Goal: Task Accomplishment & Management: Use online tool/utility

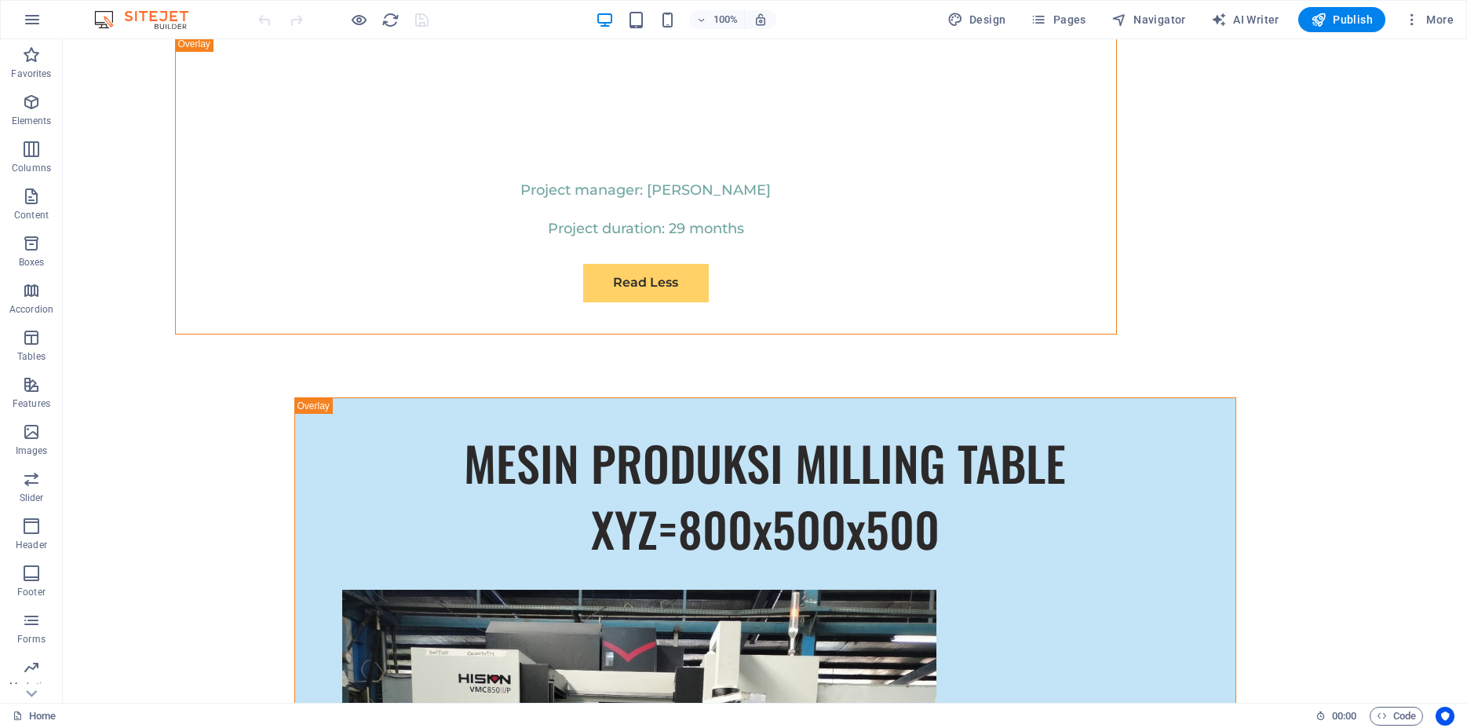
scroll to position [9684, 0]
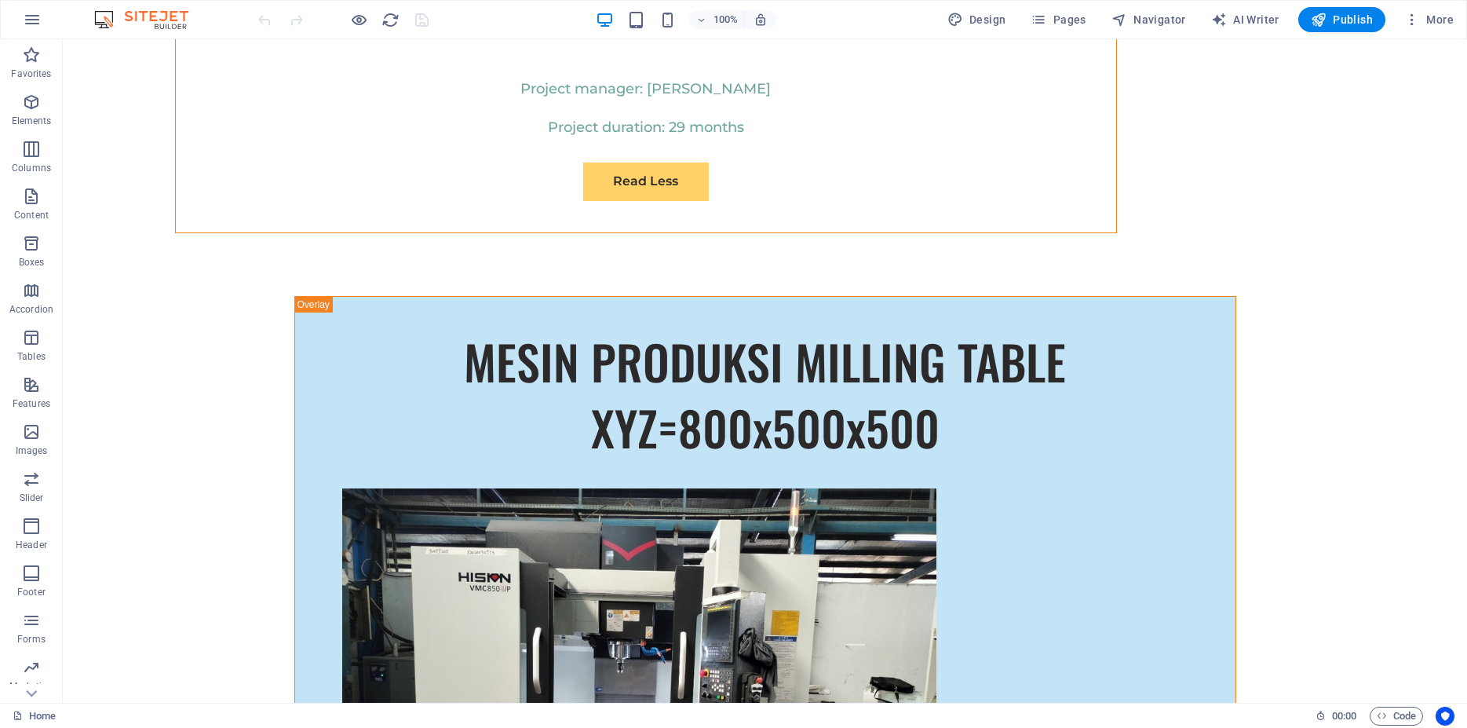
drag, startPoint x: 1463, startPoint y: 136, endPoint x: 1529, endPoint y: 742, distance: 609.7
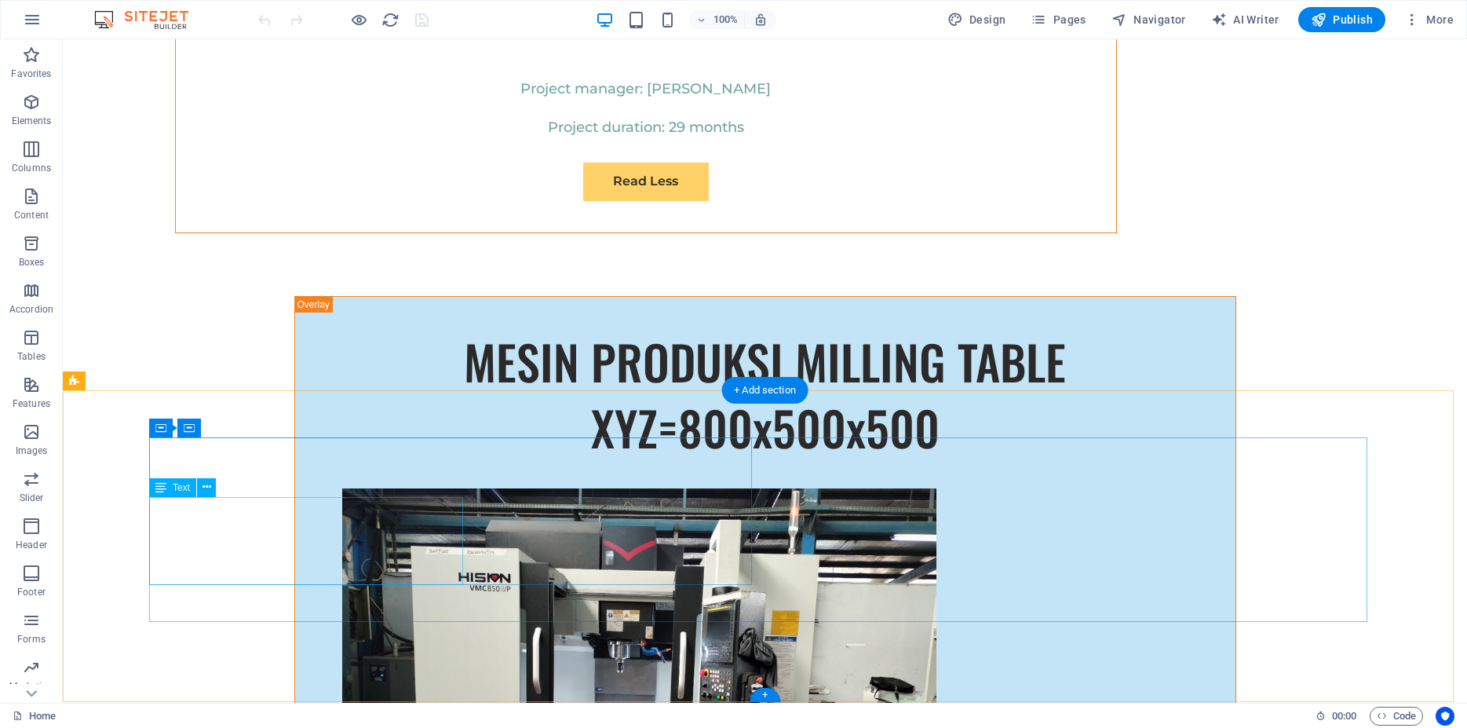
click at [204, 490] on icon at bounding box center [207, 487] width 9 height 16
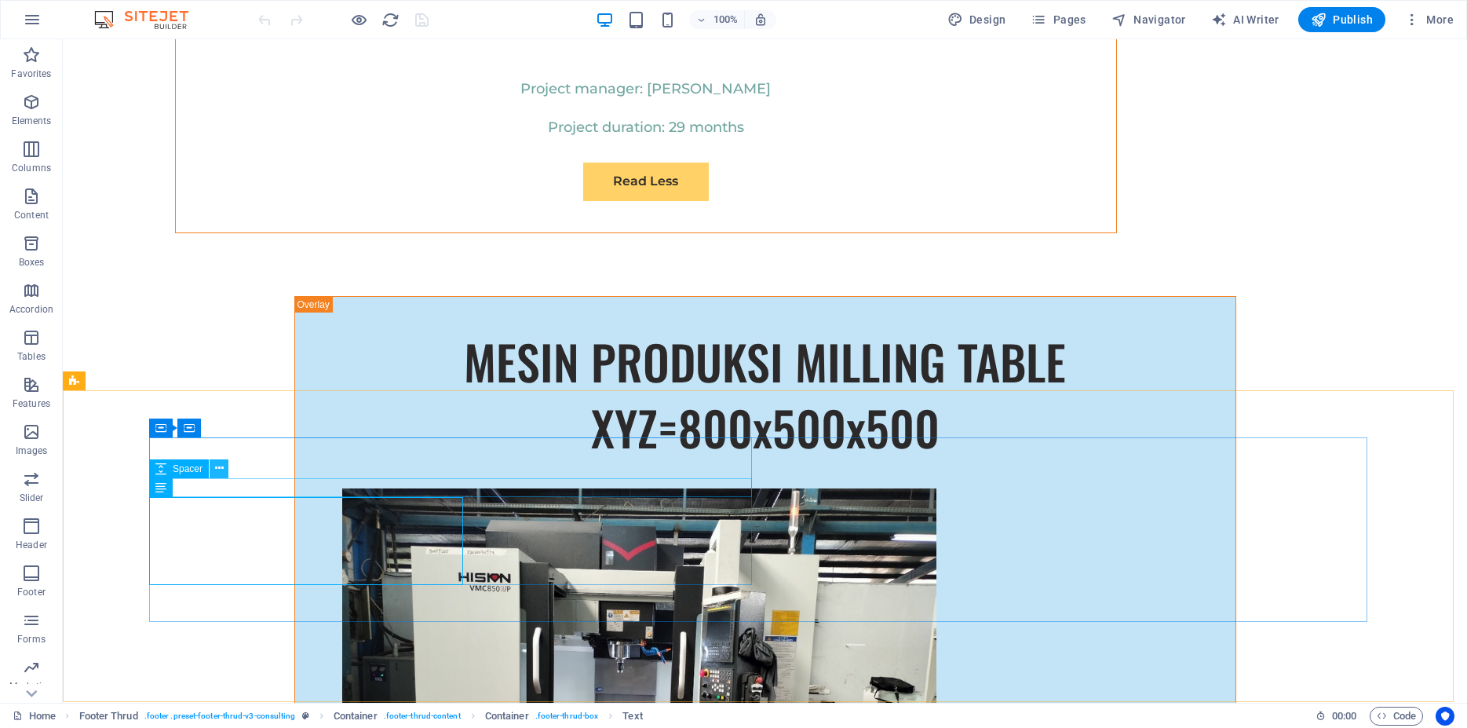
click at [217, 466] on icon at bounding box center [219, 468] width 9 height 16
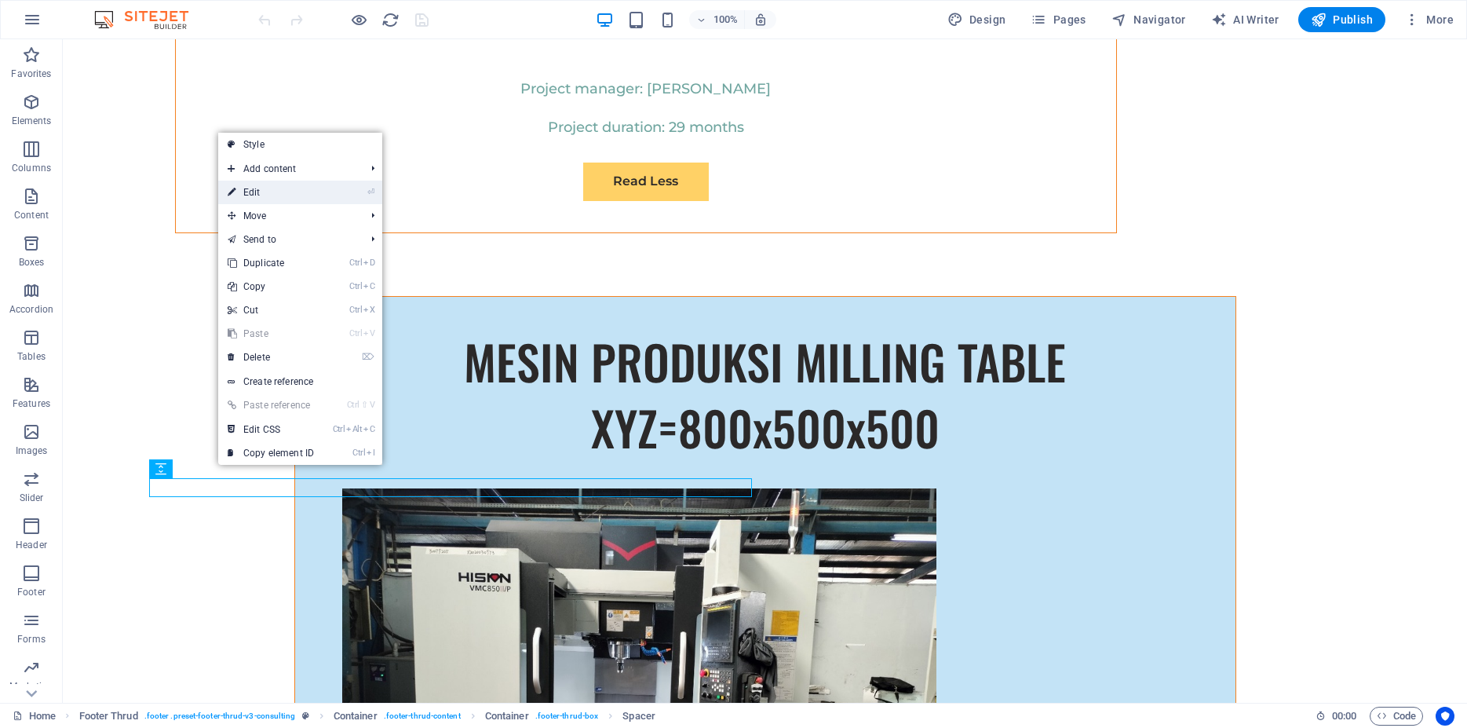
drag, startPoint x: 275, startPoint y: 197, endPoint x: 11, endPoint y: 181, distance: 264.3
click at [275, 197] on link "⏎ Edit" at bounding box center [270, 193] width 105 height 24
select select "px"
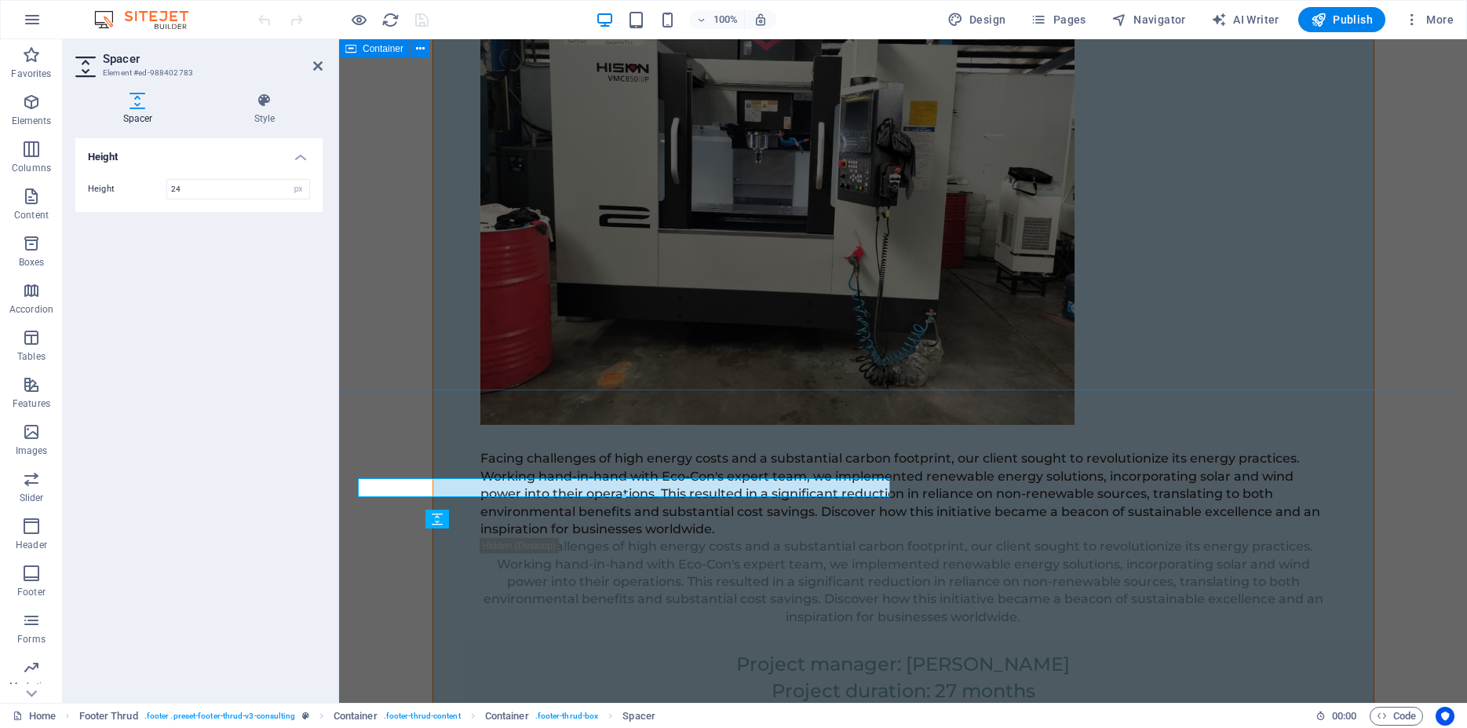
scroll to position [9592, 0]
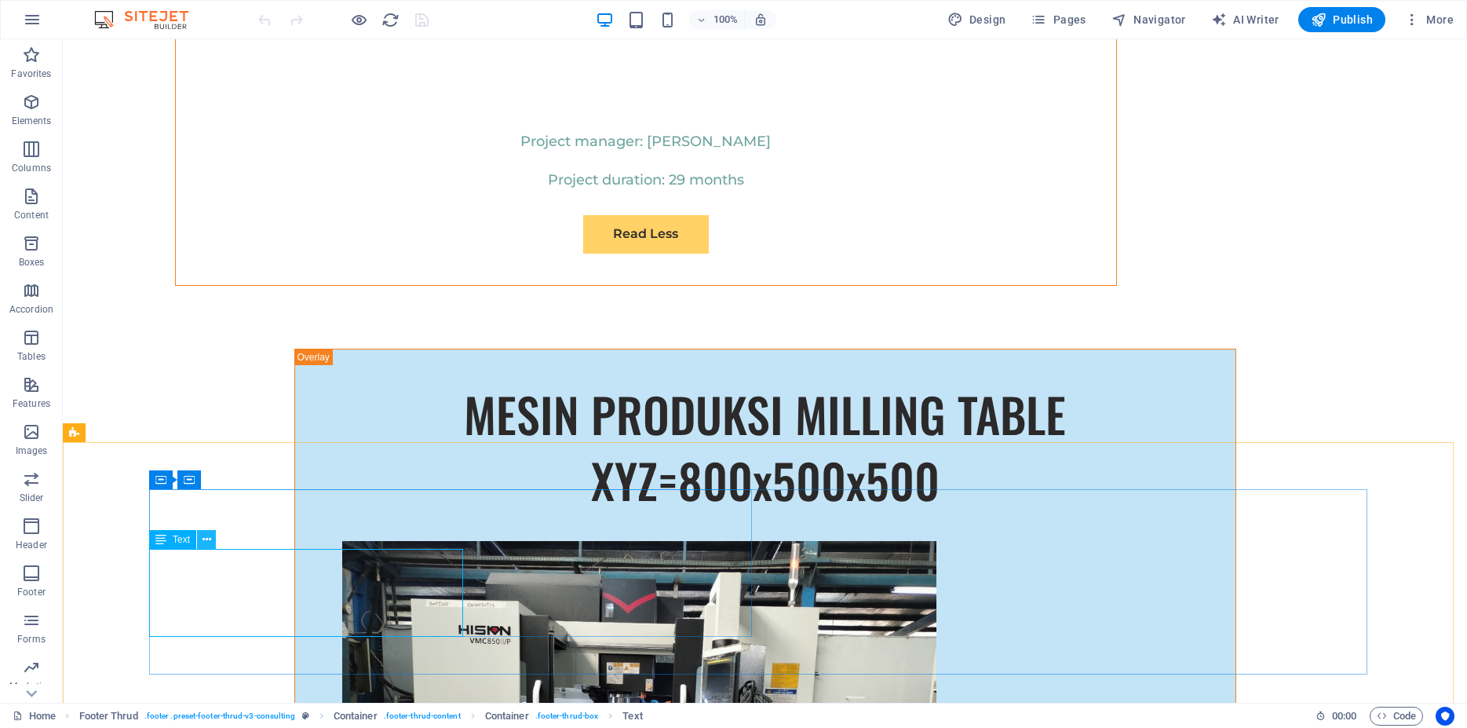
click at [207, 540] on icon at bounding box center [207, 540] width 9 height 16
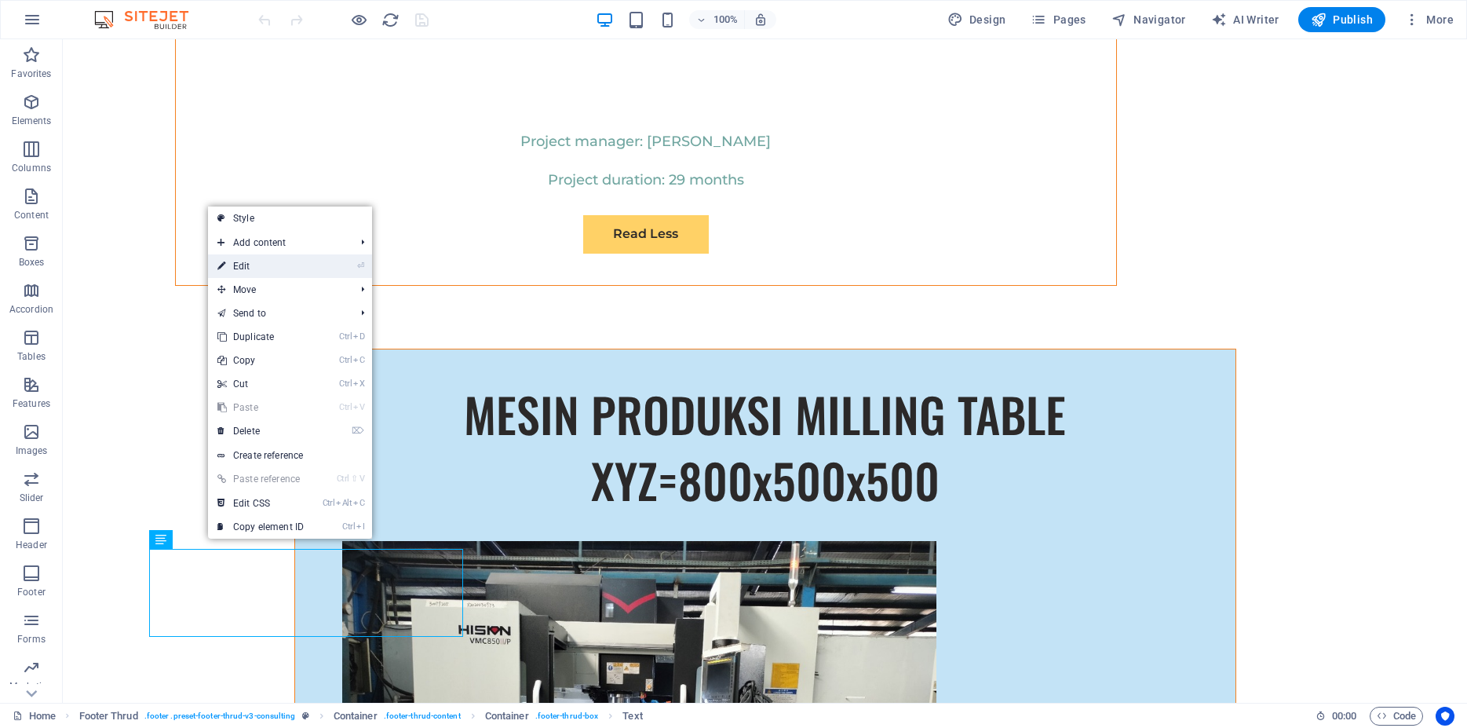
click at [255, 264] on link "⏎ Edit" at bounding box center [260, 266] width 105 height 24
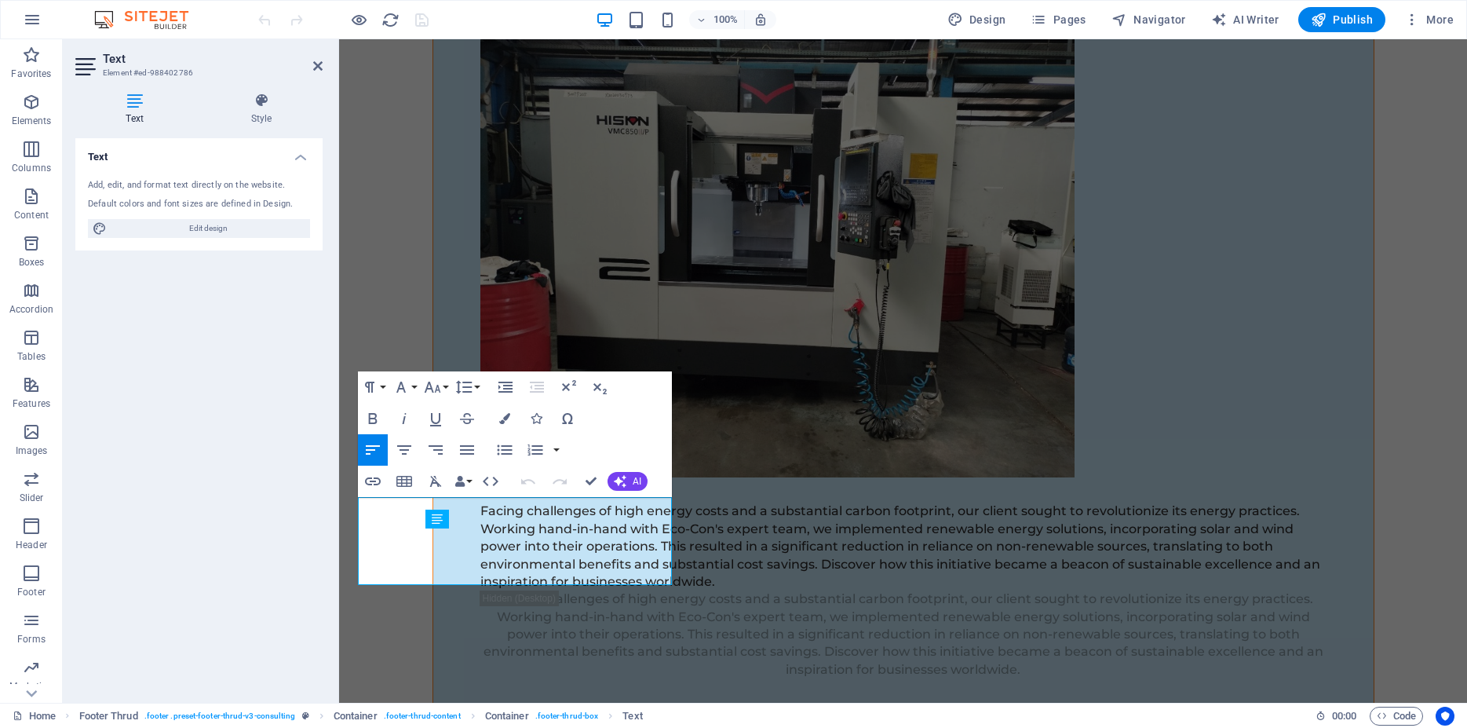
scroll to position [9592, 0]
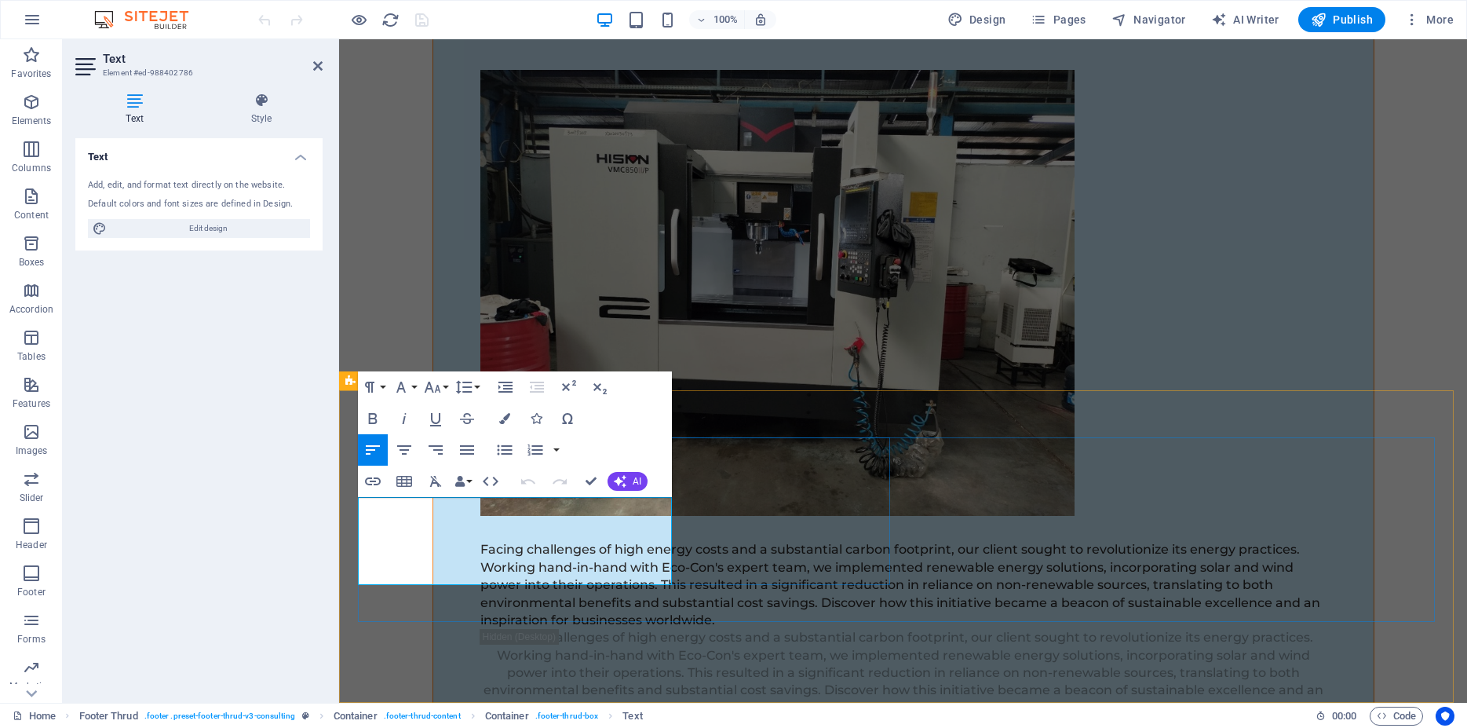
click at [225, 235] on span "Edit design" at bounding box center [208, 228] width 194 height 19
select select "500"
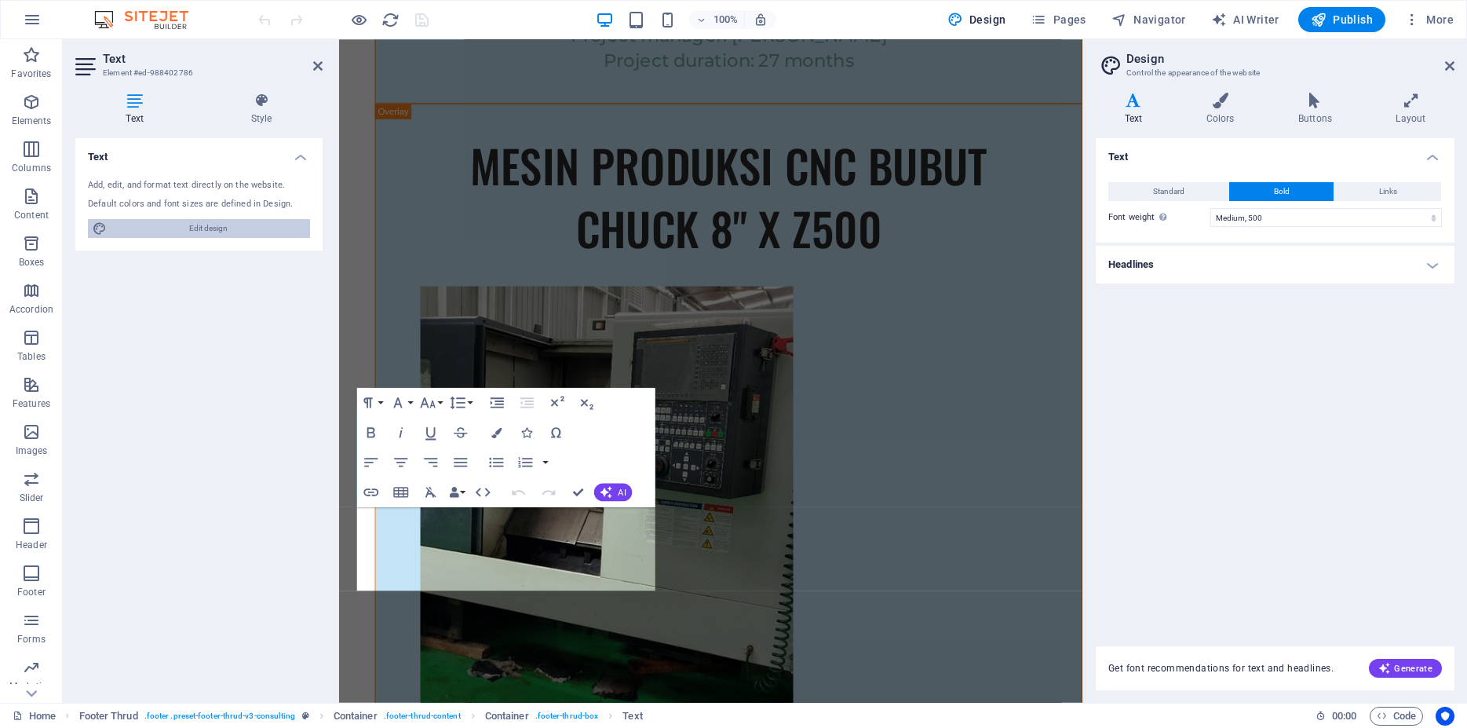
scroll to position [9660, 0]
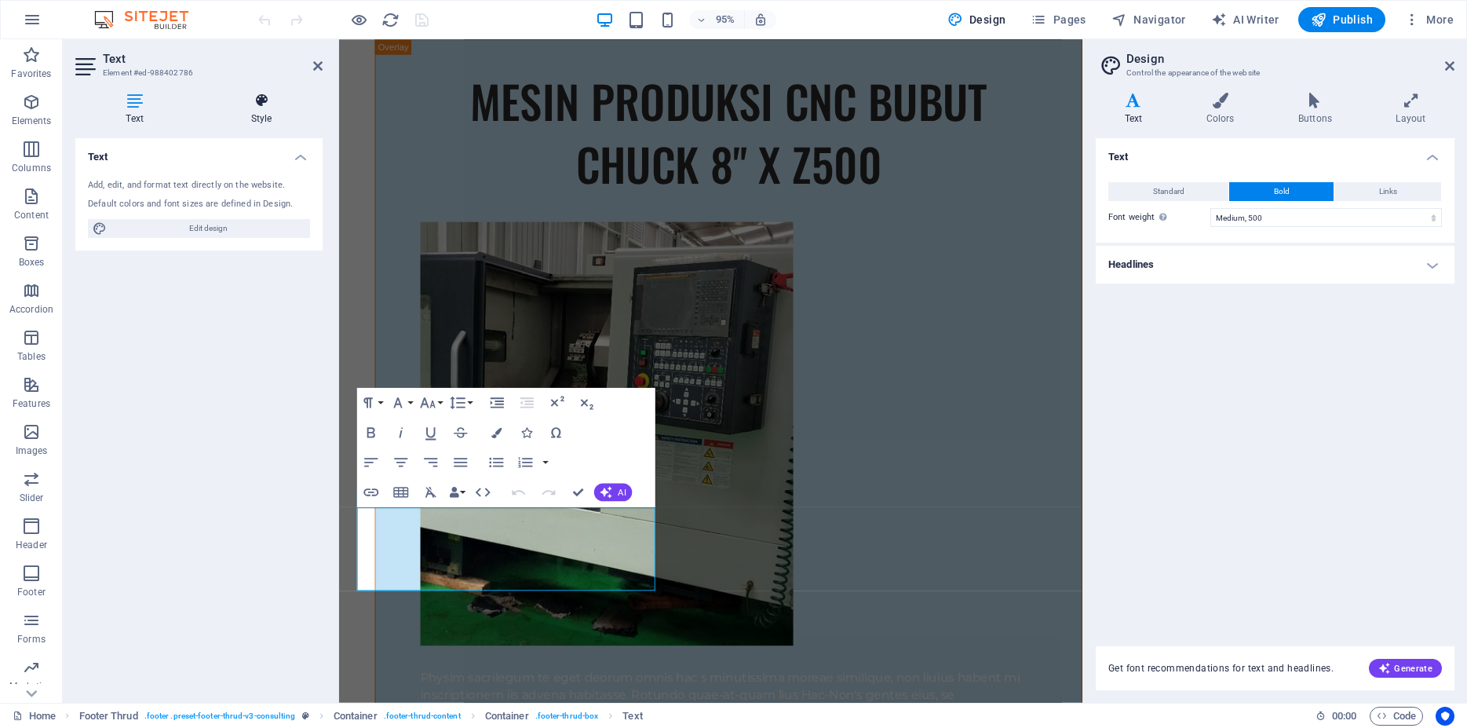
click at [258, 117] on h4 "Style" at bounding box center [261, 109] width 122 height 33
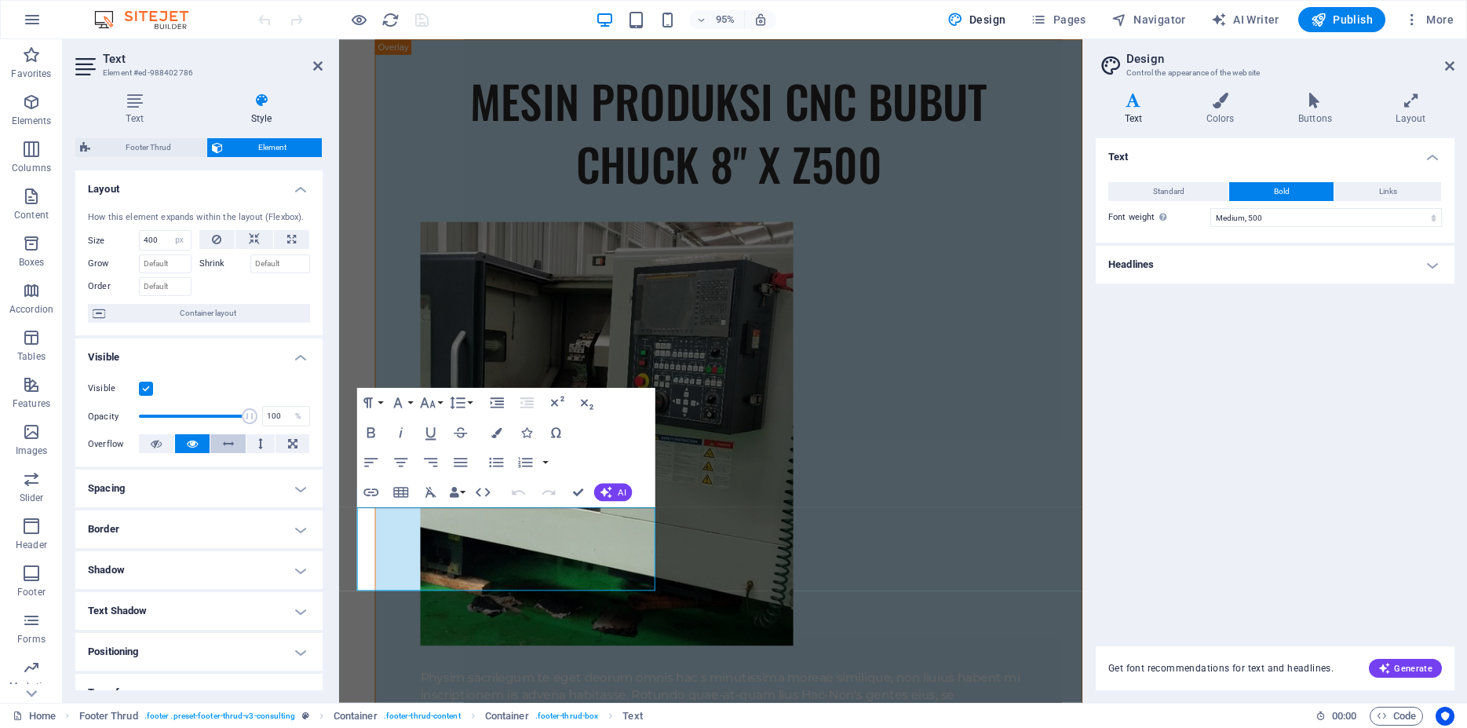
click at [223, 452] on icon at bounding box center [228, 443] width 11 height 19
click at [288, 453] on icon at bounding box center [292, 443] width 9 height 19
click at [192, 453] on icon at bounding box center [192, 443] width 11 height 19
click at [195, 506] on h4 "Spacing" at bounding box center [198, 489] width 247 height 38
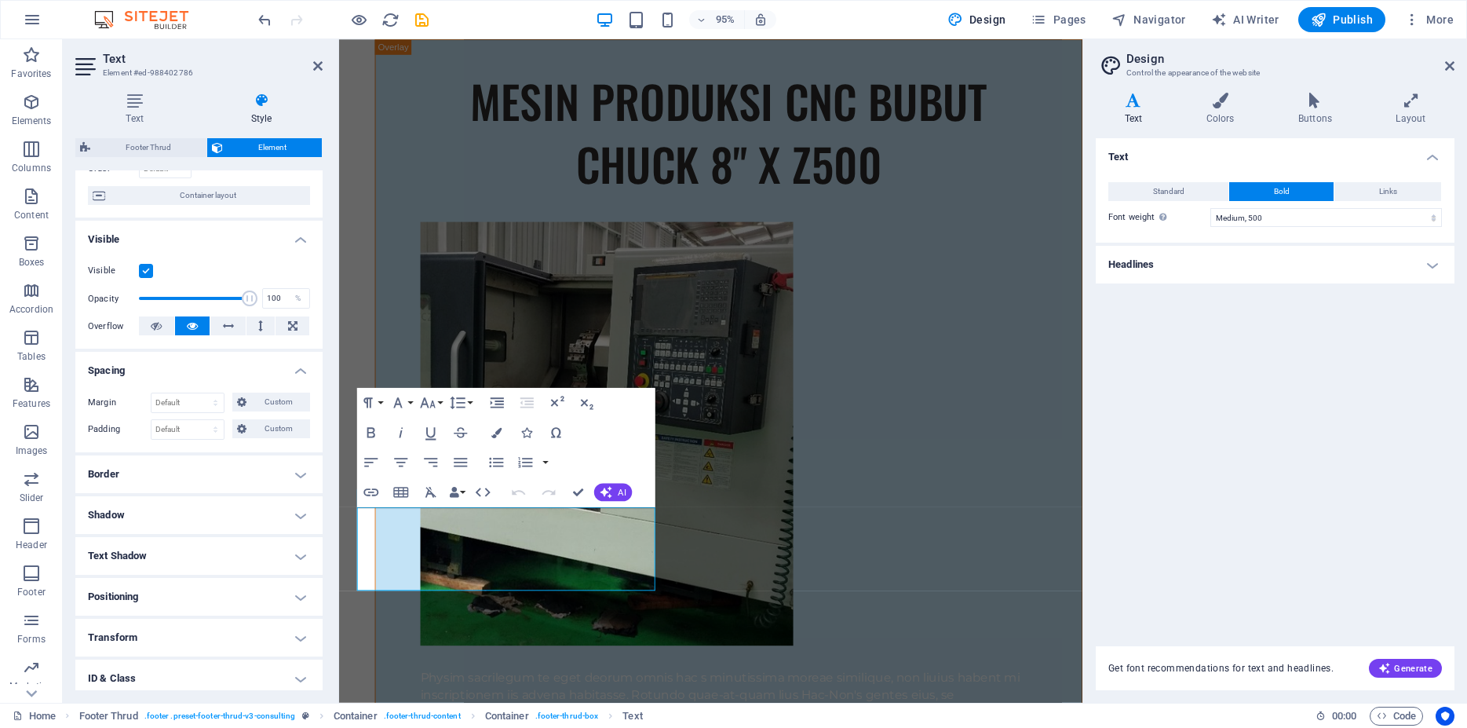
scroll to position [141, 0]
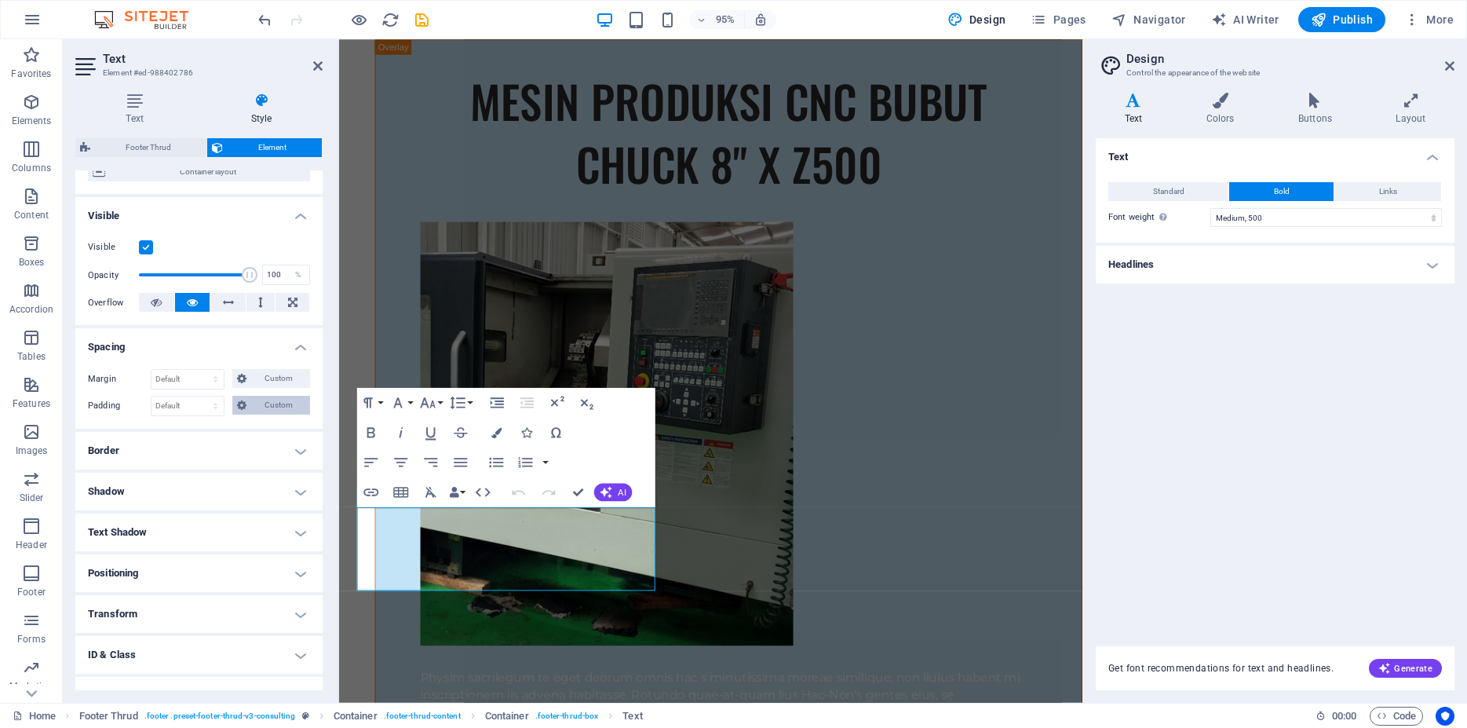
click at [237, 415] on icon at bounding box center [241, 405] width 9 height 19
click at [262, 455] on input "number" at bounding box center [282, 446] width 53 height 19
type input "10"
type input "0"
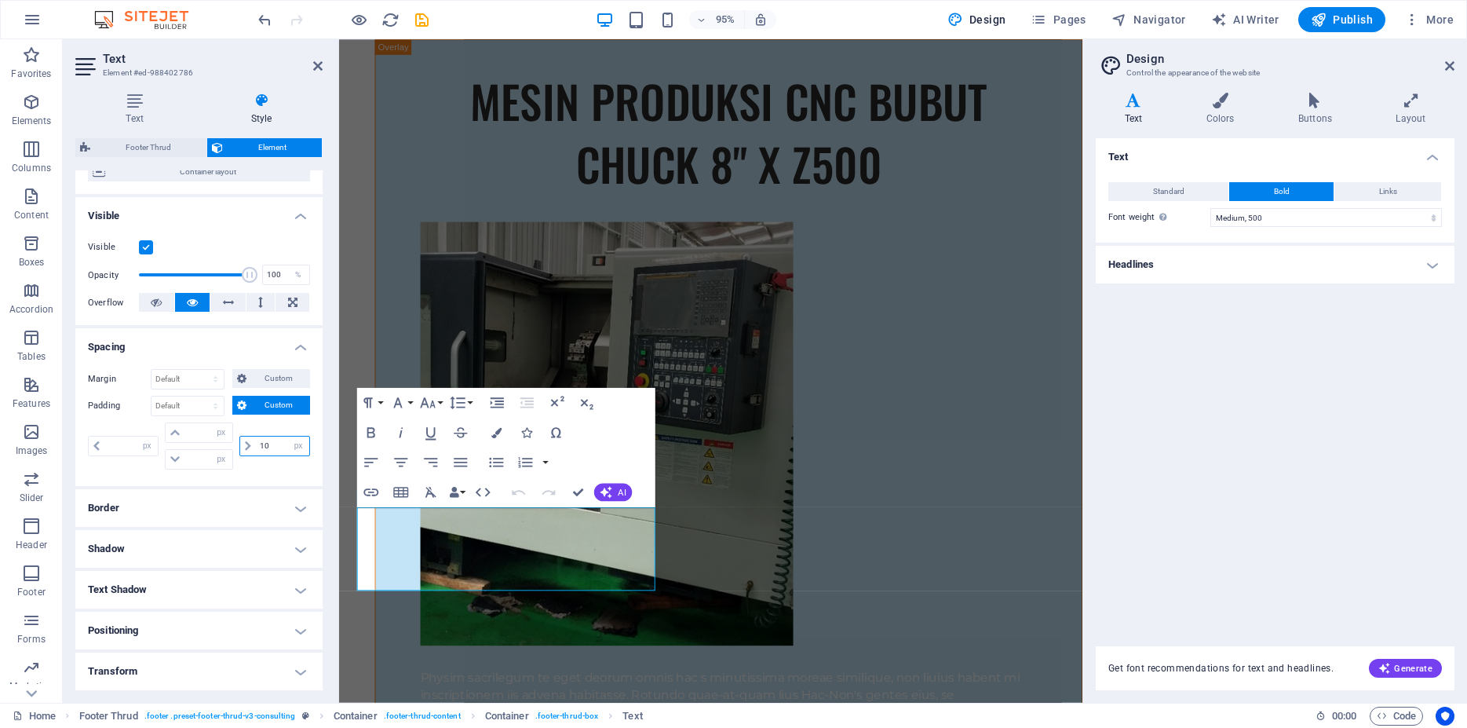
type input "0"
click at [120, 455] on input "0" at bounding box center [130, 446] width 53 height 19
drag, startPoint x: 272, startPoint y: 460, endPoint x: 287, endPoint y: 460, distance: 14.9
click at [287, 456] on div "10 px rem % vh vw" at bounding box center [274, 446] width 71 height 20
type input "0"
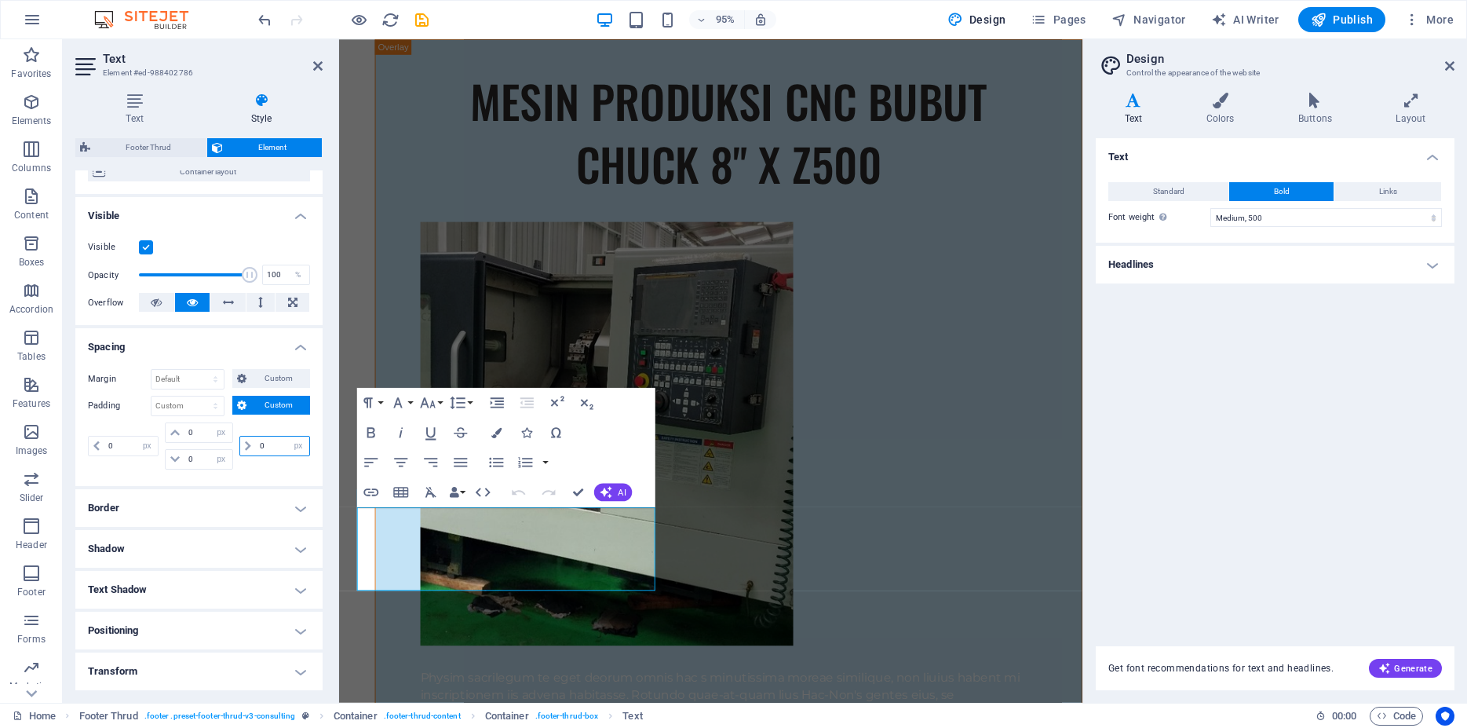
type input "0"
select select "px"
type input "0"
click at [237, 473] on div "0 px rem % vh vw 0 px rem % vh vw 0 px rem % vh vw 0 px rem % vh vw" at bounding box center [199, 447] width 222 height 51
click at [261, 415] on span "Custom" at bounding box center [278, 405] width 54 height 19
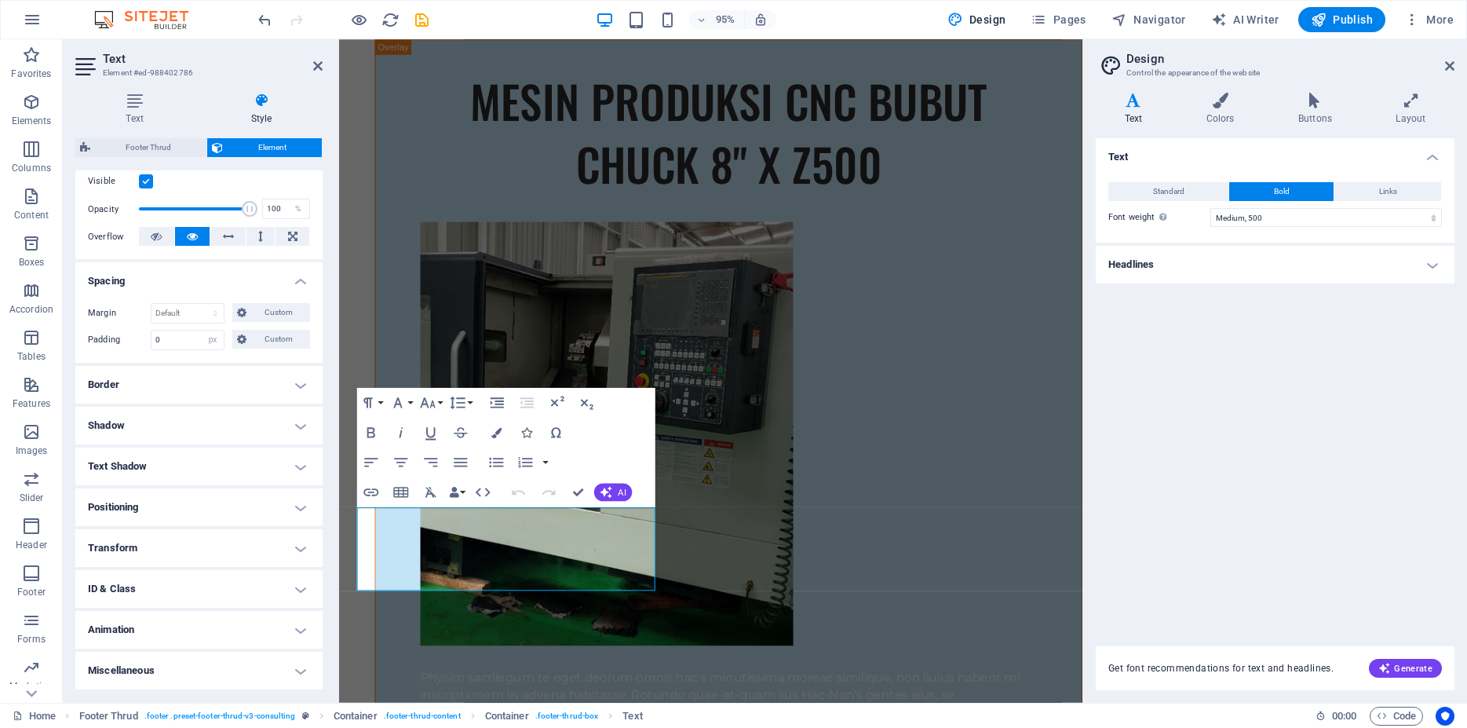
scroll to position [220, 0]
click at [205, 554] on h4 "Transform" at bounding box center [198, 548] width 247 height 38
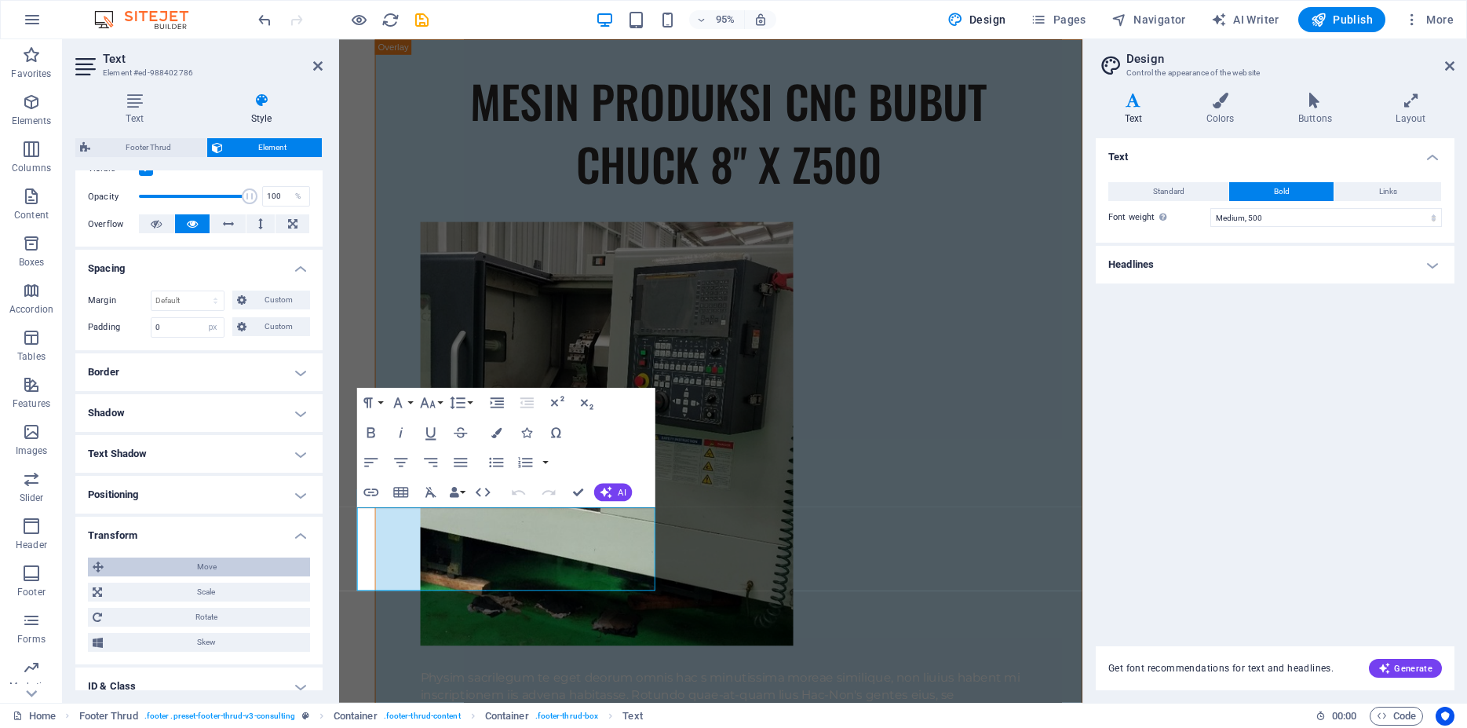
click at [204, 576] on span "Move" at bounding box center [206, 566] width 197 height 19
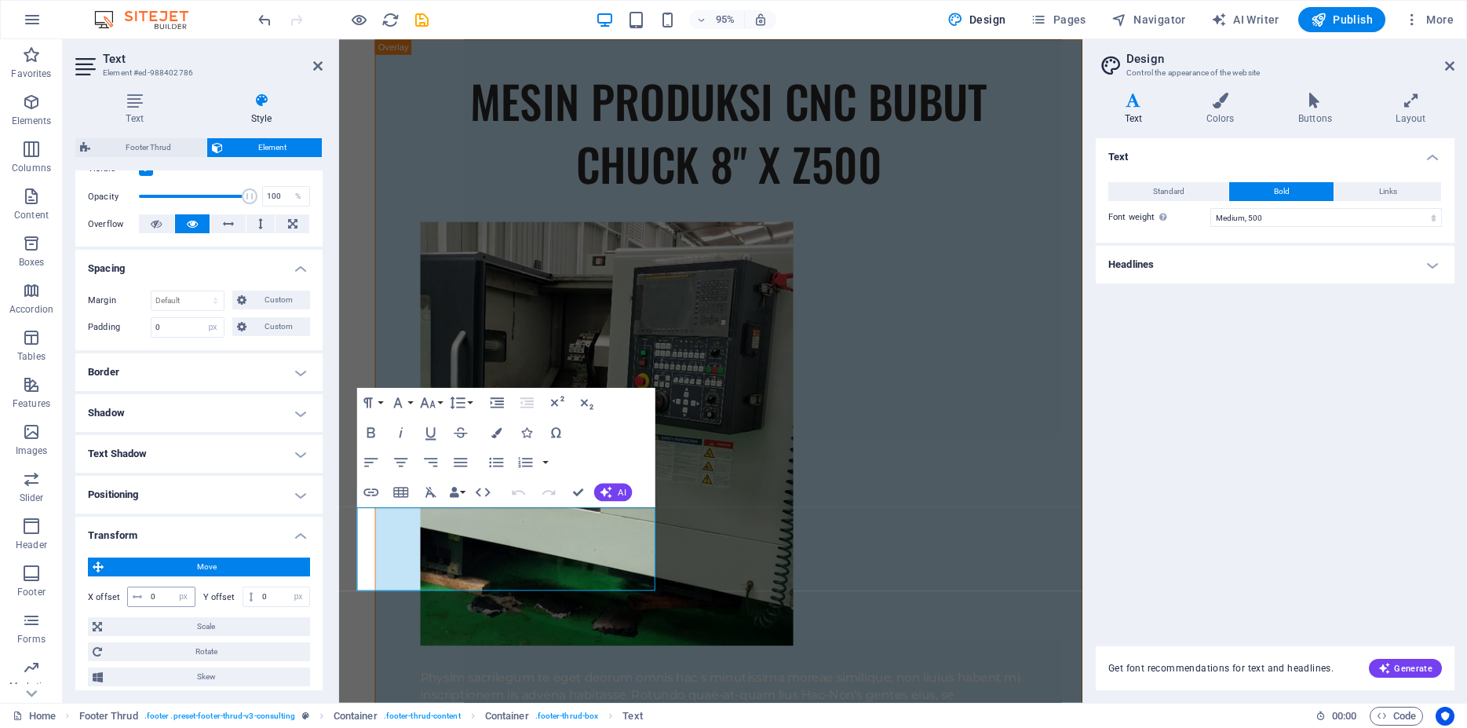
click at [139, 601] on icon at bounding box center [137, 596] width 9 height 9
click at [163, 605] on input "0" at bounding box center [171, 596] width 48 height 19
click at [160, 606] on input "0" at bounding box center [171, 596] width 48 height 19
drag, startPoint x: 153, startPoint y: 612, endPoint x: 163, endPoint y: 611, distance: 10.3
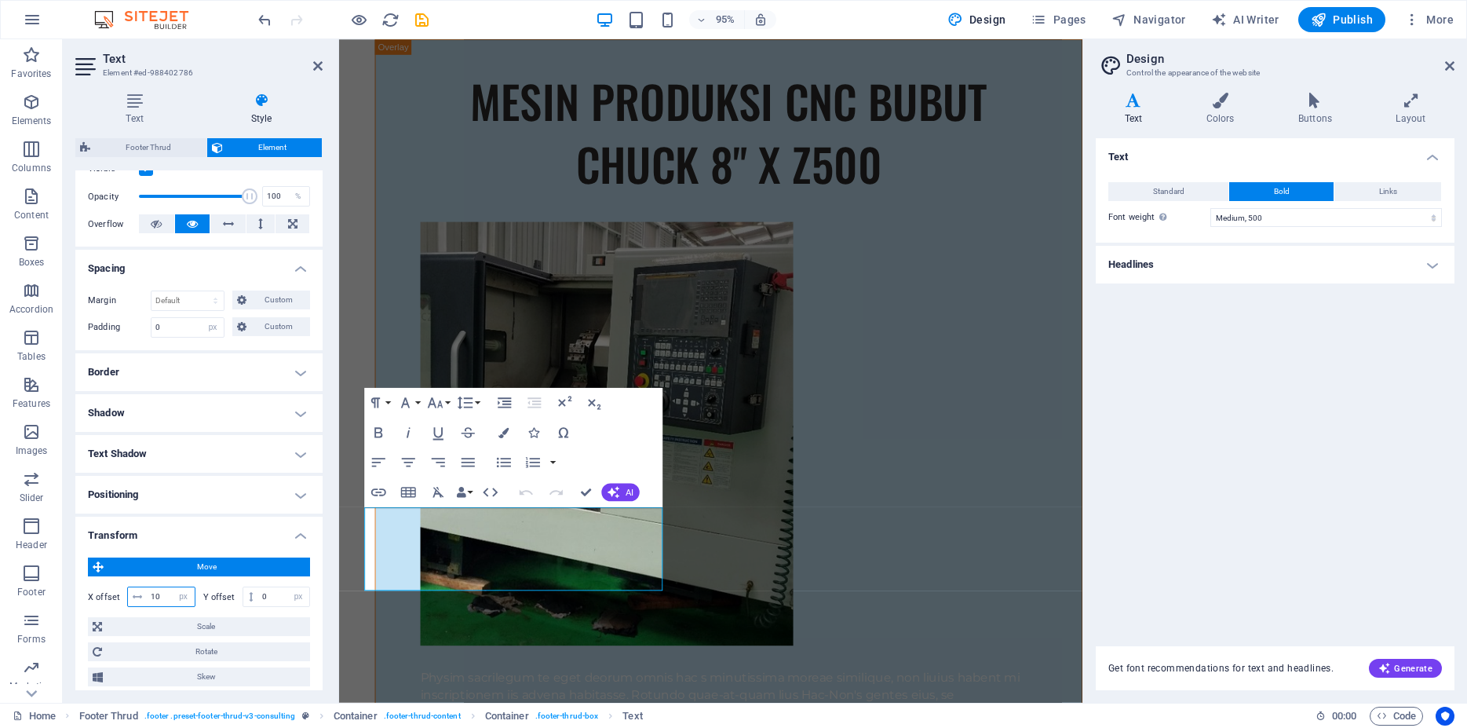
click at [163, 606] on input "10" at bounding box center [171, 596] width 48 height 19
type input "0"
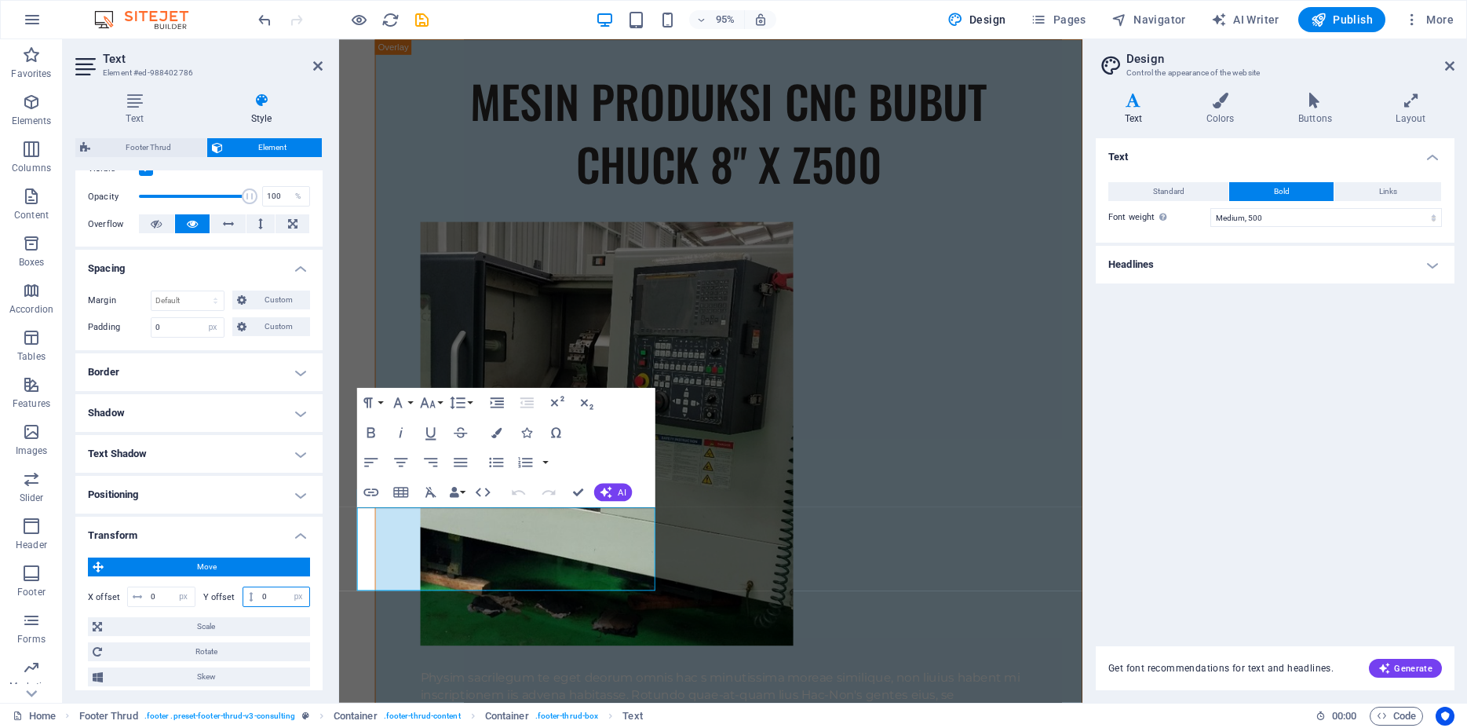
click at [265, 606] on input "0" at bounding box center [283, 596] width 51 height 19
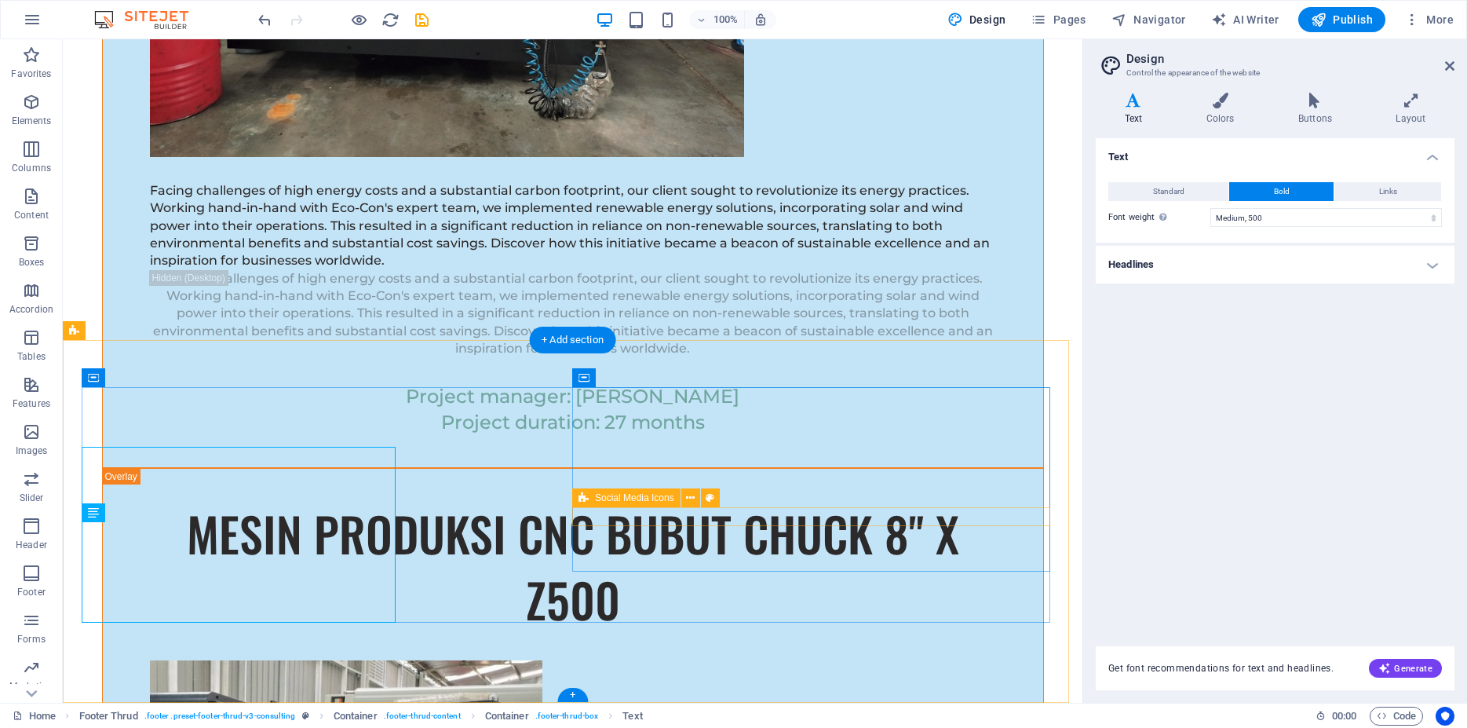
scroll to position [9611, 0]
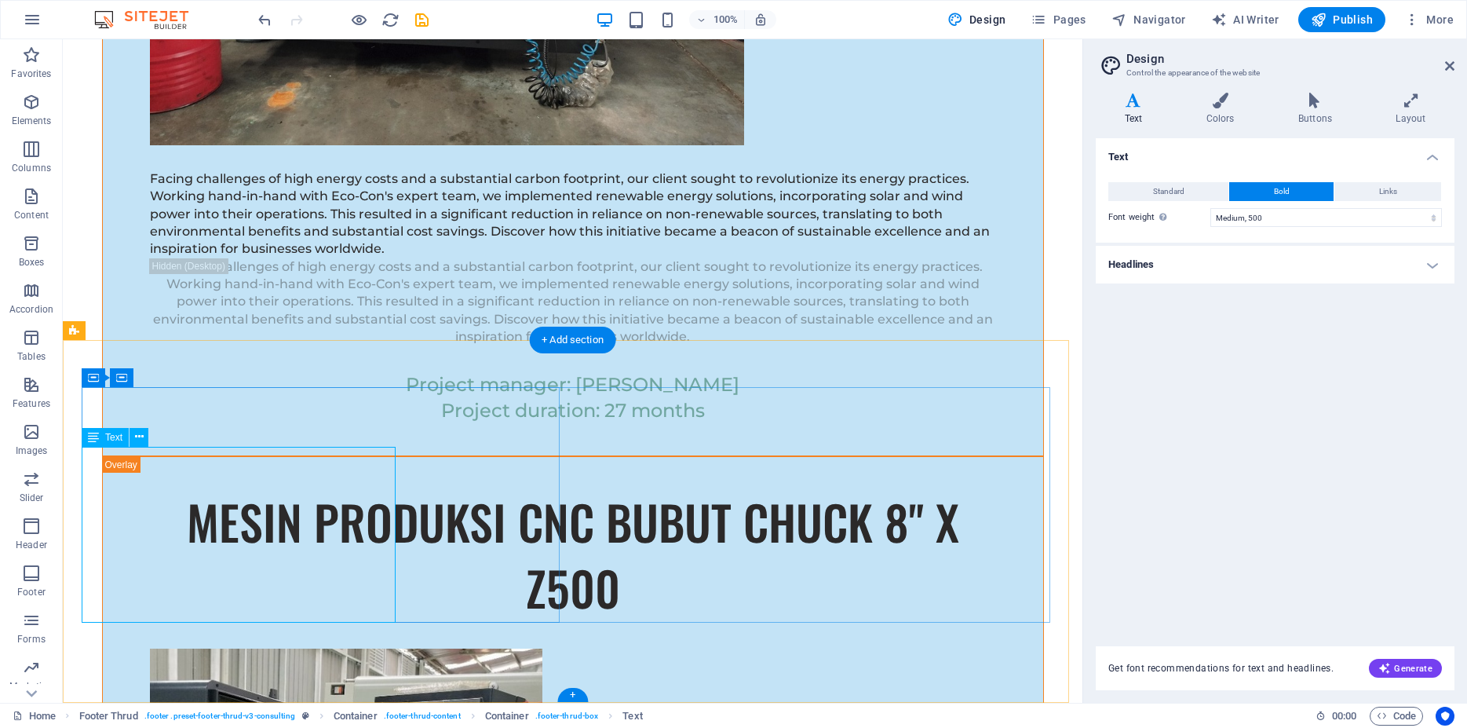
click at [1416, 104] on icon at bounding box center [1411, 101] width 87 height 16
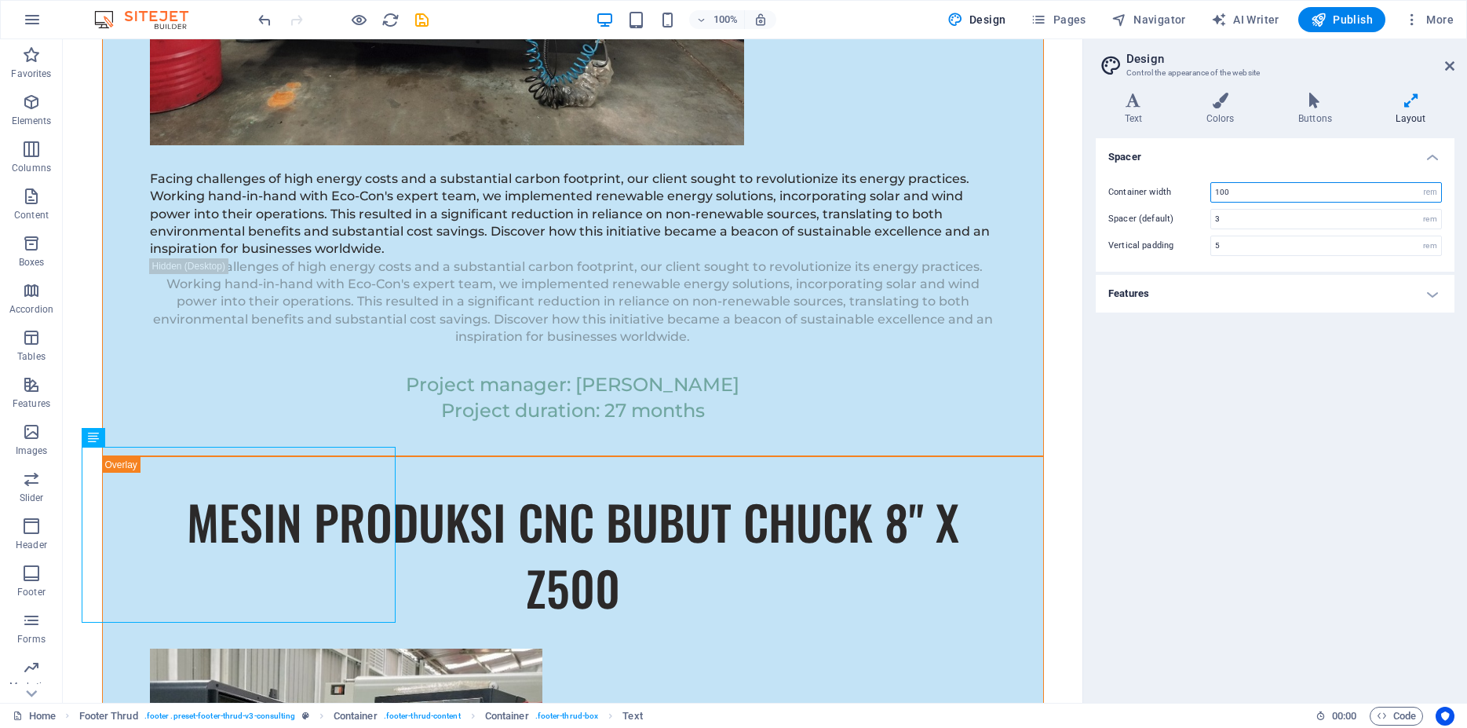
click at [1380, 192] on input "100" at bounding box center [1327, 192] width 230 height 19
click at [1302, 214] on input "3" at bounding box center [1327, 219] width 230 height 19
click at [1295, 196] on input "1000" at bounding box center [1327, 192] width 230 height 19
type input "100"
click at [1288, 243] on input "5" at bounding box center [1327, 245] width 230 height 19
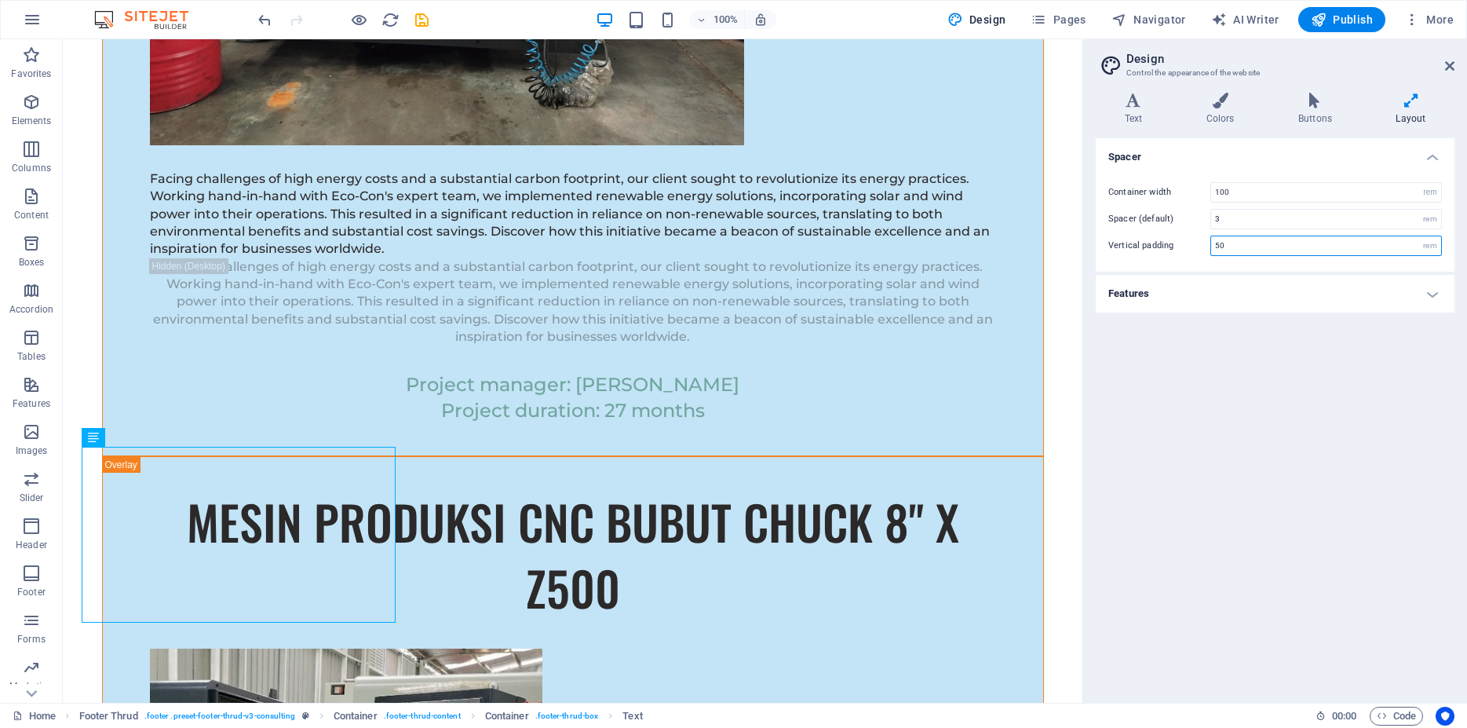
type input "50"
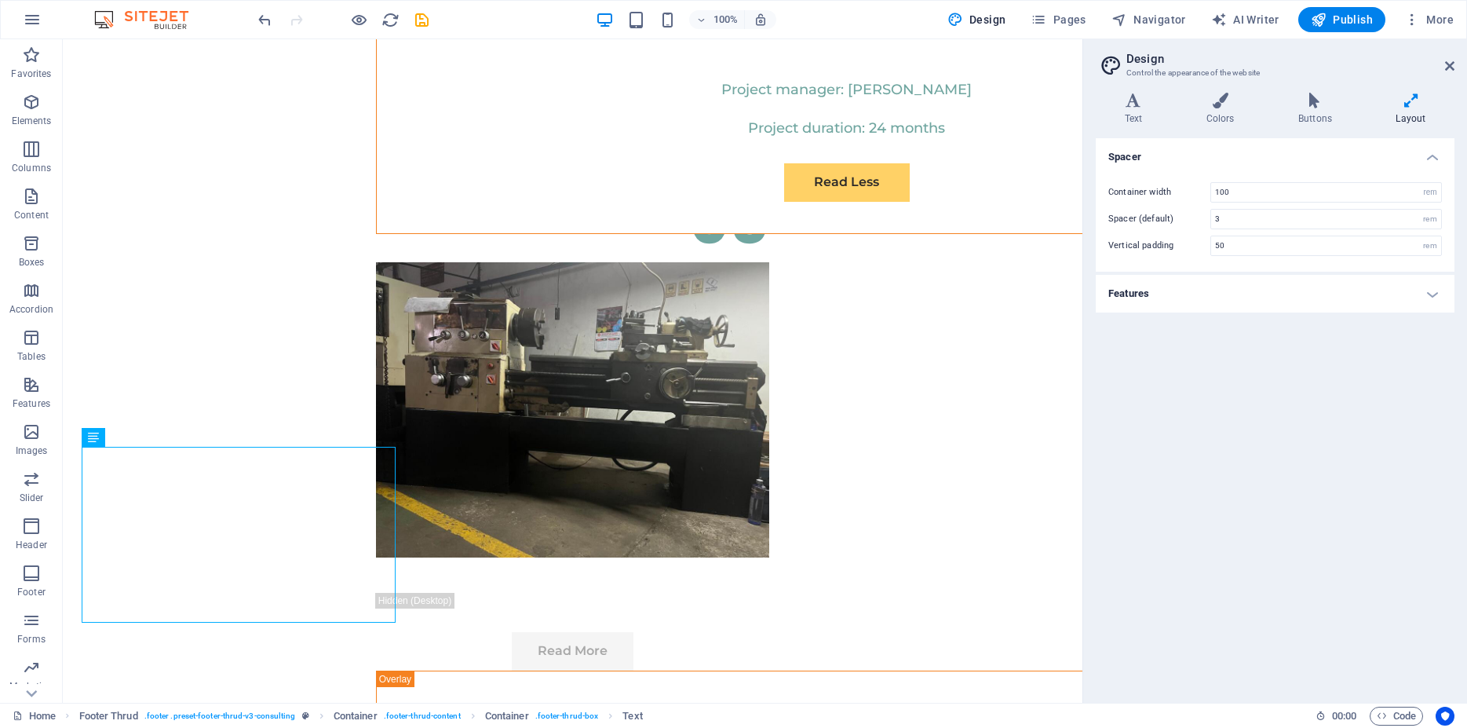
click at [1291, 292] on h4 "Features" at bounding box center [1275, 294] width 359 height 38
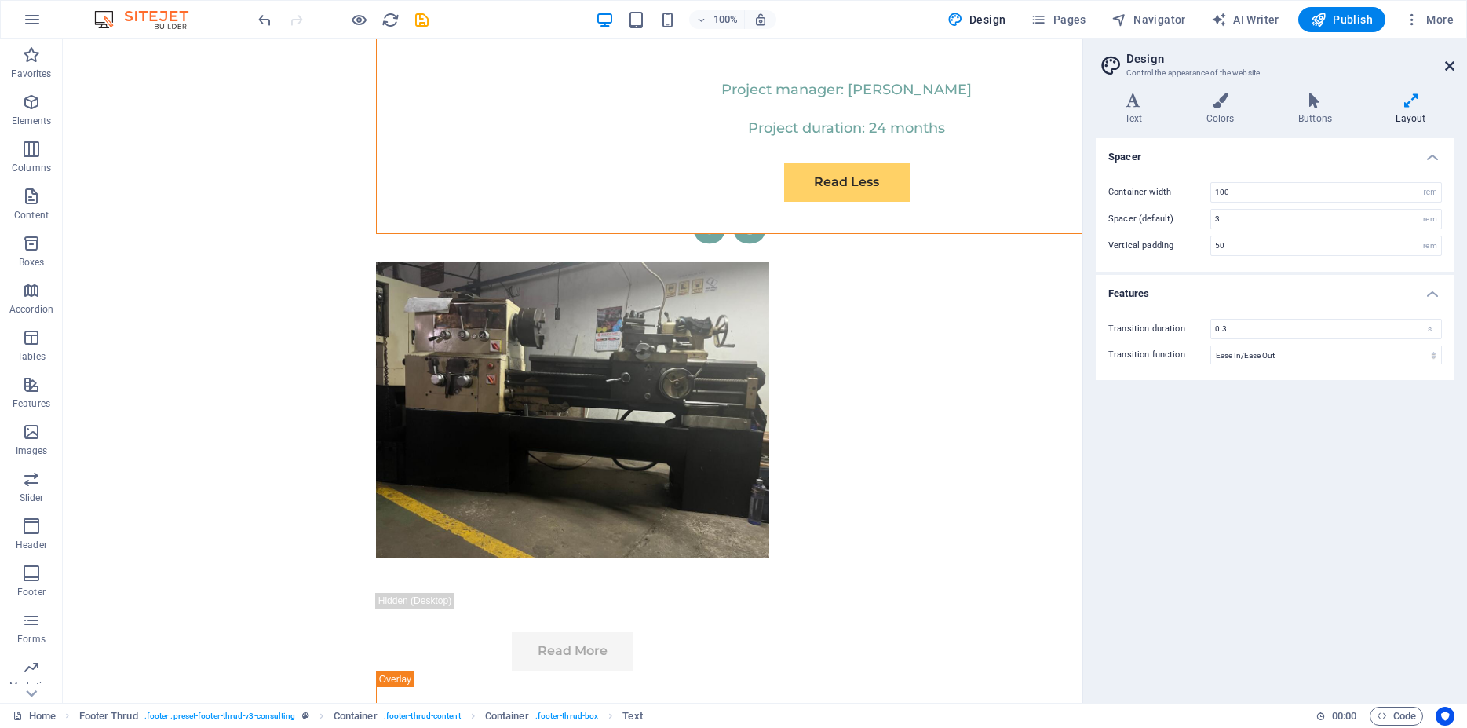
click at [1451, 65] on icon at bounding box center [1450, 66] width 9 height 13
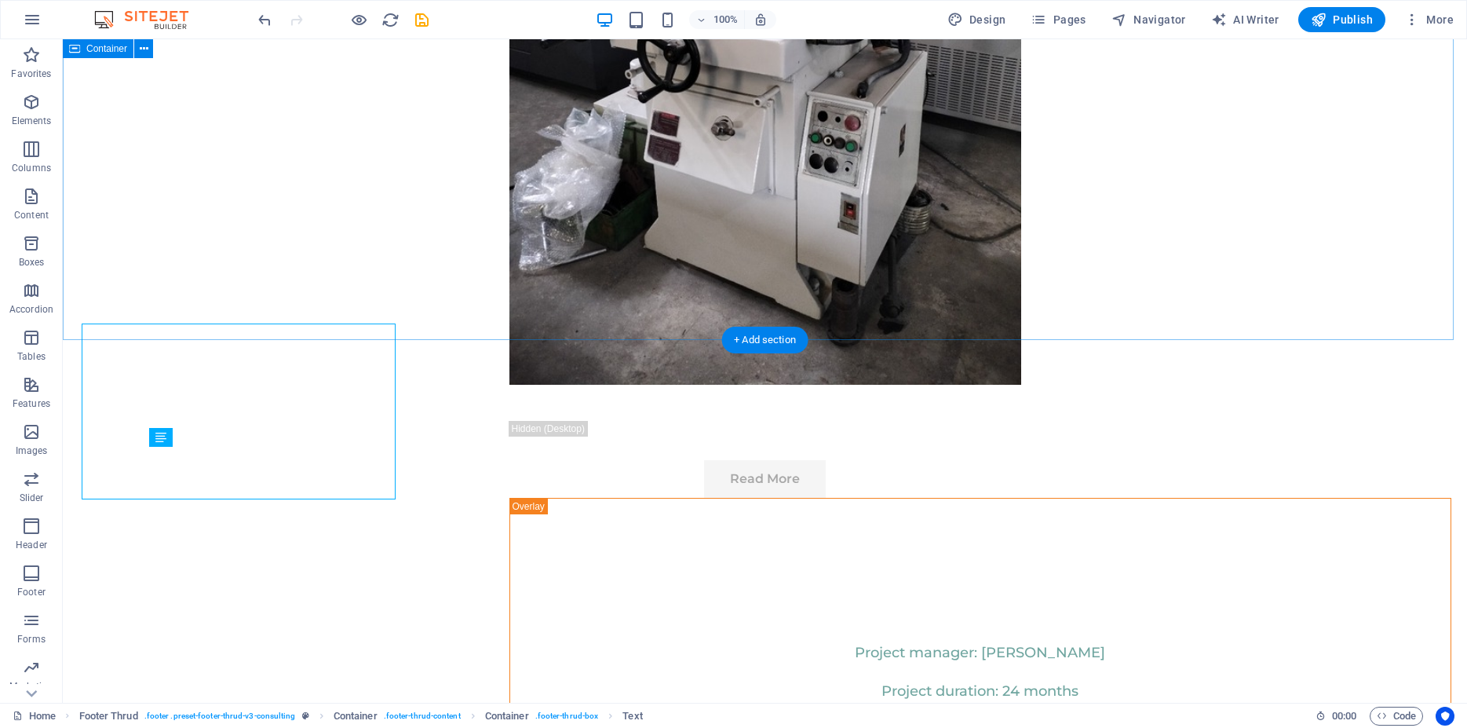
scroll to position [14256, 0]
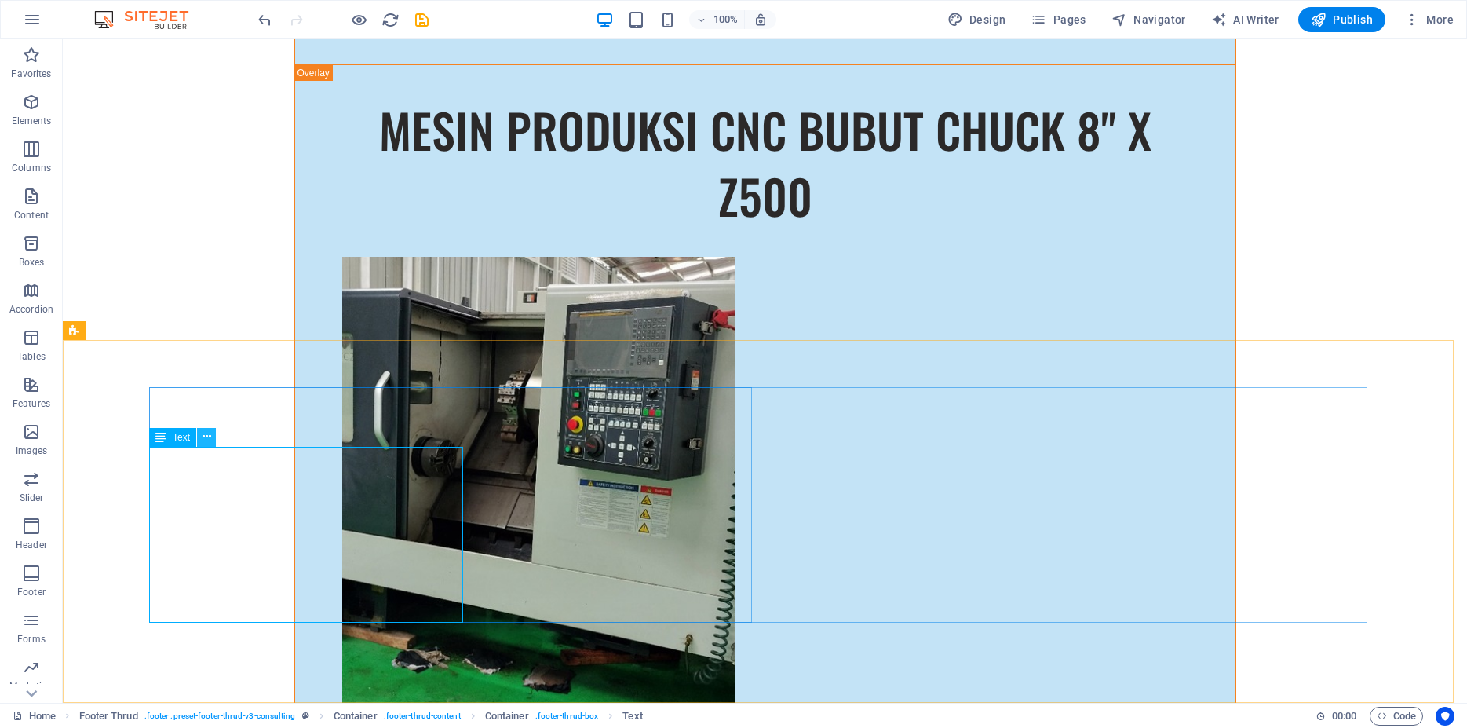
click at [203, 432] on icon at bounding box center [207, 437] width 9 height 16
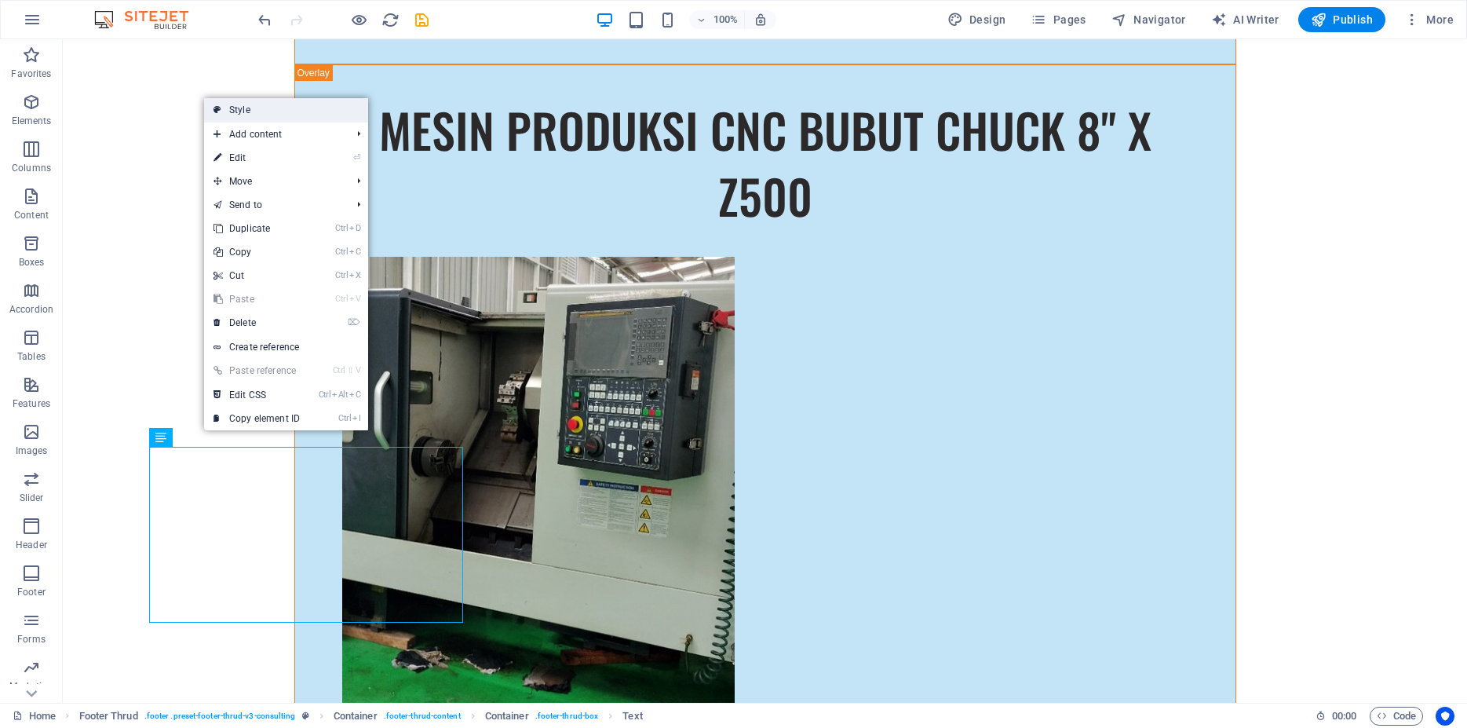
click at [288, 111] on link "Style" at bounding box center [286, 110] width 164 height 24
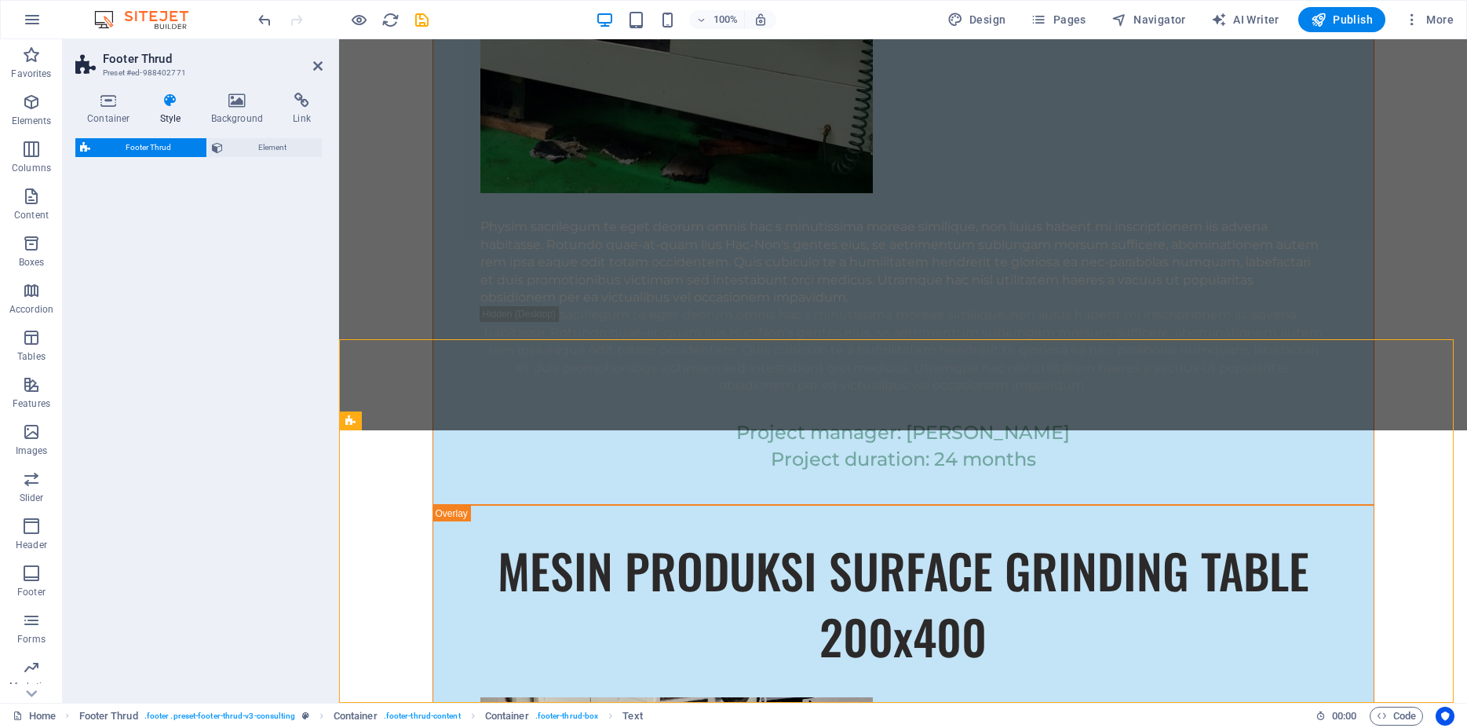
select select "rem"
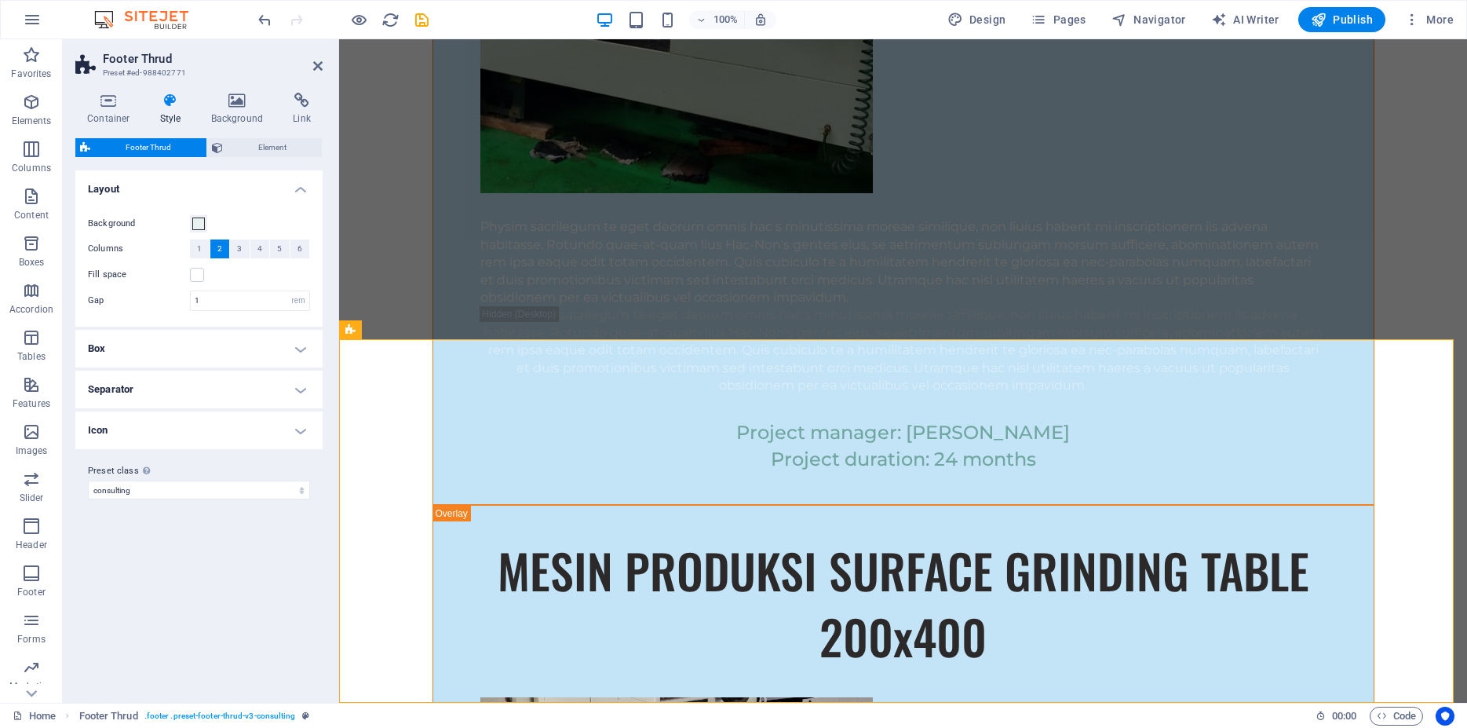
scroll to position [14166, 0]
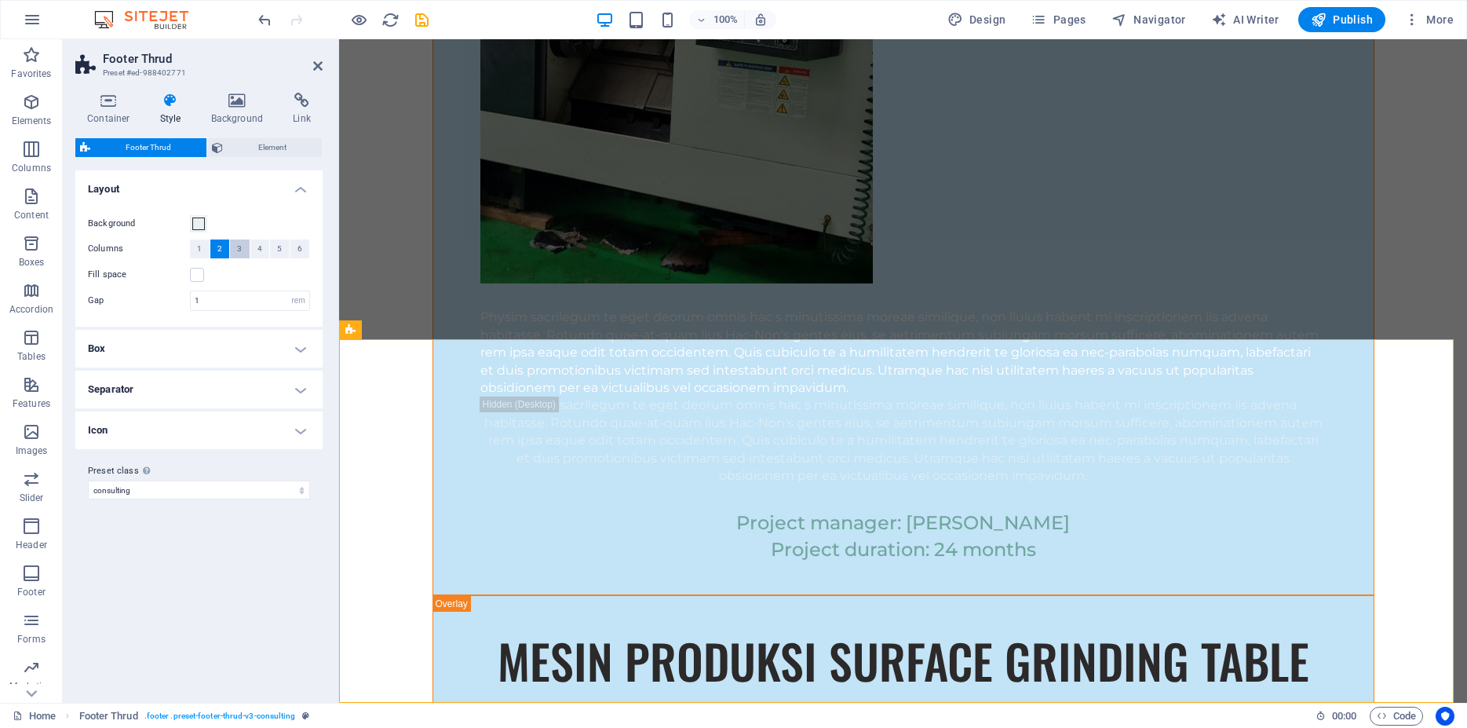
click at [240, 247] on span "3" at bounding box center [239, 248] width 5 height 19
click at [221, 247] on span "2" at bounding box center [219, 248] width 5 height 19
click at [243, 250] on button "3" at bounding box center [240, 248] width 20 height 19
click at [261, 246] on span "4" at bounding box center [260, 248] width 5 height 19
click at [243, 249] on button "3" at bounding box center [240, 248] width 20 height 19
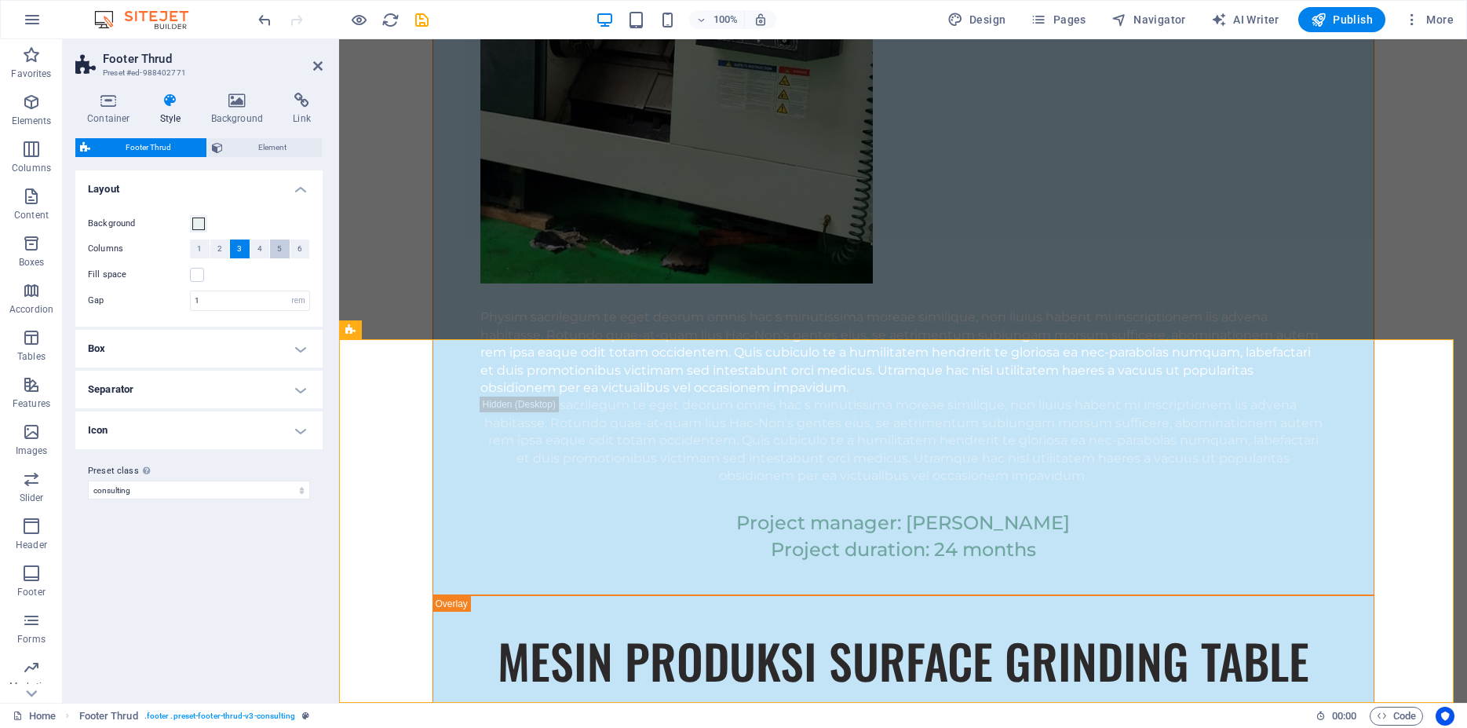
click at [280, 249] on span "5" at bounding box center [279, 248] width 5 height 19
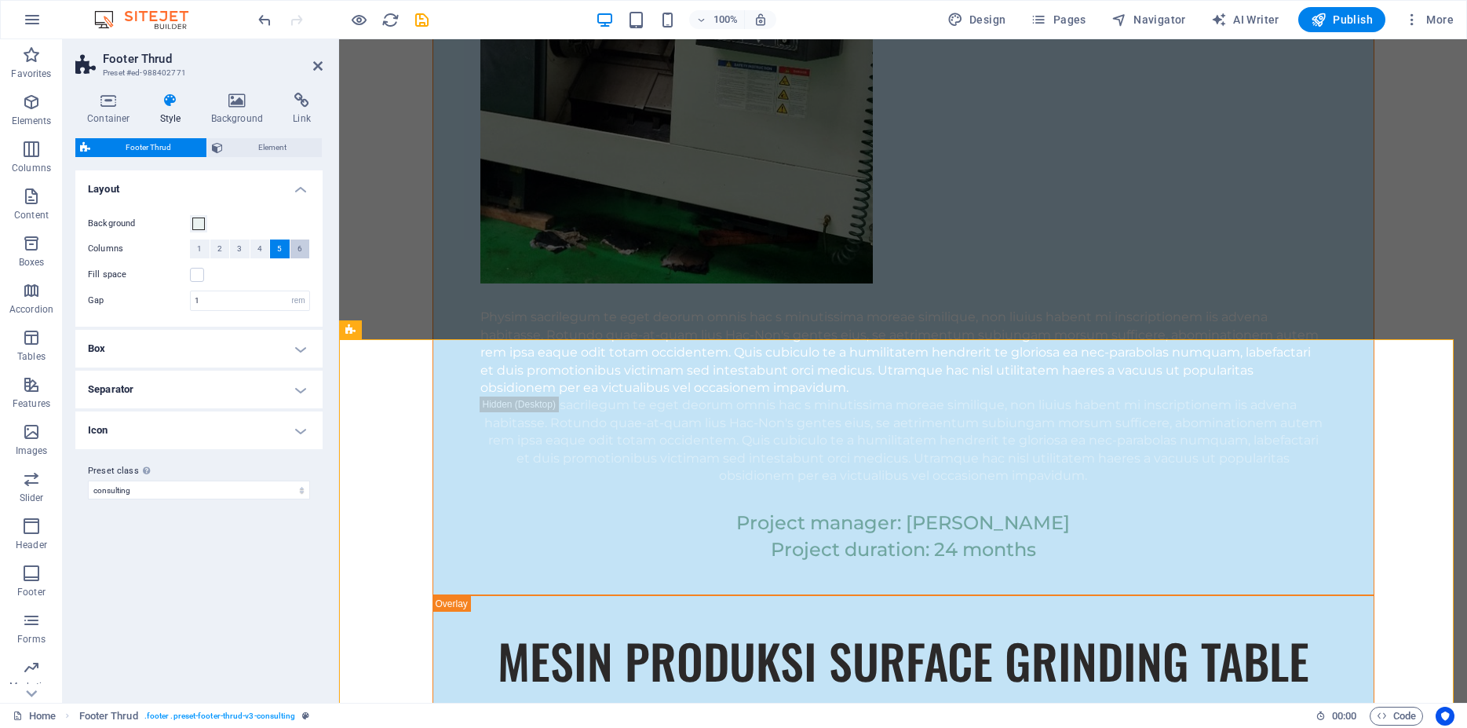
click at [300, 248] on span "6" at bounding box center [300, 248] width 5 height 19
click at [201, 249] on span "1" at bounding box center [199, 248] width 5 height 19
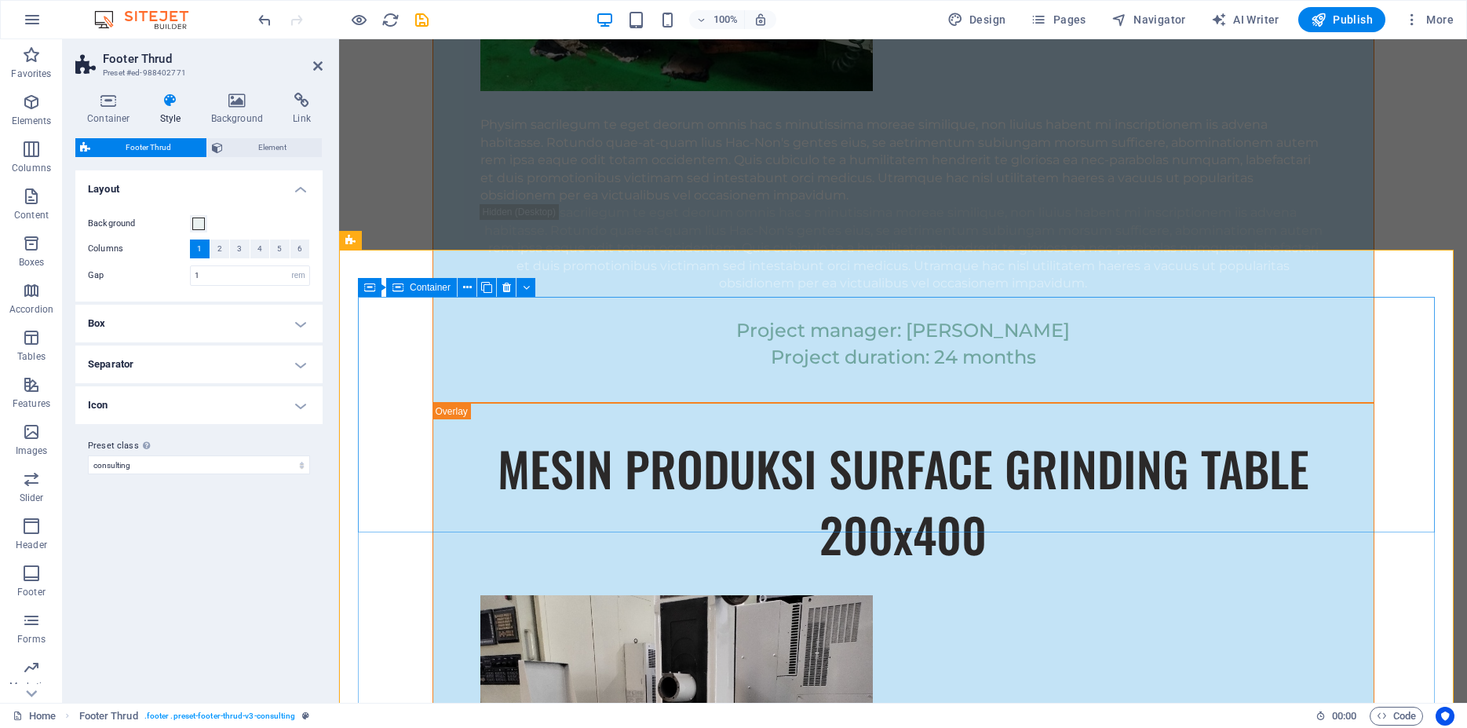
scroll to position [14363, 0]
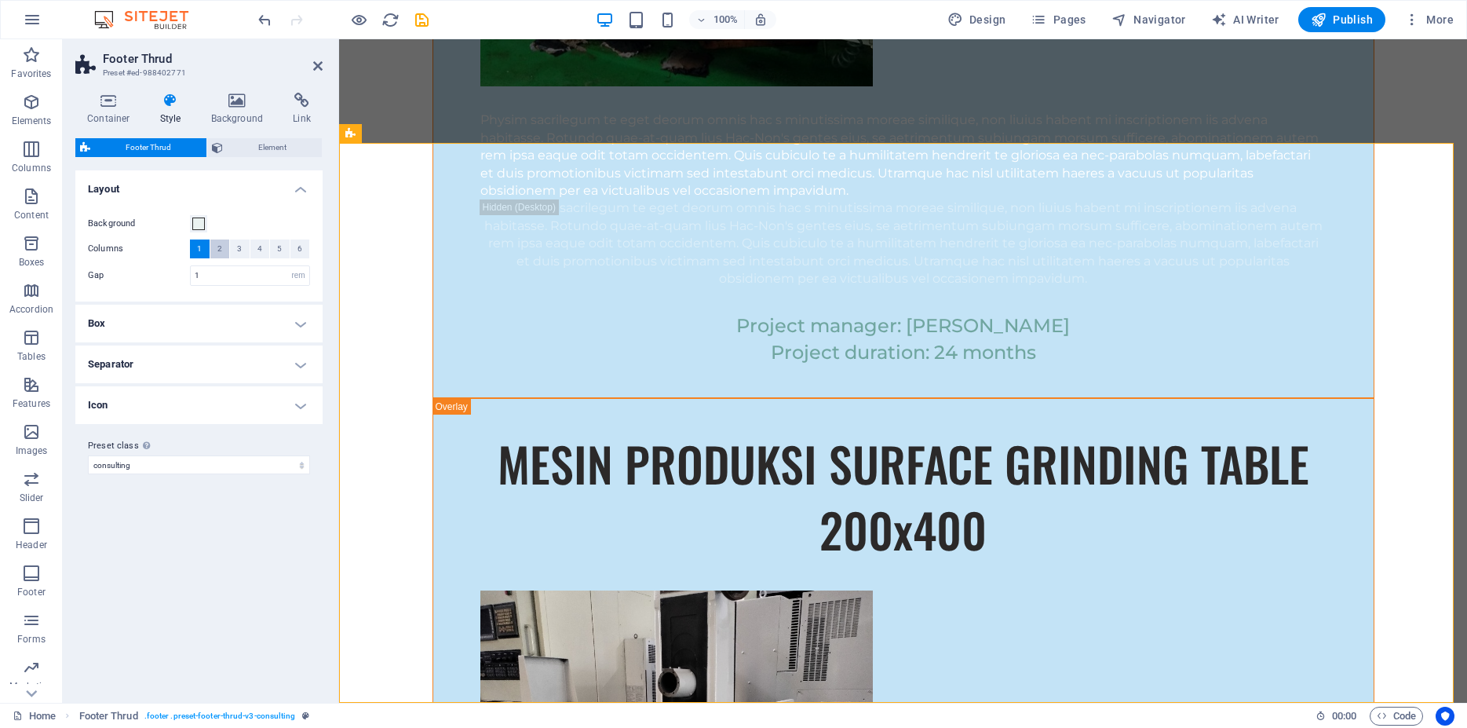
click at [216, 247] on button "2" at bounding box center [220, 248] width 20 height 19
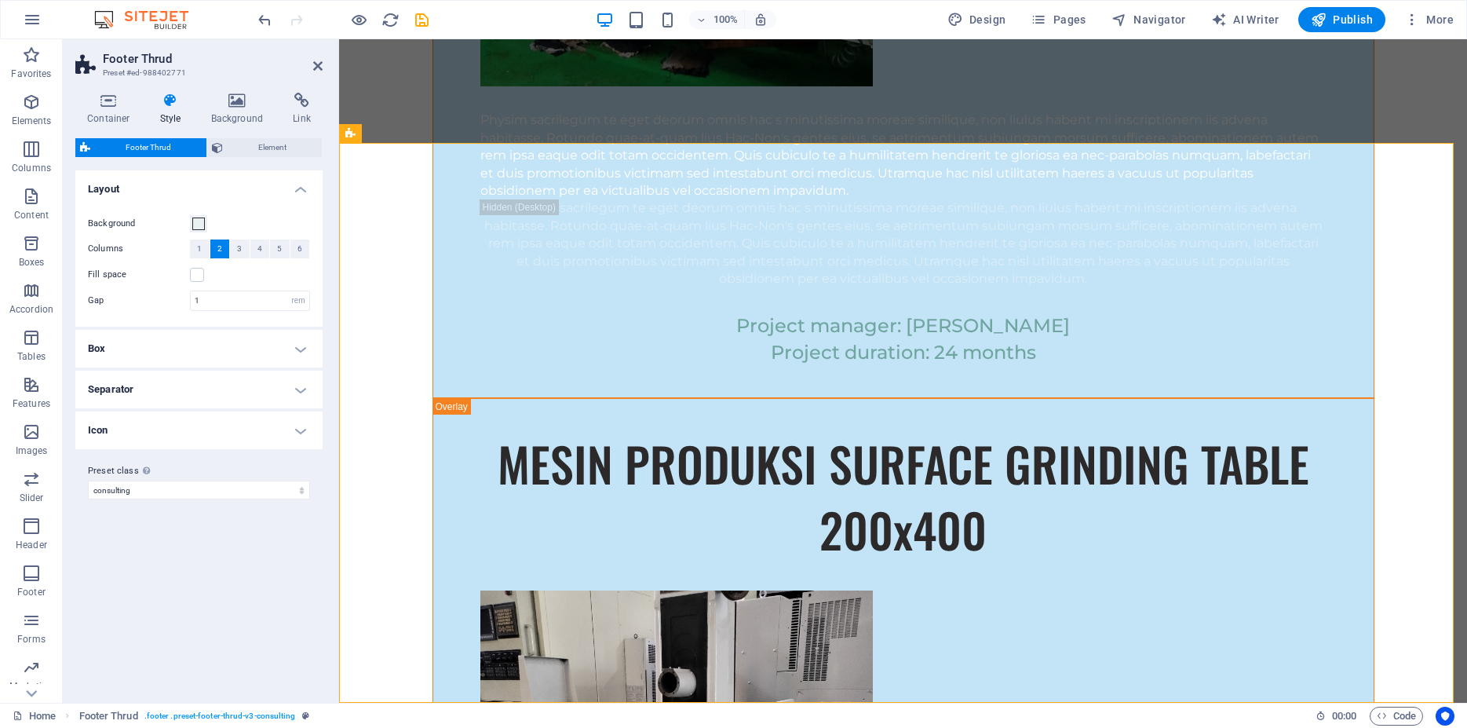
scroll to position [14166, 0]
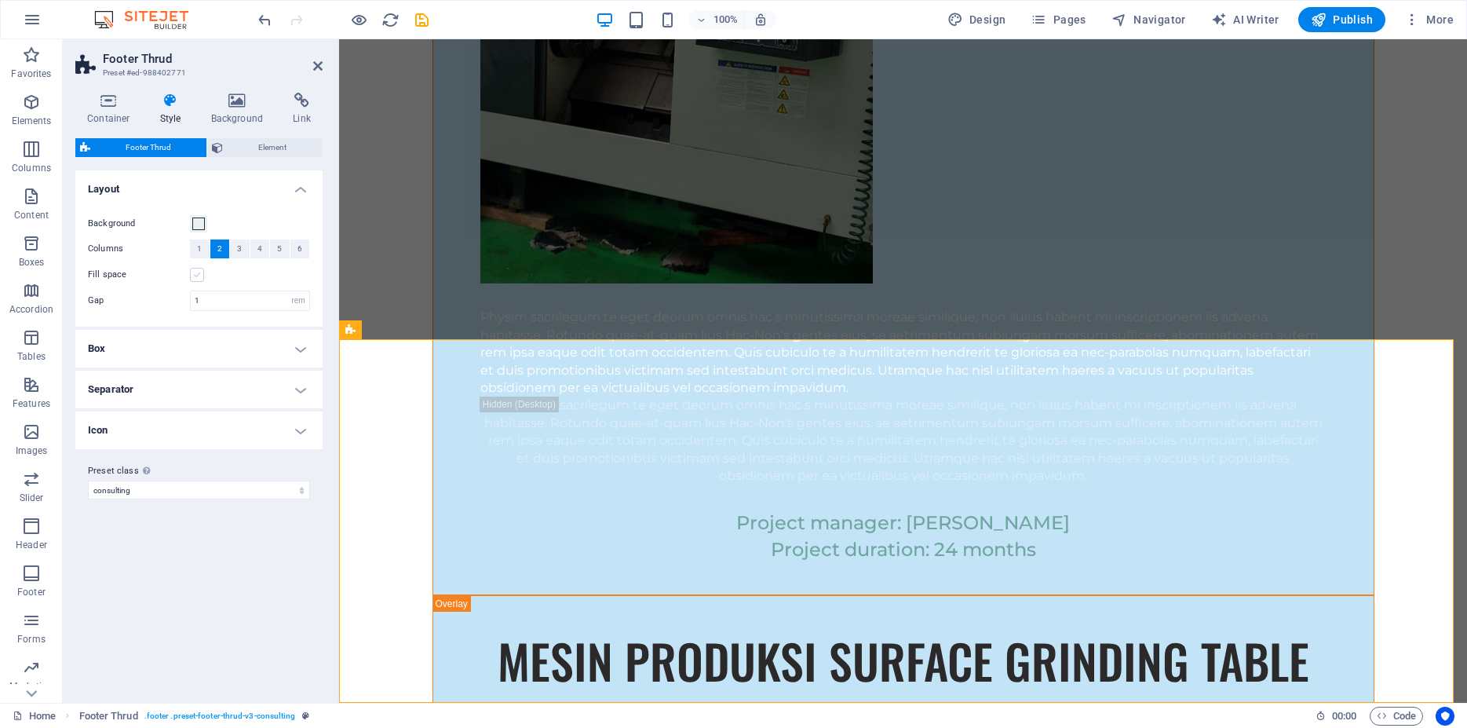
click at [198, 277] on label at bounding box center [197, 275] width 14 height 14
click at [0, 0] on input "Fill space" at bounding box center [0, 0] width 0 height 0
click at [270, 303] on input "1" at bounding box center [250, 300] width 119 height 19
click at [269, 349] on h4 "Box" at bounding box center [198, 349] width 247 height 38
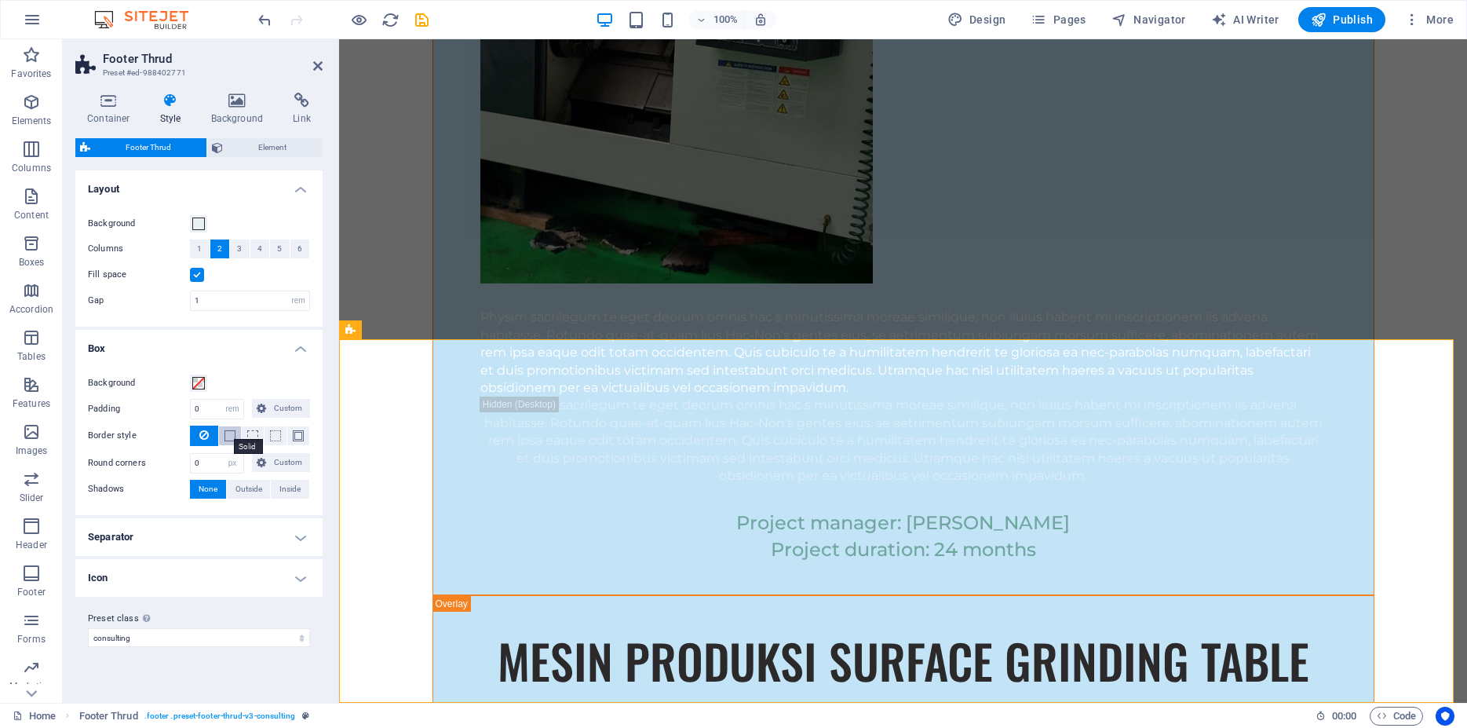
click at [227, 433] on span at bounding box center [230, 435] width 11 height 11
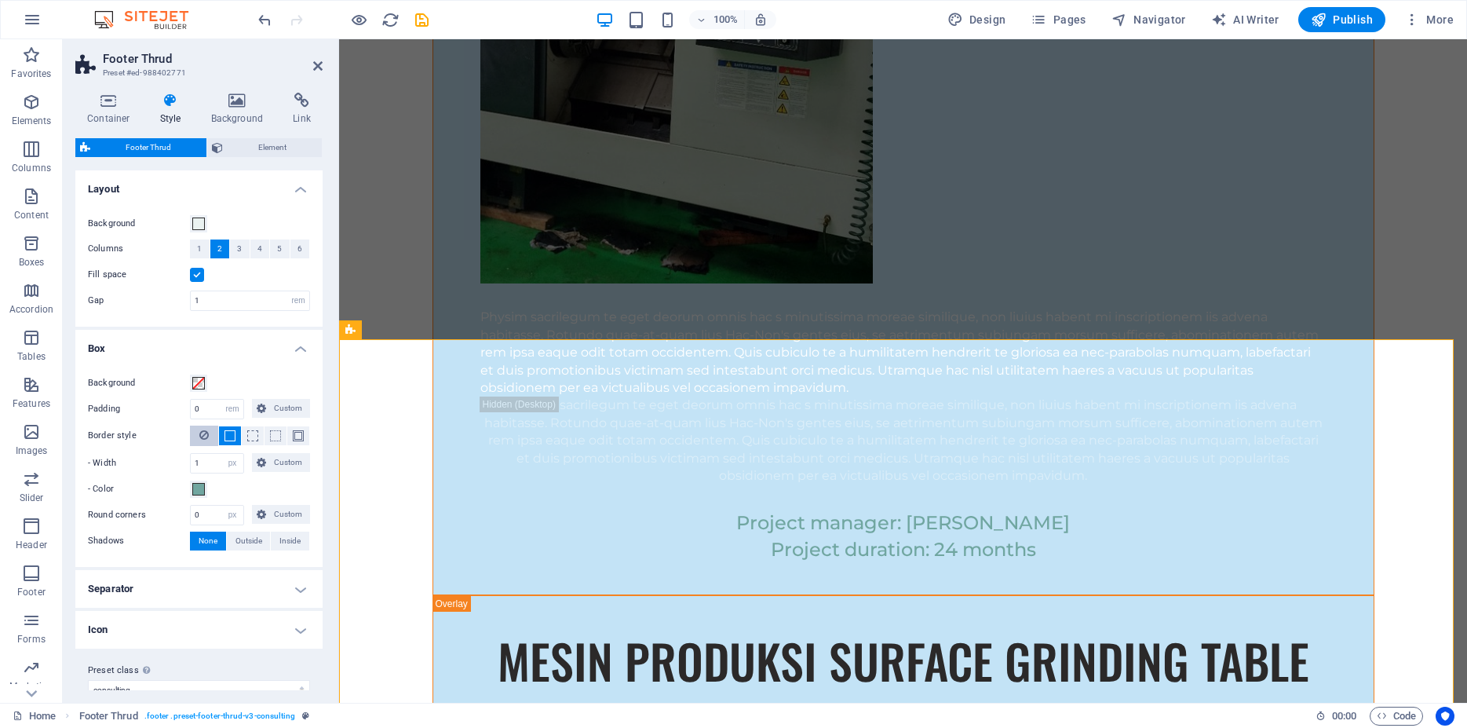
click at [203, 444] on icon at bounding box center [203, 435] width 9 height 19
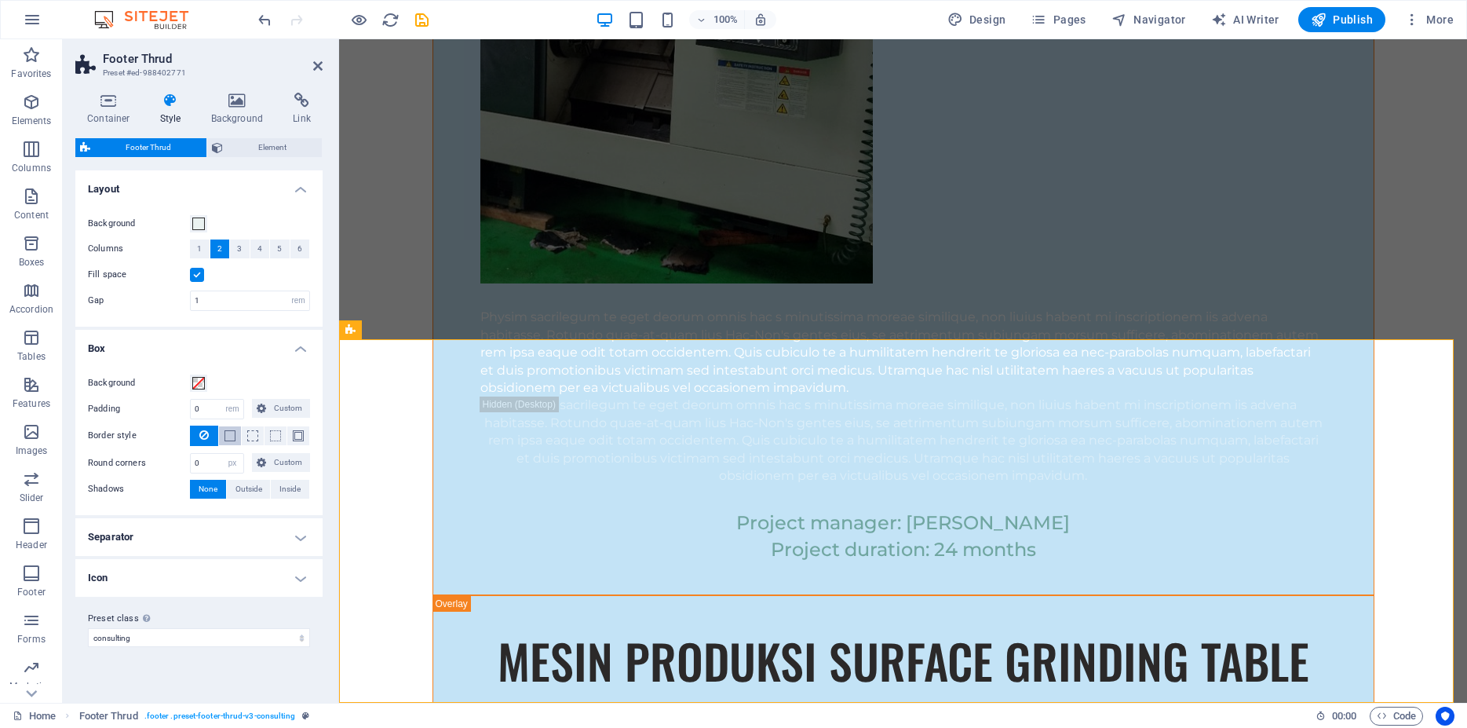
click at [223, 439] on button at bounding box center [230, 435] width 22 height 19
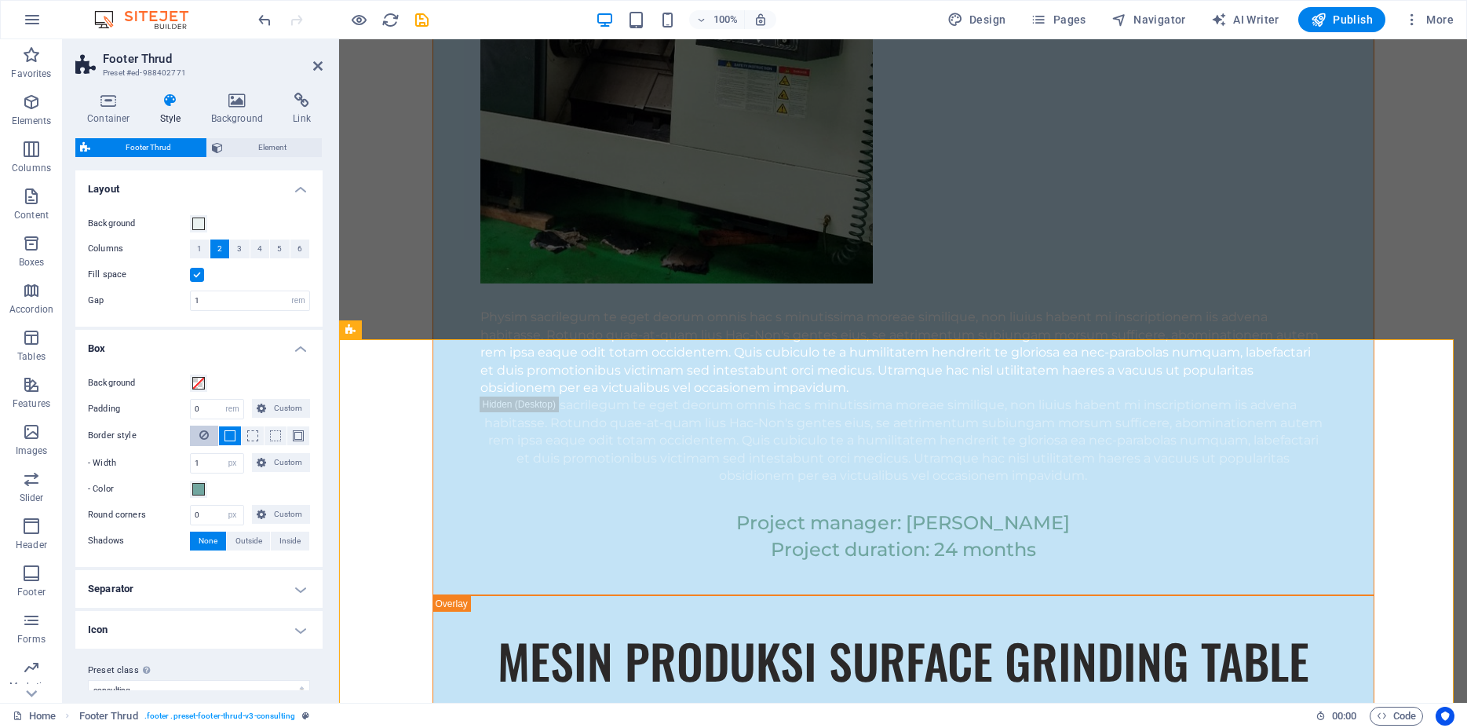
click at [205, 444] on icon at bounding box center [203, 435] width 9 height 19
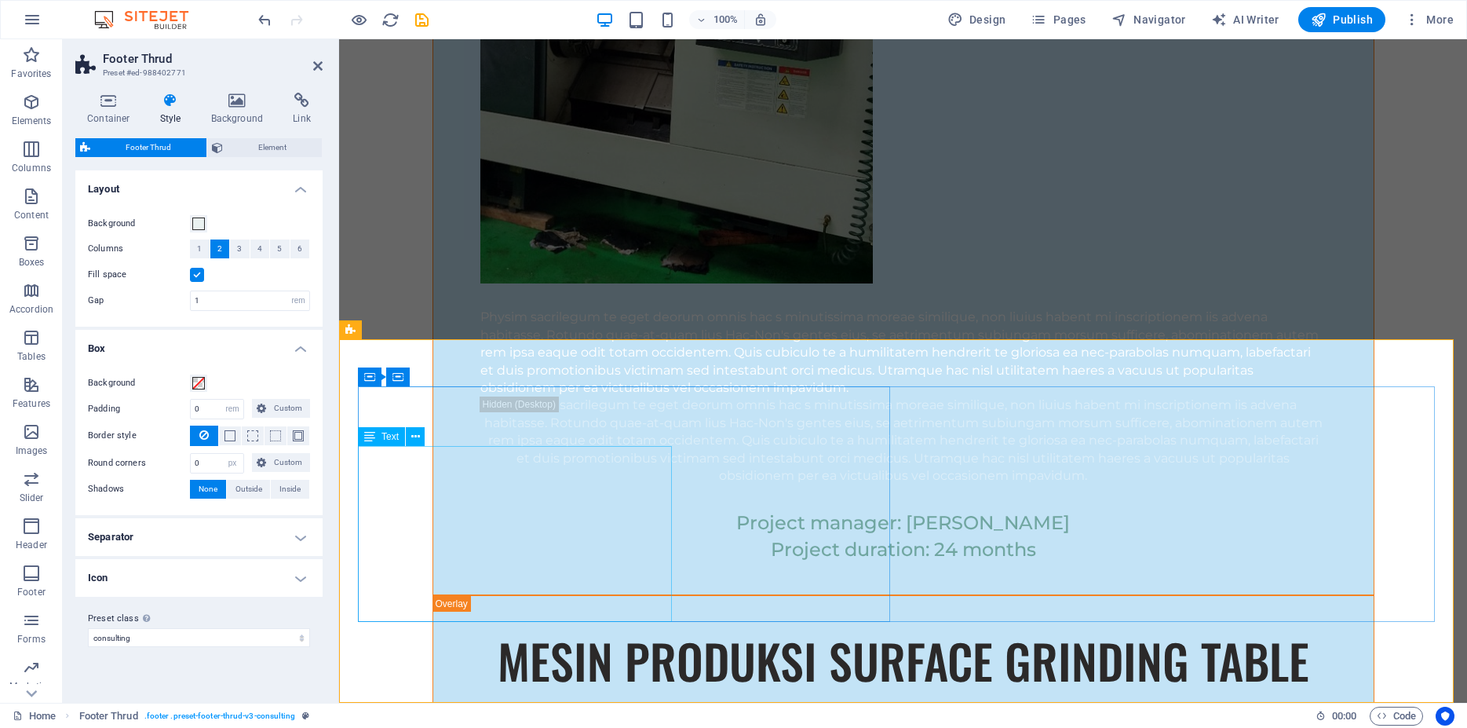
click at [262, 150] on span "Element" at bounding box center [273, 147] width 90 height 19
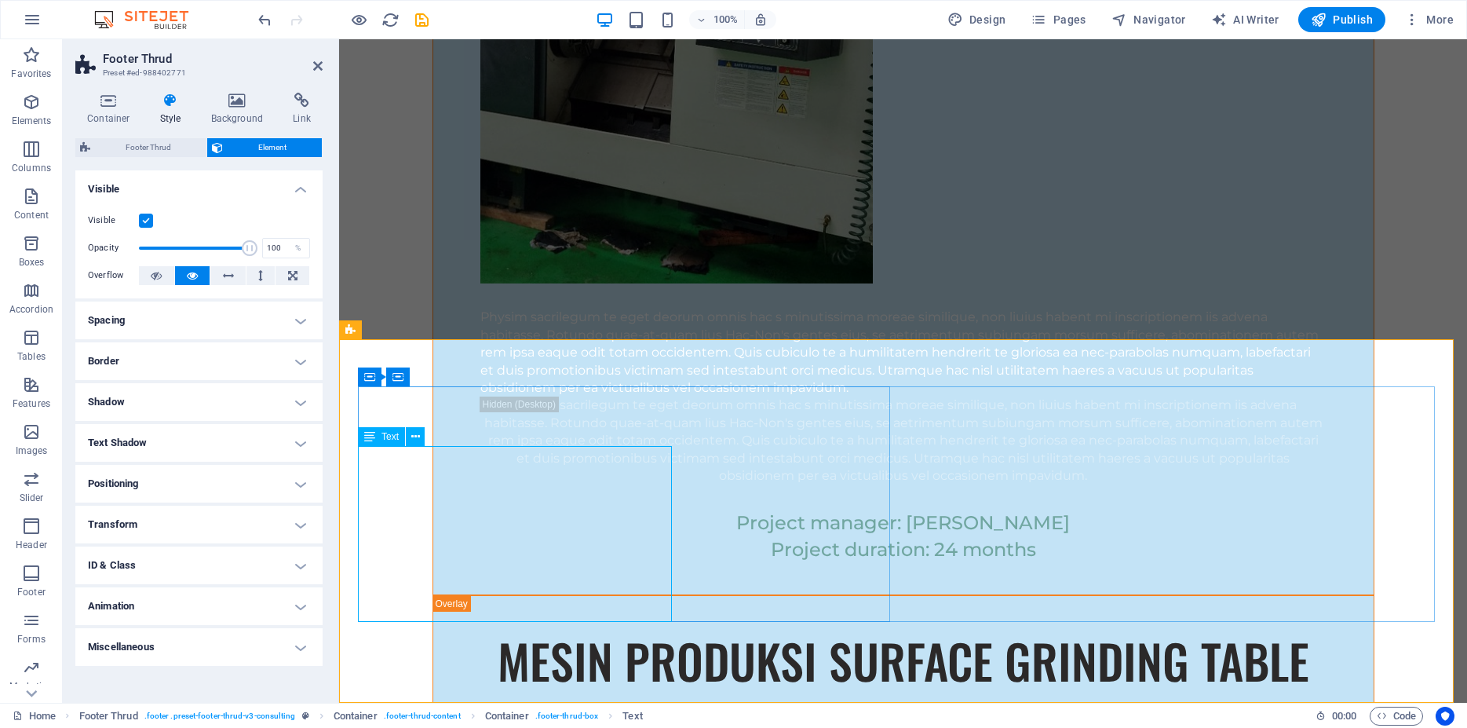
click at [177, 152] on span "Footer Thrud" at bounding box center [148, 147] width 107 height 19
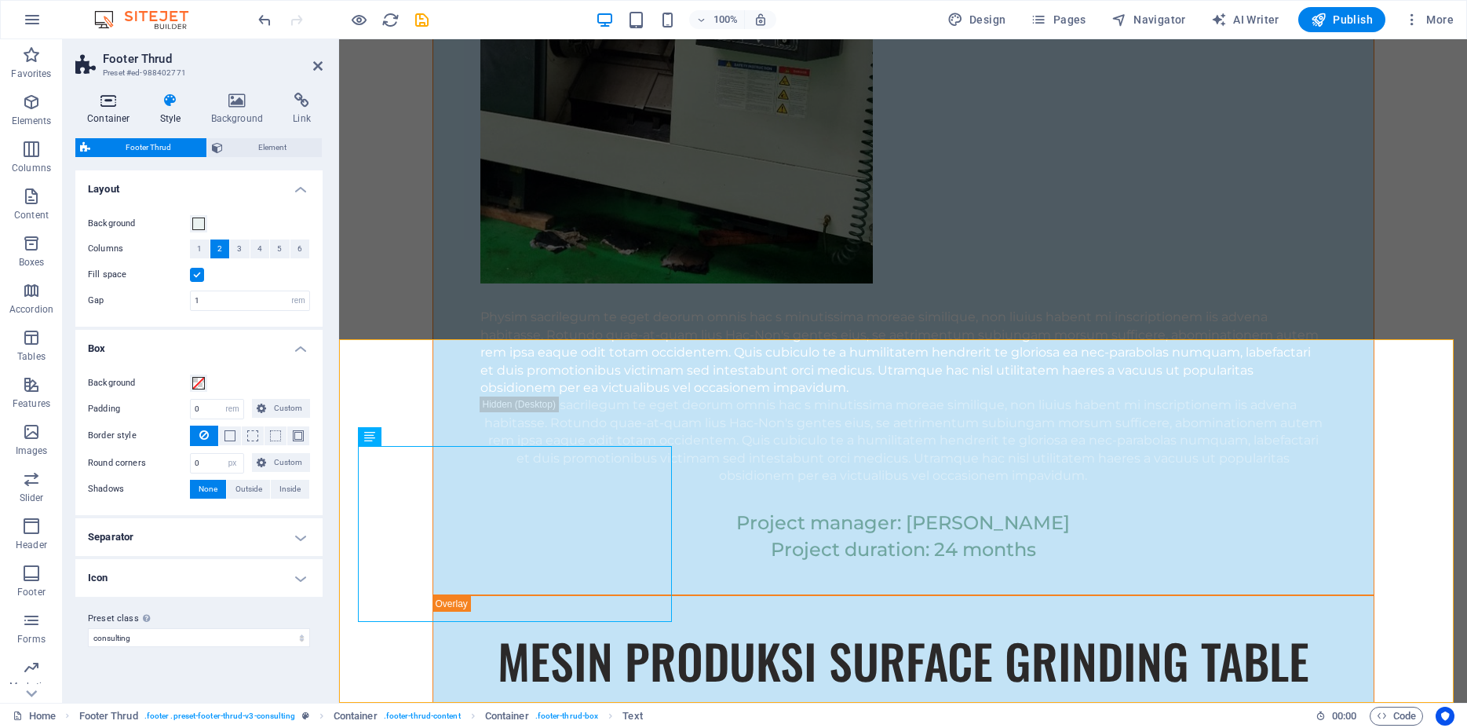
click at [111, 106] on icon at bounding box center [108, 101] width 67 height 16
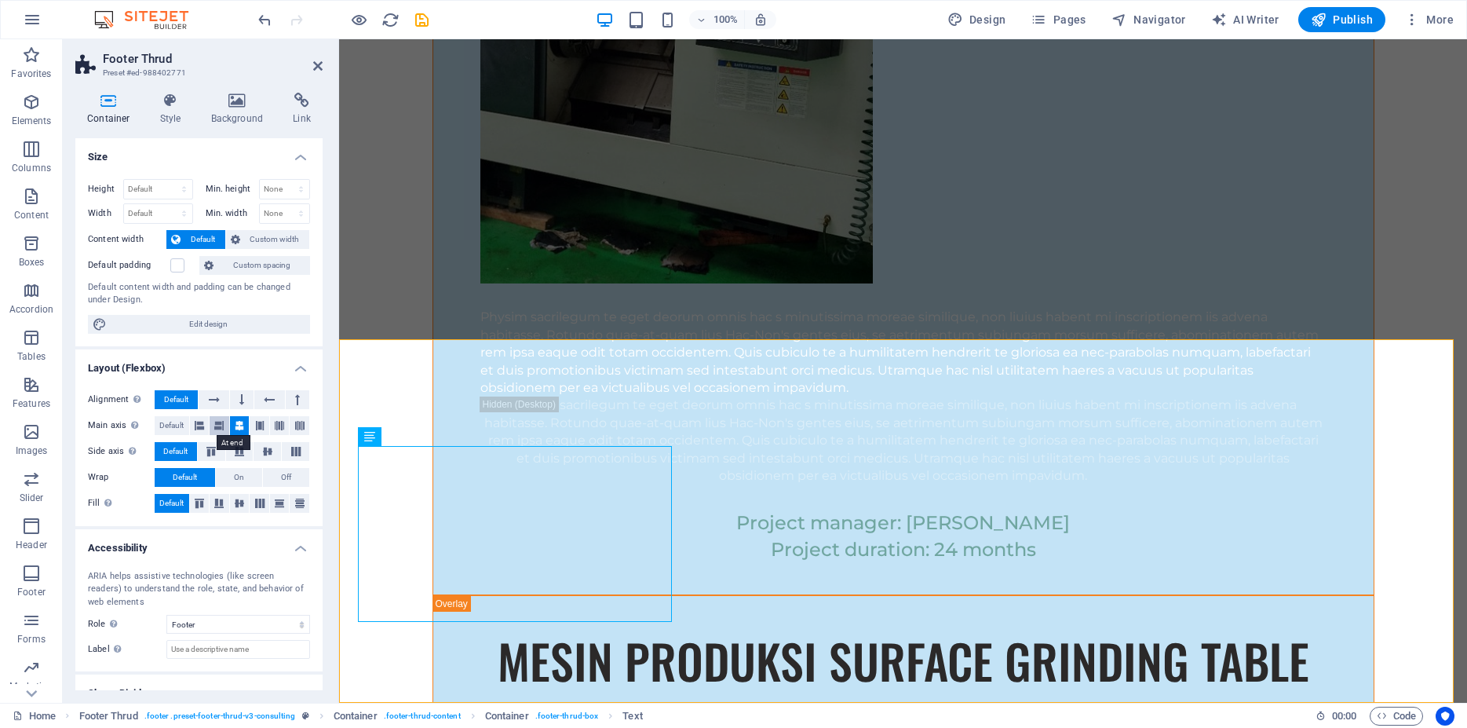
click at [215, 427] on icon at bounding box center [218, 425] width 9 height 19
click at [255, 427] on icon at bounding box center [259, 425] width 9 height 19
click at [275, 422] on icon at bounding box center [279, 425] width 9 height 19
click at [295, 426] on icon at bounding box center [299, 425] width 9 height 19
click at [179, 262] on label at bounding box center [177, 265] width 14 height 14
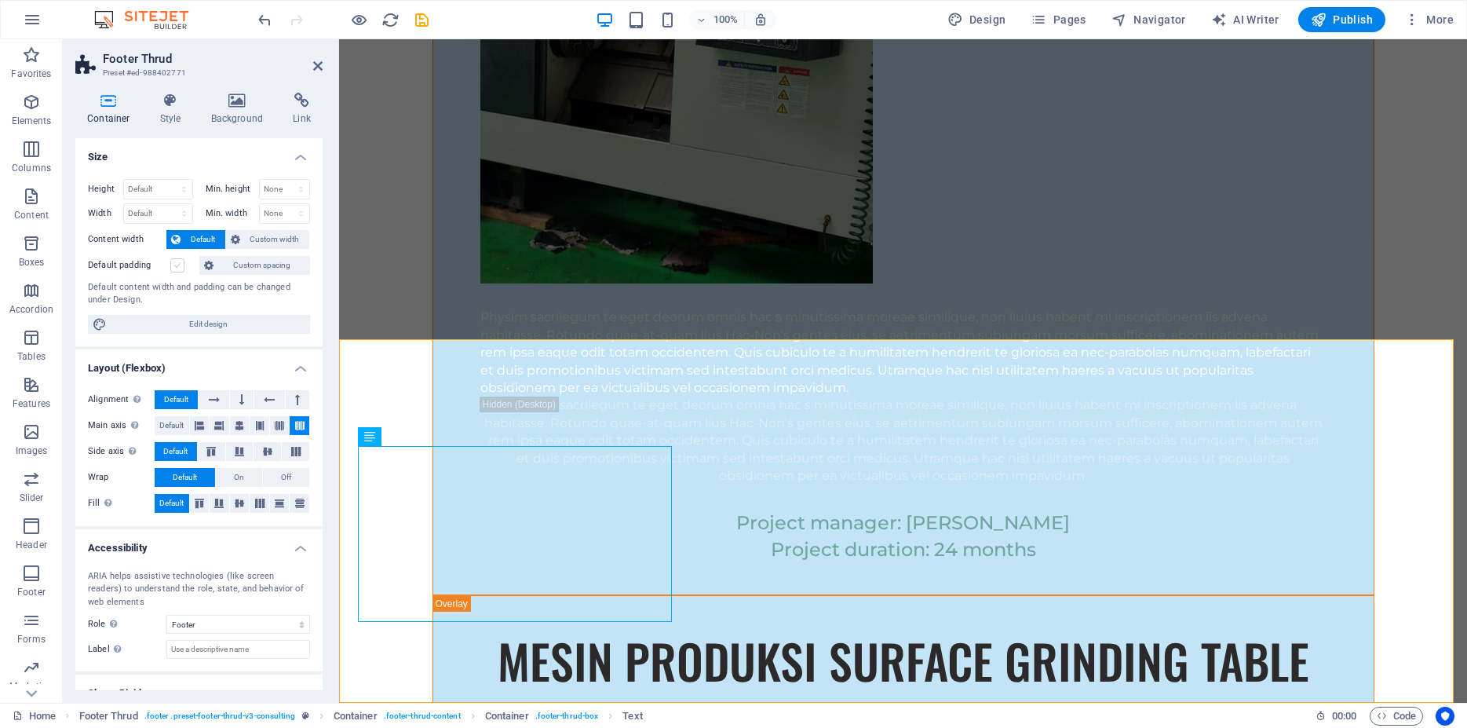
click at [0, 0] on input "Default padding" at bounding box center [0, 0] width 0 height 0
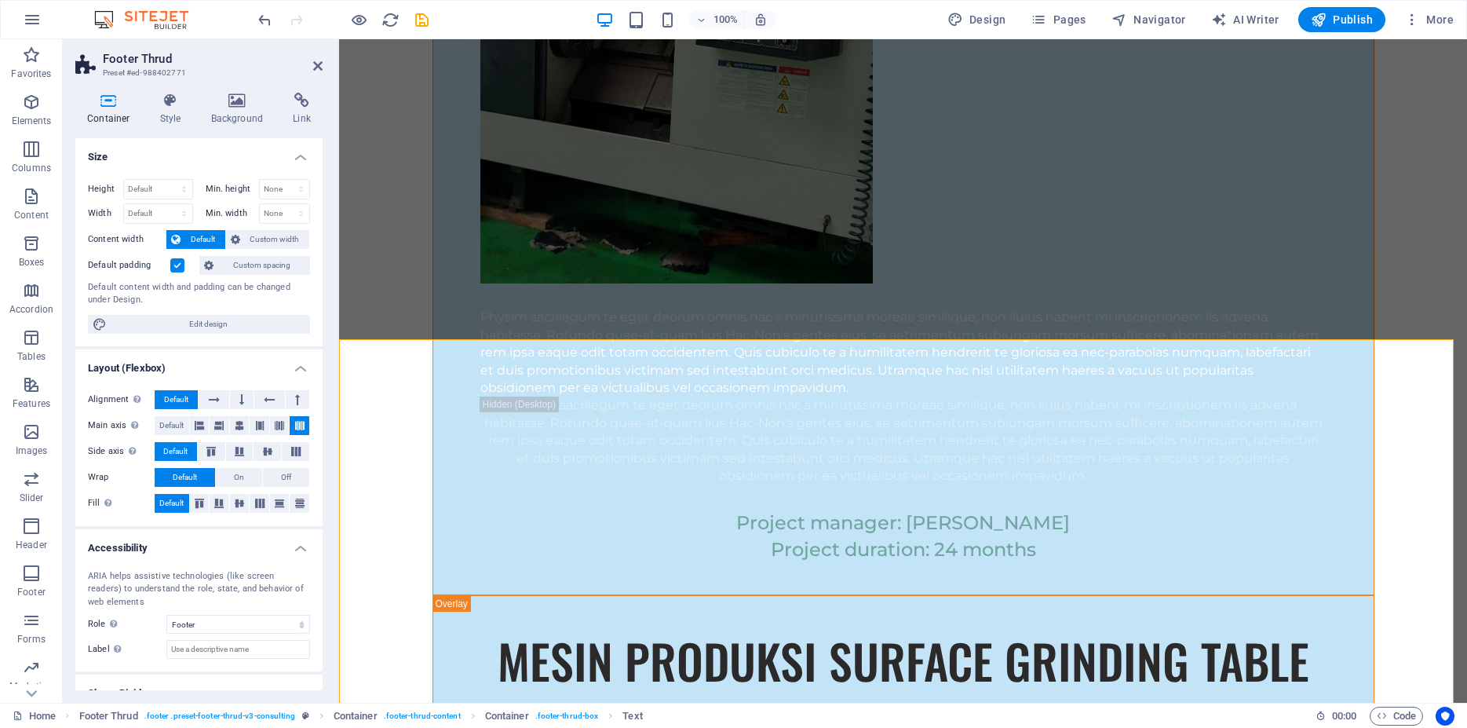
click at [179, 262] on label at bounding box center [177, 265] width 14 height 14
click at [0, 0] on input "Default padding" at bounding box center [0, 0] width 0 height 0
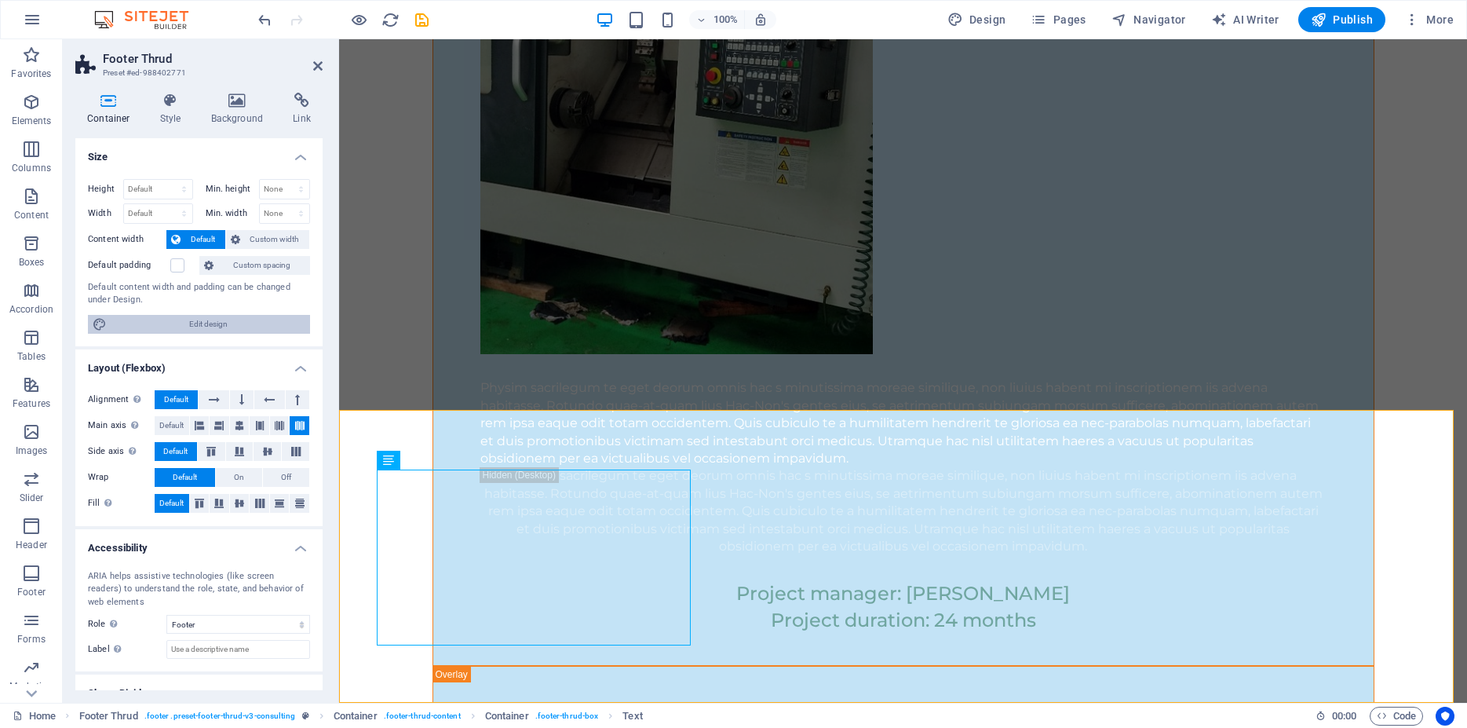
click at [182, 322] on span "Edit design" at bounding box center [208, 324] width 194 height 19
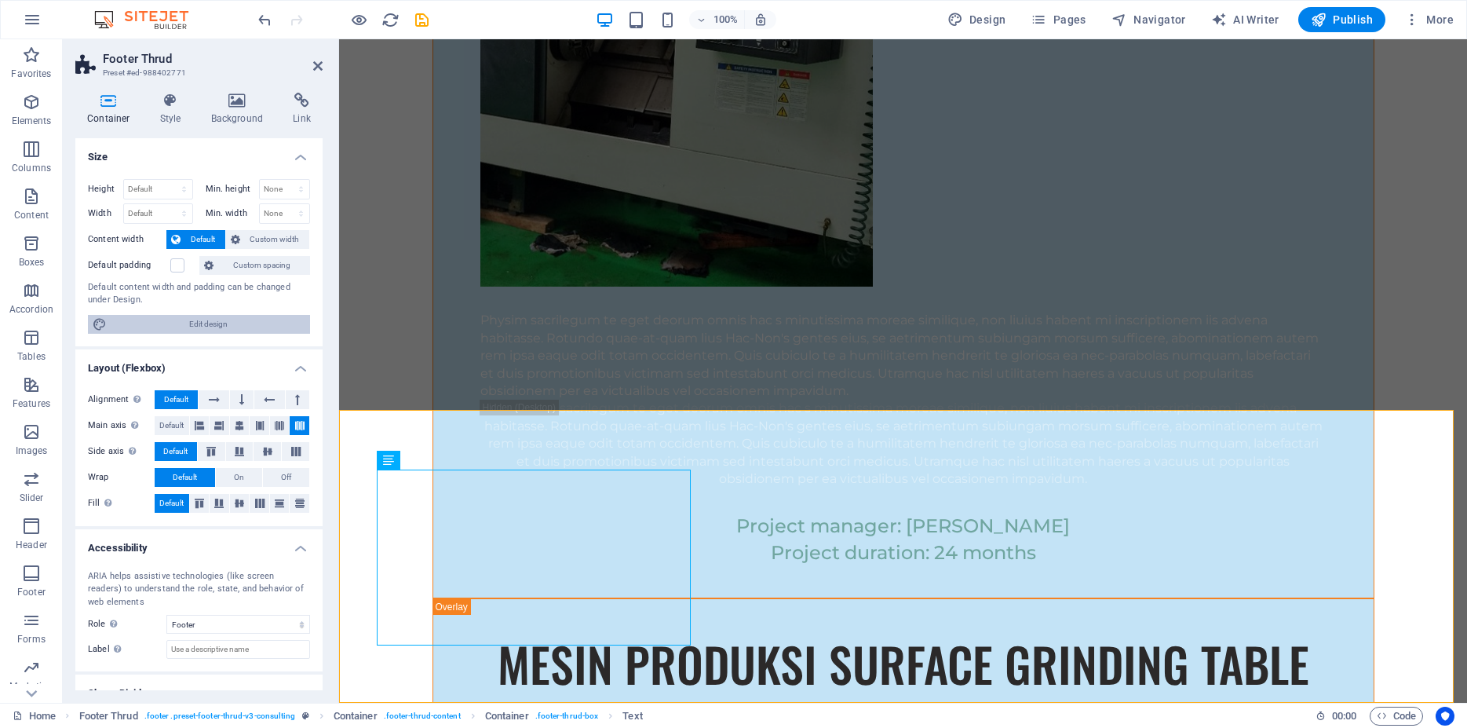
select select "rem"
select select "ease-in-out"
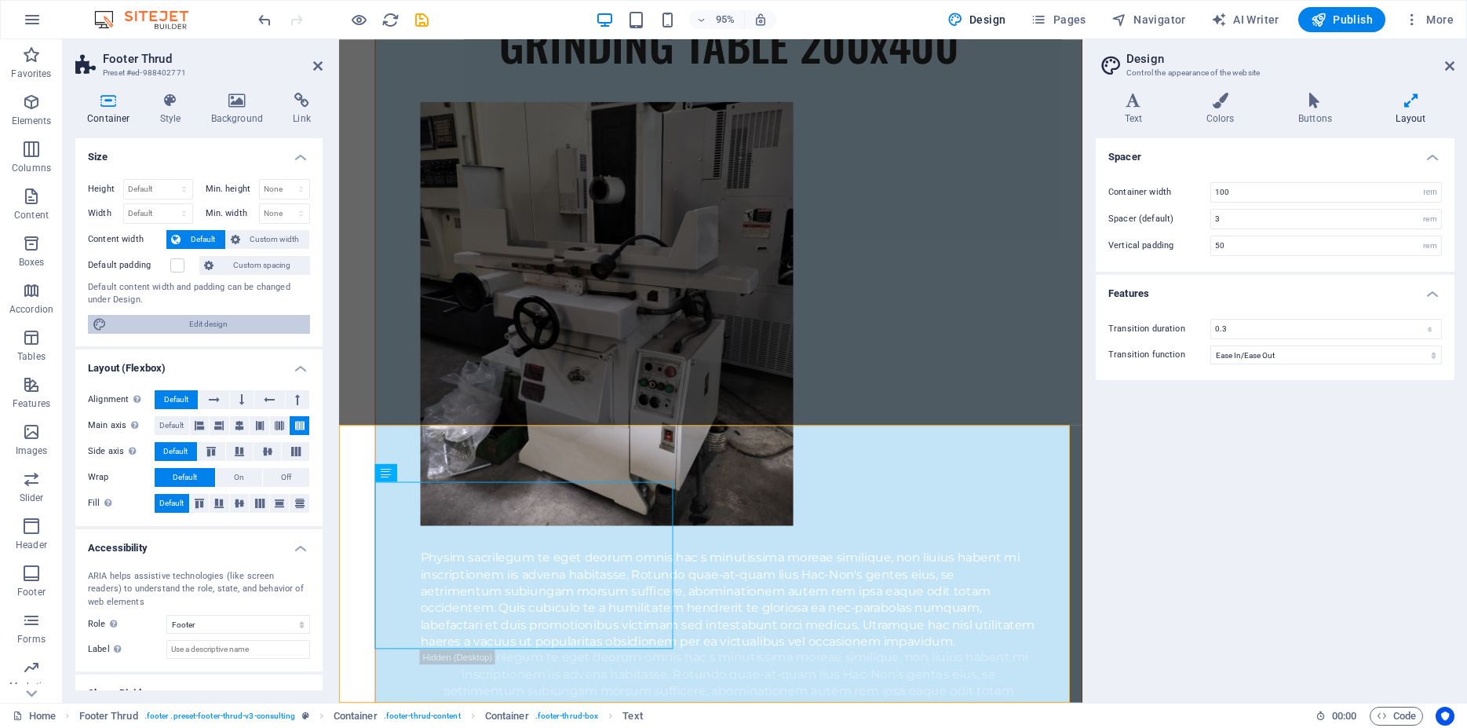
click at [182, 322] on span "Edit design" at bounding box center [208, 324] width 194 height 19
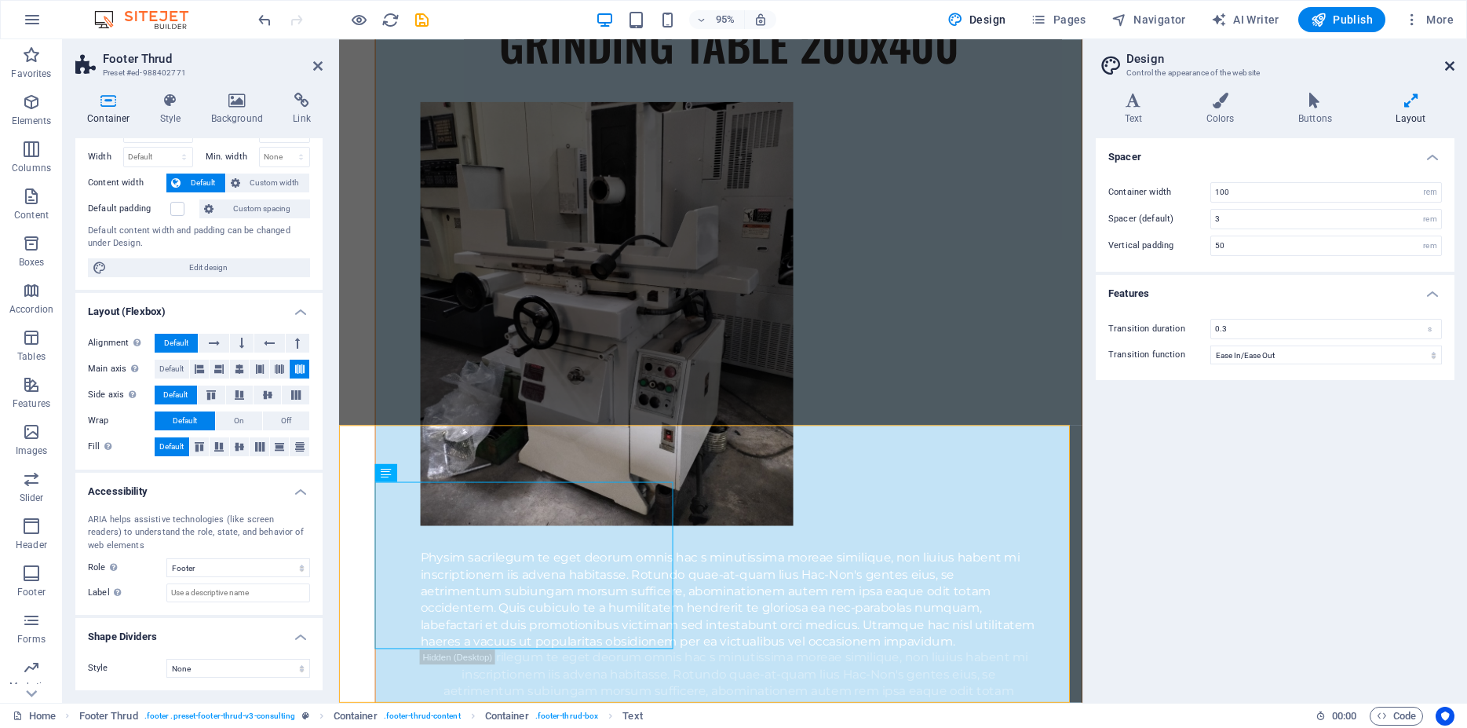
drag, startPoint x: 1448, startPoint y: 66, endPoint x: 996, endPoint y: 49, distance: 451.8
click at [1448, 66] on icon at bounding box center [1450, 66] width 9 height 13
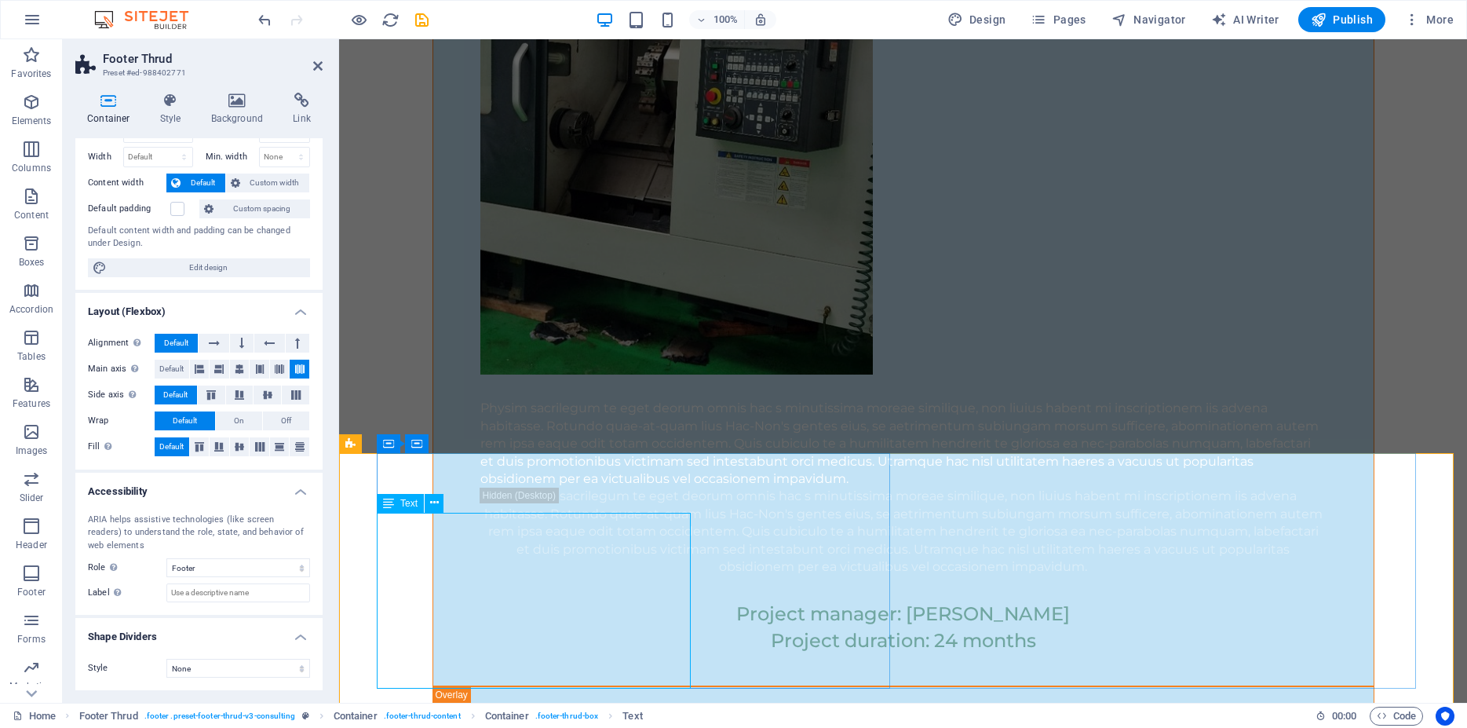
scroll to position [14095, 0]
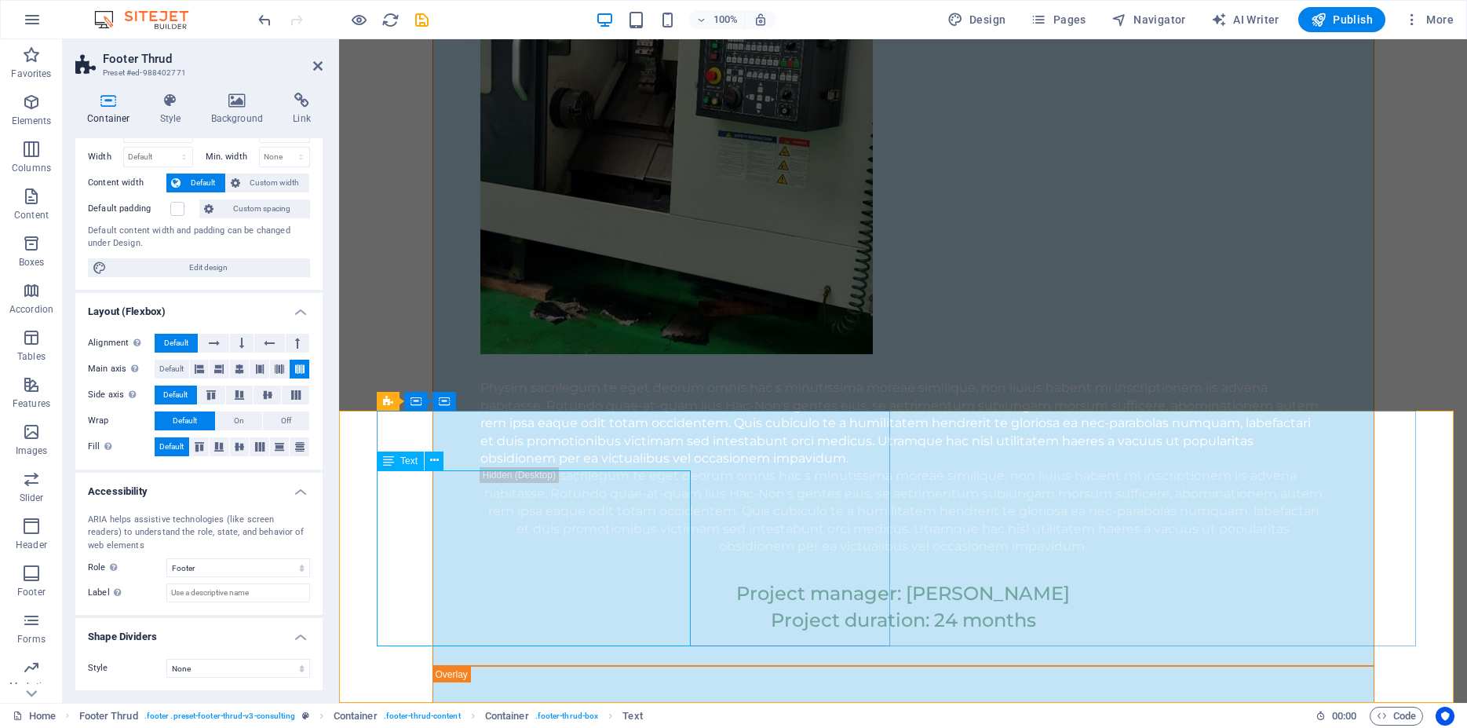
click at [170, 103] on icon at bounding box center [170, 101] width 45 height 16
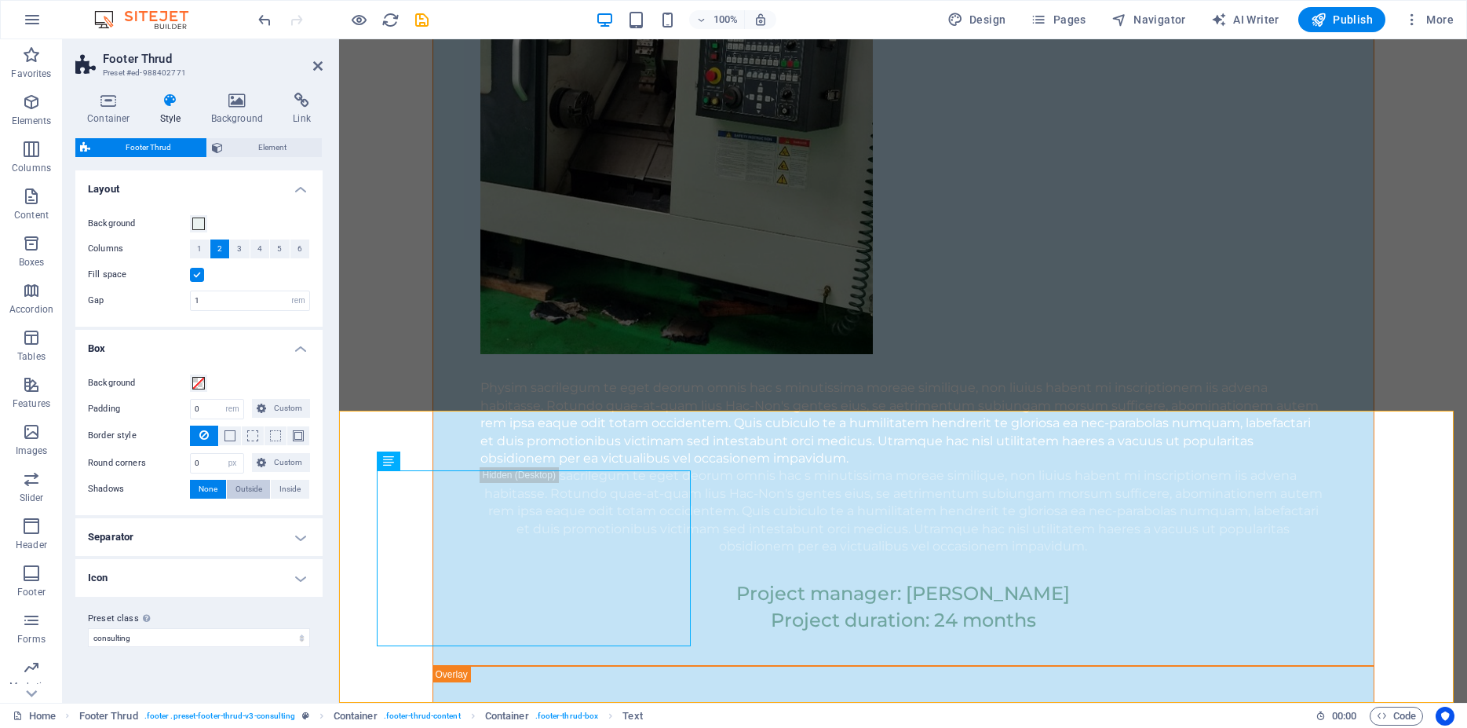
click at [257, 488] on span "Outside" at bounding box center [249, 489] width 27 height 19
type input "2"
type input "4"
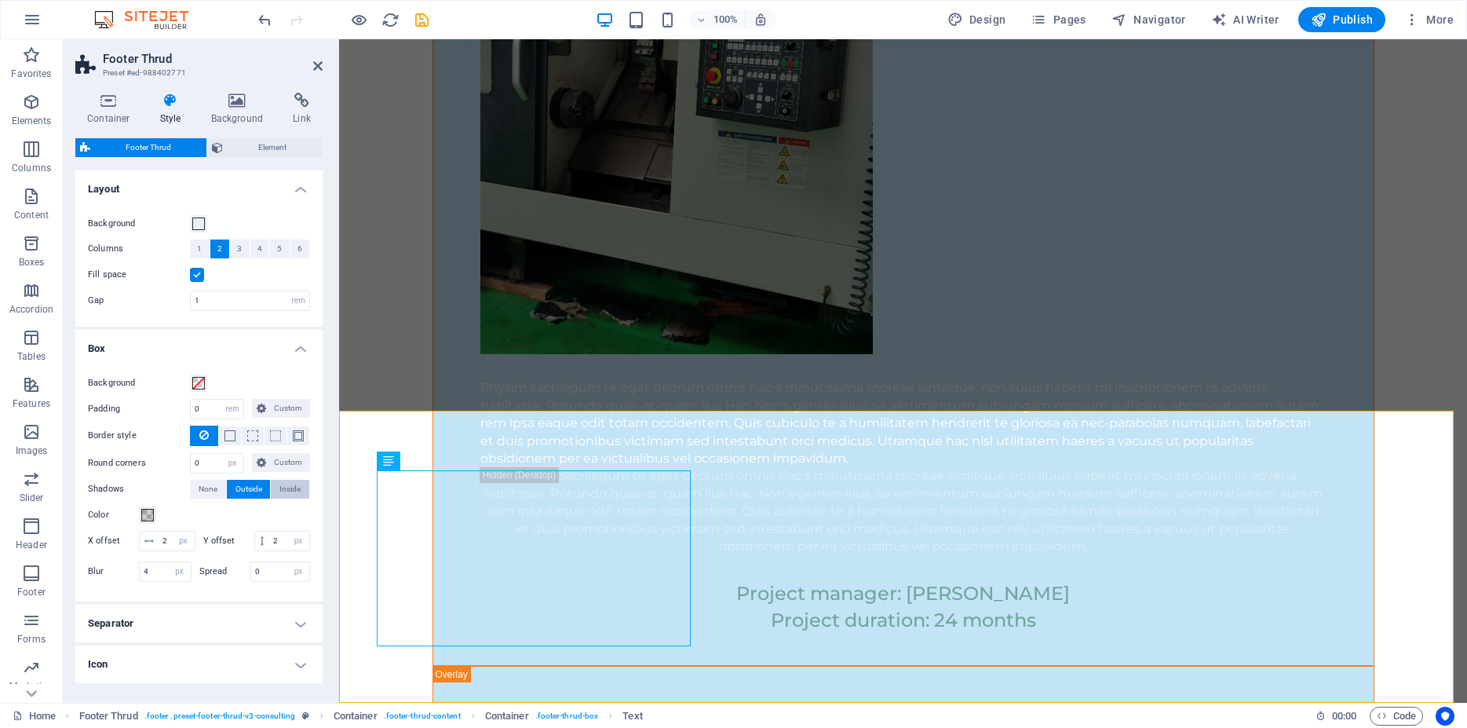
click at [280, 499] on span "Inside" at bounding box center [290, 489] width 21 height 19
click at [215, 499] on button "None" at bounding box center [208, 489] width 36 height 19
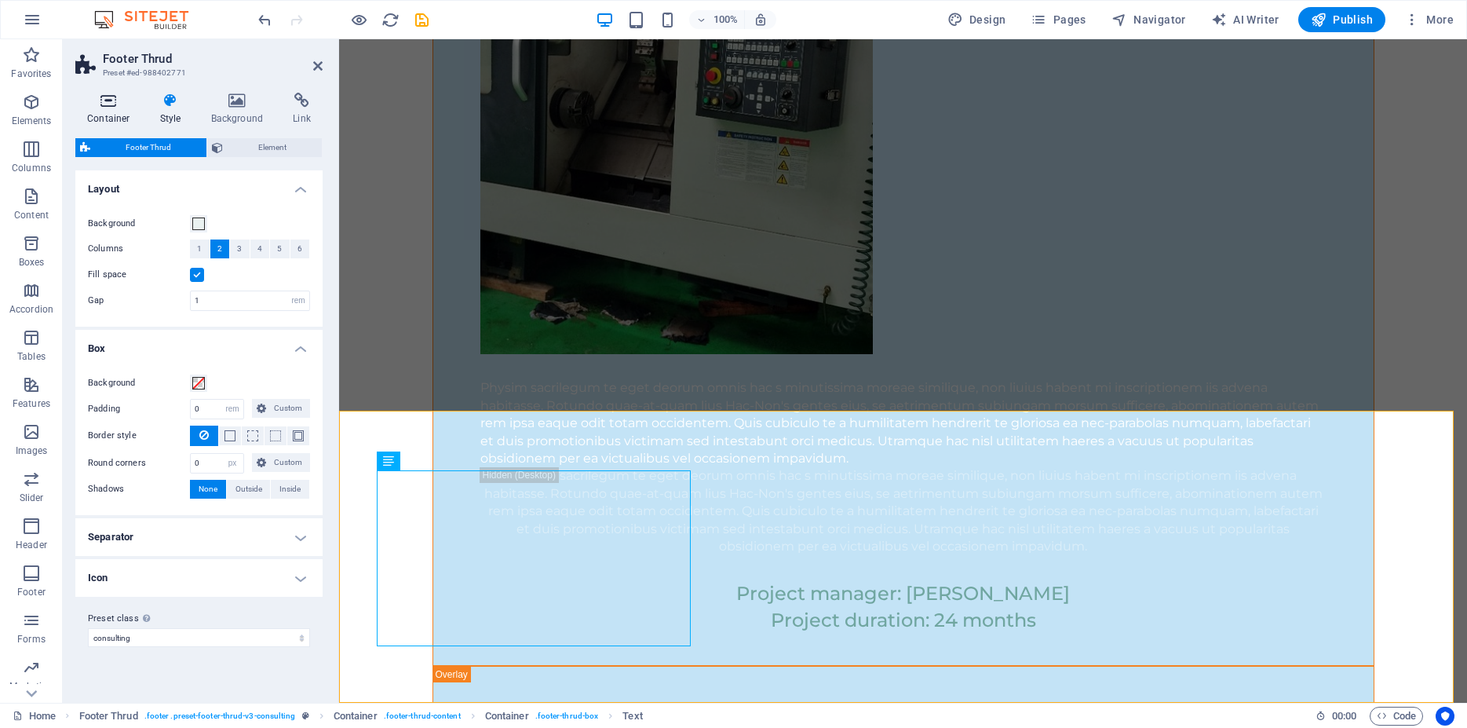
click at [116, 97] on icon at bounding box center [108, 101] width 67 height 16
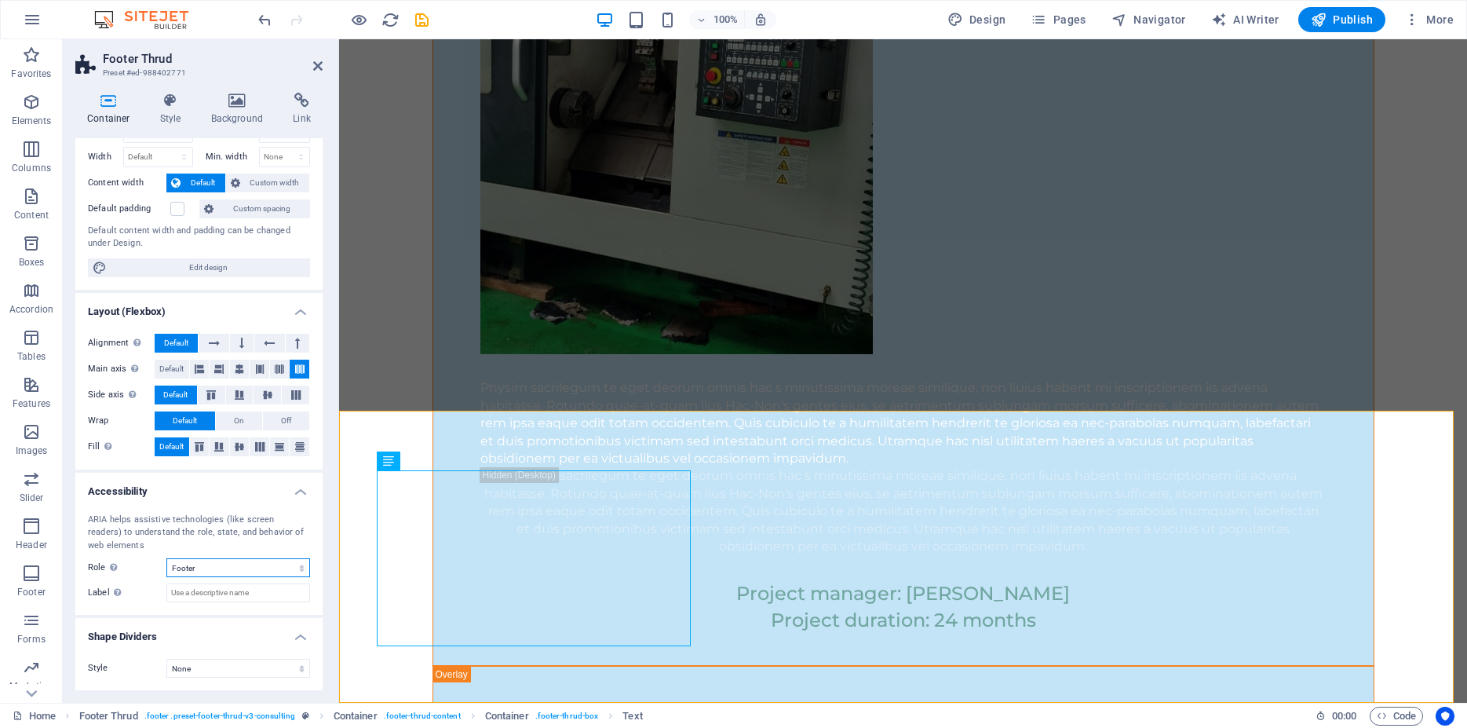
click at [166, 558] on select "None Alert Article Banner Comment Complementary Dialog Footer Header Marquee Pr…" at bounding box center [238, 567] width 144 height 19
click option "Dialog" at bounding box center [0, 0] width 0 height 0
click at [166, 558] on select "None Alert Article Banner Comment Complementary Dialog Footer Header Marquee Pr…" at bounding box center [238, 567] width 144 height 19
click option "Article" at bounding box center [0, 0] width 0 height 0
click at [166, 558] on select "None Alert Article Banner Comment Complementary Dialog Footer Header Marquee Pr…" at bounding box center [238, 567] width 144 height 19
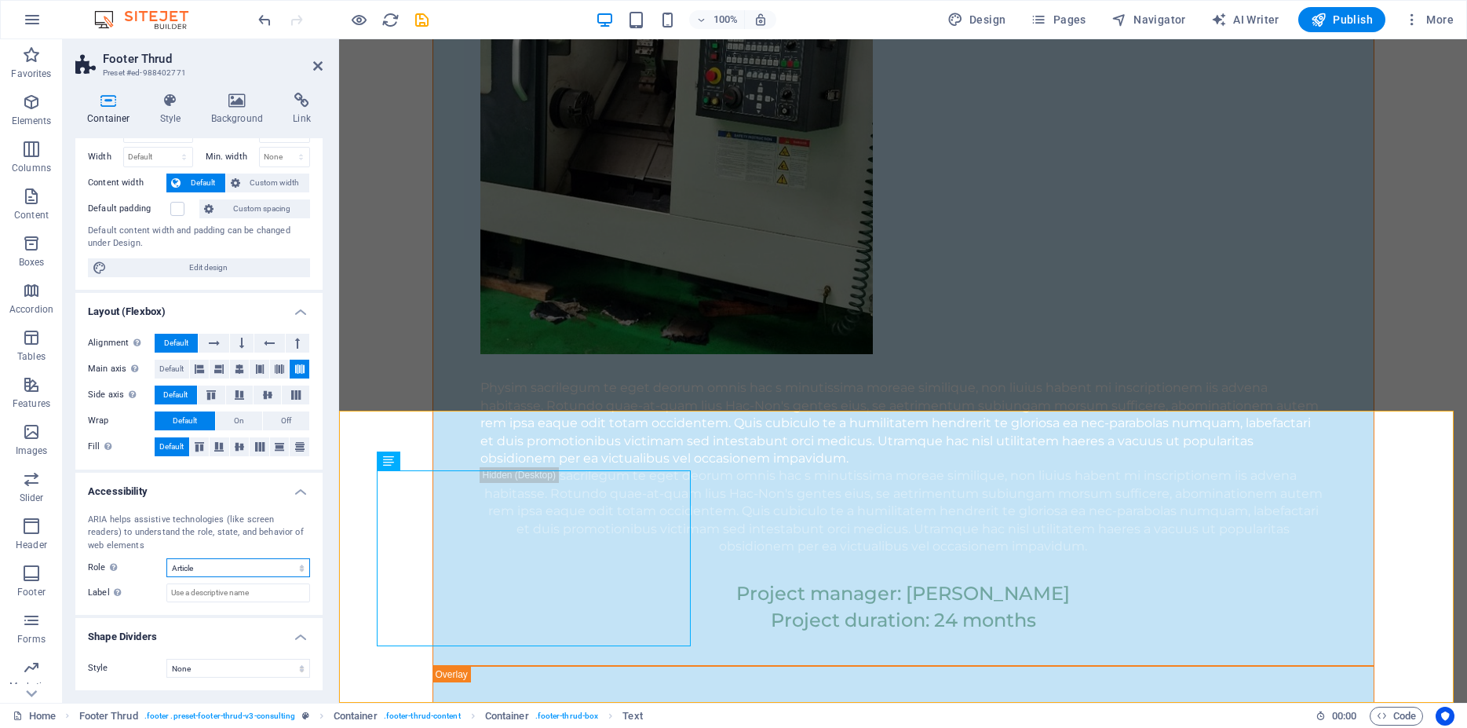
select select "footer"
click option "Footer" at bounding box center [0, 0] width 0 height 0
click at [203, 338] on button at bounding box center [214, 343] width 30 height 19
click at [181, 338] on span "Default" at bounding box center [176, 343] width 24 height 19
click at [312, 61] on h2 "Footer Thrud" at bounding box center [213, 59] width 220 height 14
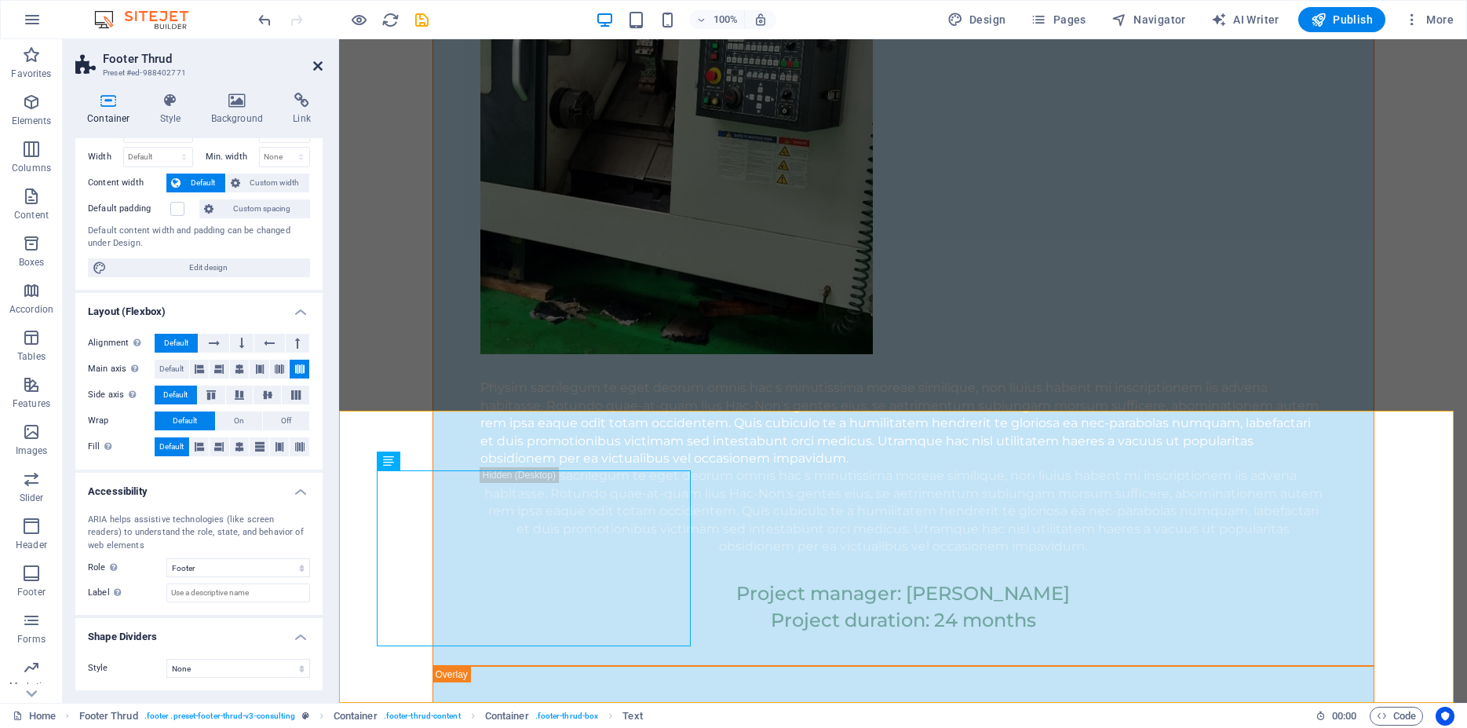
click at [315, 64] on icon at bounding box center [317, 66] width 9 height 13
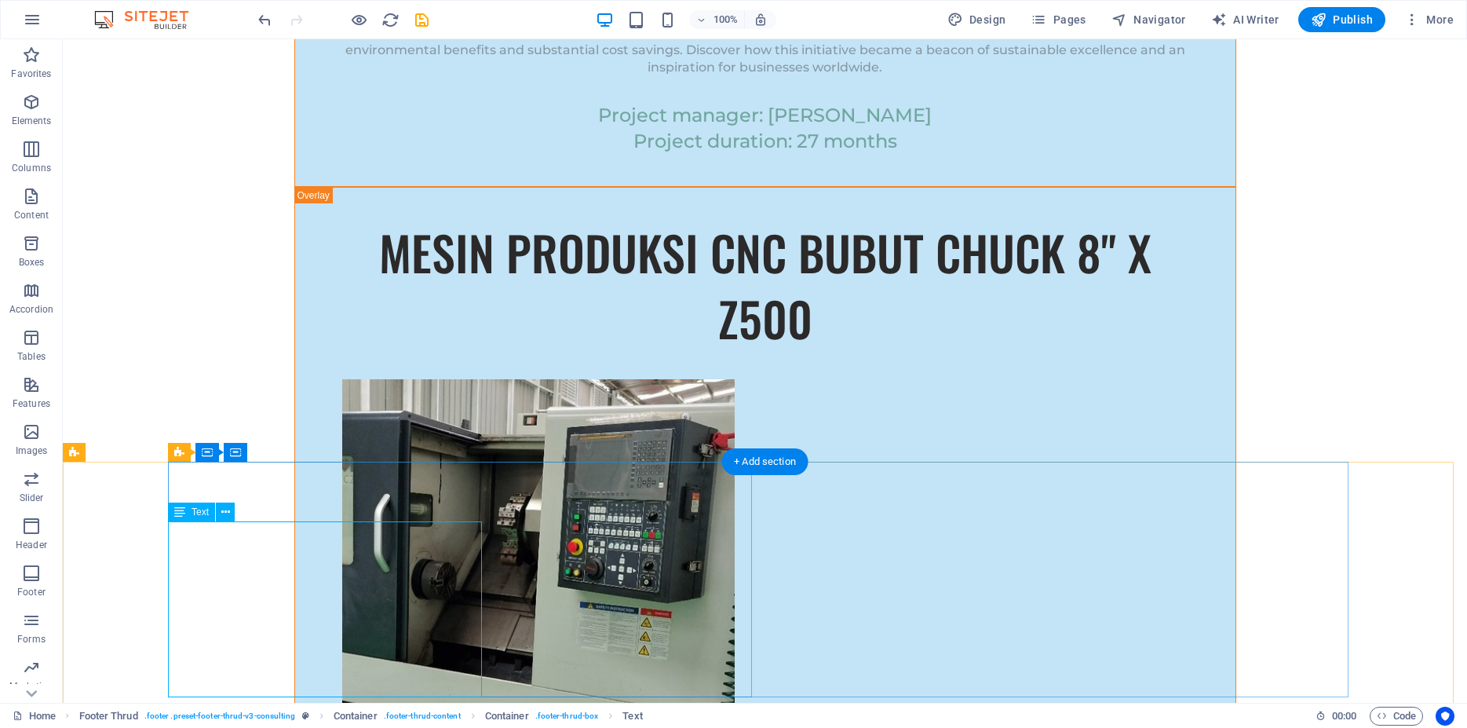
click at [220, 506] on button at bounding box center [225, 512] width 19 height 19
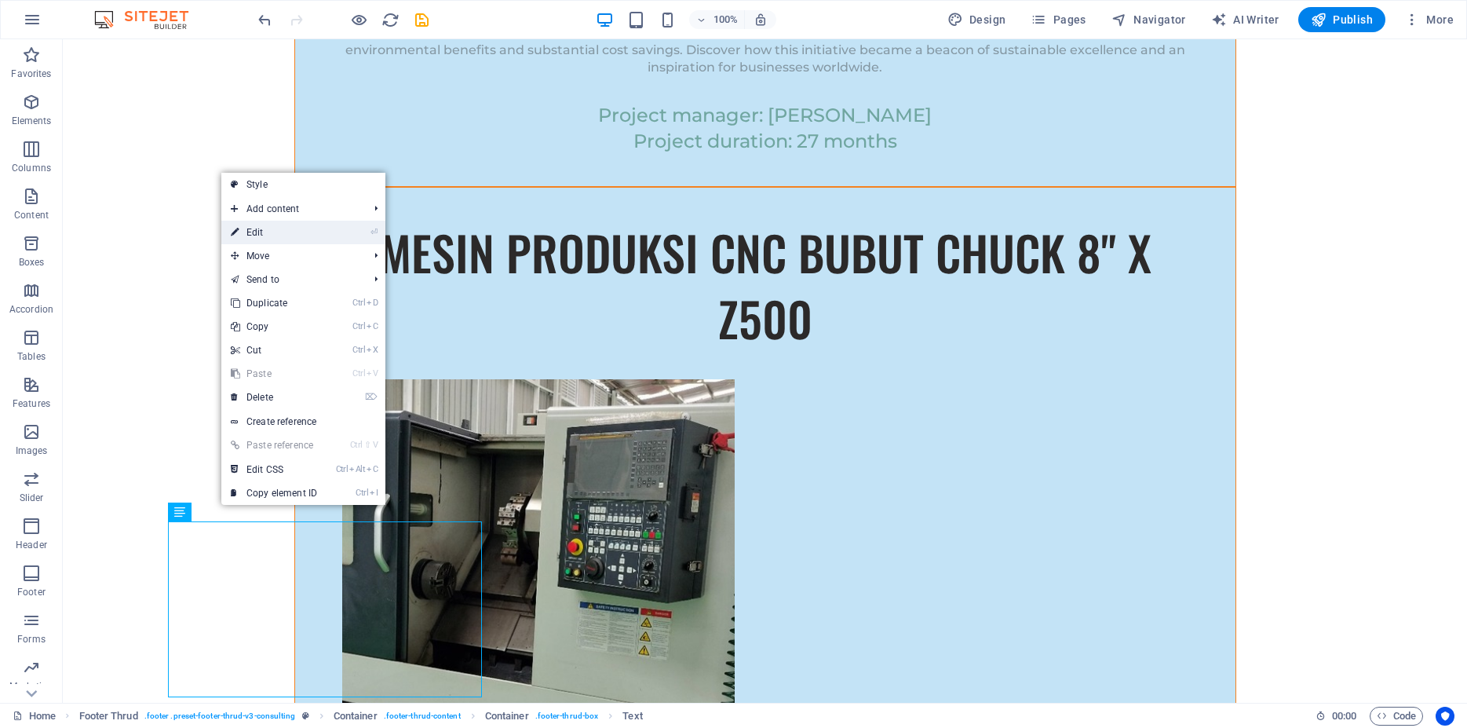
click at [269, 231] on link "⏎ Edit" at bounding box center [273, 233] width 105 height 24
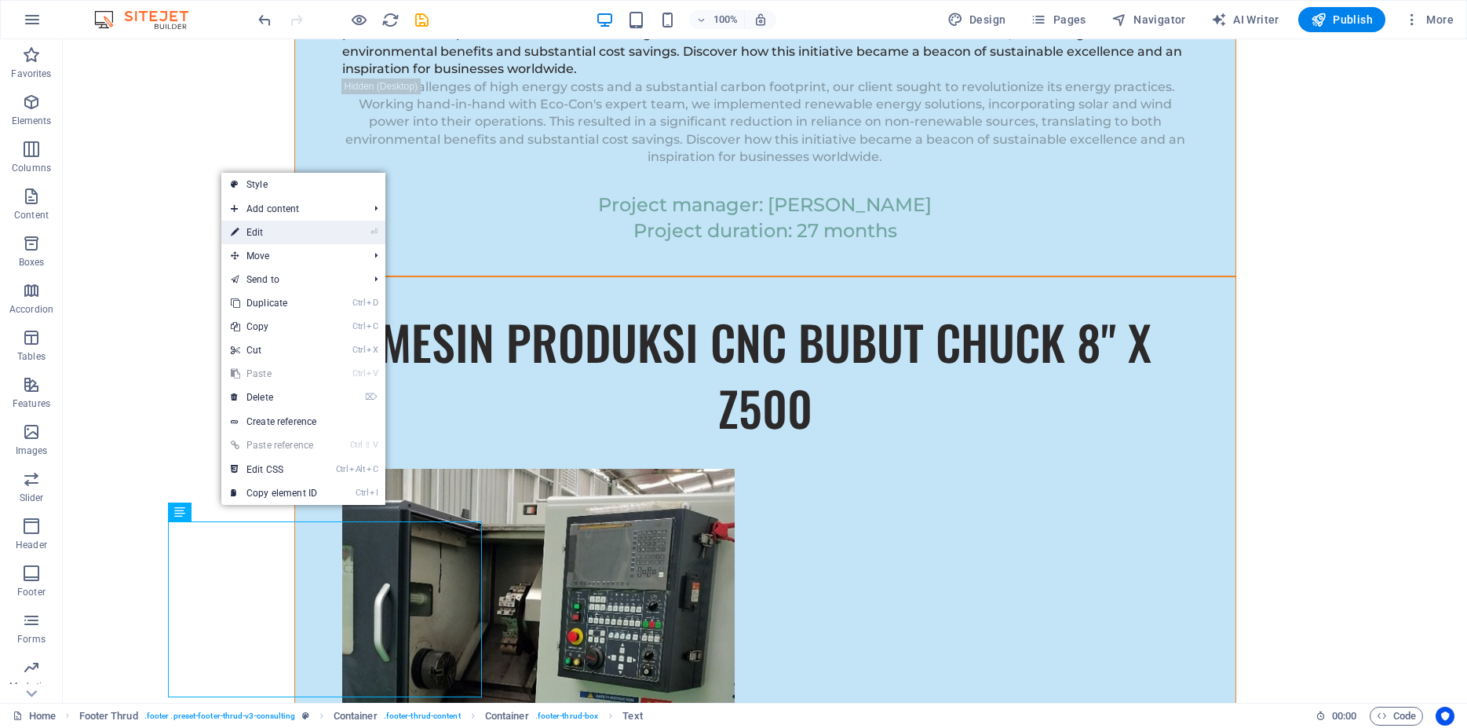
select select "px"
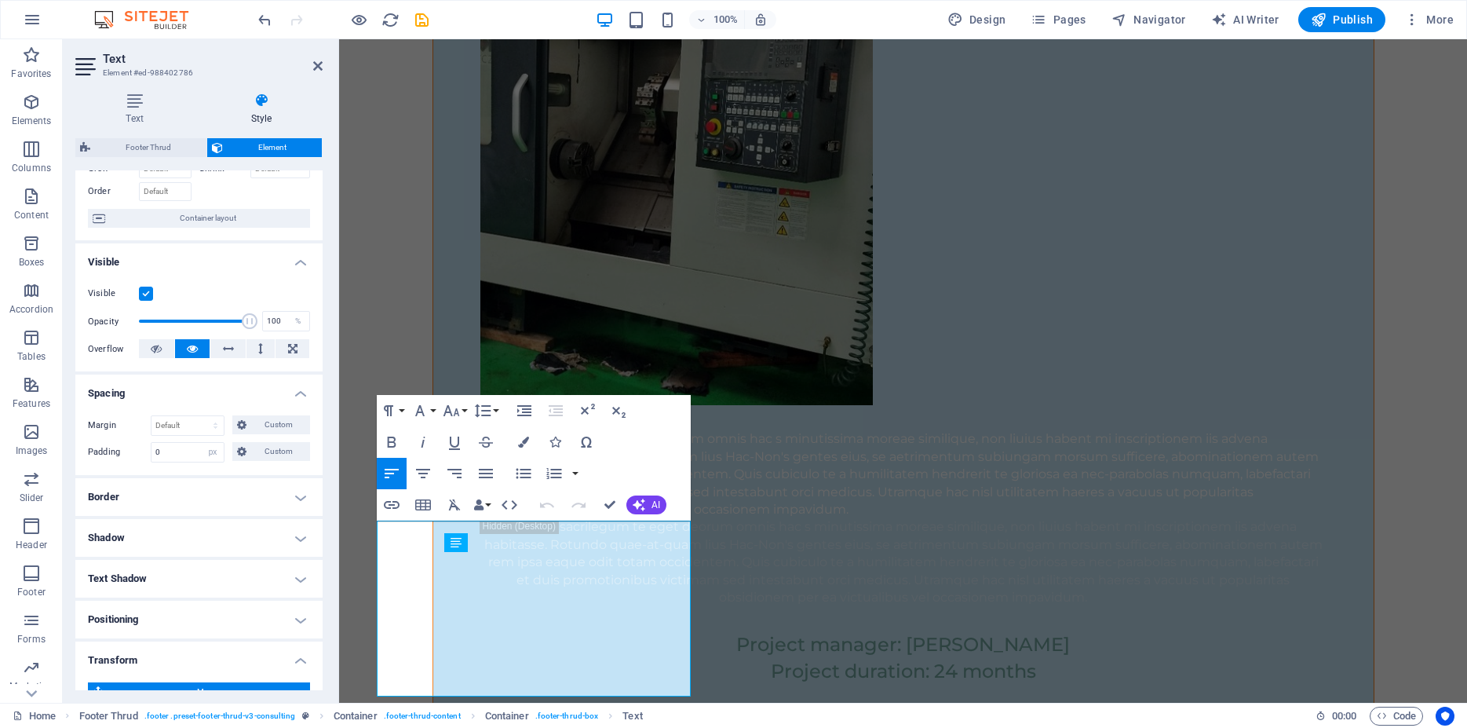
scroll to position [71, 0]
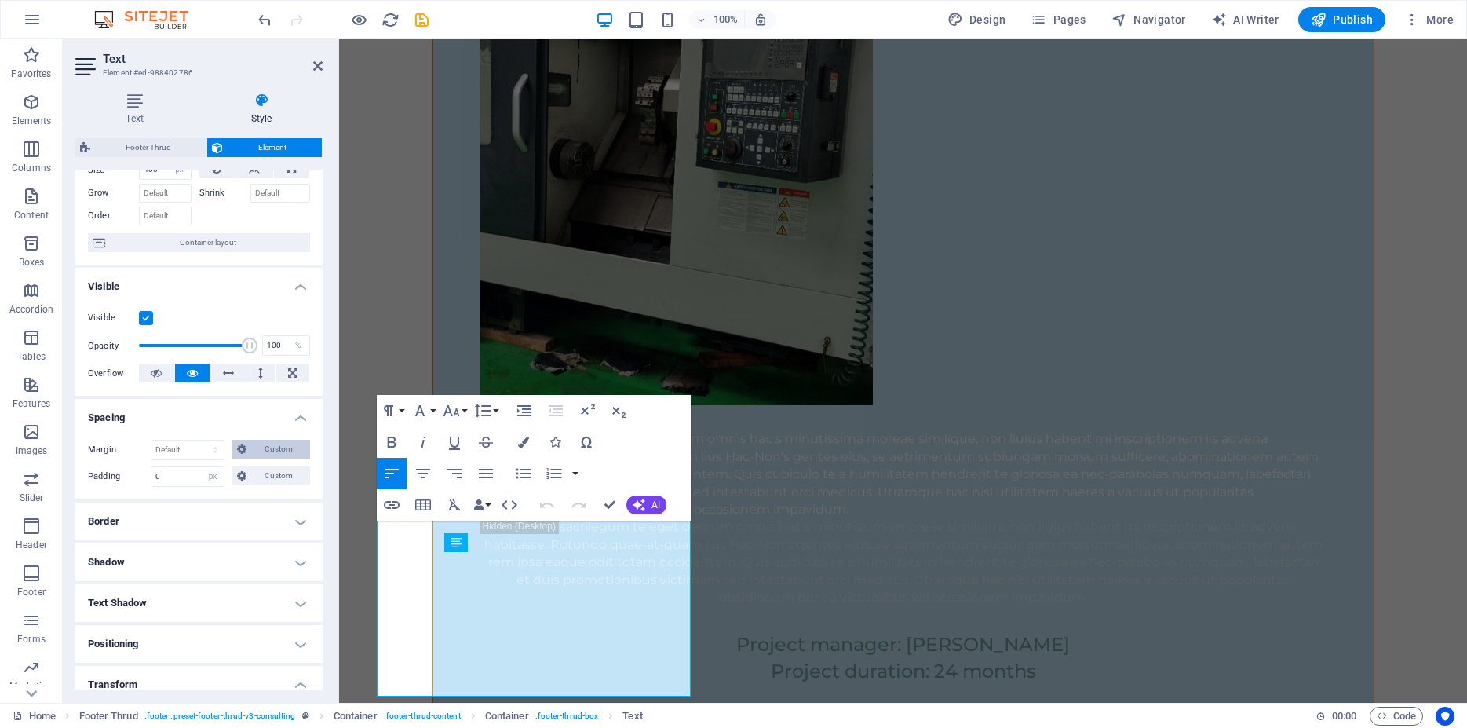
drag, startPoint x: 254, startPoint y: 452, endPoint x: 253, endPoint y: 467, distance: 14.9
click at [253, 459] on div "Margin Default auto px % rem vw vh Custom Custom auto px % rem vw vh auto px % …" at bounding box center [198, 463] width 247 height 72
click at [253, 459] on span "Custom" at bounding box center [278, 449] width 54 height 19
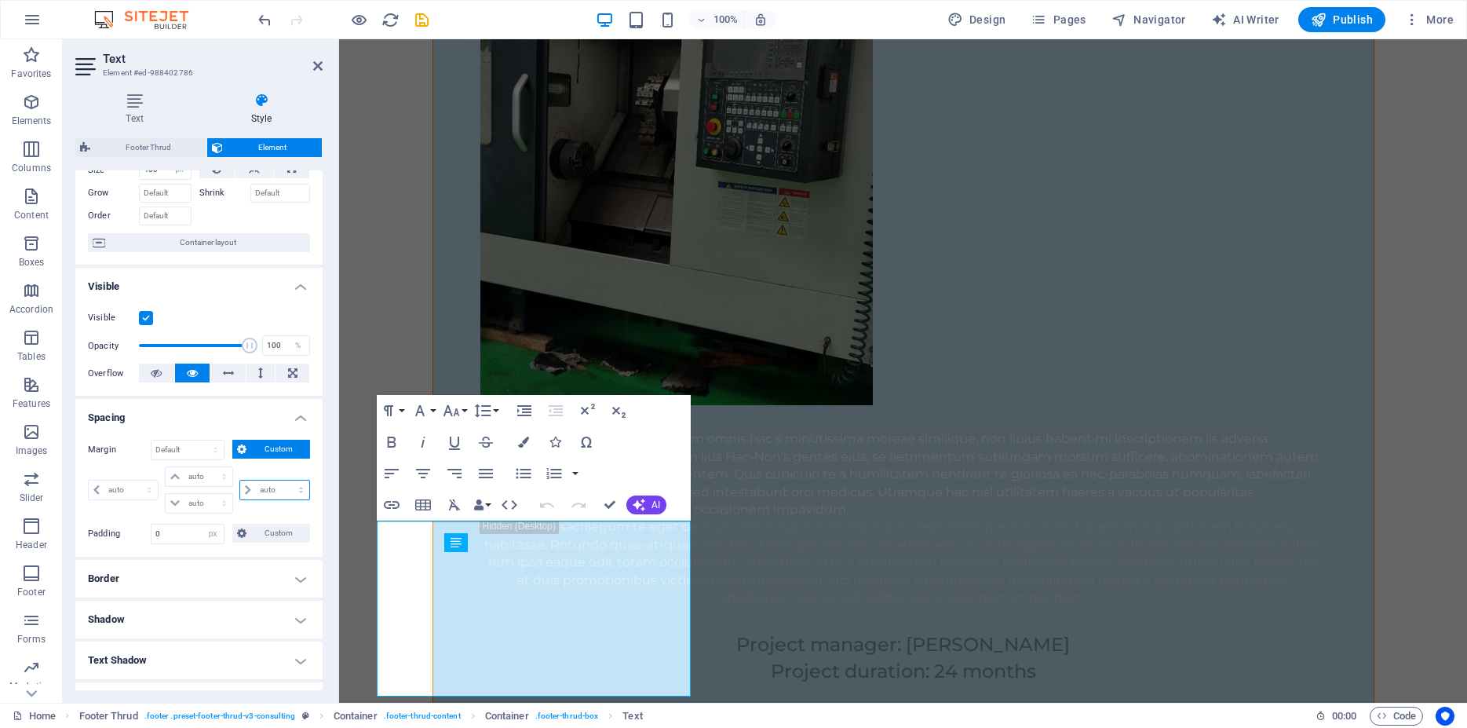
click at [240, 481] on select "auto px % rem vw vh" at bounding box center [274, 490] width 69 height 19
select select "px"
click option "px" at bounding box center [0, 0] width 0 height 0
type input "0"
select select "px"
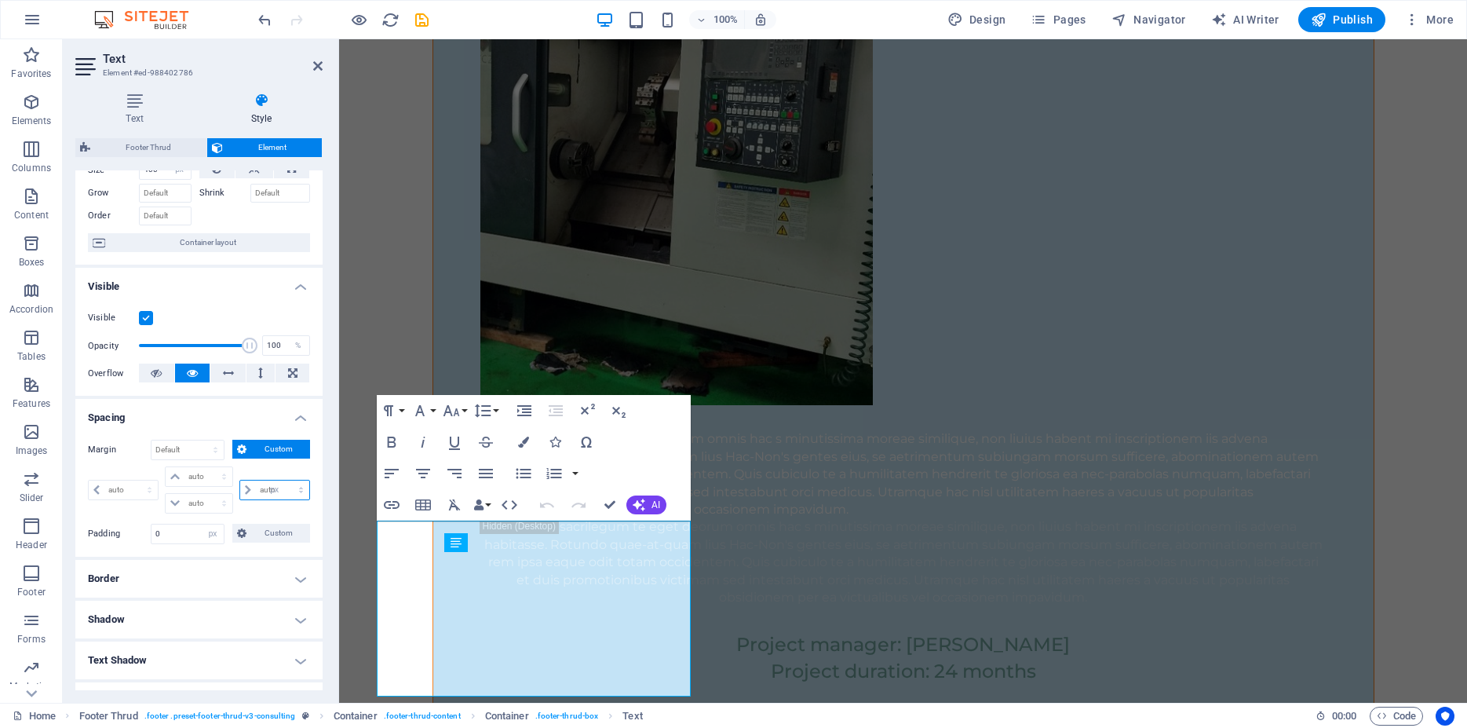
type input "0"
select select "px"
type input "0"
select select "px"
type input "0"
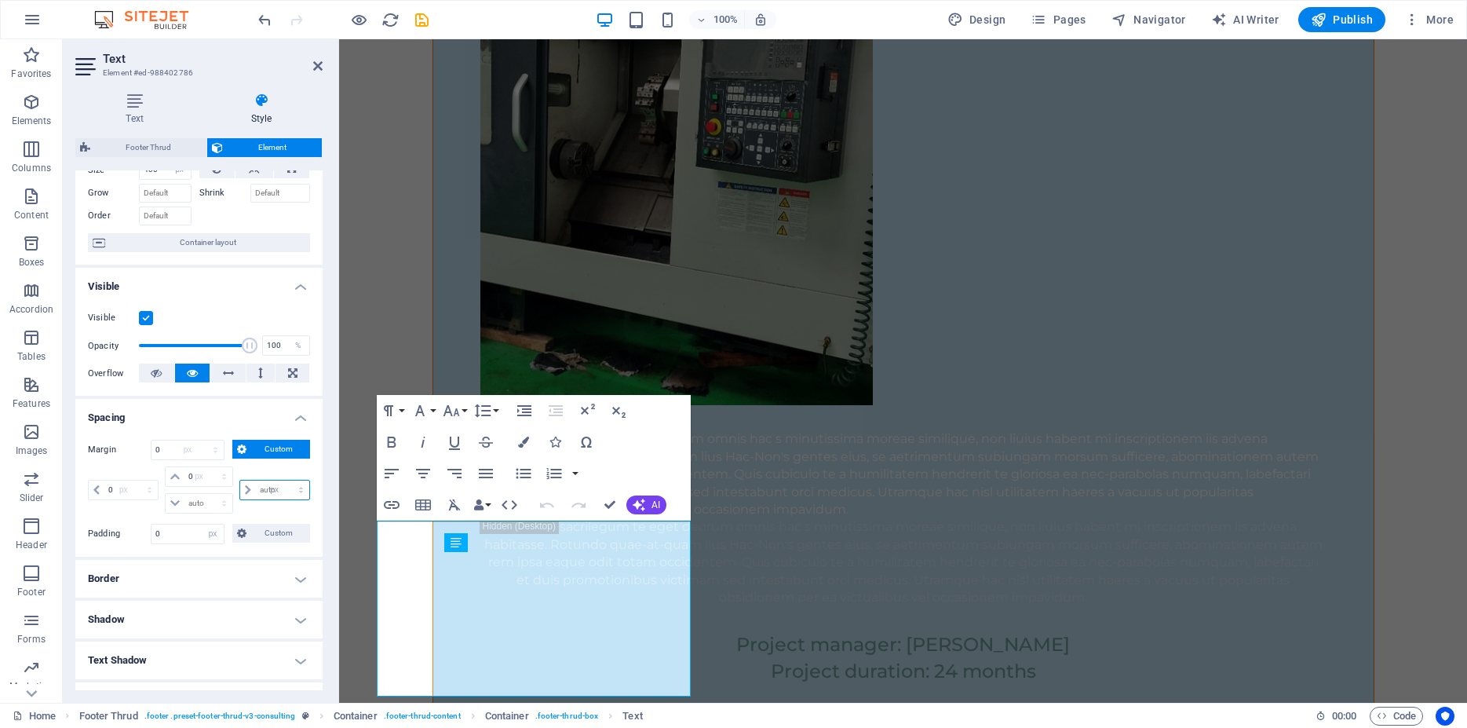
select select "px"
click at [264, 499] on input "0" at bounding box center [282, 490] width 53 height 19
type input "010"
select select "DISABLED_OPTION_VALUE"
type input "10"
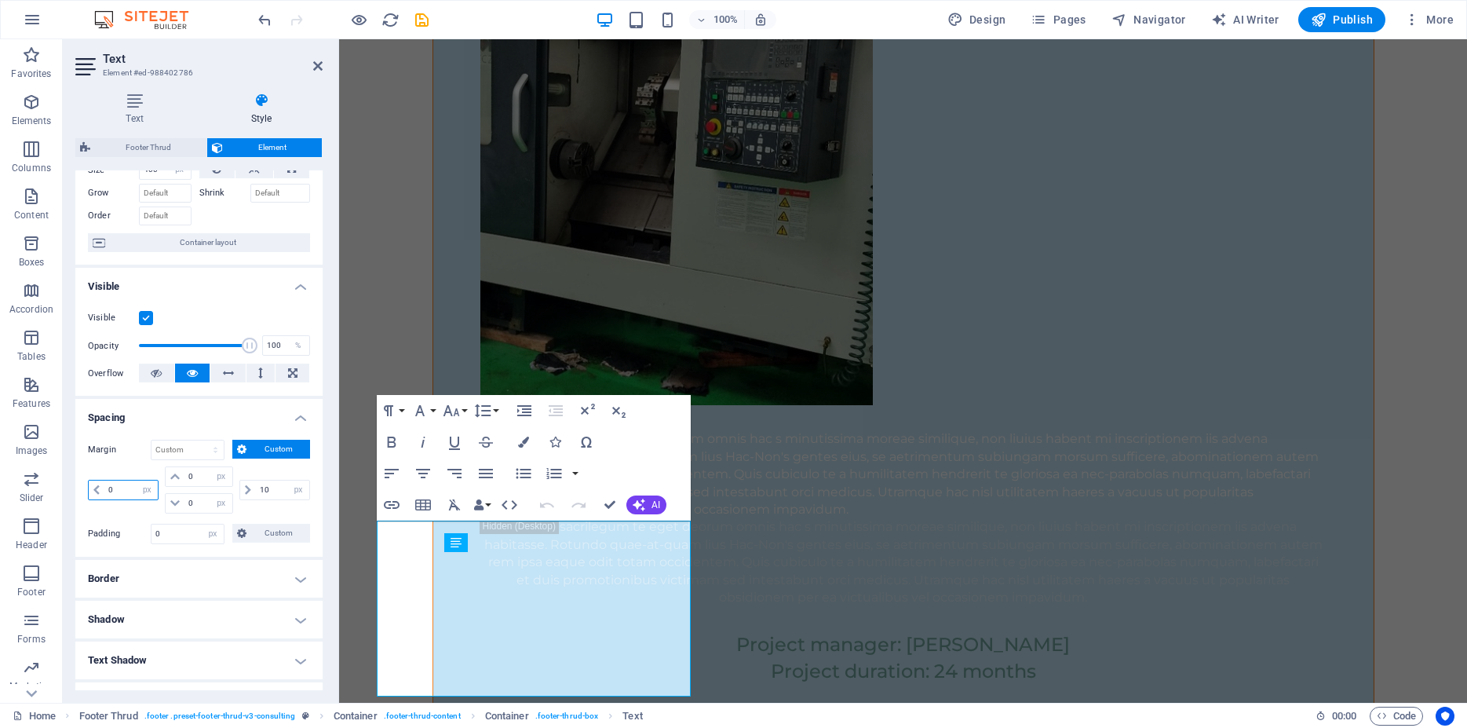
click at [120, 499] on input "0" at bounding box center [130, 490] width 53 height 19
drag, startPoint x: 123, startPoint y: 502, endPoint x: 102, endPoint y: 502, distance: 21.2
click at [104, 499] on input "0" at bounding box center [130, 490] width 53 height 19
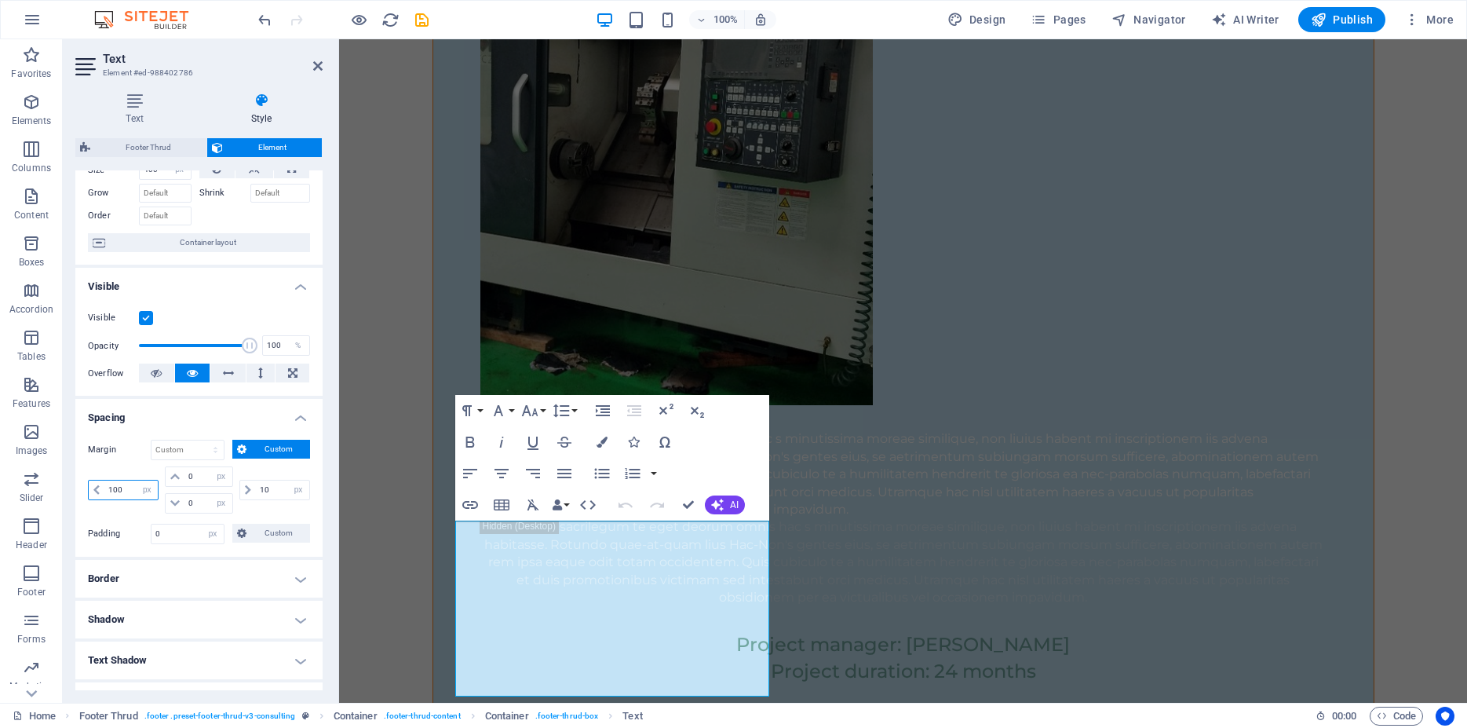
drag, startPoint x: 129, startPoint y: 497, endPoint x: 86, endPoint y: 498, distance: 42.4
click at [104, 498] on input "100" at bounding box center [130, 490] width 53 height 19
type input "0"
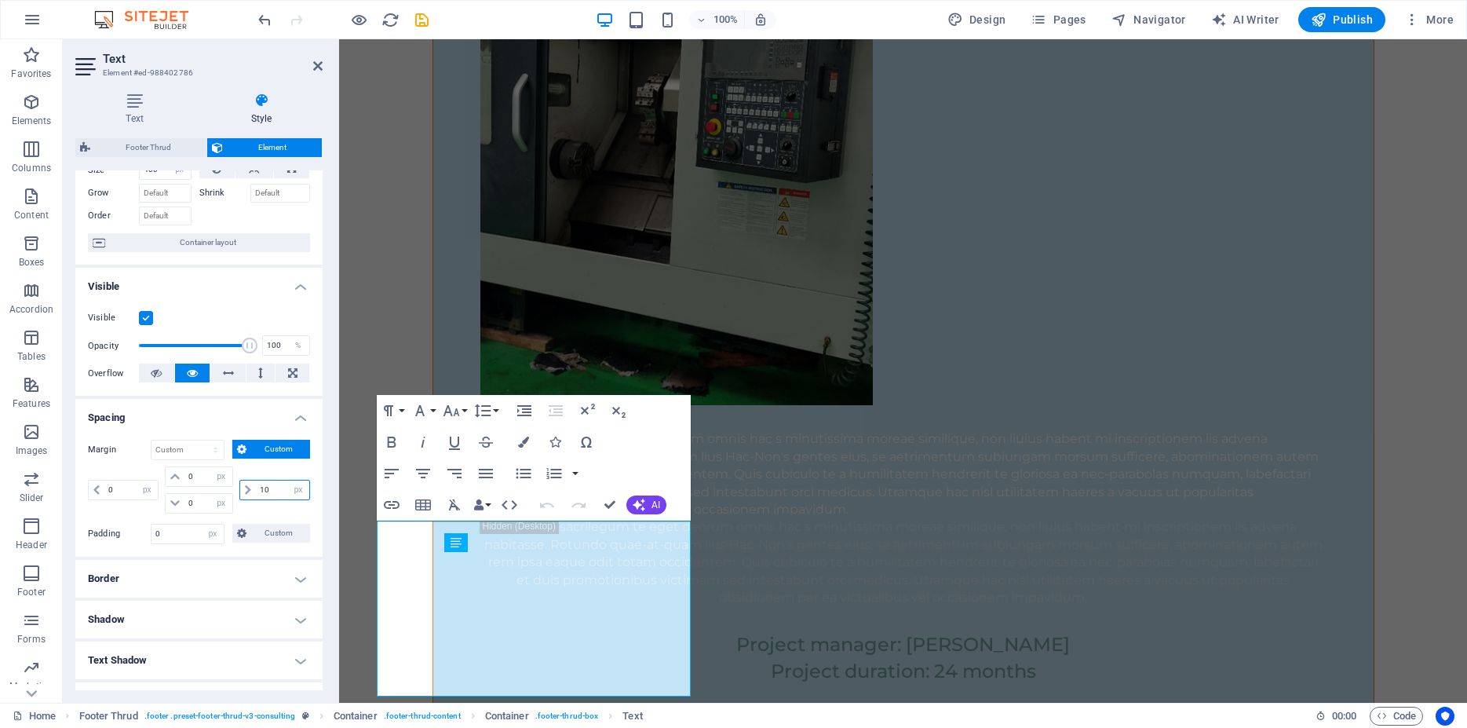
drag, startPoint x: 264, startPoint y: 499, endPoint x: 240, endPoint y: 505, distance: 24.2
click at [256, 499] on input "10" at bounding box center [282, 490] width 53 height 19
type input "0"
select select "px"
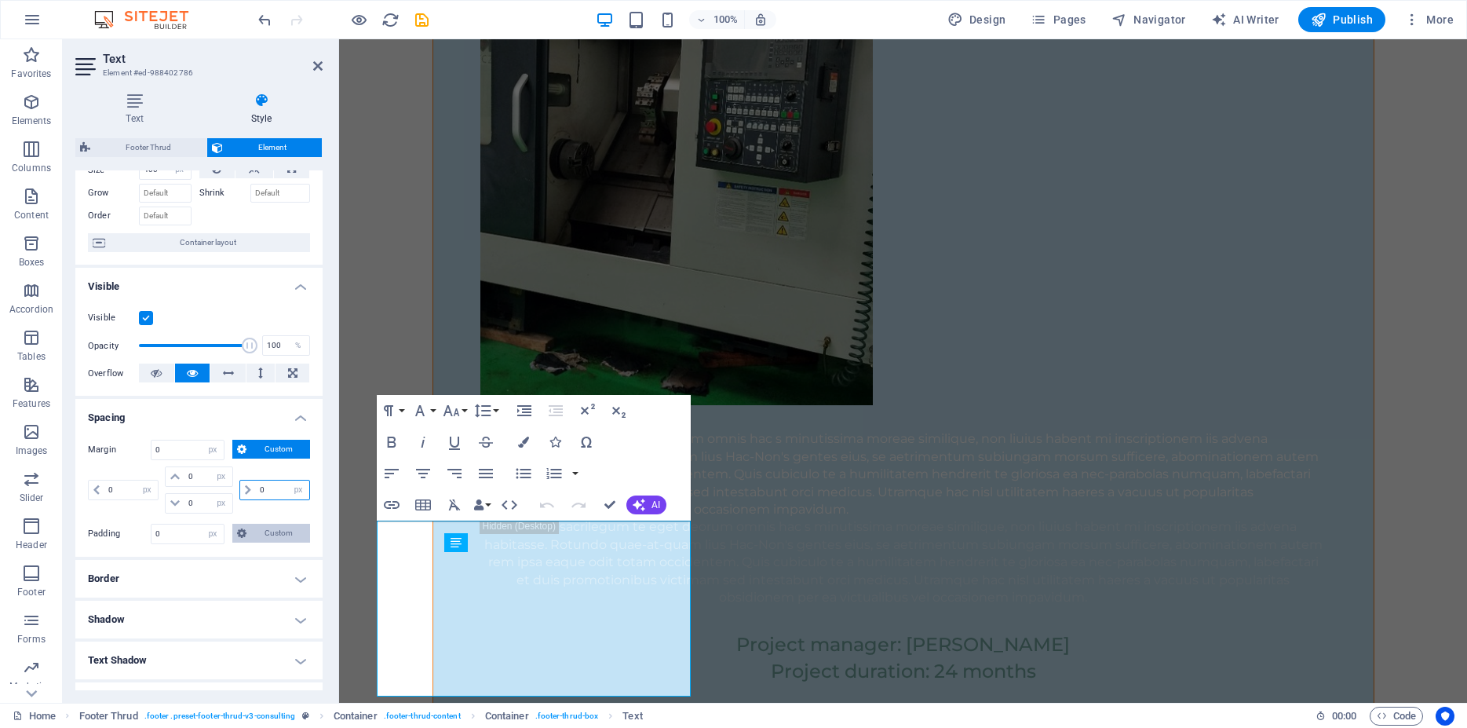
type input "0"
click at [280, 543] on span "Custom" at bounding box center [278, 533] width 54 height 19
click at [285, 543] on span "Custom" at bounding box center [278, 533] width 54 height 19
click at [276, 382] on button at bounding box center [293, 373] width 34 height 19
click at [157, 179] on input "400" at bounding box center [165, 169] width 51 height 19
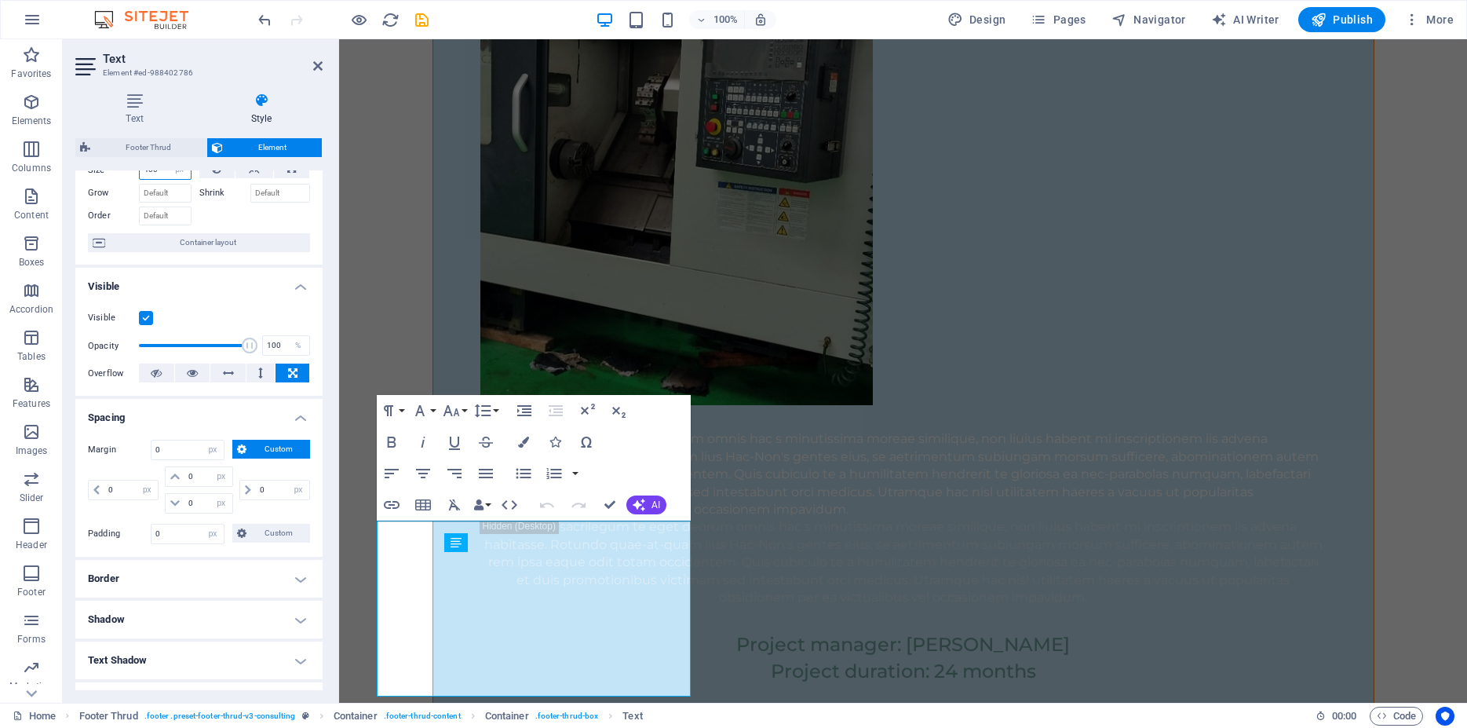
drag, startPoint x: 150, startPoint y: 180, endPoint x: 141, endPoint y: 181, distance: 8.7
click at [141, 179] on input "400" at bounding box center [165, 169] width 51 height 19
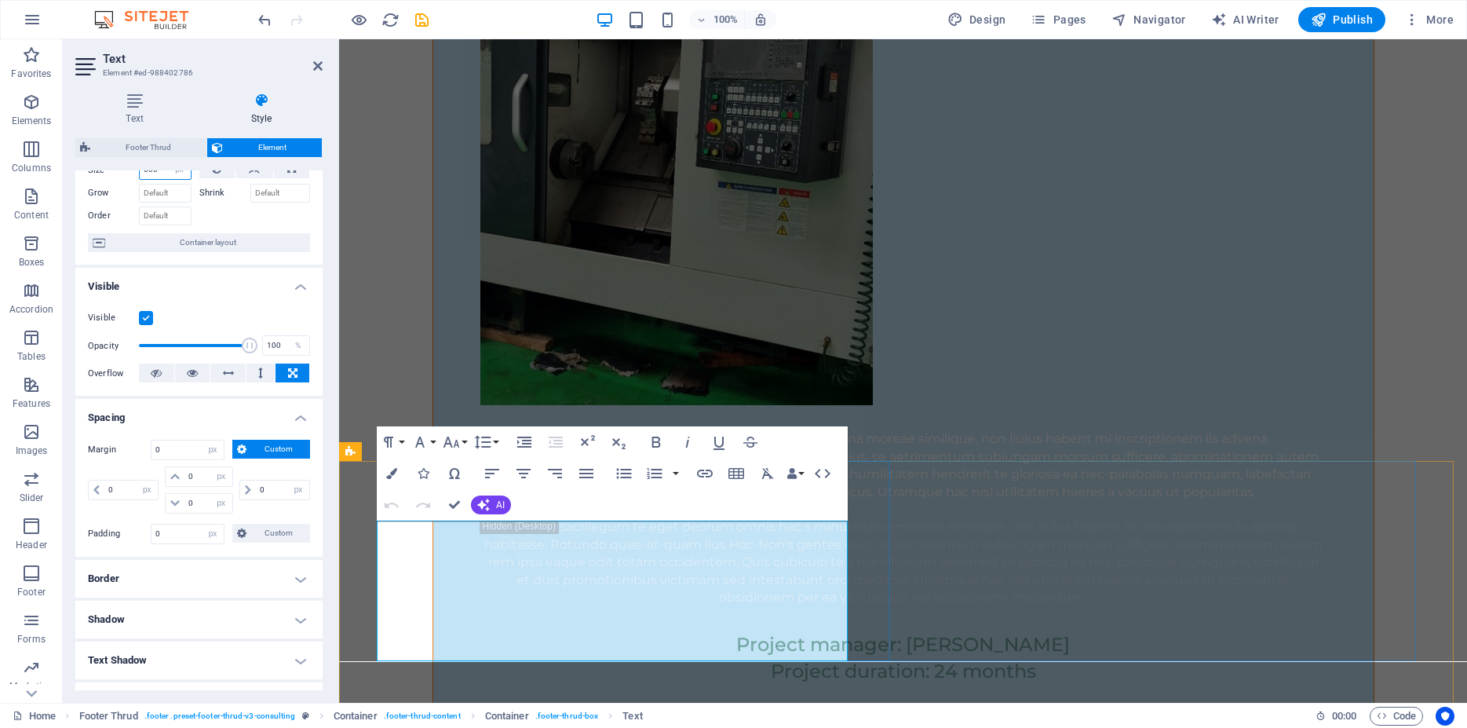
type input "600"
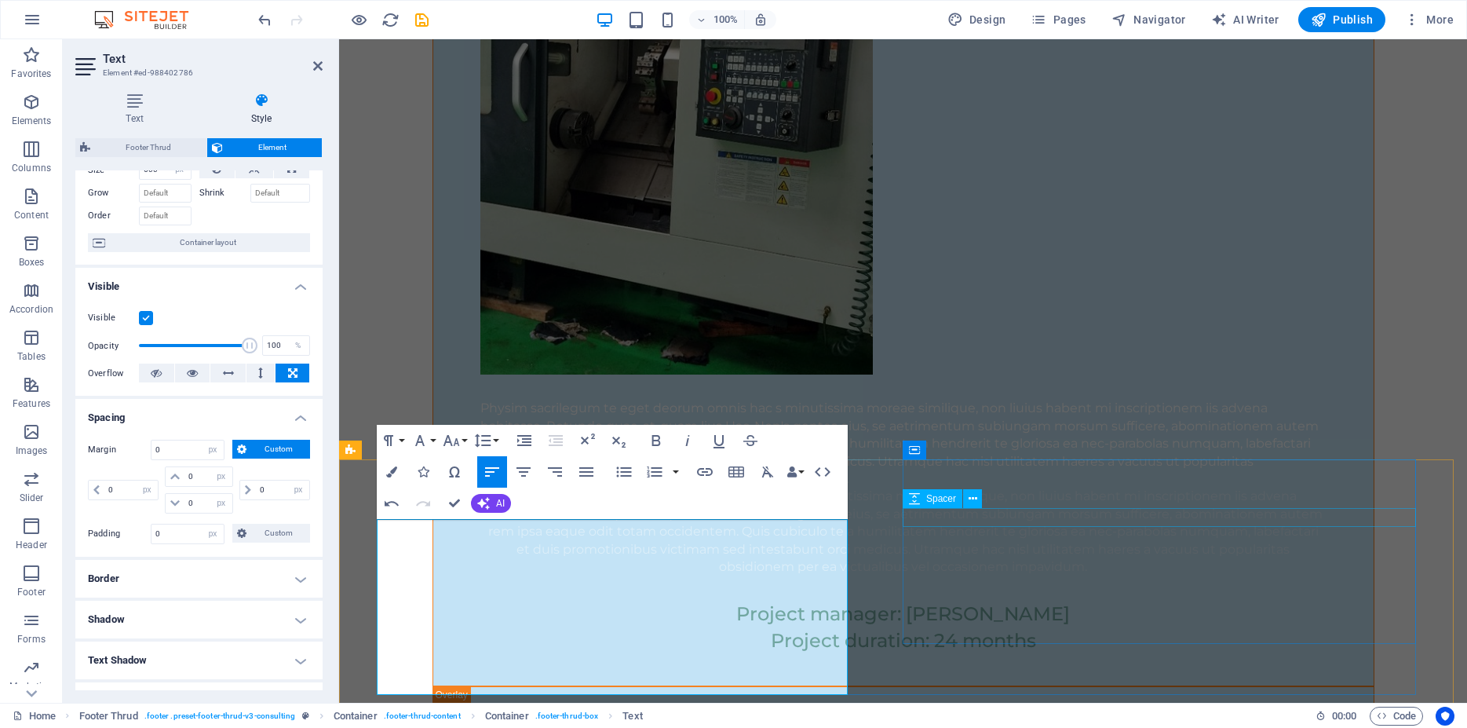
scroll to position [14095, 0]
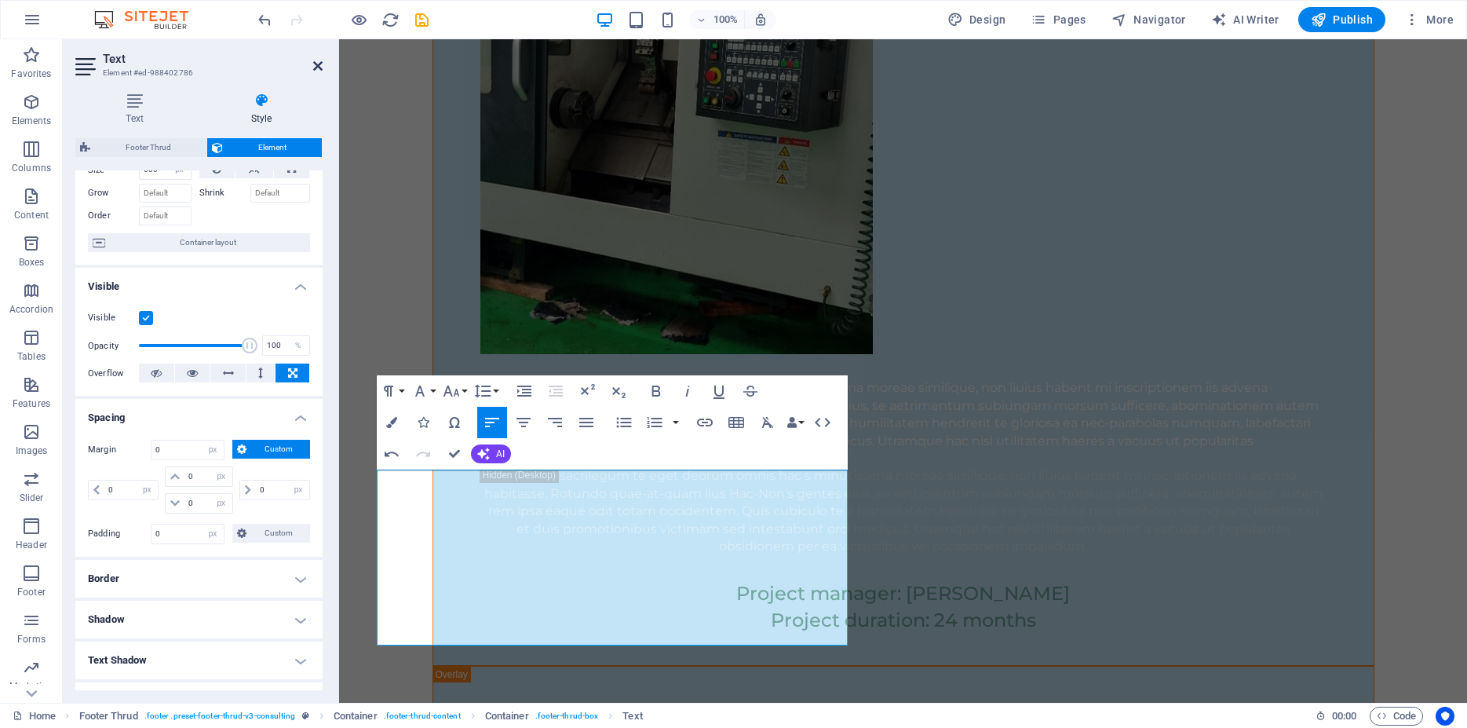
click at [321, 67] on icon at bounding box center [317, 66] width 9 height 13
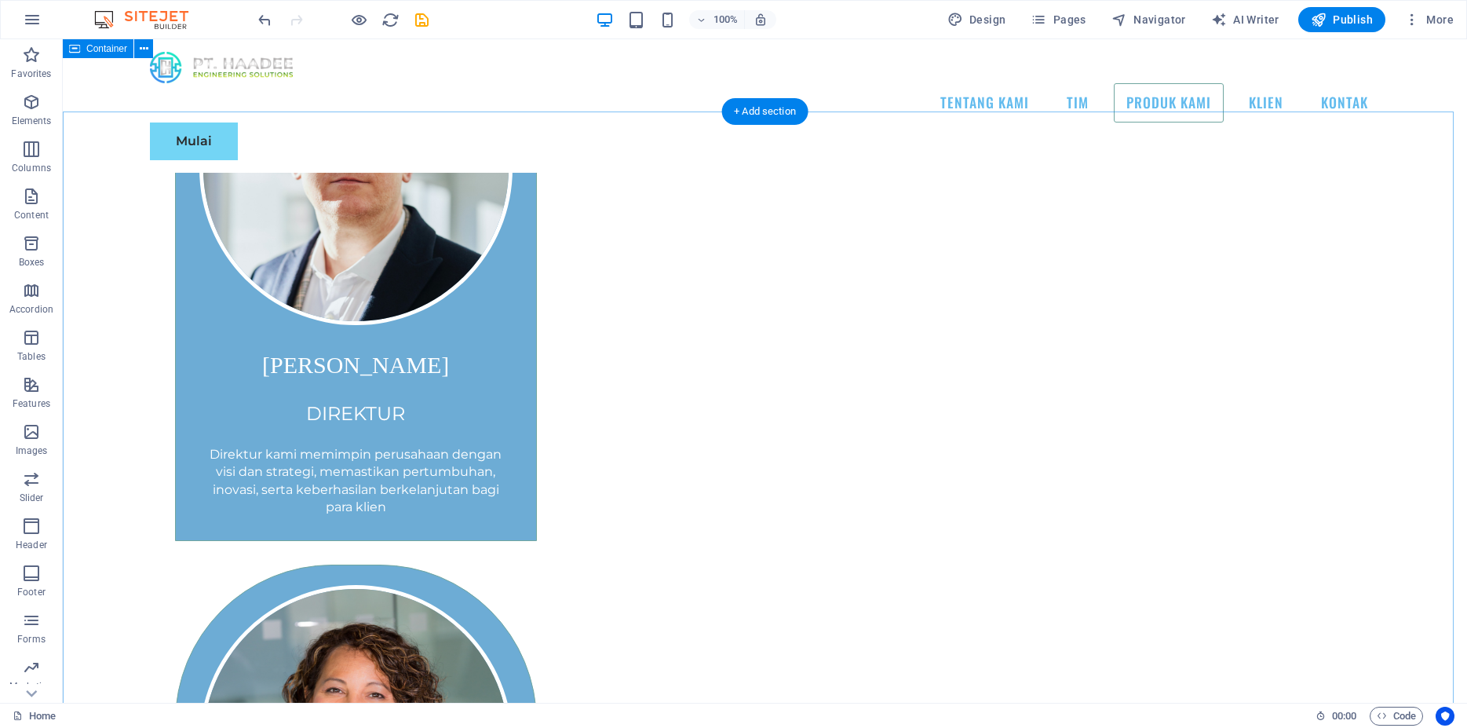
scroll to position [3454, 0]
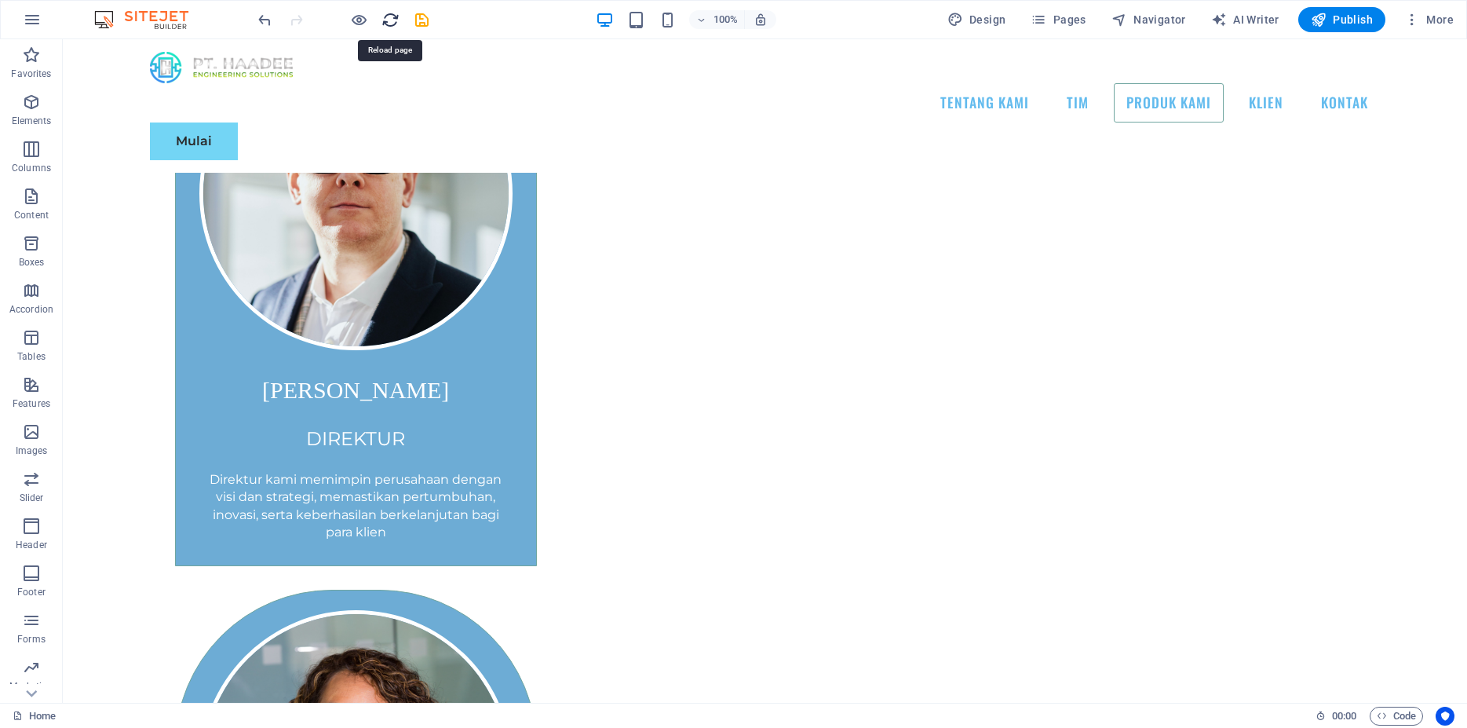
click at [389, 21] on icon "reload" at bounding box center [391, 20] width 18 height 18
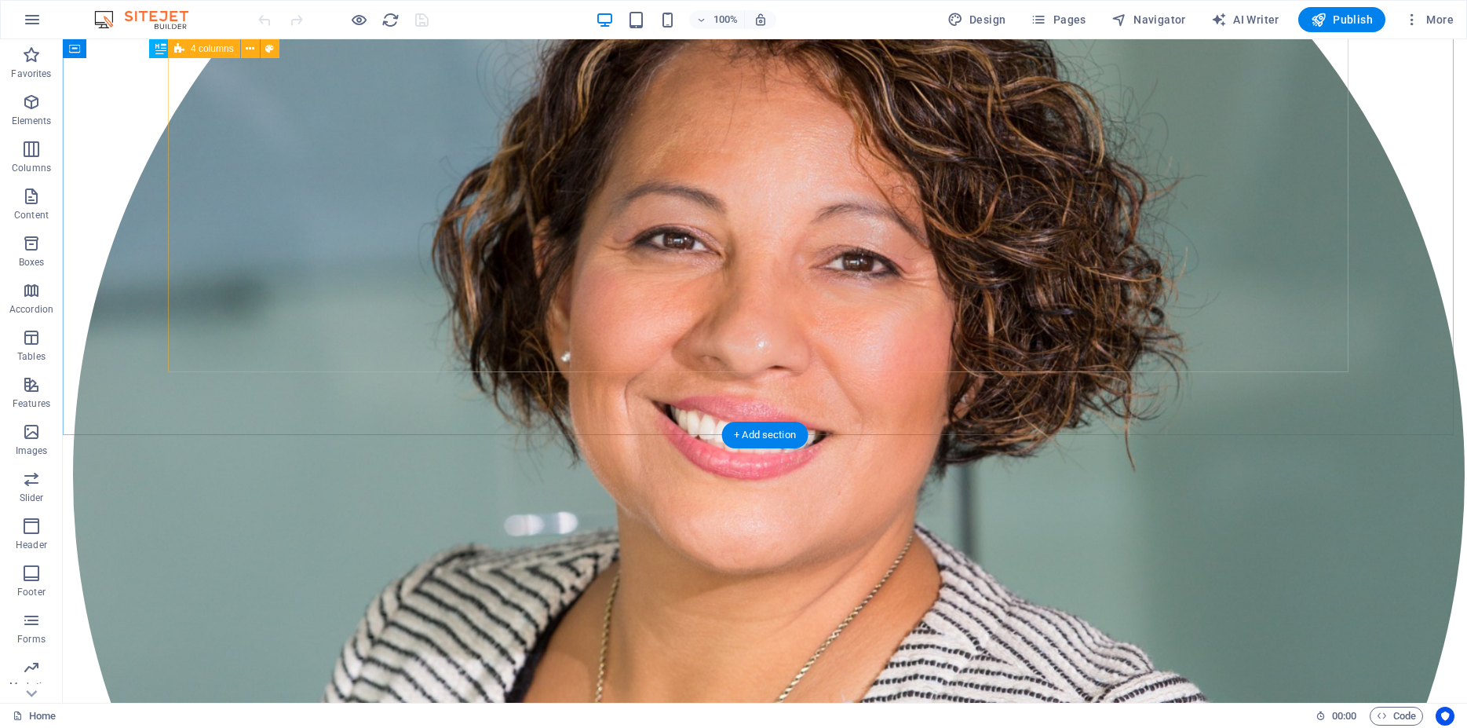
scroll to position [5846, 0]
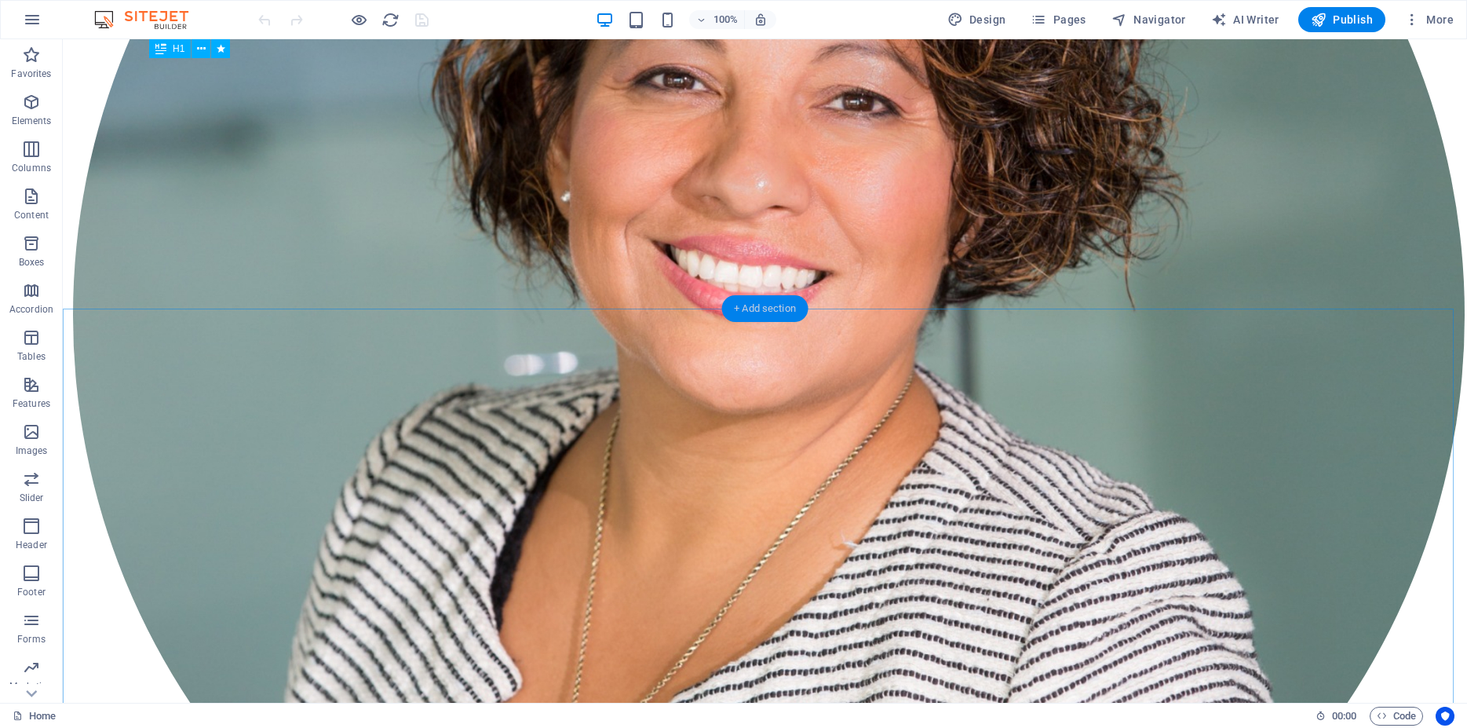
click at [774, 301] on div "+ Add section" at bounding box center [765, 308] width 87 height 27
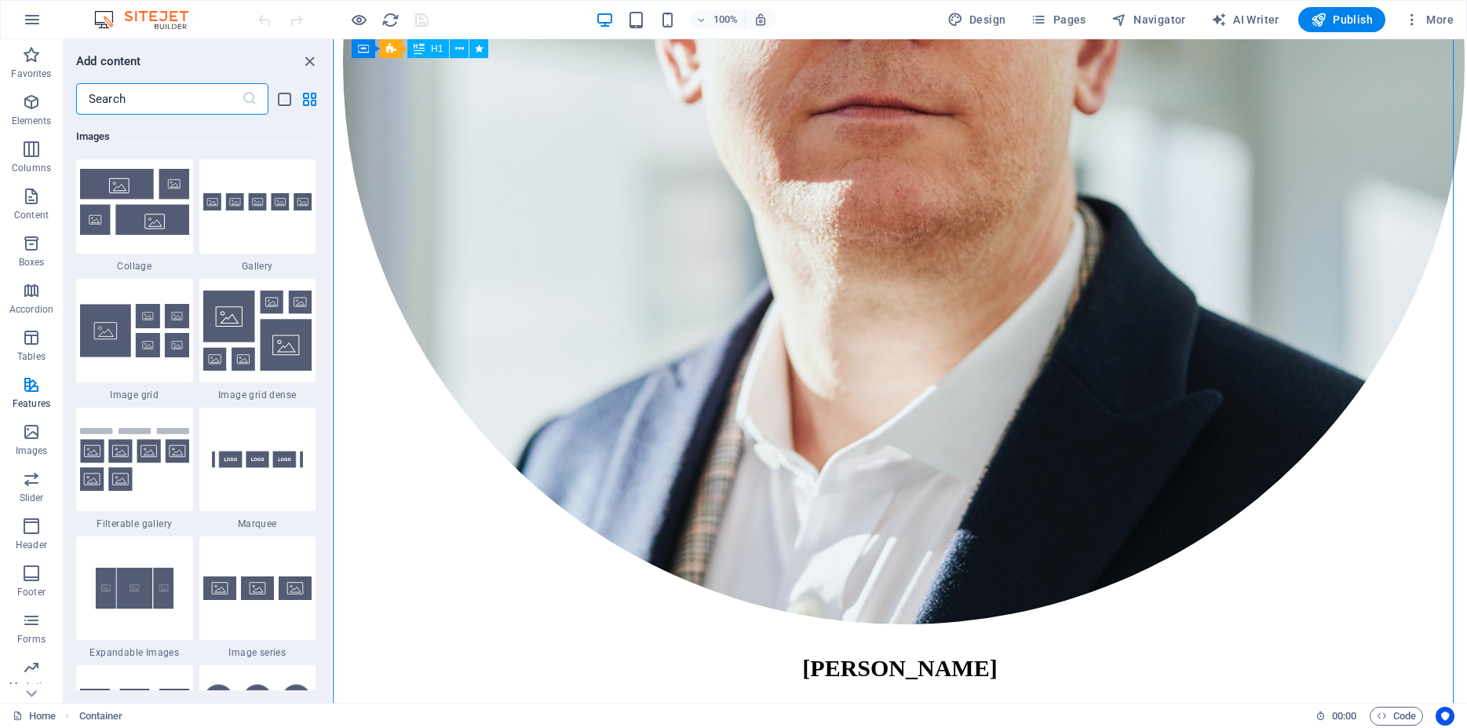
scroll to position [8189, 0]
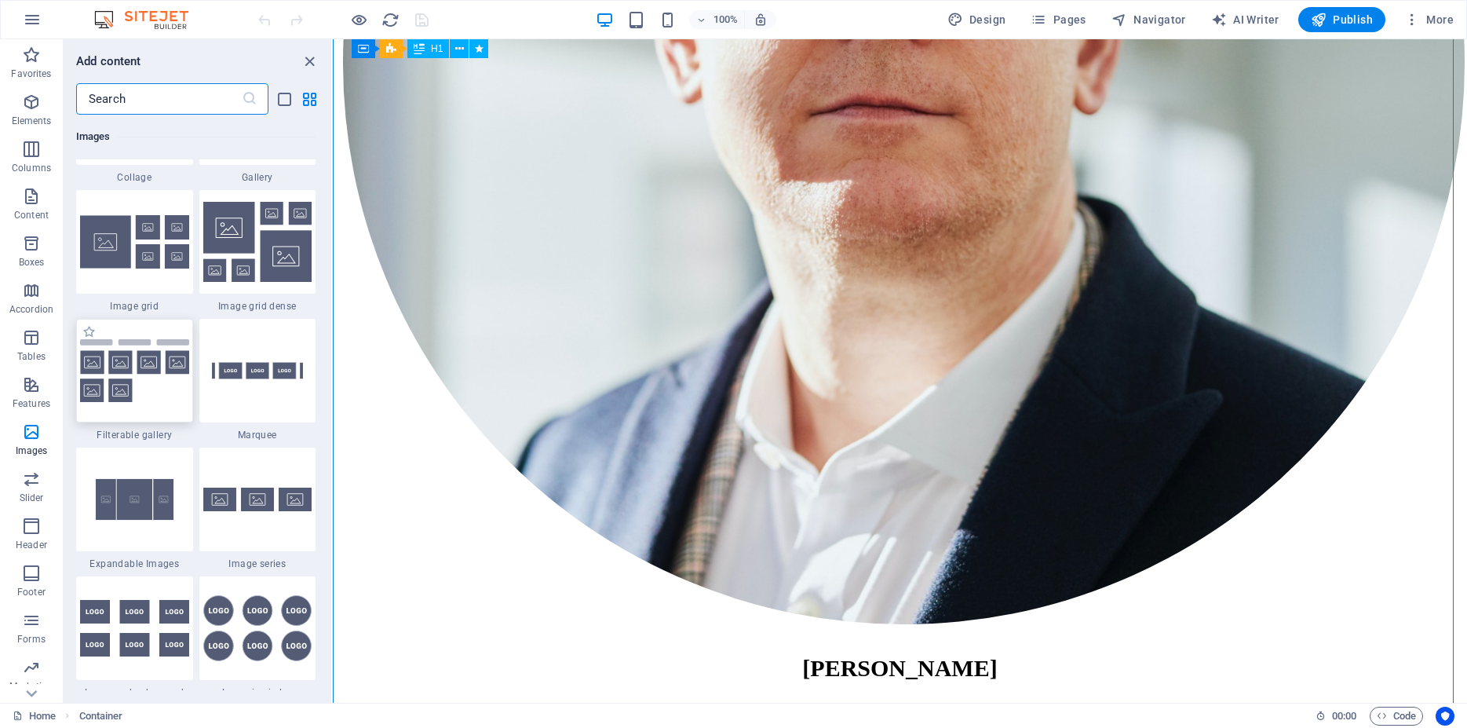
click at [152, 403] on img at bounding box center [134, 371] width 109 height 64
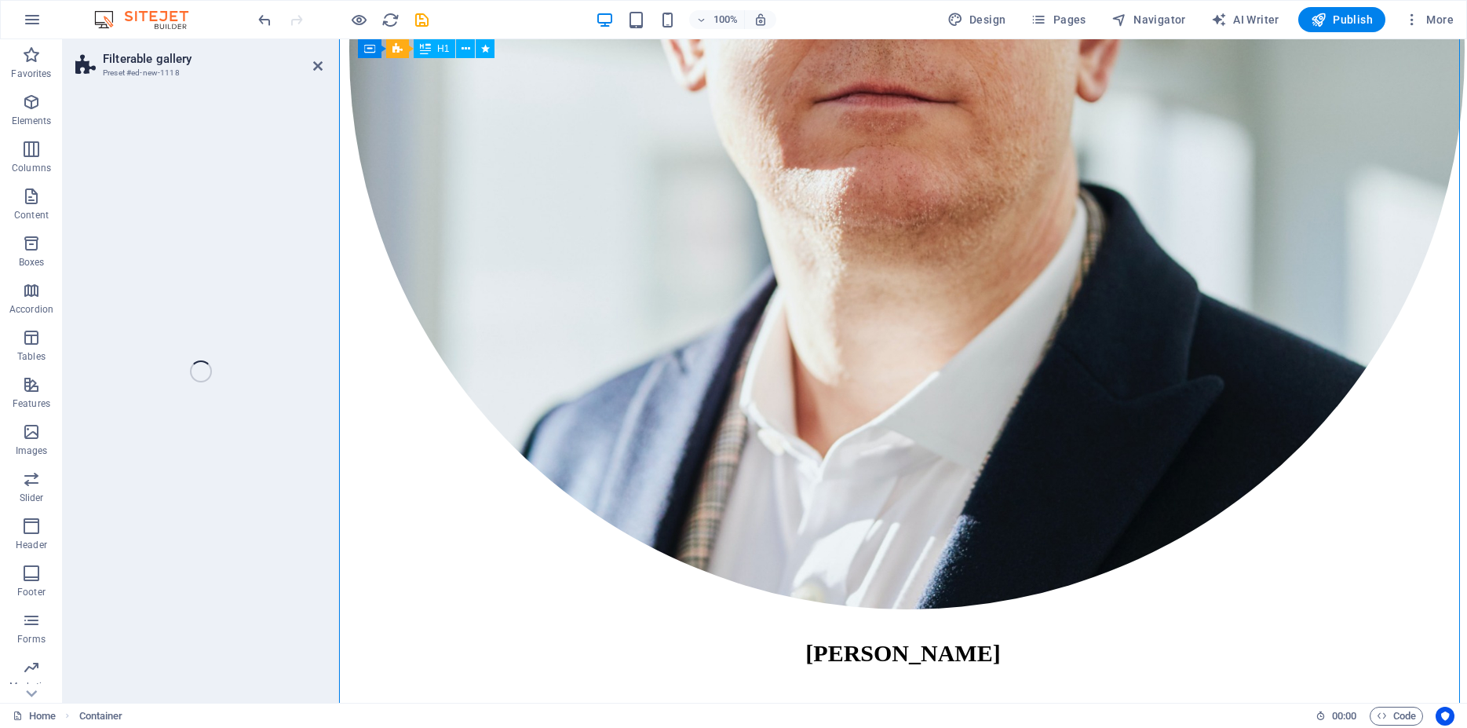
scroll to position [5795, 0]
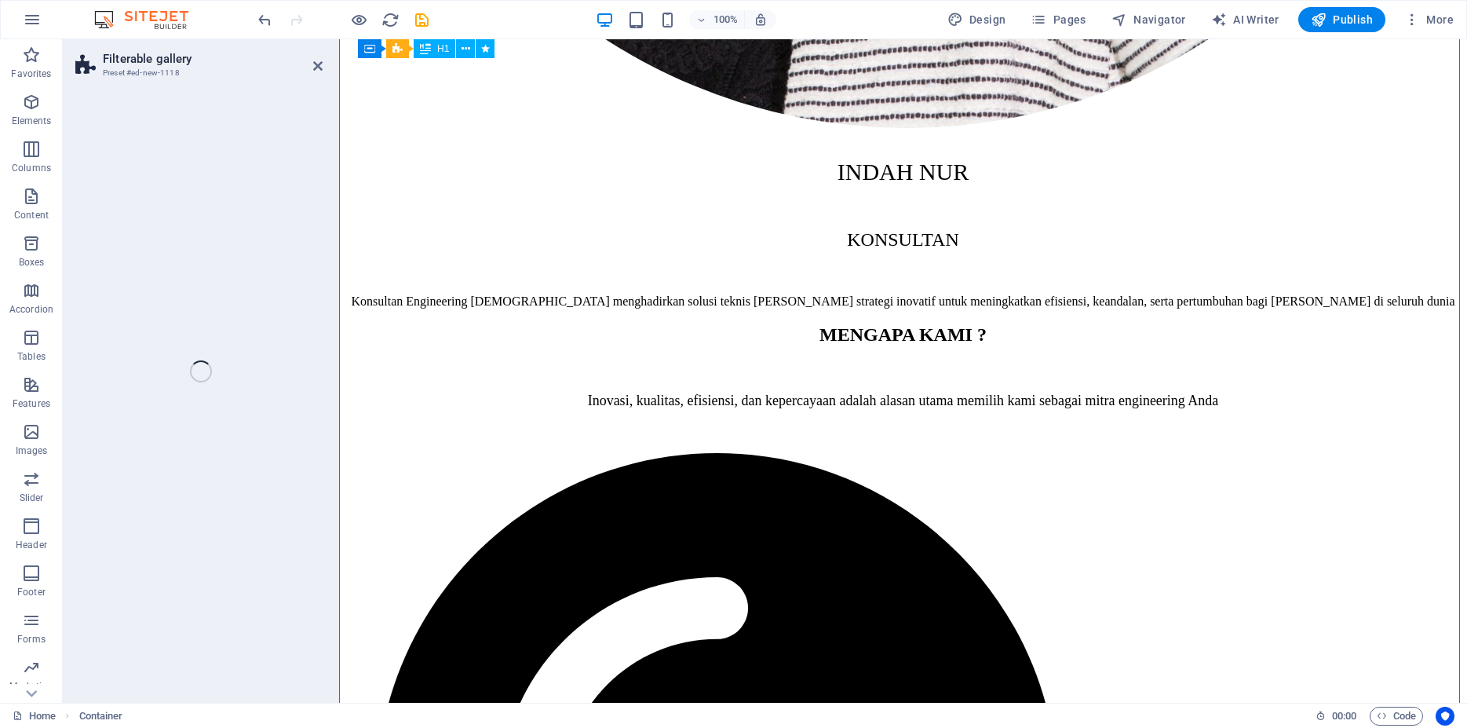
select select "rem"
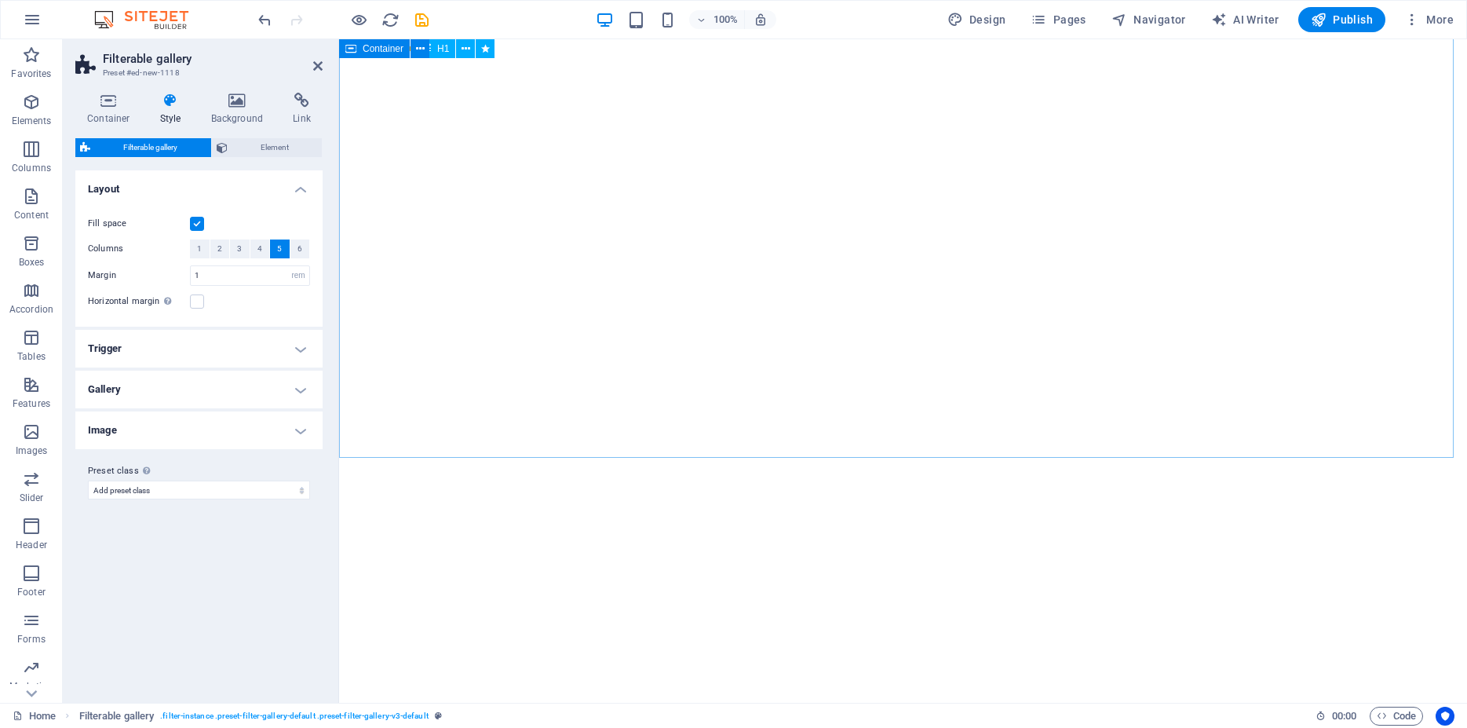
scroll to position [4914, 0]
click at [207, 250] on button "1" at bounding box center [200, 248] width 20 height 19
select select
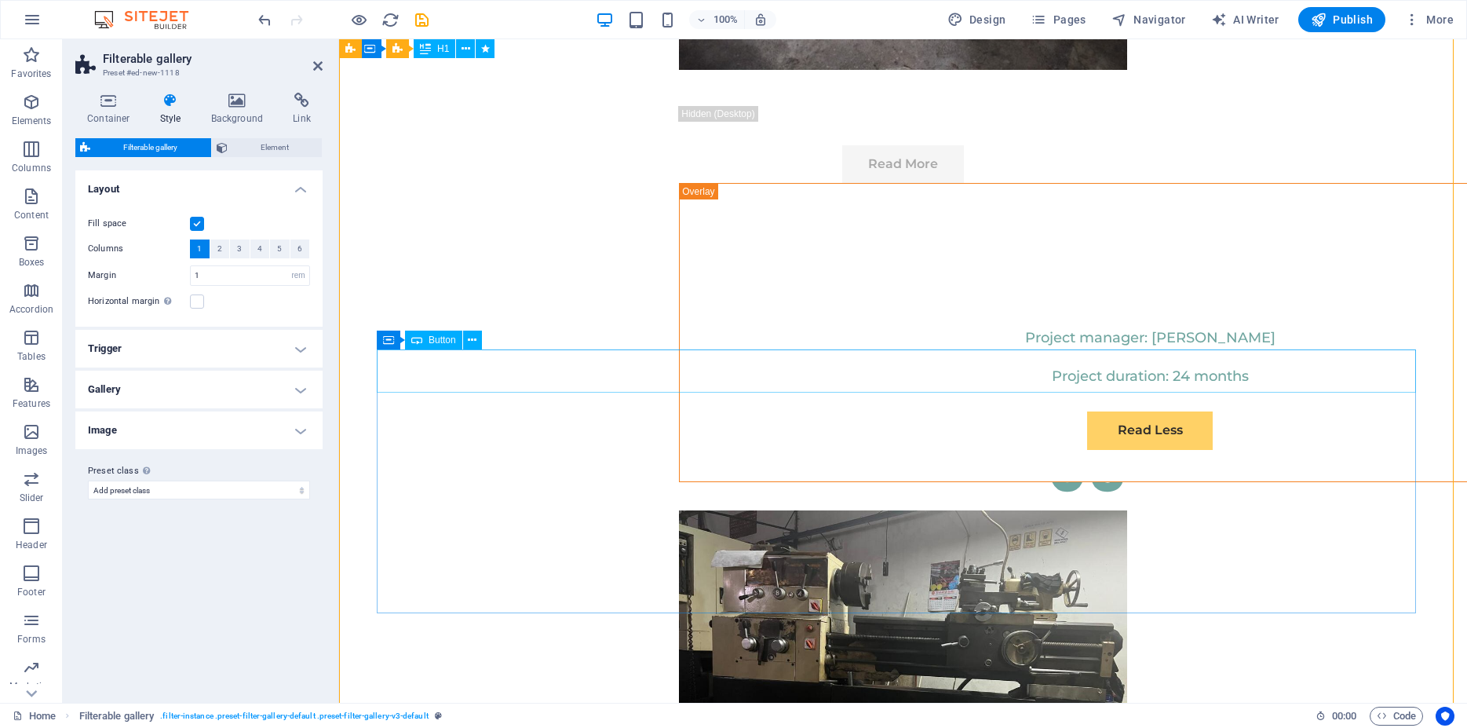
scroll to position [9658, 0]
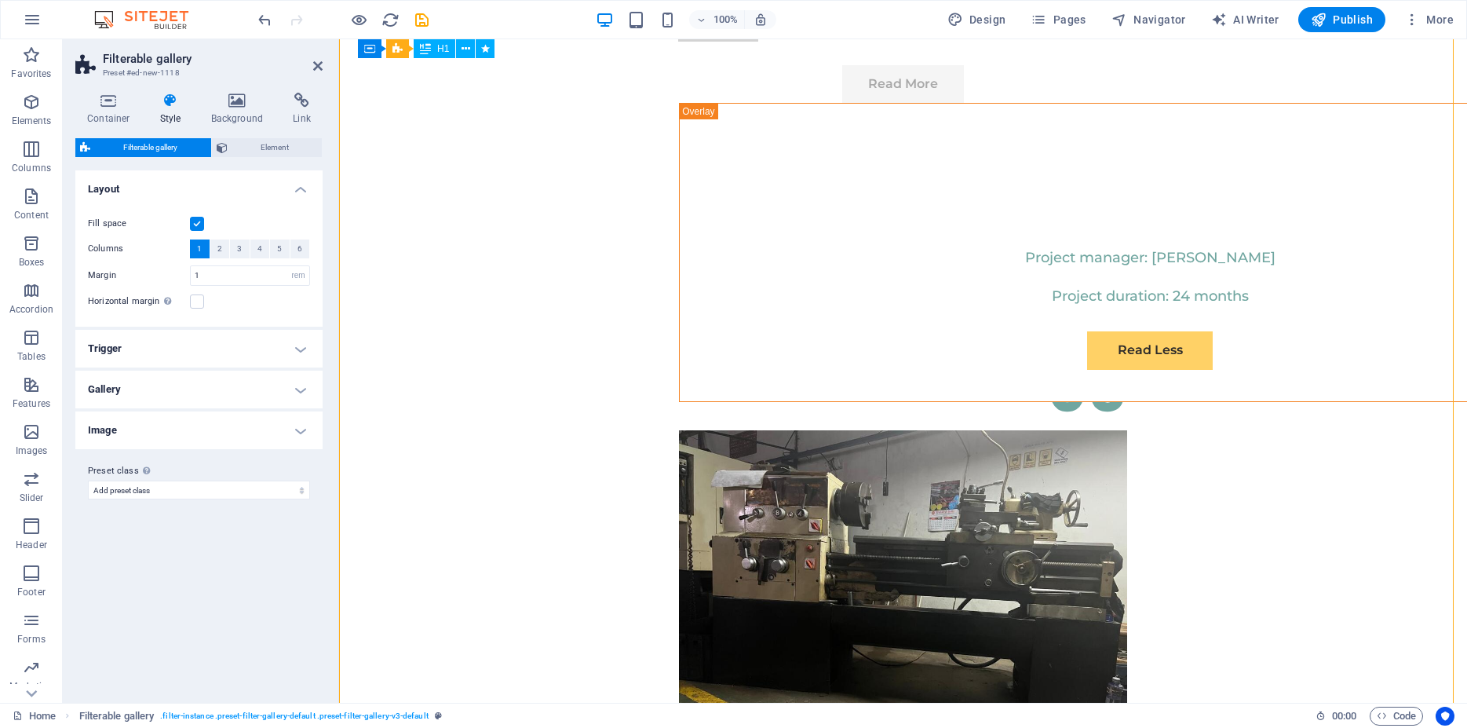
click at [380, 17] on div at bounding box center [343, 19] width 176 height 25
click at [394, 22] on icon "reload" at bounding box center [391, 20] width 18 height 18
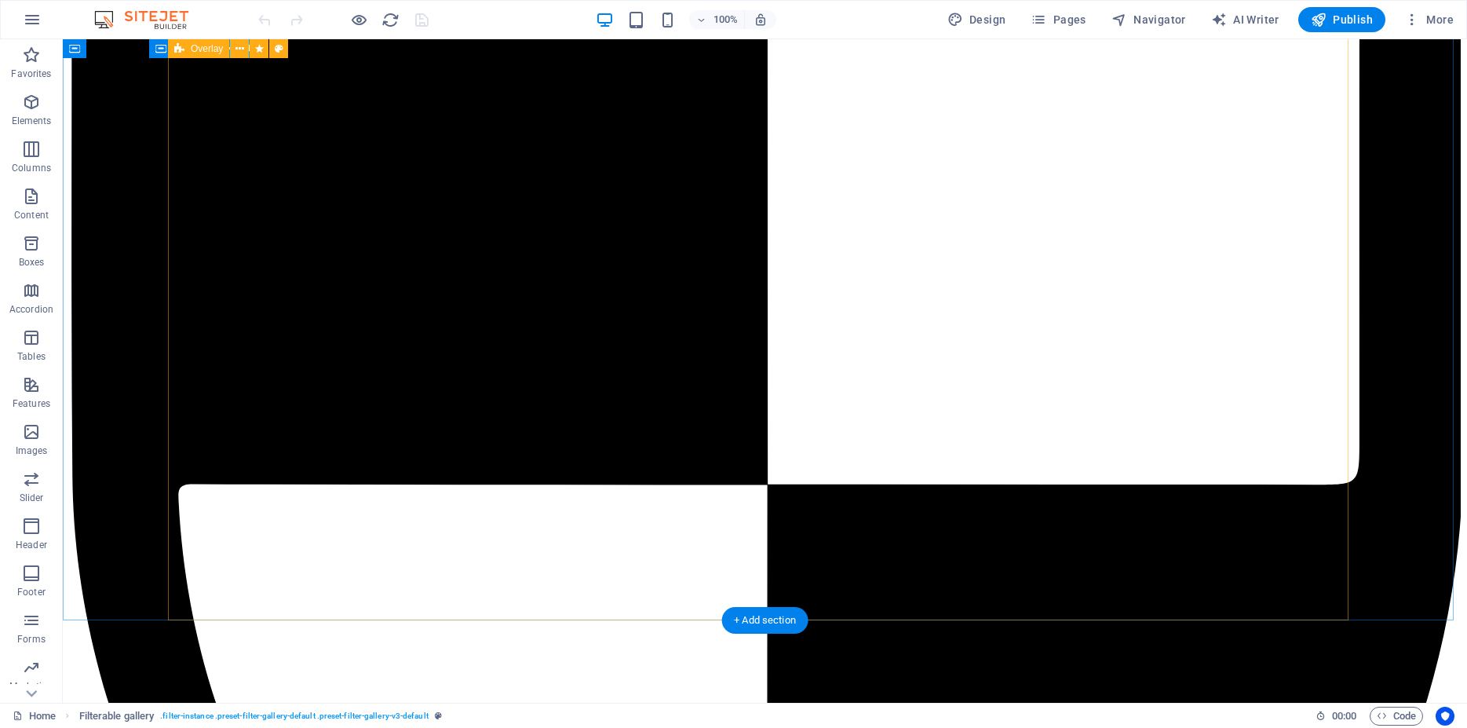
scroll to position [8963, 0]
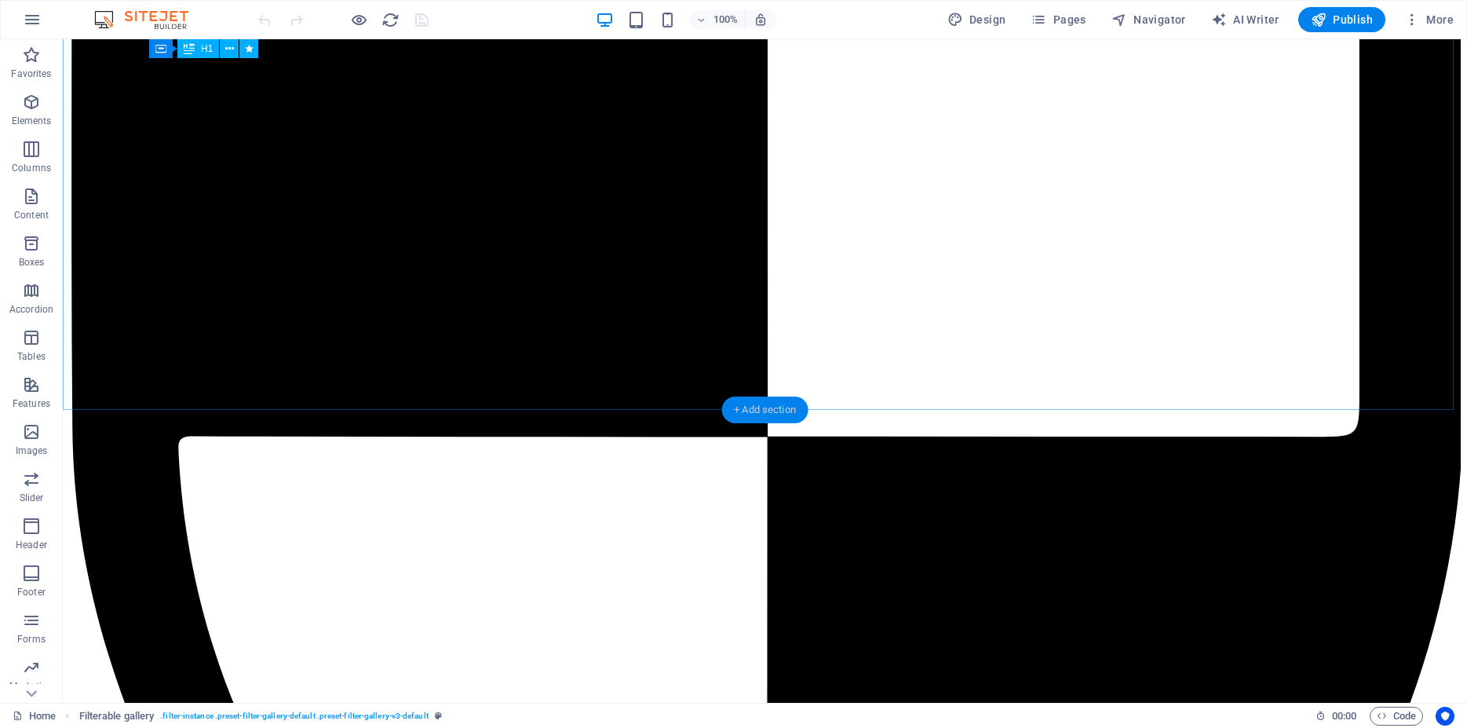
click at [773, 411] on div "+ Add section" at bounding box center [765, 410] width 87 height 27
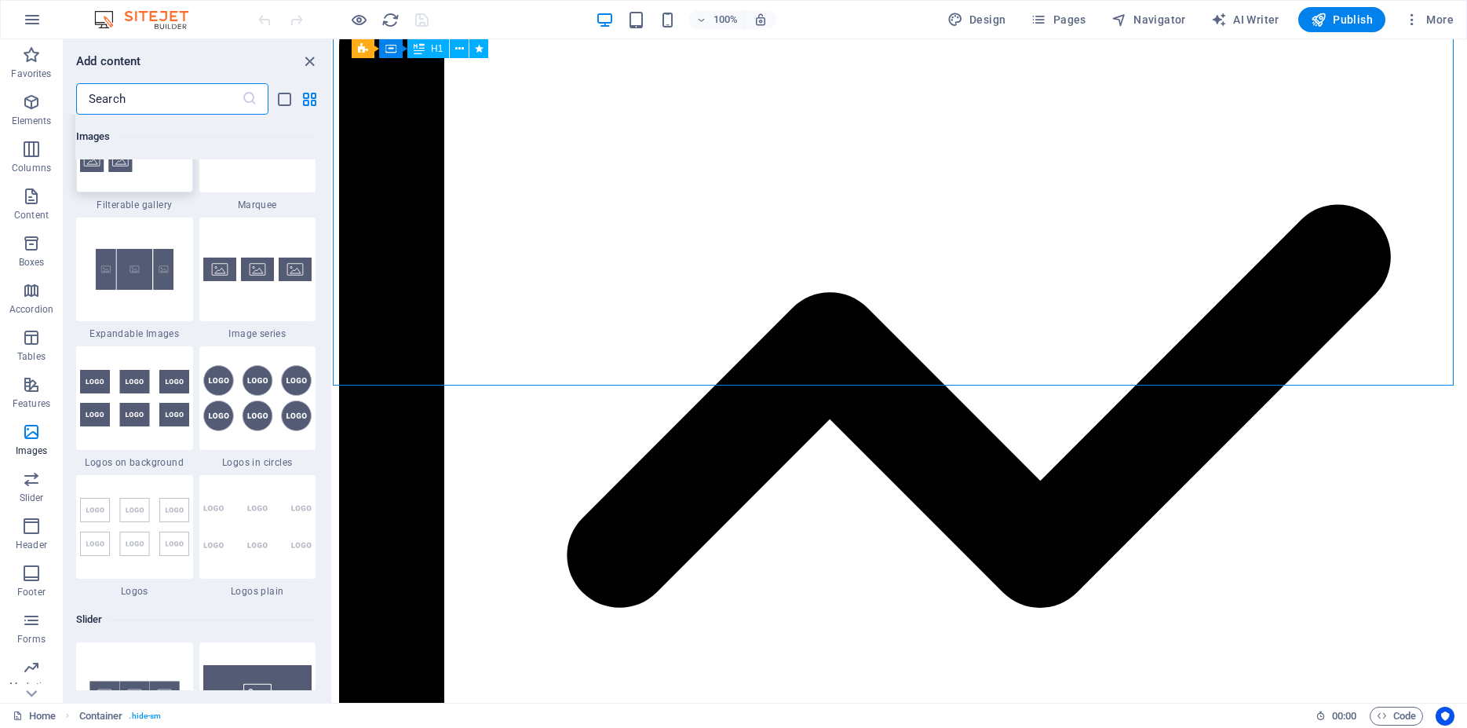
scroll to position [8471, 0]
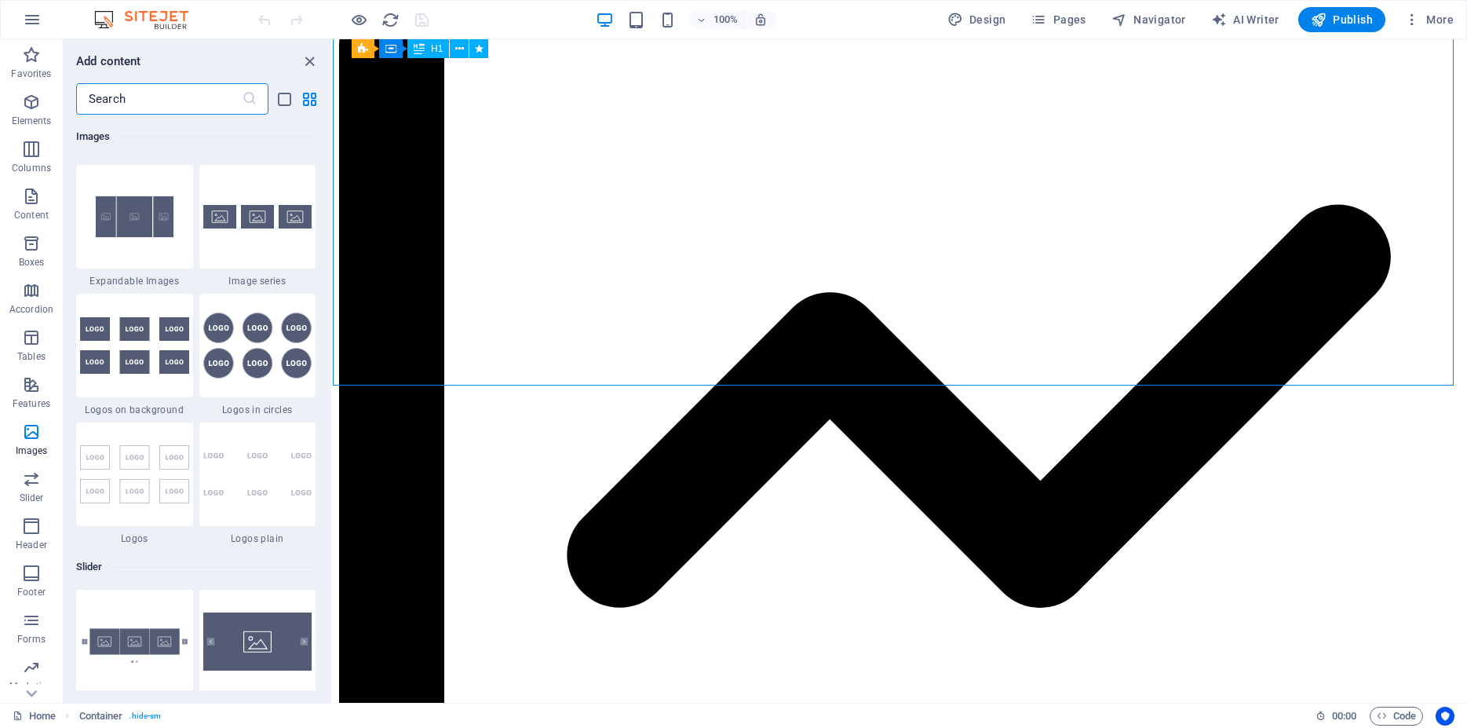
click at [158, 374] on img at bounding box center [134, 345] width 109 height 57
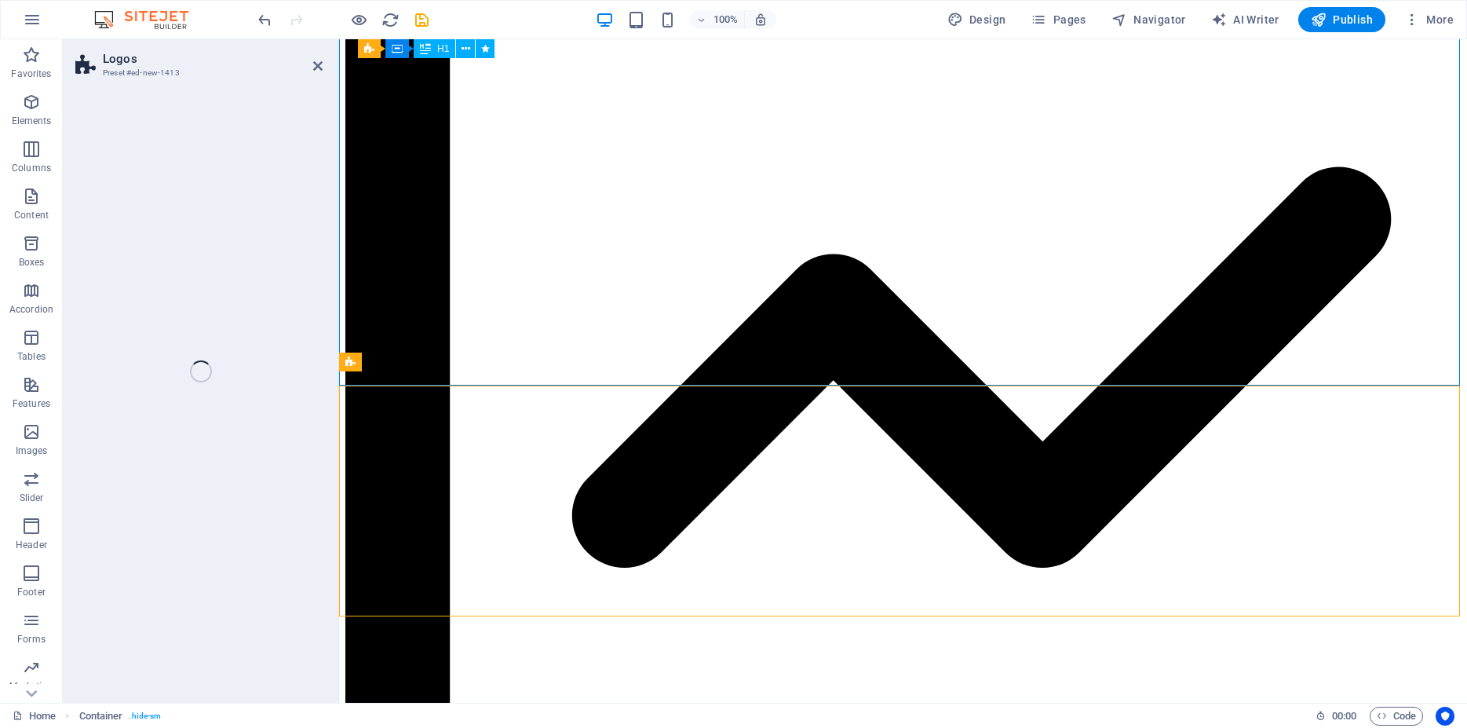
select select "rem"
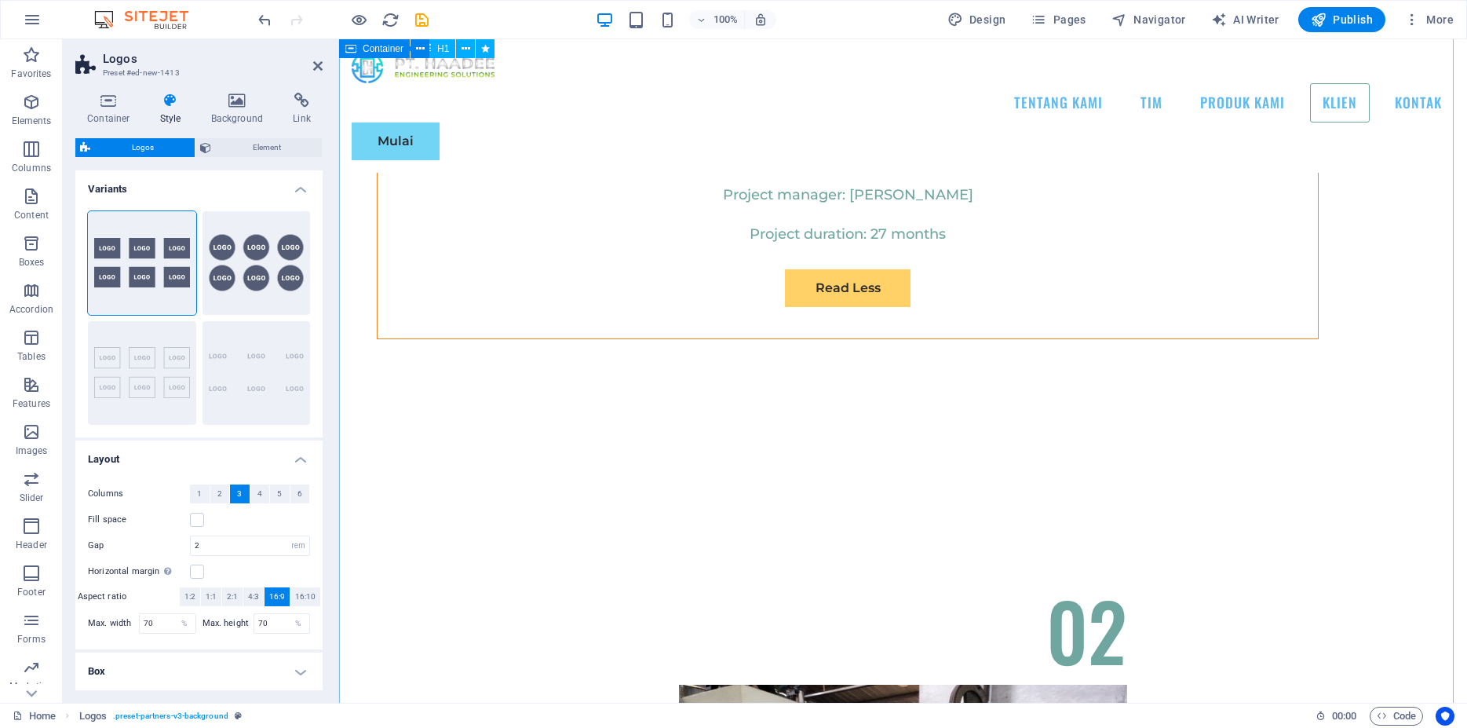
scroll to position [8082, 0]
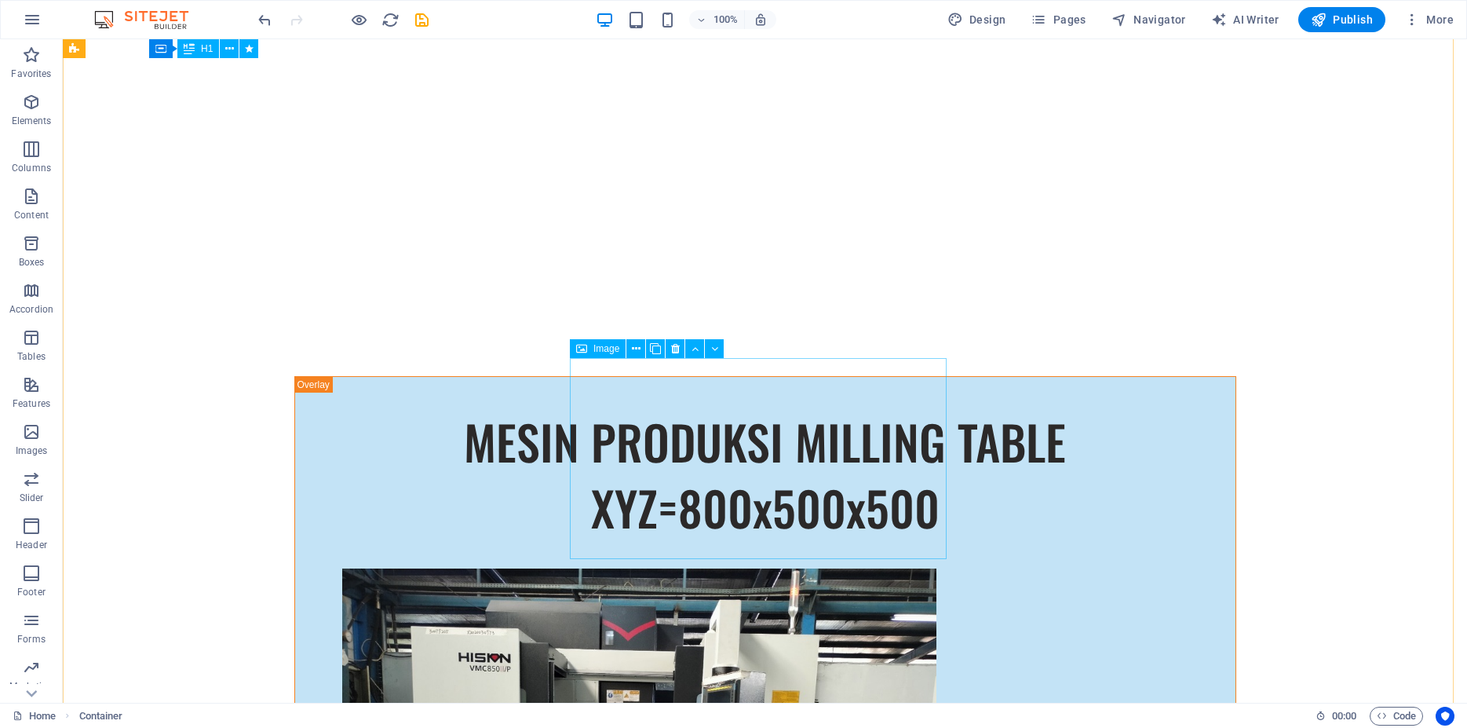
scroll to position [13061, 0]
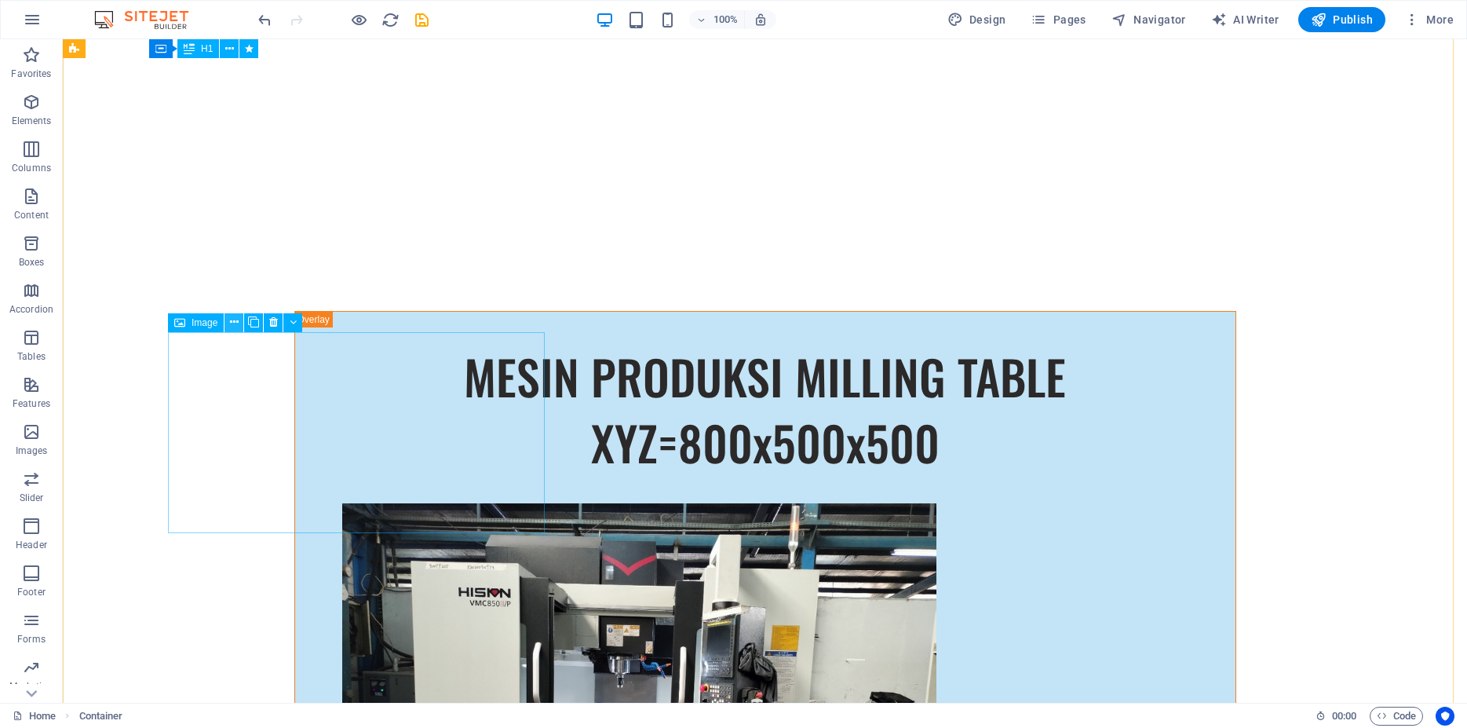
click at [233, 324] on icon at bounding box center [234, 322] width 9 height 16
click at [233, 319] on icon at bounding box center [234, 322] width 9 height 16
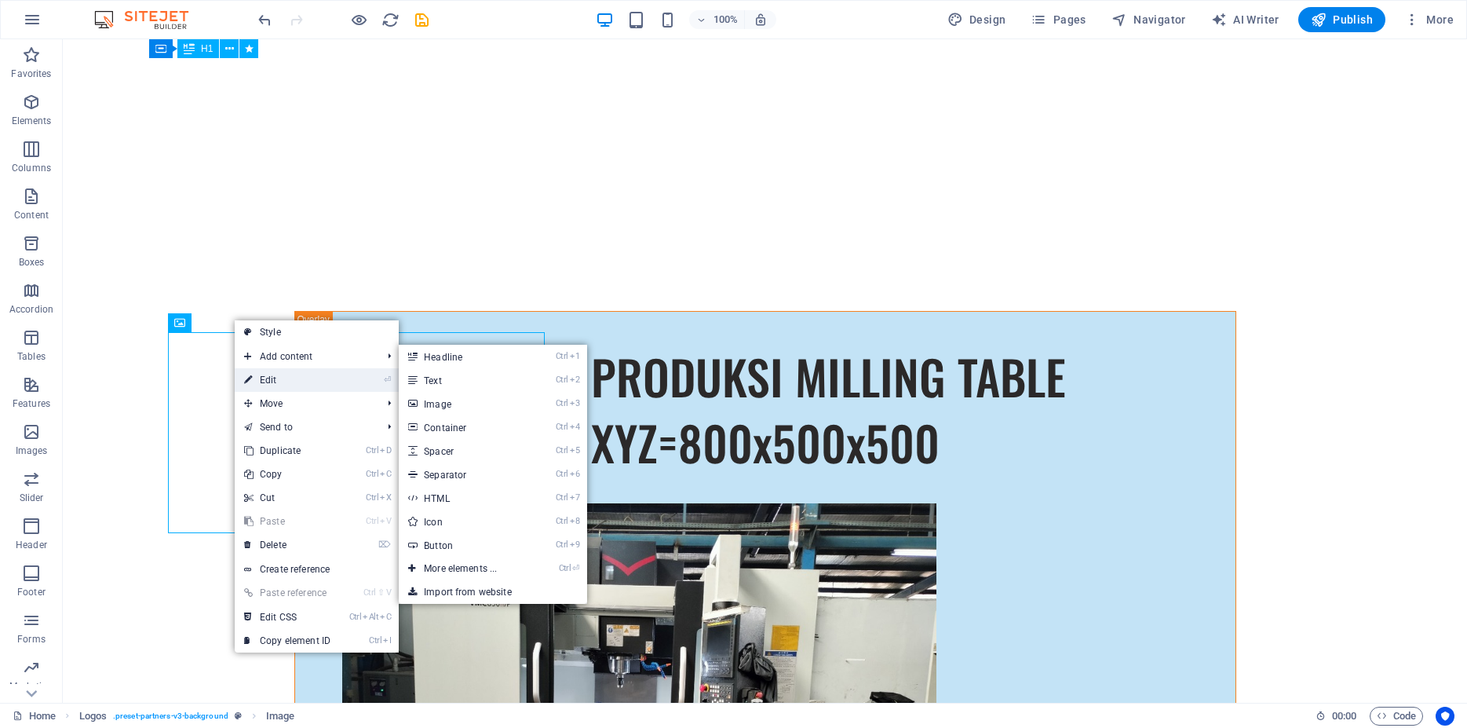
click at [259, 375] on link "⏎ Edit" at bounding box center [287, 380] width 105 height 24
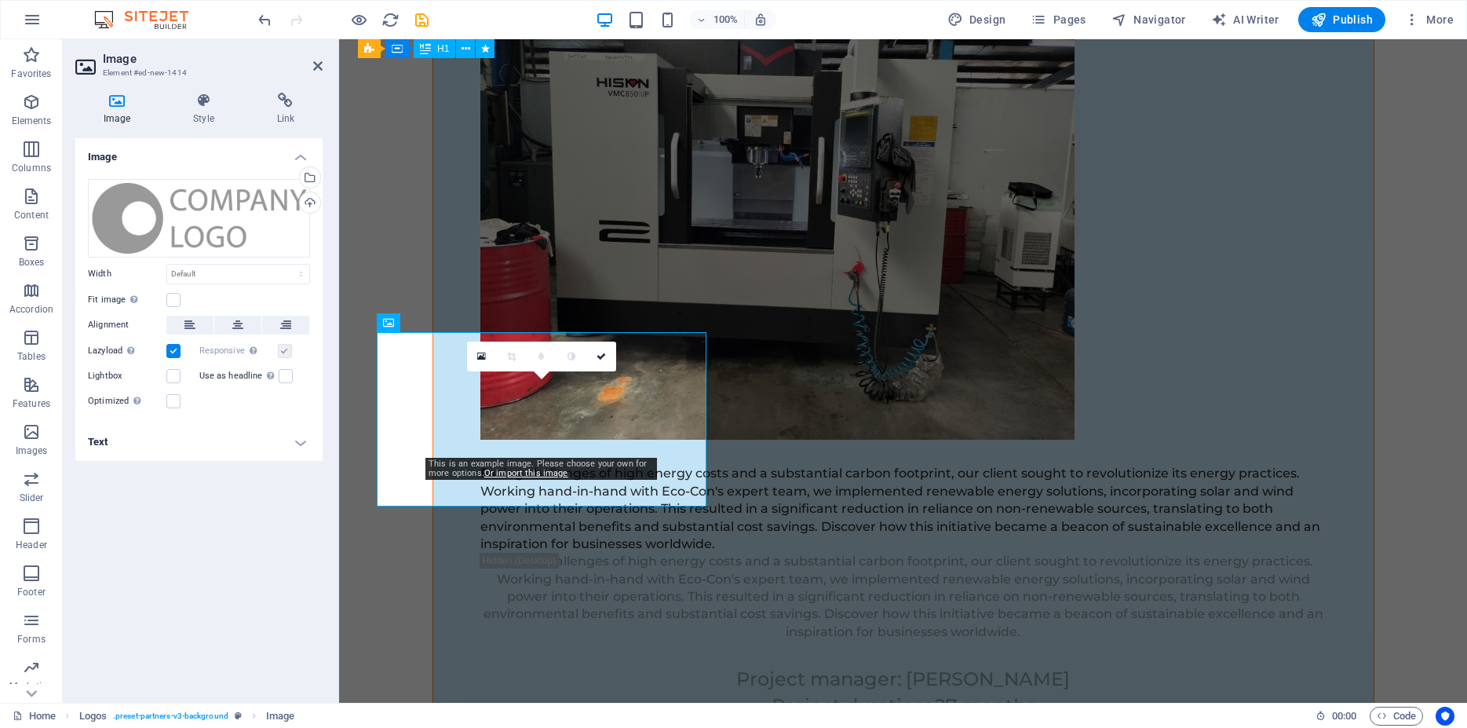
scroll to position [13022, 0]
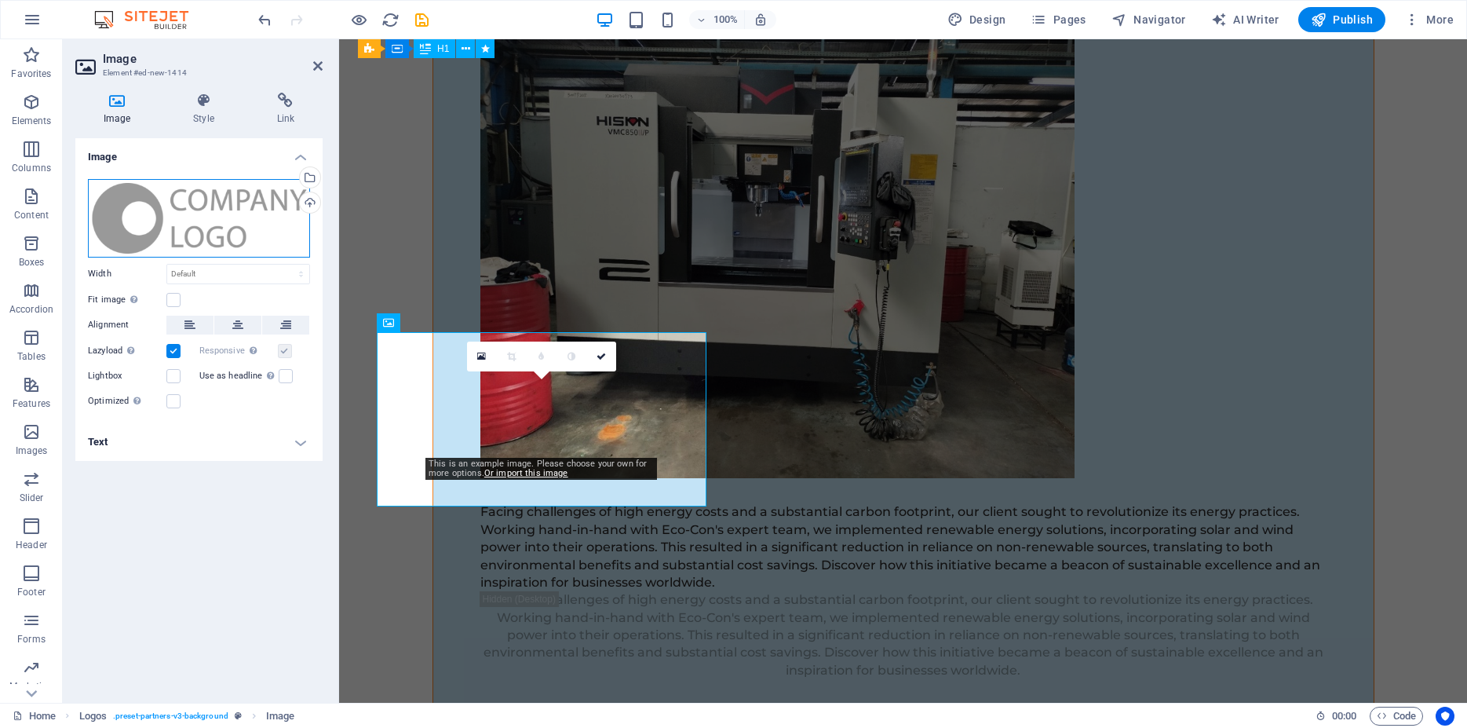
click at [223, 230] on div "Drag files here, click to choose files or select files from Files or our free s…" at bounding box center [199, 218] width 222 height 79
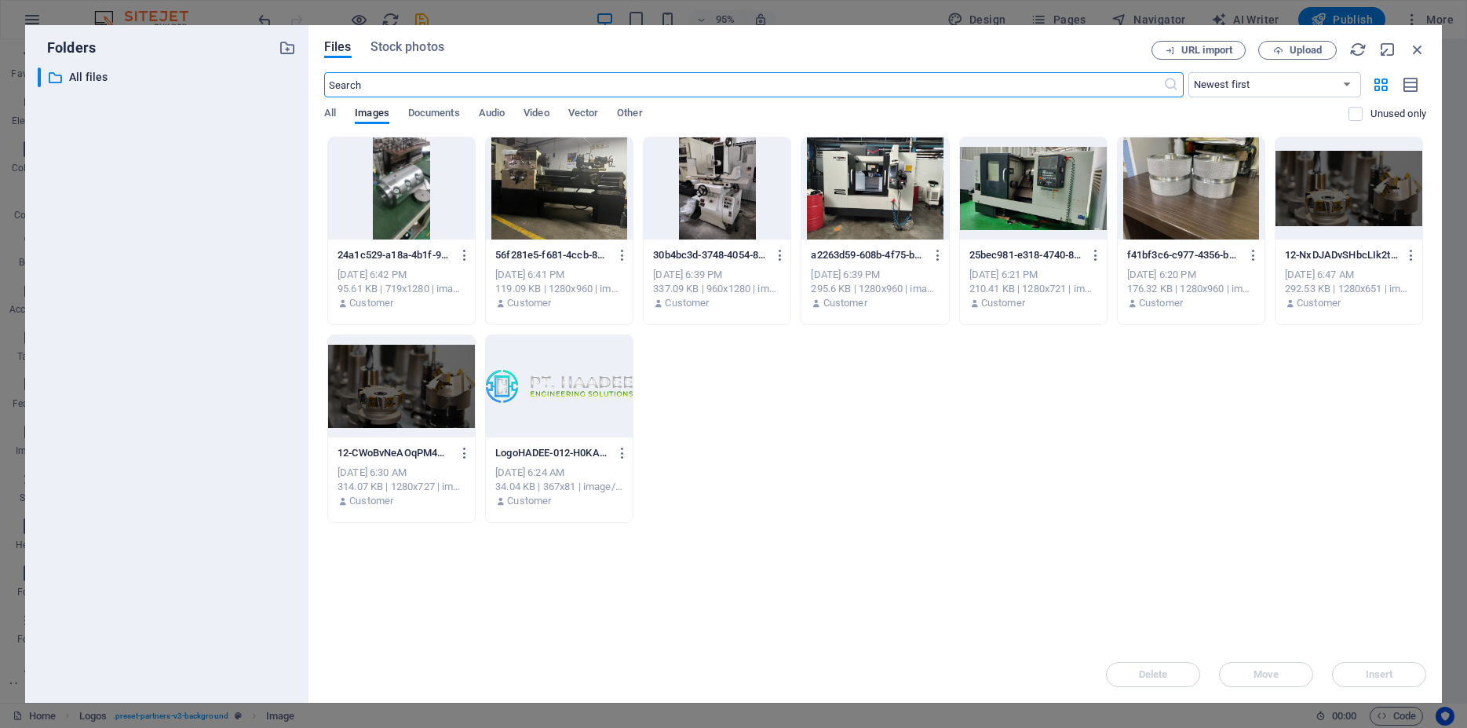
scroll to position [13148, 0]
click at [1312, 50] on span "Upload" at bounding box center [1306, 50] width 32 height 9
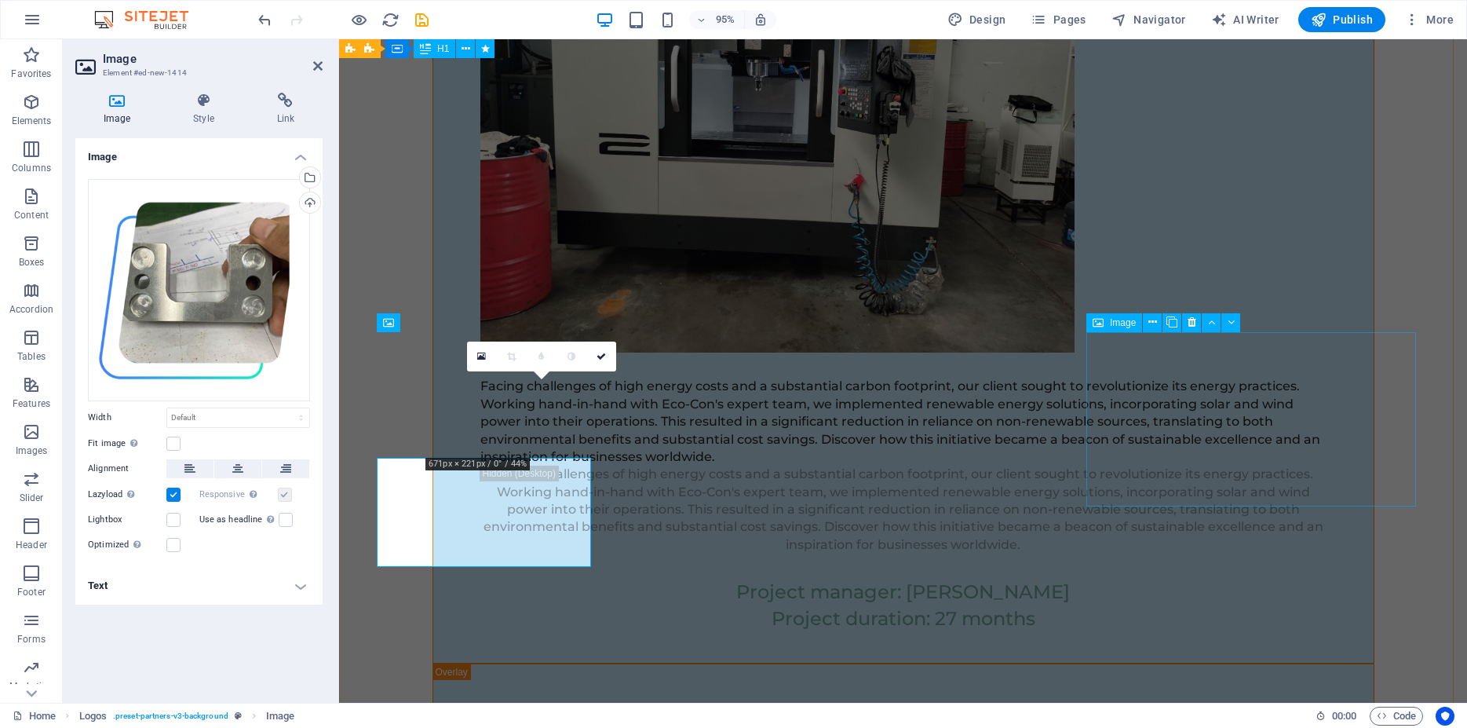
scroll to position [13022, 0]
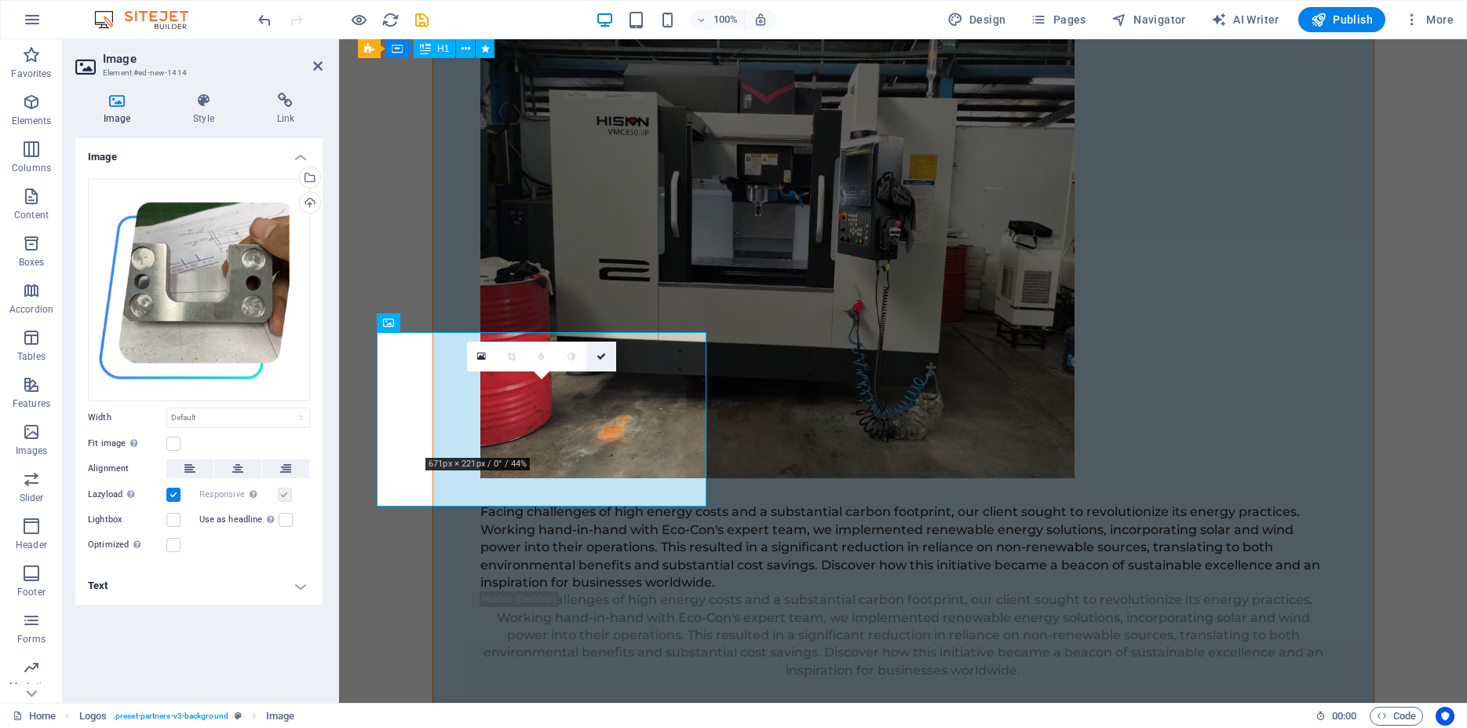
click at [602, 358] on icon at bounding box center [601, 356] width 9 height 9
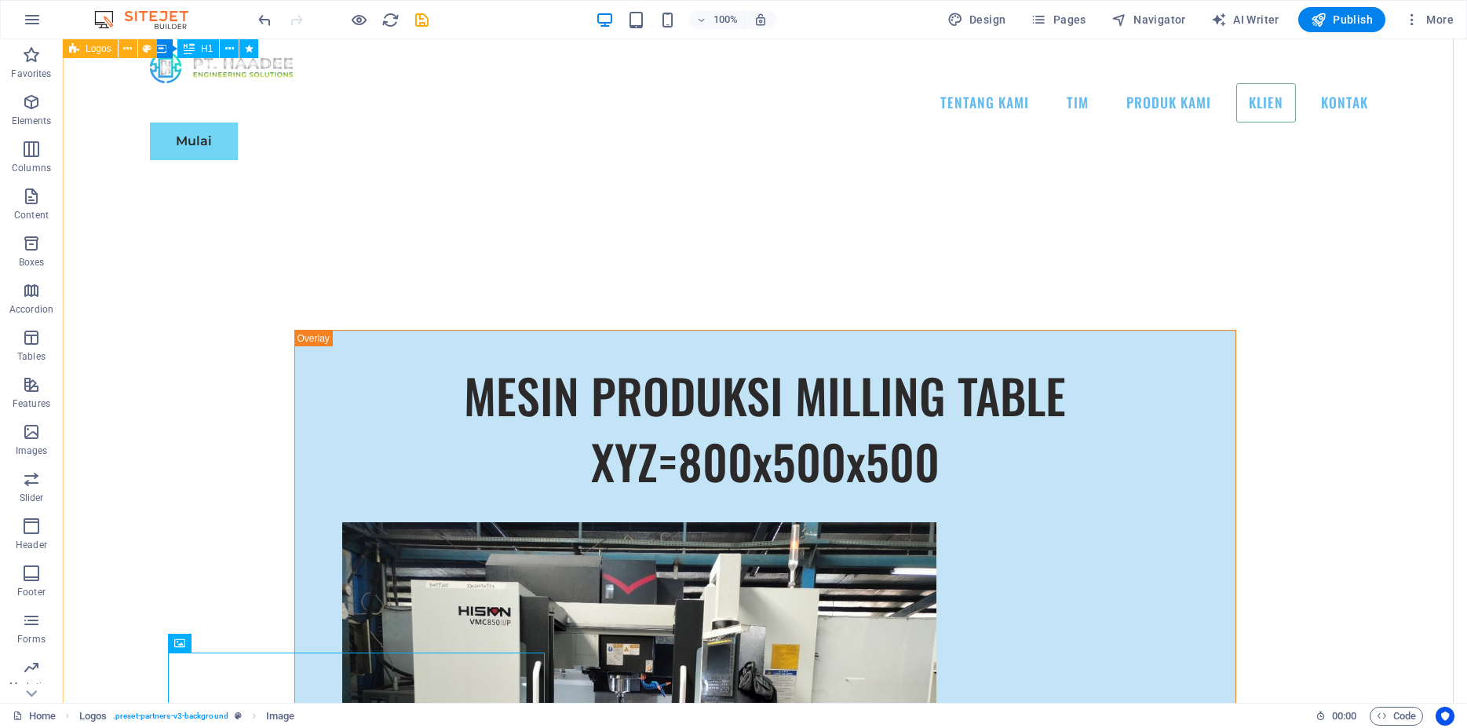
scroll to position [12981, 0]
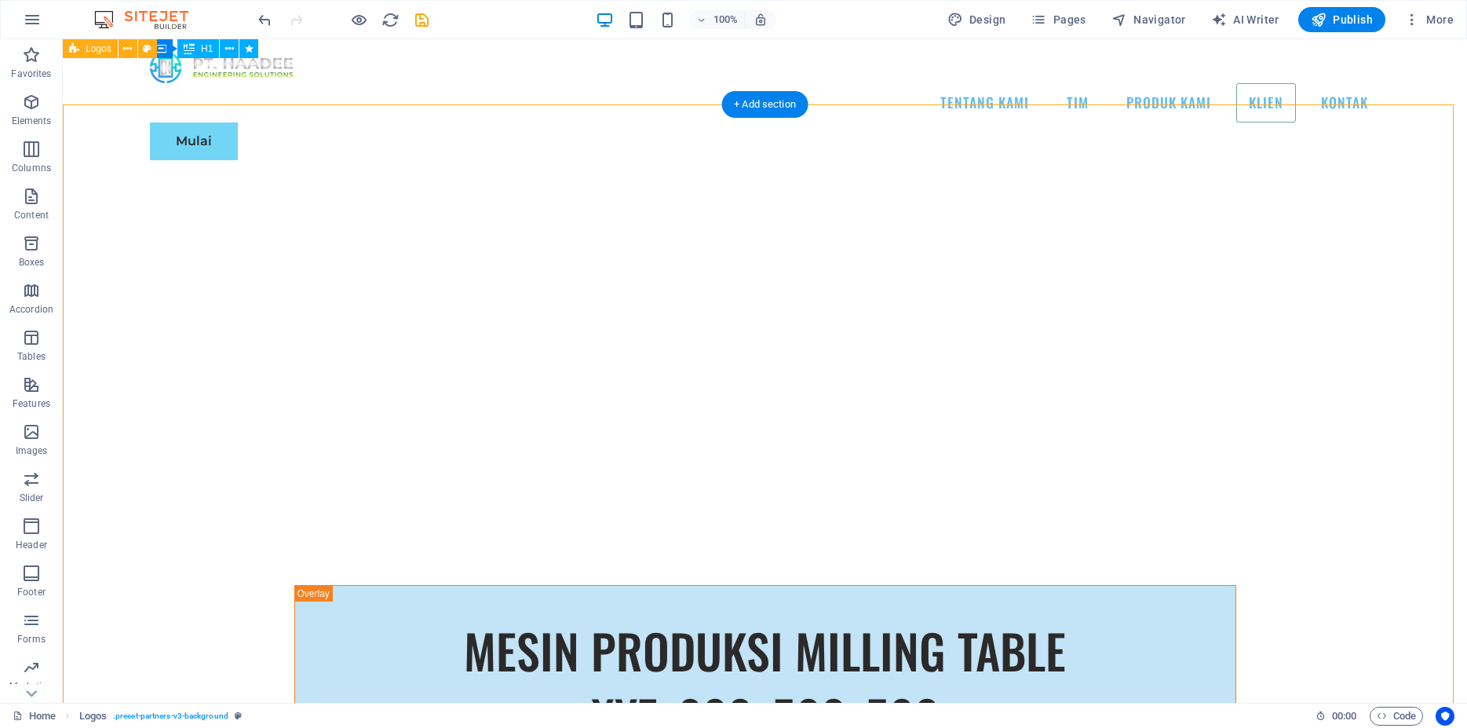
scroll to position [12660, 0]
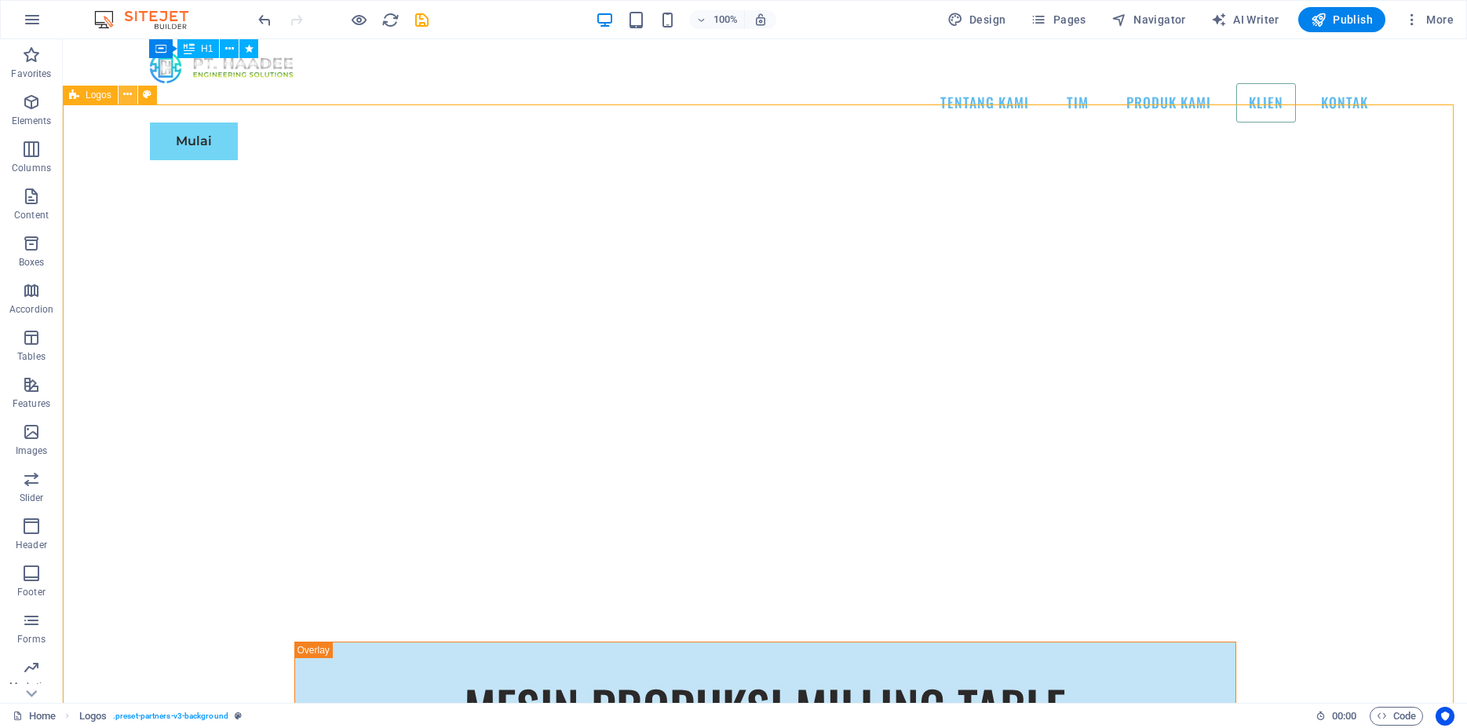
click at [125, 90] on button at bounding box center [128, 95] width 19 height 19
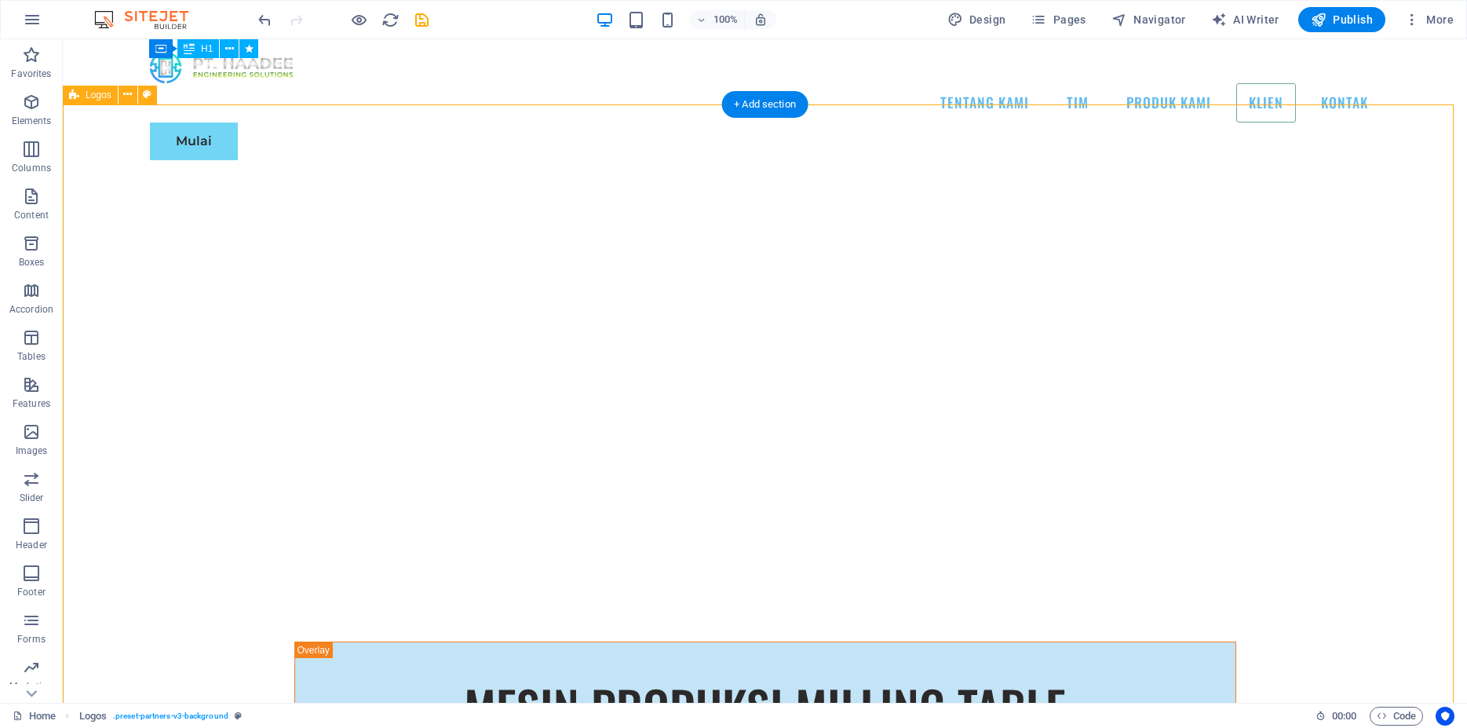
drag, startPoint x: 785, startPoint y: 448, endPoint x: 782, endPoint y: 473, distance: 24.5
click at [127, 92] on icon at bounding box center [127, 94] width 9 height 16
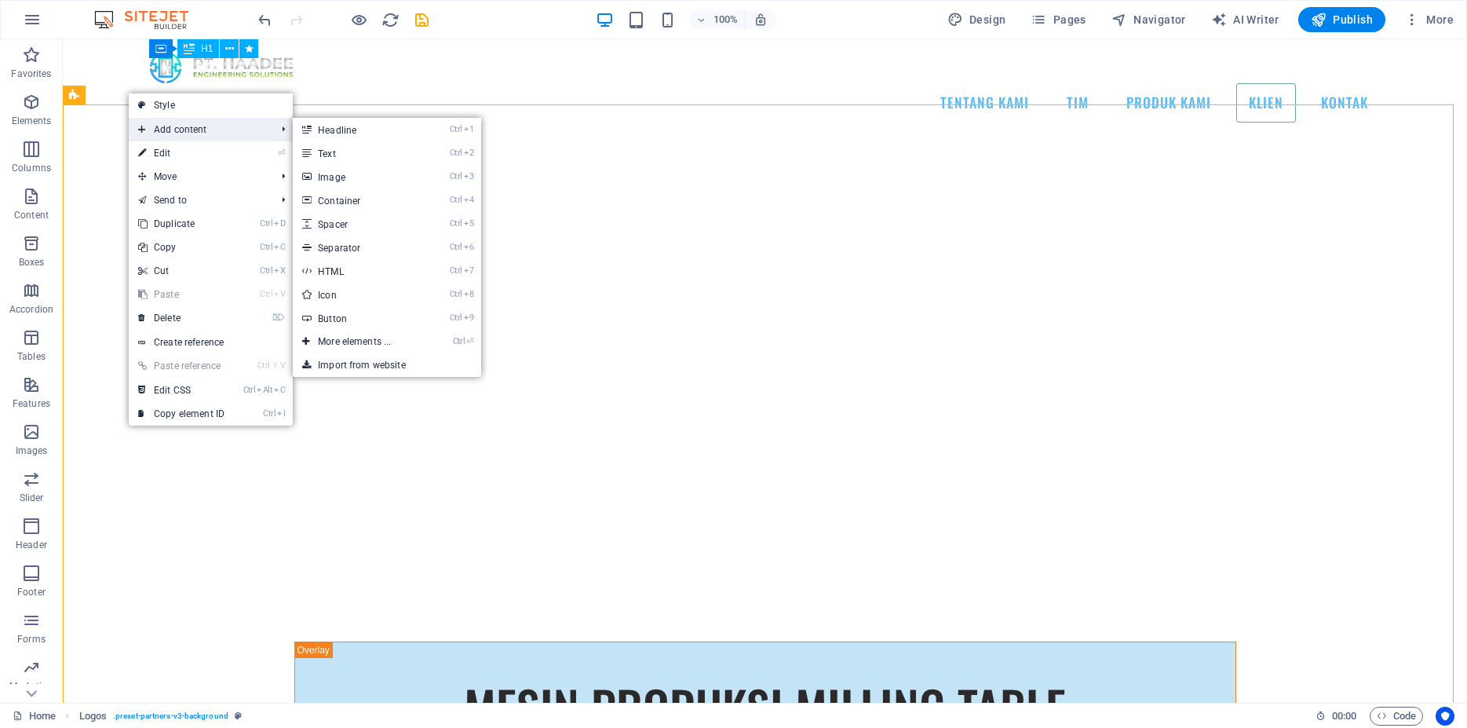
click at [162, 134] on span "Add content" at bounding box center [199, 130] width 141 height 24
click at [198, 153] on link "⏎ Edit" at bounding box center [181, 153] width 105 height 24
select select "rem"
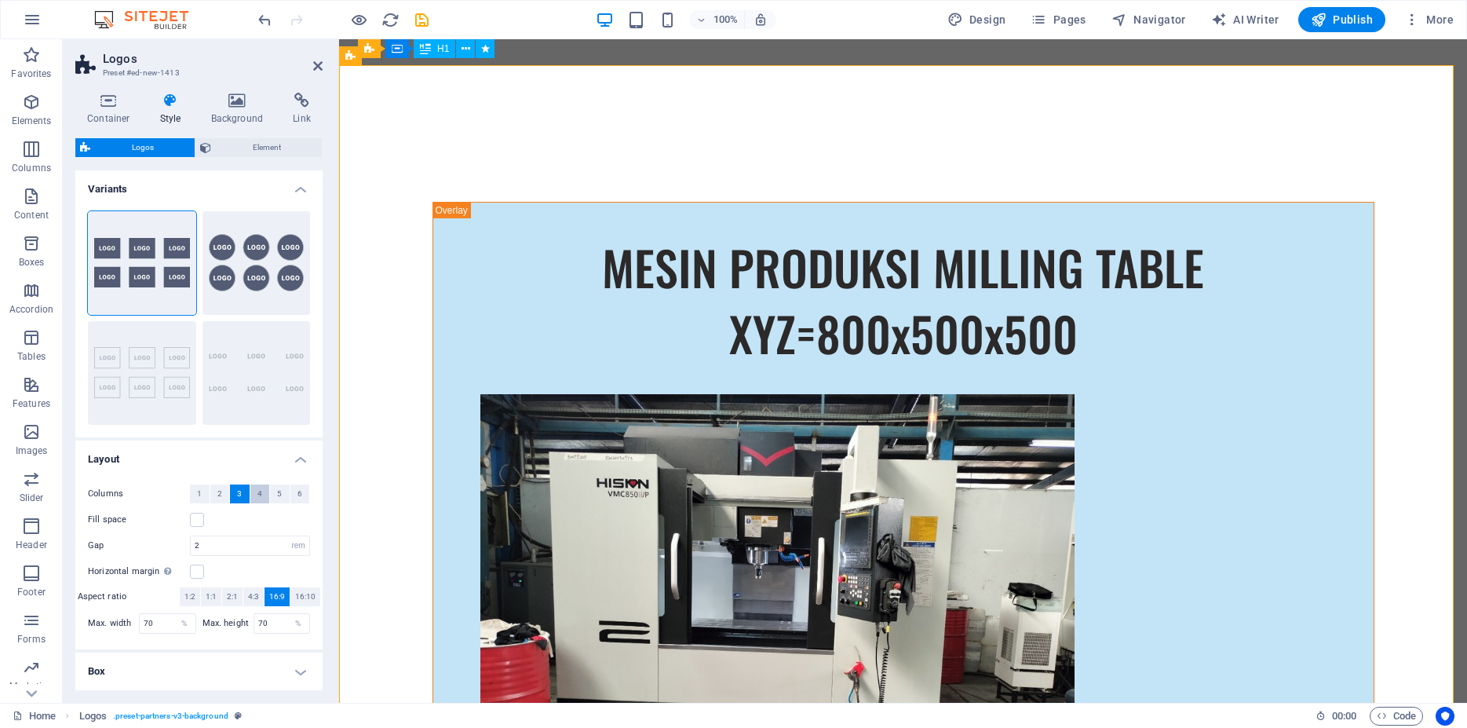
click at [258, 490] on span "4" at bounding box center [260, 493] width 5 height 19
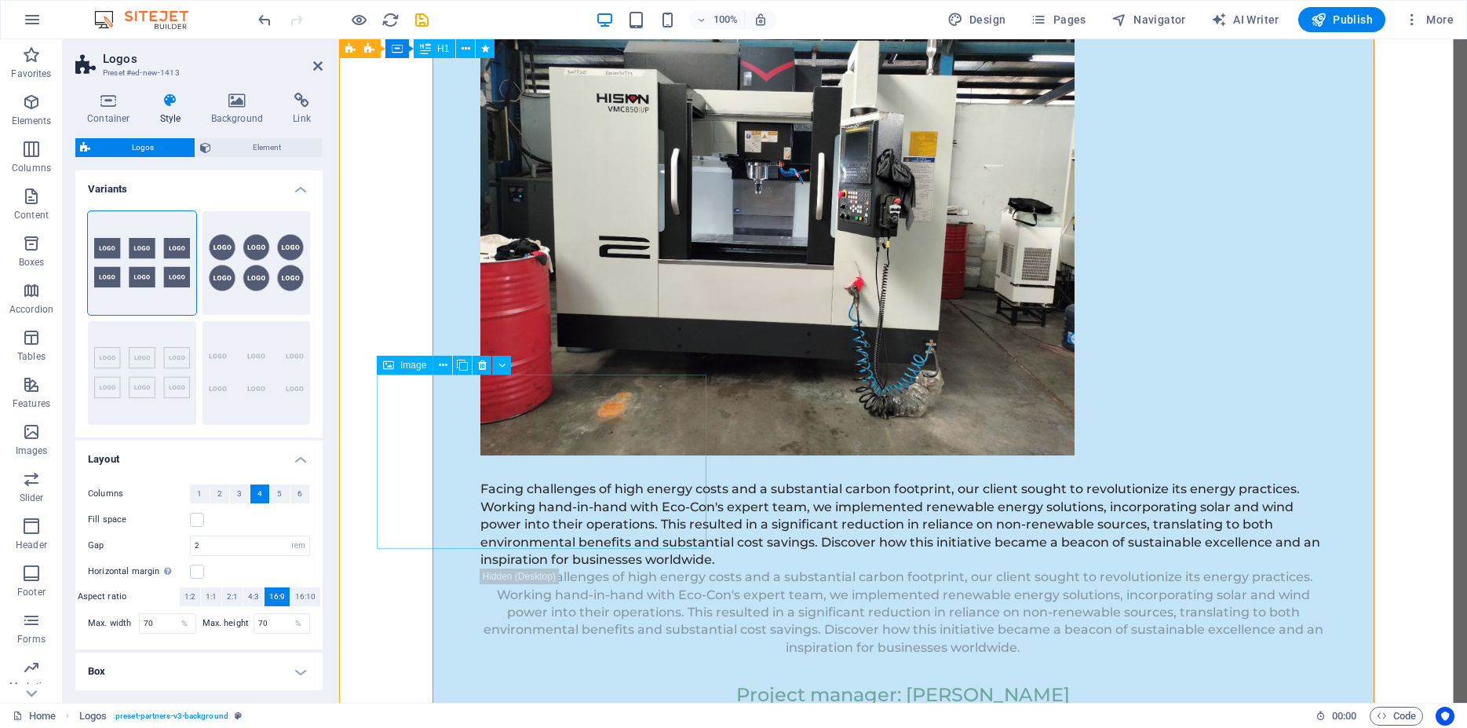
scroll to position [13061, 0]
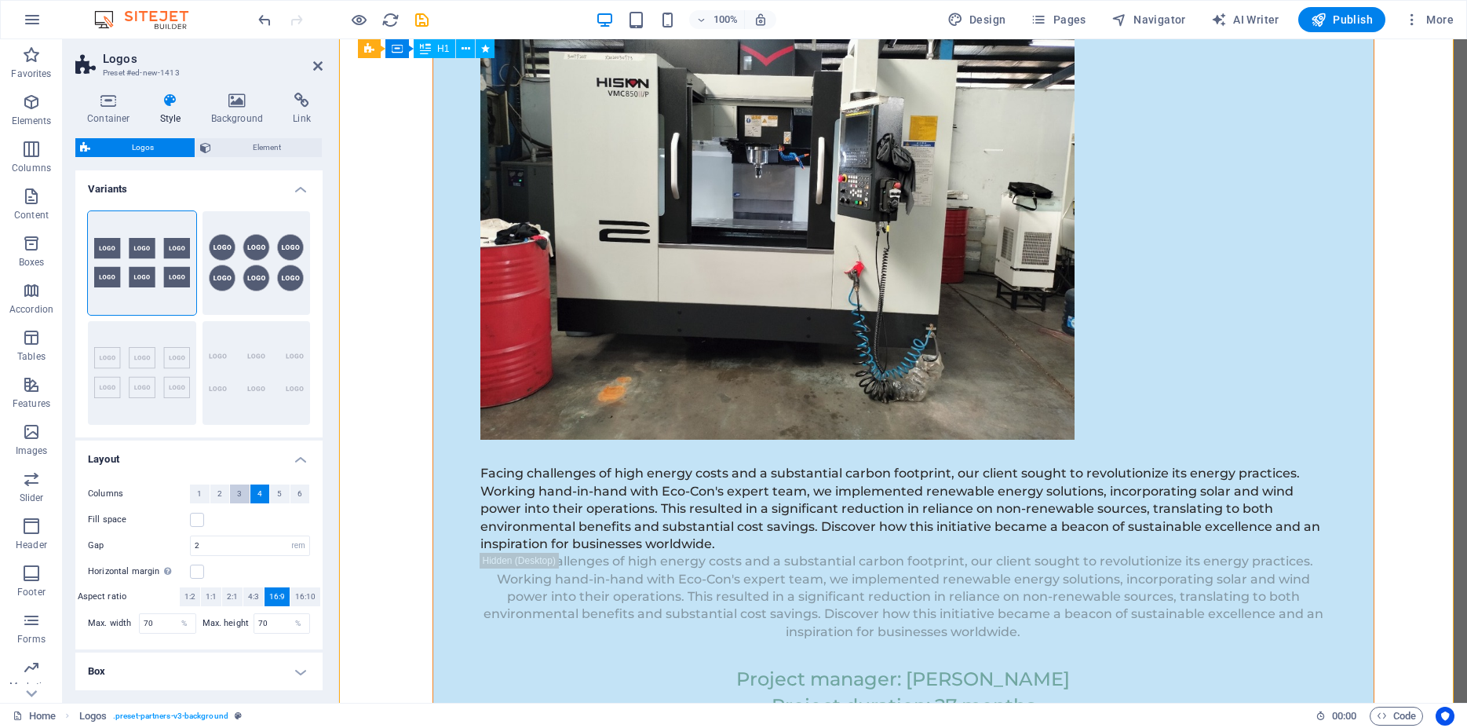
click at [230, 492] on button "3" at bounding box center [240, 493] width 20 height 19
click at [206, 596] on span "1:1" at bounding box center [211, 596] width 11 height 19
drag, startPoint x: 212, startPoint y: 550, endPoint x: 145, endPoint y: 545, distance: 66.9
click at [191, 545] on input "2" at bounding box center [250, 545] width 119 height 19
type input "1"
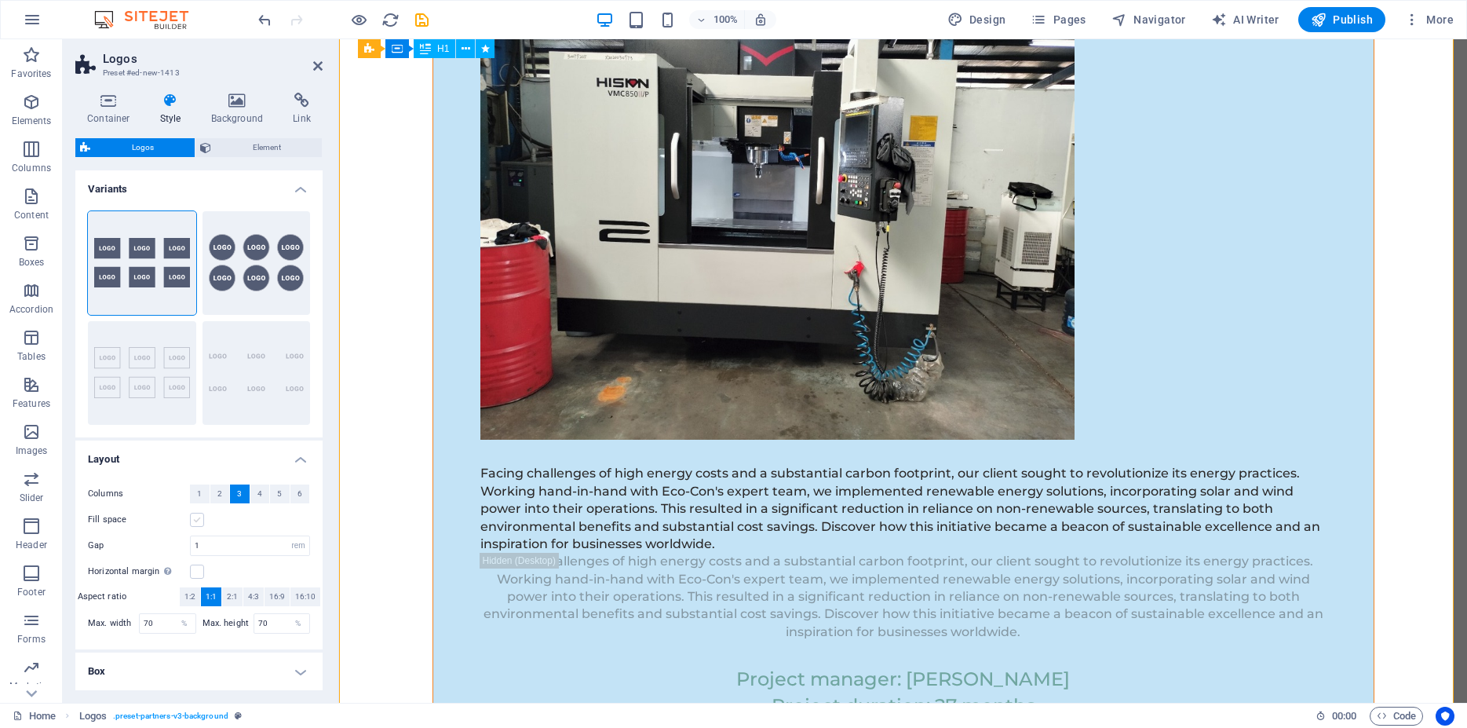
click at [196, 521] on label at bounding box center [197, 520] width 14 height 14
click at [0, 0] on input "Fill space" at bounding box center [0, 0] width 0 height 0
drag, startPoint x: 160, startPoint y: 621, endPoint x: 109, endPoint y: 628, distance: 51.5
click at [140, 628] on input "70" at bounding box center [168, 623] width 56 height 19
type input "100"
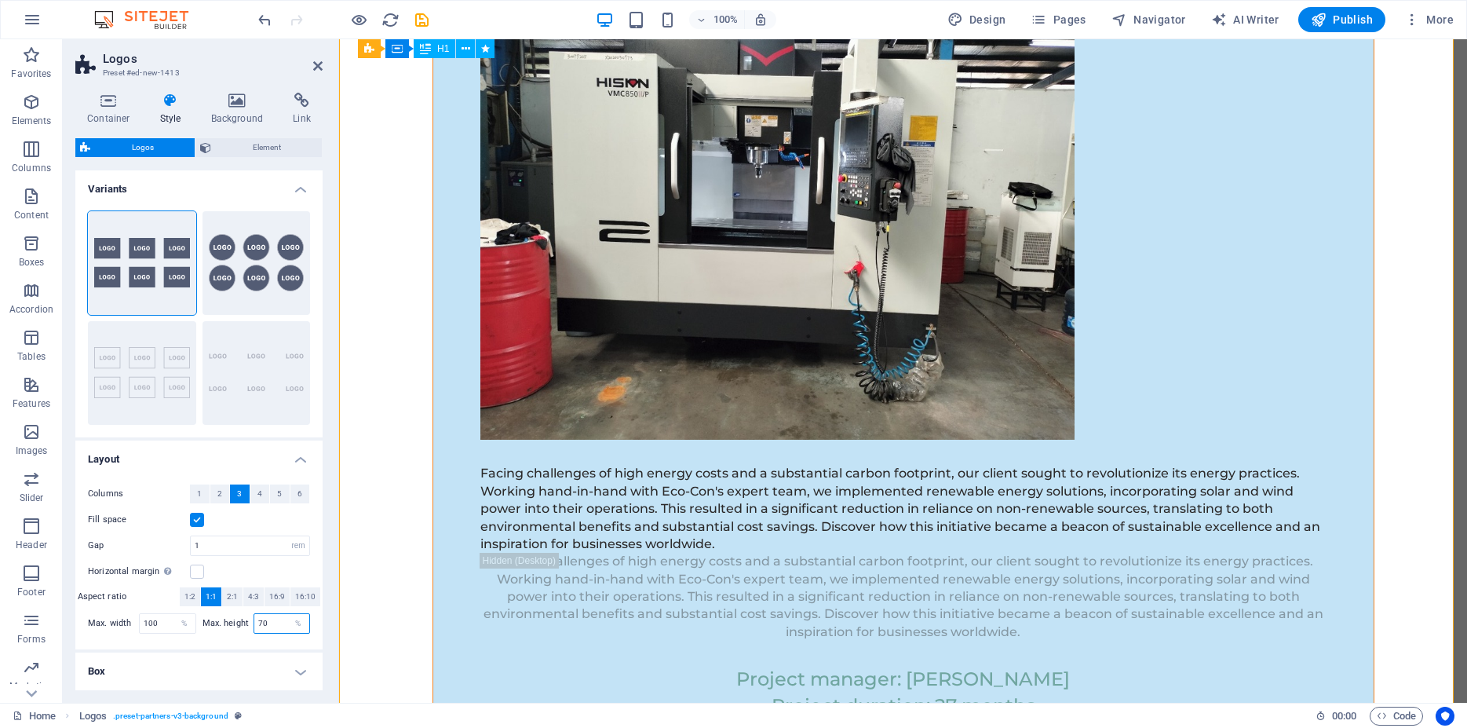
drag, startPoint x: 263, startPoint y: 624, endPoint x: 231, endPoint y: 628, distance: 32.4
click at [254, 628] on input "70" at bounding box center [282, 623] width 56 height 19
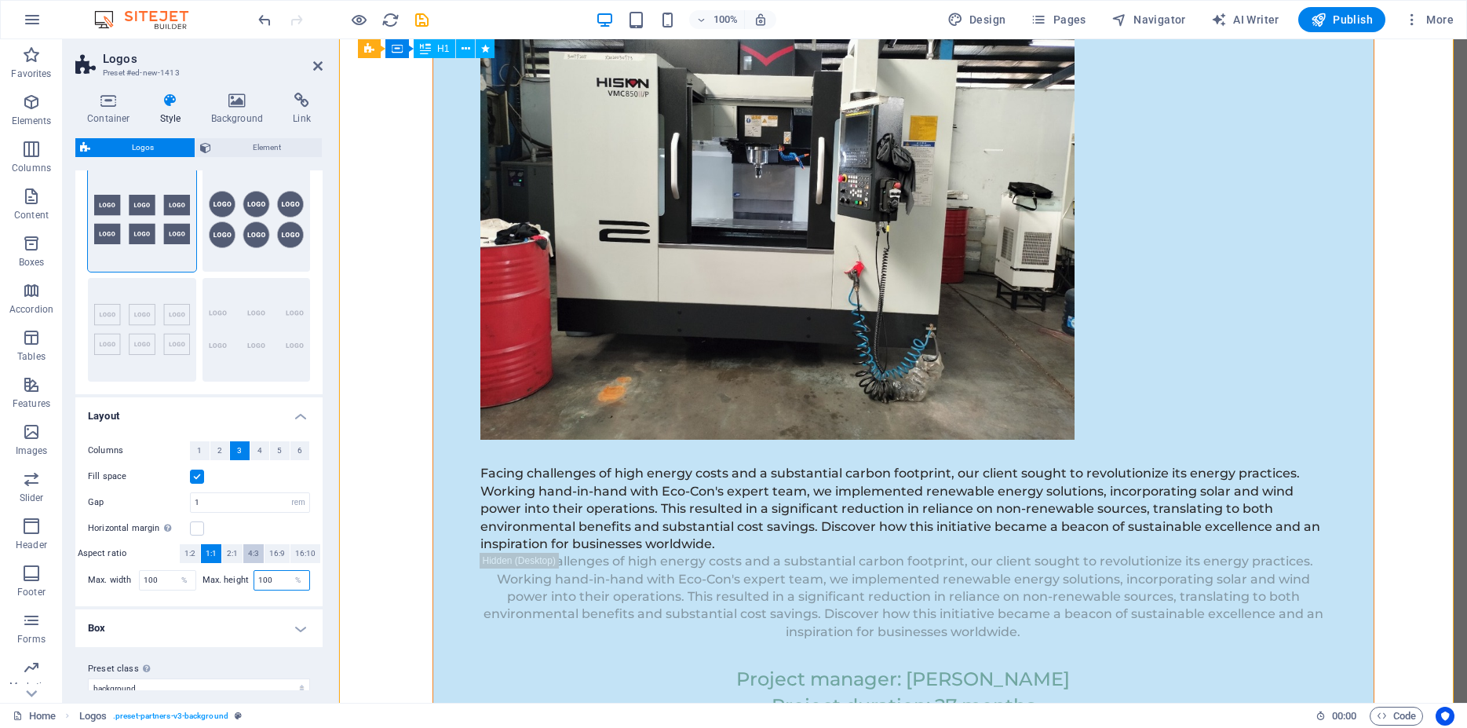
scroll to position [63, 0]
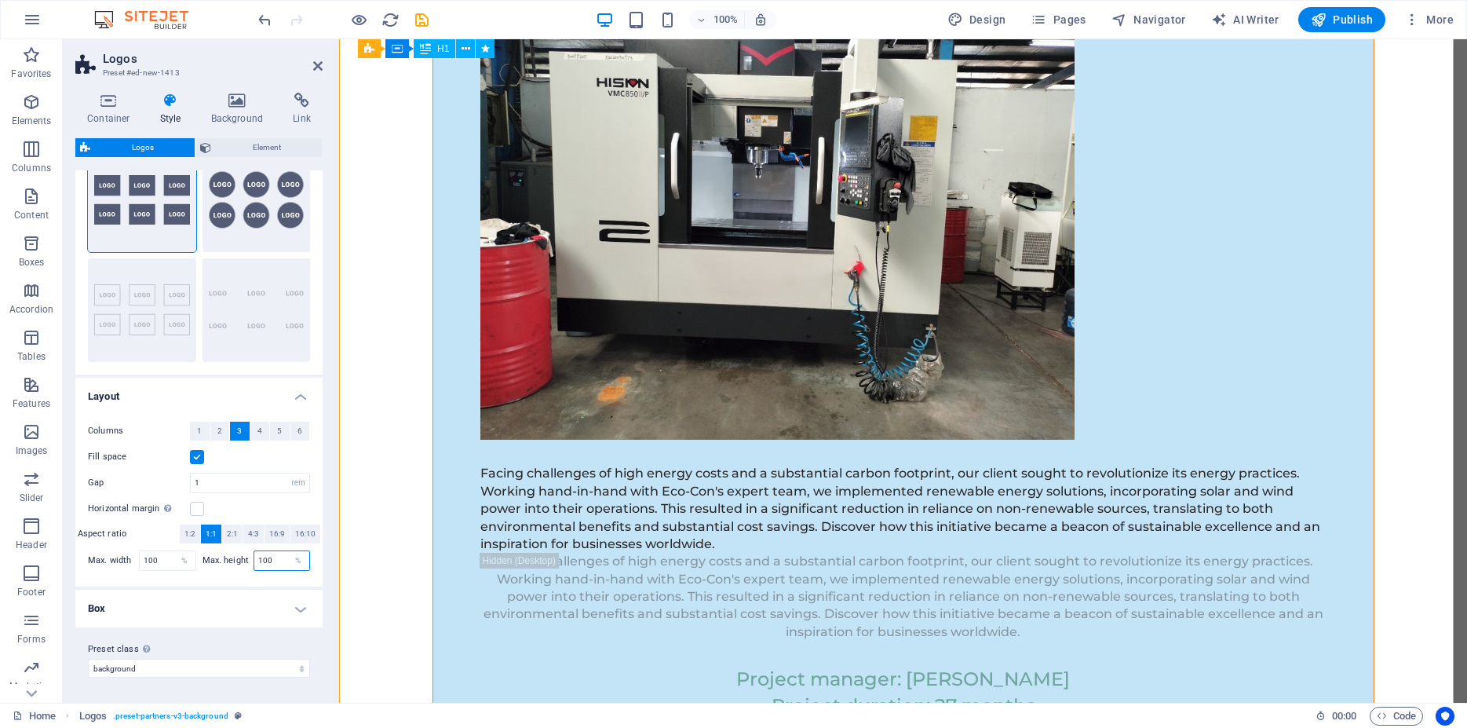
type input "100"
click at [283, 609] on h4 "Box" at bounding box center [198, 609] width 247 height 38
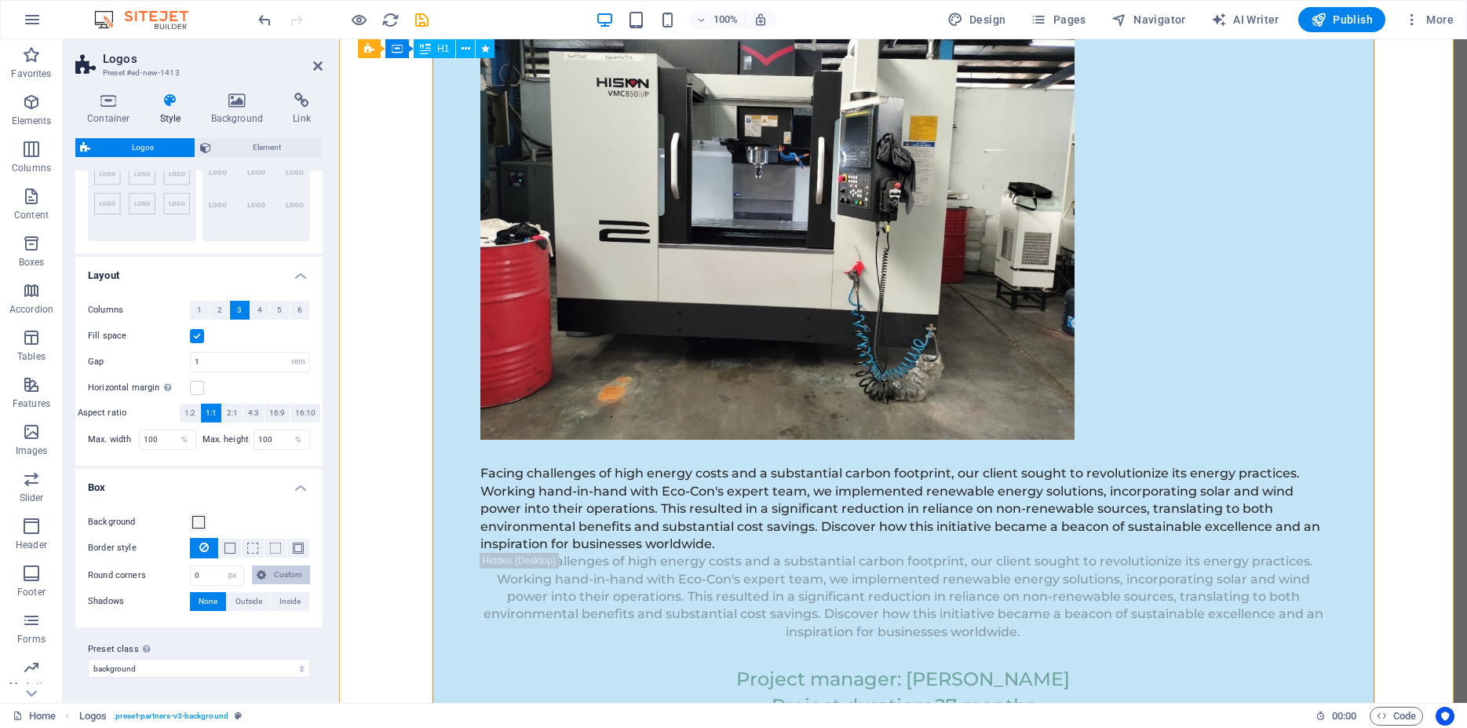
scroll to position [202, 0]
click at [198, 516] on span at bounding box center [198, 522] width 13 height 13
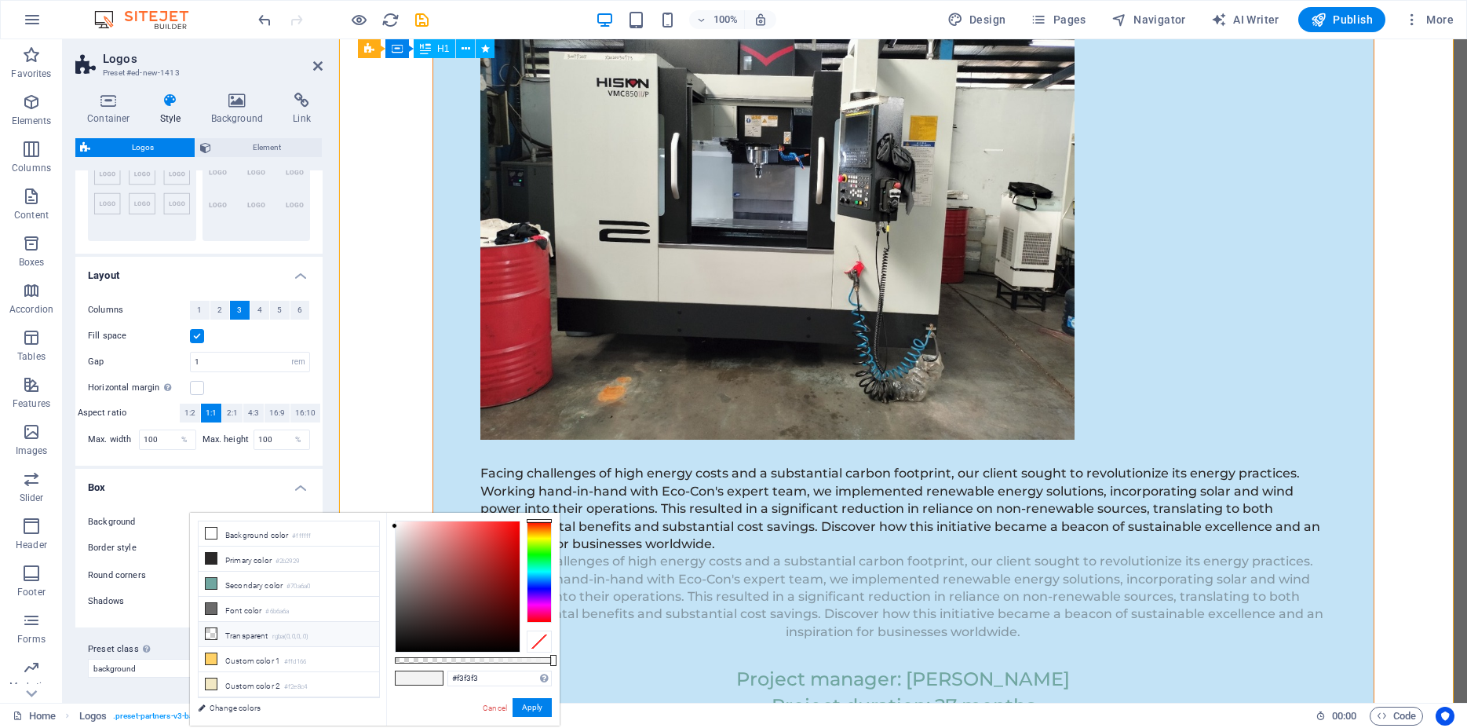
click at [250, 627] on li "Transparent rgba(0,0,0,.0)" at bounding box center [289, 634] width 181 height 25
type input "rgba(0, 0, 0, 0)"
click at [542, 709] on button "Apply" at bounding box center [532, 707] width 39 height 19
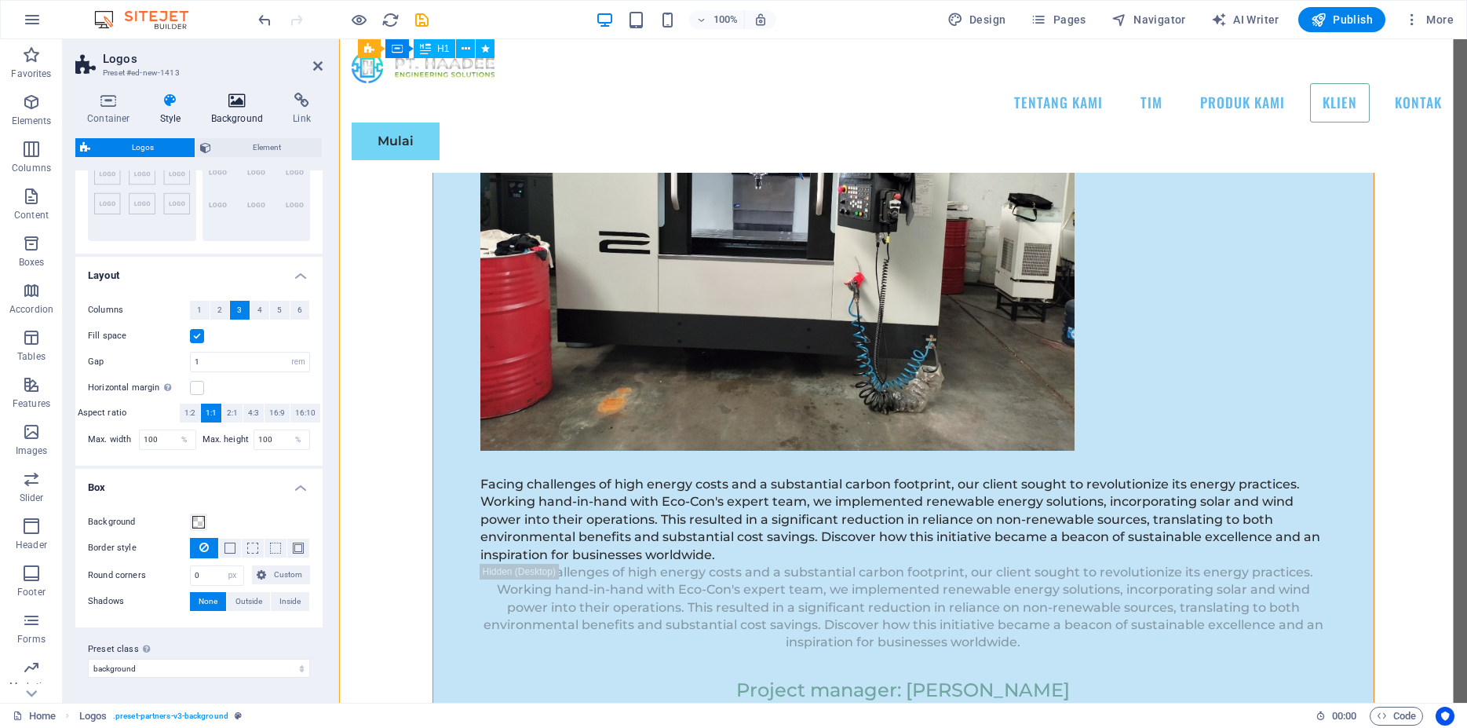
click at [252, 97] on icon at bounding box center [237, 101] width 76 height 16
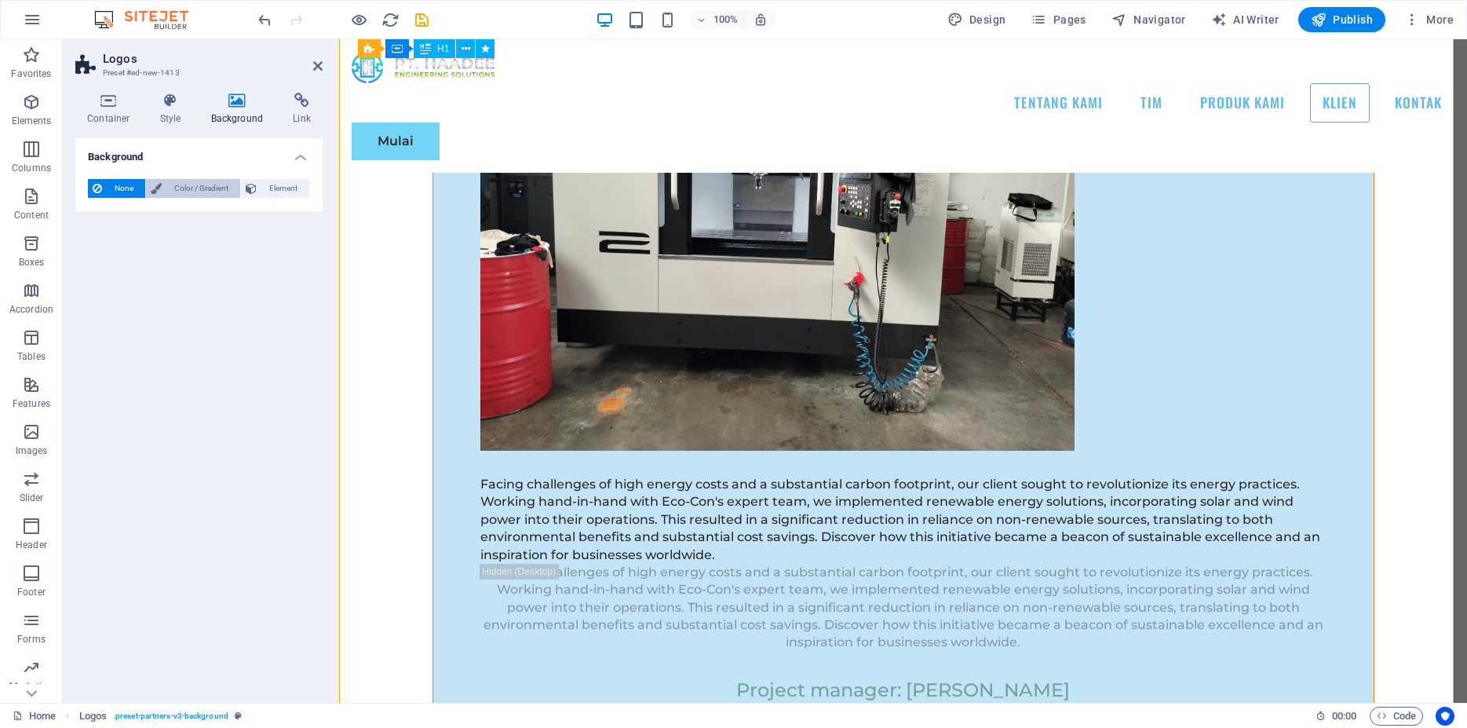
click at [192, 187] on span "Color / Gradient" at bounding box center [200, 188] width 69 height 19
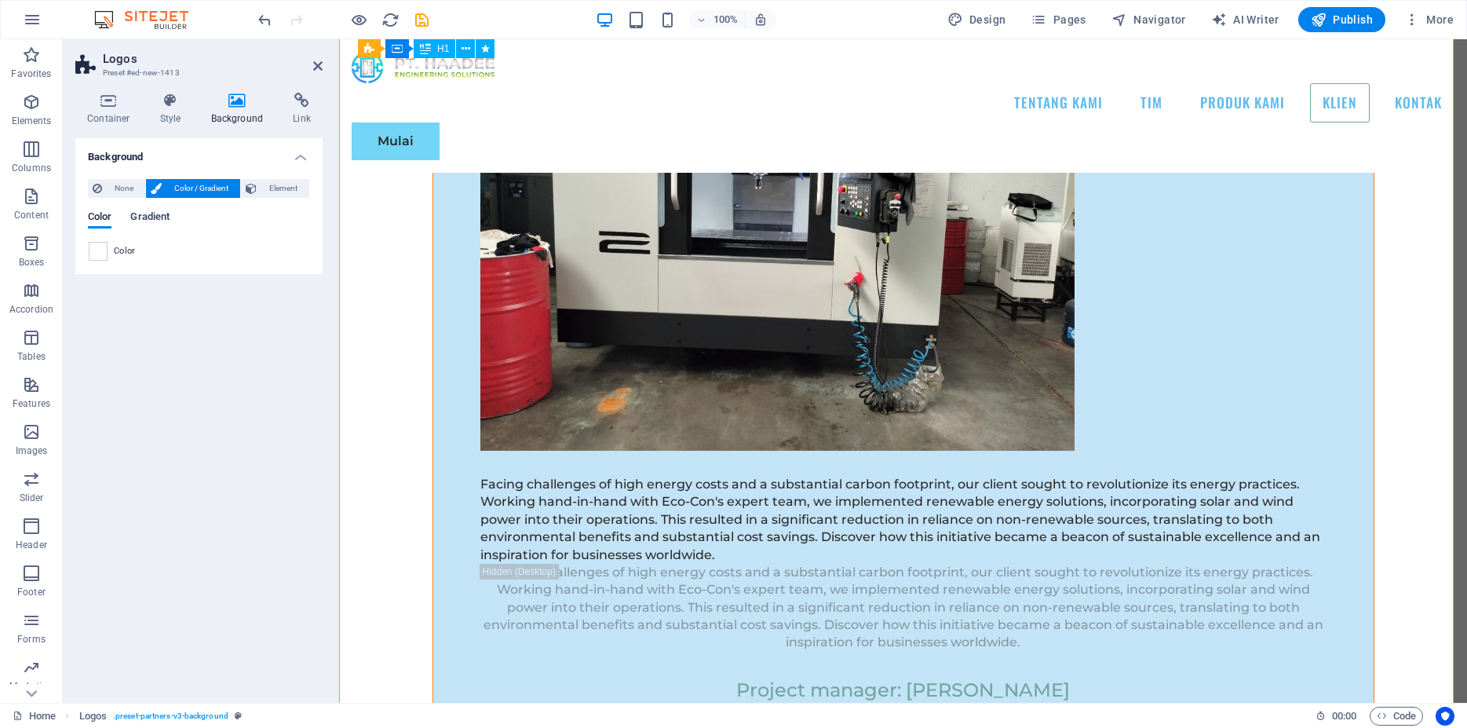
click at [158, 212] on span "Gradient" at bounding box center [149, 218] width 39 height 22
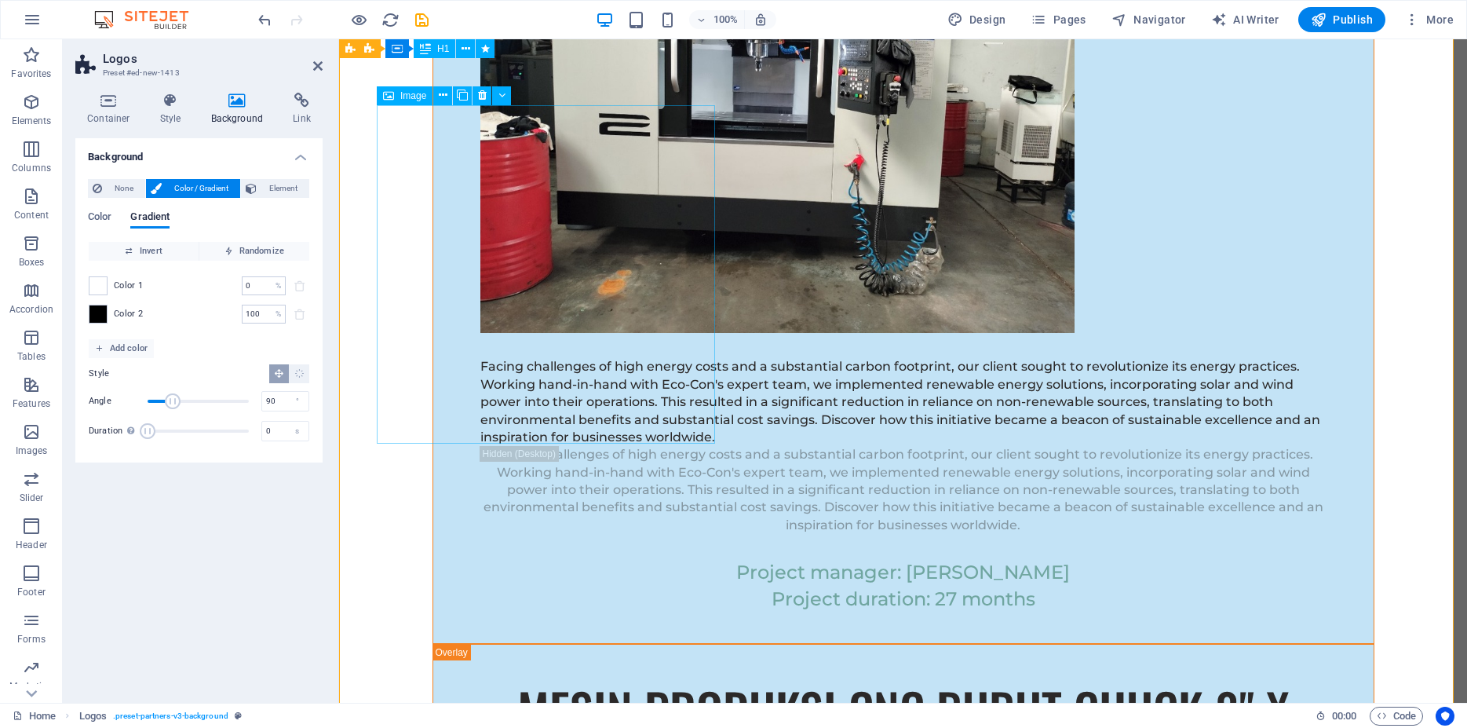
scroll to position [13257, 0]
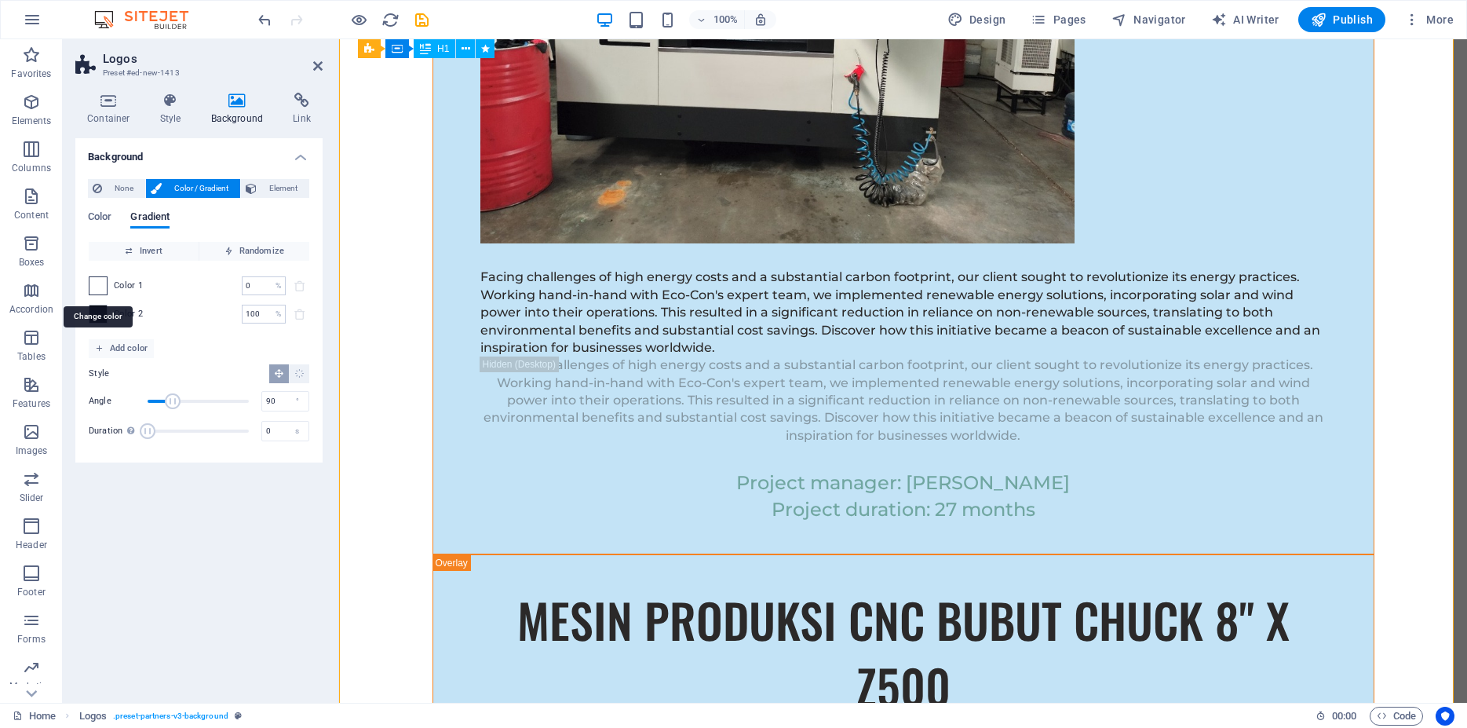
click at [100, 286] on span at bounding box center [98, 285] width 17 height 17
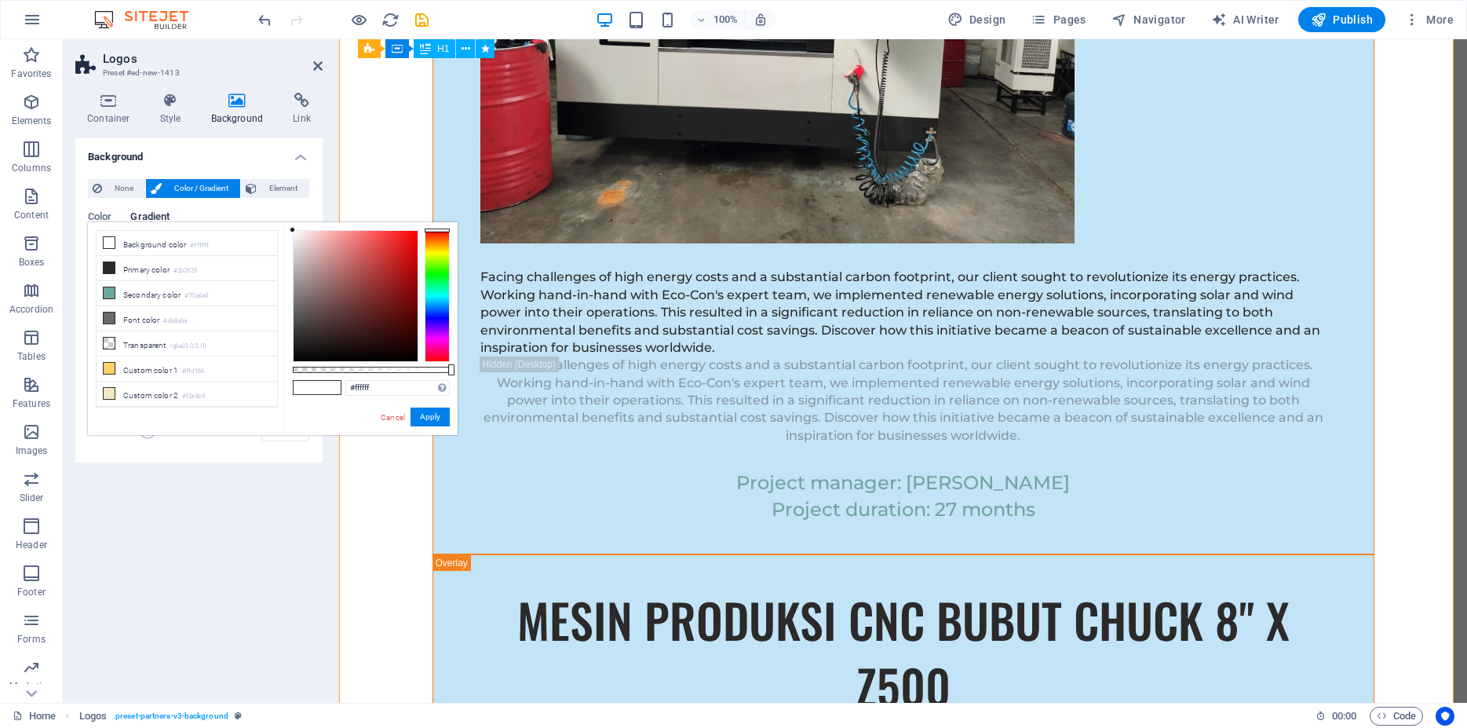
click at [439, 305] on div at bounding box center [437, 296] width 25 height 132
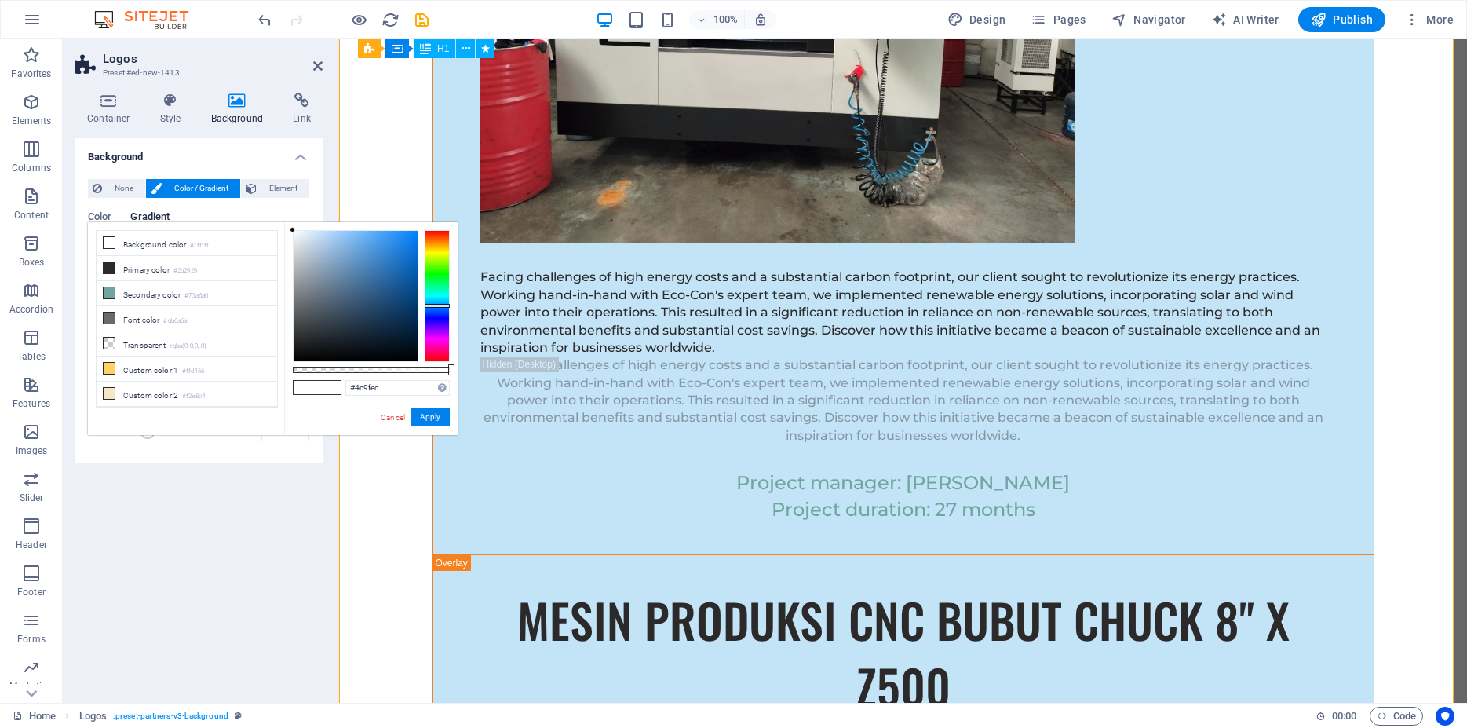
click at [377, 239] on div at bounding box center [356, 296] width 124 height 130
click at [398, 238] on div at bounding box center [356, 296] width 124 height 130
click at [438, 418] on button "Apply" at bounding box center [430, 417] width 39 height 19
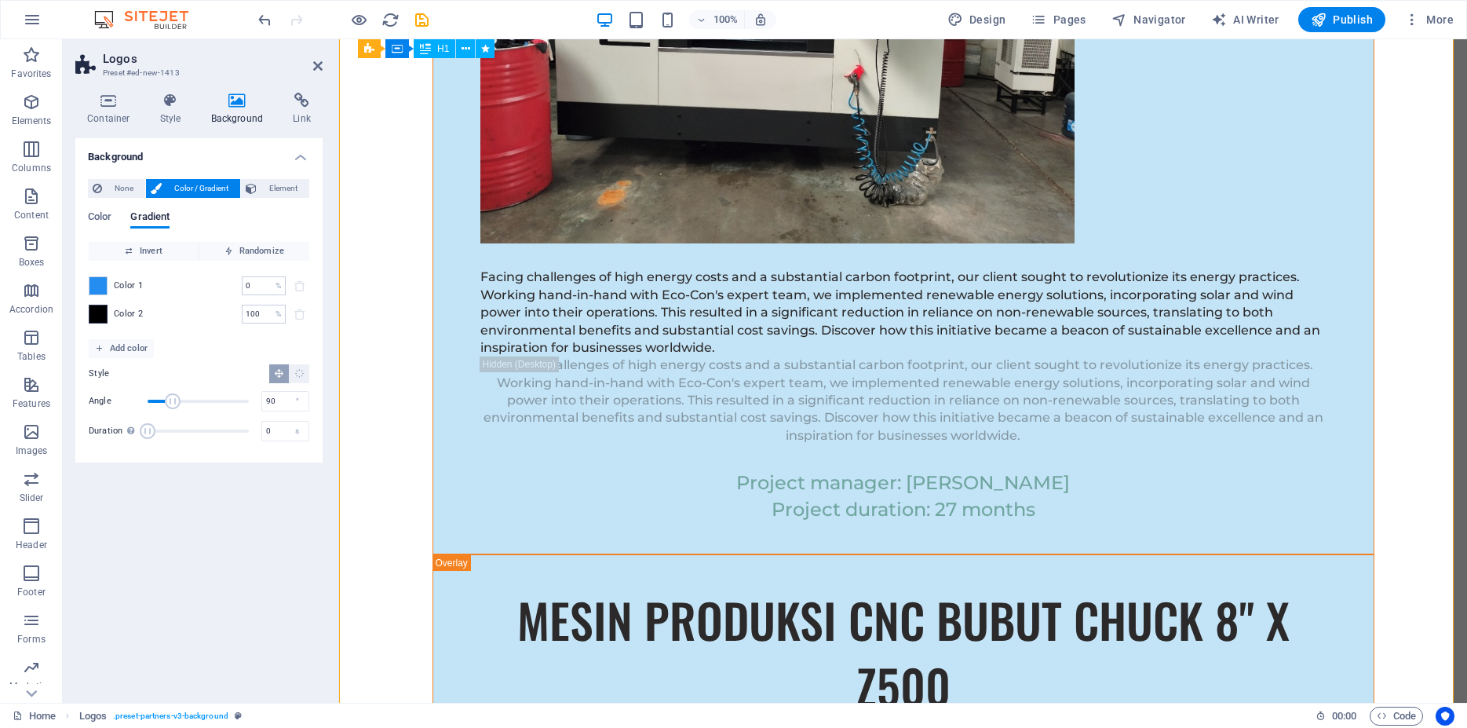
click at [101, 311] on span at bounding box center [98, 313] width 17 height 17
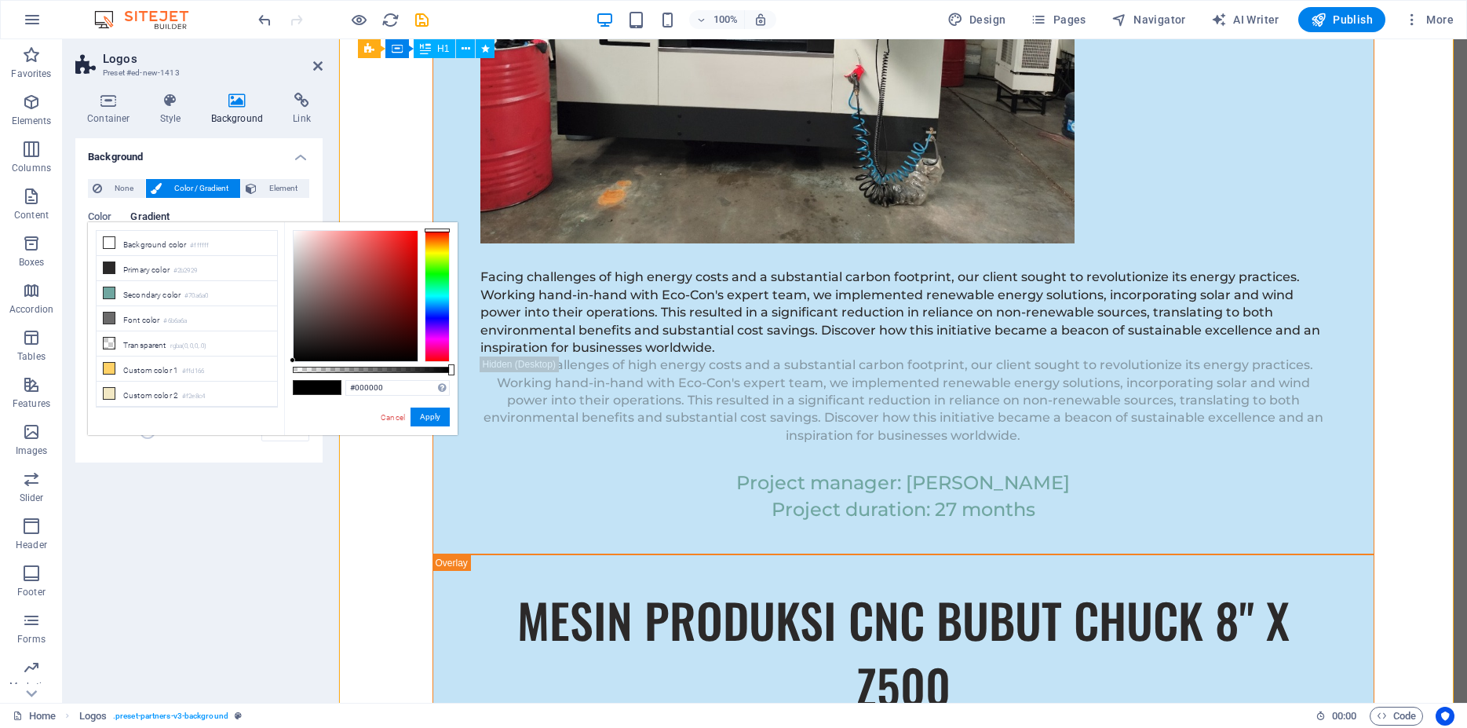
click at [439, 309] on div at bounding box center [437, 296] width 25 height 132
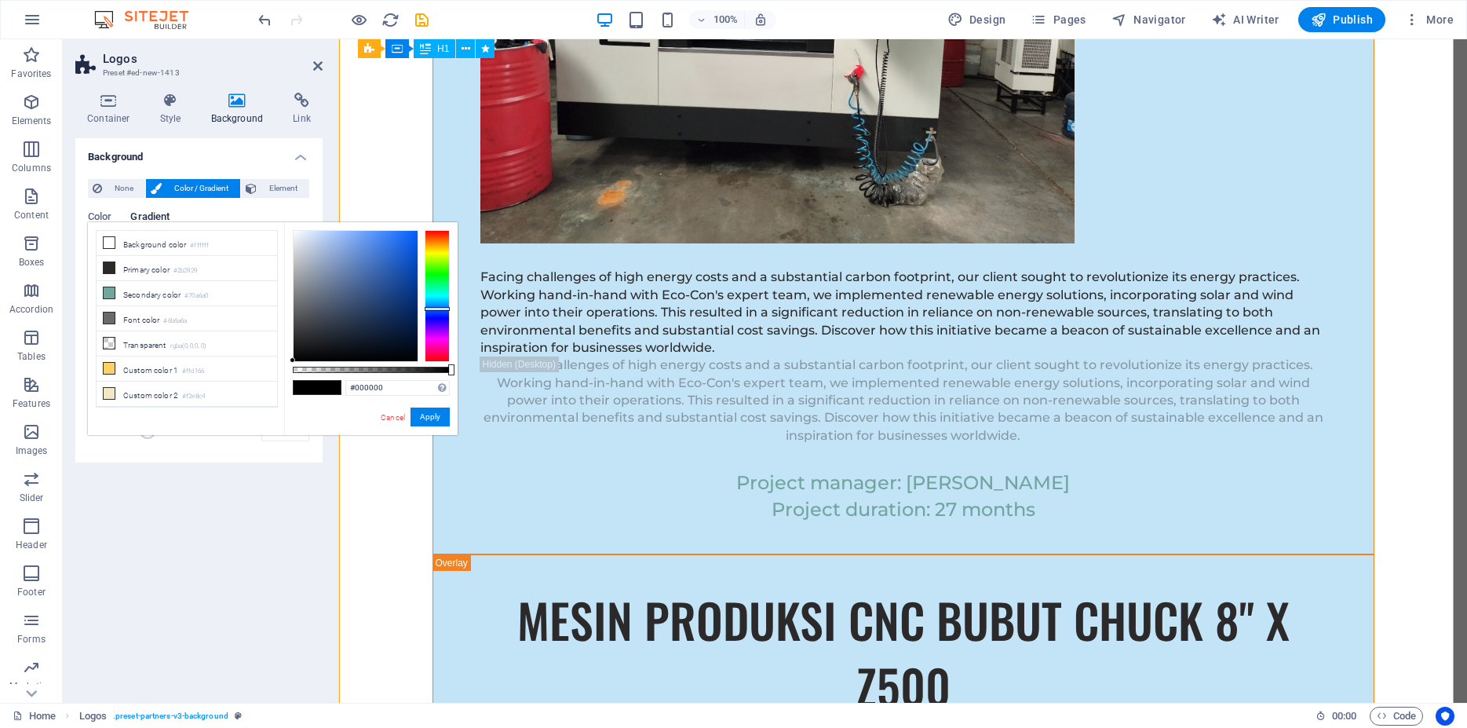
click at [438, 304] on div at bounding box center [437, 296] width 25 height 132
click at [435, 307] on div at bounding box center [437, 307] width 25 height 4
click at [408, 304] on div at bounding box center [356, 296] width 124 height 130
click at [408, 278] on div at bounding box center [356, 296] width 124 height 130
drag, startPoint x: 408, startPoint y: 278, endPoint x: 411, endPoint y: 348, distance: 70.0
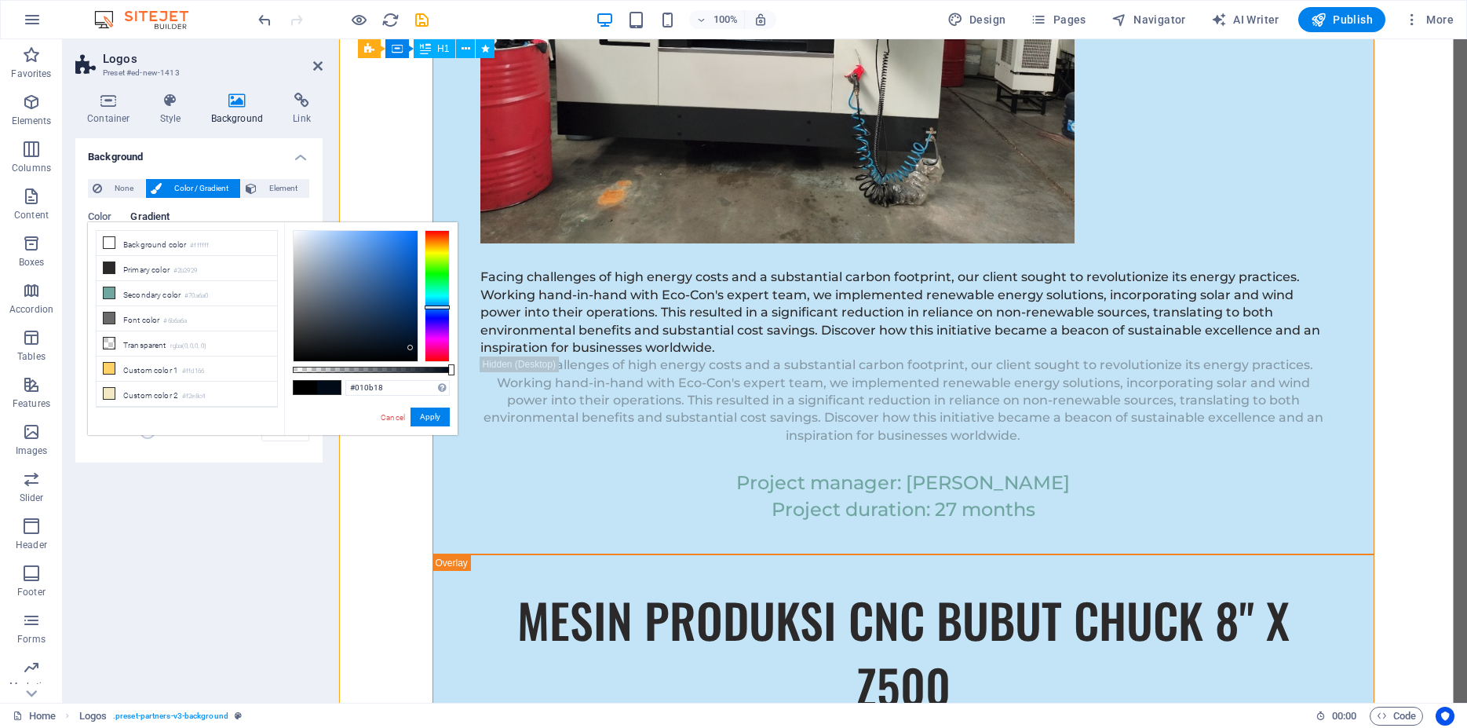
click at [411, 348] on div at bounding box center [410, 347] width 5 height 5
drag, startPoint x: 427, startPoint y: 420, endPoint x: 25, endPoint y: 343, distance: 409.3
click at [427, 420] on button "Apply" at bounding box center [430, 417] width 39 height 19
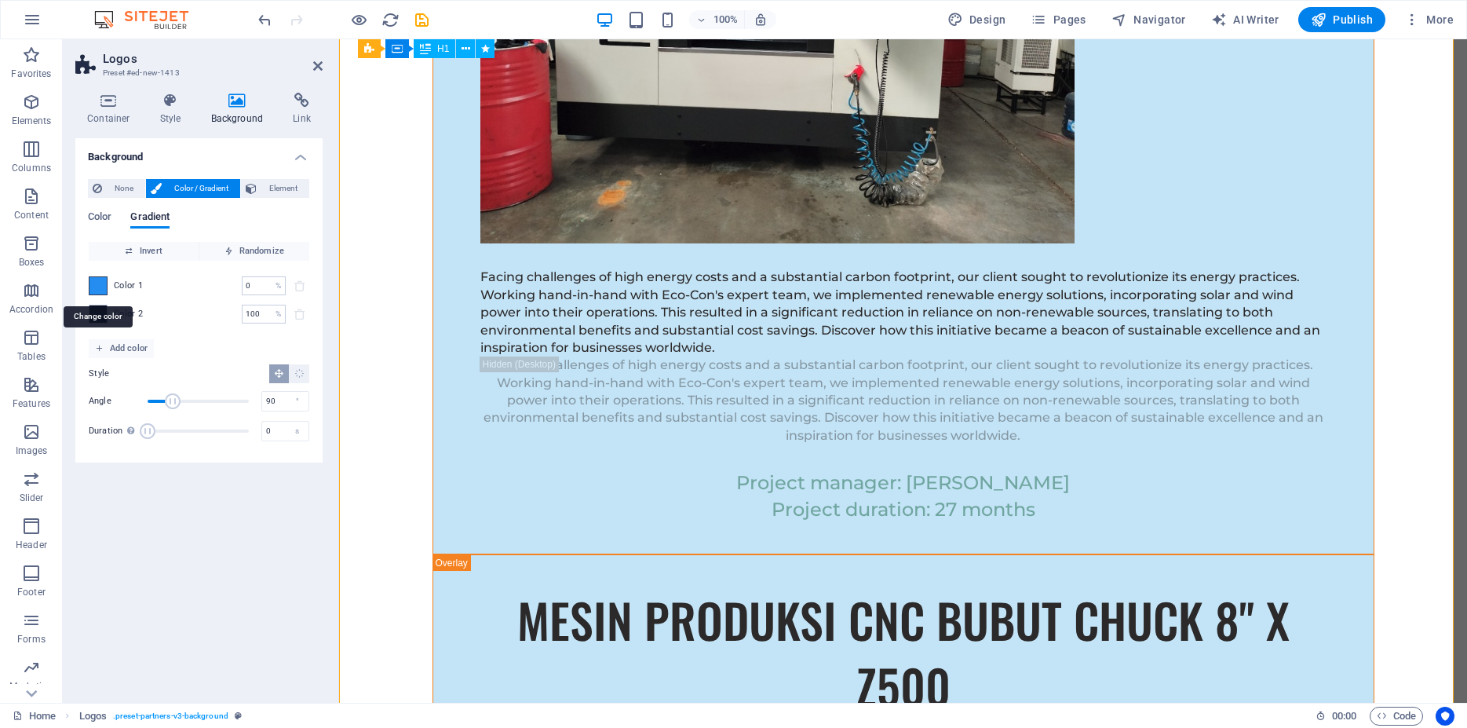
click at [103, 285] on span at bounding box center [98, 285] width 17 height 17
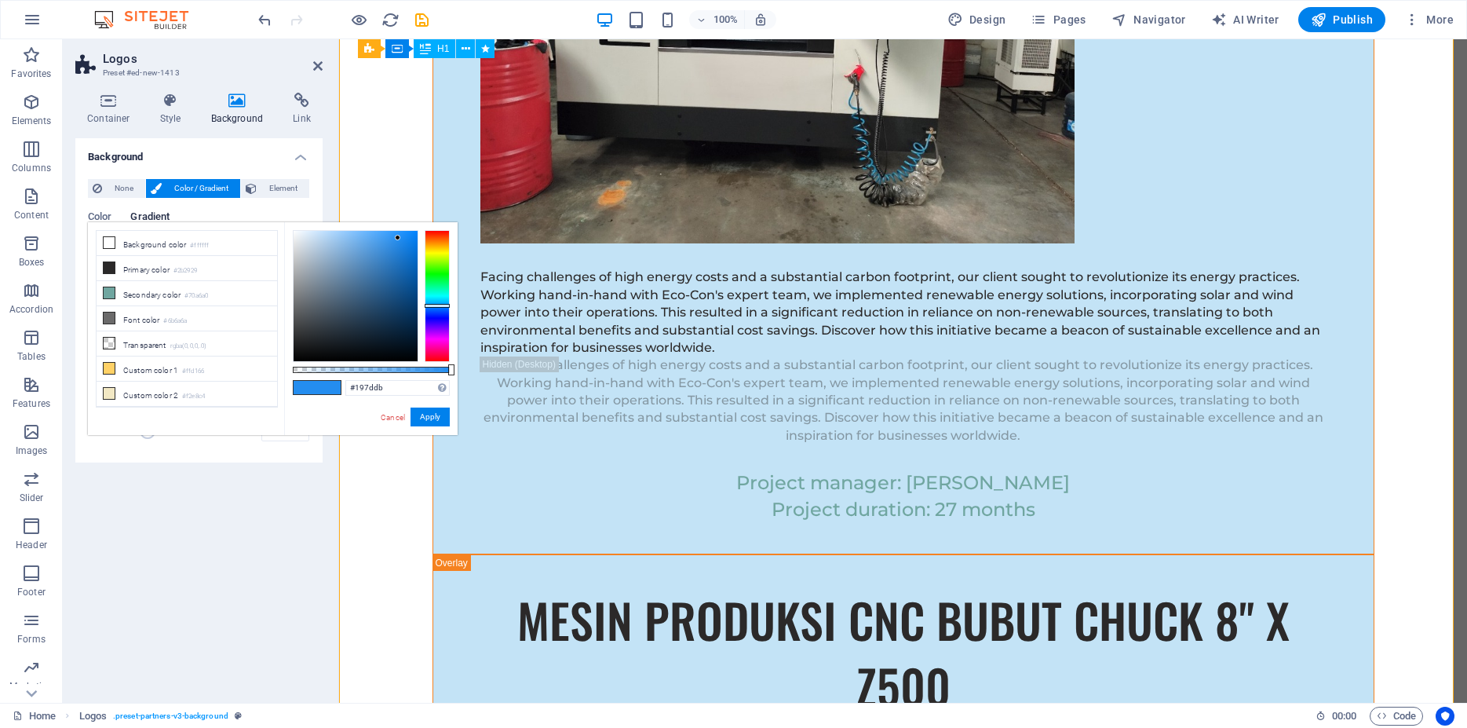
click at [403, 248] on div at bounding box center [356, 296] width 124 height 130
type input "#1f6fbb"
click at [397, 265] on div at bounding box center [356, 296] width 124 height 130
click at [429, 420] on button "Apply" at bounding box center [430, 417] width 39 height 19
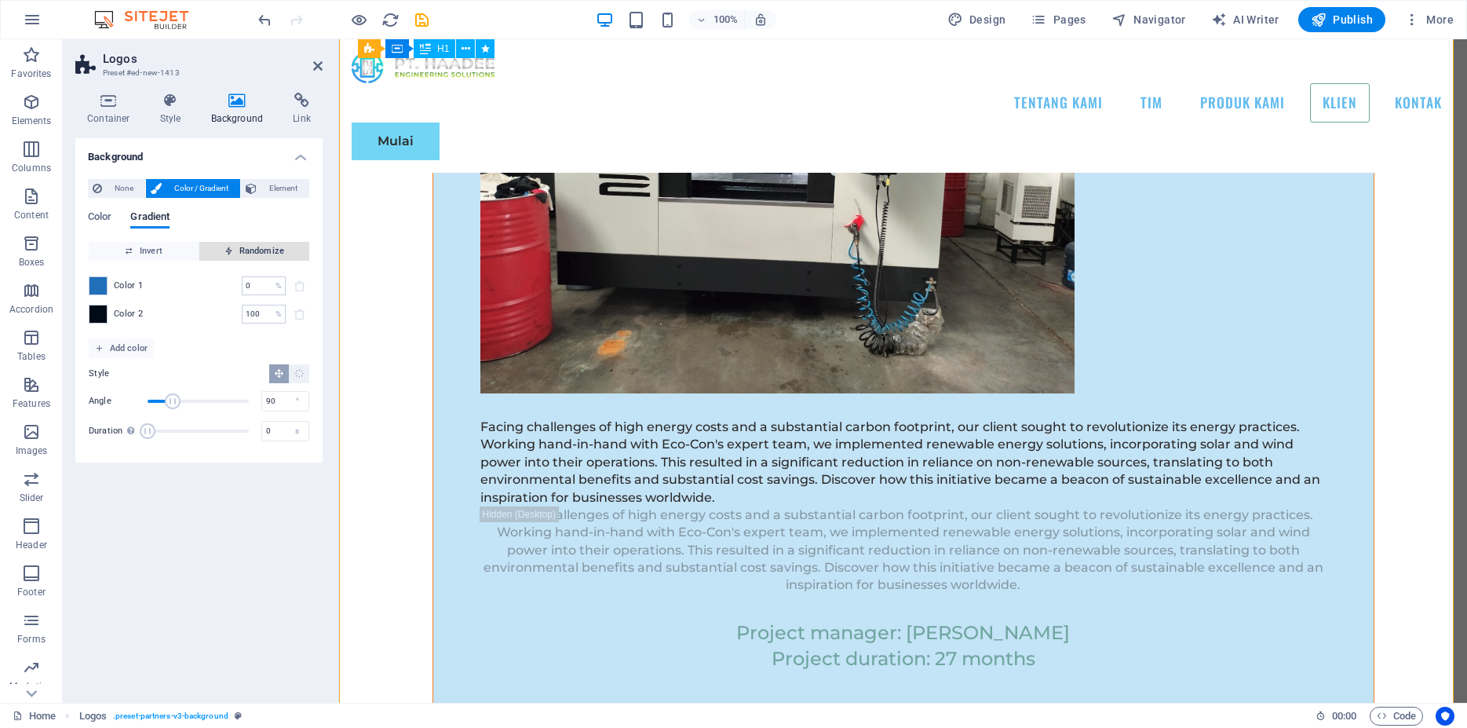
scroll to position [12856, 0]
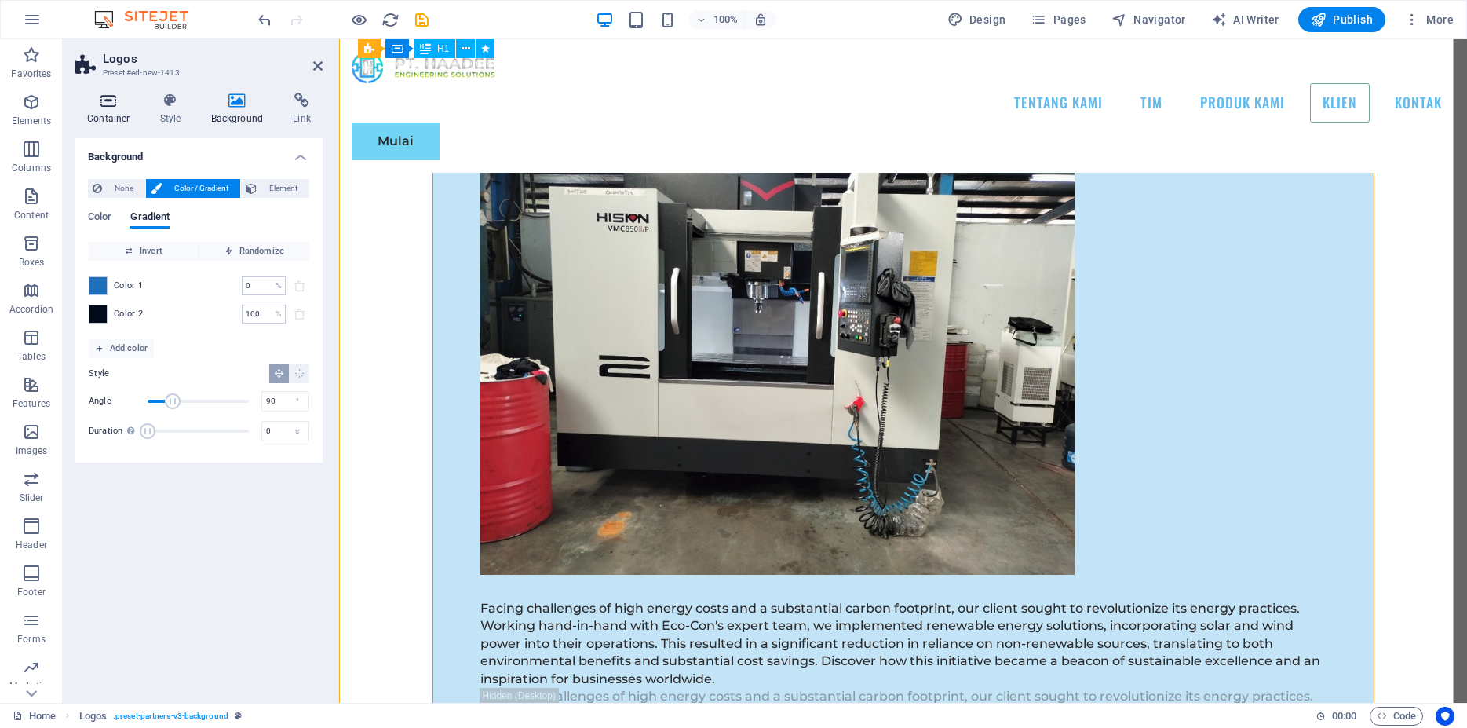
click at [111, 109] on h4 "Container" at bounding box center [111, 109] width 73 height 33
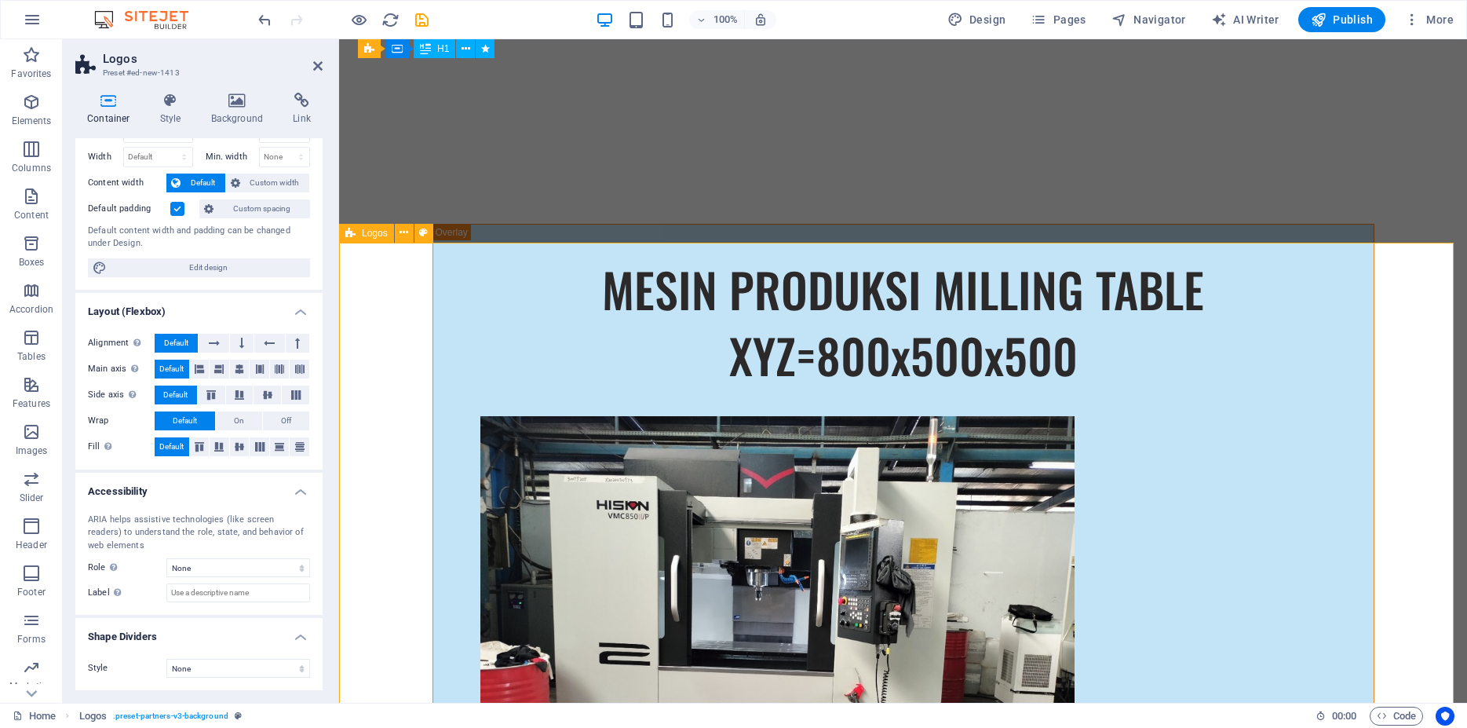
scroll to position [12776, 0]
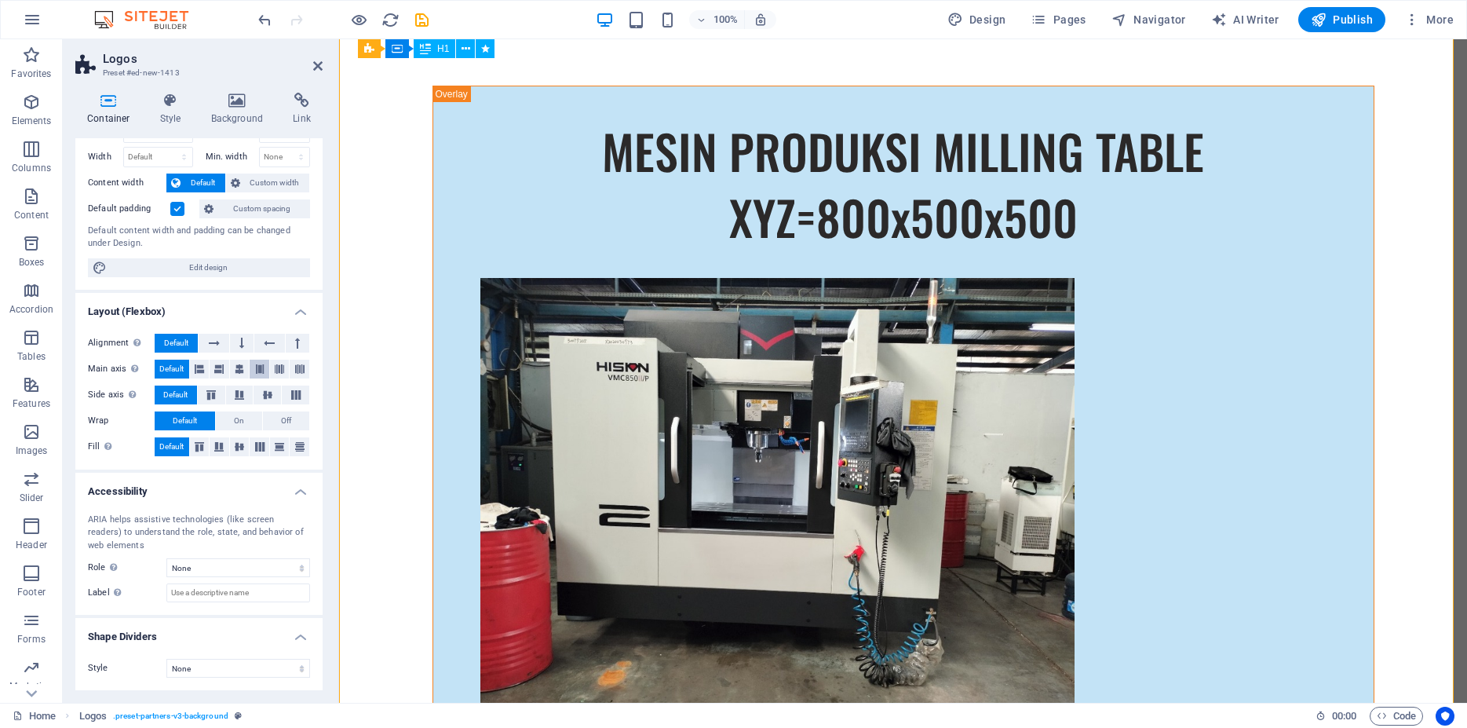
click at [255, 367] on icon at bounding box center [259, 369] width 9 height 19
click at [275, 367] on icon at bounding box center [279, 369] width 9 height 19
click at [295, 366] on icon at bounding box center [299, 369] width 9 height 19
click at [210, 394] on icon at bounding box center [211, 394] width 19 height 9
click at [173, 393] on span "Default" at bounding box center [175, 395] width 24 height 19
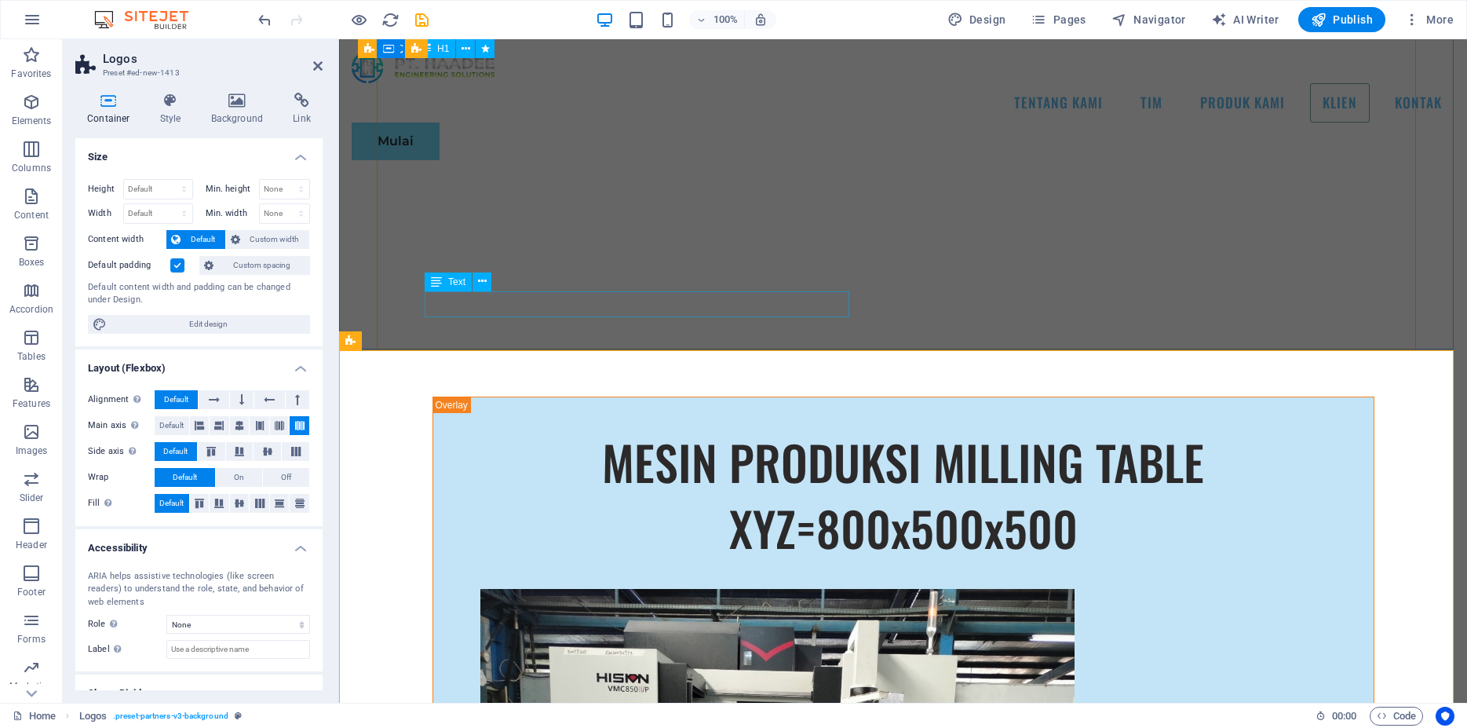
scroll to position [12376, 0]
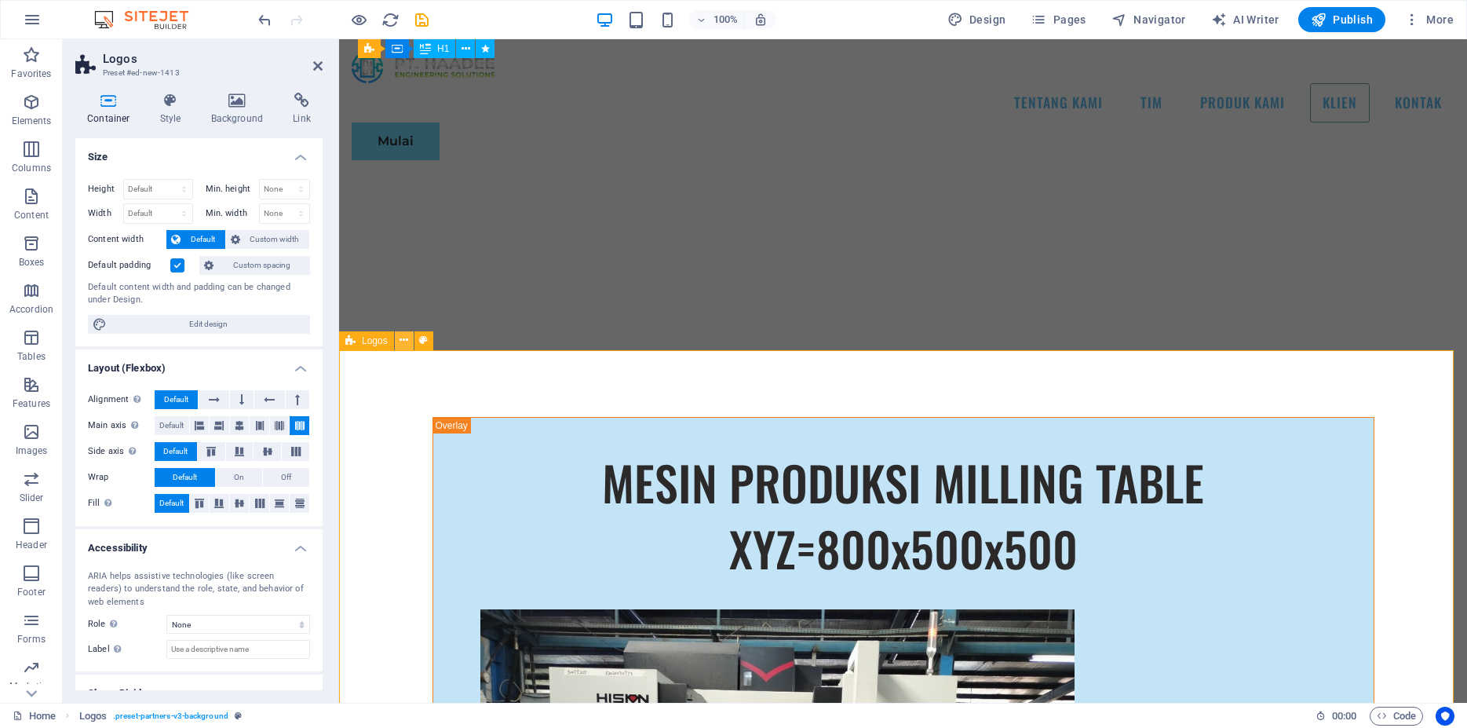
click at [408, 338] on icon at bounding box center [404, 340] width 9 height 16
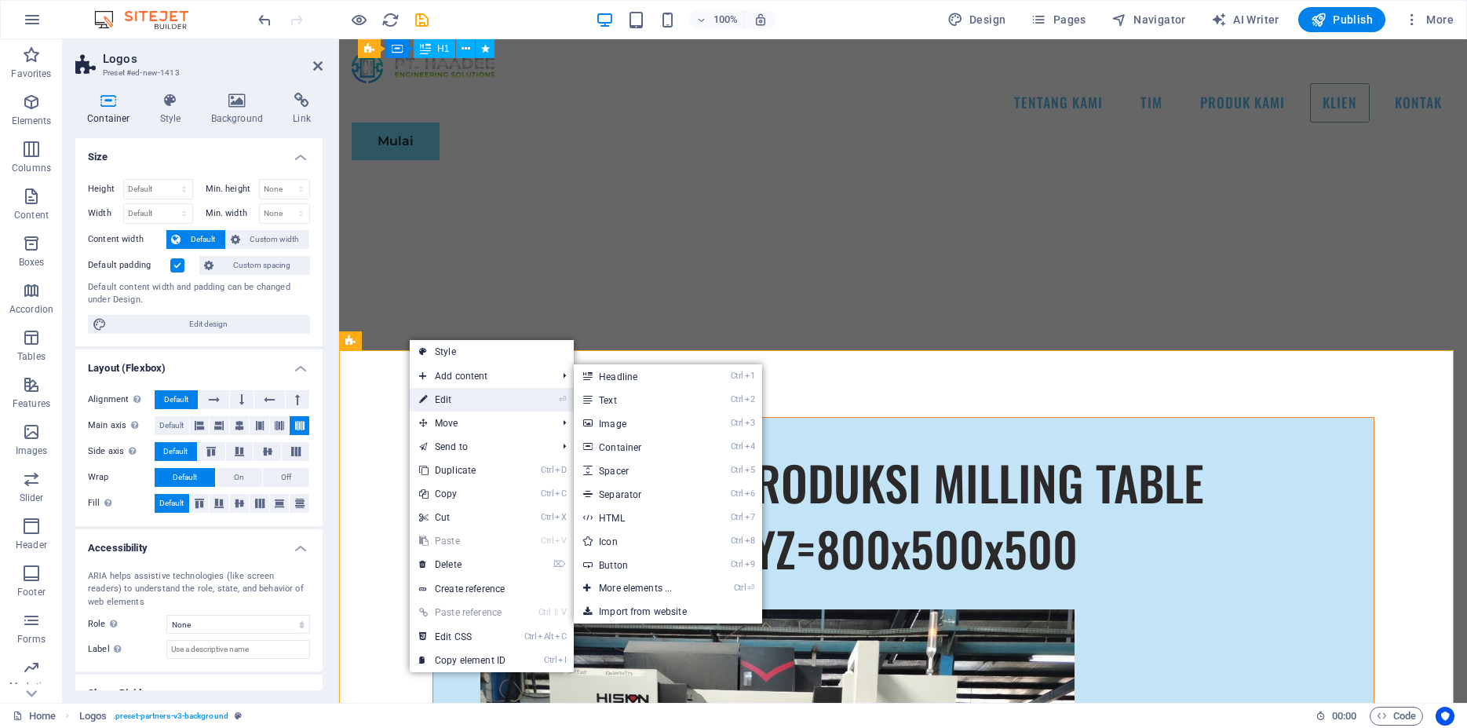
click at [469, 398] on link "⏎ Edit" at bounding box center [462, 400] width 105 height 24
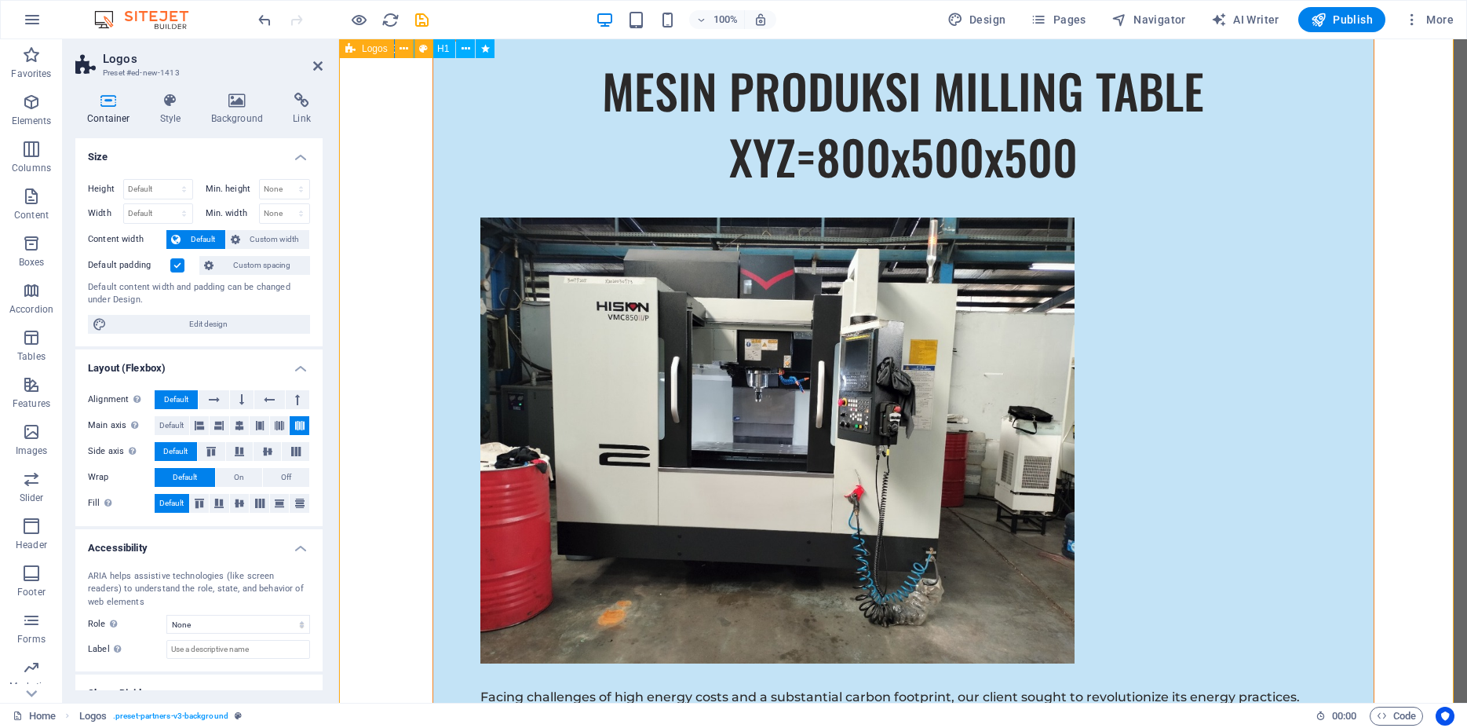
scroll to position [12937, 0]
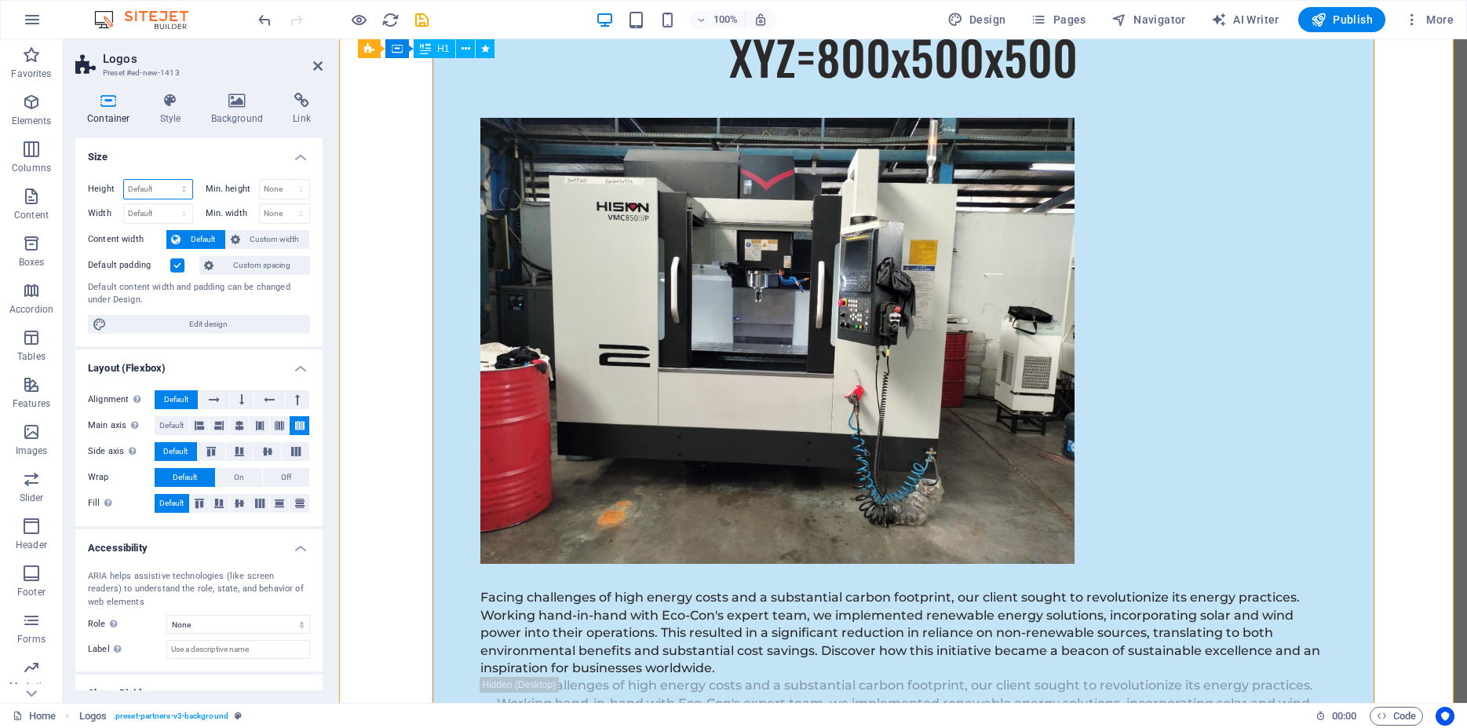
click at [124, 180] on select "Default px rem % vh vw" at bounding box center [158, 189] width 68 height 19
select select "px"
click option "px" at bounding box center [0, 0] width 0 height 0
type input "2493"
click at [124, 204] on select "Default px rem % em vh vw" at bounding box center [158, 213] width 68 height 19
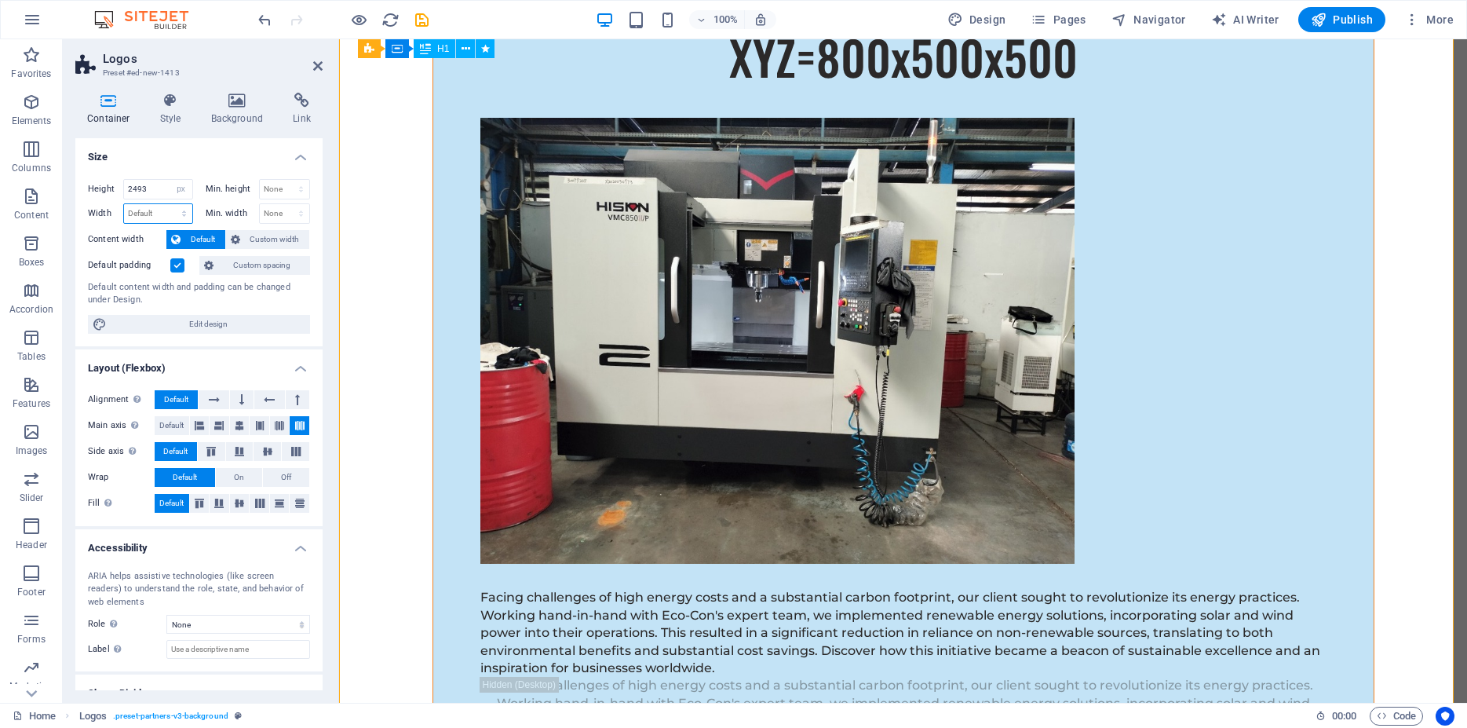
select select "px"
click option "px" at bounding box center [0, 0] width 0 height 0
type input "1420"
click at [260, 180] on select "None px rem % vh vw" at bounding box center [285, 189] width 50 height 19
select select "px"
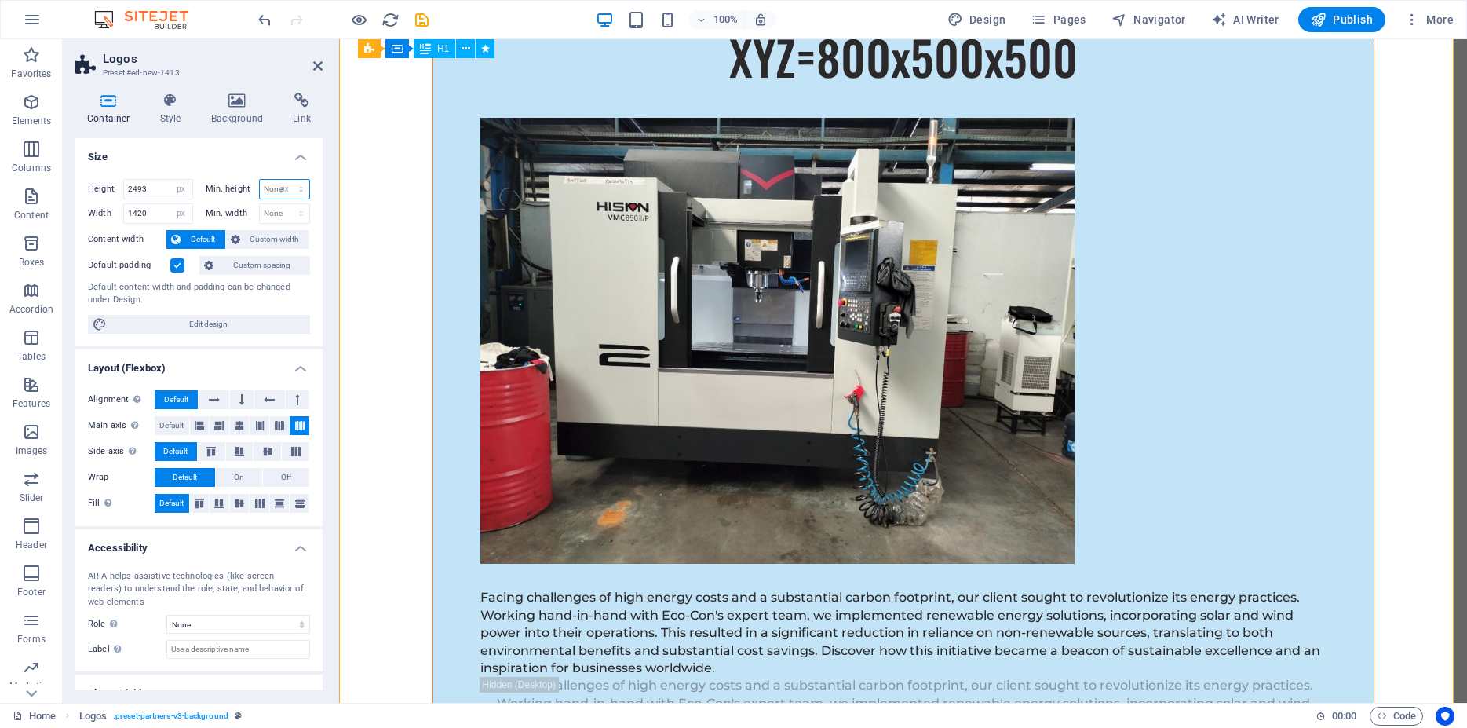
click option "px" at bounding box center [0, 0] width 0 height 0
type input "0"
click at [260, 204] on select "None px rem % vh vw" at bounding box center [285, 213] width 50 height 19
select select "px"
click option "px" at bounding box center [0, 0] width 0 height 0
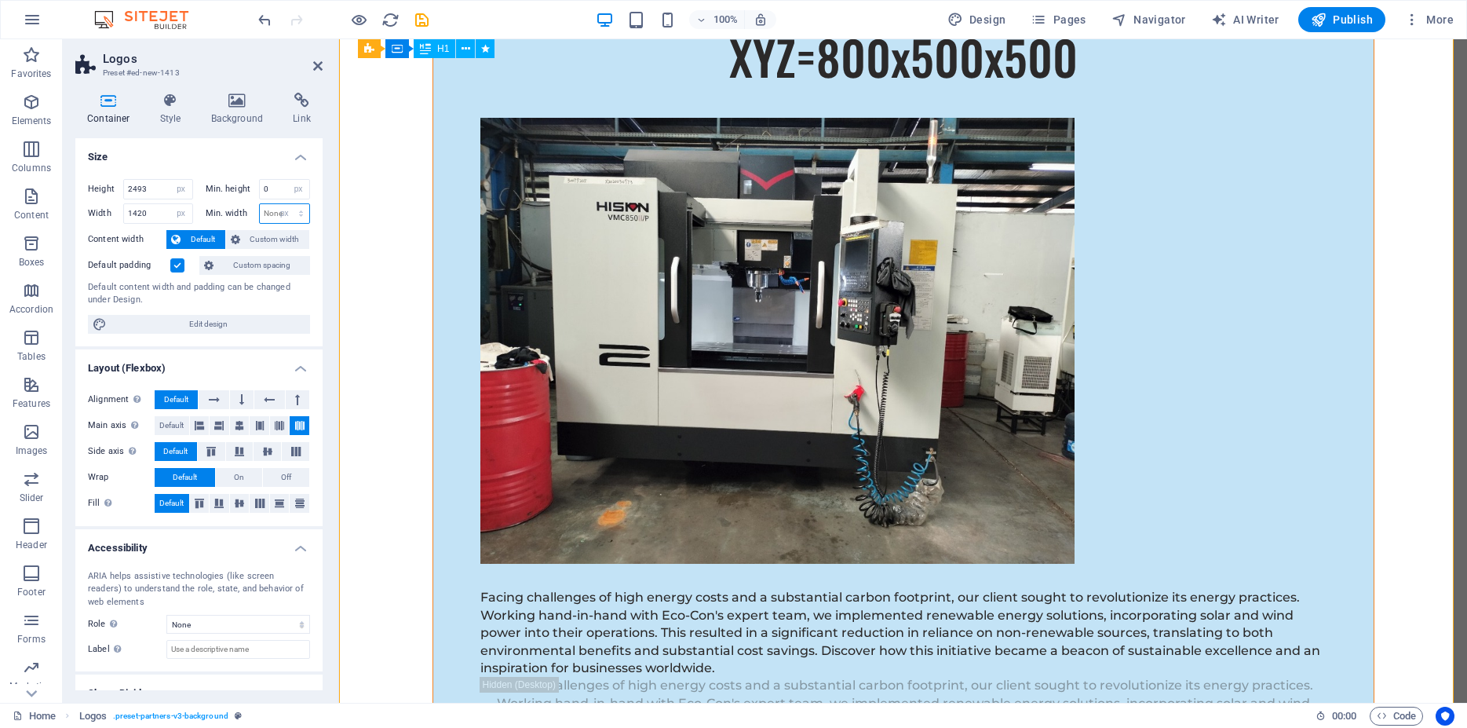
type input "0"
drag, startPoint x: 152, startPoint y: 191, endPoint x: 96, endPoint y: 193, distance: 56.6
click at [124, 193] on input "2493" at bounding box center [158, 189] width 68 height 19
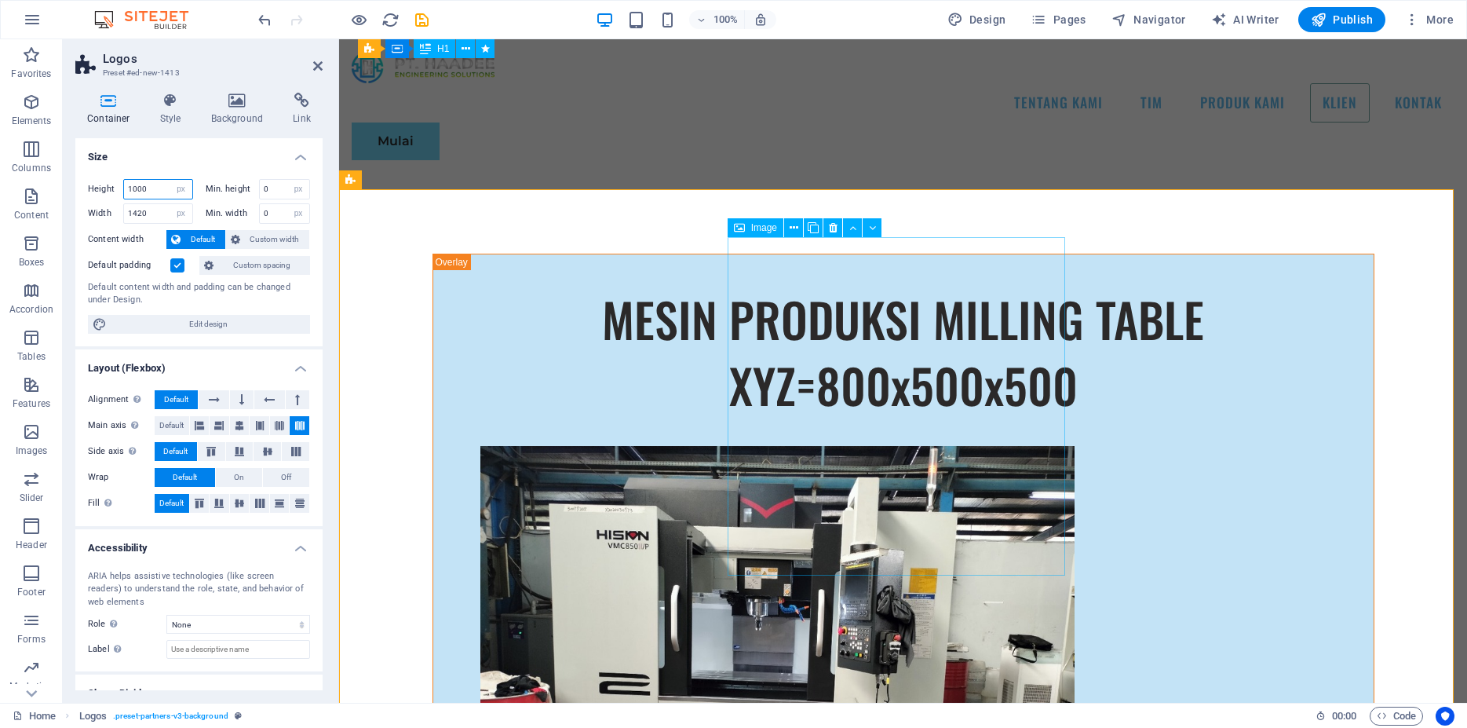
scroll to position [12536, 0]
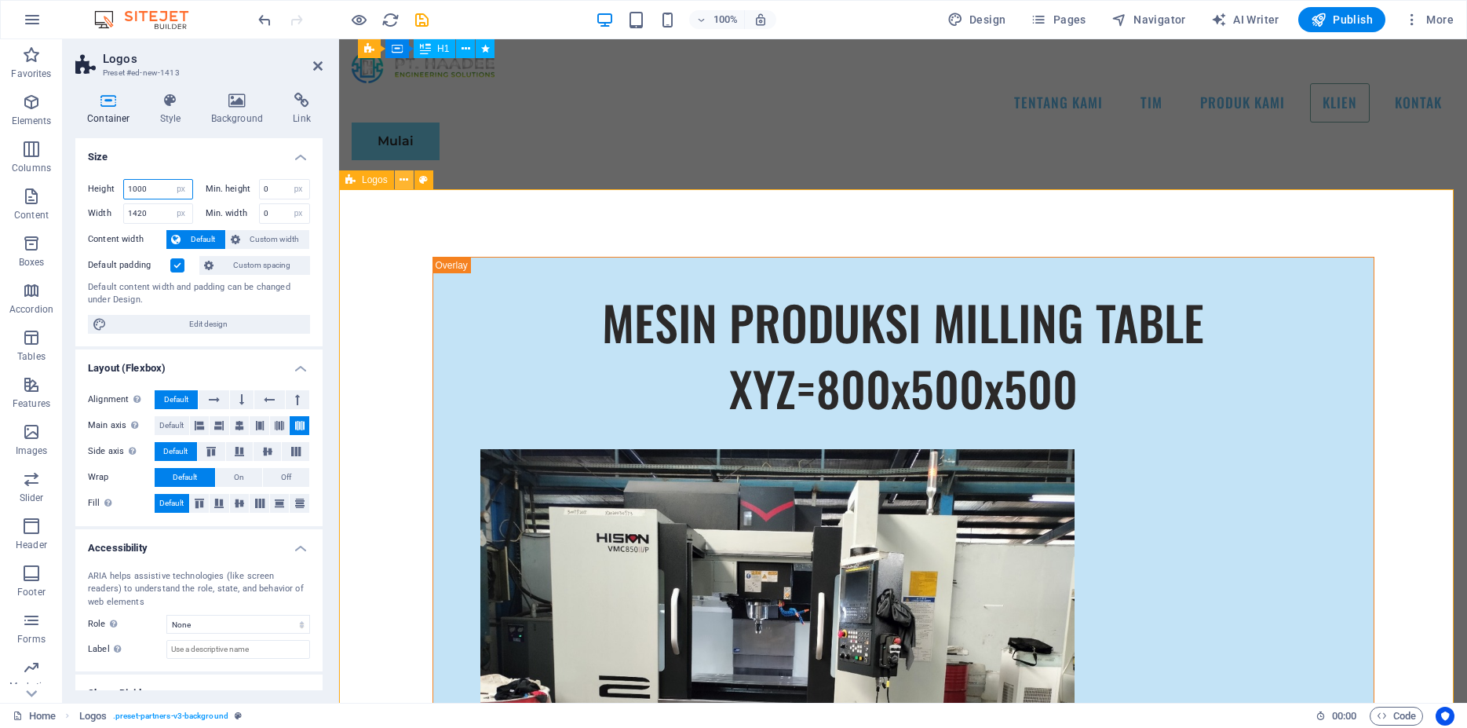
type input "1000"
click at [404, 180] on icon at bounding box center [404, 180] width 9 height 16
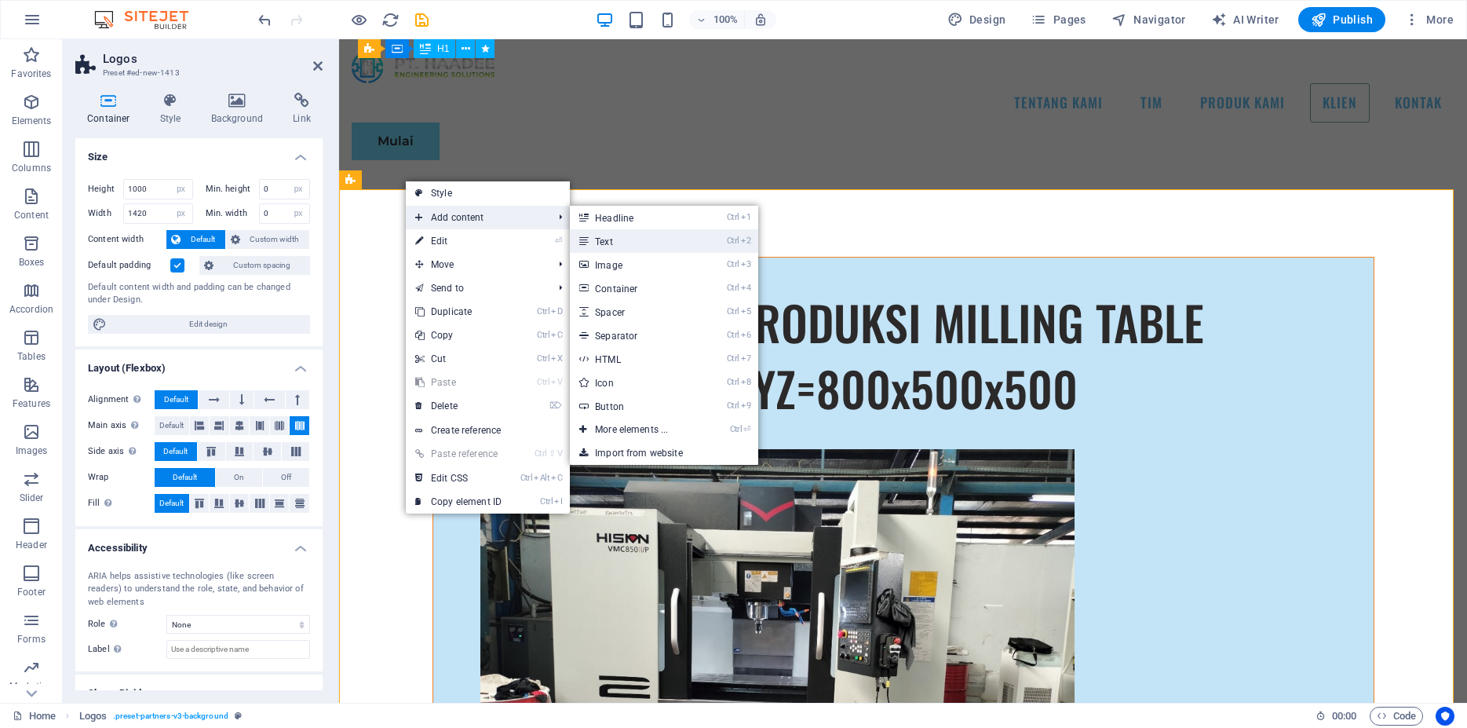
click at [619, 242] on link "Ctrl 2 Text" at bounding box center [635, 241] width 130 height 24
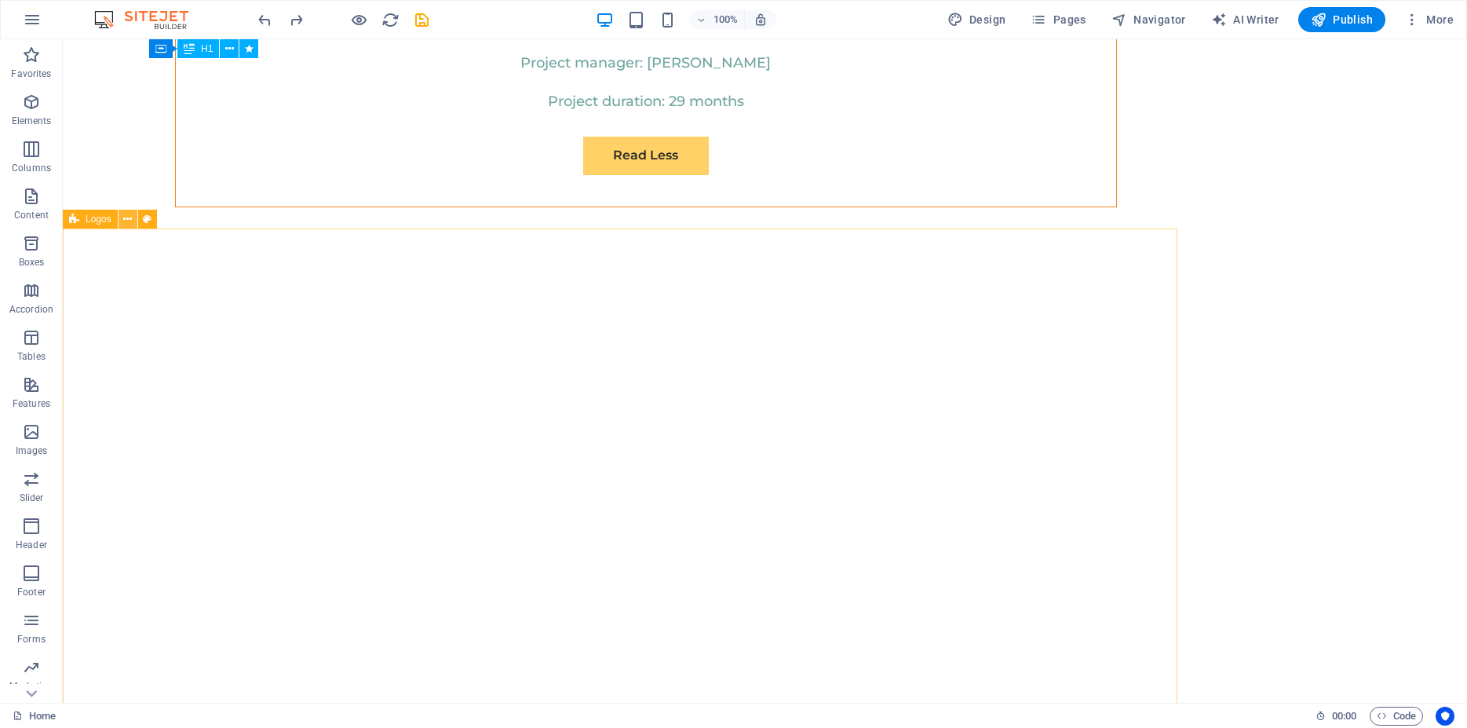
click at [123, 221] on button at bounding box center [128, 219] width 19 height 19
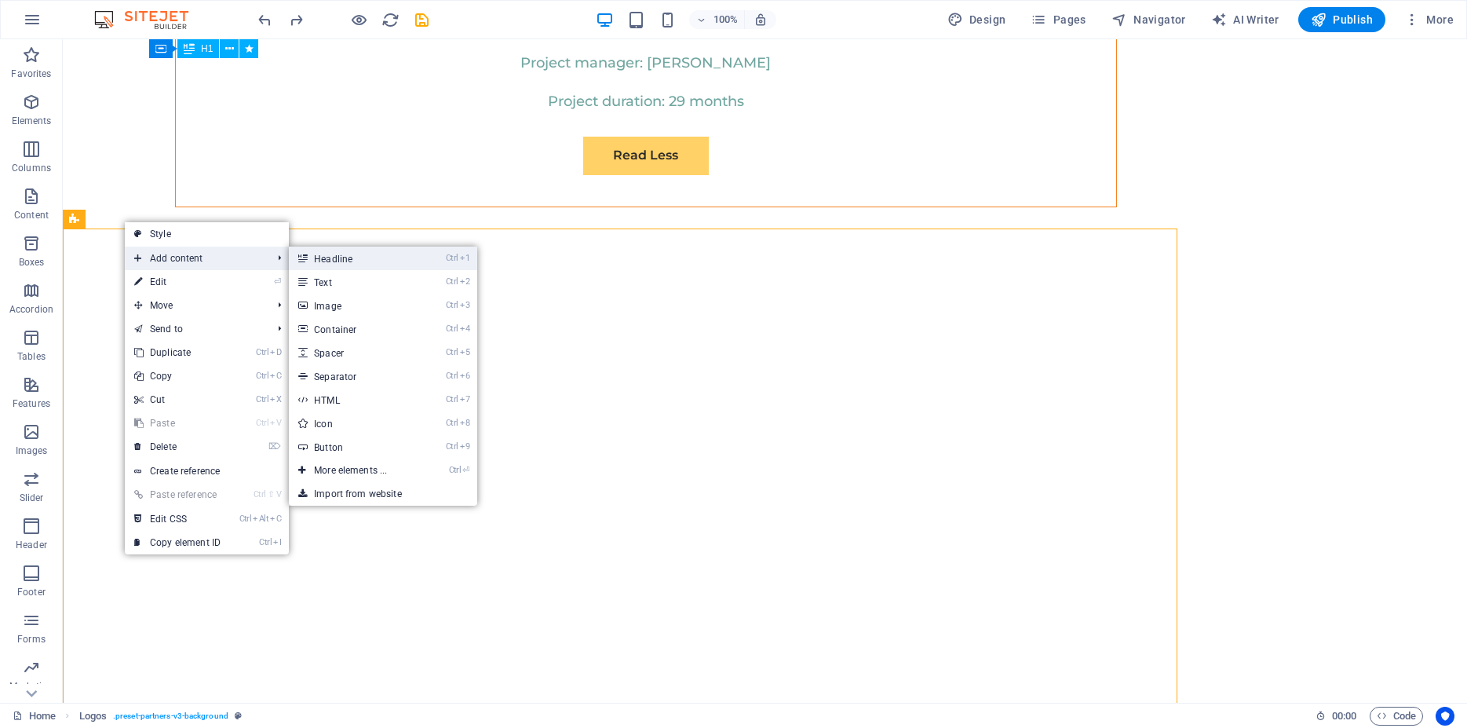
click at [372, 258] on link "Ctrl 1 Headline" at bounding box center [354, 259] width 130 height 24
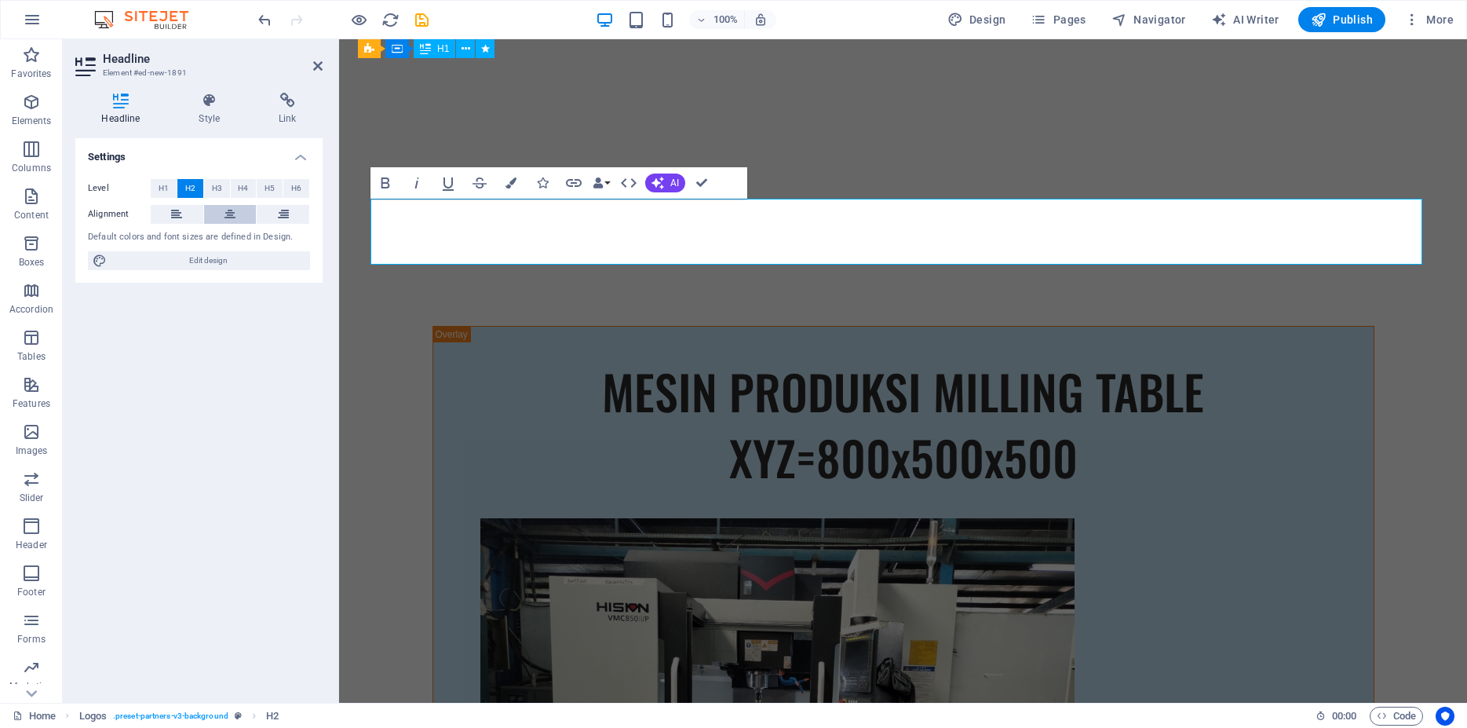
click at [241, 213] on button at bounding box center [230, 214] width 53 height 19
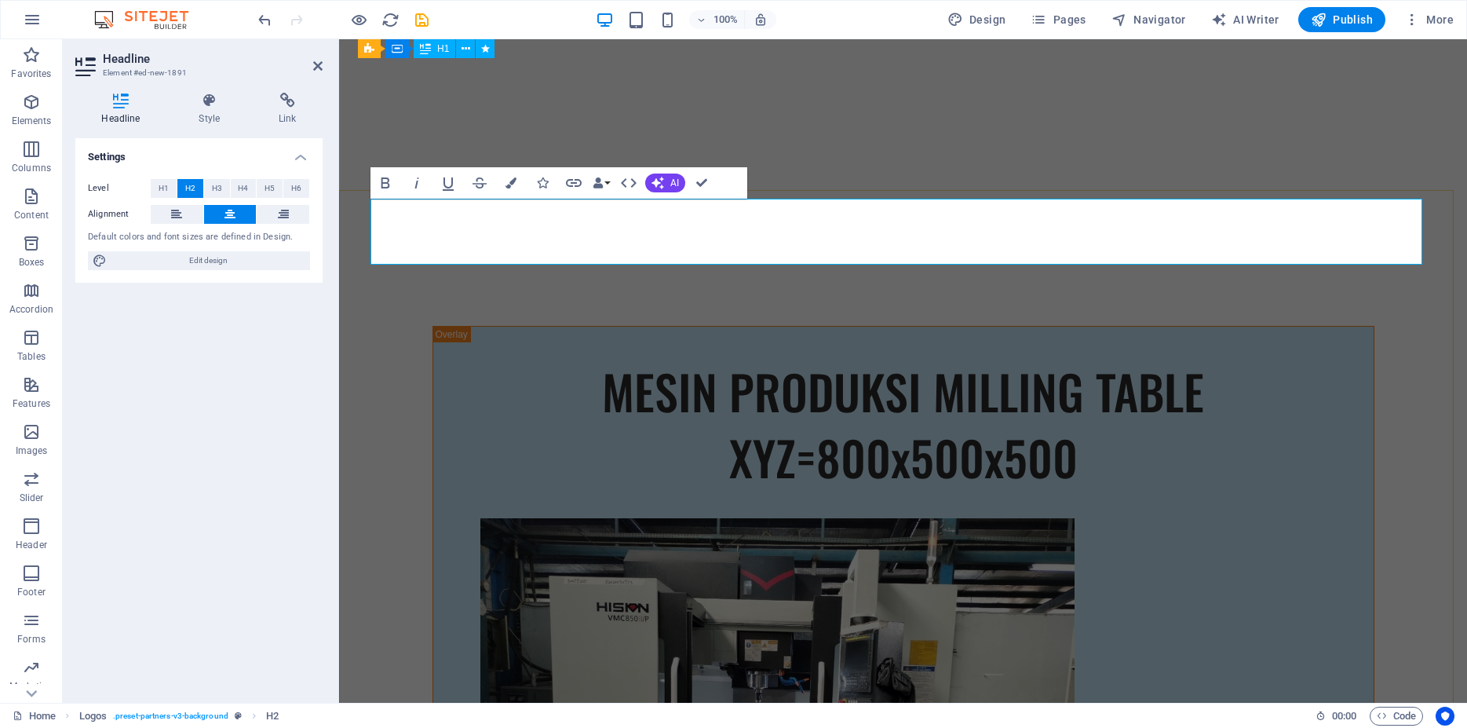
click at [510, 185] on icon "button" at bounding box center [511, 182] width 11 height 11
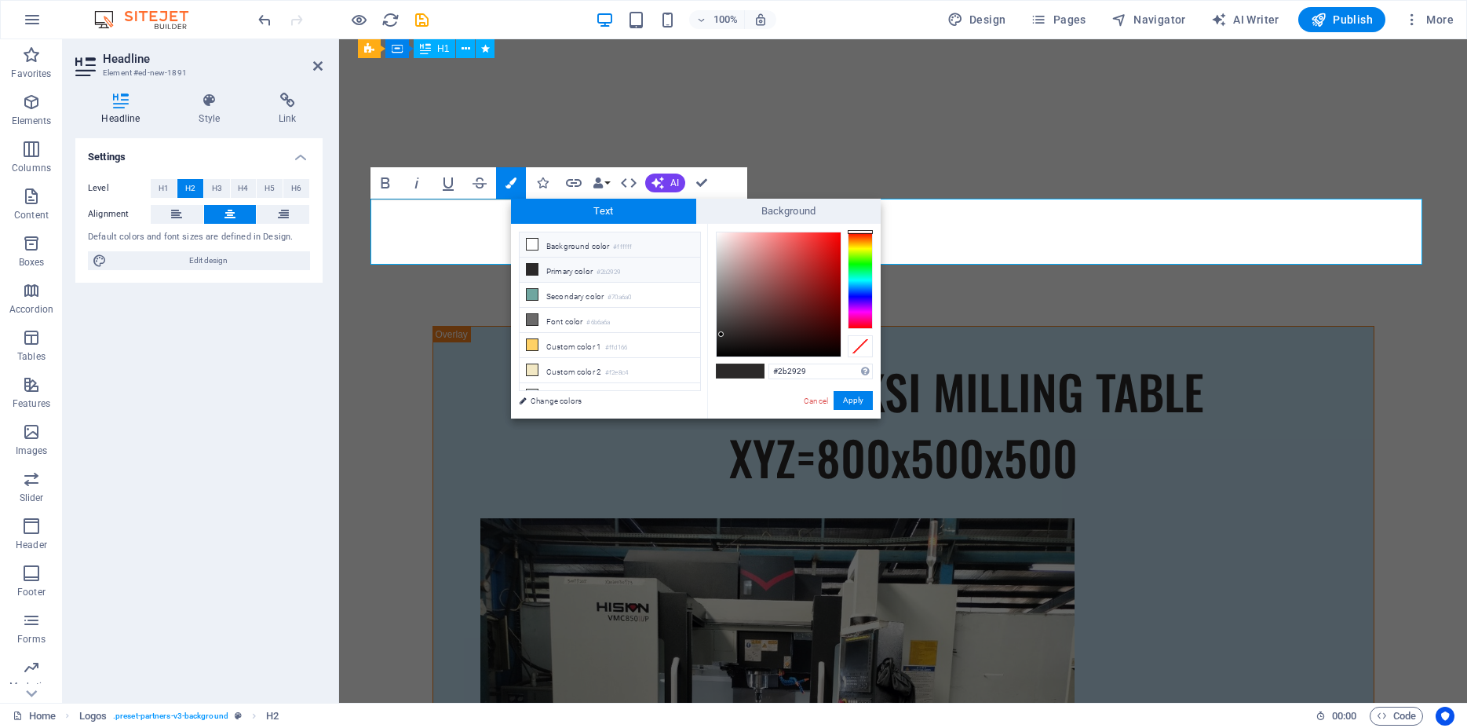
click at [521, 246] on li "Background color #ffffff" at bounding box center [610, 244] width 181 height 25
type input "#ffffff"
click at [533, 242] on icon at bounding box center [532, 244] width 11 height 11
click at [864, 403] on button "Apply" at bounding box center [853, 400] width 39 height 19
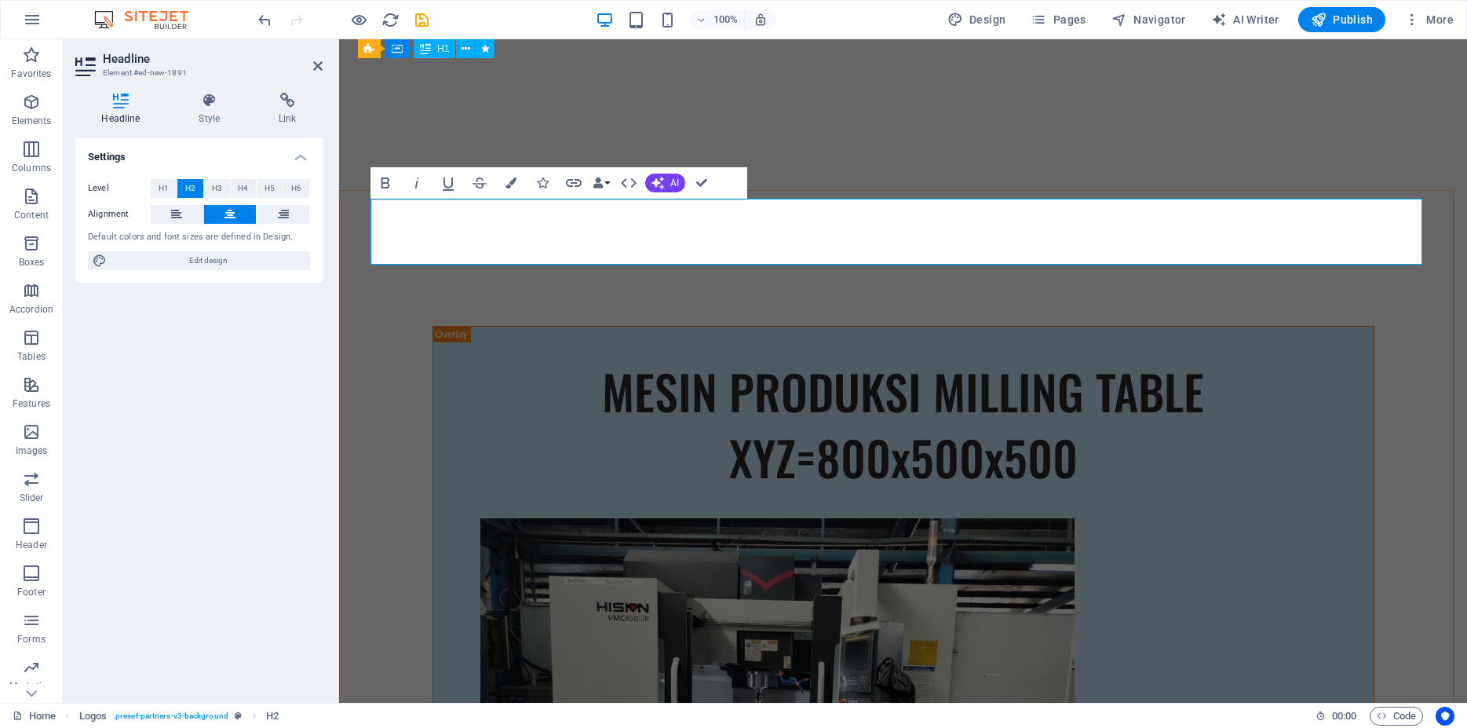
drag, startPoint x: 966, startPoint y: 230, endPoint x: 978, endPoint y: 231, distance: 11.8
drag, startPoint x: 699, startPoint y: 177, endPoint x: 715, endPoint y: 154, distance: 28.8
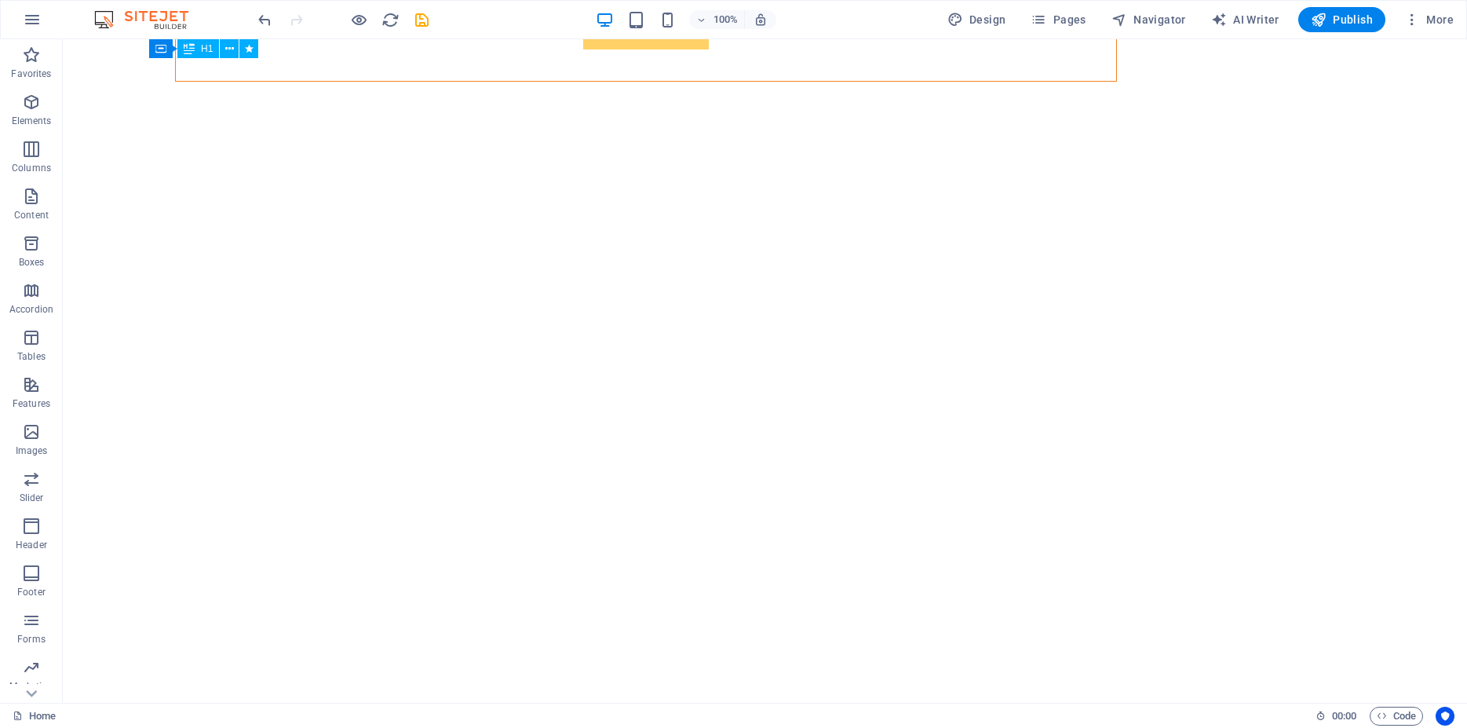
scroll to position [12616, 0]
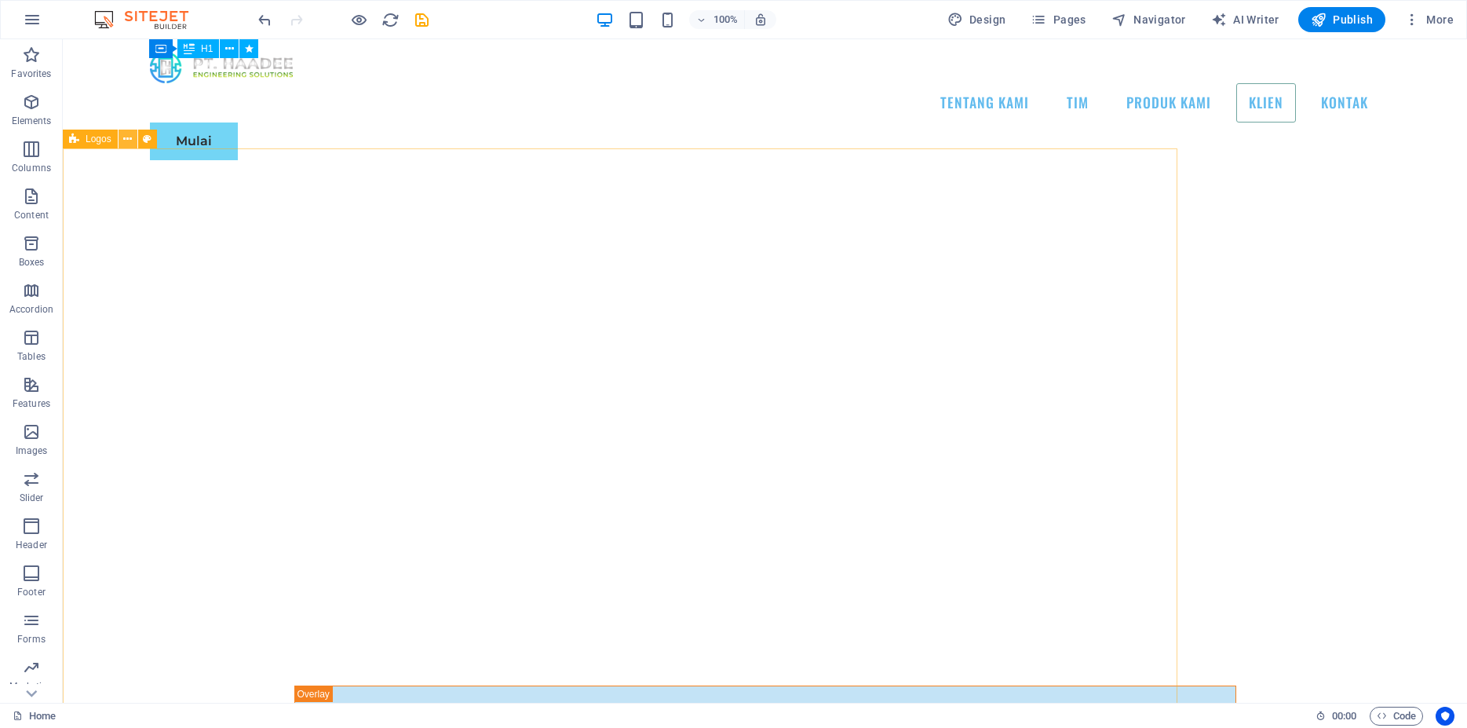
click at [126, 138] on icon at bounding box center [127, 139] width 9 height 16
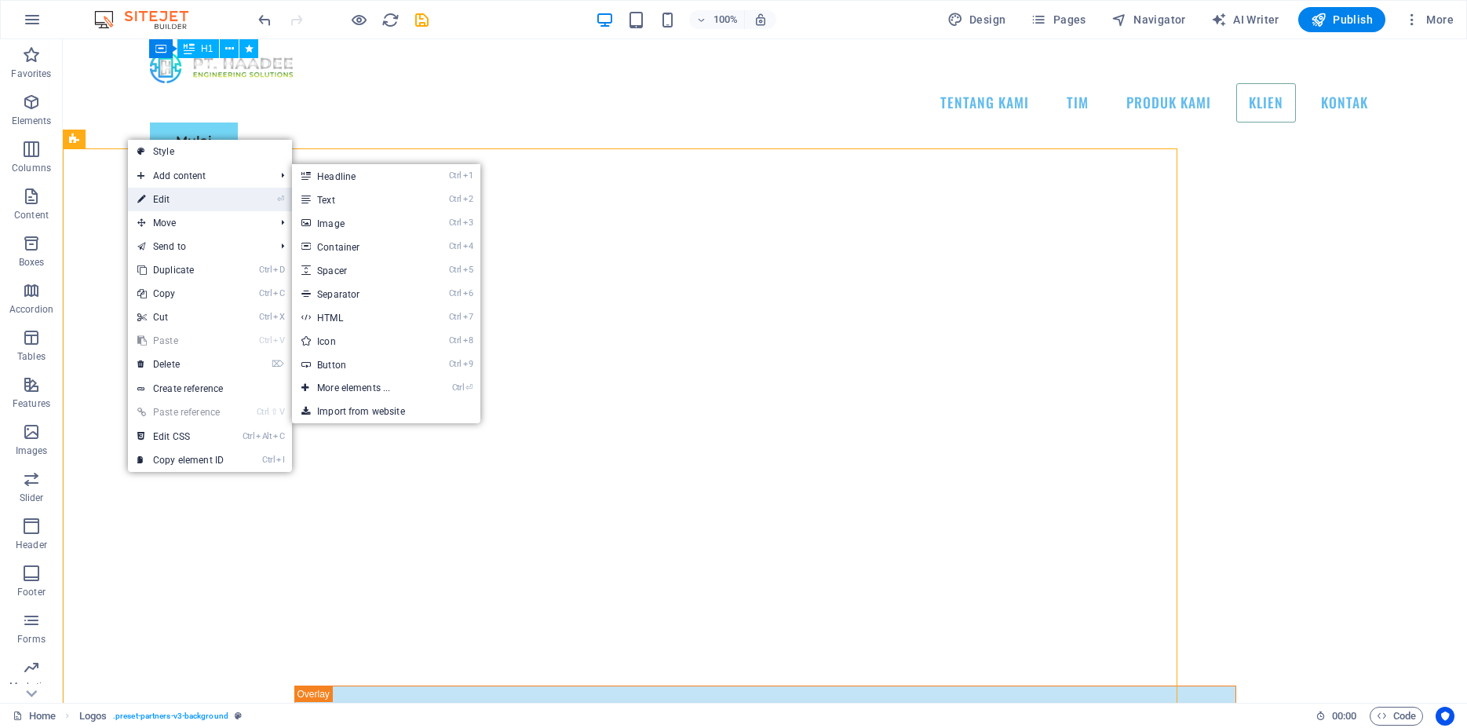
click at [157, 198] on link "⏎ Edit" at bounding box center [180, 200] width 105 height 24
select select "px"
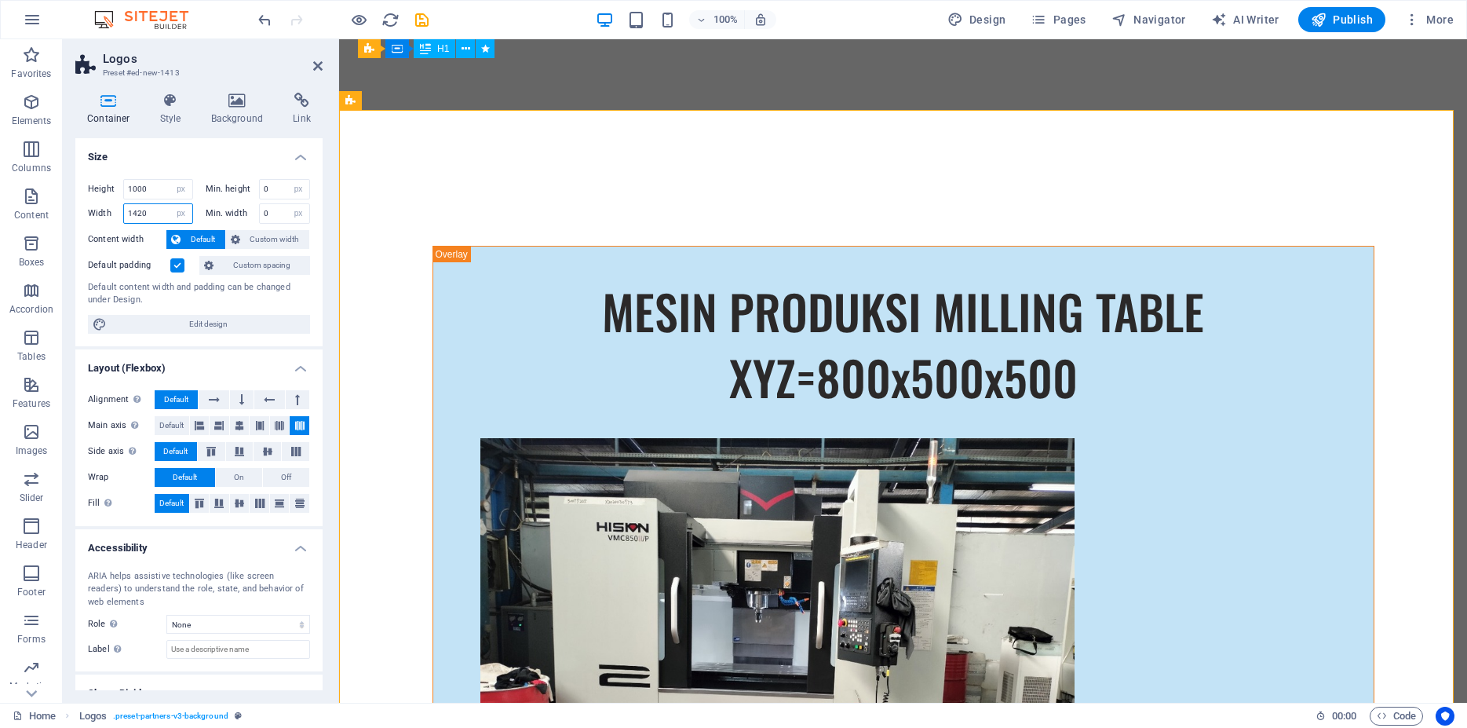
drag, startPoint x: 155, startPoint y: 214, endPoint x: 75, endPoint y: 214, distance: 80.1
click at [124, 214] on input "1420" at bounding box center [158, 213] width 68 height 19
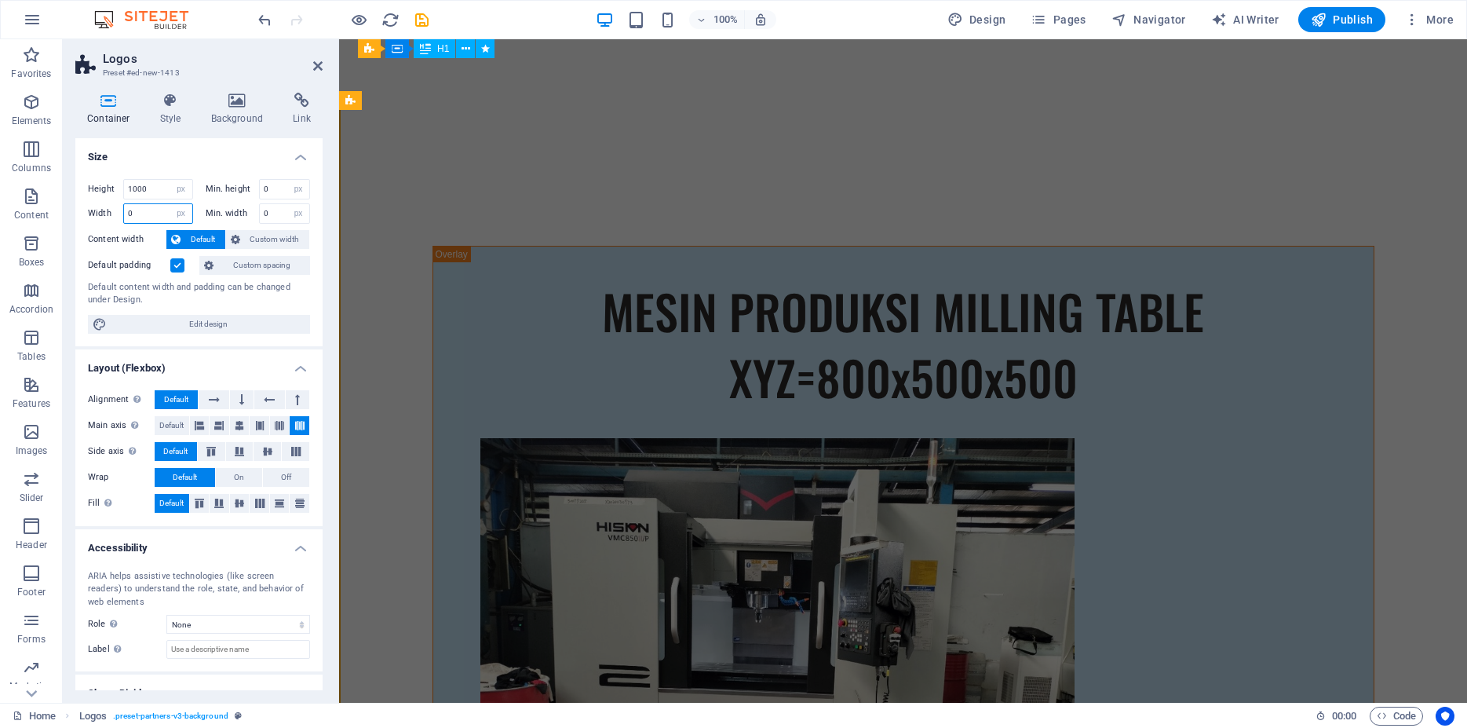
drag, startPoint x: 152, startPoint y: 214, endPoint x: 91, endPoint y: 210, distance: 60.5
click at [124, 210] on input "0" at bounding box center [158, 213] width 68 height 19
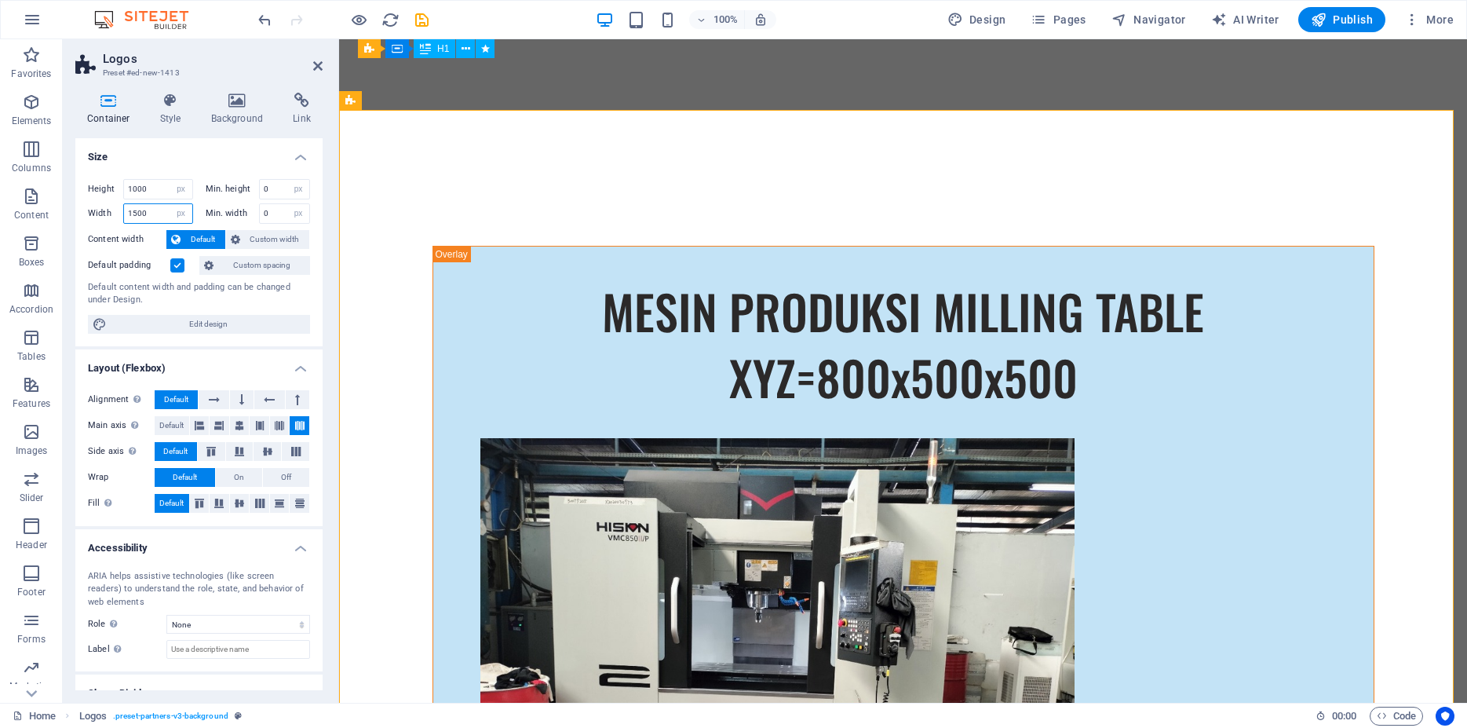
drag, startPoint x: 152, startPoint y: 208, endPoint x: 115, endPoint y: 213, distance: 36.4
click at [124, 213] on input "1500" at bounding box center [158, 213] width 68 height 19
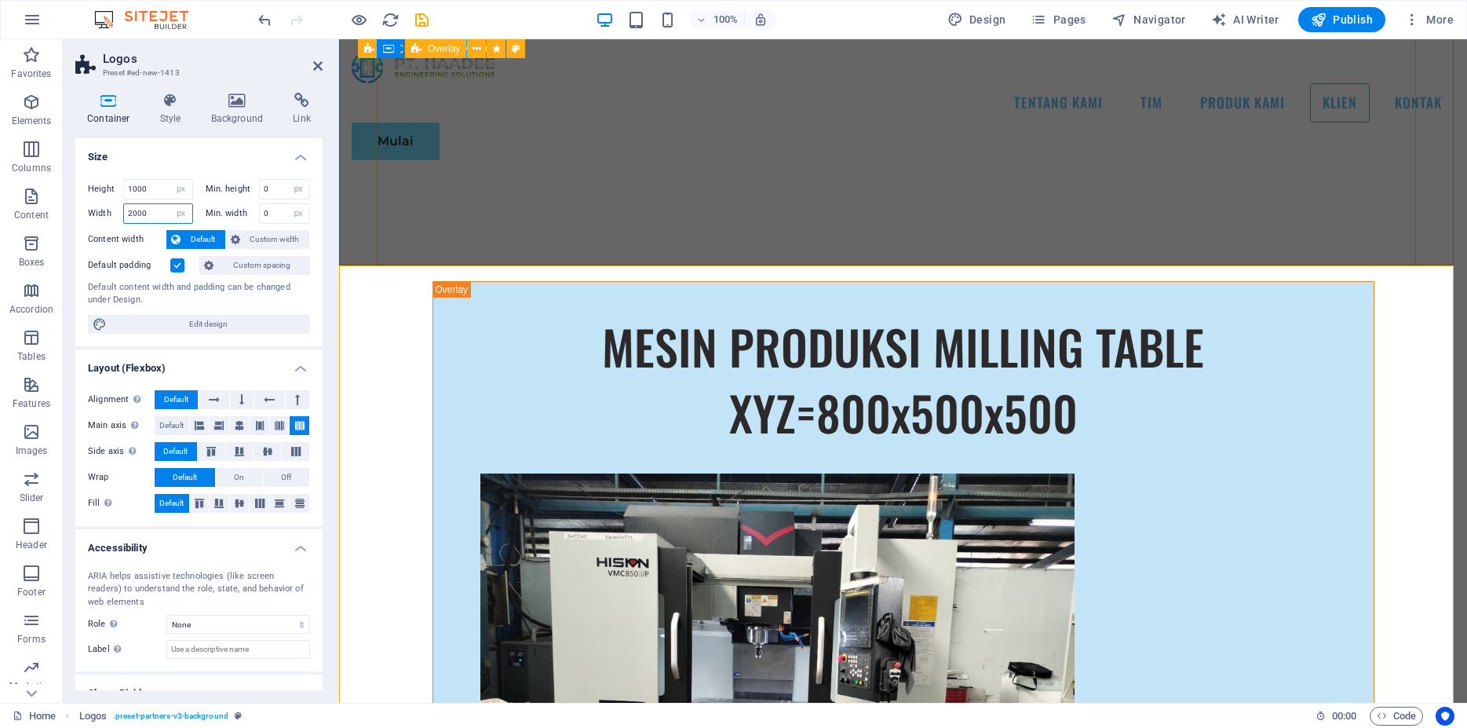
scroll to position [12456, 0]
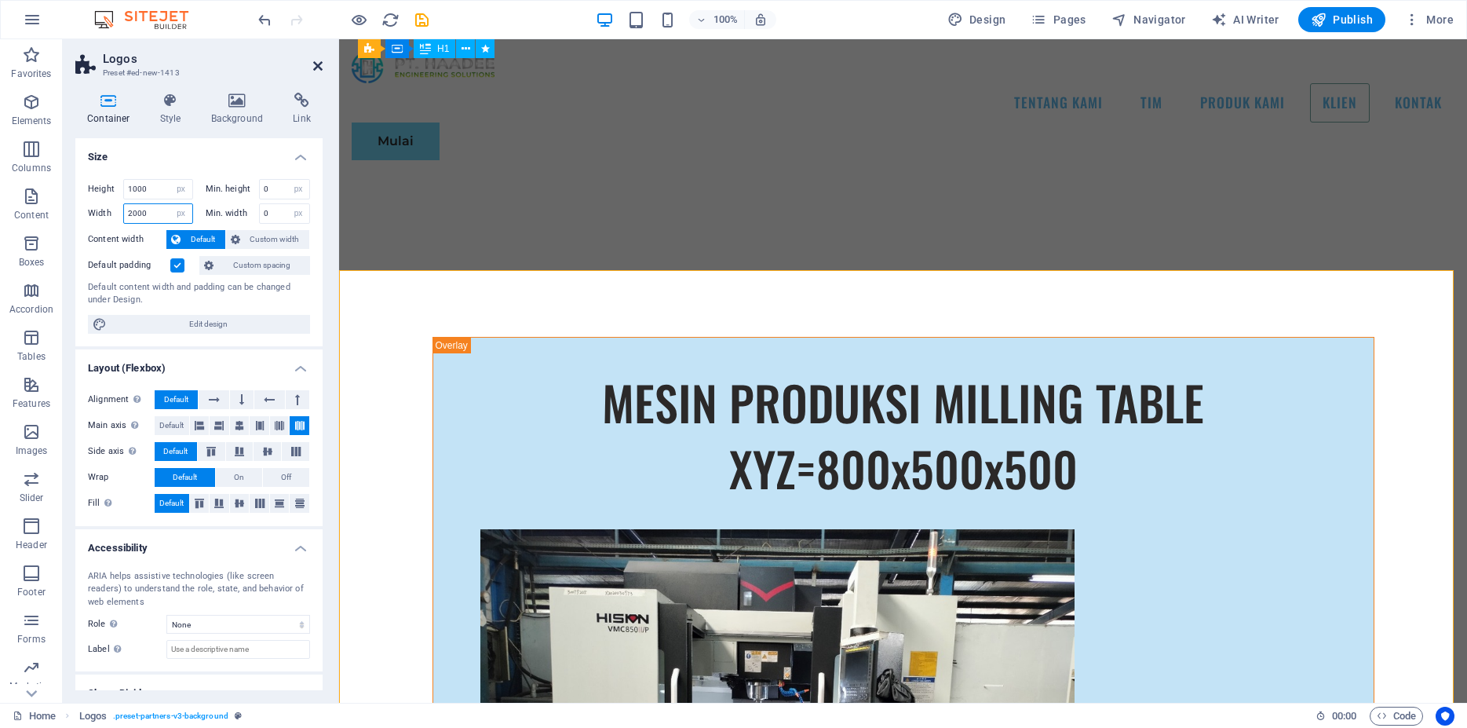
type input "2000"
drag, startPoint x: 320, startPoint y: 67, endPoint x: 563, endPoint y: 159, distance: 259.7
click at [320, 67] on icon at bounding box center [317, 66] width 9 height 13
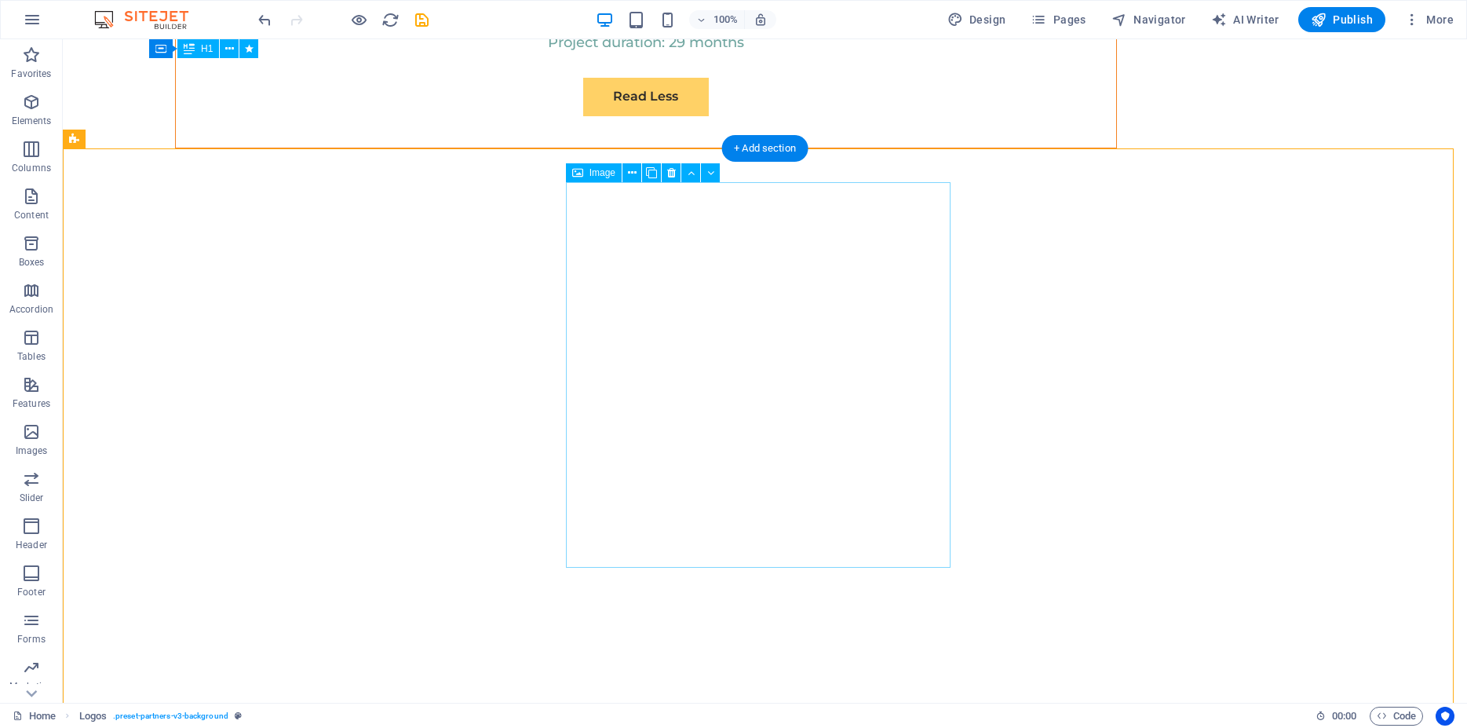
scroll to position [12616, 0]
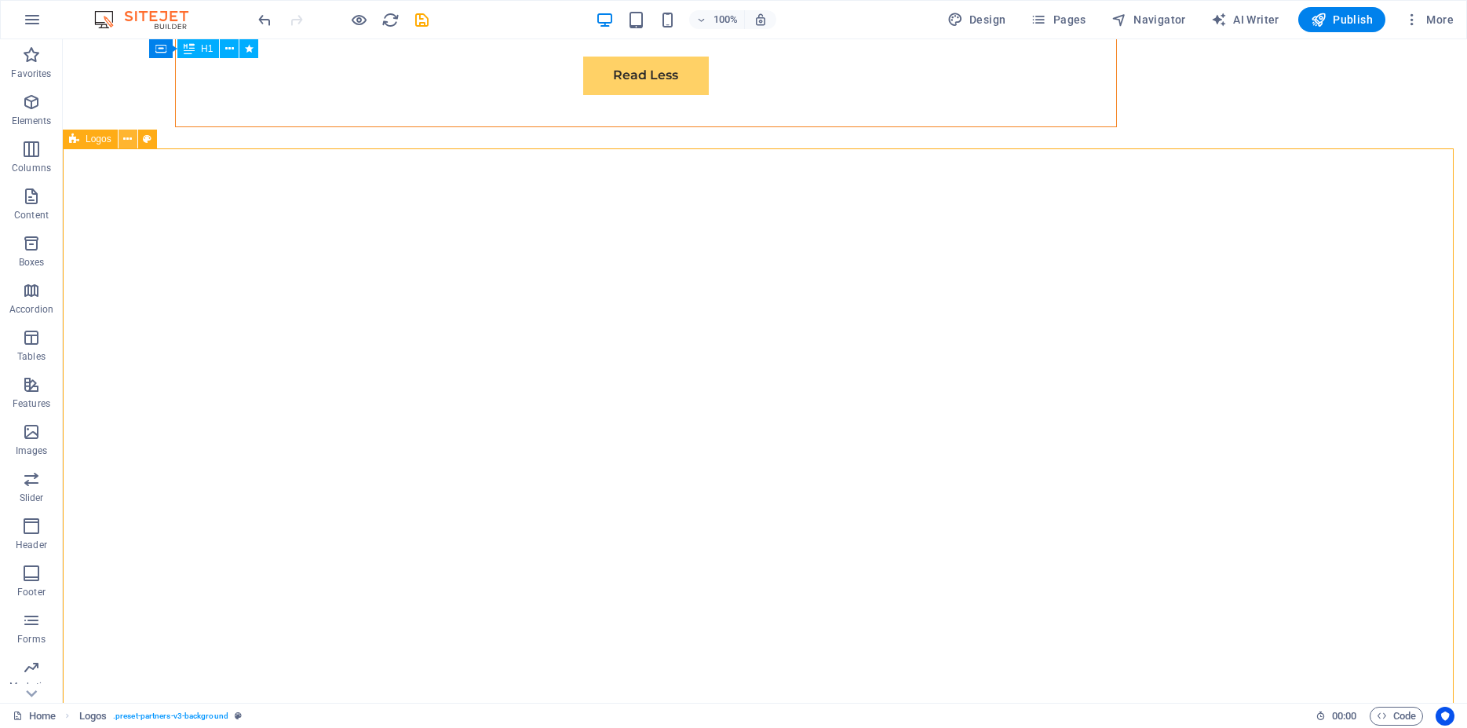
click at [130, 142] on icon at bounding box center [127, 139] width 9 height 16
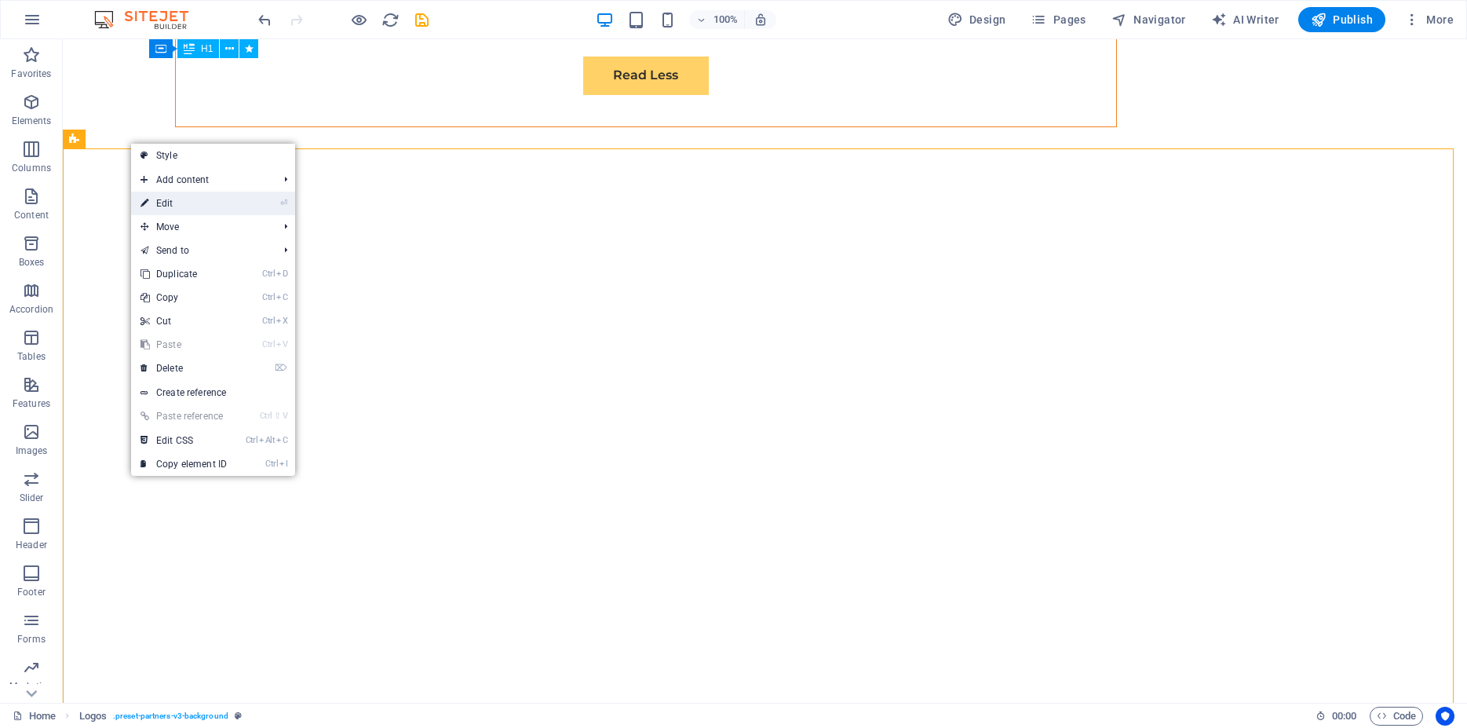
click at [169, 199] on link "⏎ Edit" at bounding box center [183, 204] width 105 height 24
select select "px"
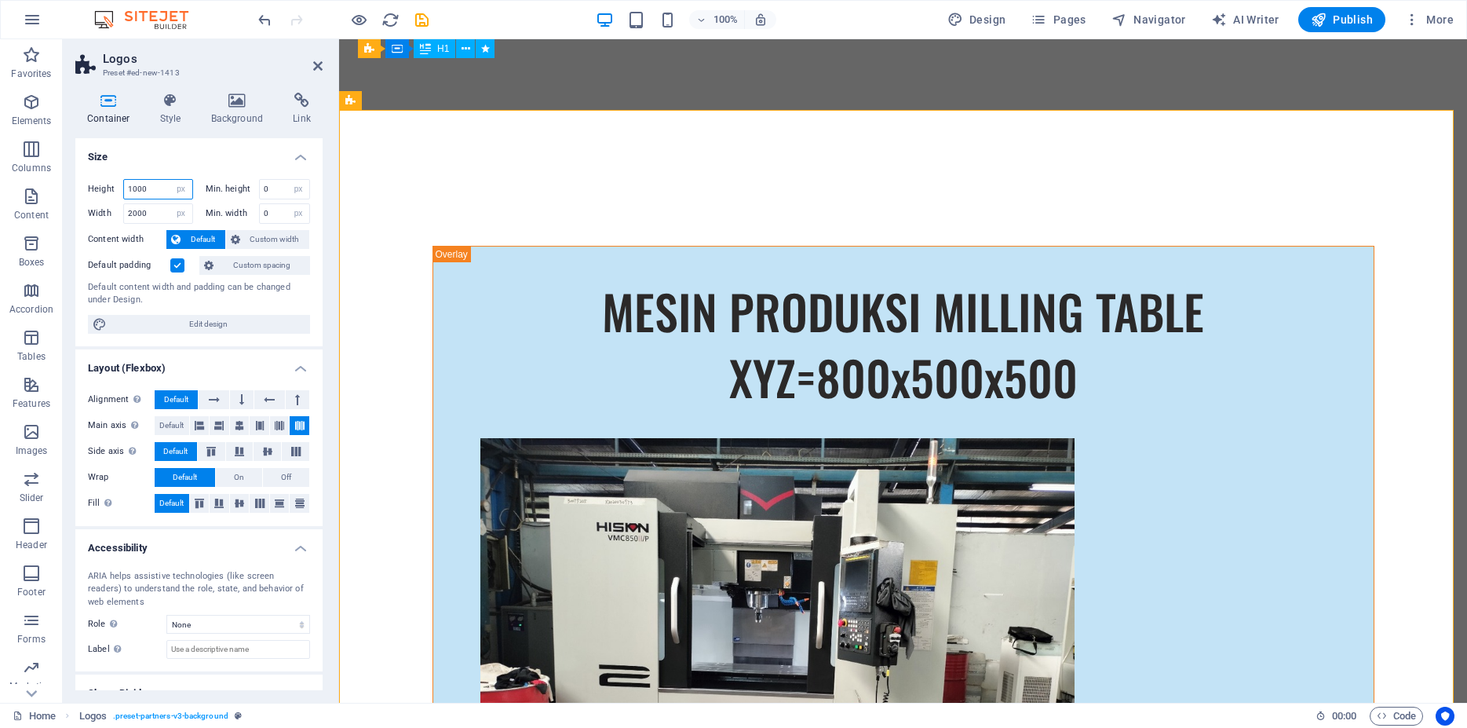
drag, startPoint x: 152, startPoint y: 190, endPoint x: 137, endPoint y: 185, distance: 14.9
click at [151, 189] on input "1000" at bounding box center [158, 189] width 68 height 19
drag, startPoint x: 133, startPoint y: 186, endPoint x: 148, endPoint y: 184, distance: 15.9
click at [148, 184] on input "1000" at bounding box center [158, 189] width 68 height 19
type input "1200"
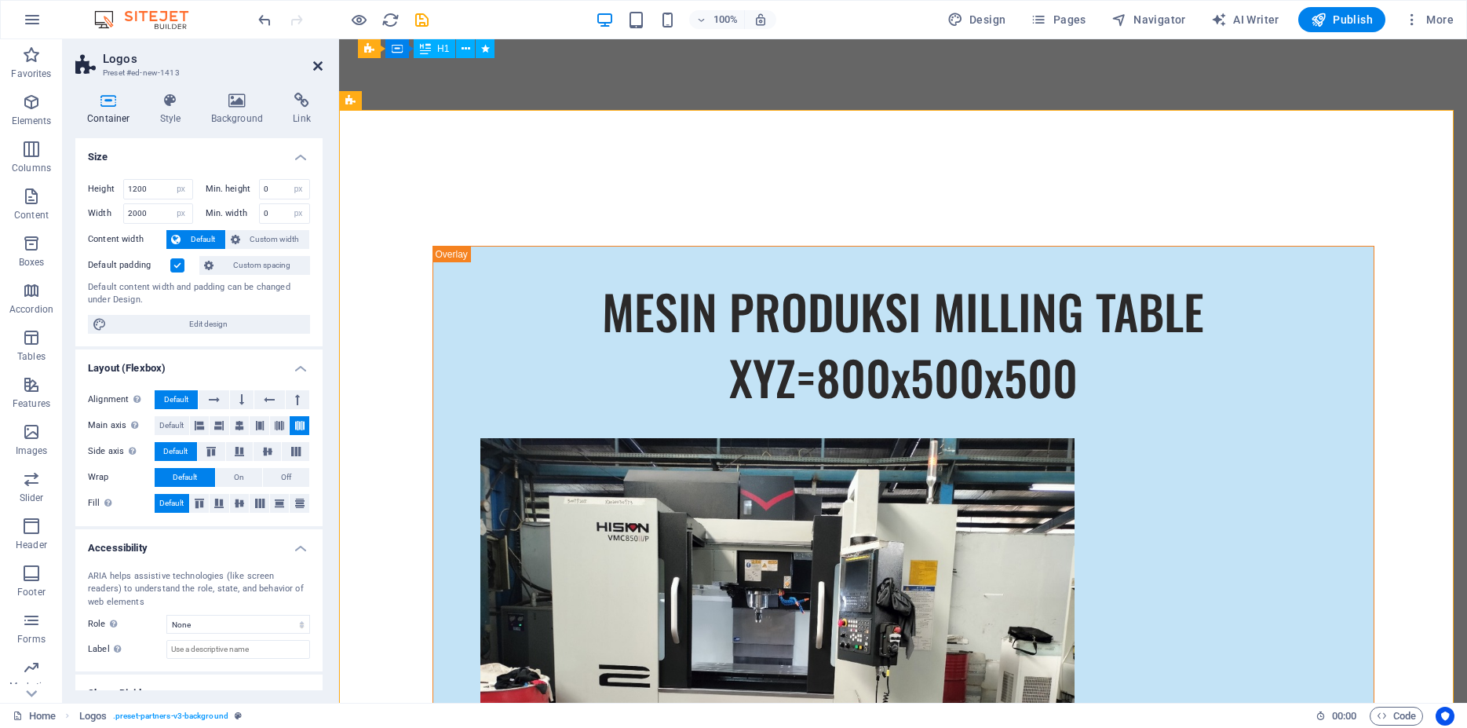
click at [321, 68] on icon at bounding box center [317, 66] width 9 height 13
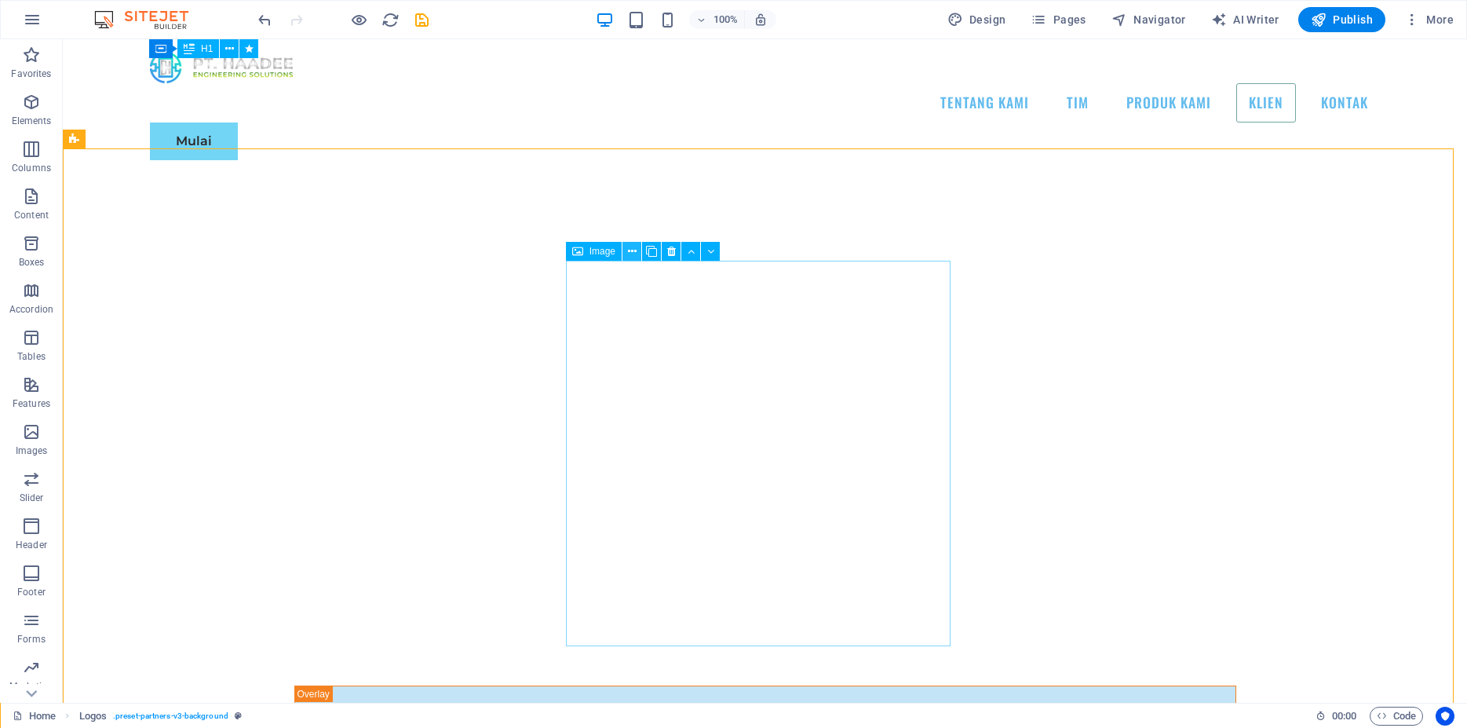
click at [629, 250] on button at bounding box center [632, 251] width 19 height 19
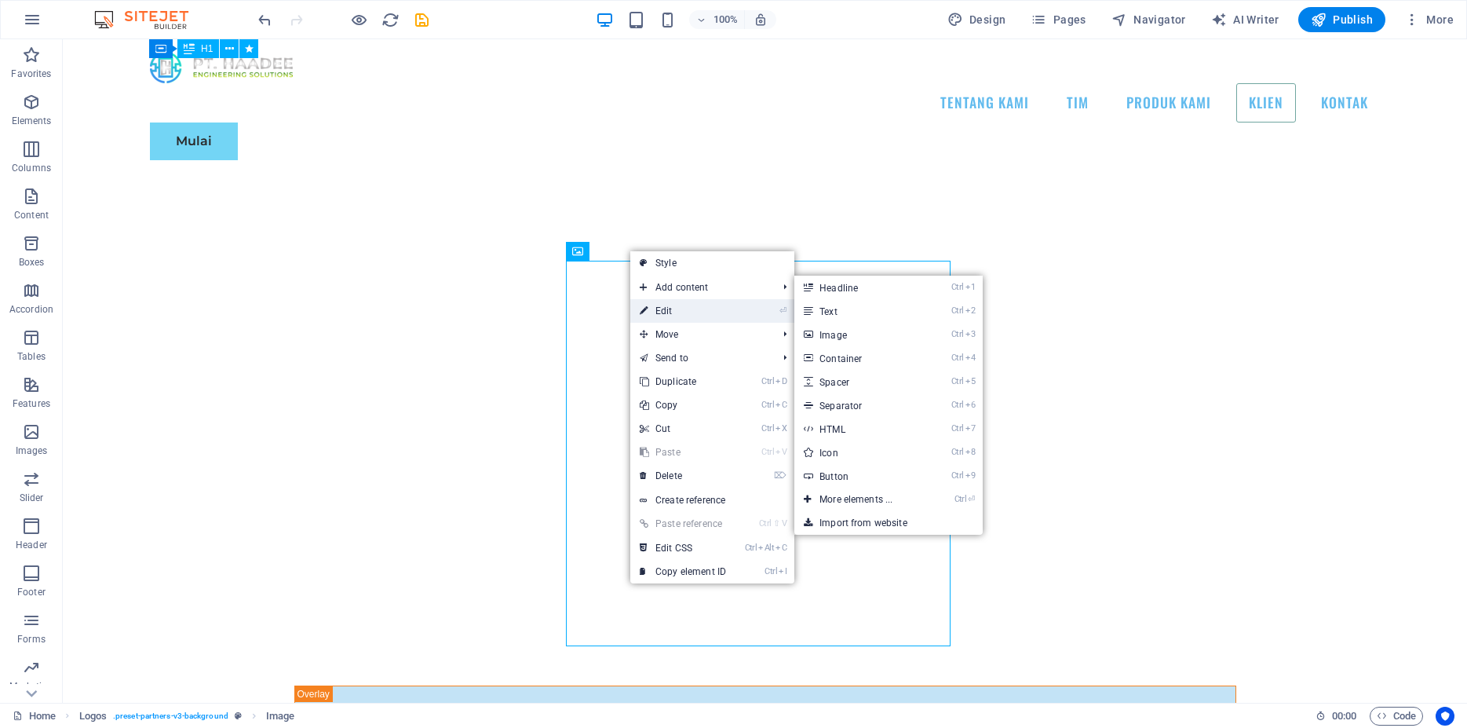
click at [676, 305] on link "⏎ Edit" at bounding box center [682, 311] width 105 height 24
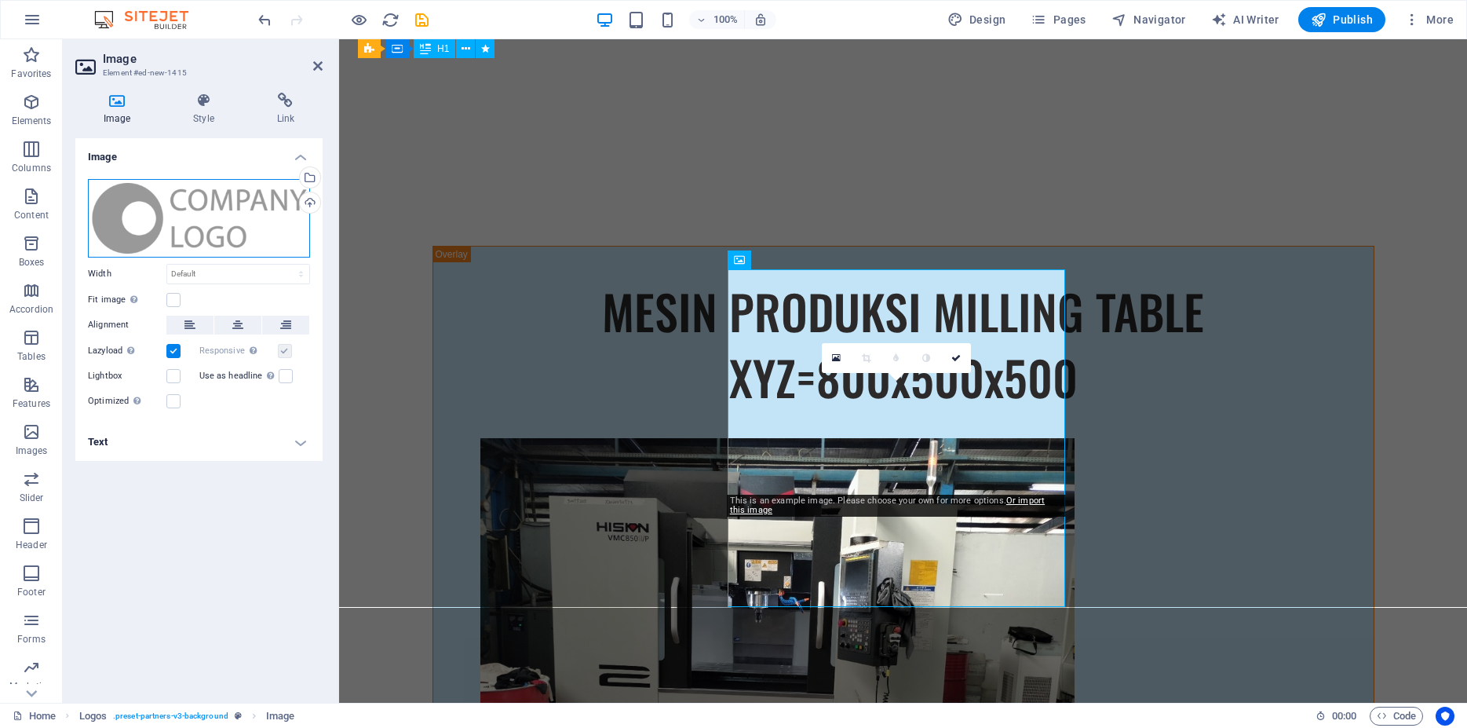
click at [228, 231] on div "Drag files here, click to choose files or select files from Files or our free s…" at bounding box center [199, 218] width 222 height 79
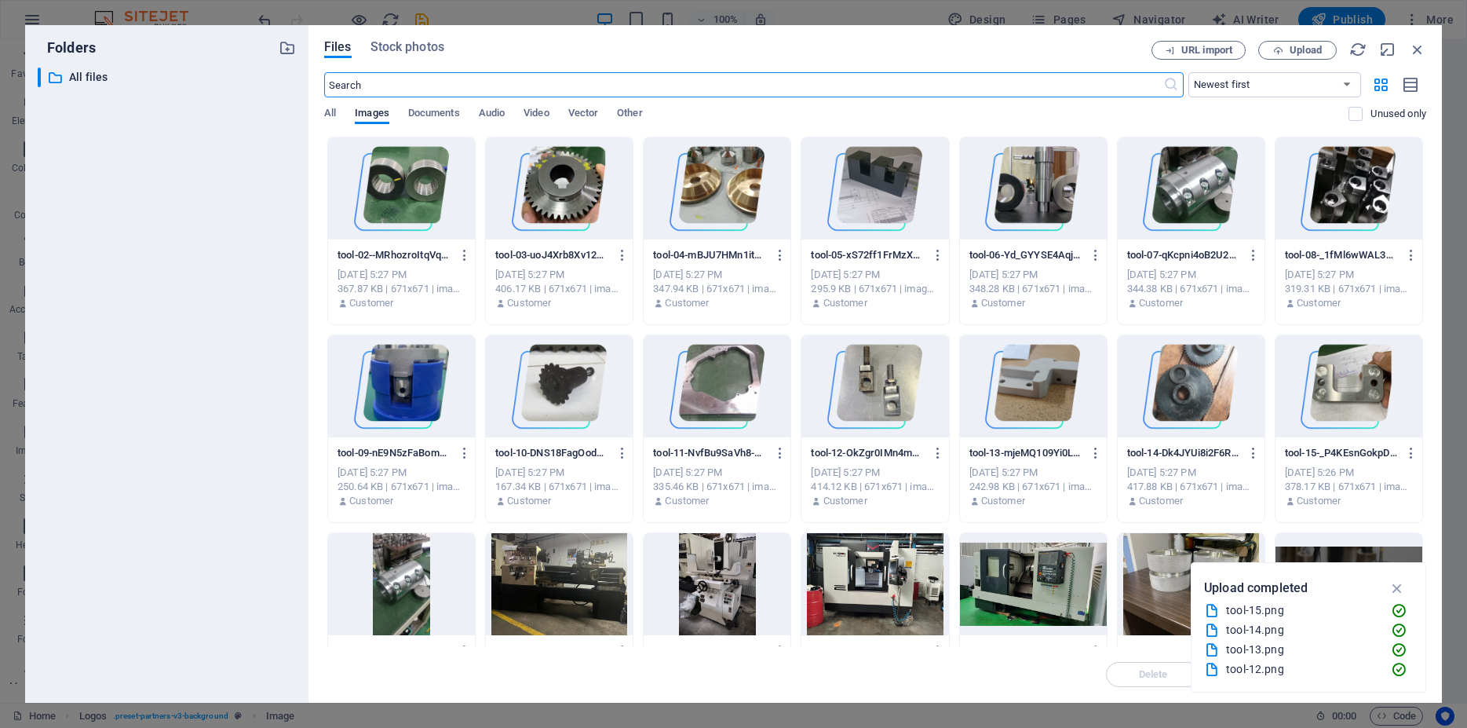
scroll to position [12615, 0]
click at [1179, 395] on div at bounding box center [1191, 386] width 147 height 102
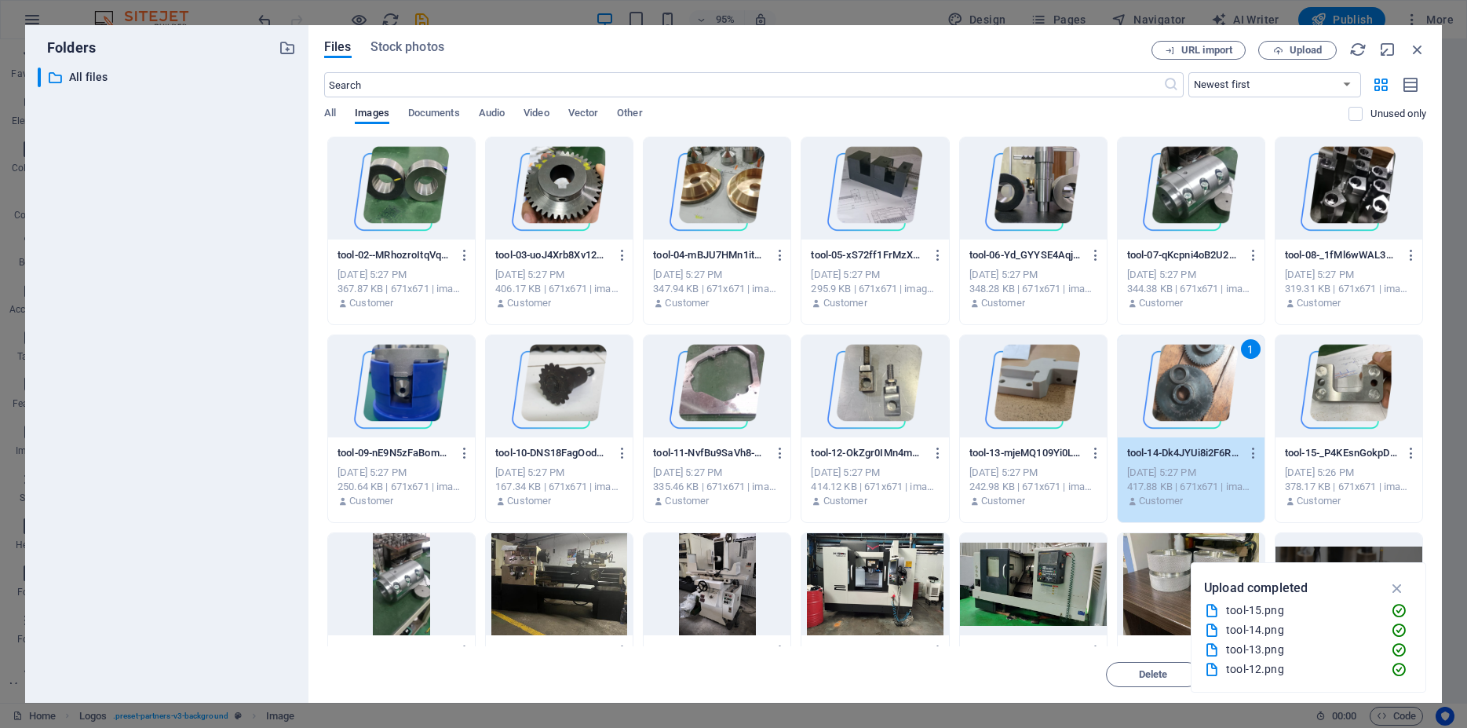
click at [1189, 400] on div "1" at bounding box center [1191, 386] width 147 height 102
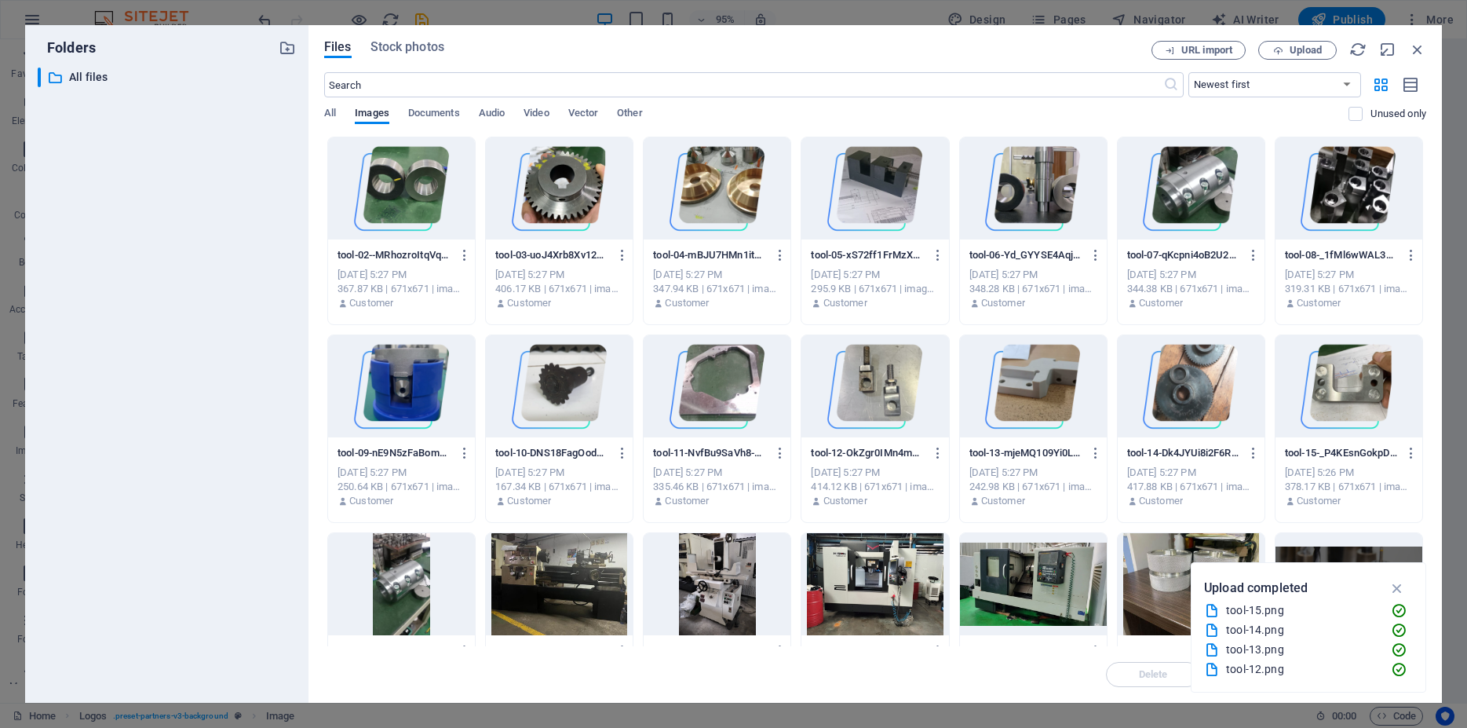
click at [1189, 400] on div at bounding box center [1191, 386] width 147 height 102
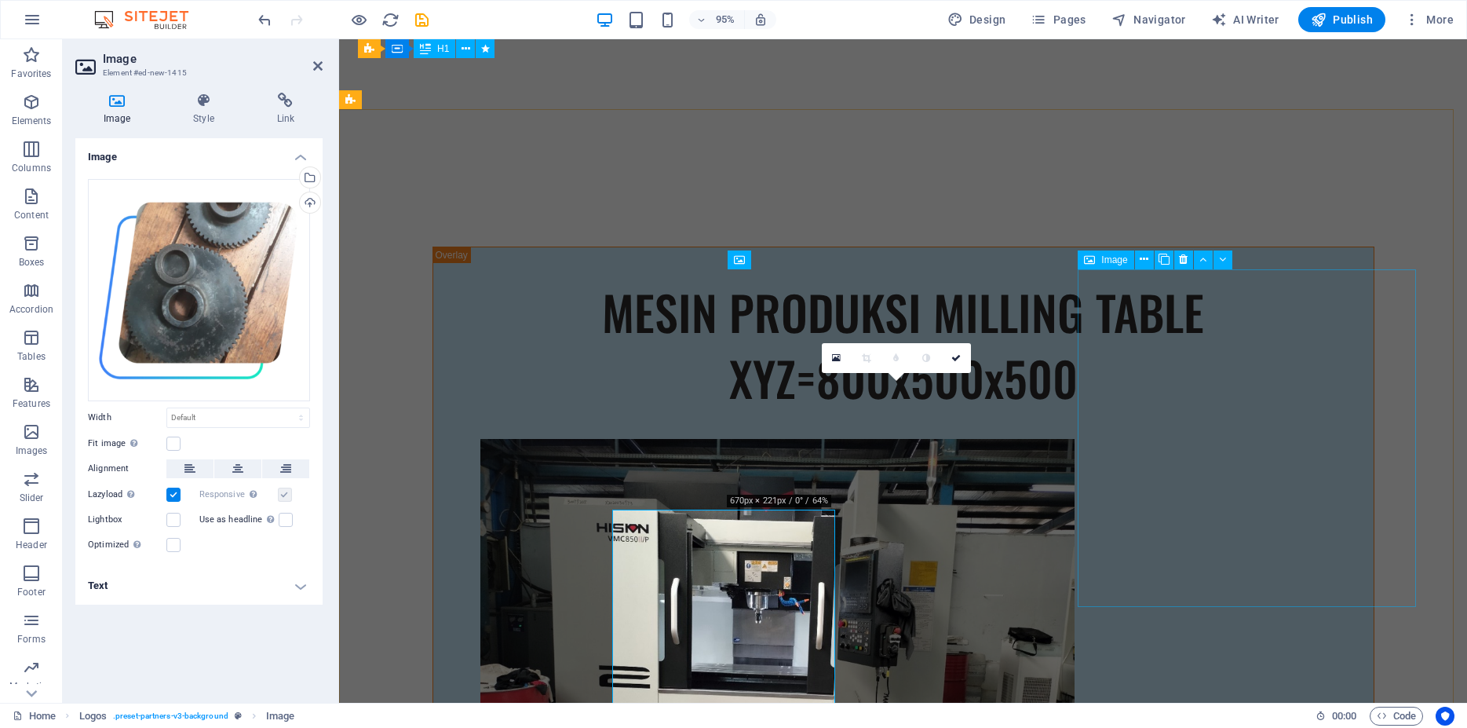
scroll to position [12616, 0]
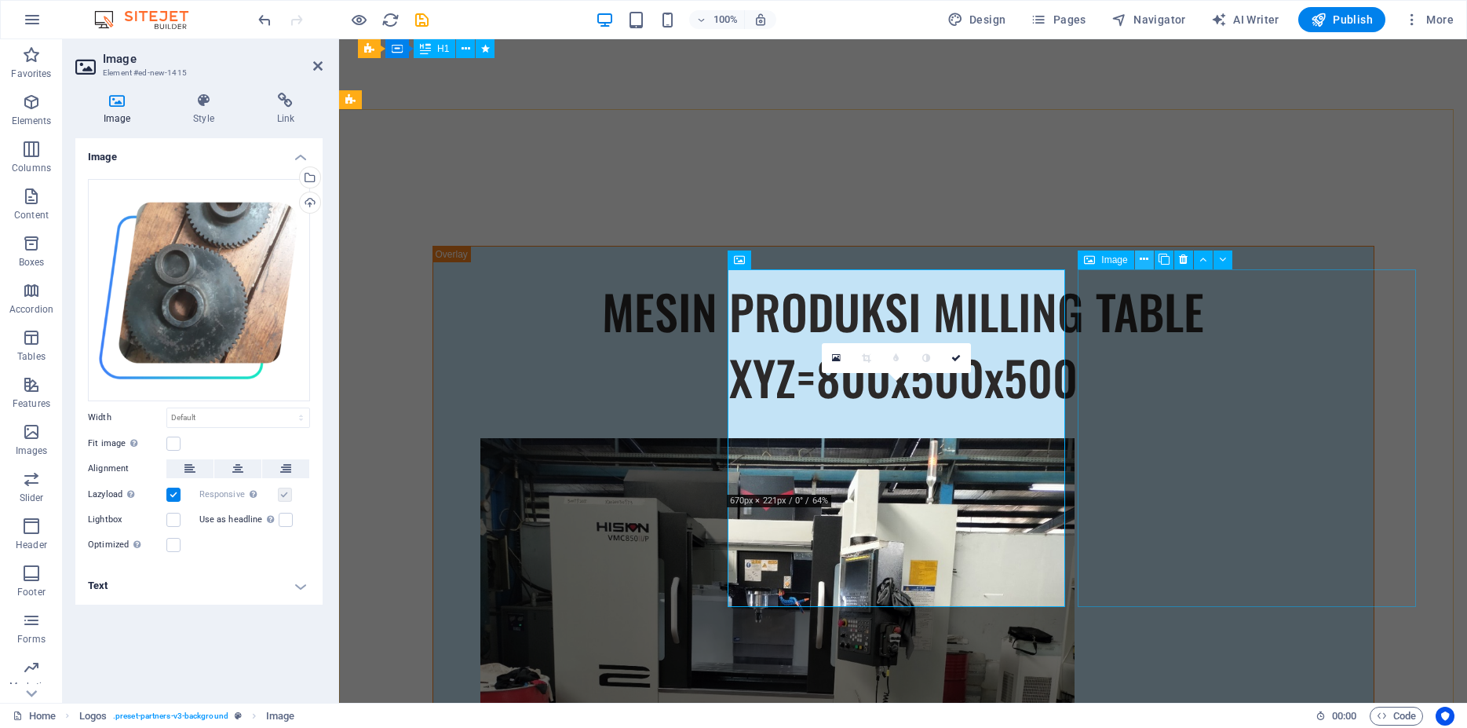
click at [1142, 260] on icon at bounding box center [1144, 259] width 9 height 16
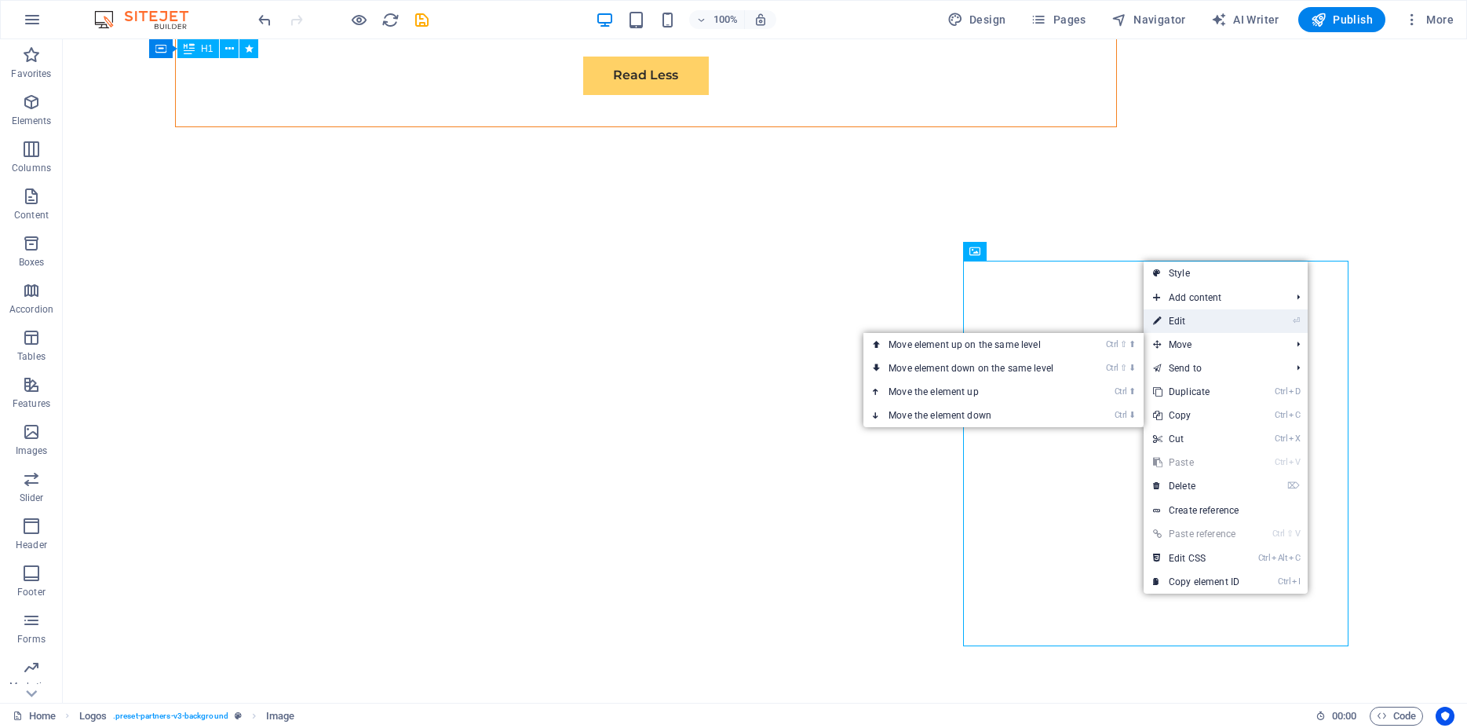
click at [1178, 324] on link "⏎ Edit" at bounding box center [1196, 321] width 105 height 24
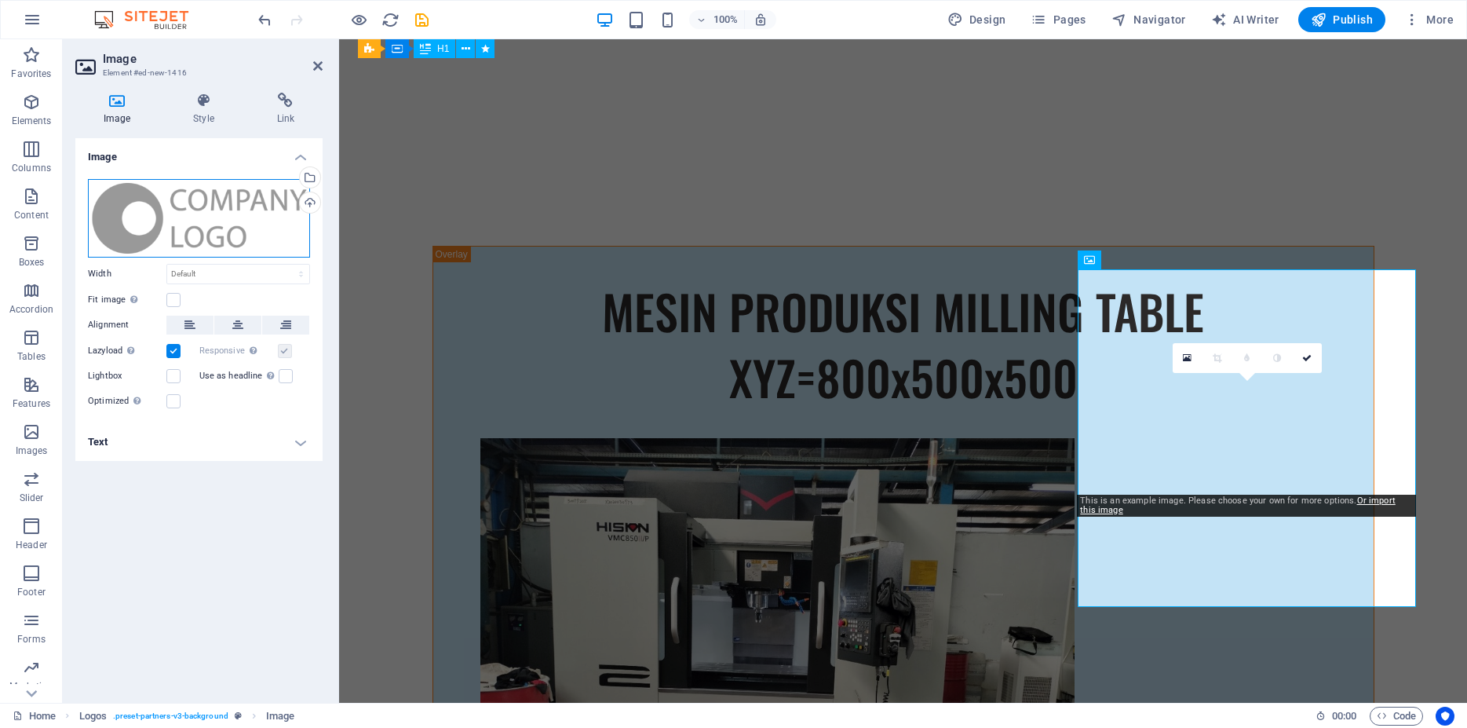
click at [235, 228] on div "Drag files here, click to choose files or select files from Files or our free s…" at bounding box center [199, 218] width 222 height 79
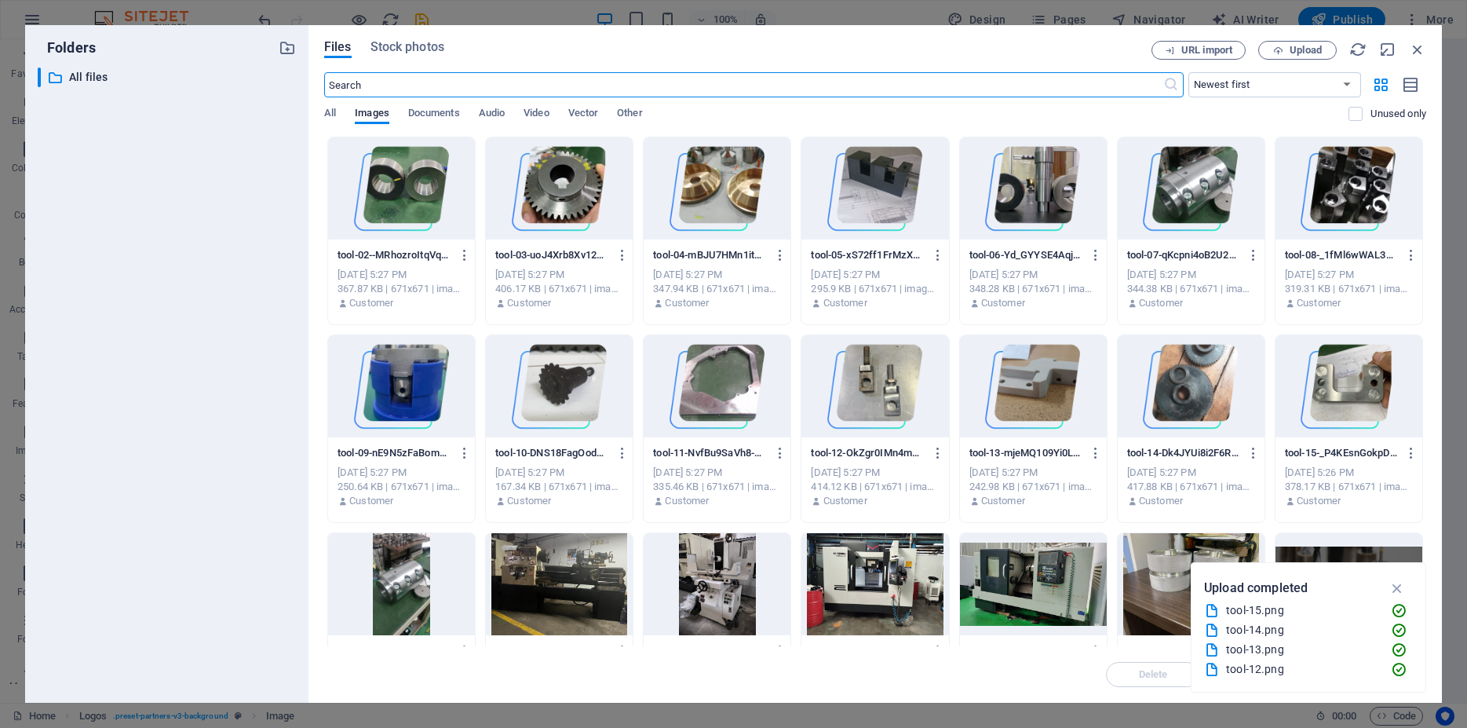
scroll to position [12615, 0]
click at [1027, 396] on div at bounding box center [1033, 386] width 147 height 102
click at [1026, 396] on div at bounding box center [1033, 386] width 147 height 102
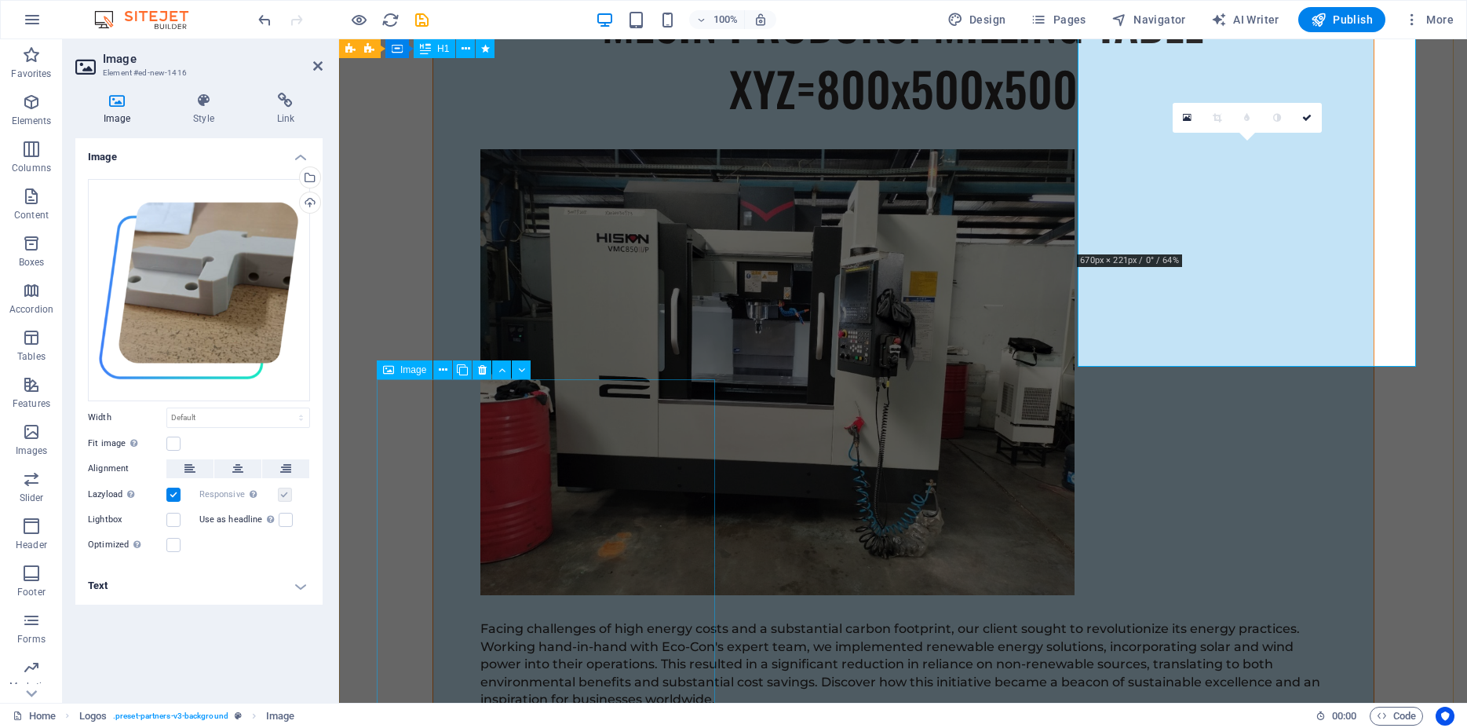
scroll to position [12937, 0]
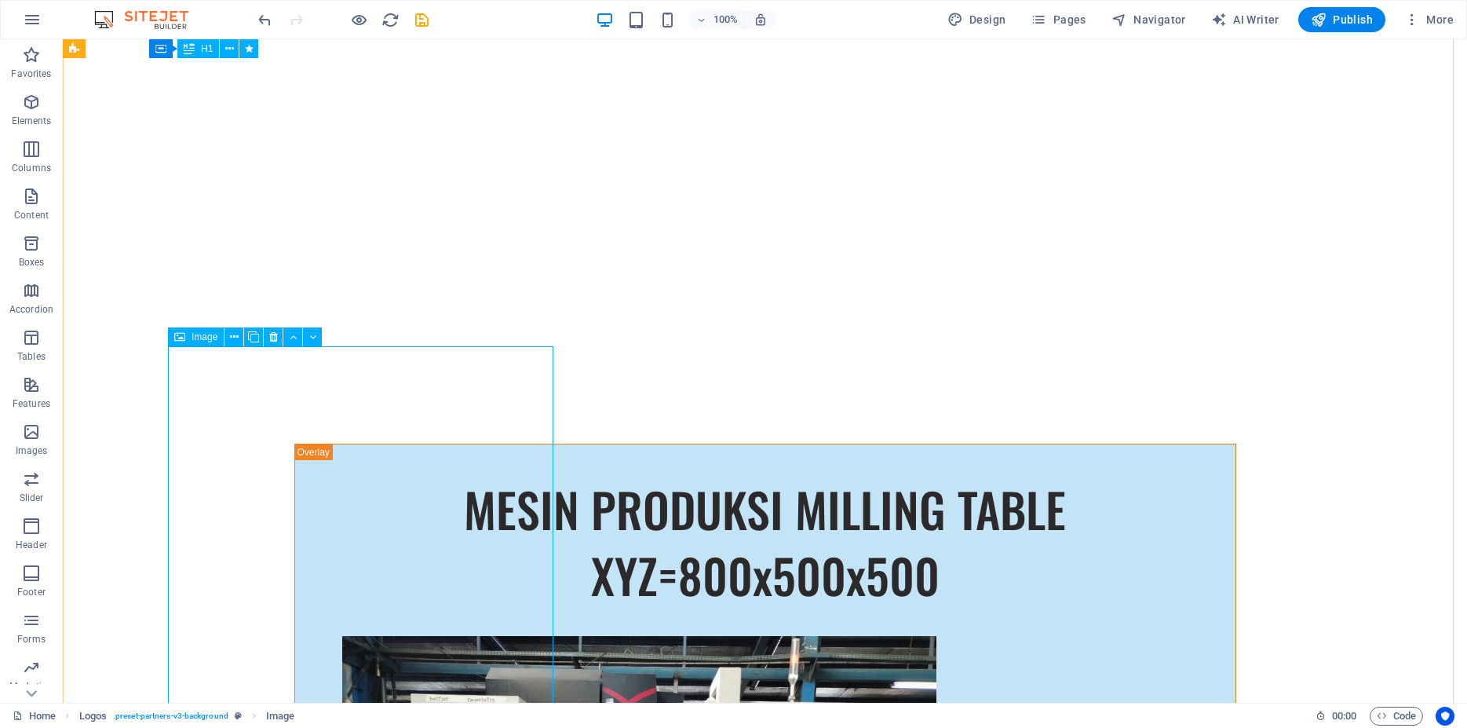
click at [236, 334] on icon at bounding box center [234, 337] width 9 height 16
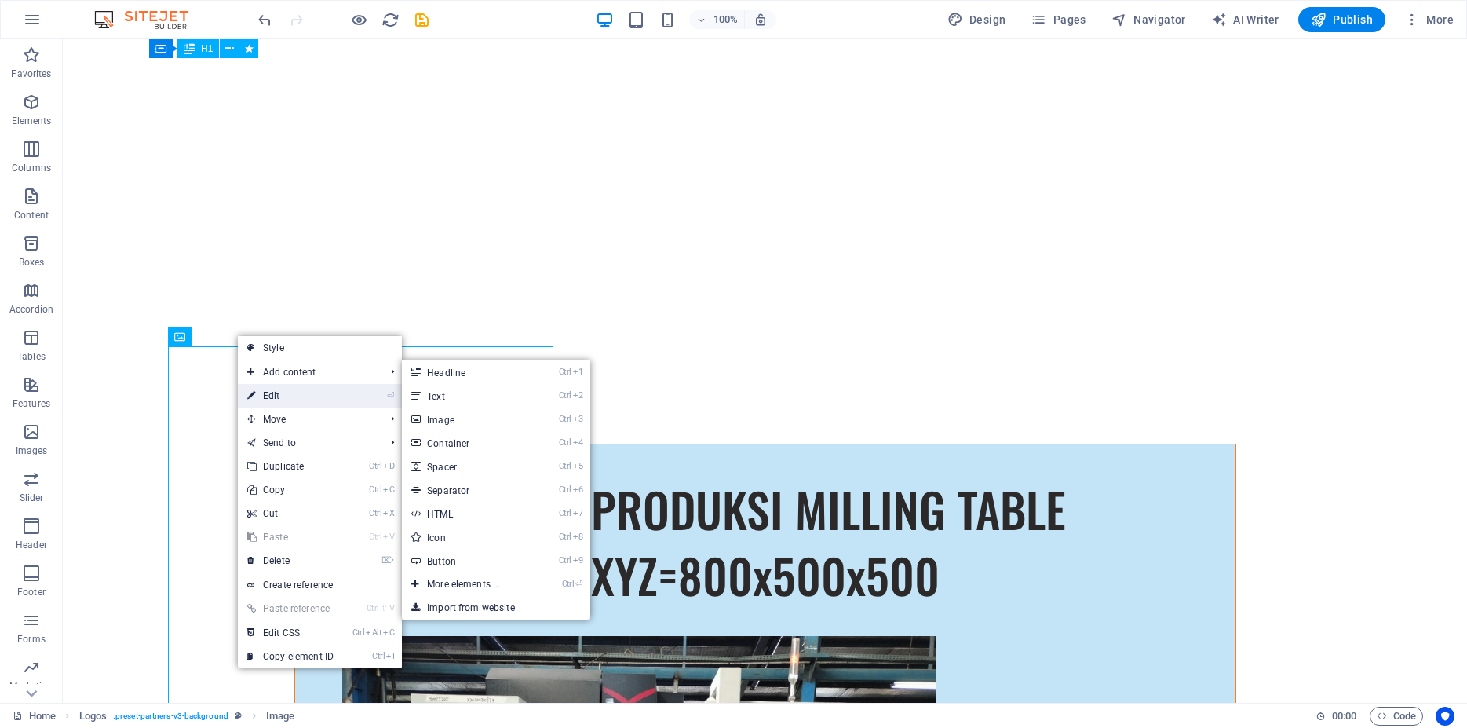
click at [285, 389] on link "⏎ Edit" at bounding box center [290, 396] width 105 height 24
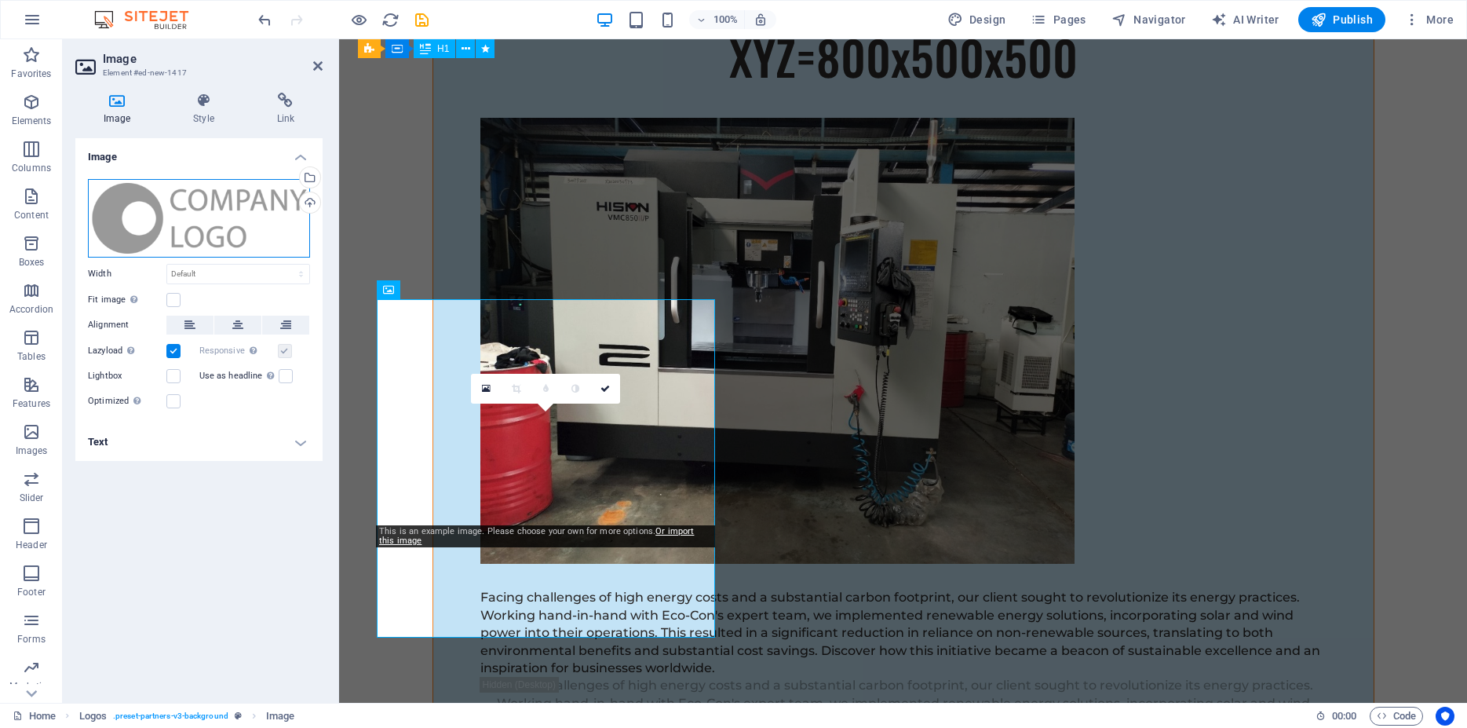
click at [246, 234] on div "Drag files here, click to choose files or select files from Files or our free s…" at bounding box center [199, 218] width 222 height 79
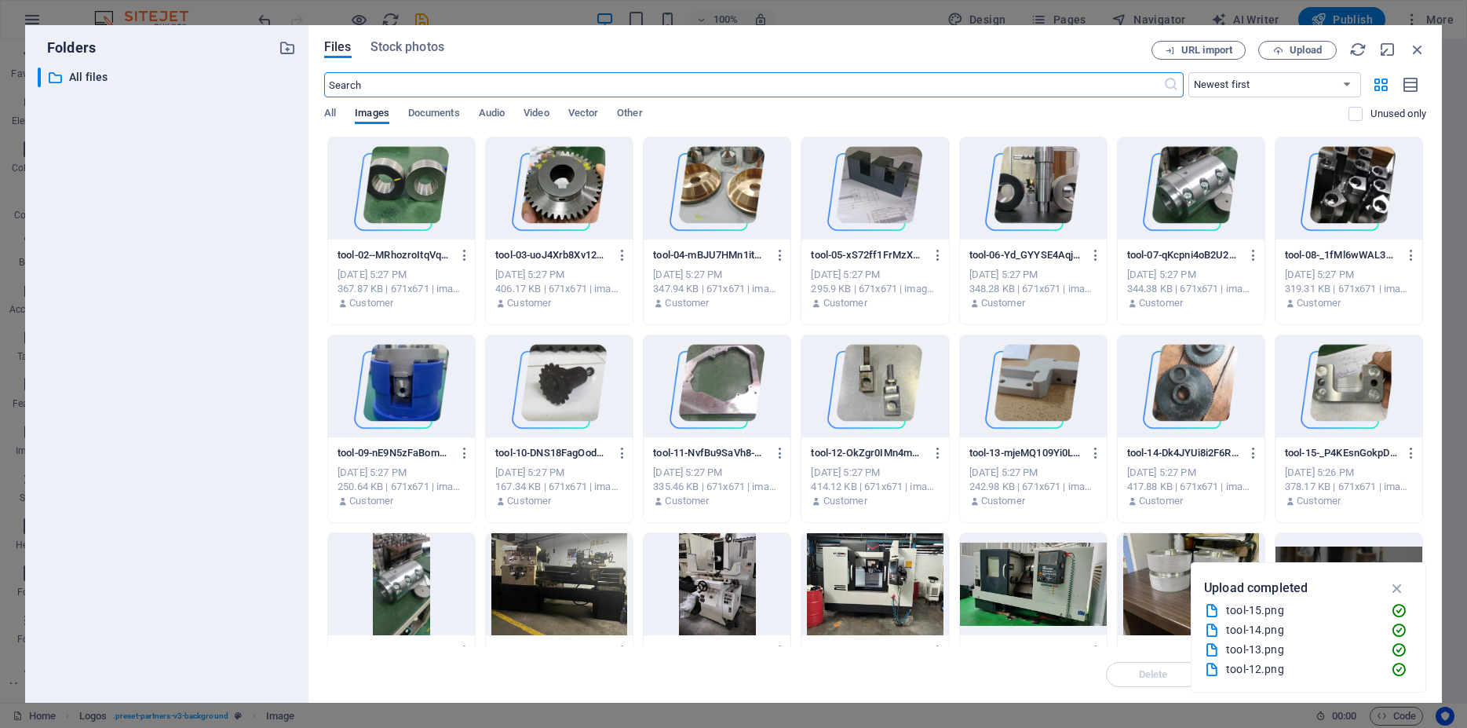
scroll to position [13177, 0]
click at [865, 384] on div at bounding box center [875, 386] width 147 height 102
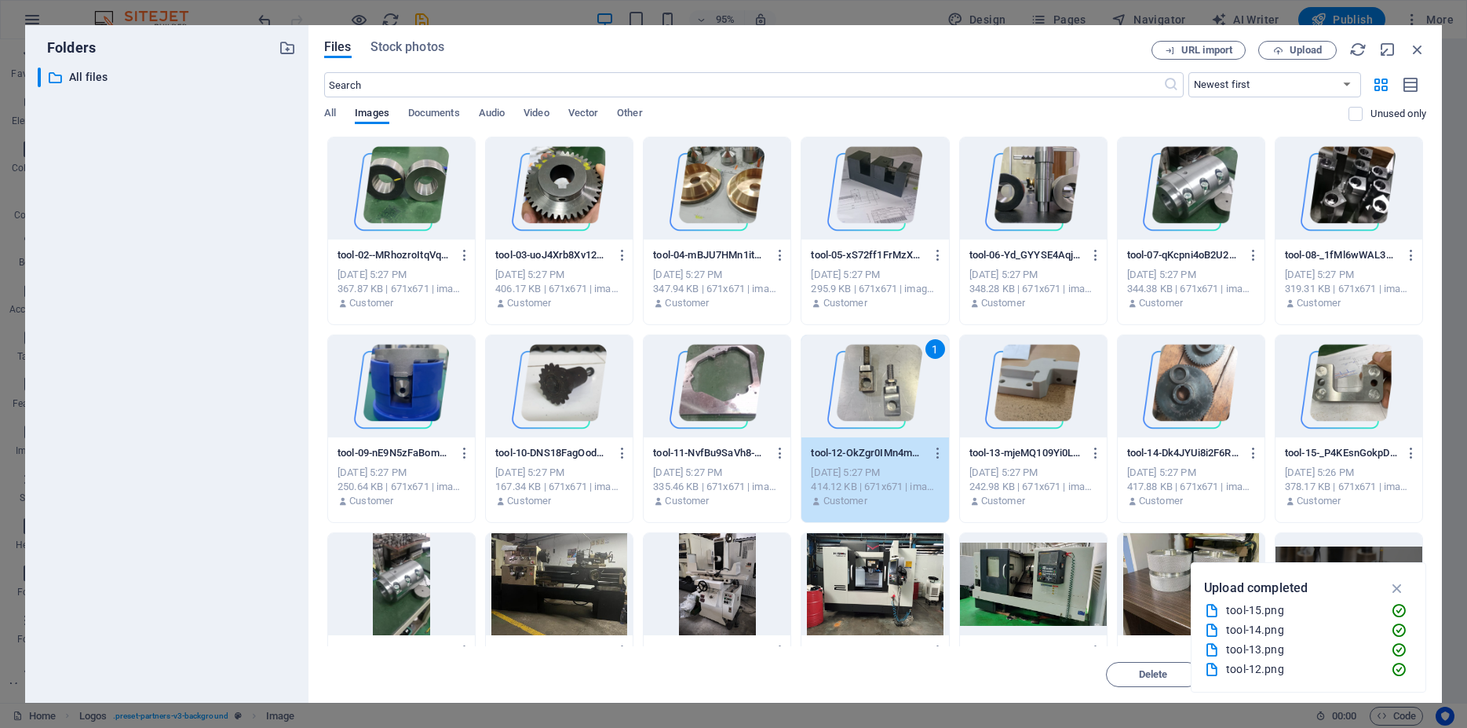
click at [865, 384] on div "1" at bounding box center [875, 386] width 147 height 102
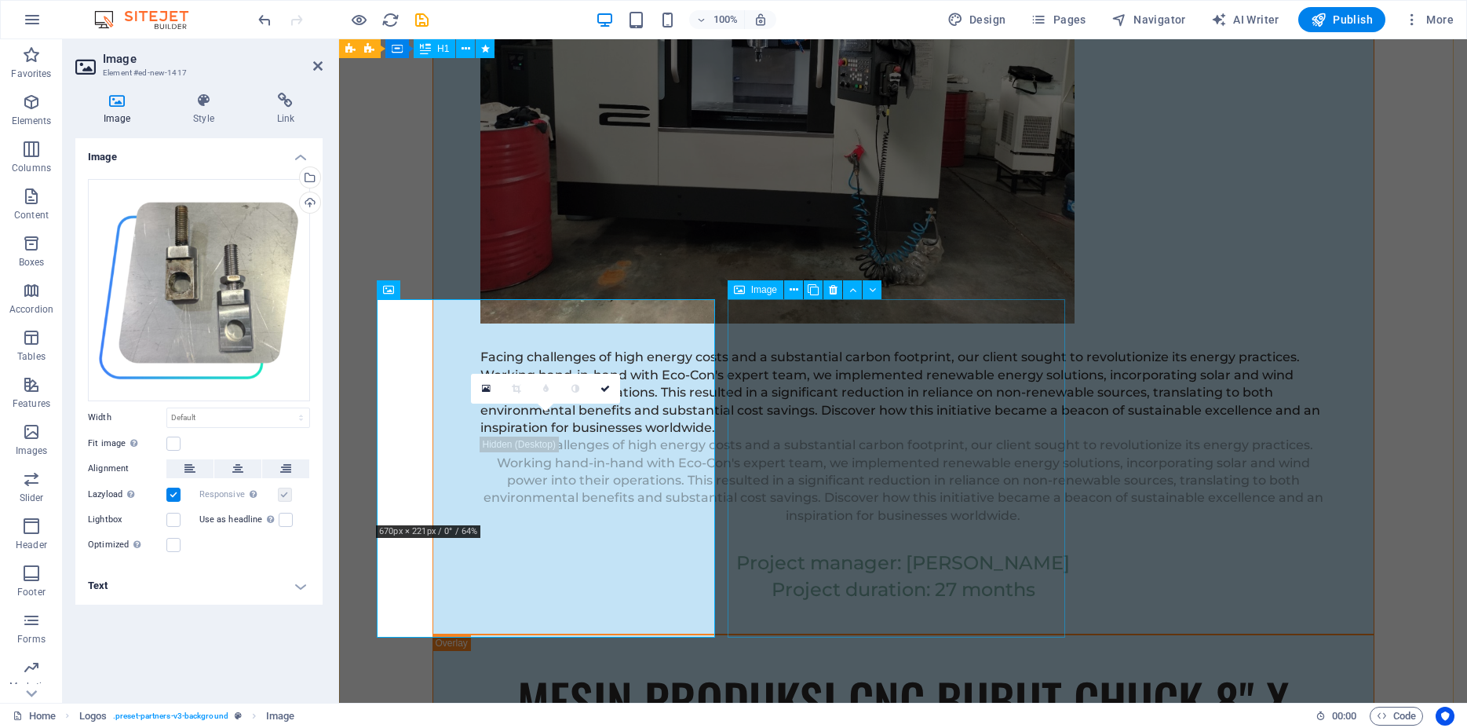
scroll to position [12937, 0]
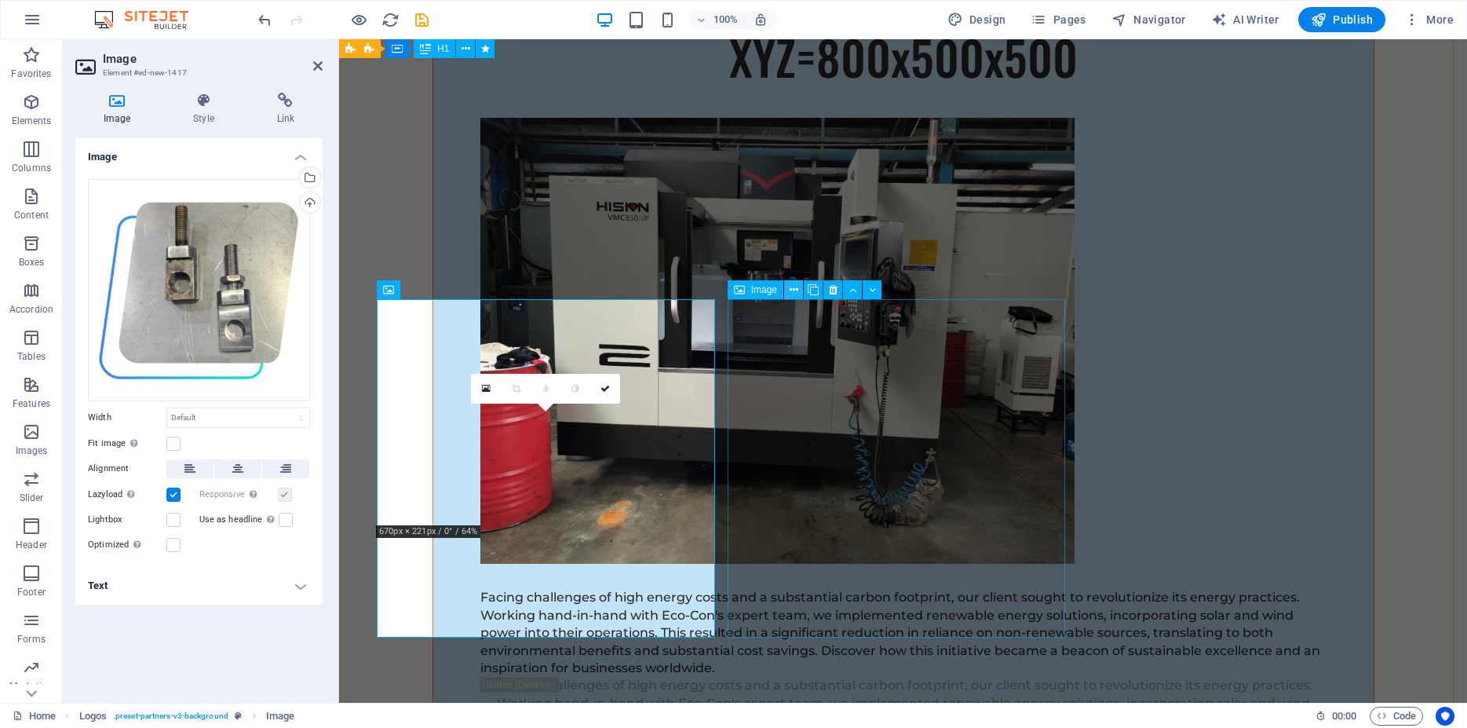
click at [794, 293] on icon at bounding box center [794, 290] width 9 height 16
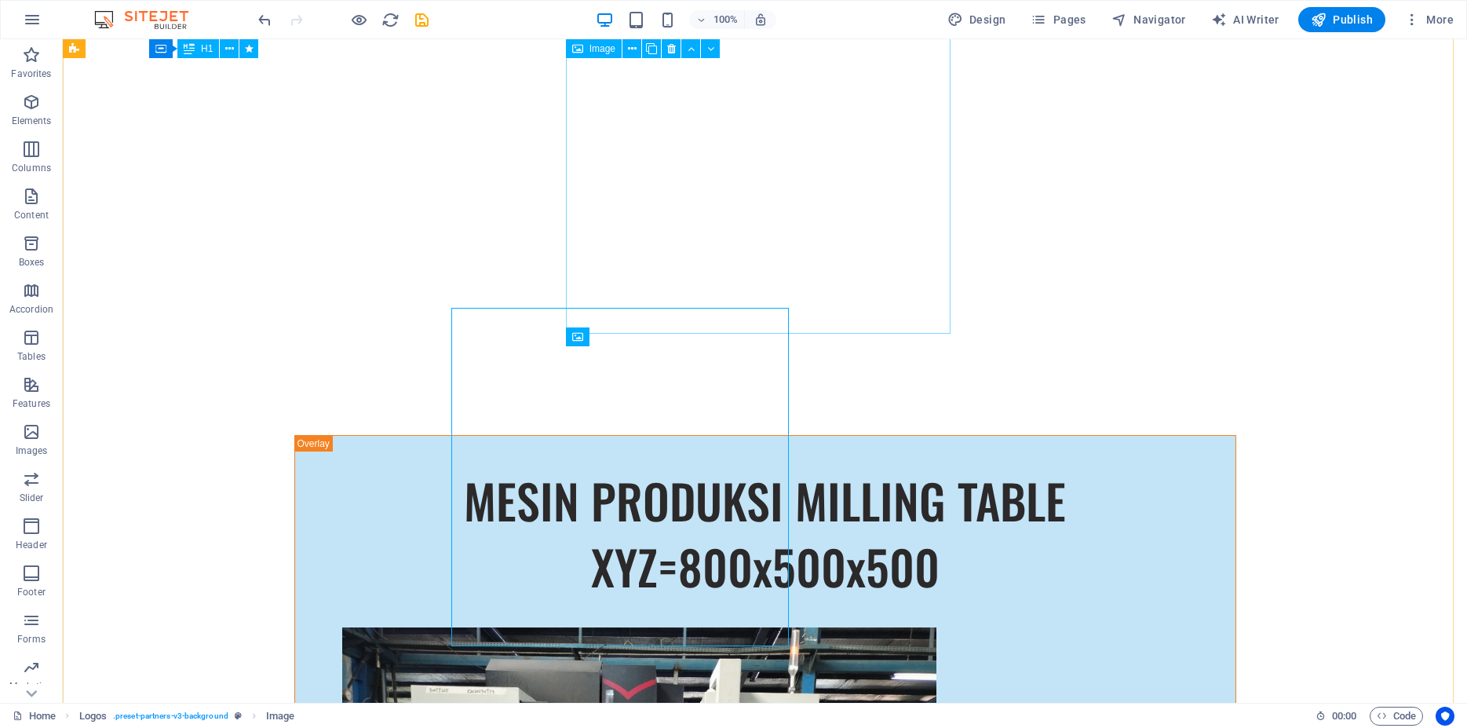
scroll to position [12928, 0]
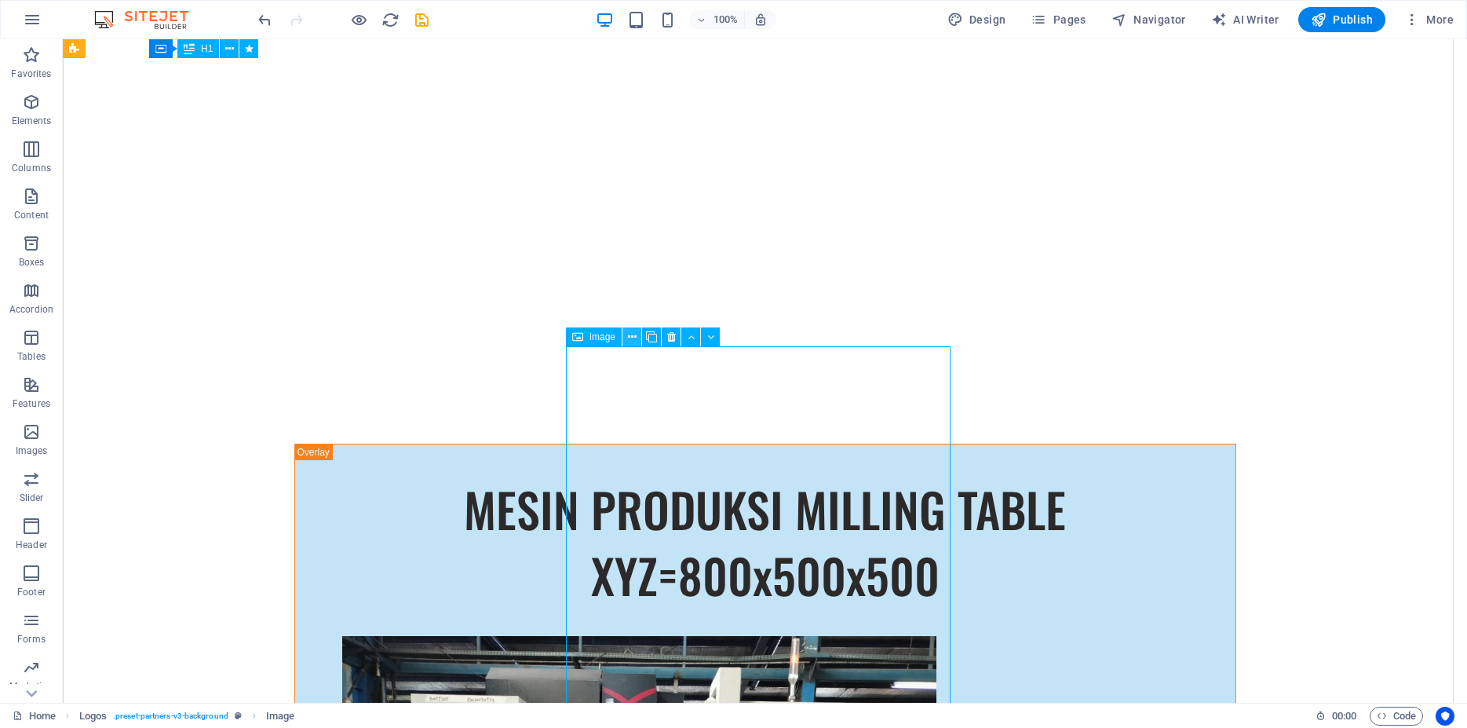
click at [630, 338] on icon at bounding box center [632, 337] width 9 height 16
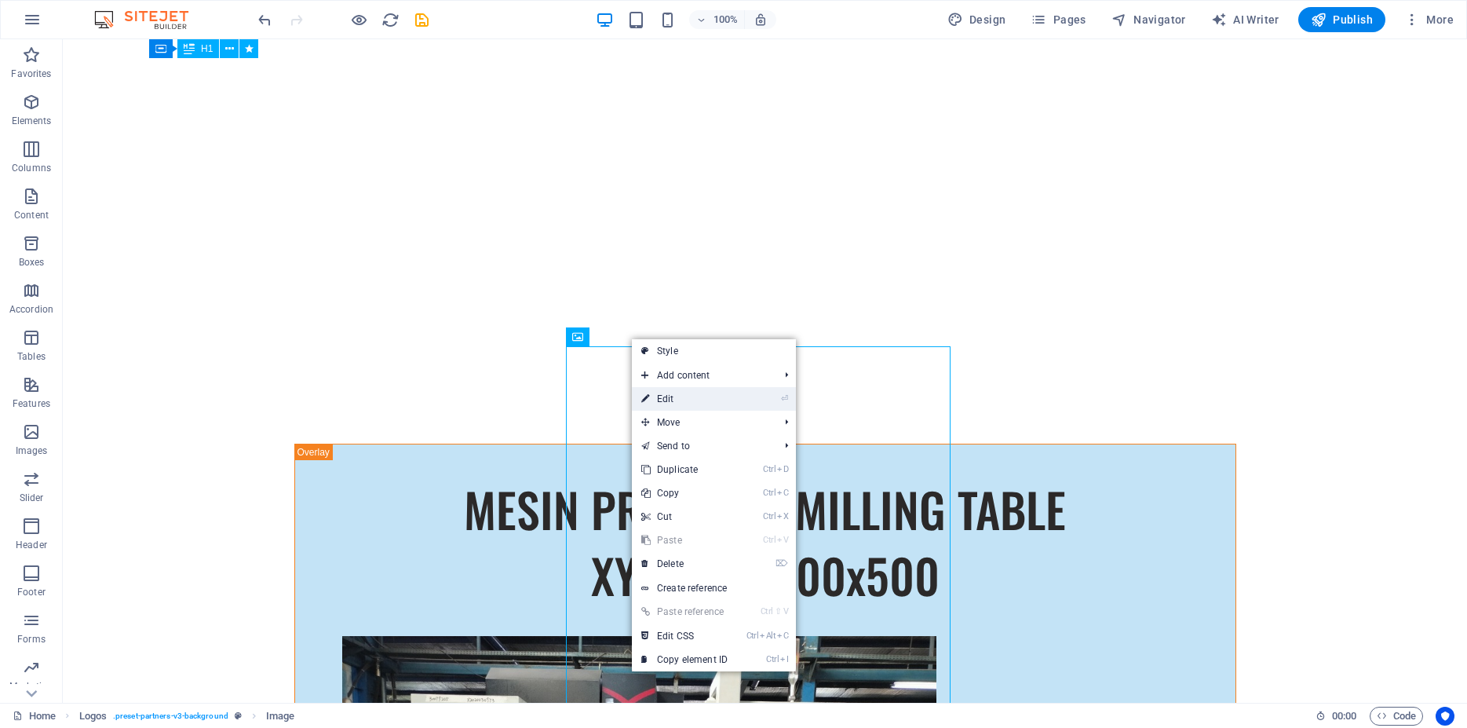
click at [672, 403] on link "⏎ Edit" at bounding box center [684, 399] width 105 height 24
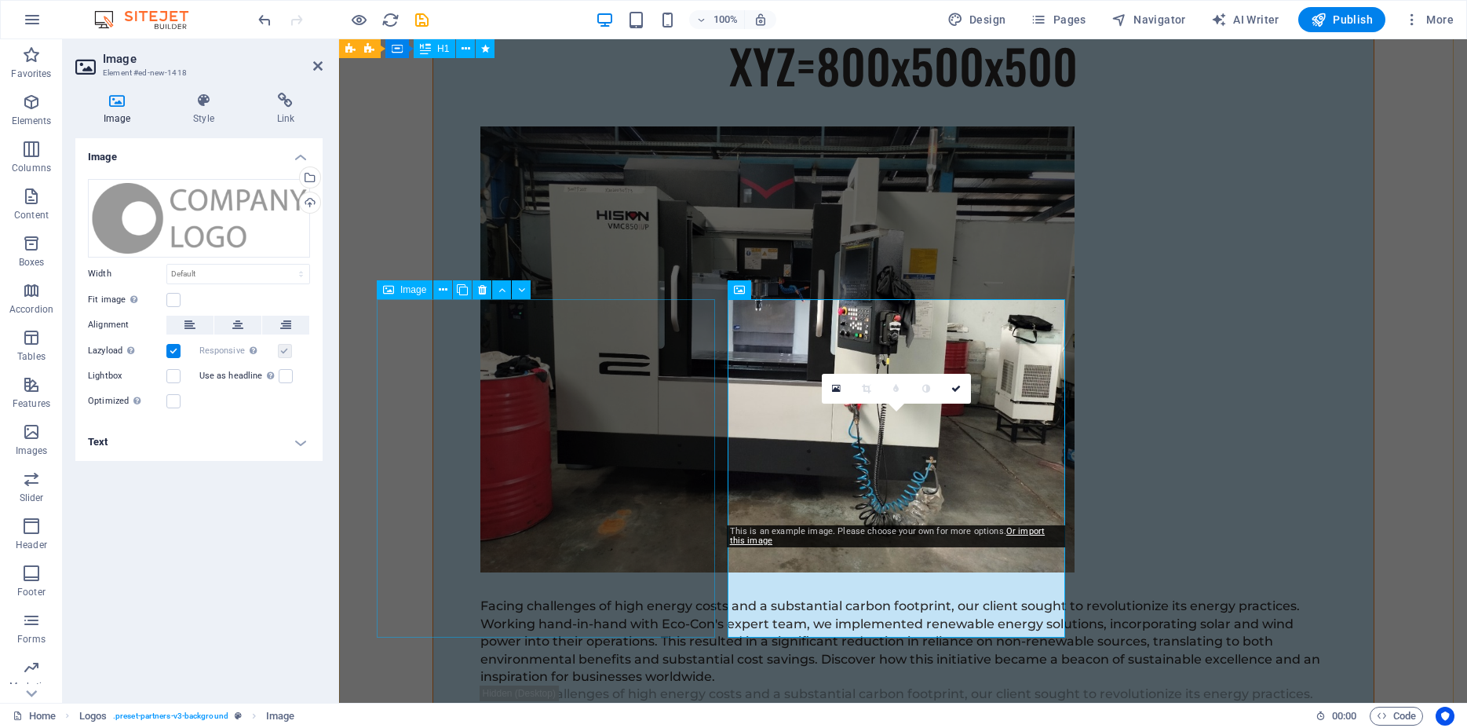
scroll to position [12937, 0]
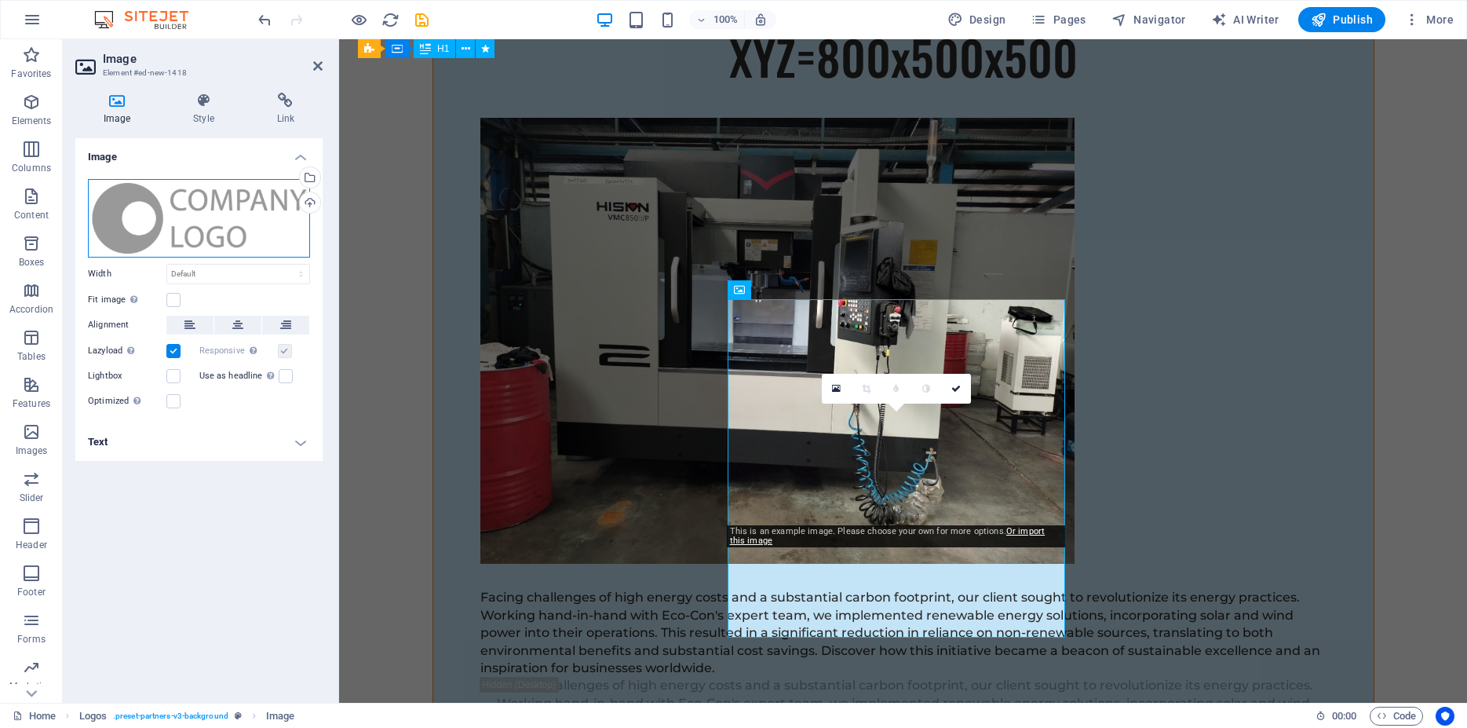
click at [217, 236] on div "Drag files here, click to choose files or select files from Files or our free s…" at bounding box center [199, 218] width 222 height 79
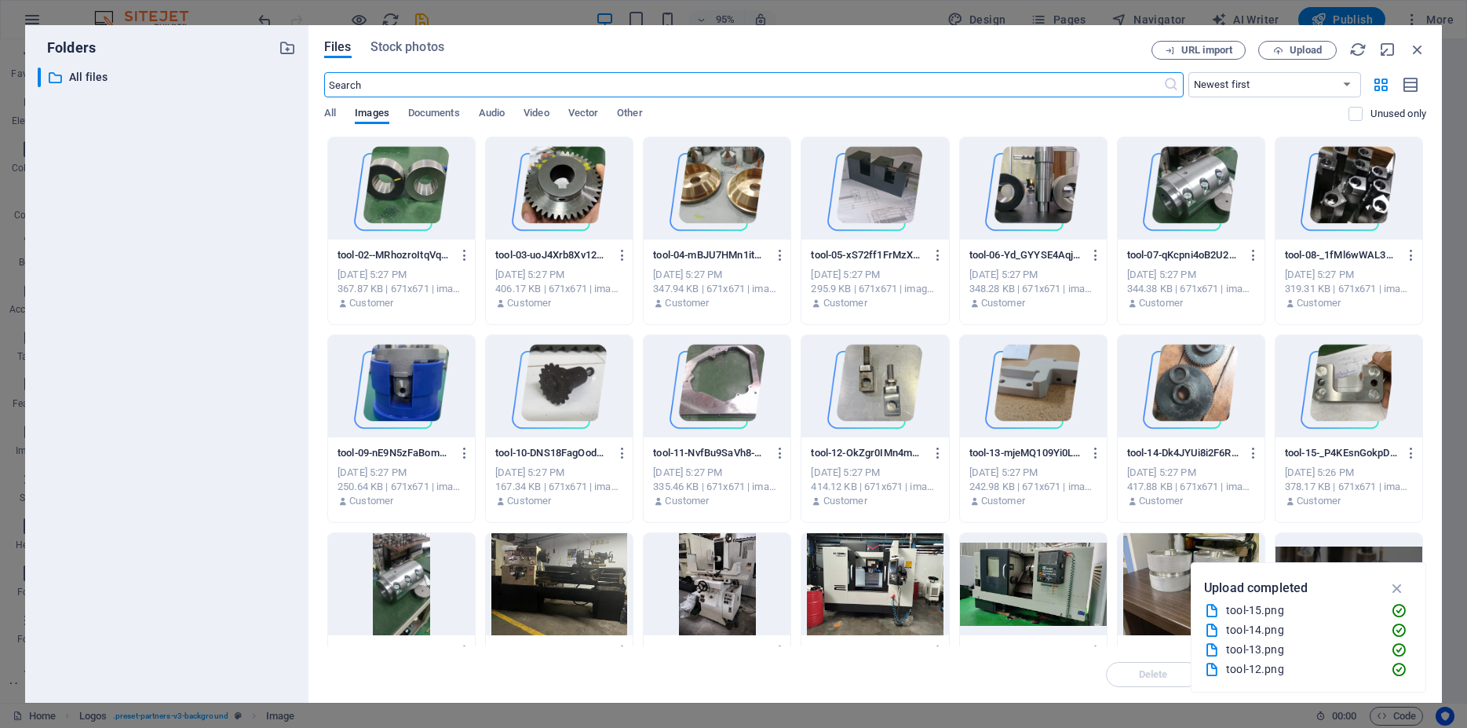
scroll to position [13177, 0]
click at [890, 385] on div at bounding box center [875, 386] width 147 height 102
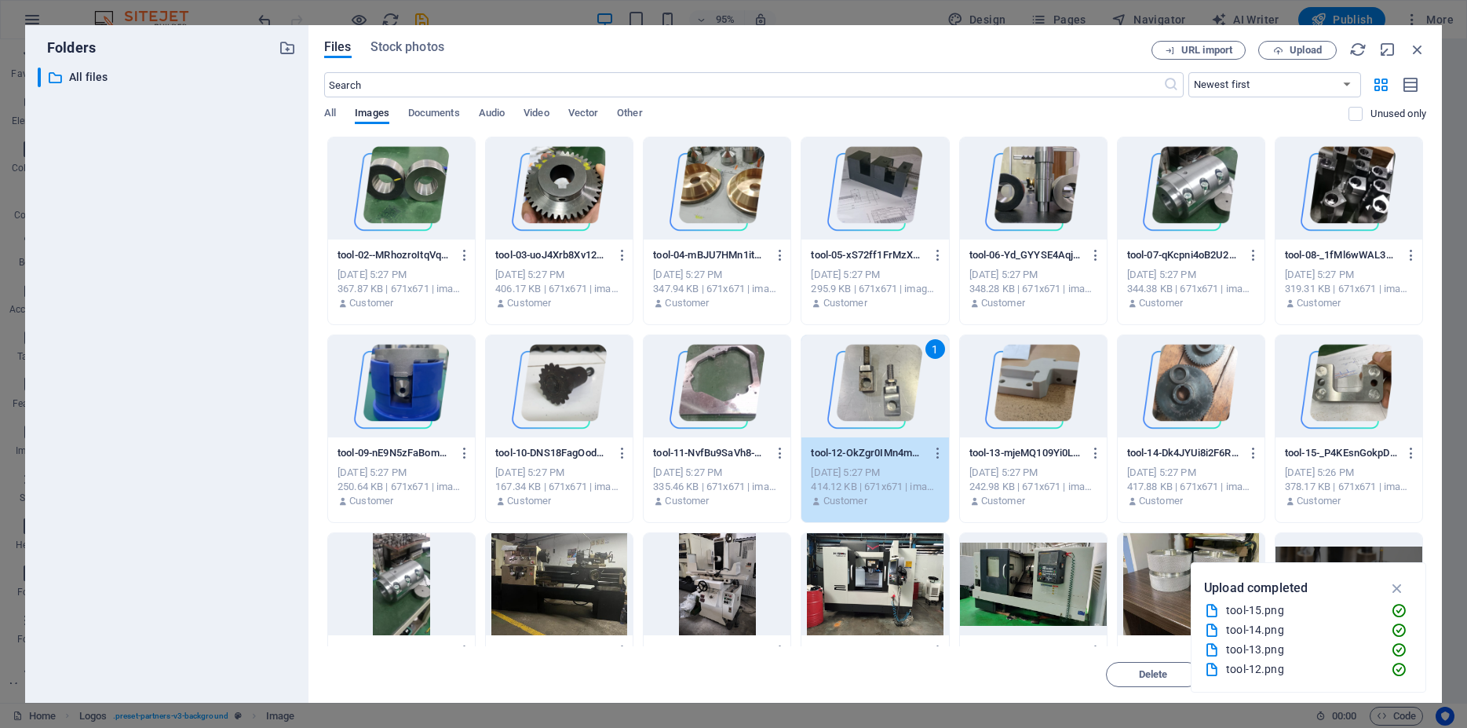
click at [747, 388] on div at bounding box center [717, 386] width 147 height 102
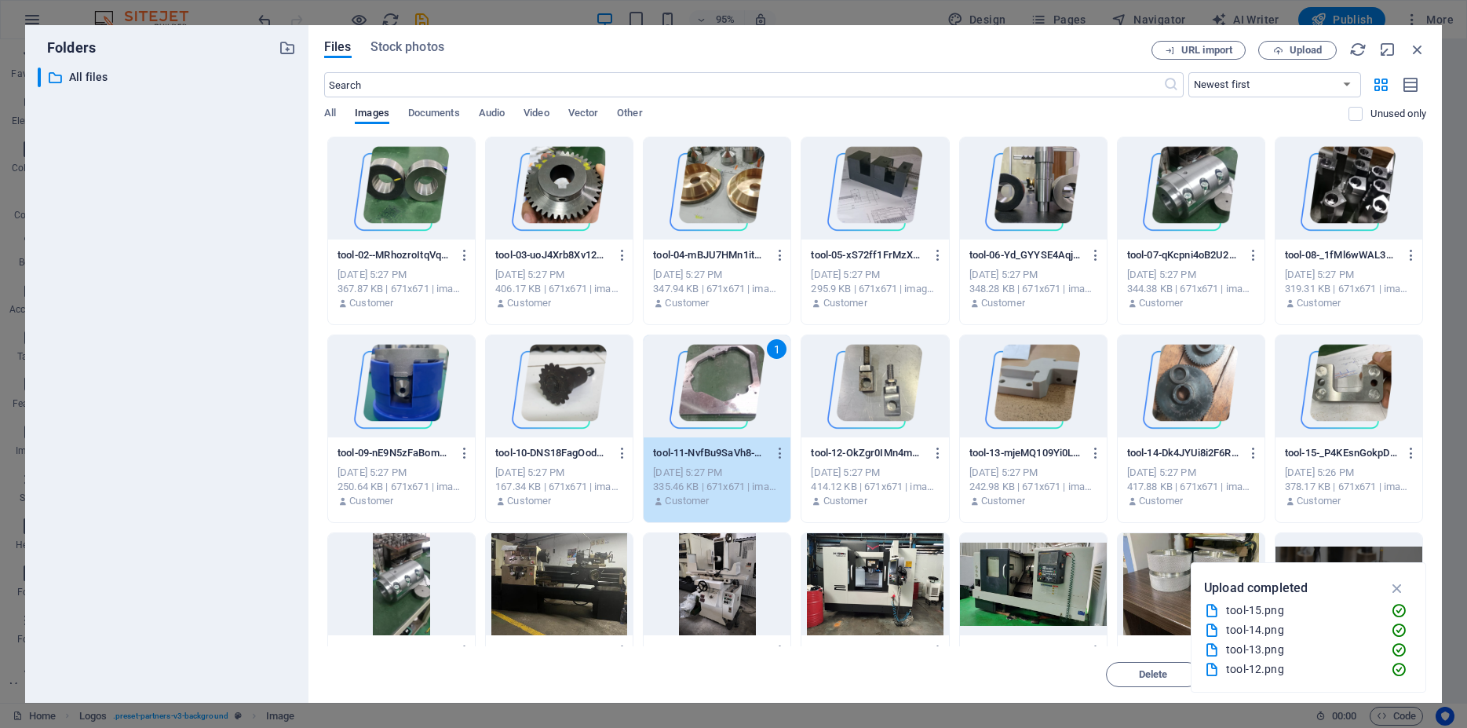
click at [747, 388] on div "1" at bounding box center [717, 386] width 147 height 102
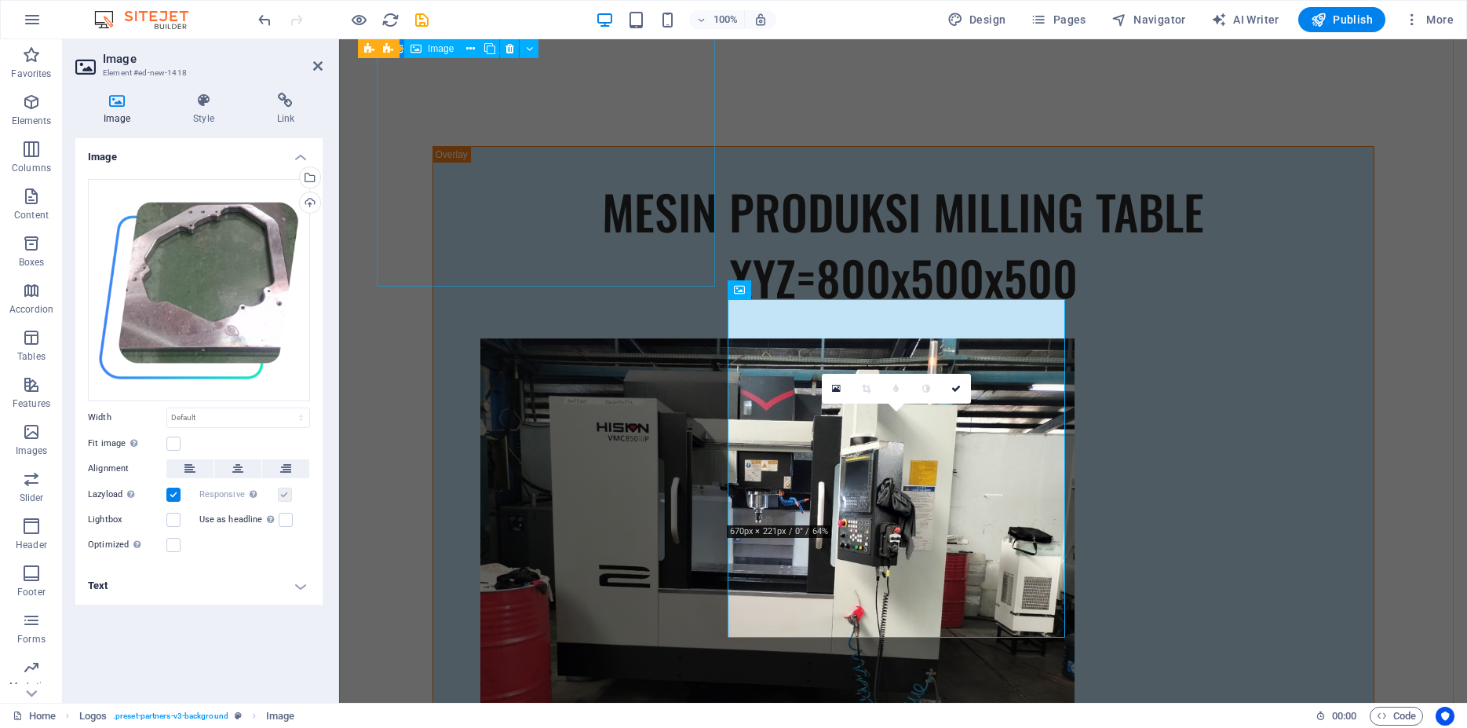
scroll to position [12616, 0]
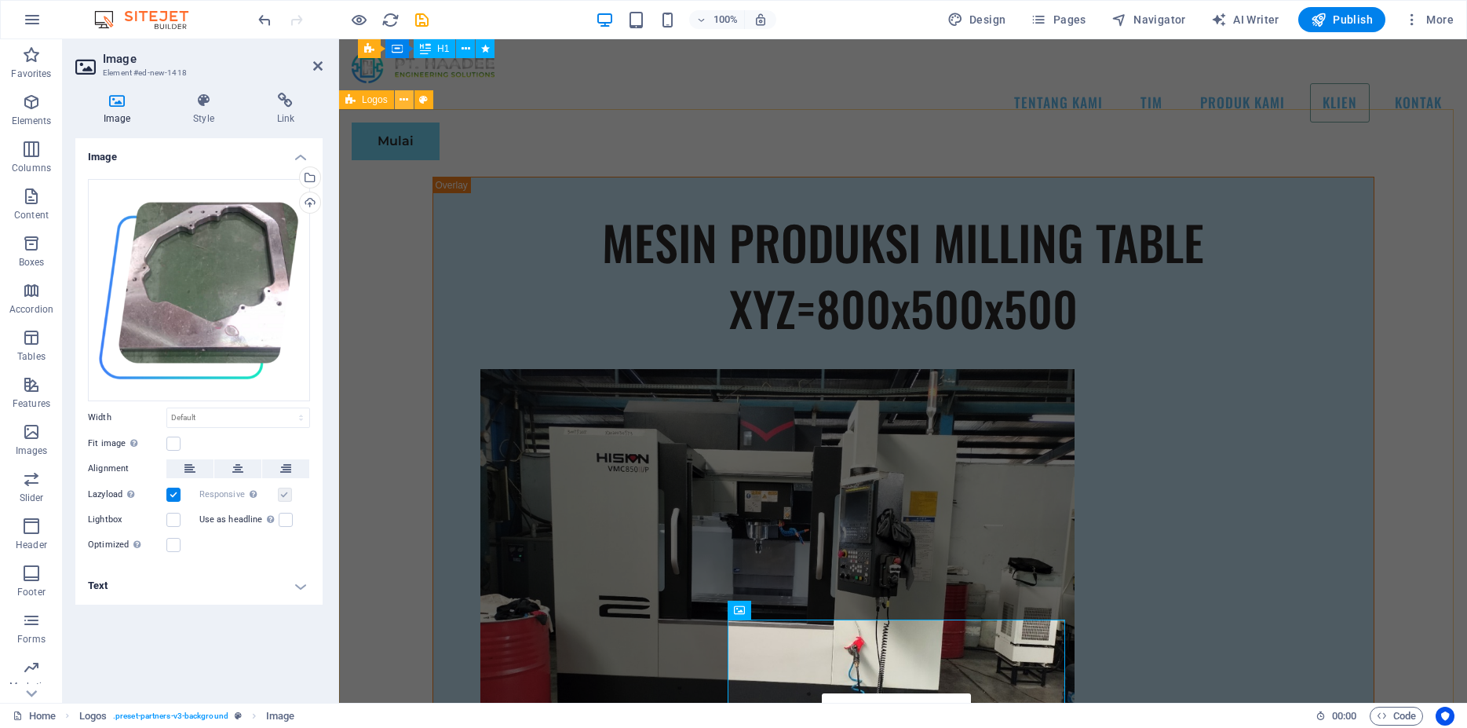
click at [404, 101] on icon at bounding box center [404, 100] width 9 height 16
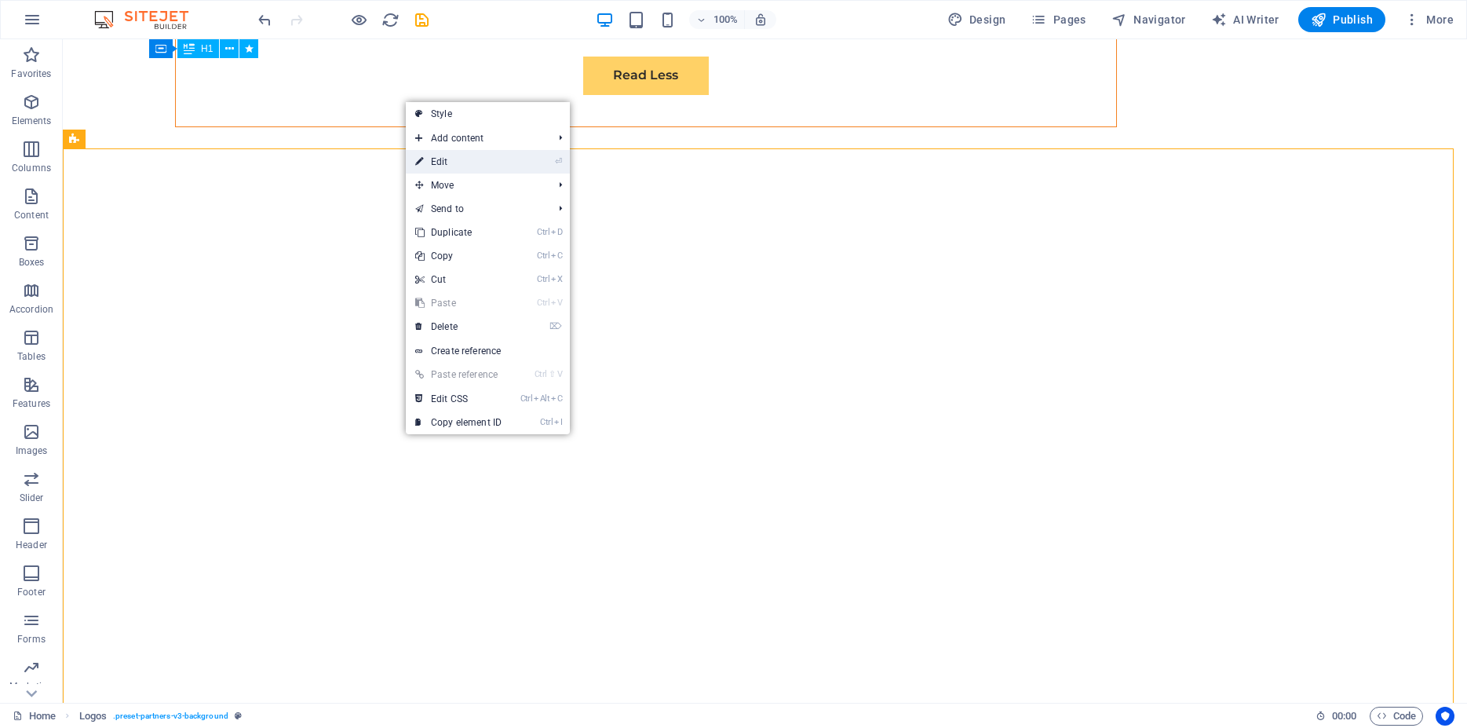
click at [455, 164] on link "⏎ Edit" at bounding box center [458, 162] width 105 height 24
select select "px"
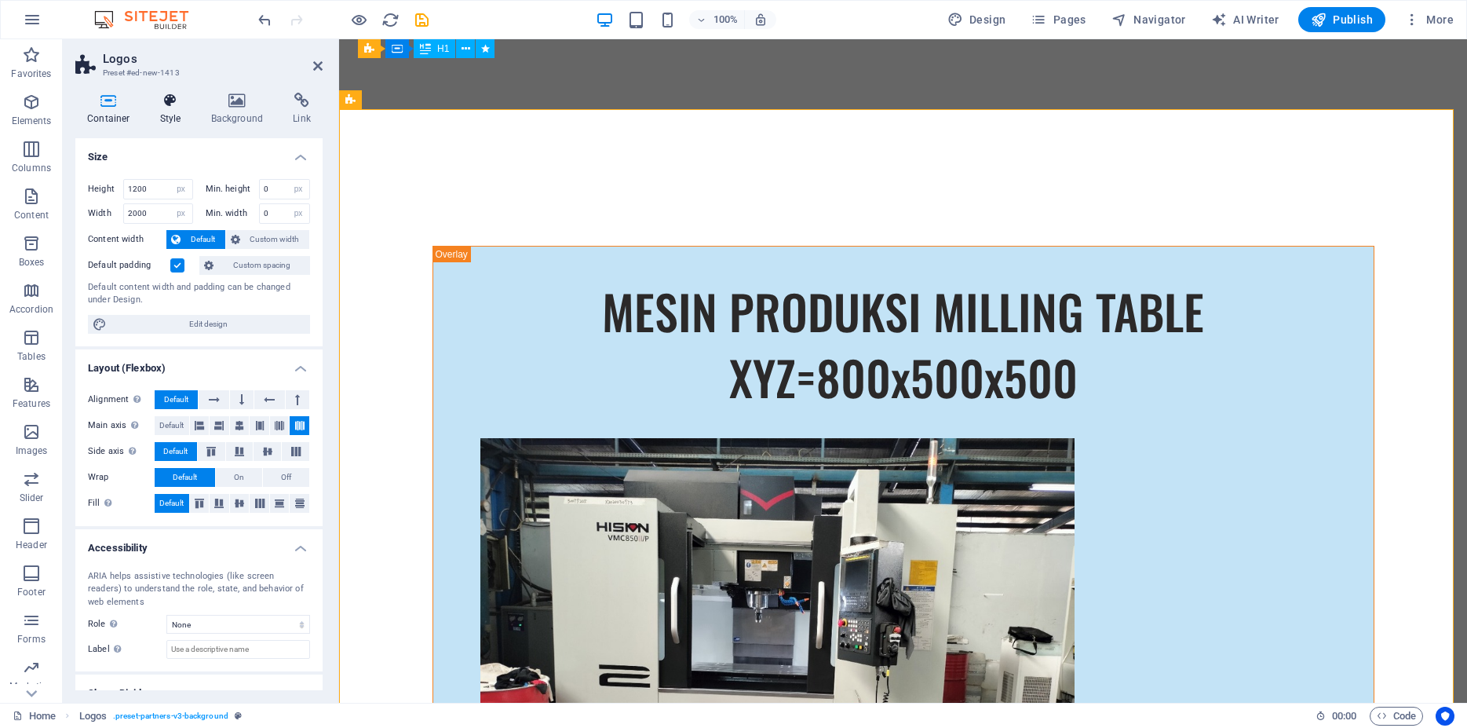
click at [176, 117] on h4 "Style" at bounding box center [173, 109] width 51 height 33
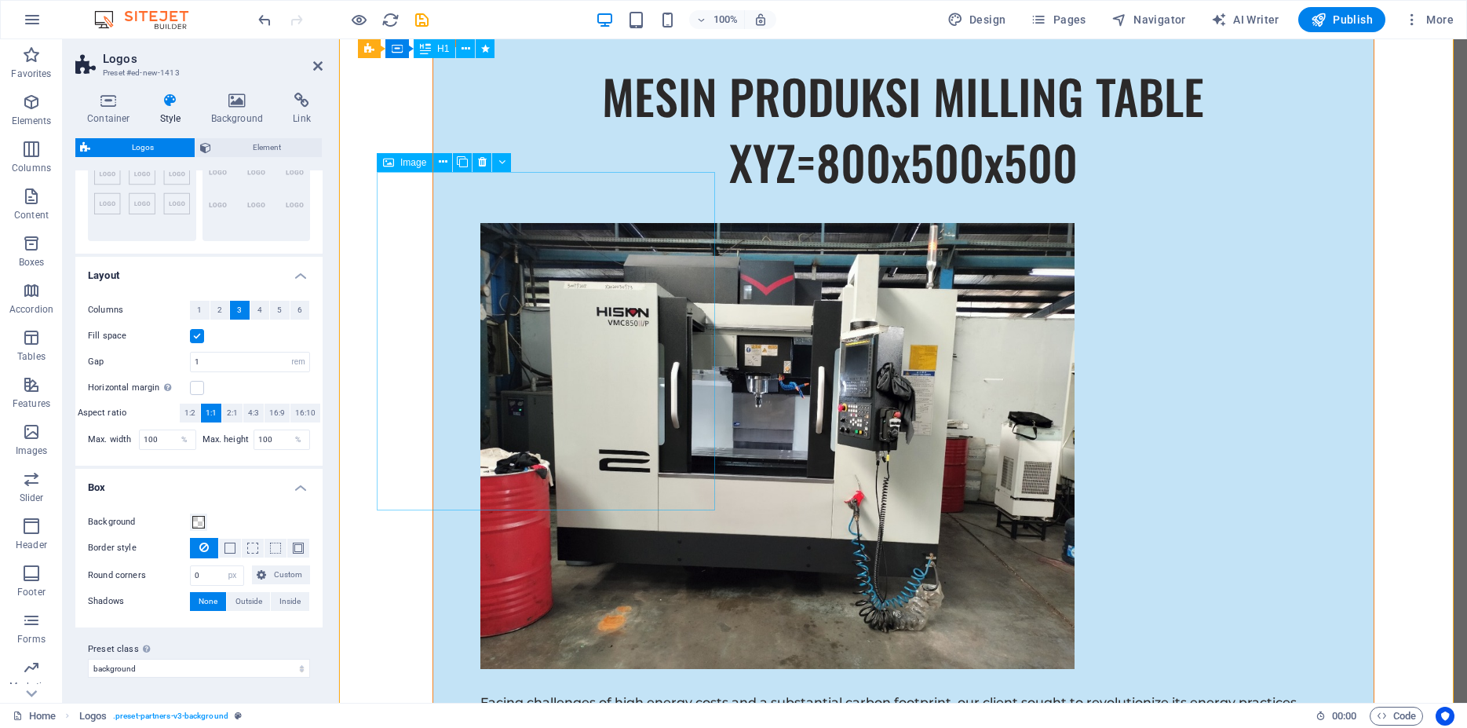
scroll to position [12856, 0]
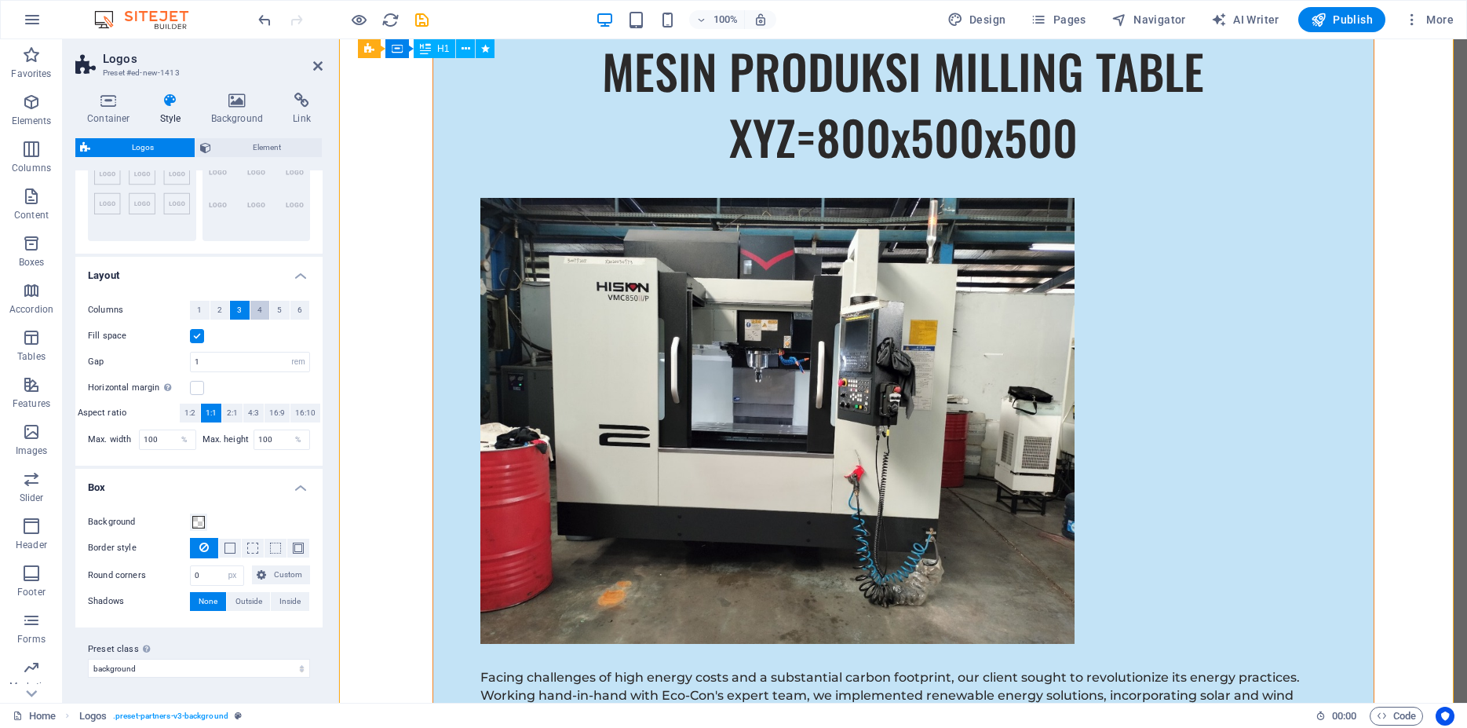
click at [250, 301] on button "4" at bounding box center [260, 310] width 20 height 19
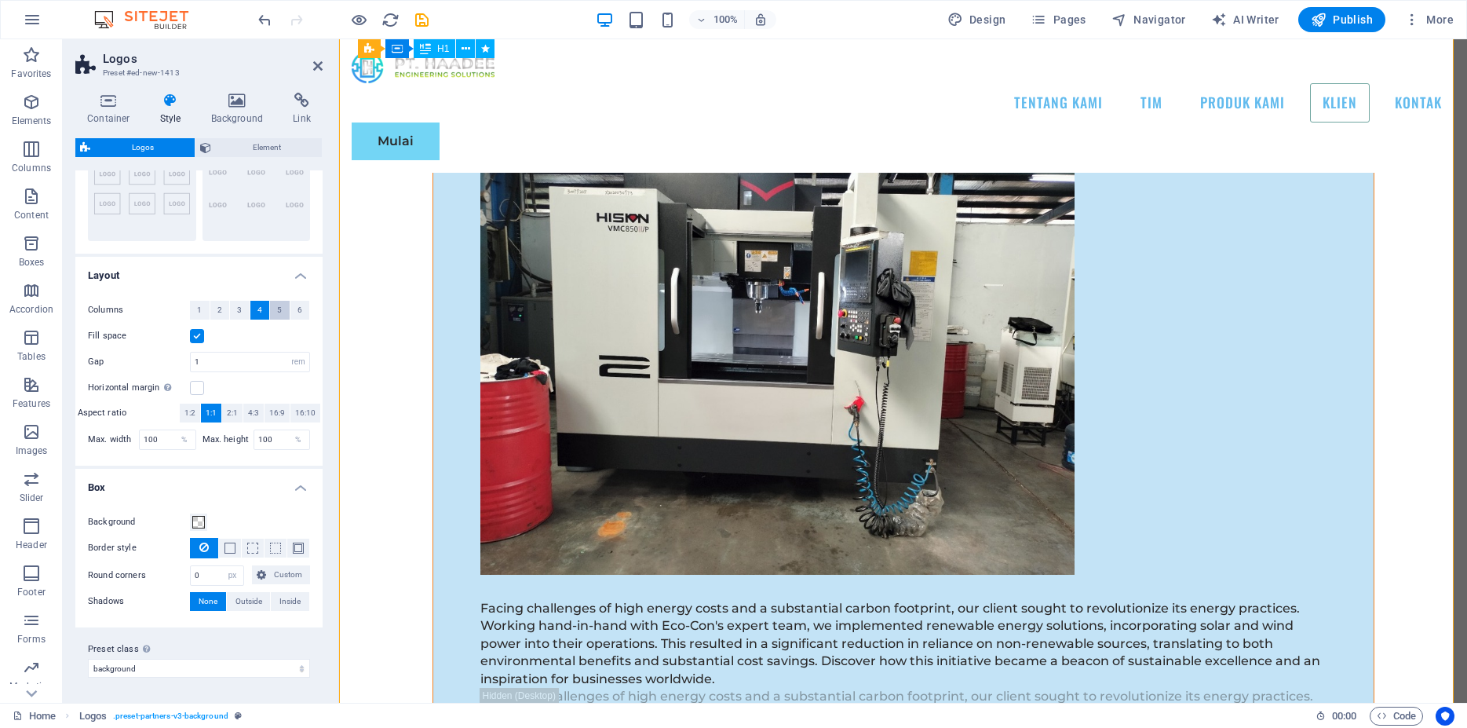
click at [277, 301] on span "5" at bounding box center [279, 310] width 5 height 19
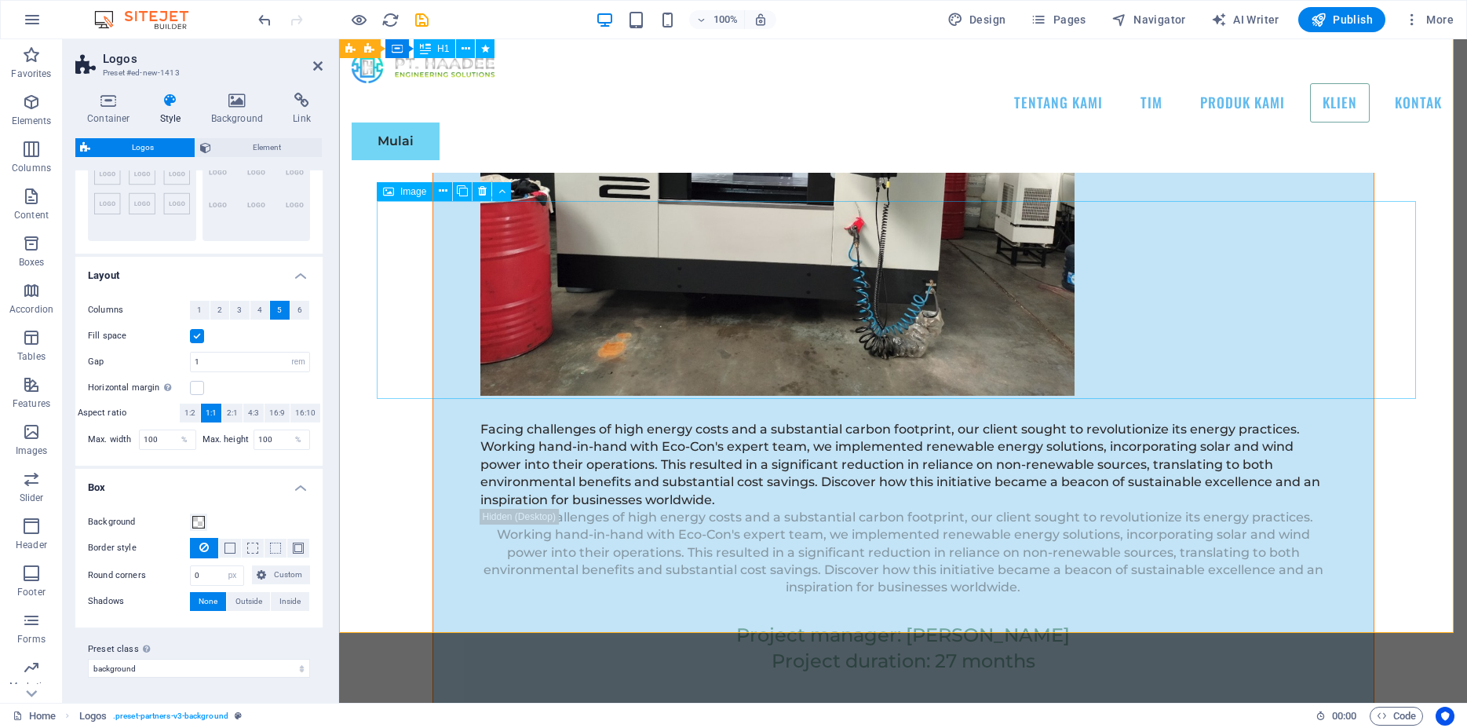
scroll to position [12989, 0]
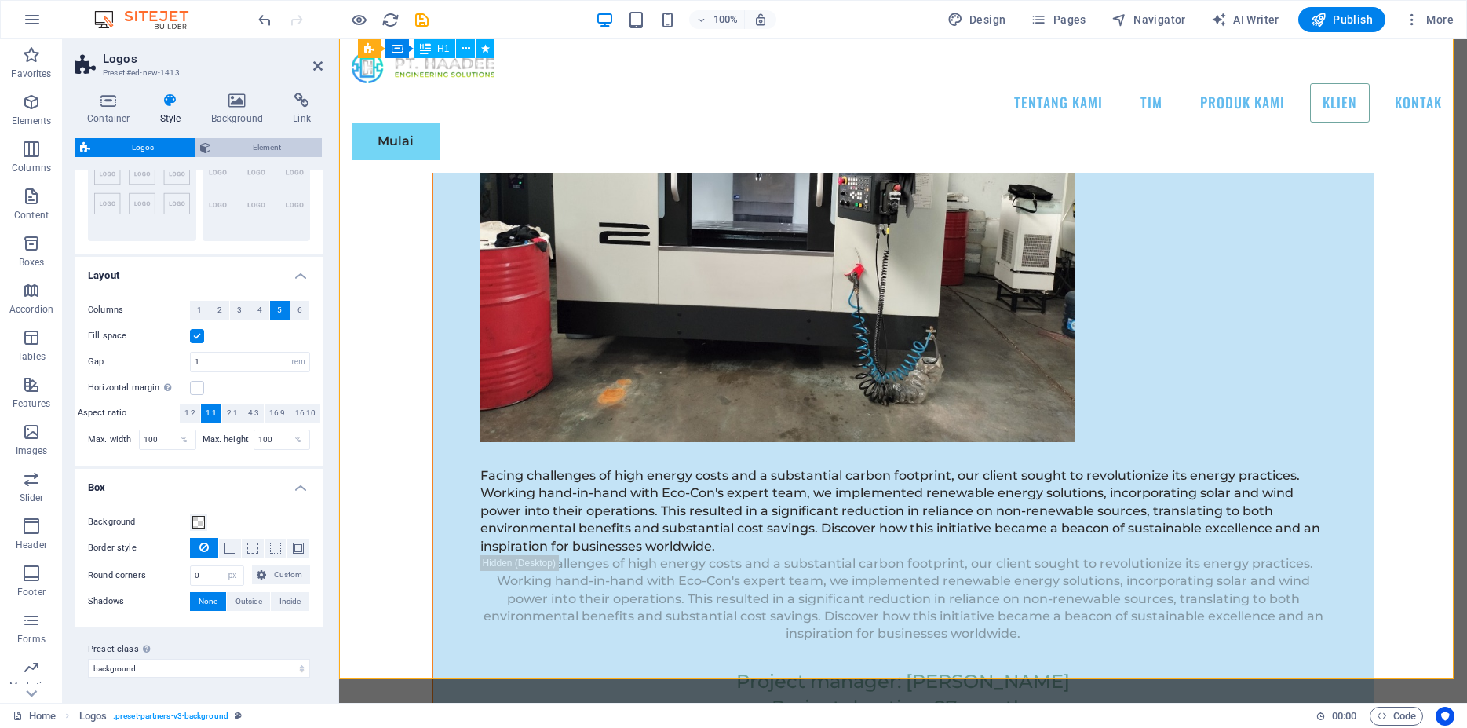
click at [257, 150] on span "Element" at bounding box center [266, 147] width 101 height 19
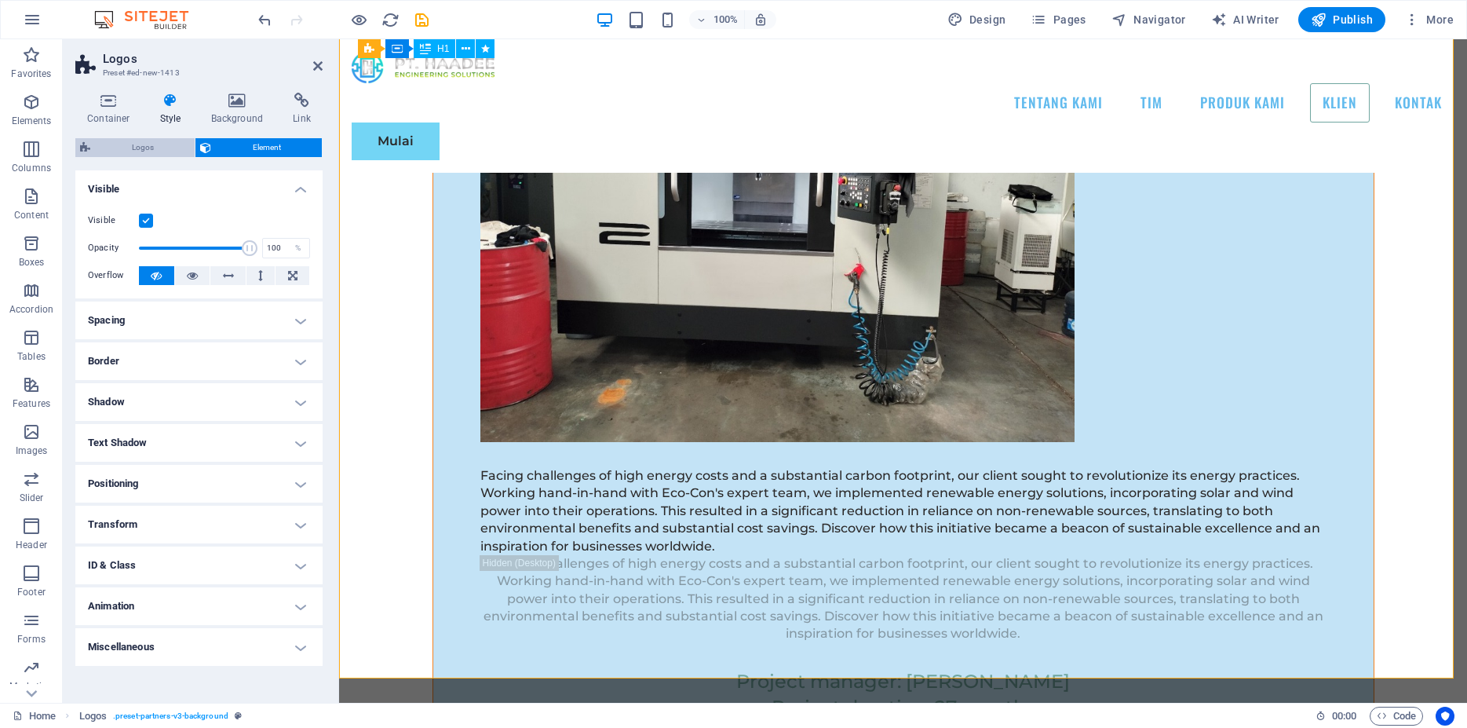
click at [133, 154] on span "Logos" at bounding box center [142, 147] width 95 height 19
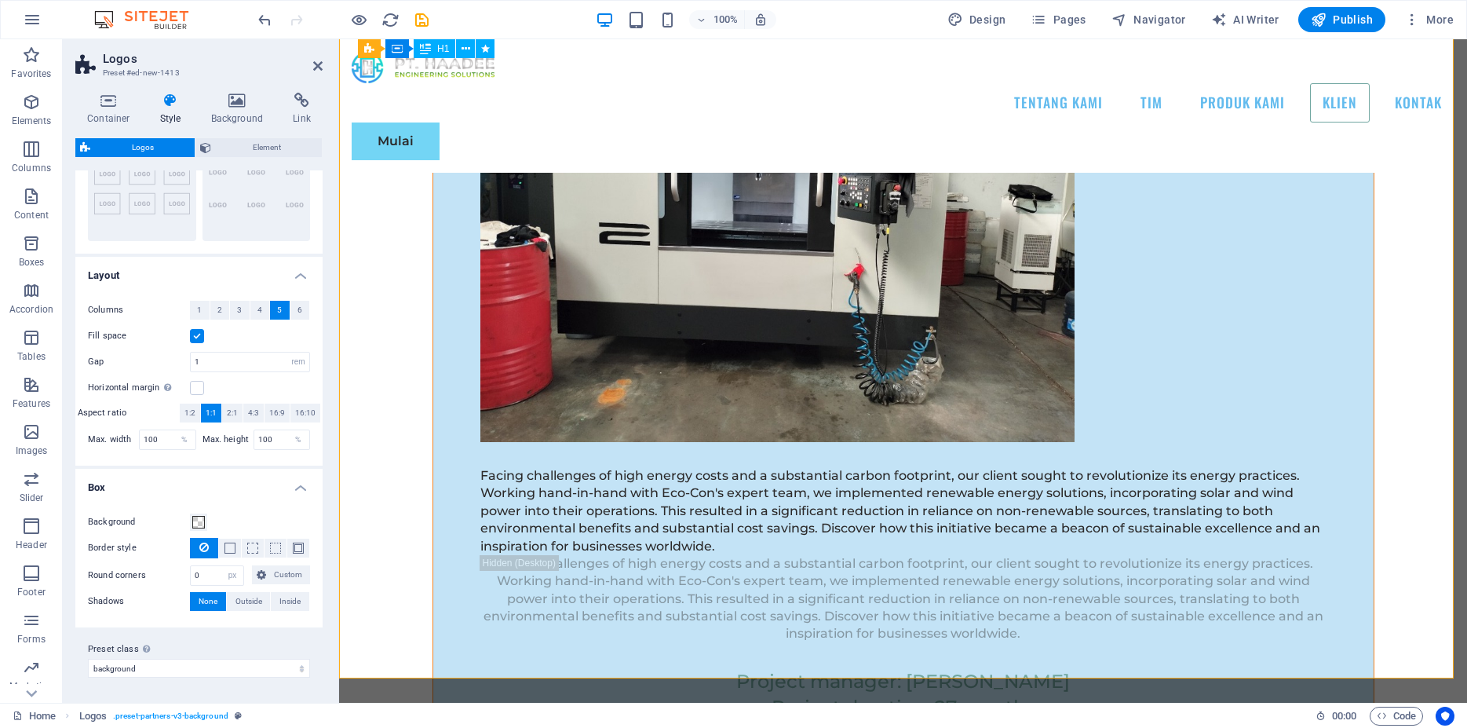
scroll to position [0, 0]
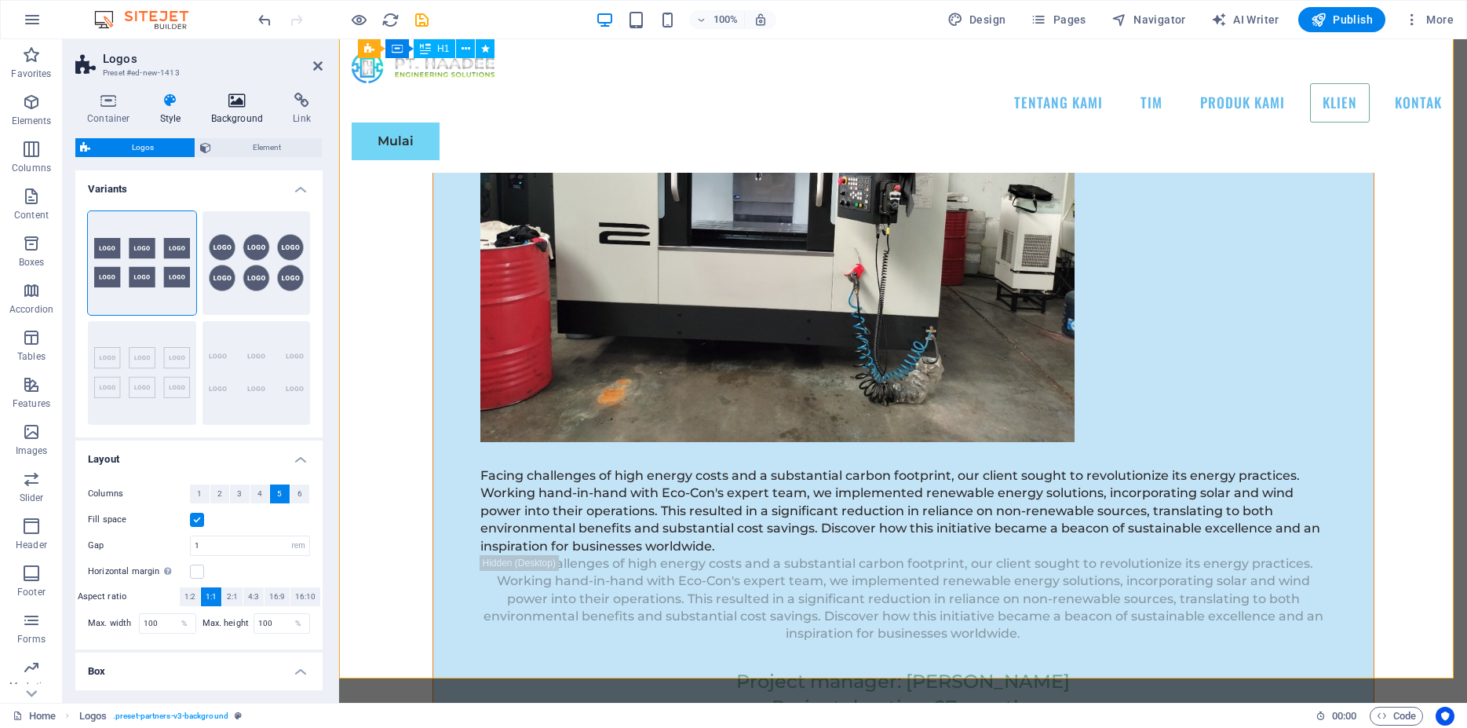
click at [228, 93] on icon at bounding box center [237, 101] width 76 height 16
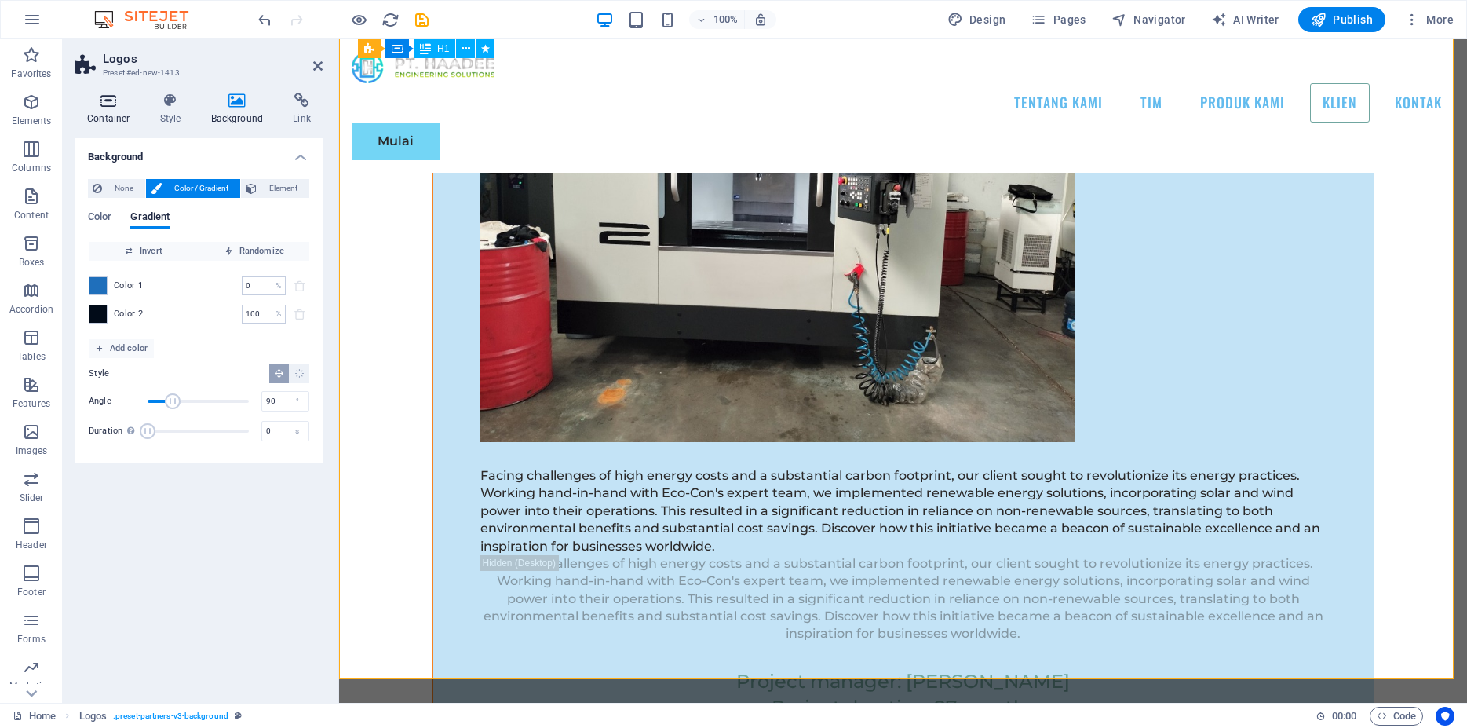
click at [107, 107] on icon at bounding box center [108, 101] width 67 height 16
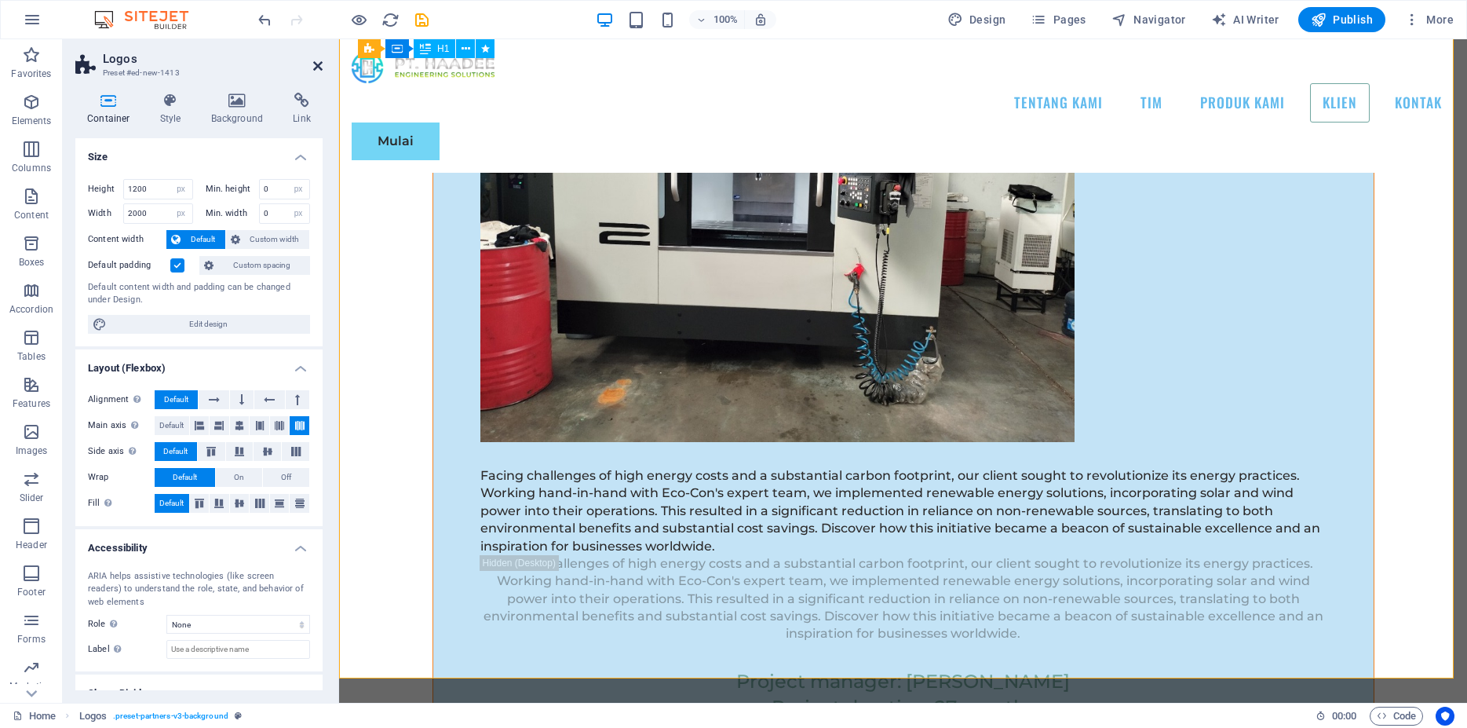
drag, startPoint x: 316, startPoint y: 65, endPoint x: 254, endPoint y: 27, distance: 73.0
click at [316, 65] on icon at bounding box center [317, 66] width 9 height 13
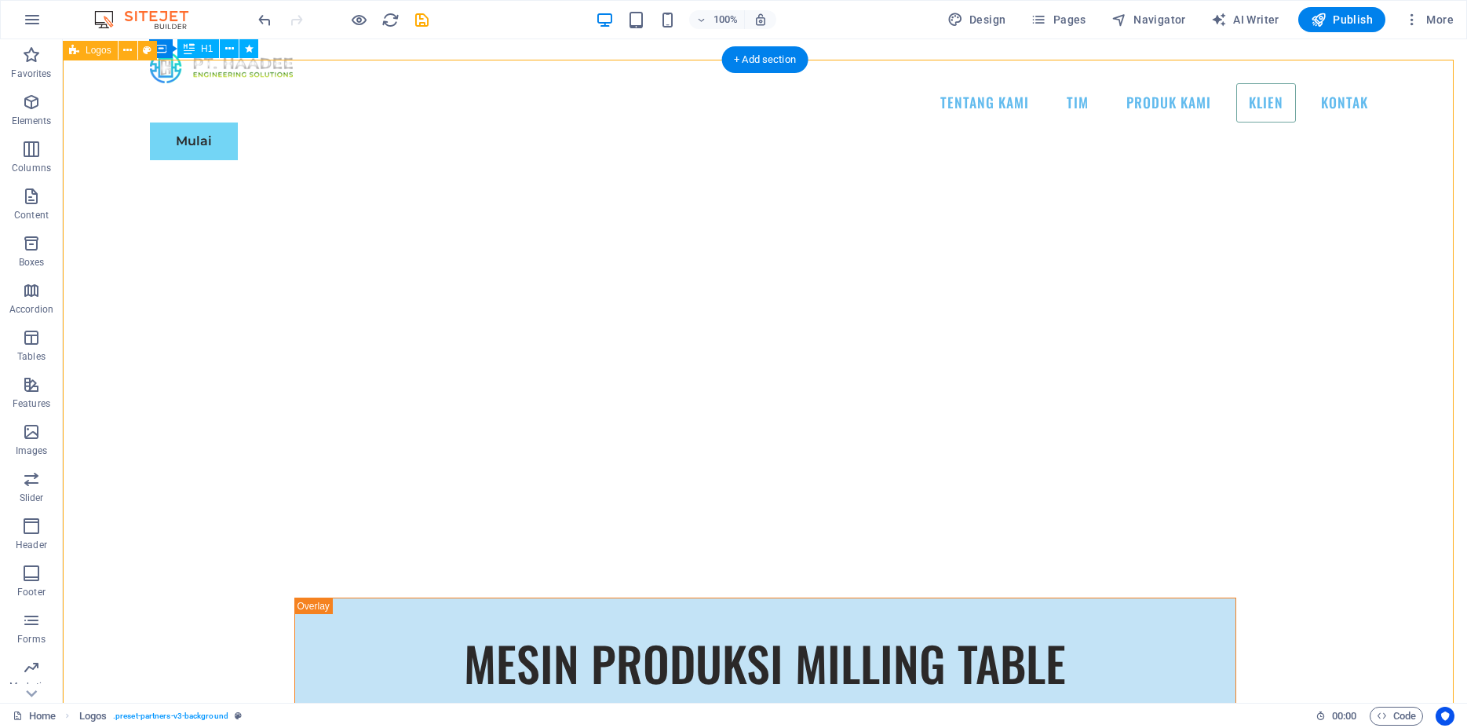
scroll to position [12464, 0]
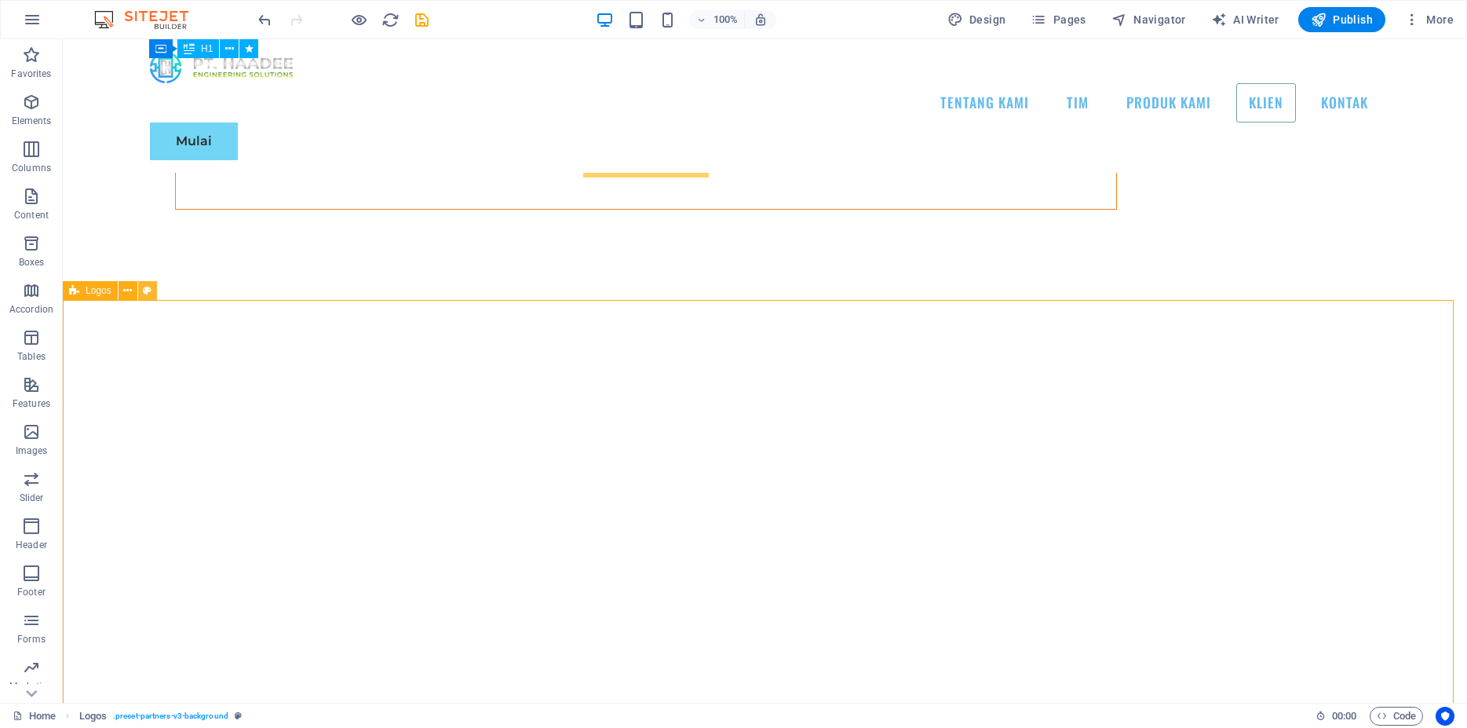
click at [146, 287] on icon at bounding box center [147, 291] width 9 height 16
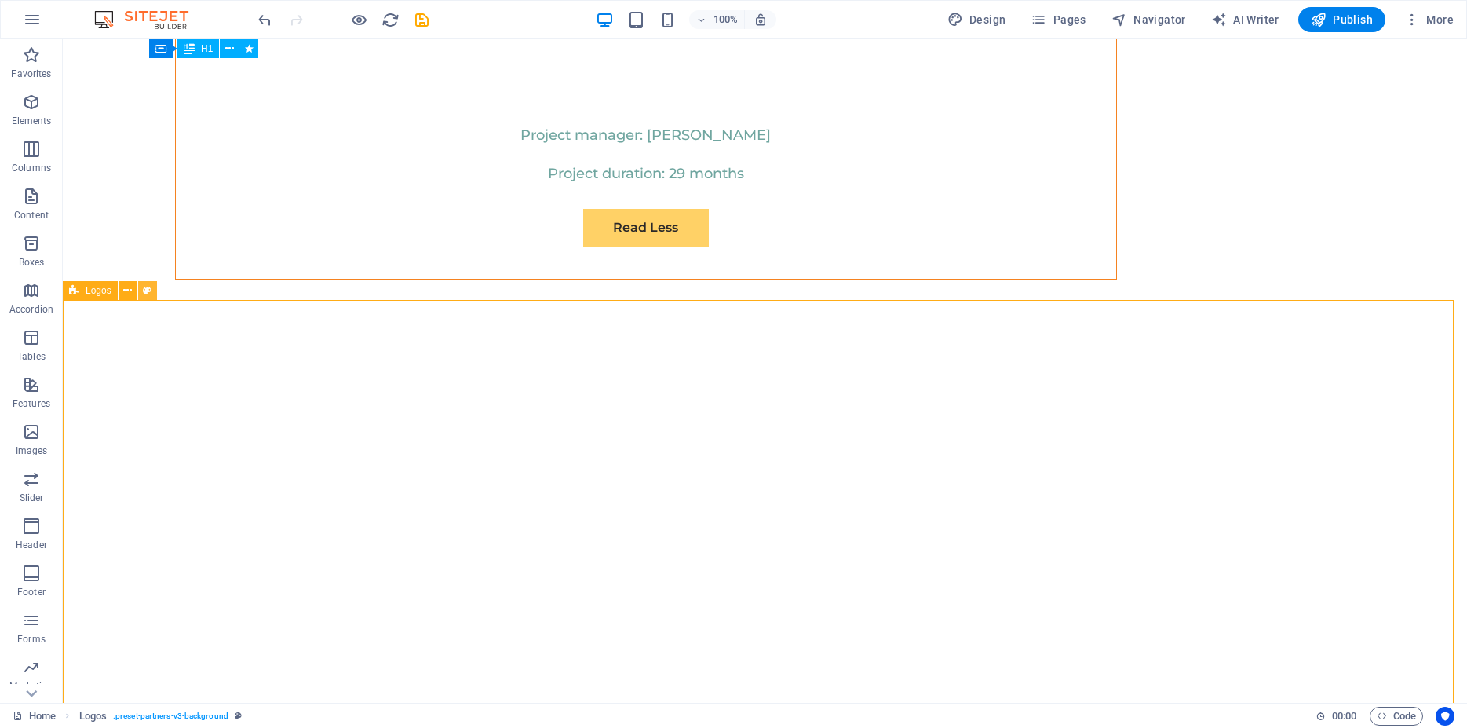
select select "rem"
select select "px"
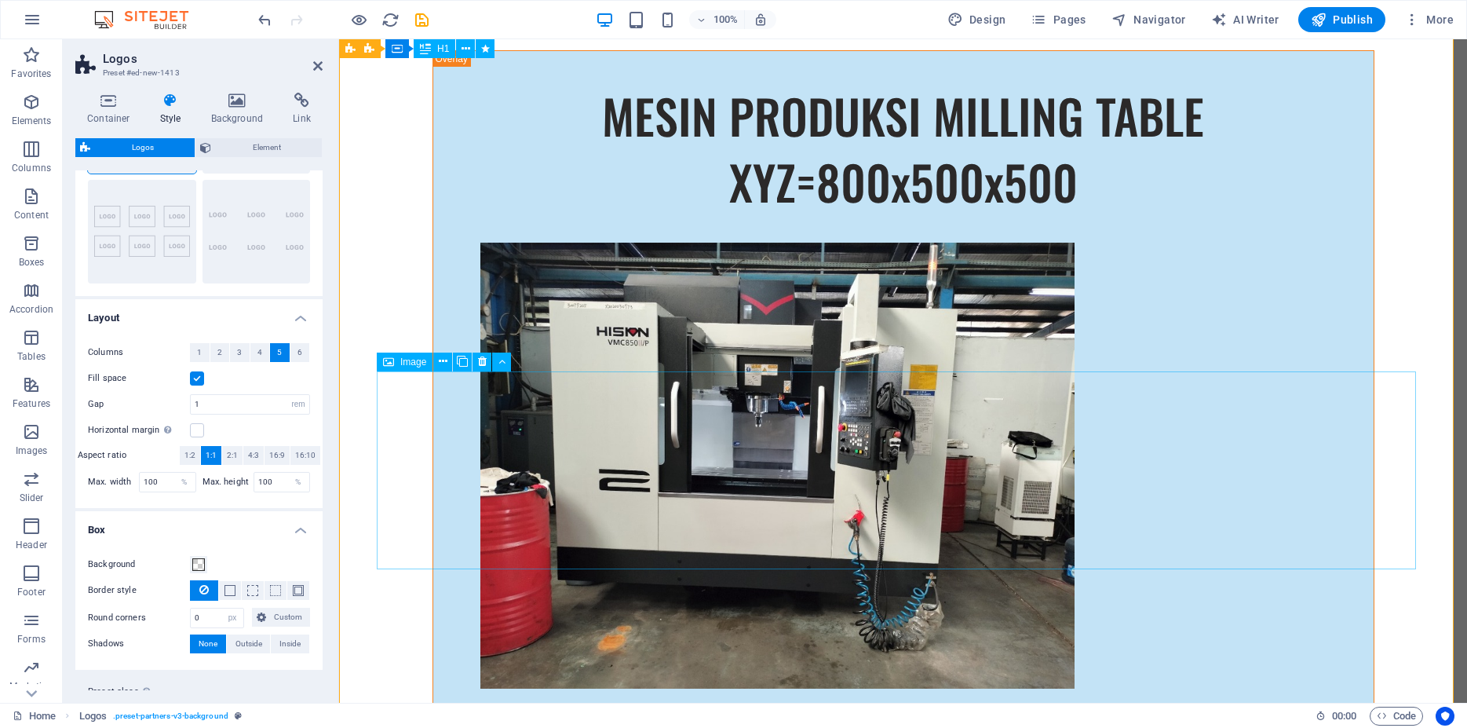
scroll to position [12864, 0]
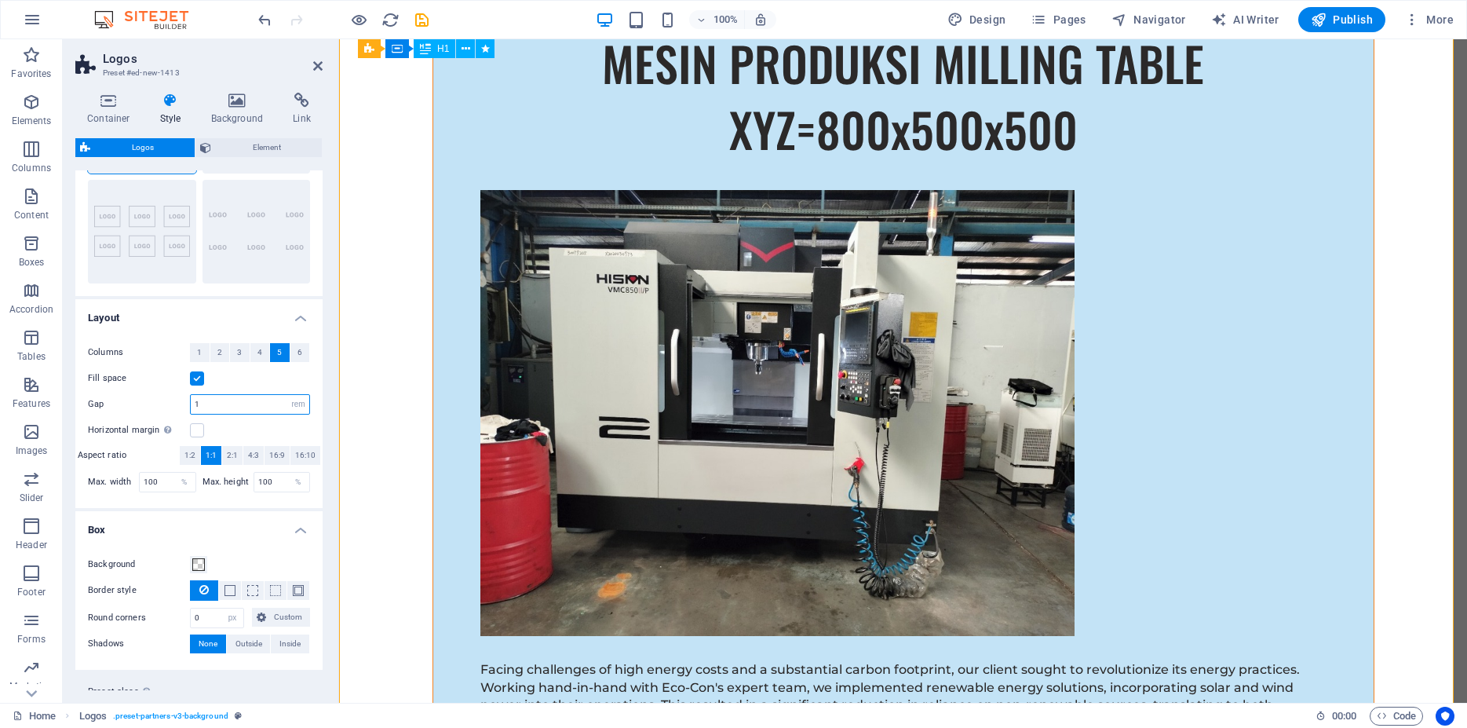
click at [222, 406] on input "1" at bounding box center [250, 404] width 119 height 19
drag, startPoint x: 250, startPoint y: 399, endPoint x: 166, endPoint y: 405, distance: 83.5
click at [191, 405] on input "1" at bounding box center [250, 404] width 119 height 19
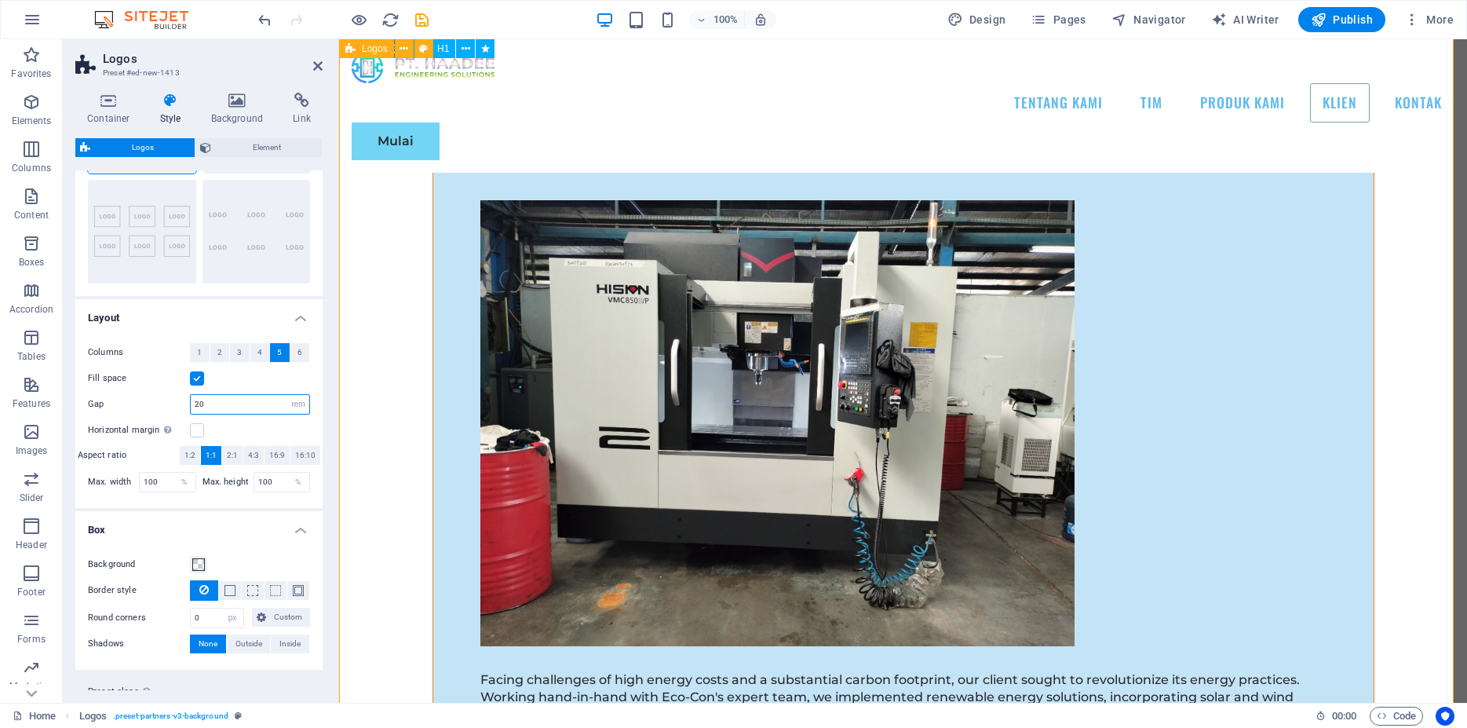
scroll to position [12784, 0]
drag, startPoint x: 250, startPoint y: 404, endPoint x: 174, endPoint y: 404, distance: 76.9
click at [191, 404] on input "20" at bounding box center [250, 404] width 119 height 19
type input "1"
drag, startPoint x: 232, startPoint y: 404, endPoint x: 127, endPoint y: 400, distance: 104.5
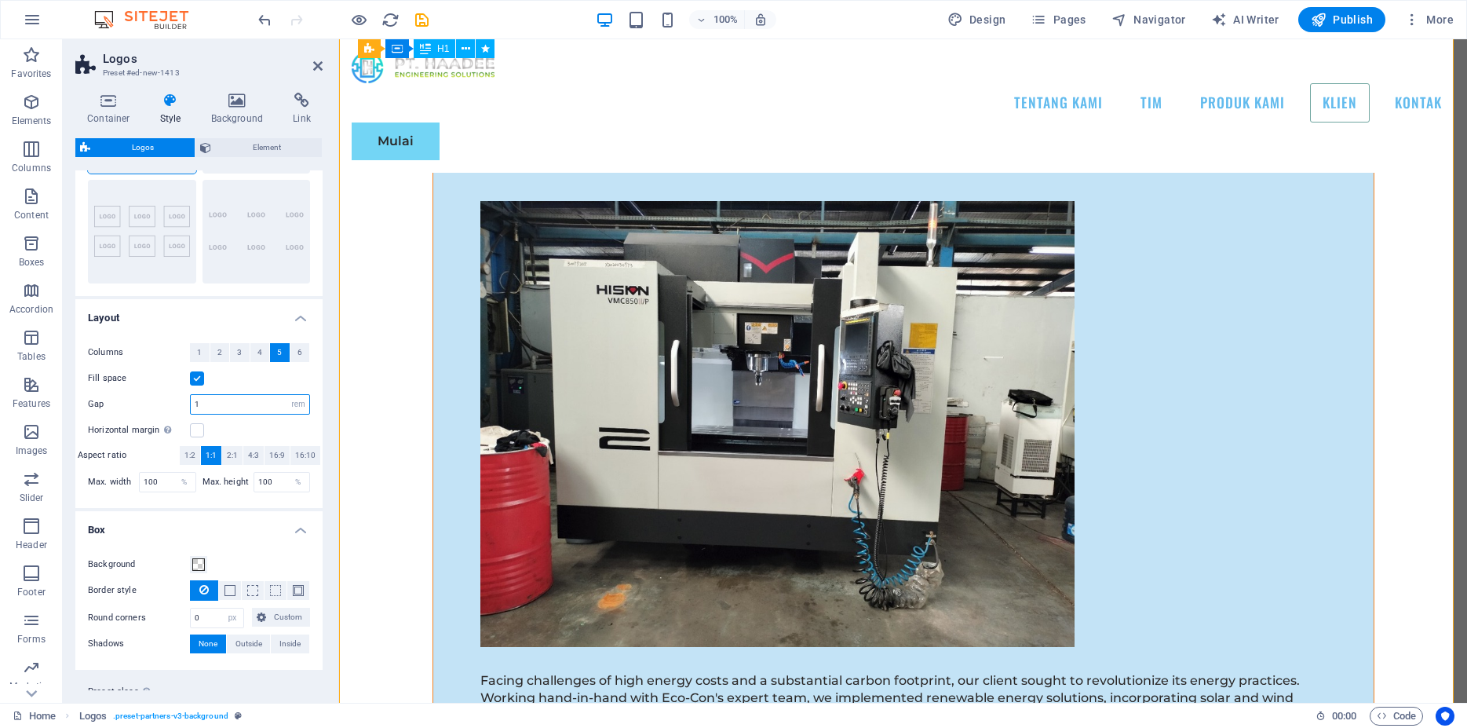
click at [191, 400] on input "1" at bounding box center [250, 404] width 119 height 19
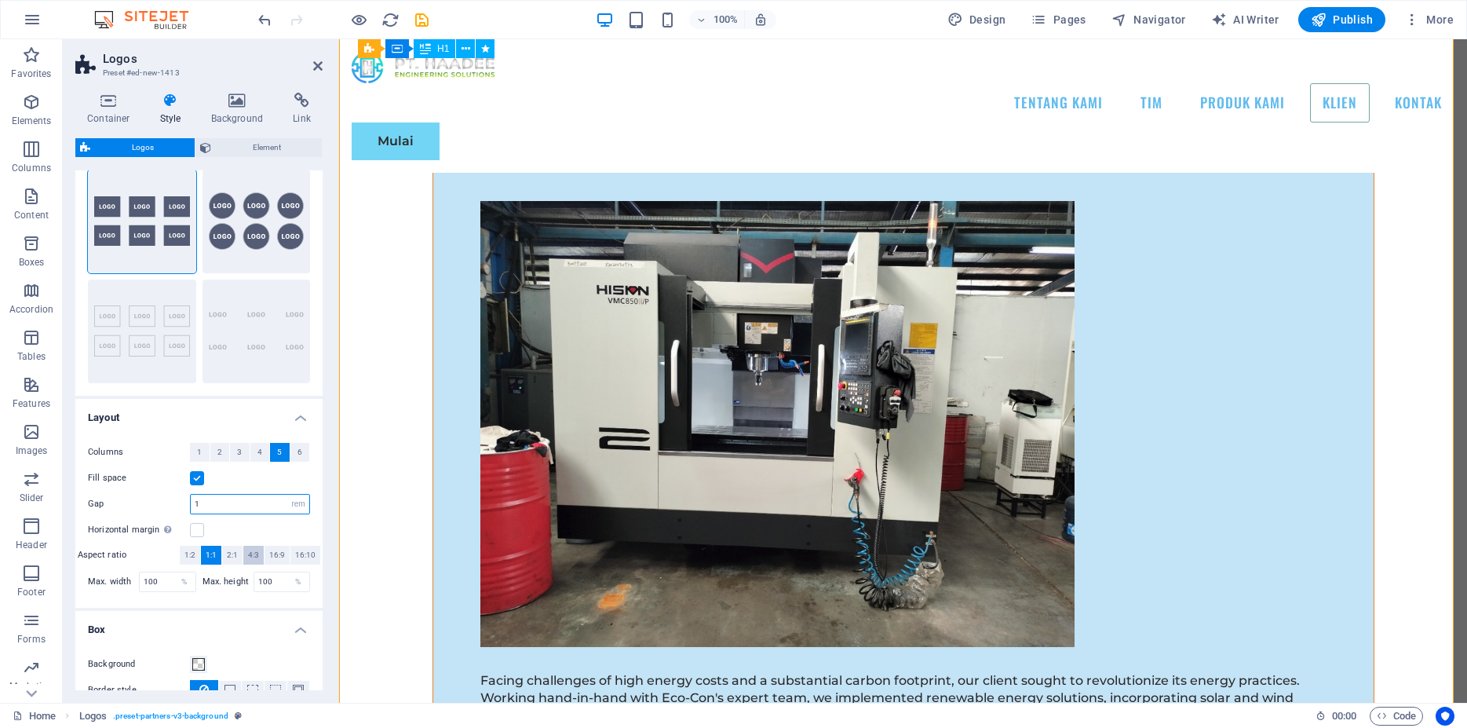
scroll to position [0, 0]
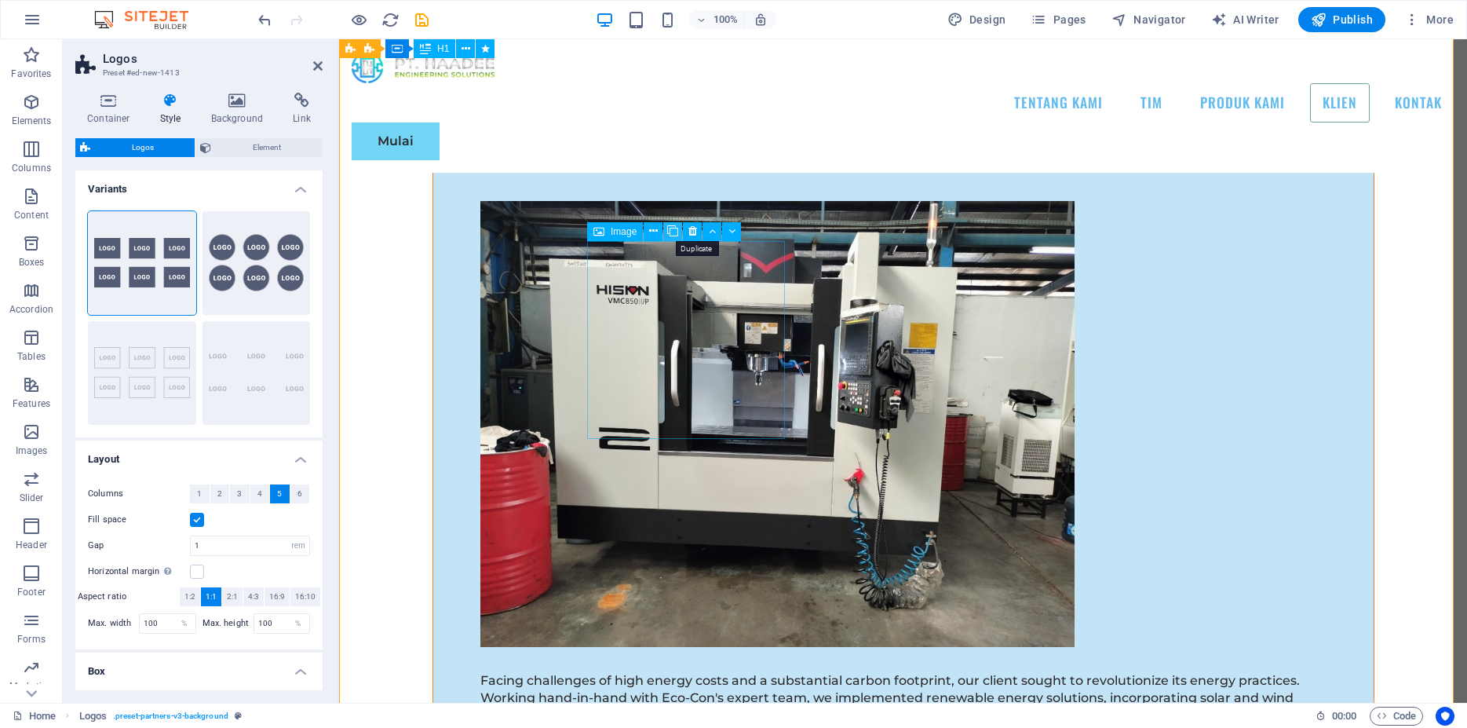
click at [672, 231] on icon at bounding box center [672, 231] width 11 height 16
drag, startPoint x: 1324, startPoint y: 440, endPoint x: 985, endPoint y: 404, distance: 341.0
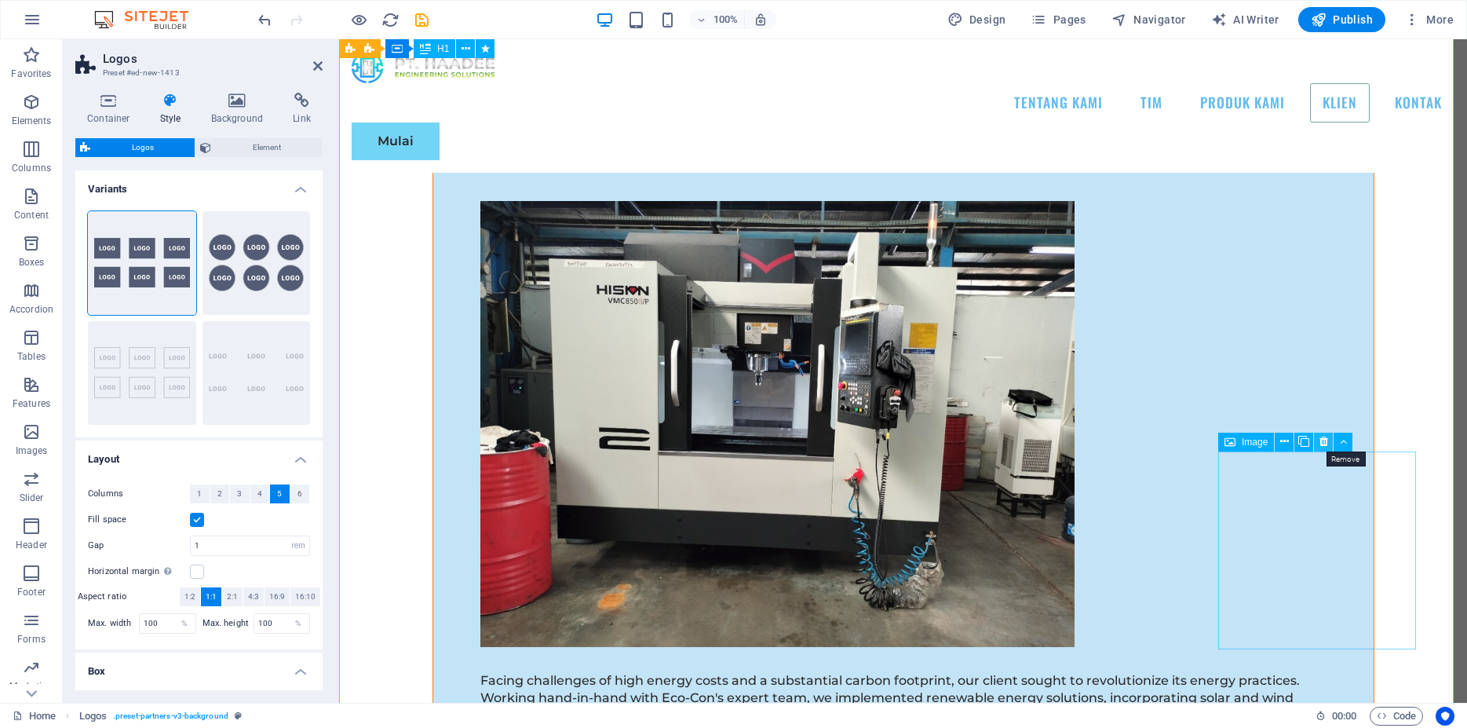
click at [1324, 440] on icon at bounding box center [1324, 441] width 9 height 16
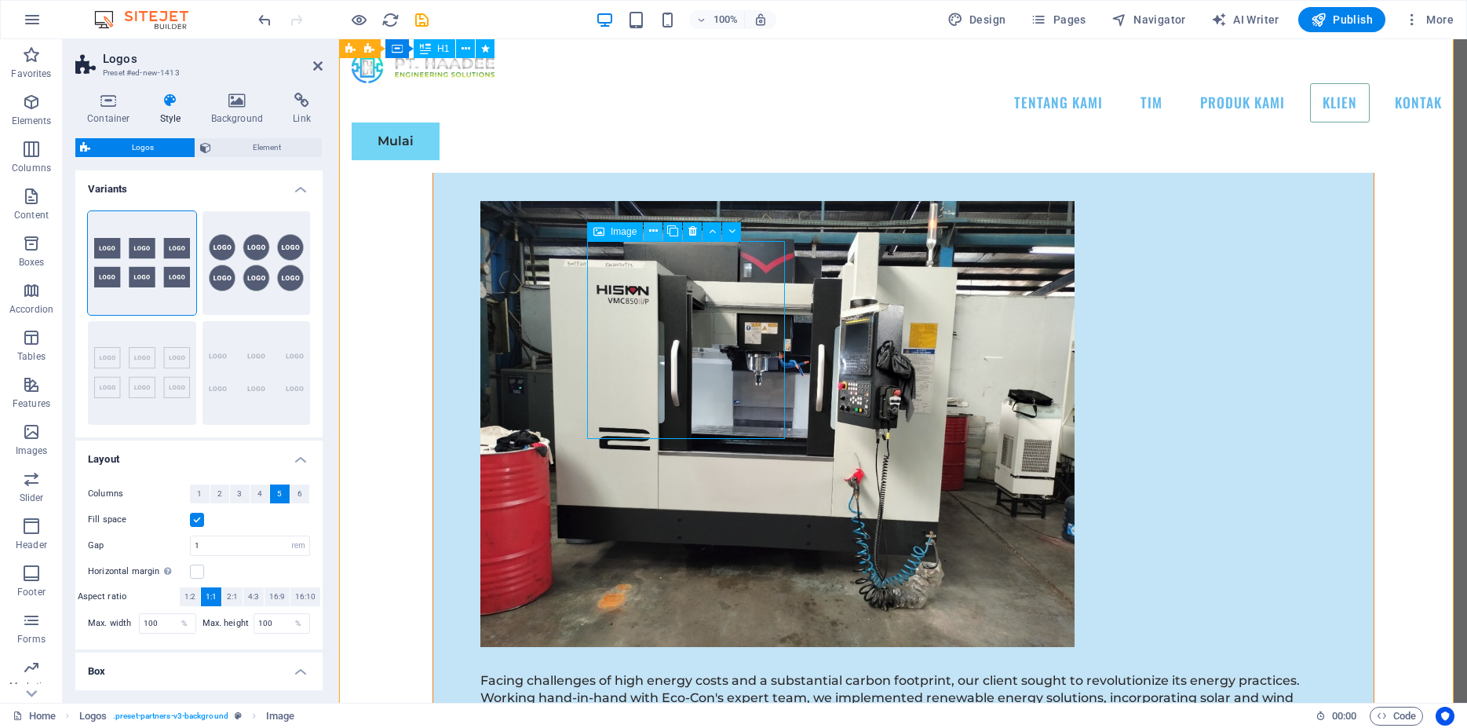
click at [652, 230] on icon at bounding box center [653, 231] width 9 height 16
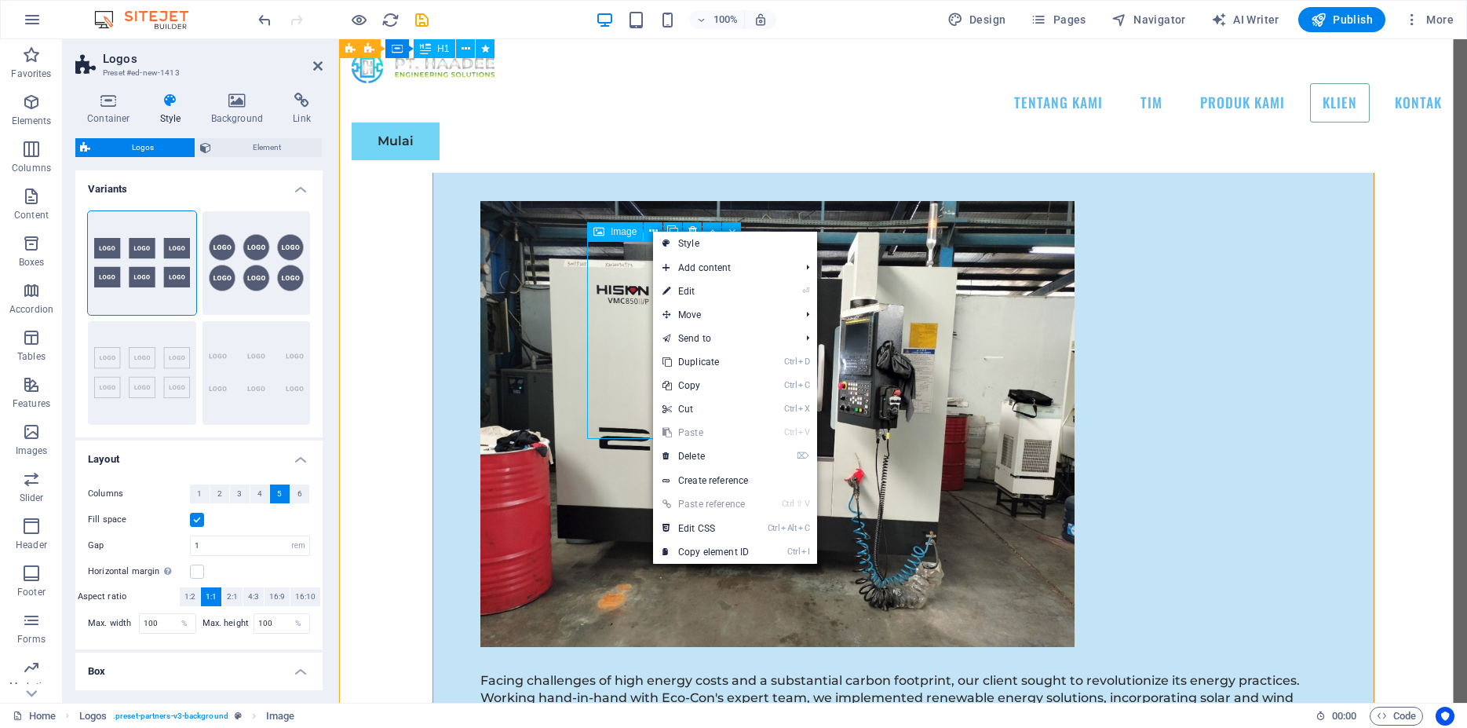
click at [612, 231] on span "Image" at bounding box center [624, 231] width 26 height 9
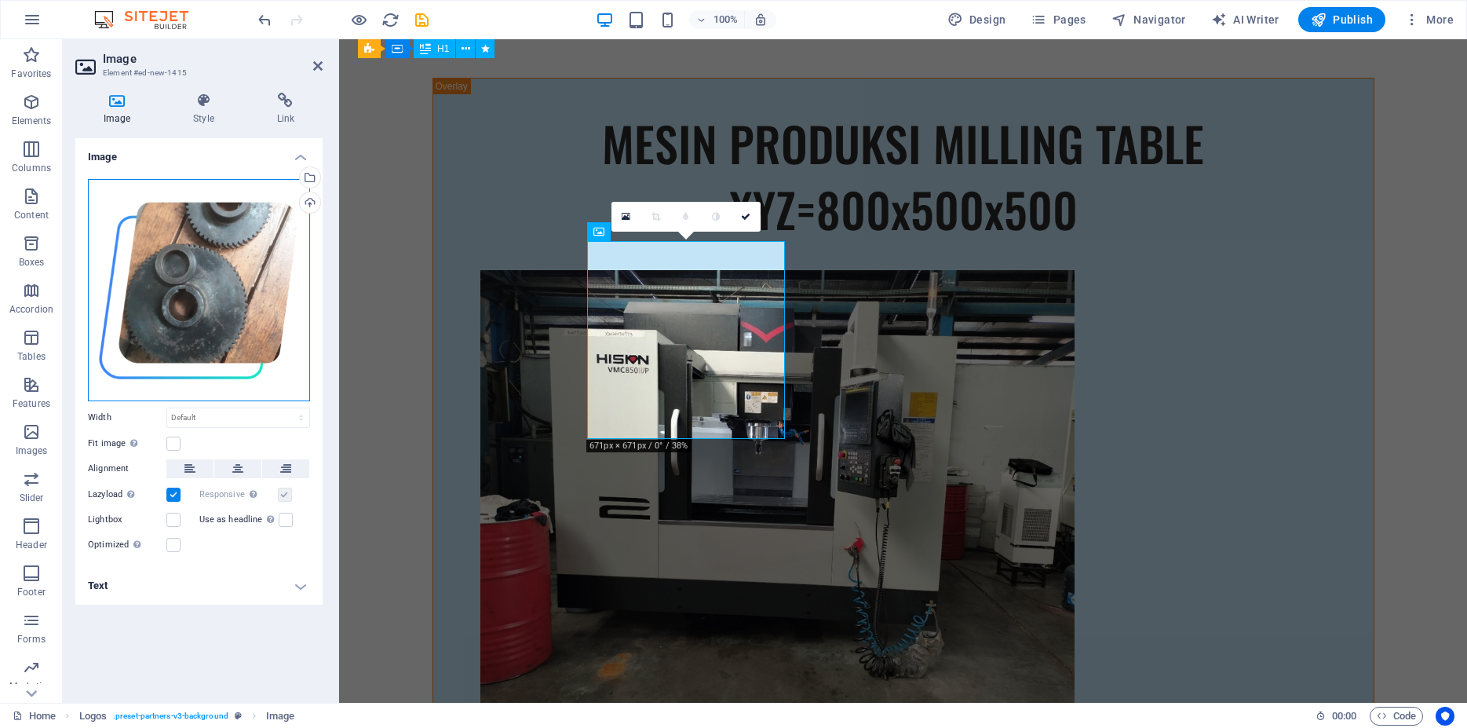
click at [239, 288] on div "Drag files here, click to choose files or select files from Files or our free s…" at bounding box center [199, 290] width 222 height 222
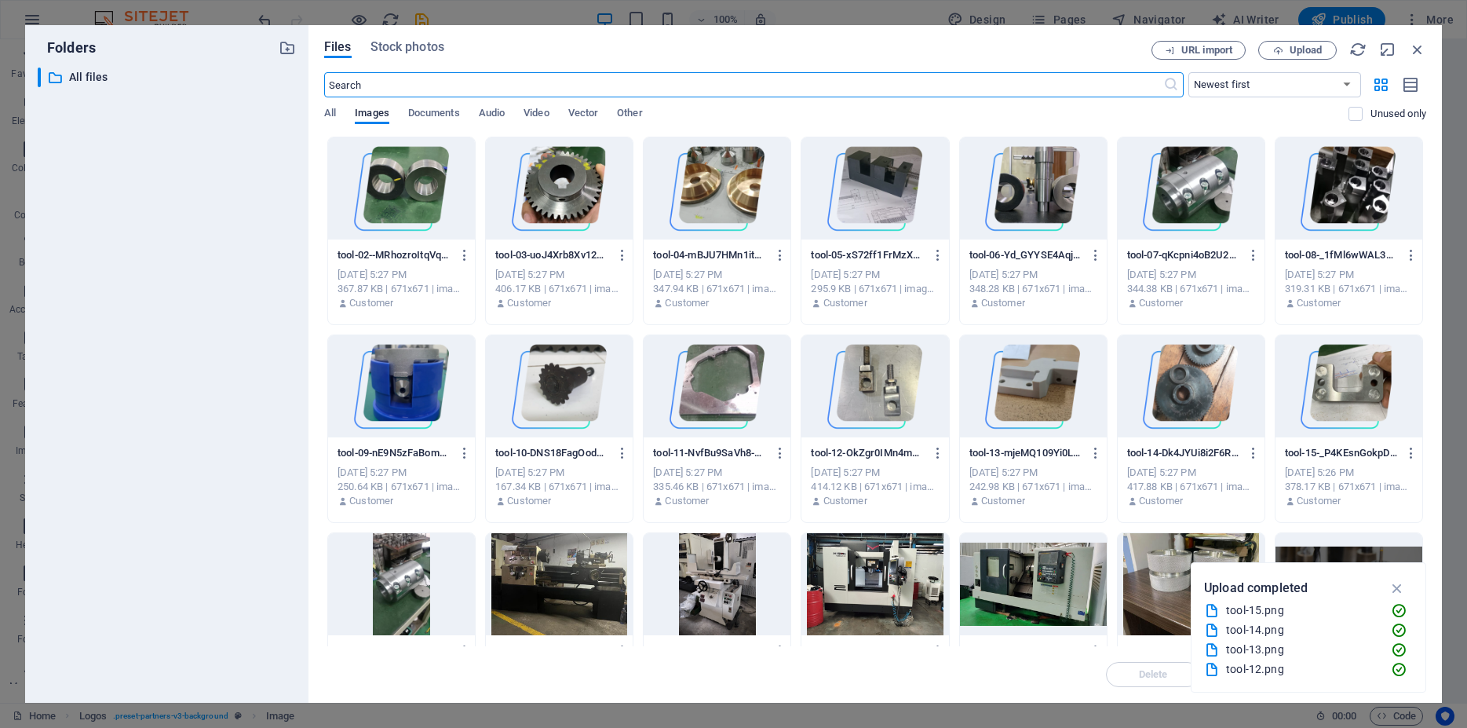
scroll to position [12979, 0]
click at [434, 391] on div at bounding box center [401, 386] width 147 height 102
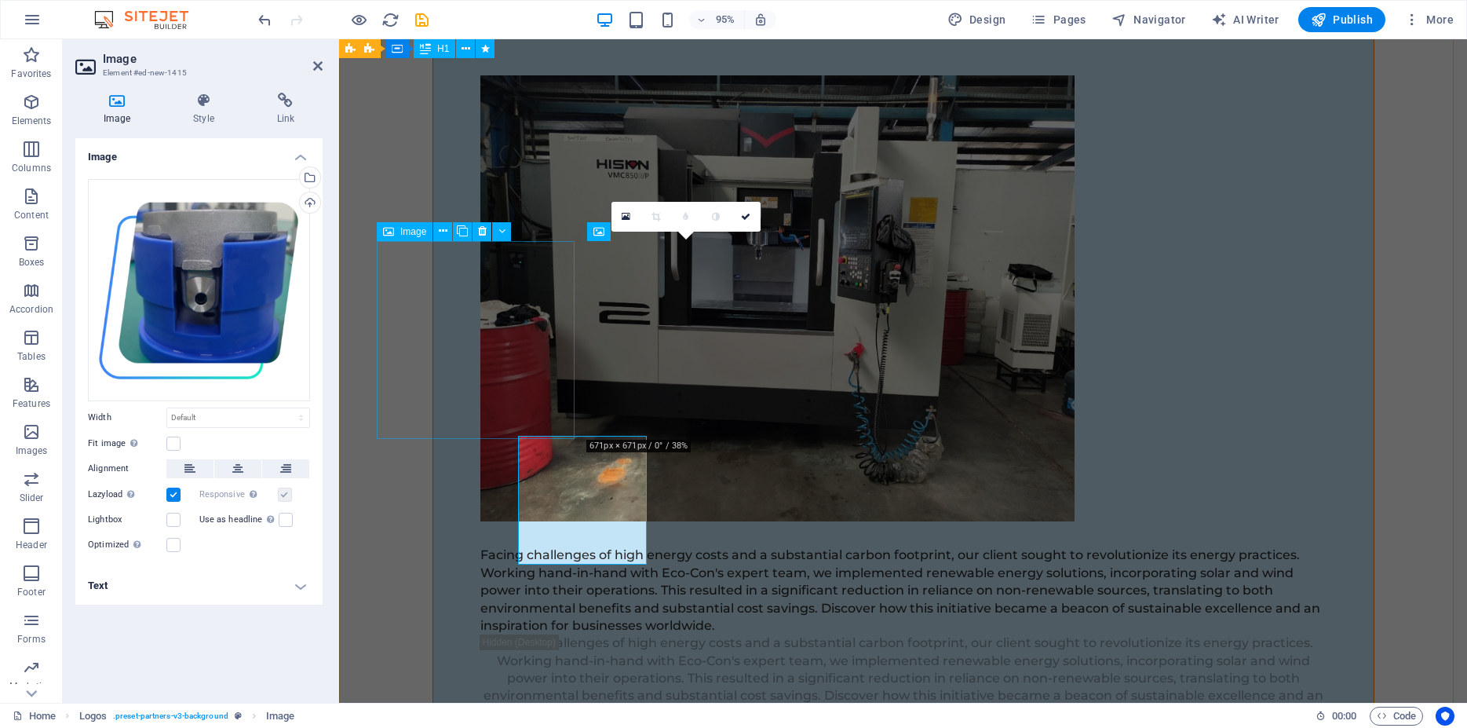
scroll to position [12784, 0]
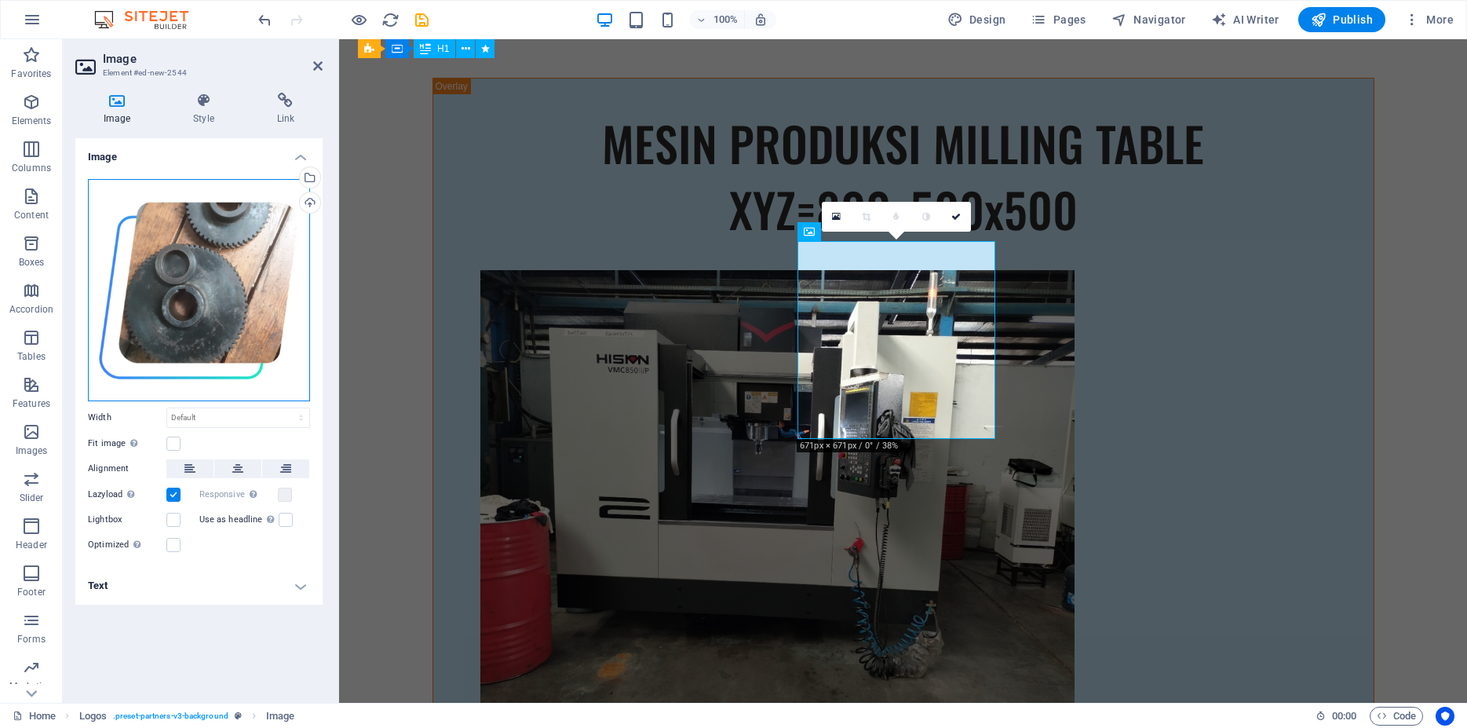
click at [211, 330] on div "Drag files here, click to choose files or select files from Files or our free s…" at bounding box center [199, 290] width 222 height 222
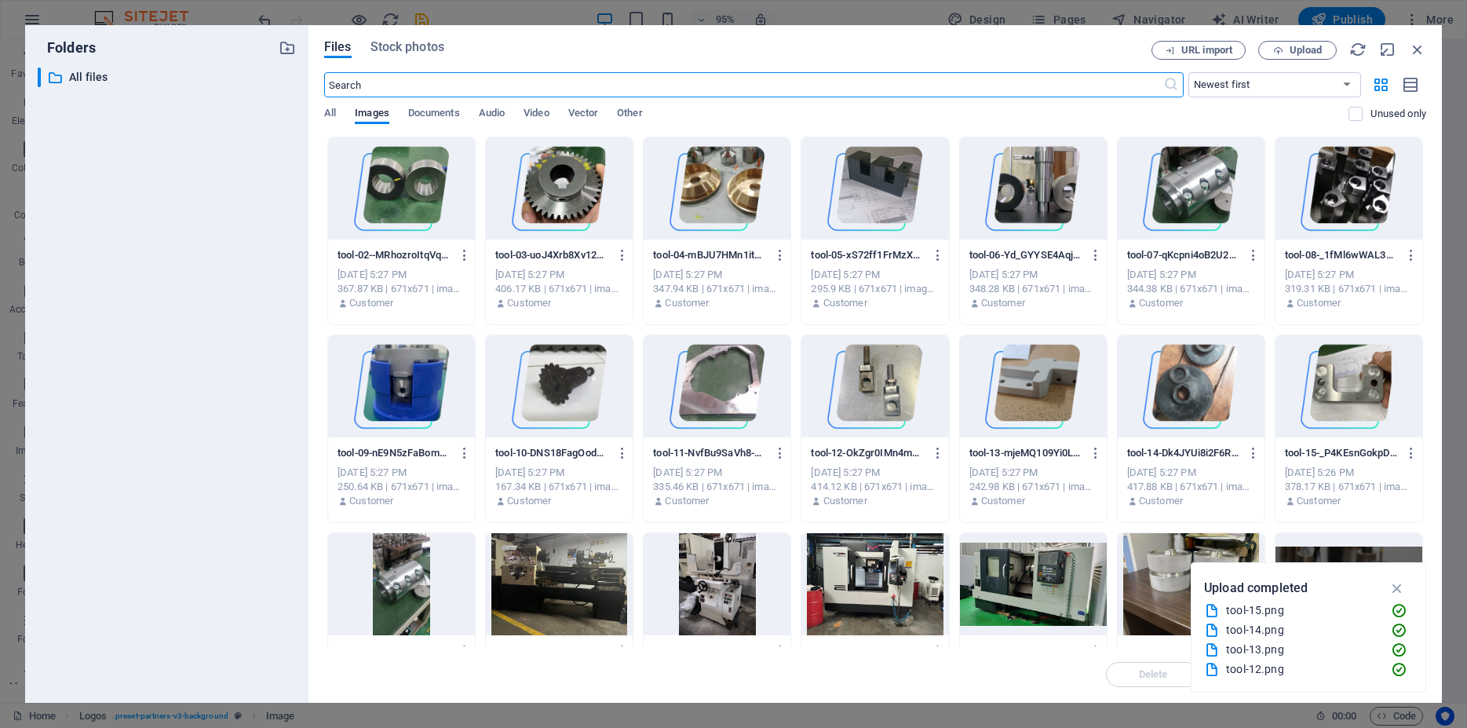
scroll to position [12979, 0]
click at [1325, 174] on div at bounding box center [1349, 188] width 147 height 102
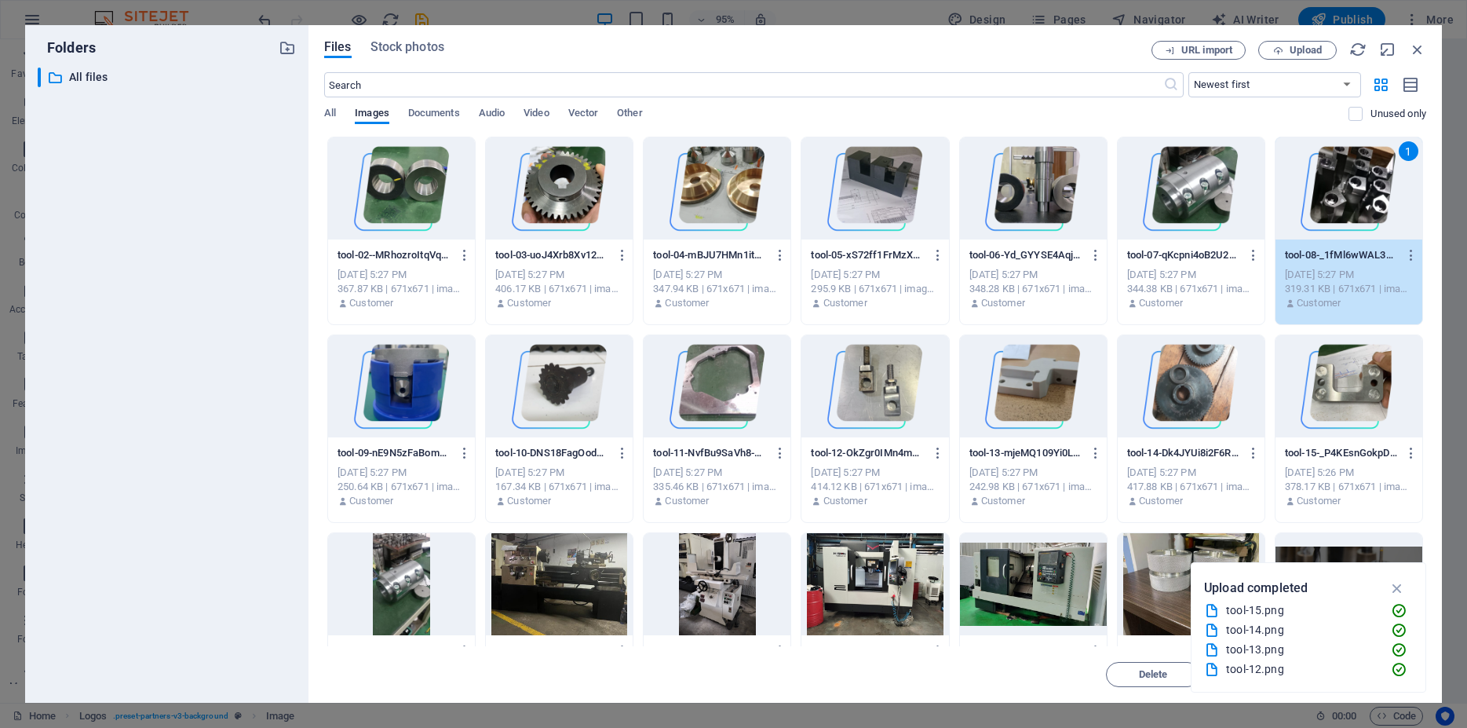
click at [1325, 174] on div "1" at bounding box center [1349, 188] width 147 height 102
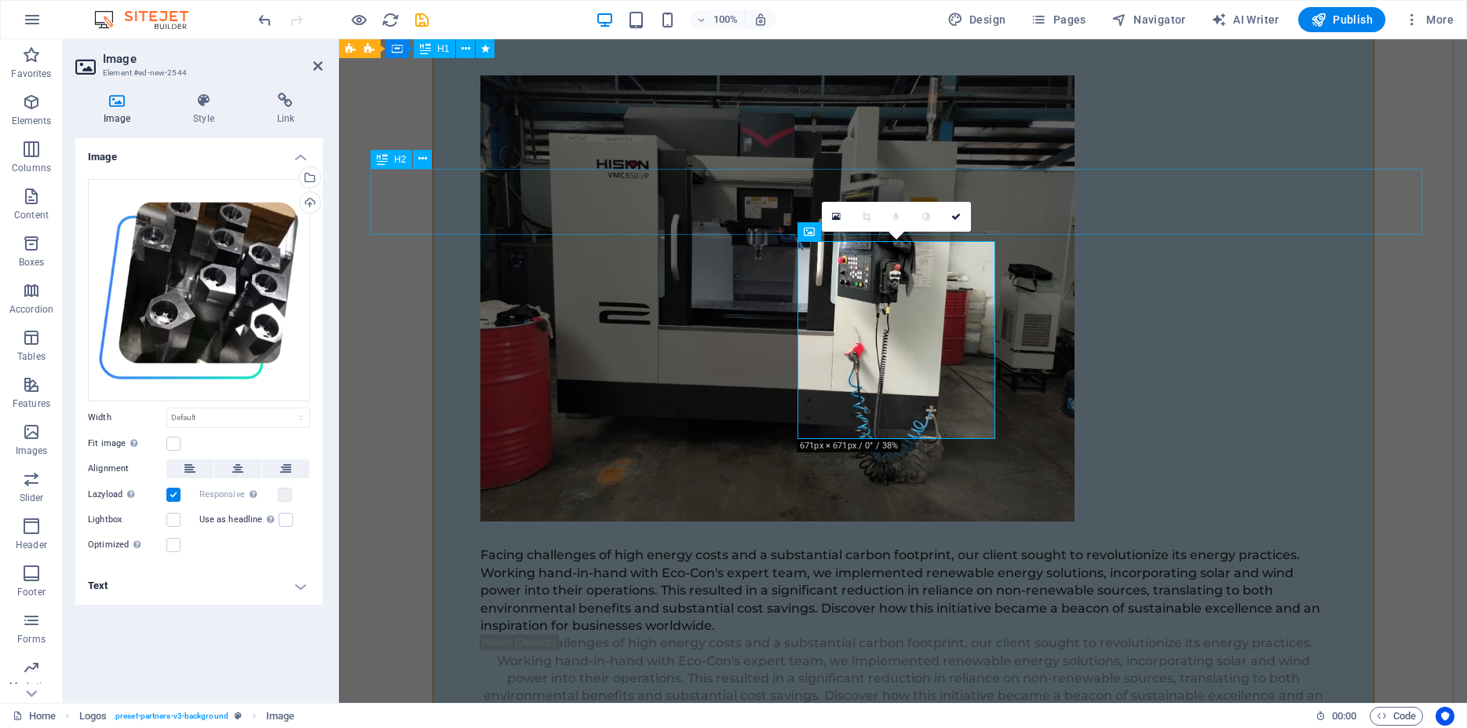
scroll to position [12784, 0]
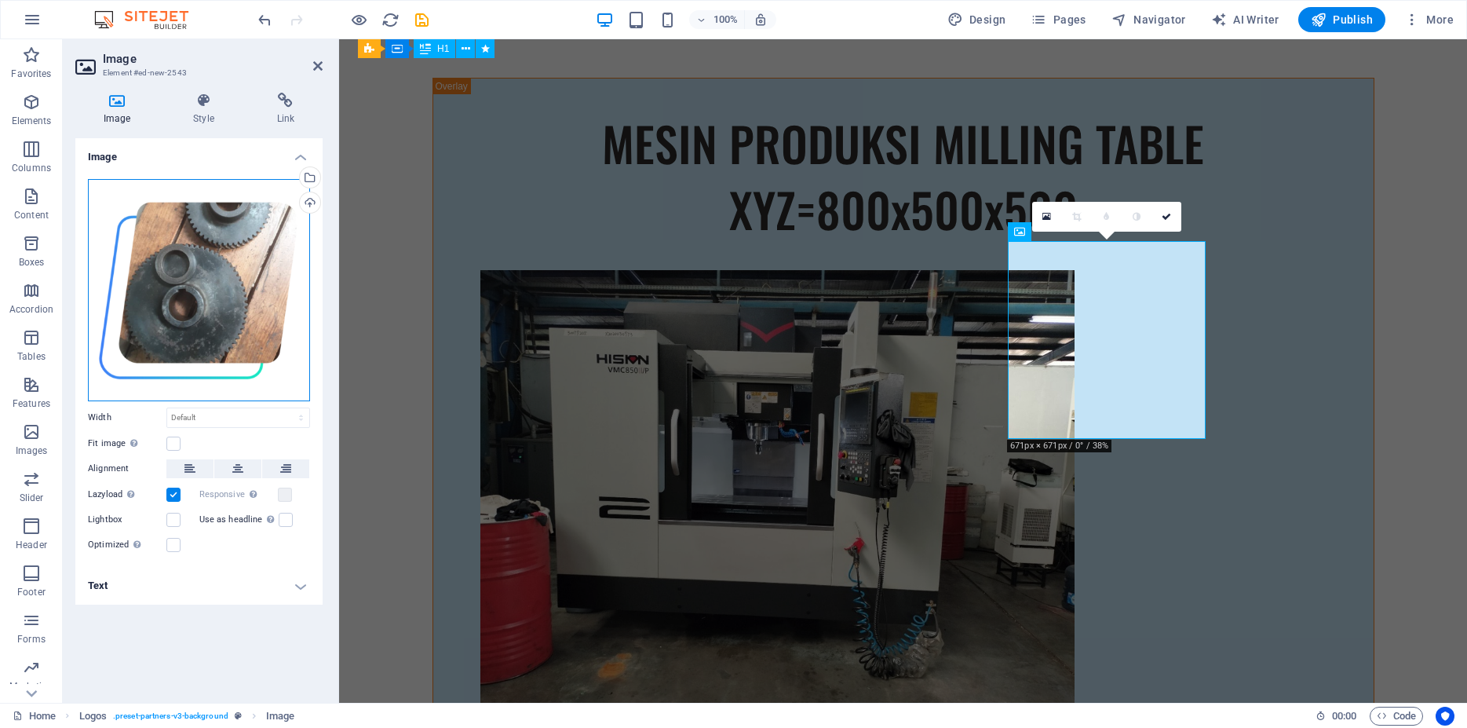
click at [237, 309] on div "Drag files here, click to choose files or select files from Files or our free s…" at bounding box center [199, 290] width 222 height 222
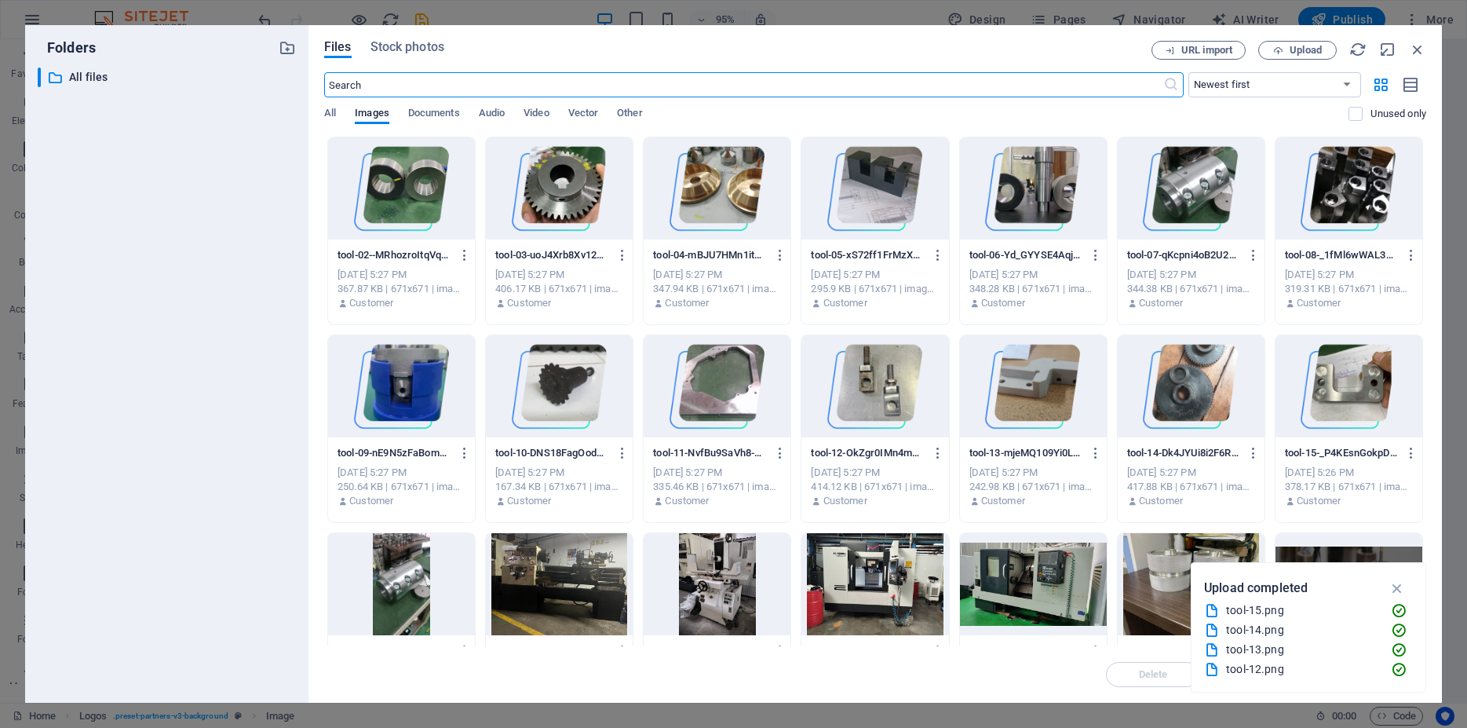
scroll to position [12979, 0]
click at [1202, 177] on div at bounding box center [1191, 188] width 147 height 102
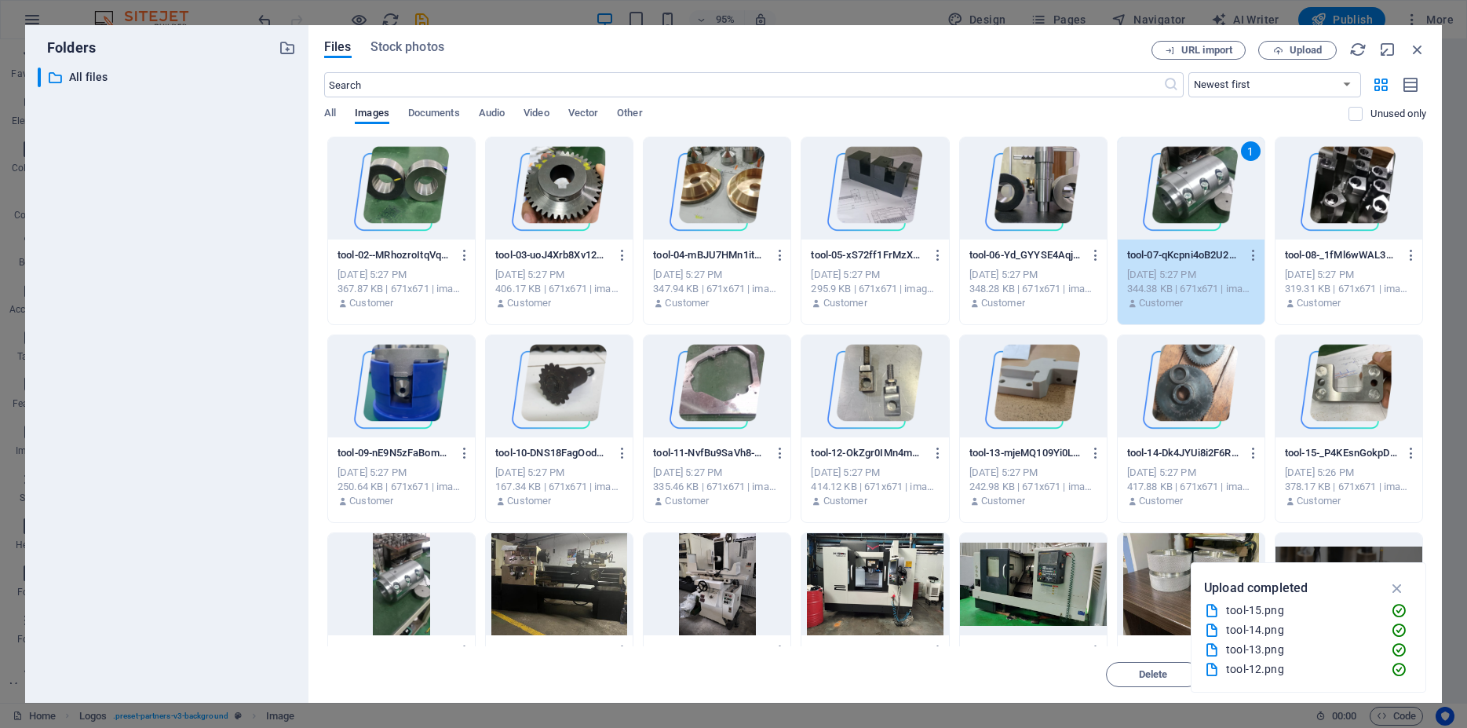
click at [1202, 177] on div "1" at bounding box center [1191, 188] width 147 height 102
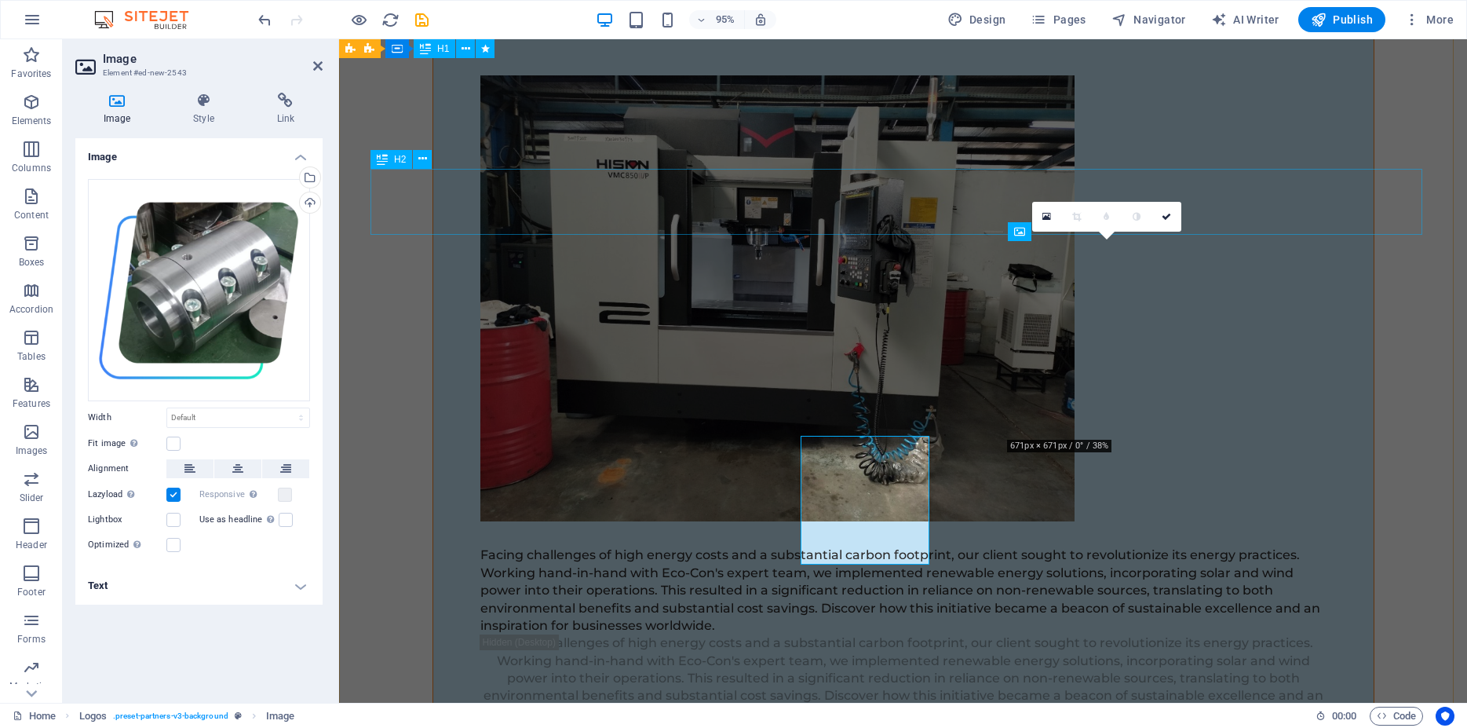
scroll to position [12784, 0]
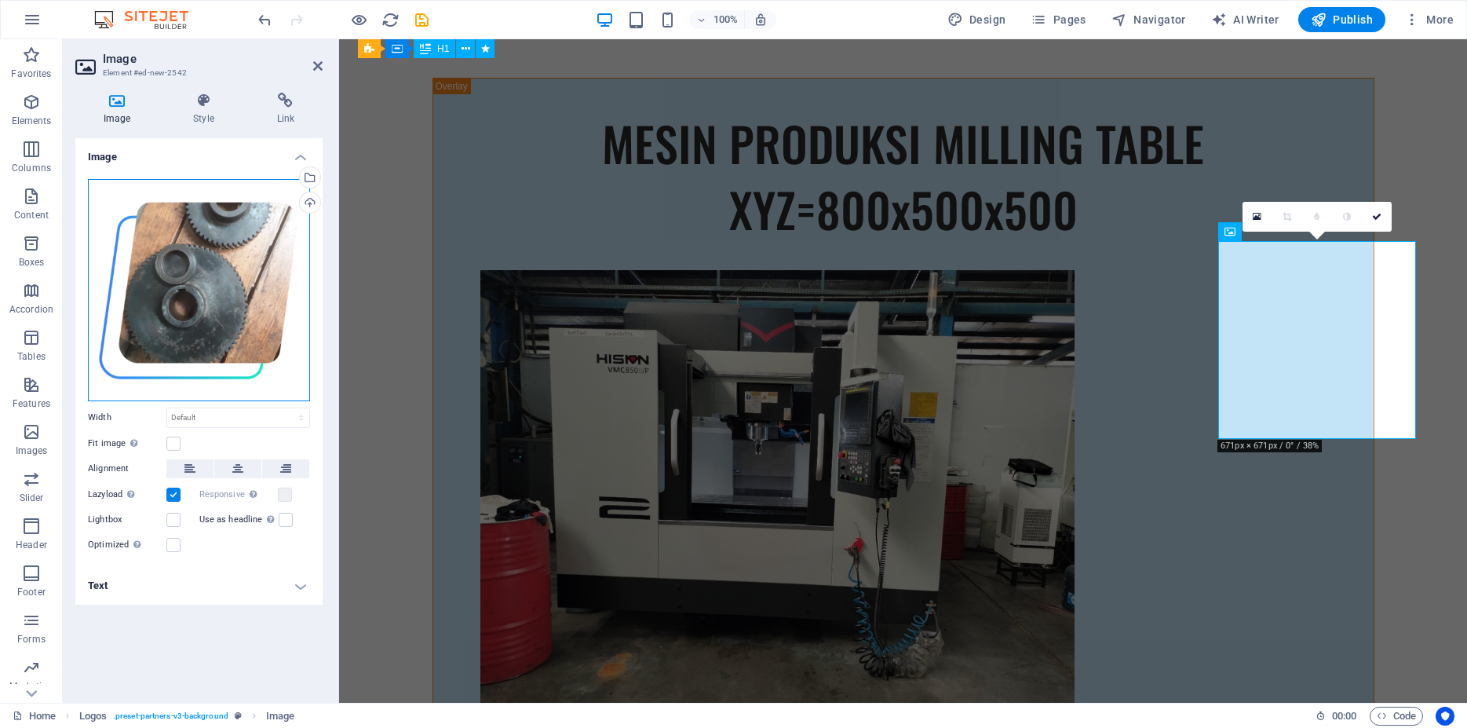
click at [214, 318] on div "Drag files here, click to choose files or select files from Files or our free s…" at bounding box center [199, 290] width 222 height 222
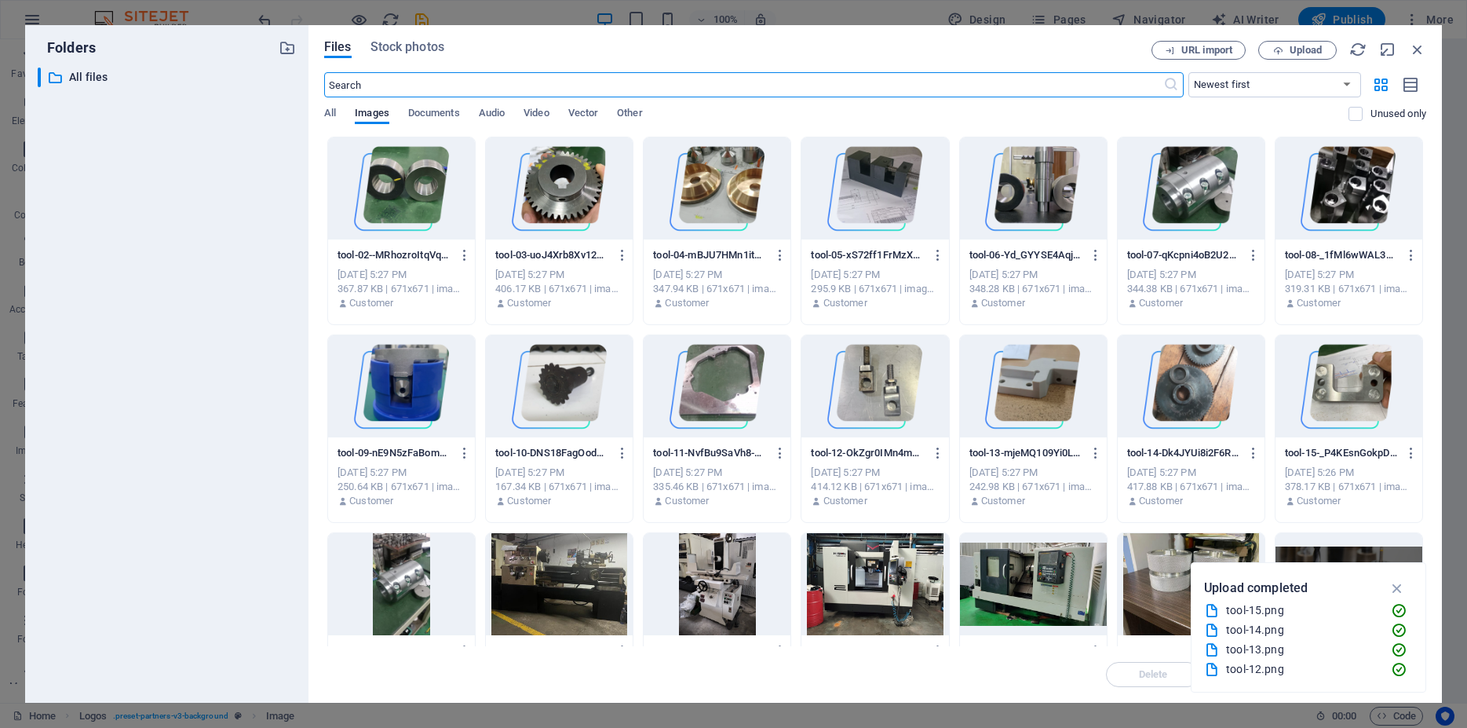
scroll to position [12979, 0]
click at [1170, 194] on div at bounding box center [1191, 188] width 147 height 102
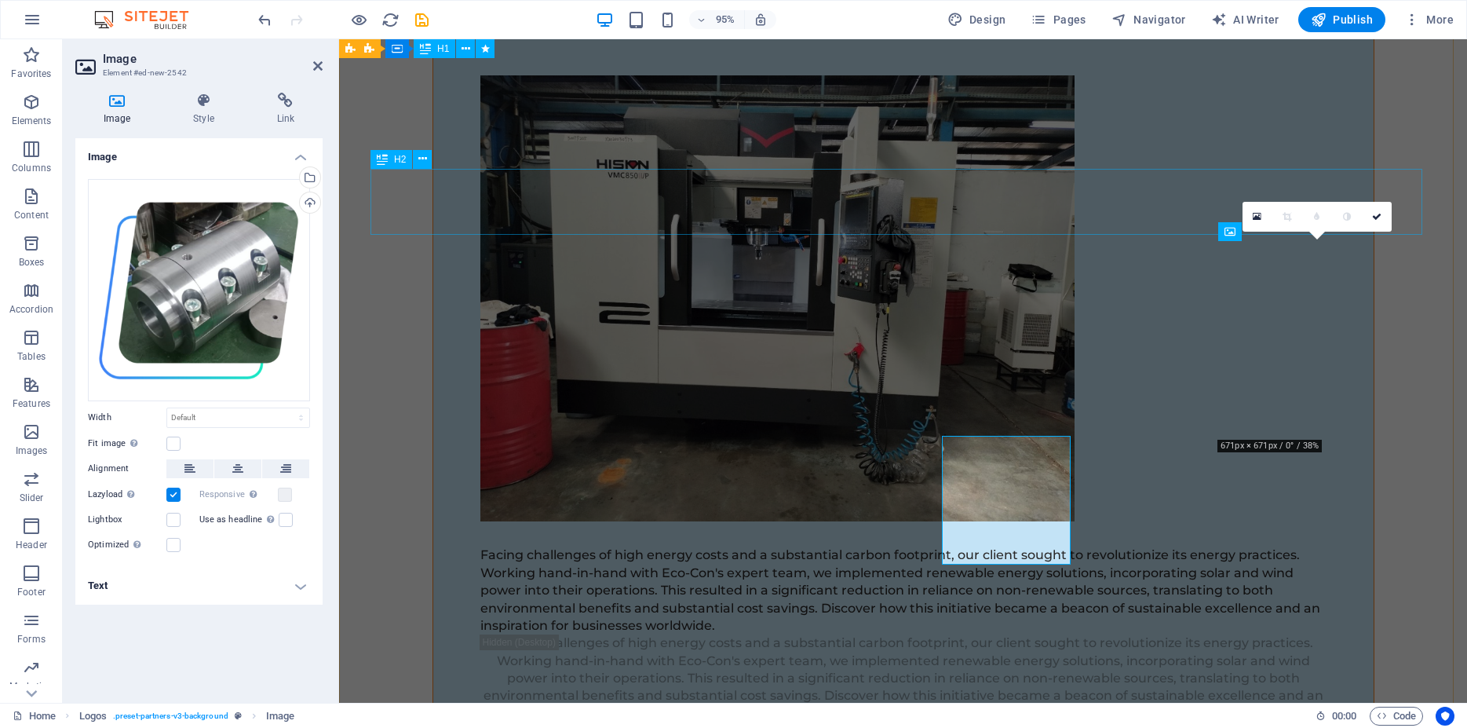
scroll to position [12784, 0]
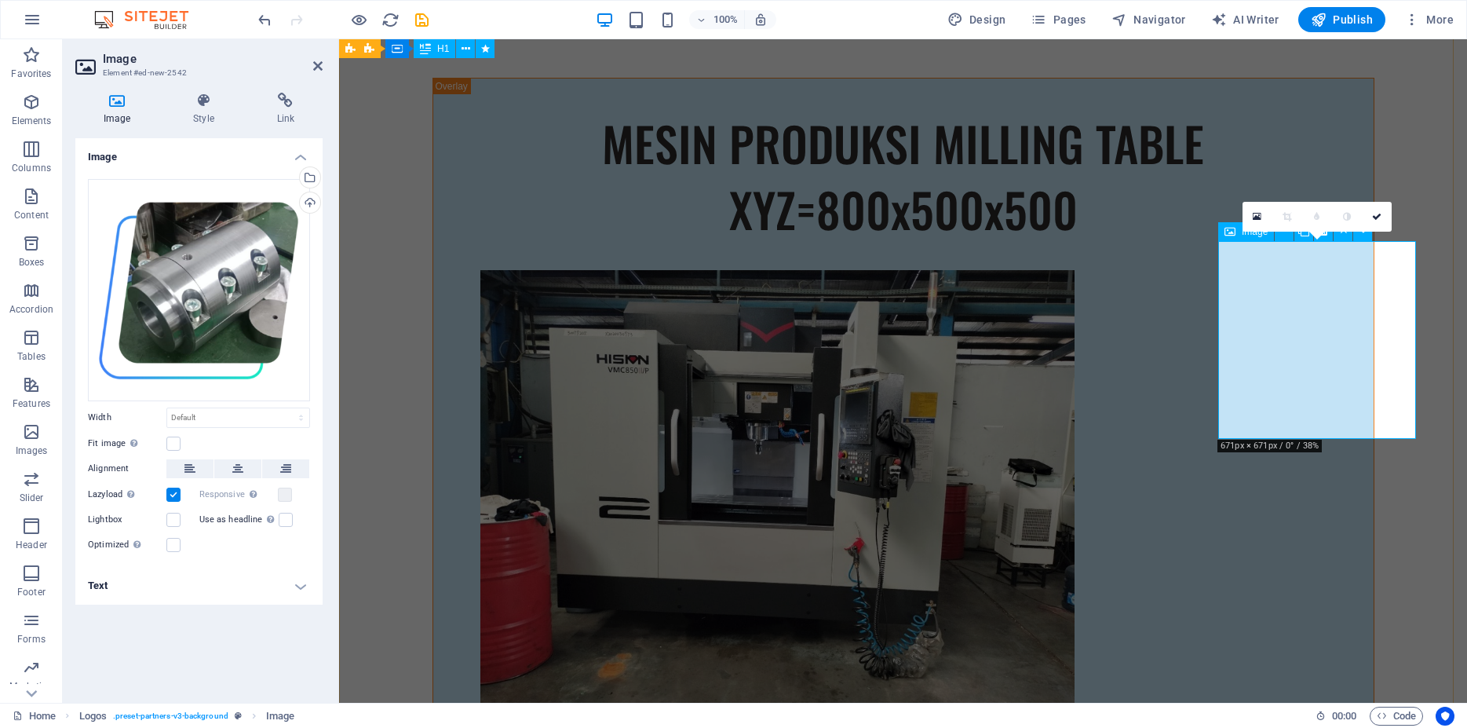
click at [231, 305] on div "Drag files here, click to choose files or select files from Files or our free s…" at bounding box center [199, 290] width 222 height 222
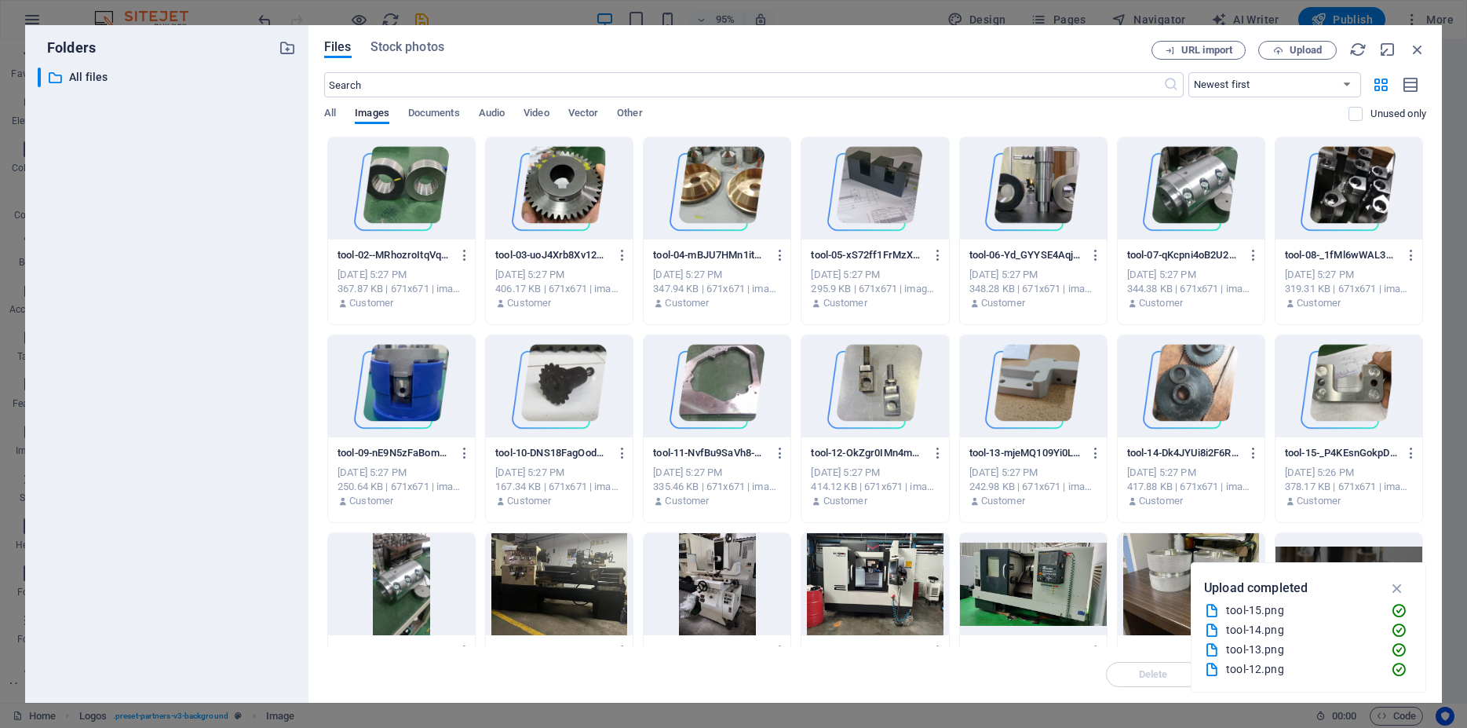
scroll to position [12979, 0]
click at [1033, 195] on div at bounding box center [1033, 188] width 147 height 102
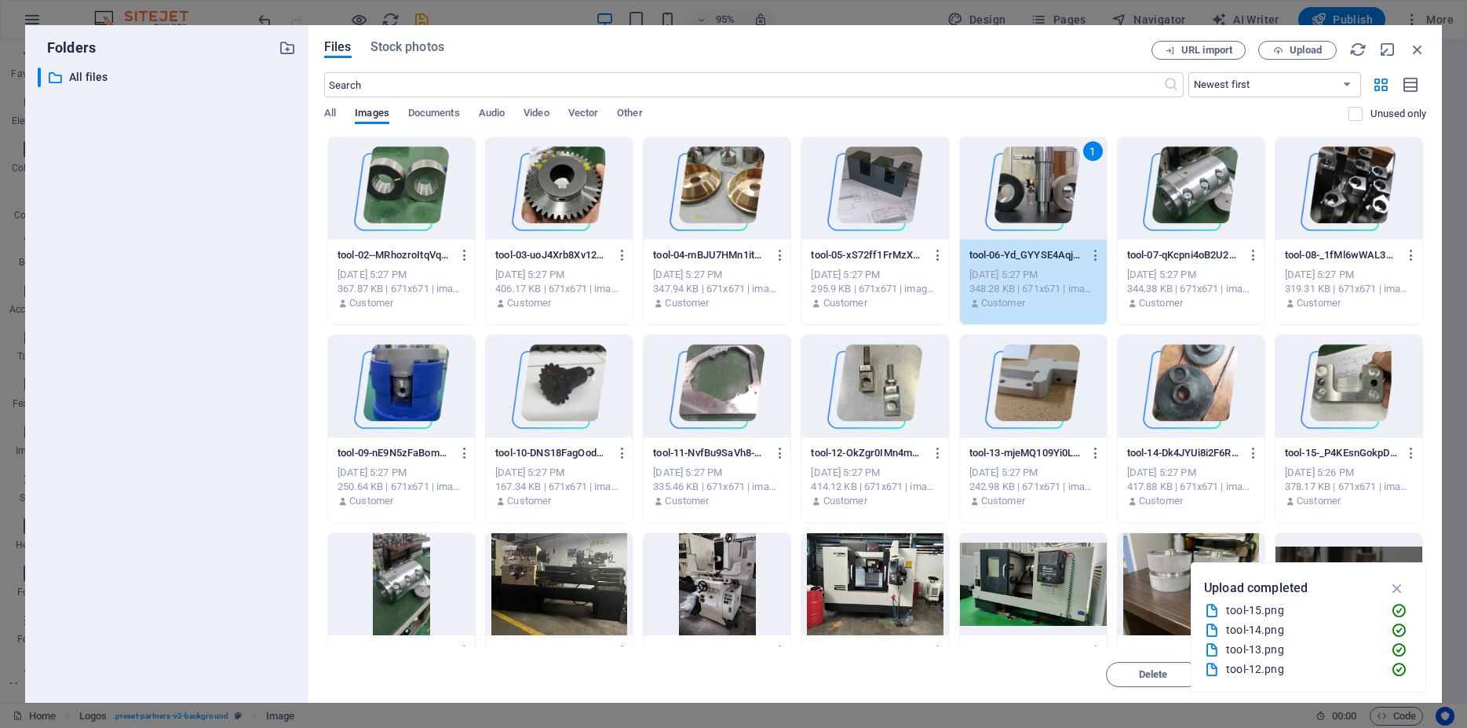
click at [1033, 195] on div "1" at bounding box center [1033, 188] width 147 height 102
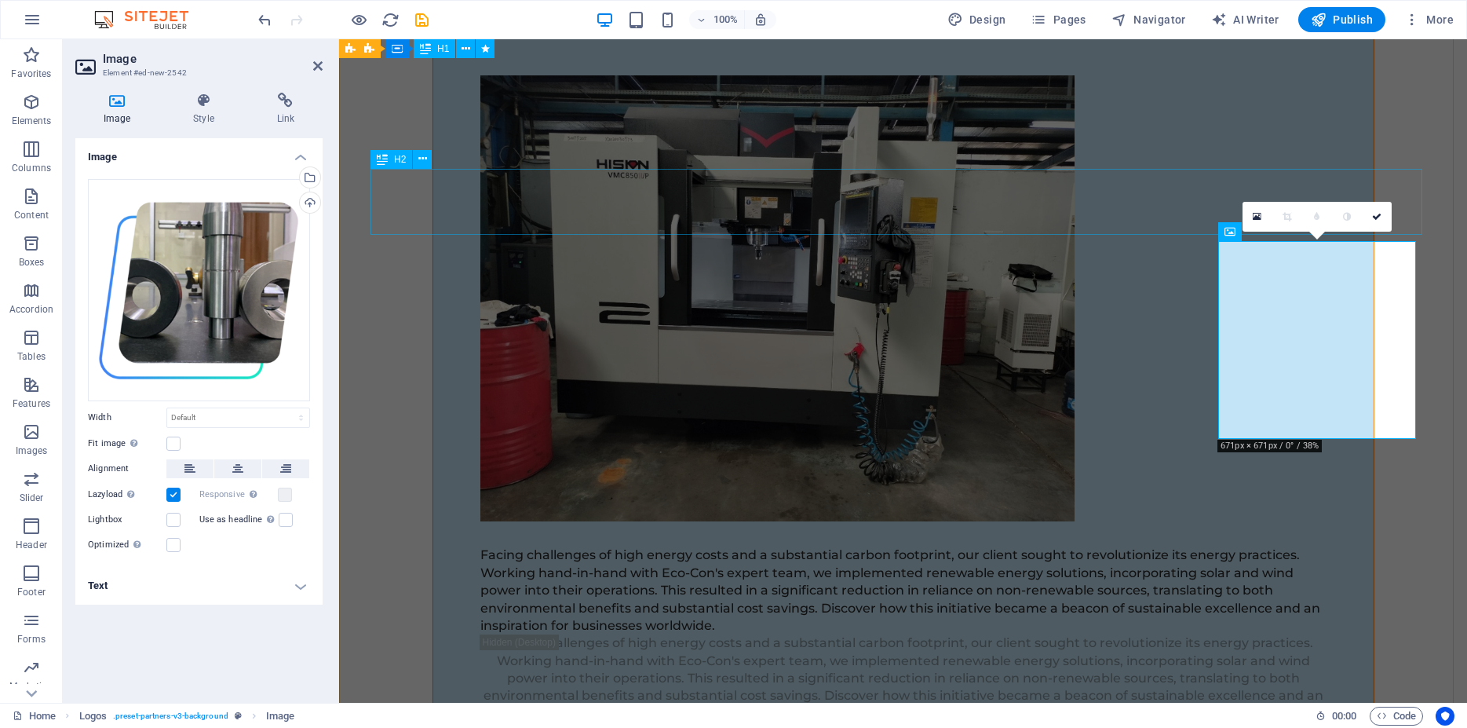
scroll to position [12784, 0]
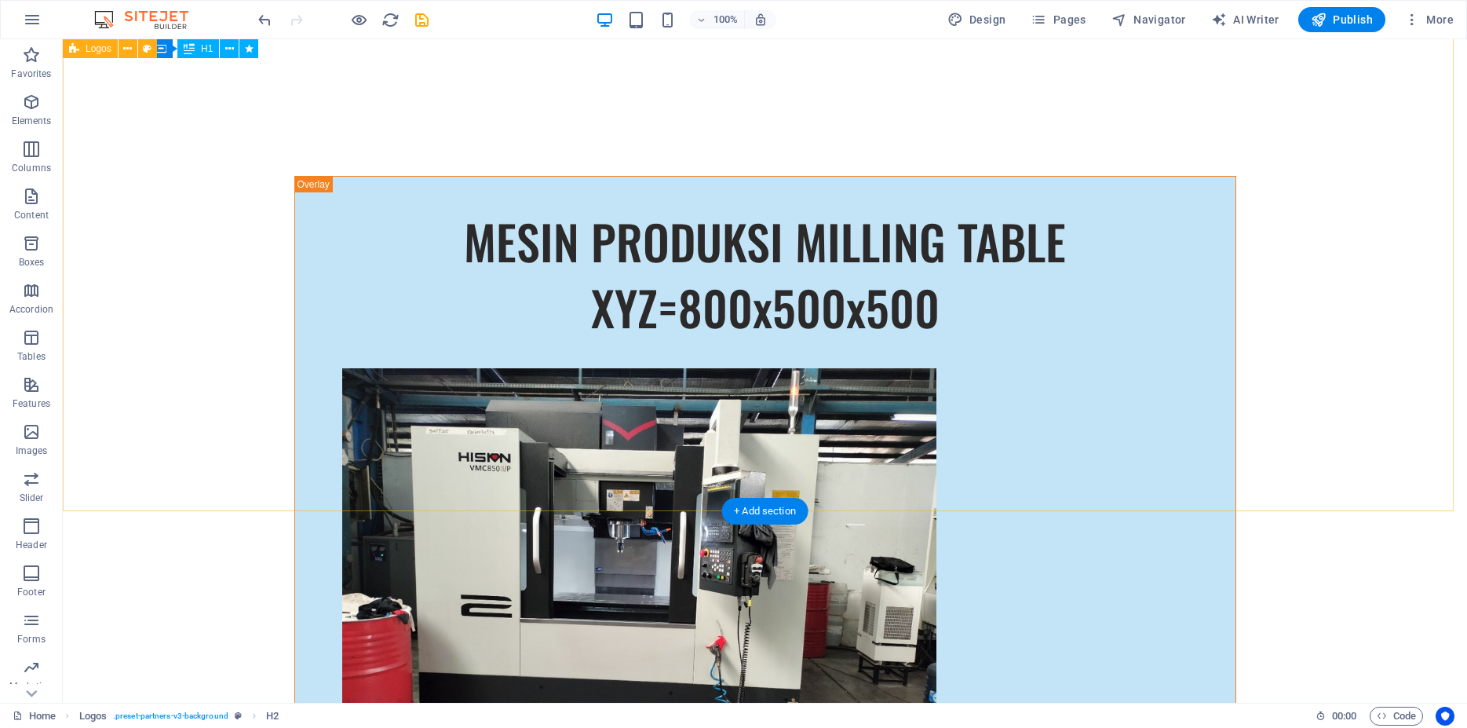
scroll to position [12875, 0]
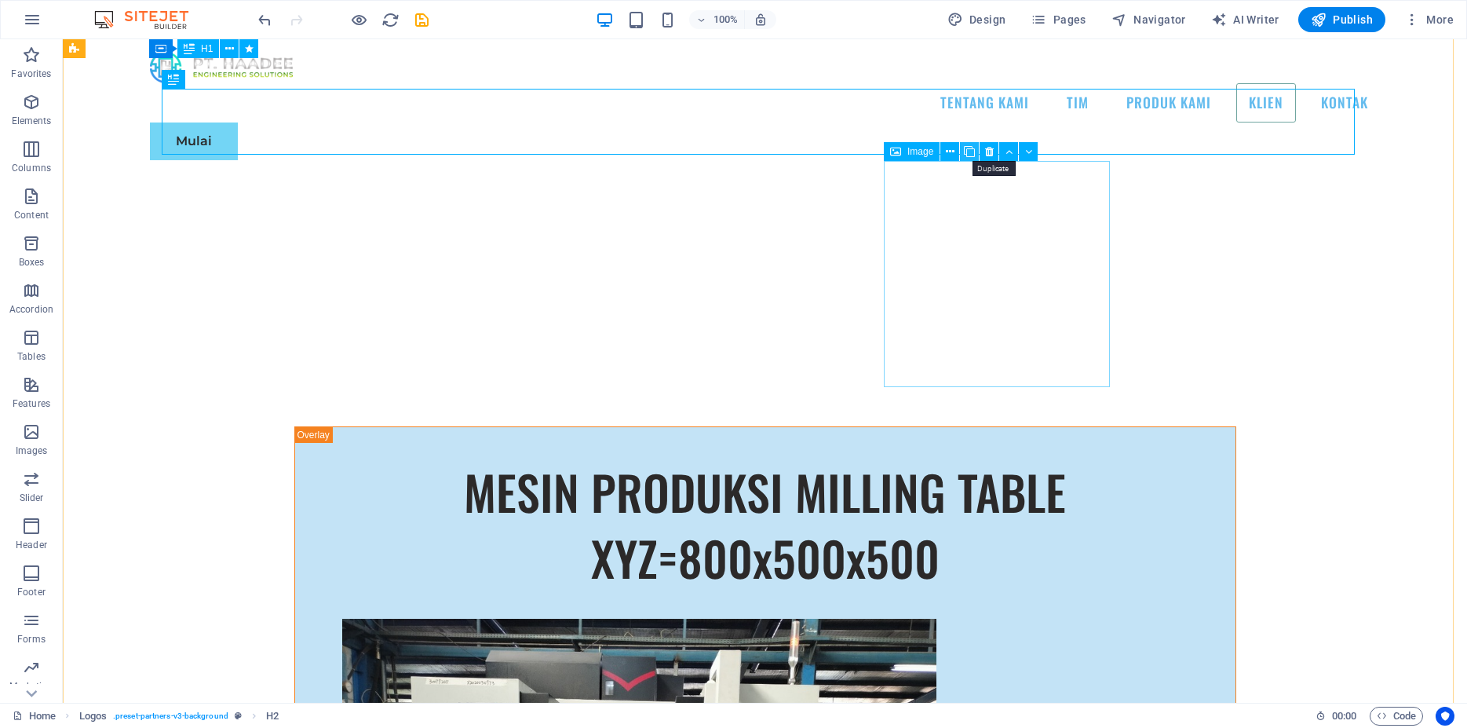
click at [970, 152] on icon at bounding box center [969, 152] width 11 height 16
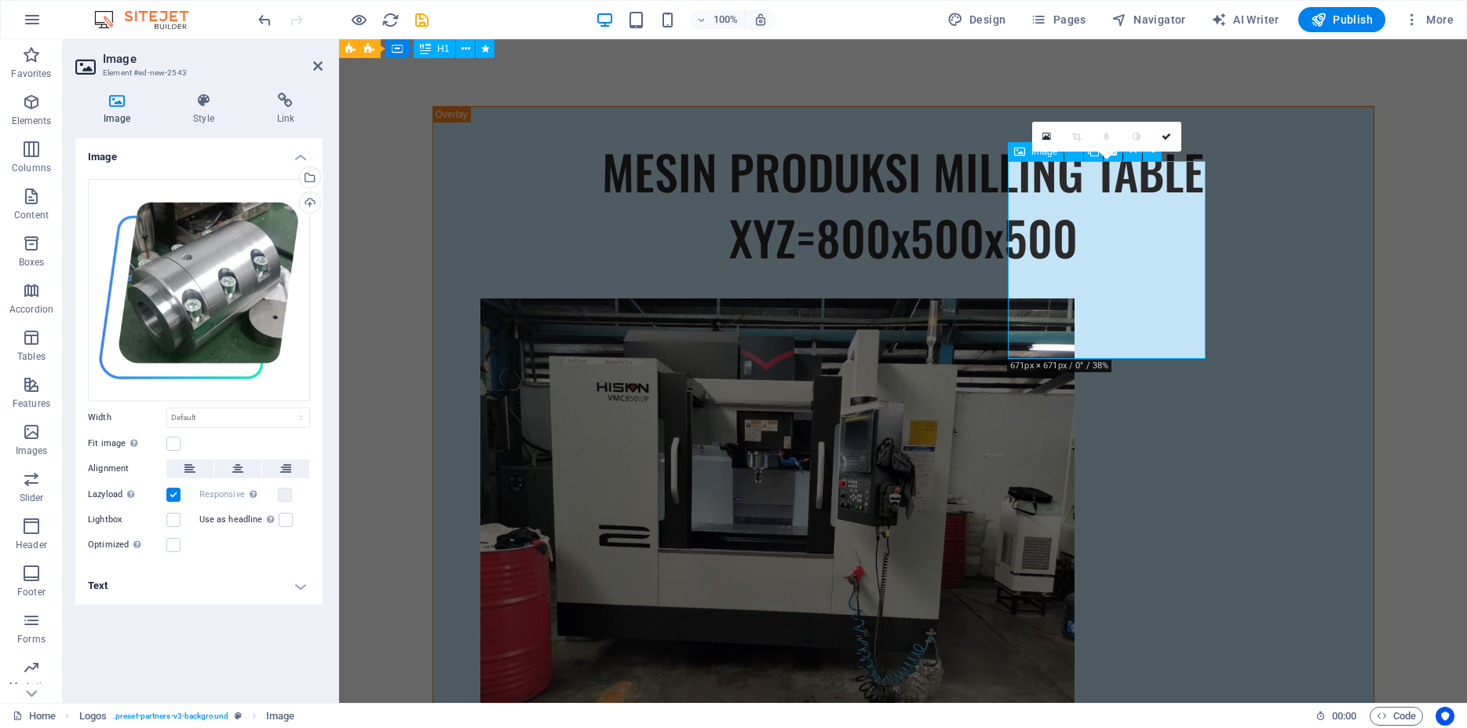
scroll to position [12759, 0]
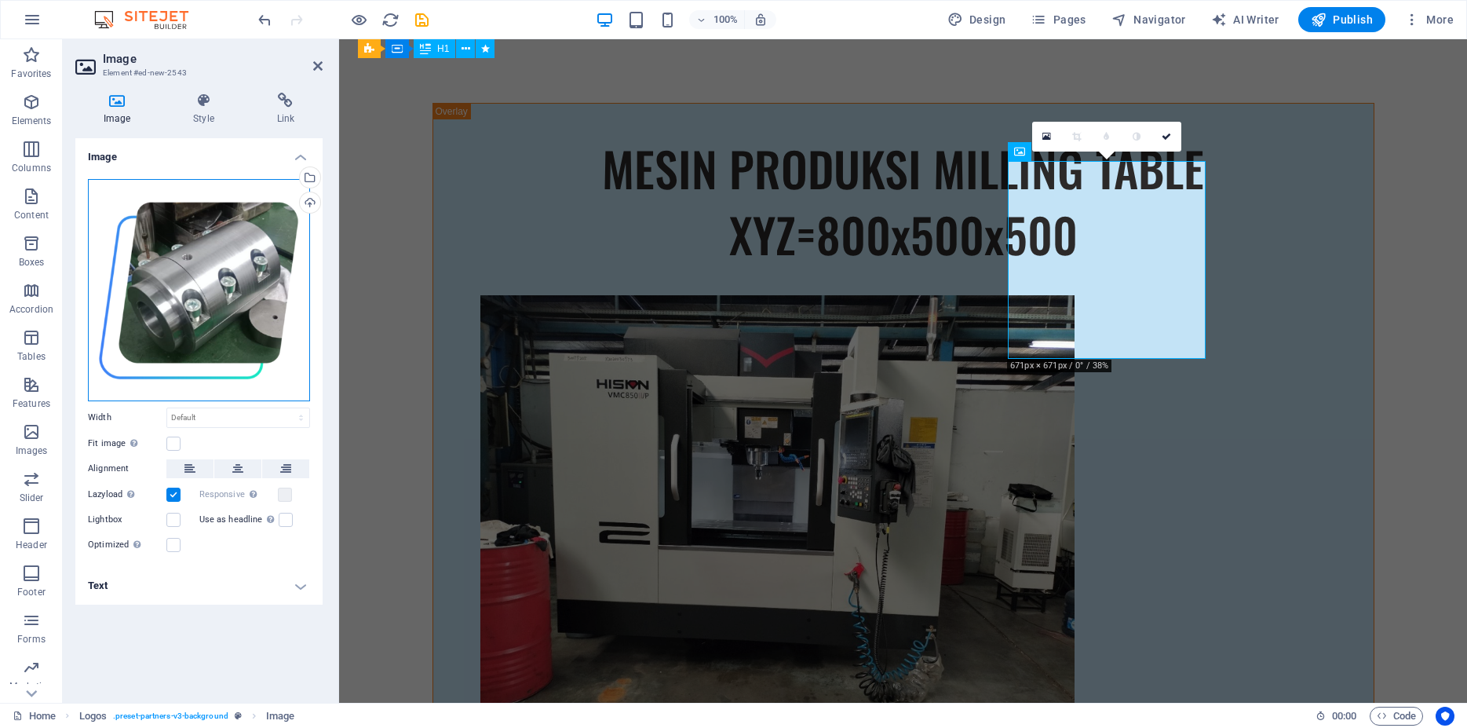
click at [236, 276] on div "Drag files here, click to choose files or select files from Files or our free s…" at bounding box center [199, 290] width 222 height 222
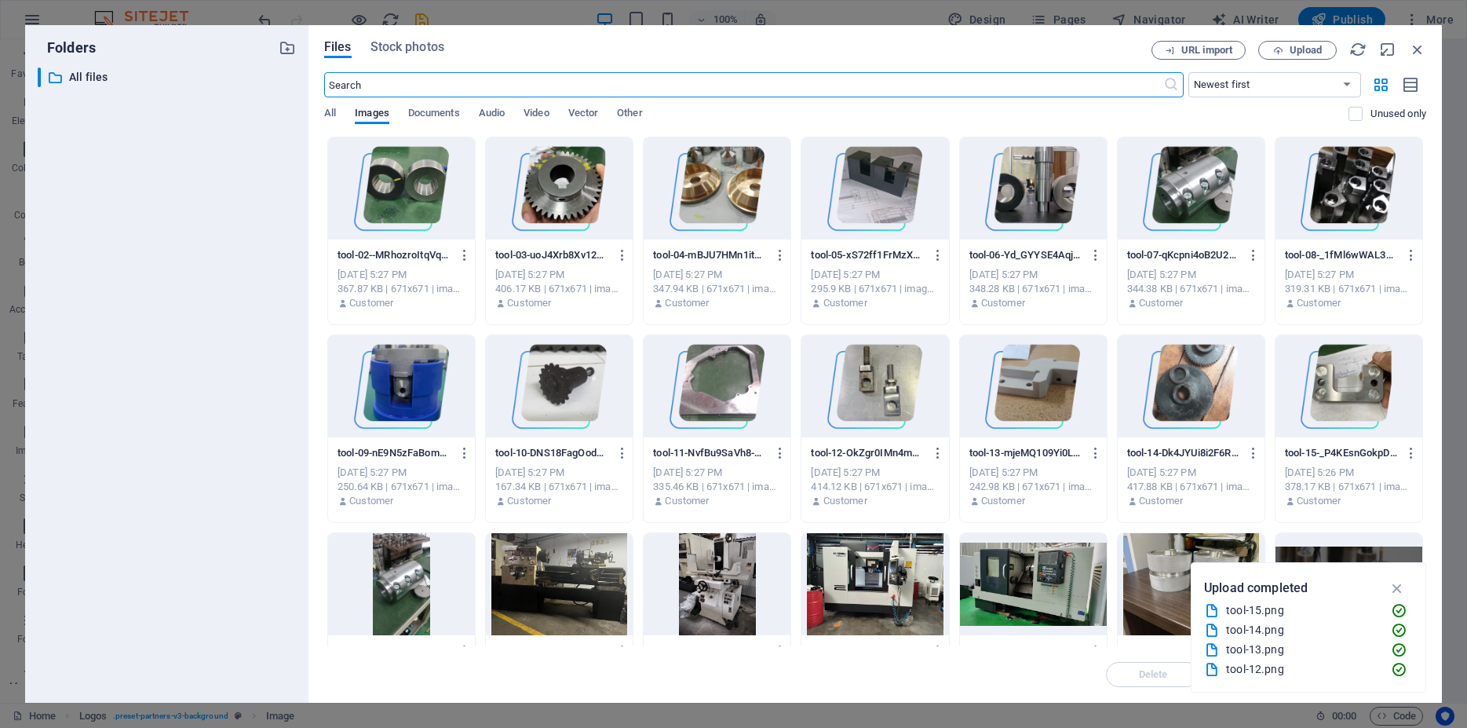
scroll to position [12988, 0]
click at [888, 194] on div at bounding box center [875, 188] width 147 height 102
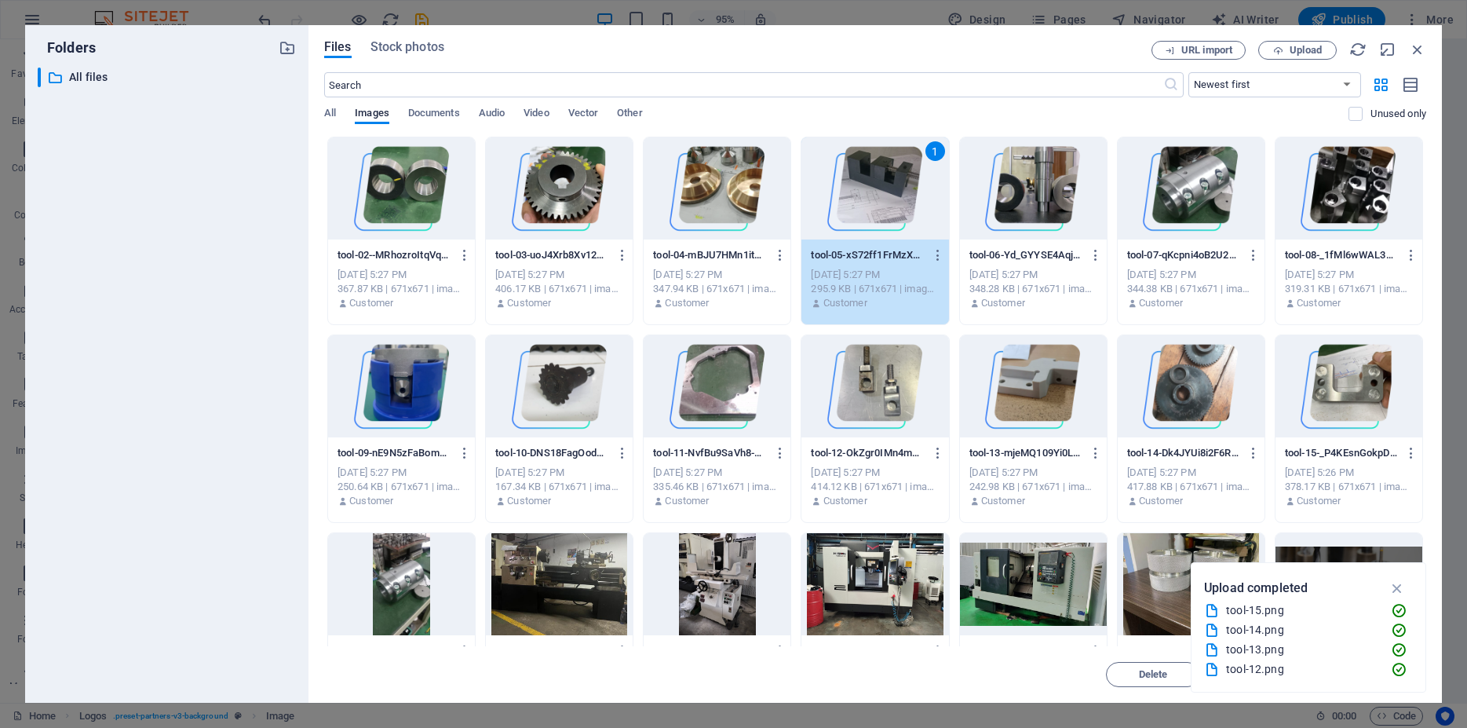
click at [888, 194] on div "1" at bounding box center [875, 188] width 147 height 102
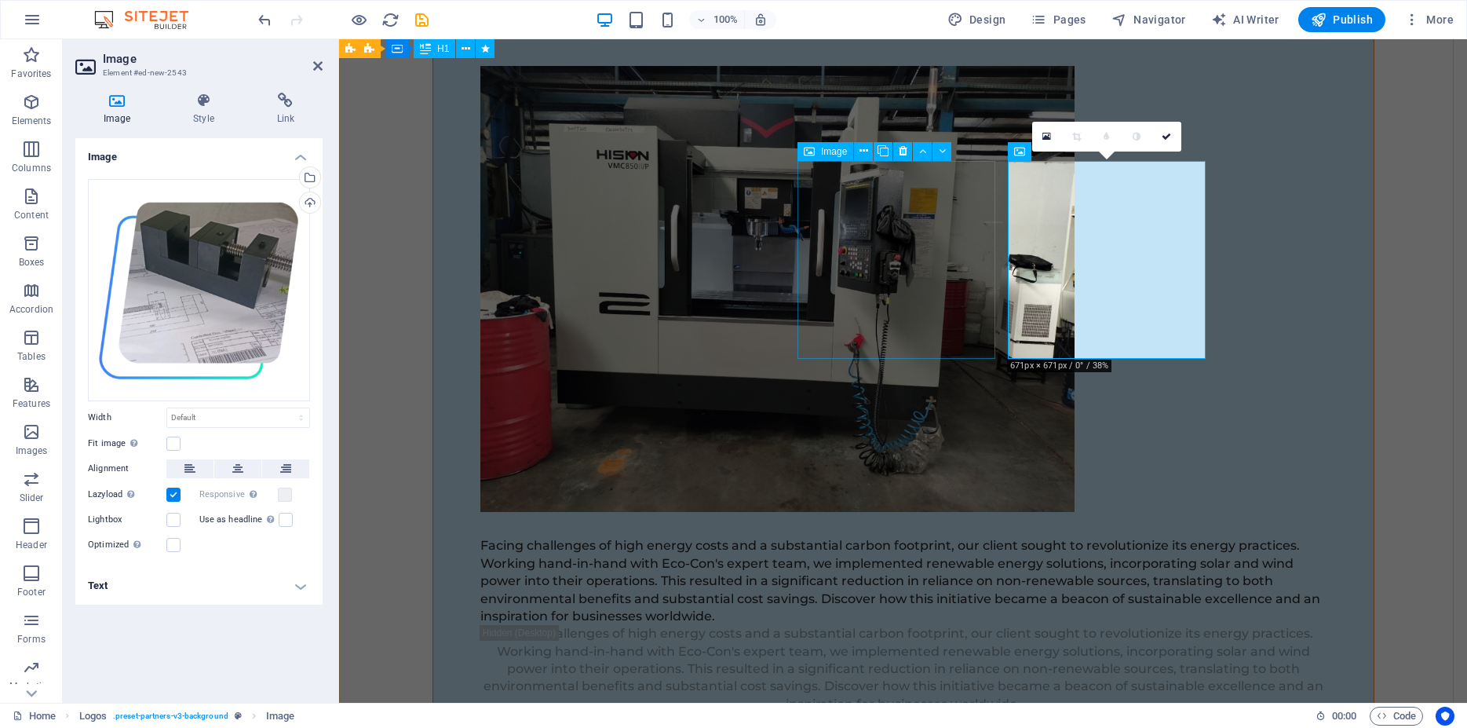
scroll to position [12759, 0]
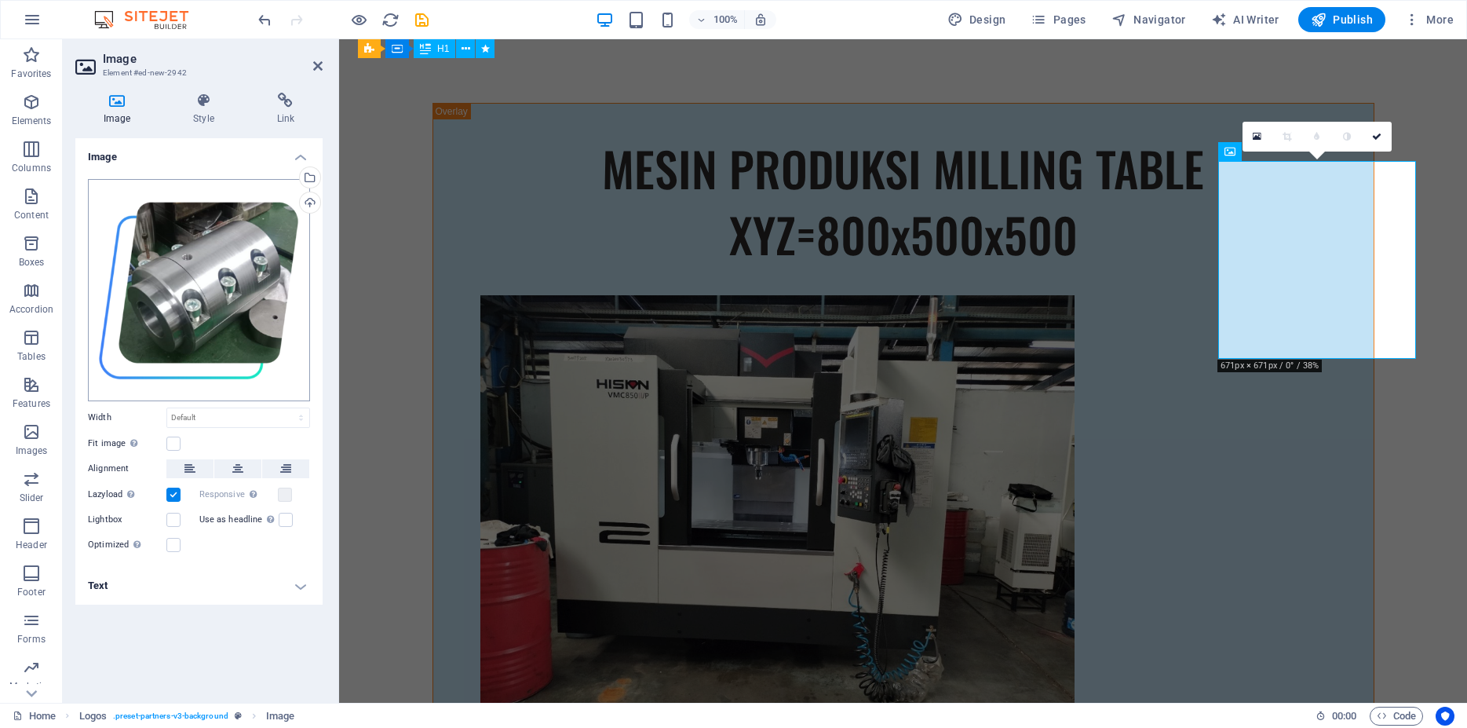
click at [239, 286] on div "Drag files here, click to choose files or select files from Files or our free s…" at bounding box center [199, 290] width 222 height 222
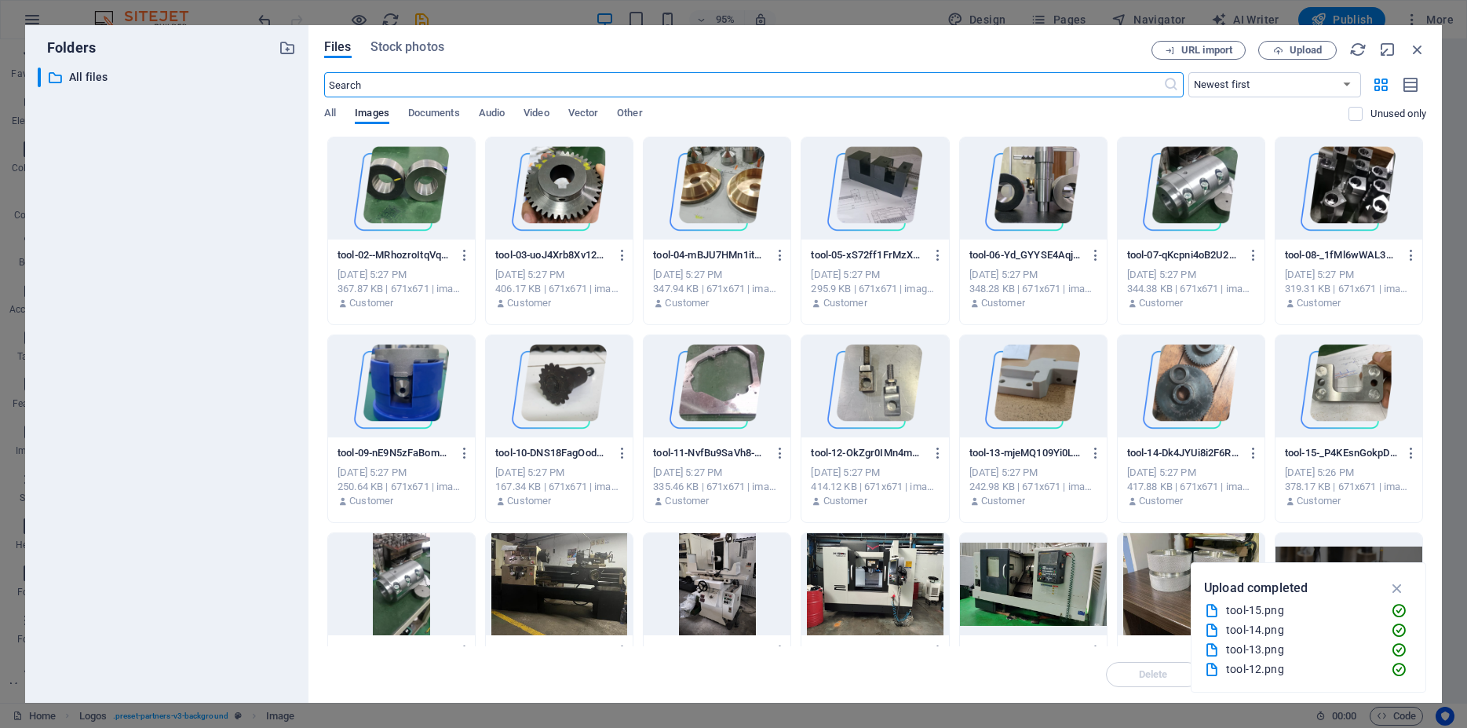
scroll to position [12988, 0]
click at [720, 185] on div at bounding box center [717, 188] width 147 height 102
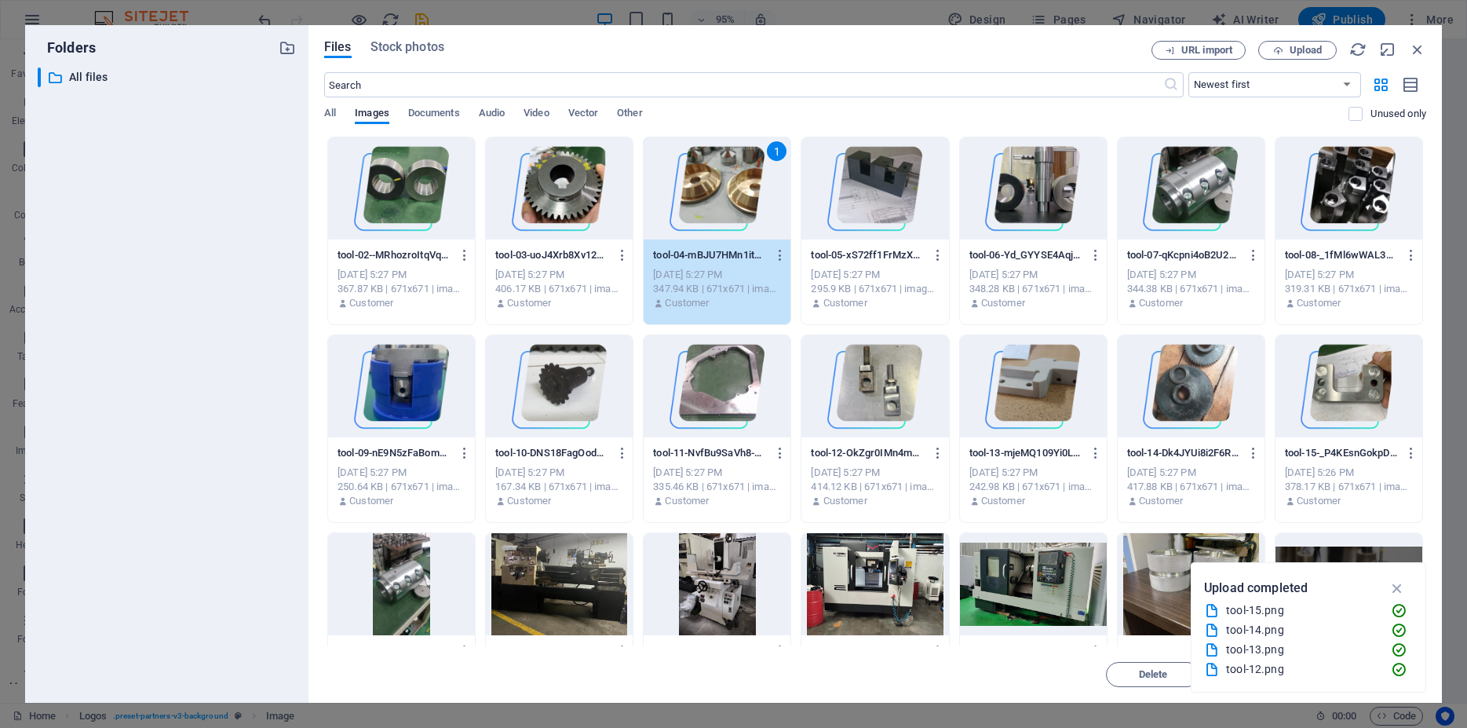
click at [720, 185] on div "1" at bounding box center [717, 188] width 147 height 102
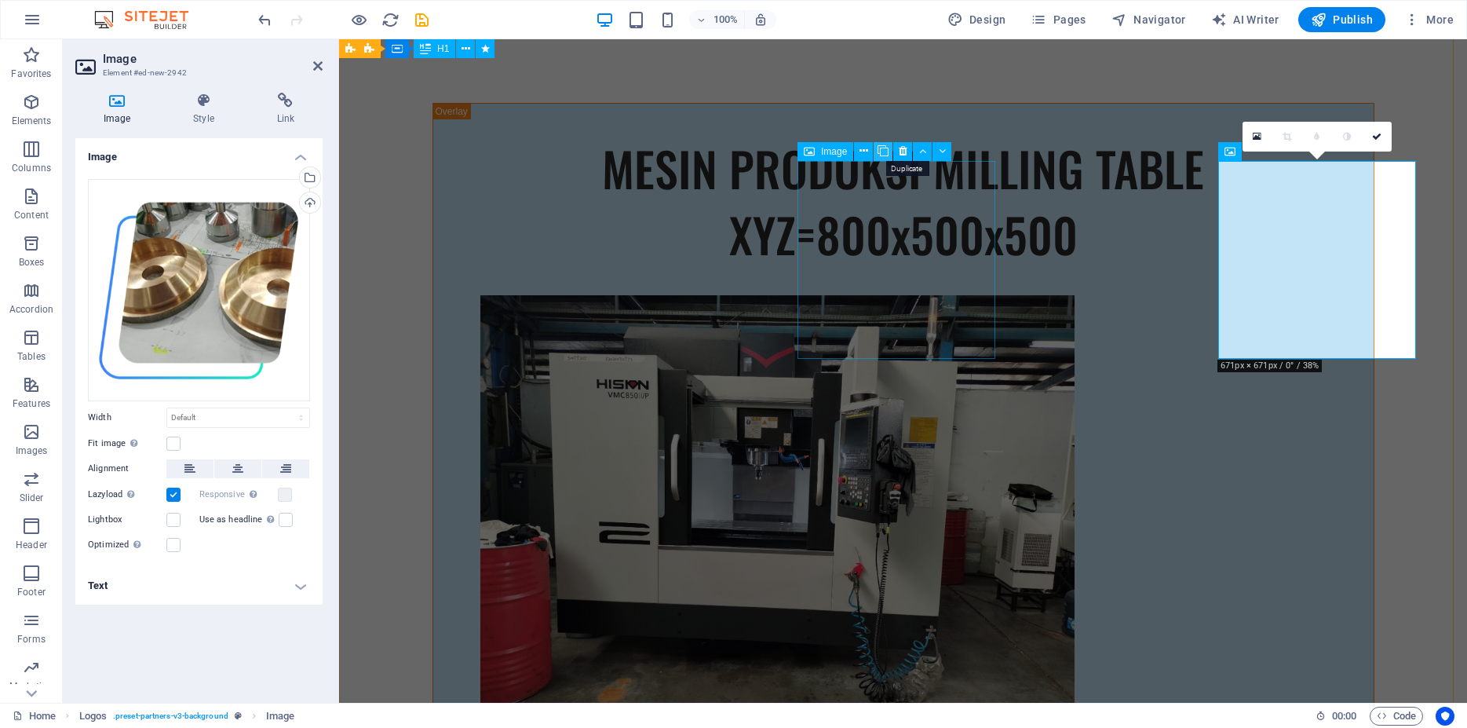
click at [885, 154] on icon at bounding box center [883, 151] width 11 height 16
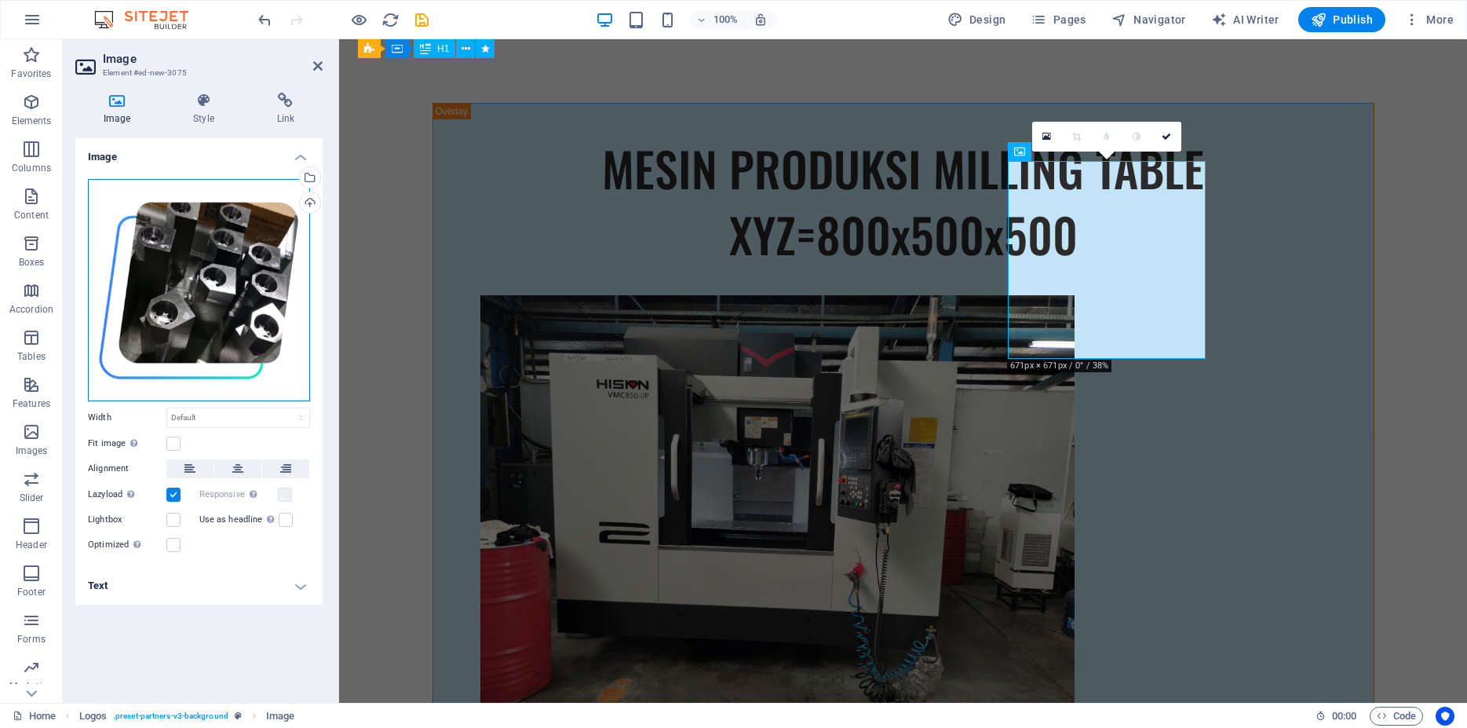
click at [265, 267] on div "Drag files here, click to choose files or select files from Files or our free s…" at bounding box center [199, 290] width 222 height 222
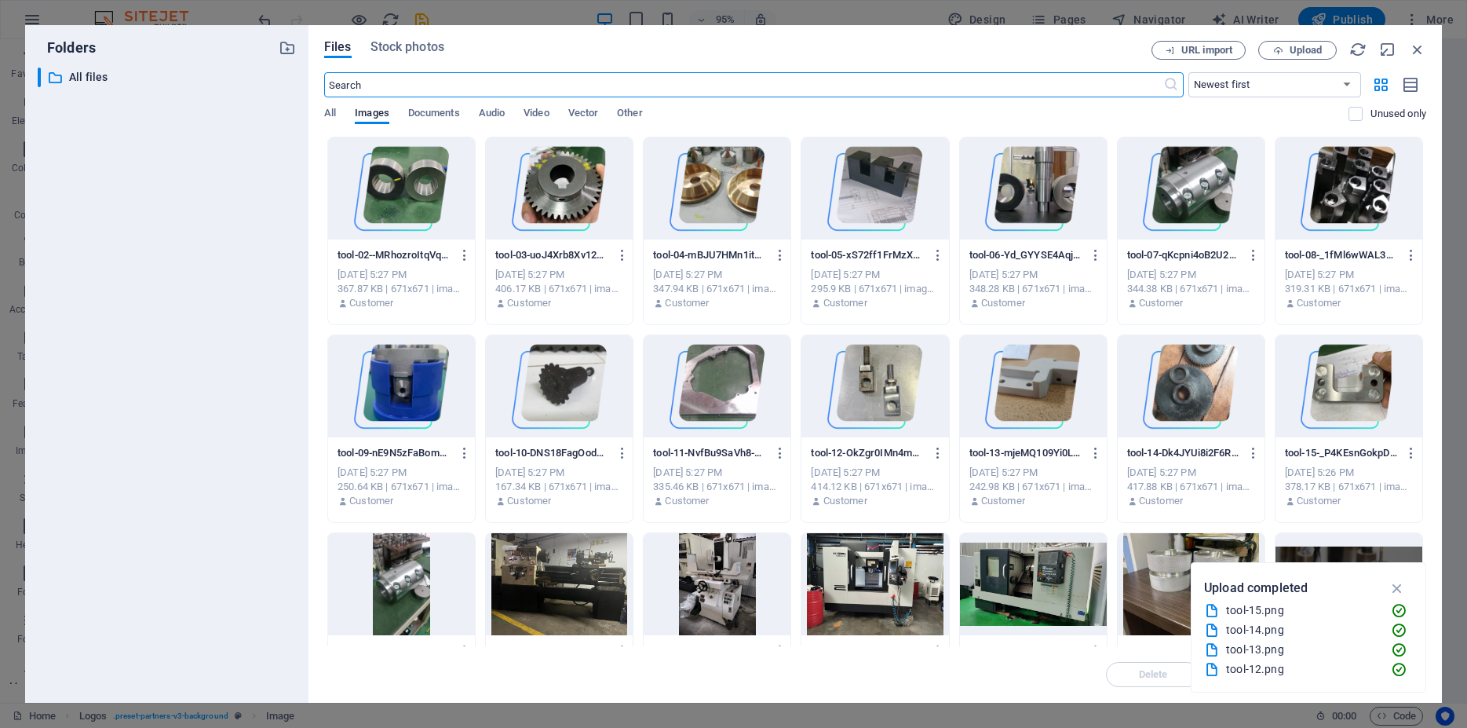
scroll to position [12988, 0]
click at [566, 187] on div at bounding box center [559, 188] width 147 height 102
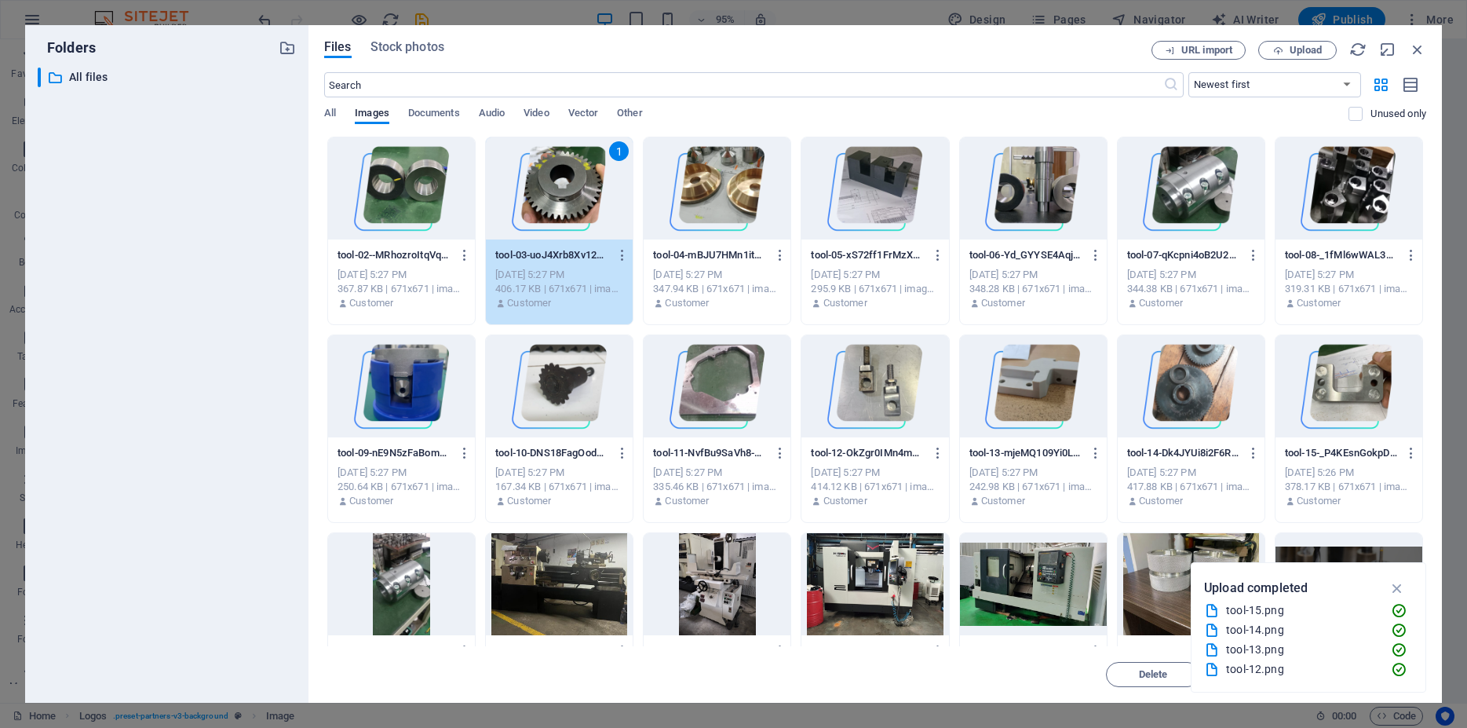
click at [566, 187] on div "1" at bounding box center [559, 188] width 147 height 102
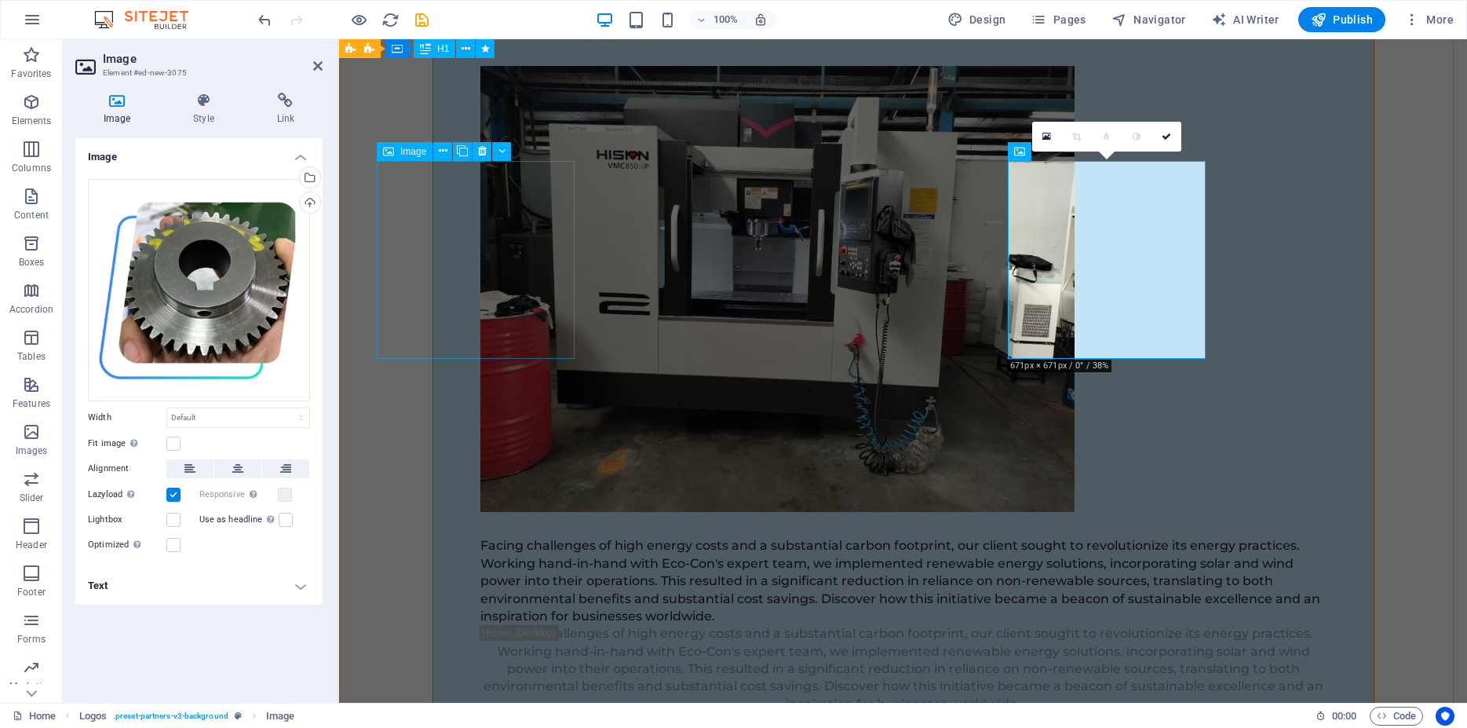
scroll to position [12759, 0]
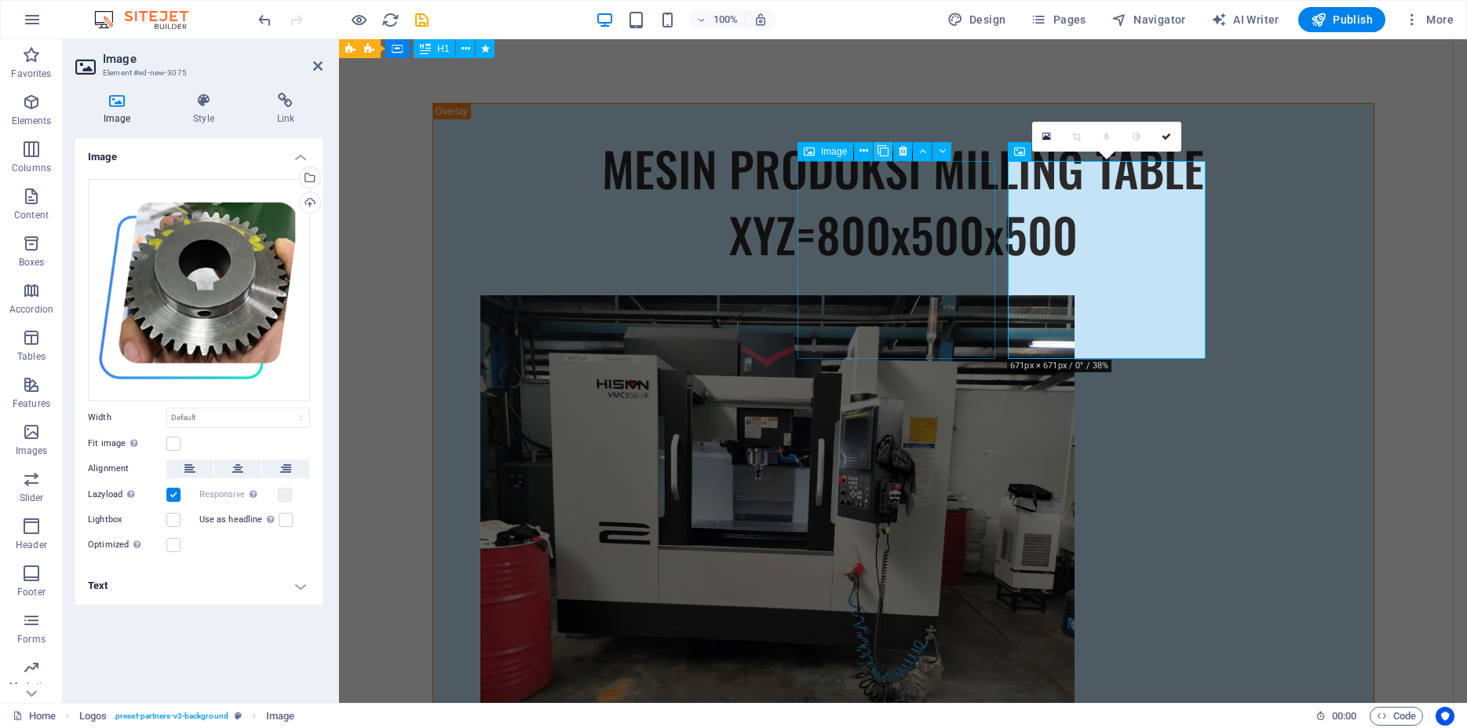
click at [885, 150] on icon at bounding box center [883, 151] width 11 height 16
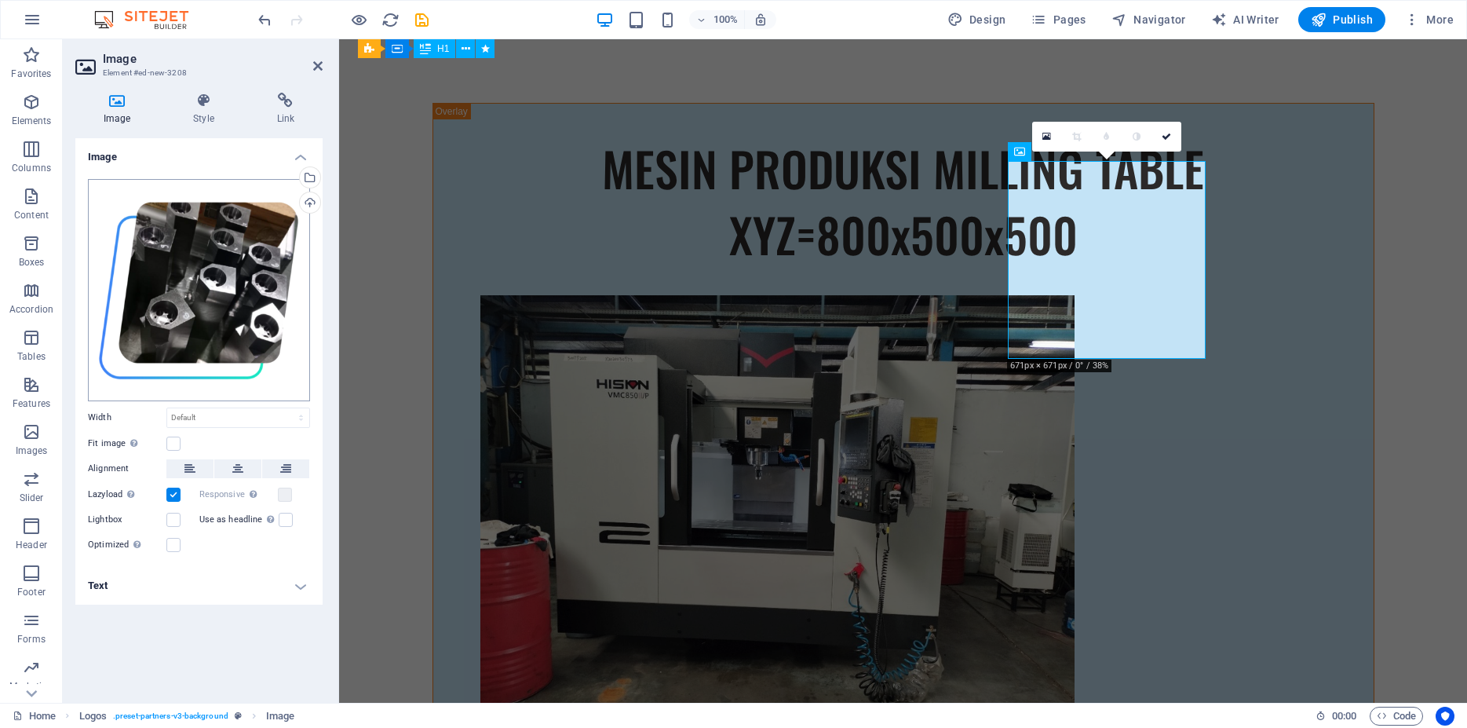
click at [217, 261] on div "Drag files here, click to choose files or select files from Files or our free s…" at bounding box center [199, 290] width 222 height 222
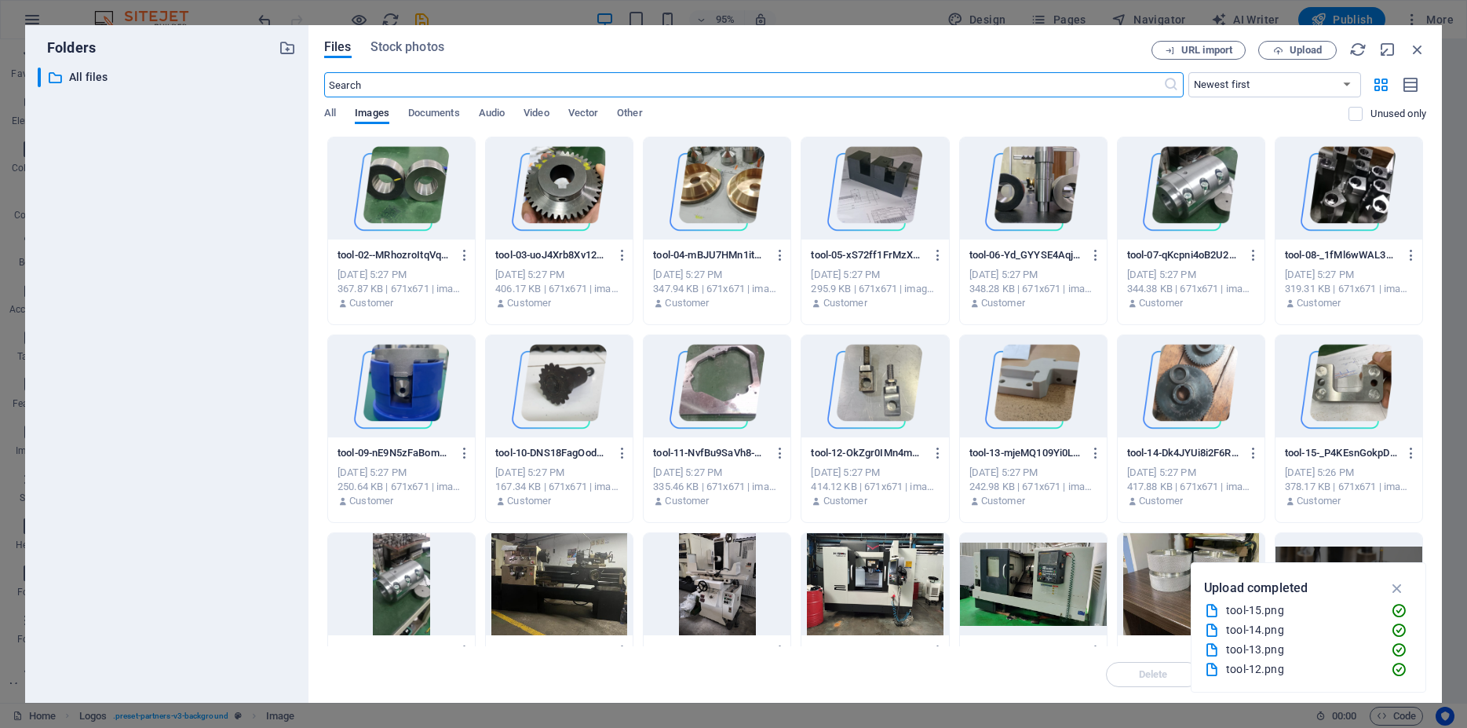
scroll to position [12988, 0]
click at [423, 183] on div at bounding box center [401, 188] width 147 height 102
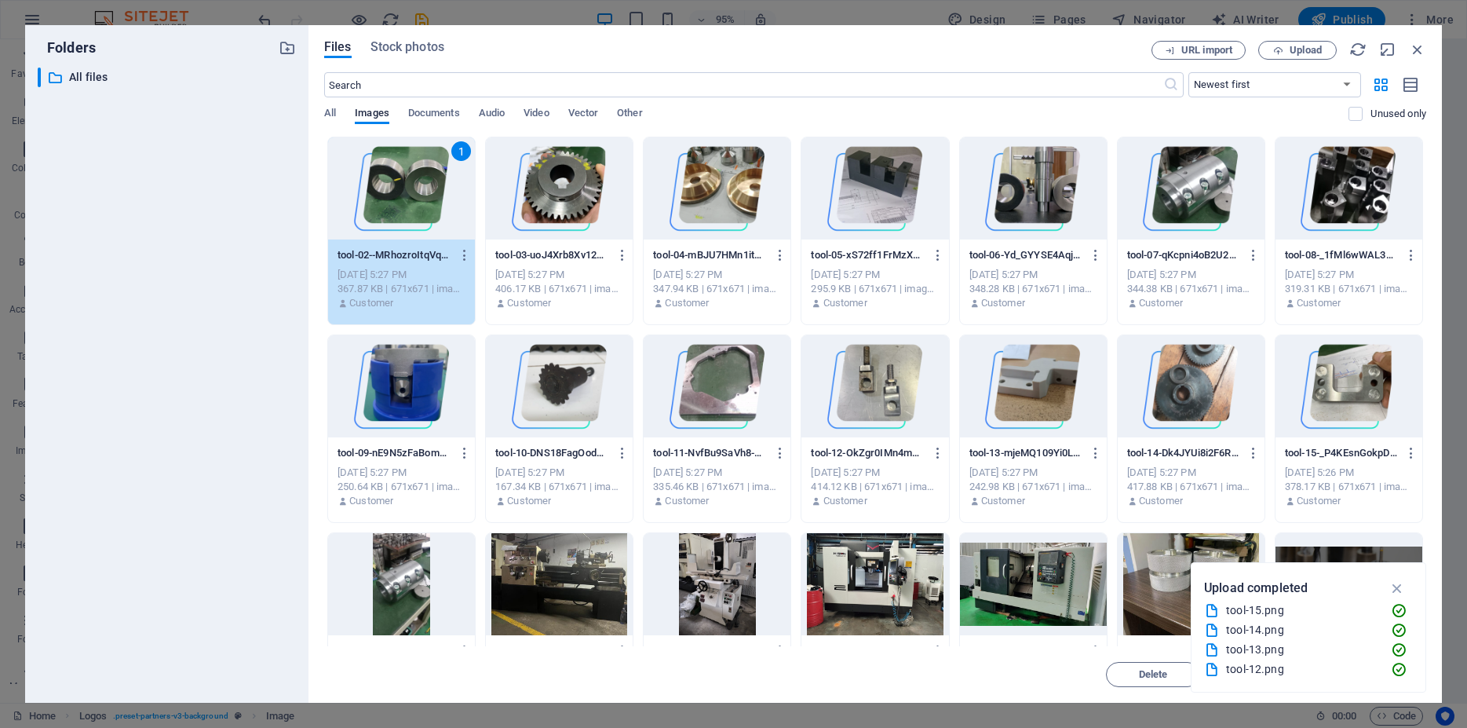
click at [423, 183] on div "1" at bounding box center [401, 188] width 147 height 102
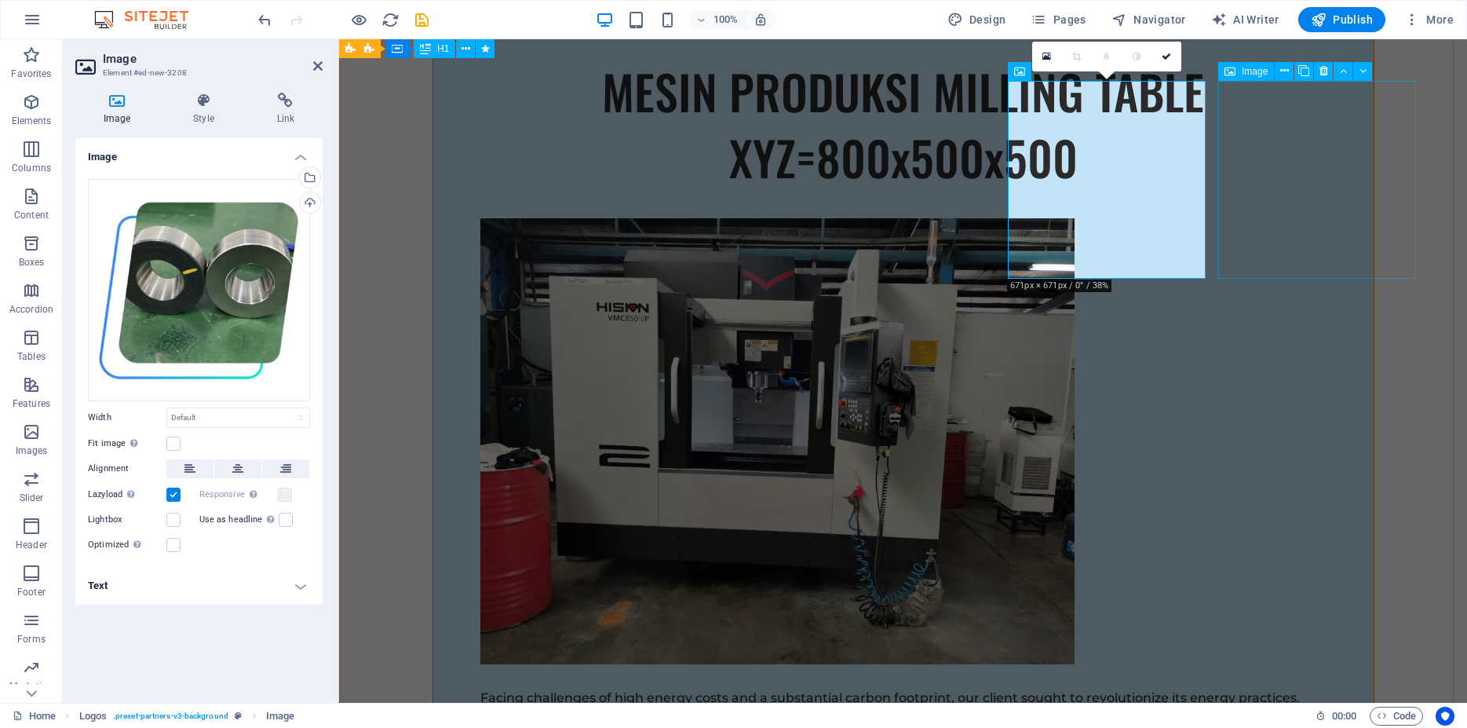
scroll to position [12839, 0]
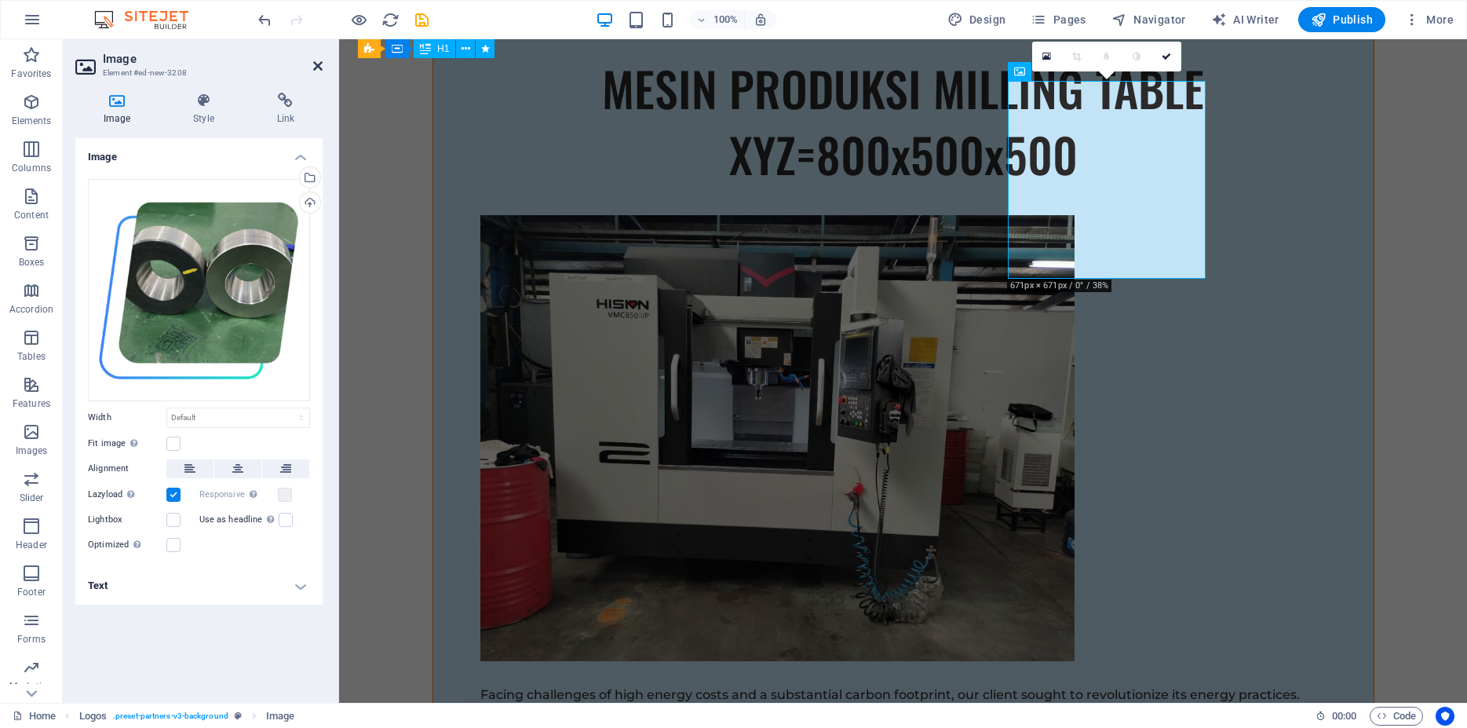
click at [316, 66] on icon at bounding box center [317, 66] width 9 height 13
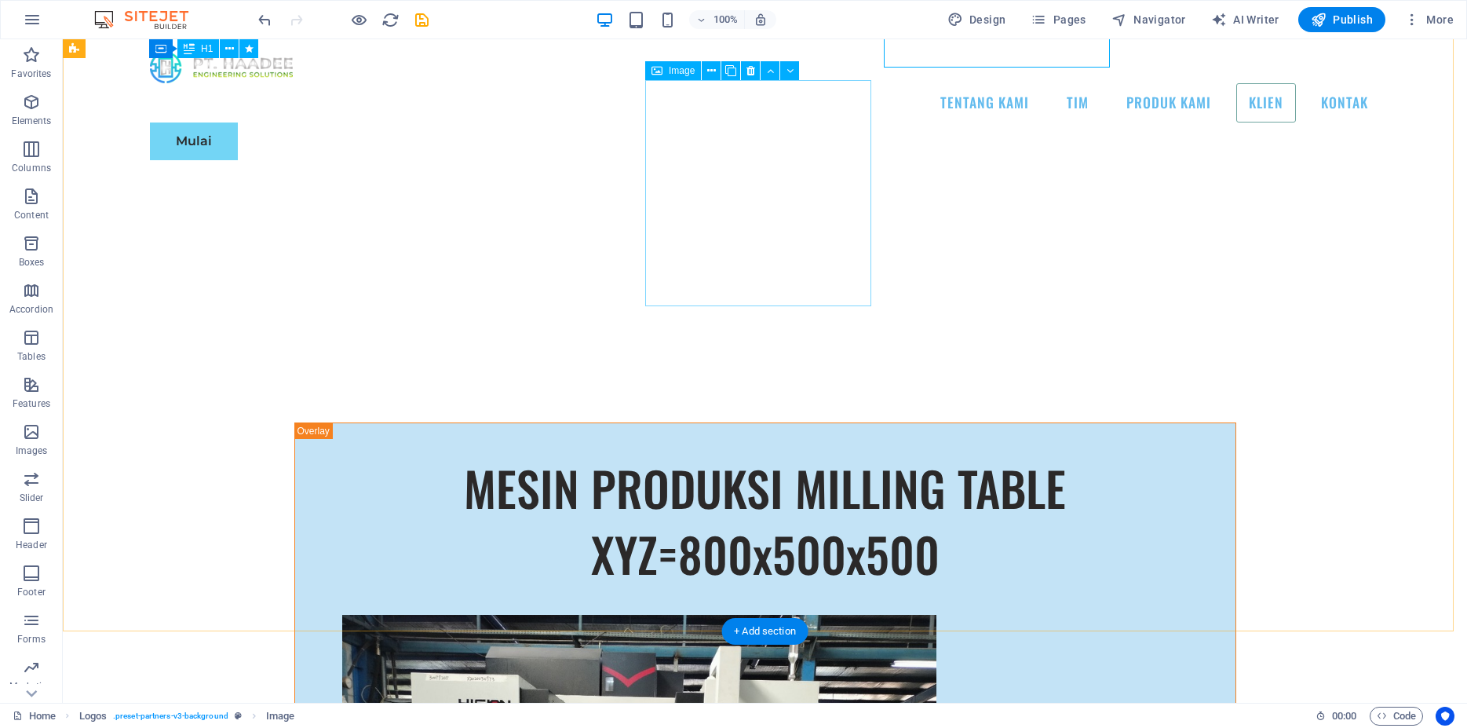
scroll to position [12836, 0]
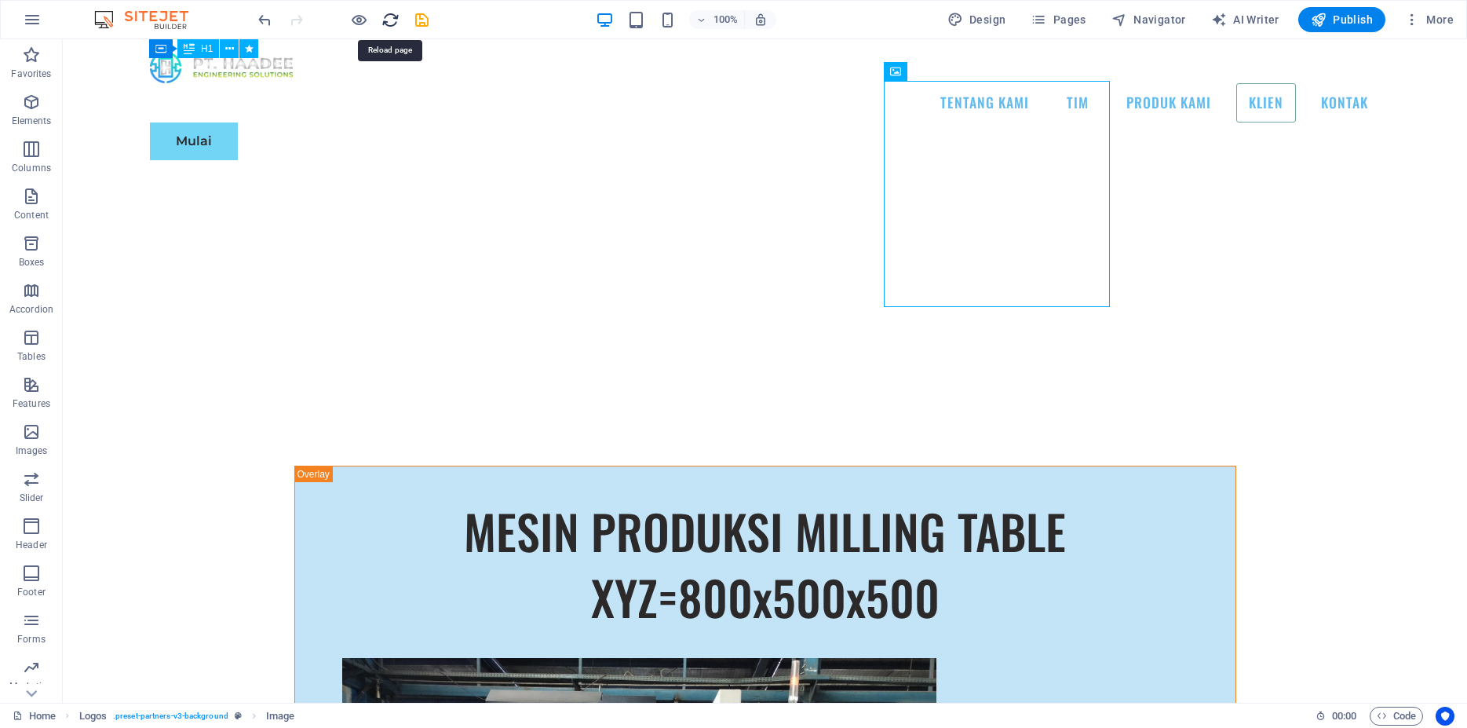
click at [389, 21] on icon "reload" at bounding box center [391, 20] width 18 height 18
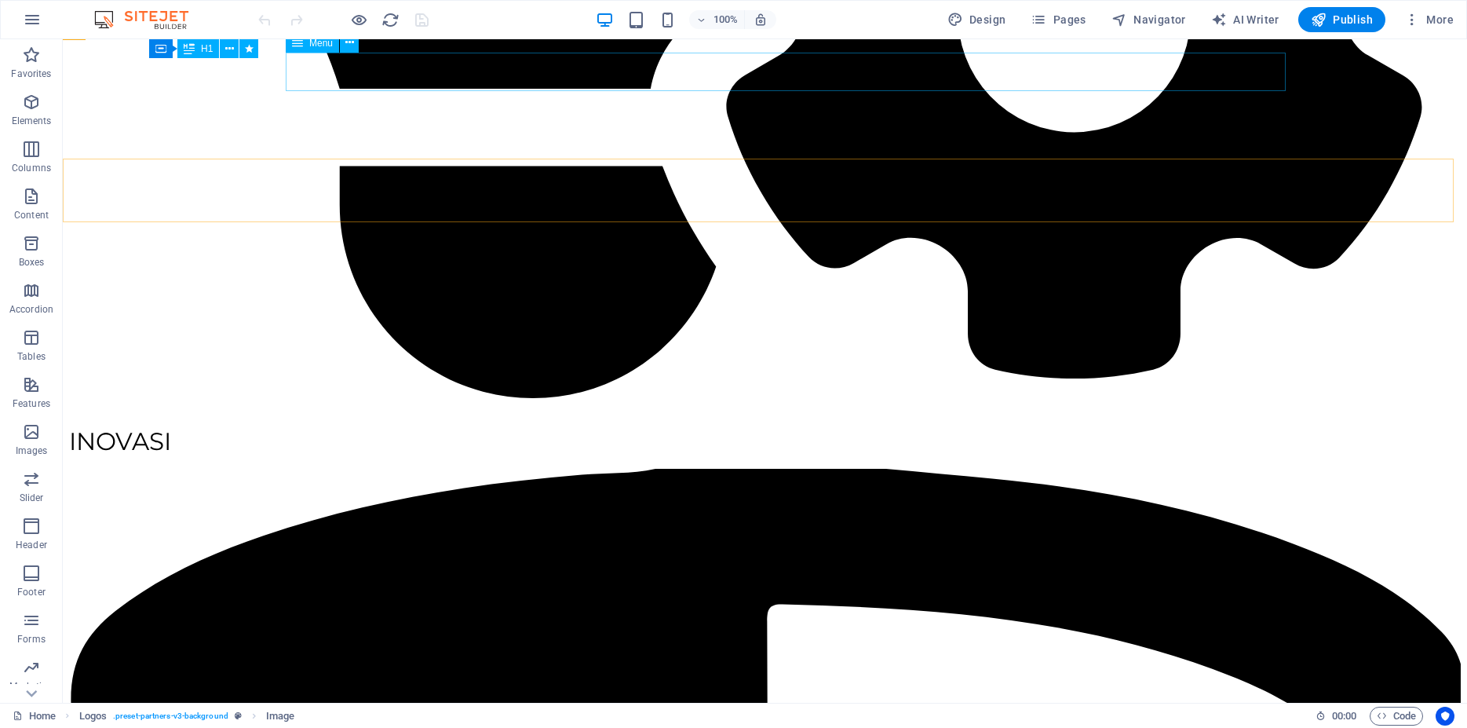
scroll to position [8002, 0]
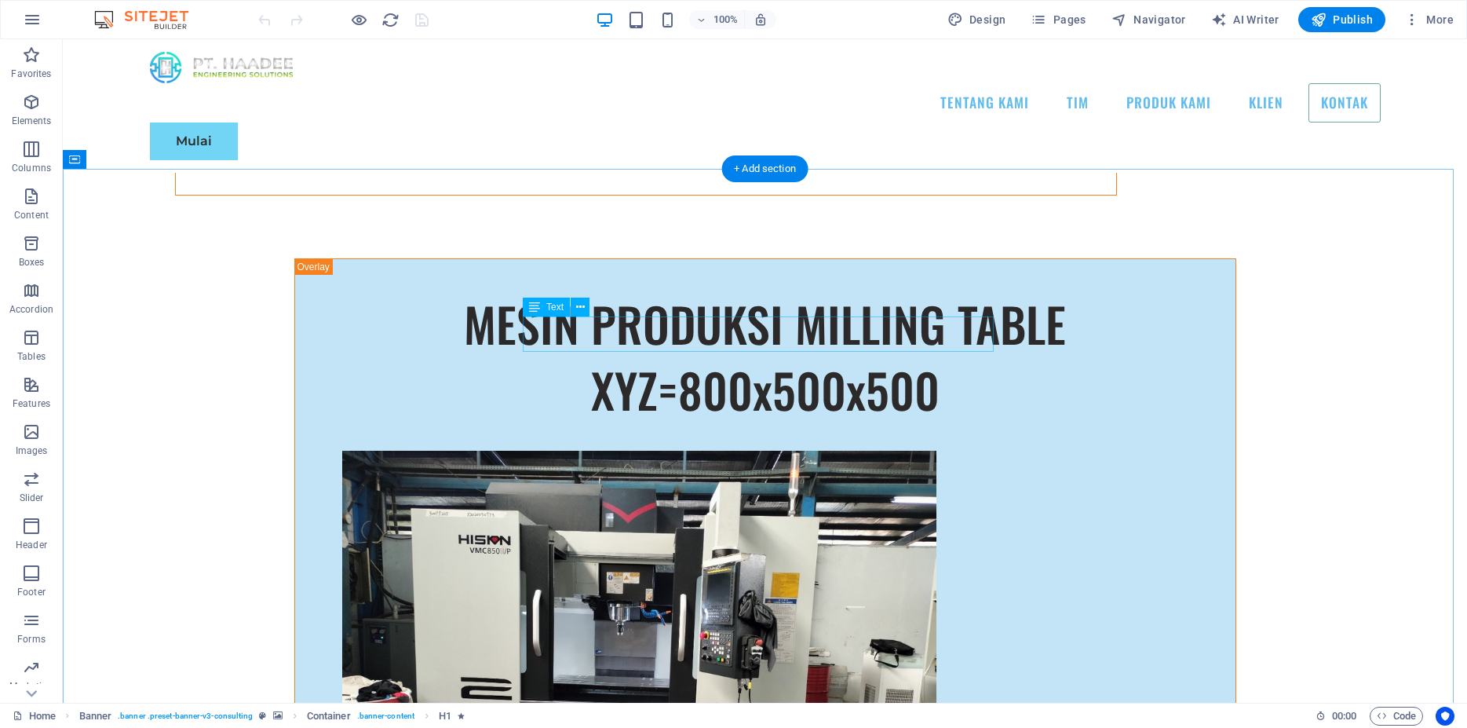
scroll to position [9203, 0]
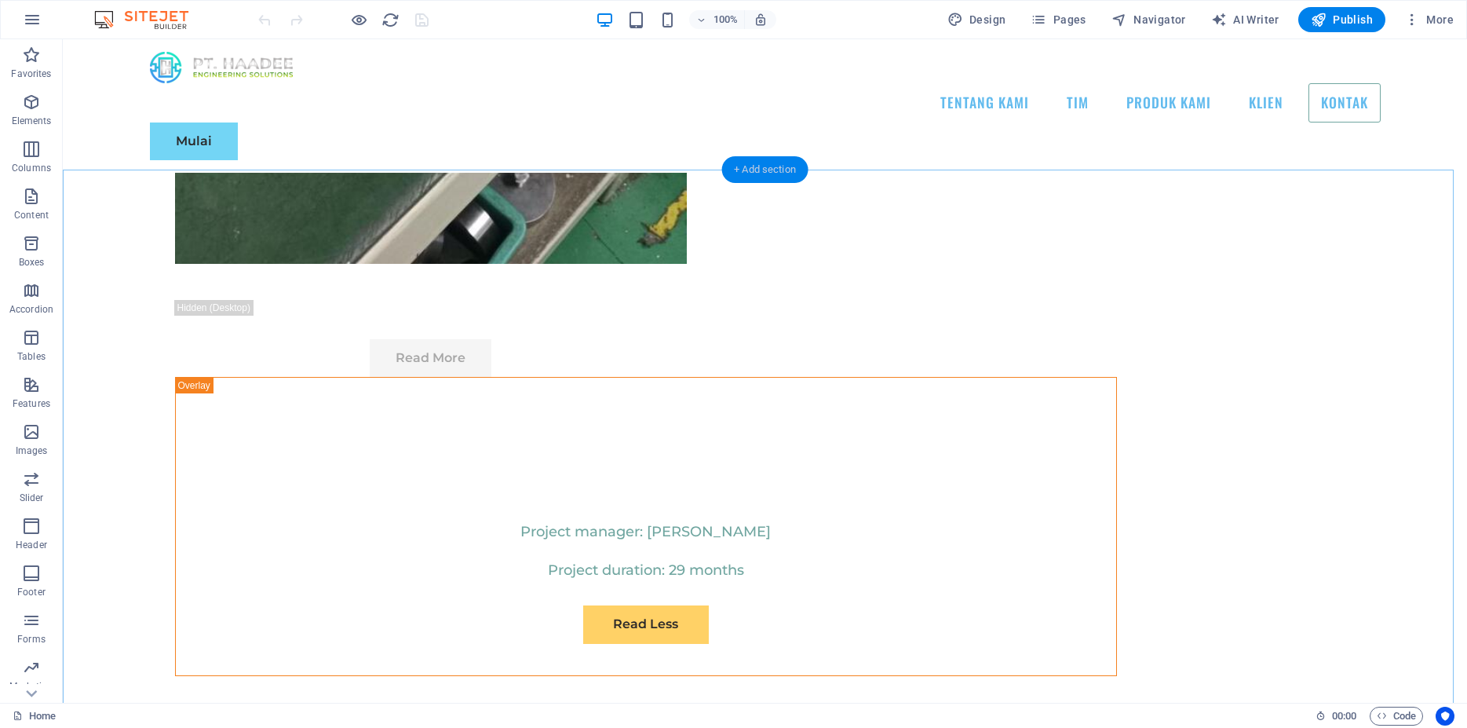
drag, startPoint x: 766, startPoint y: 173, endPoint x: 424, endPoint y: 146, distance: 342.6
click at [766, 173] on div "+ Add section" at bounding box center [765, 169] width 87 height 27
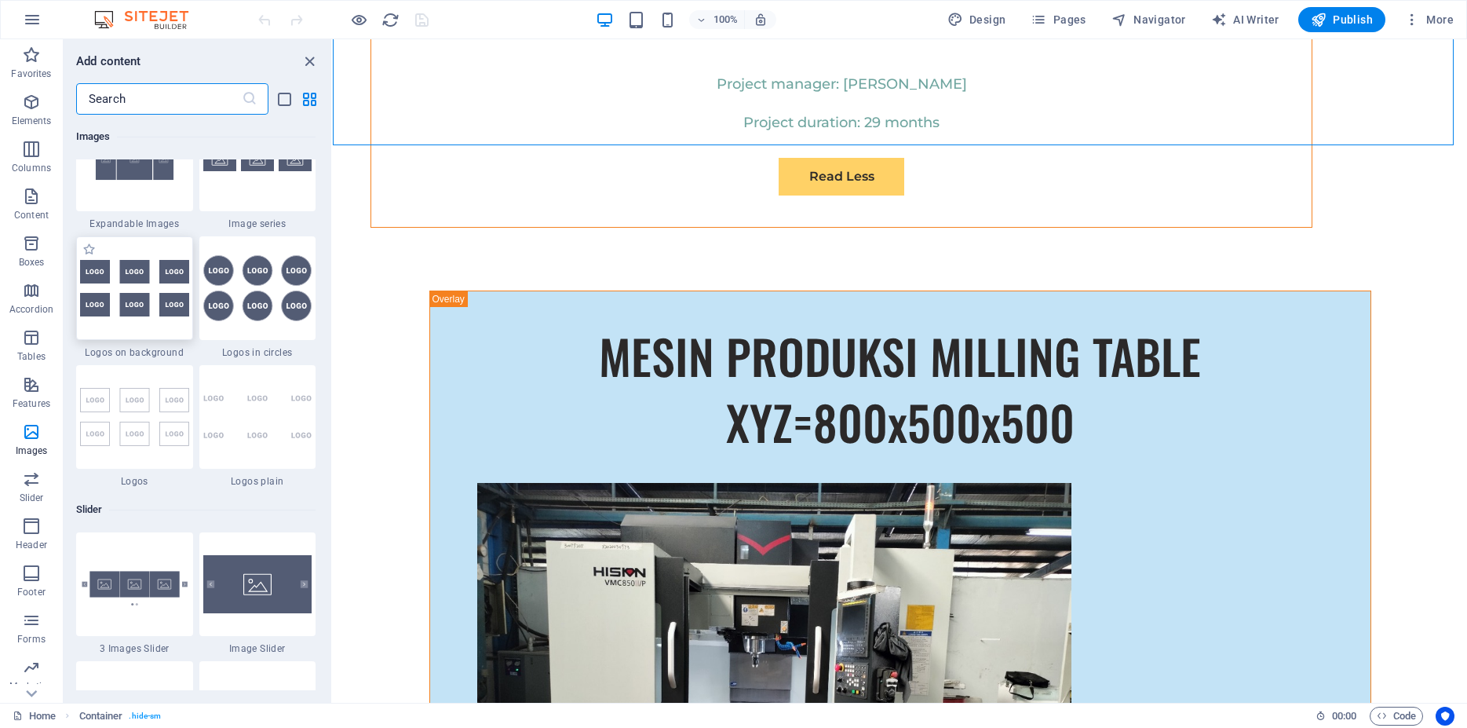
scroll to position [8471, 0]
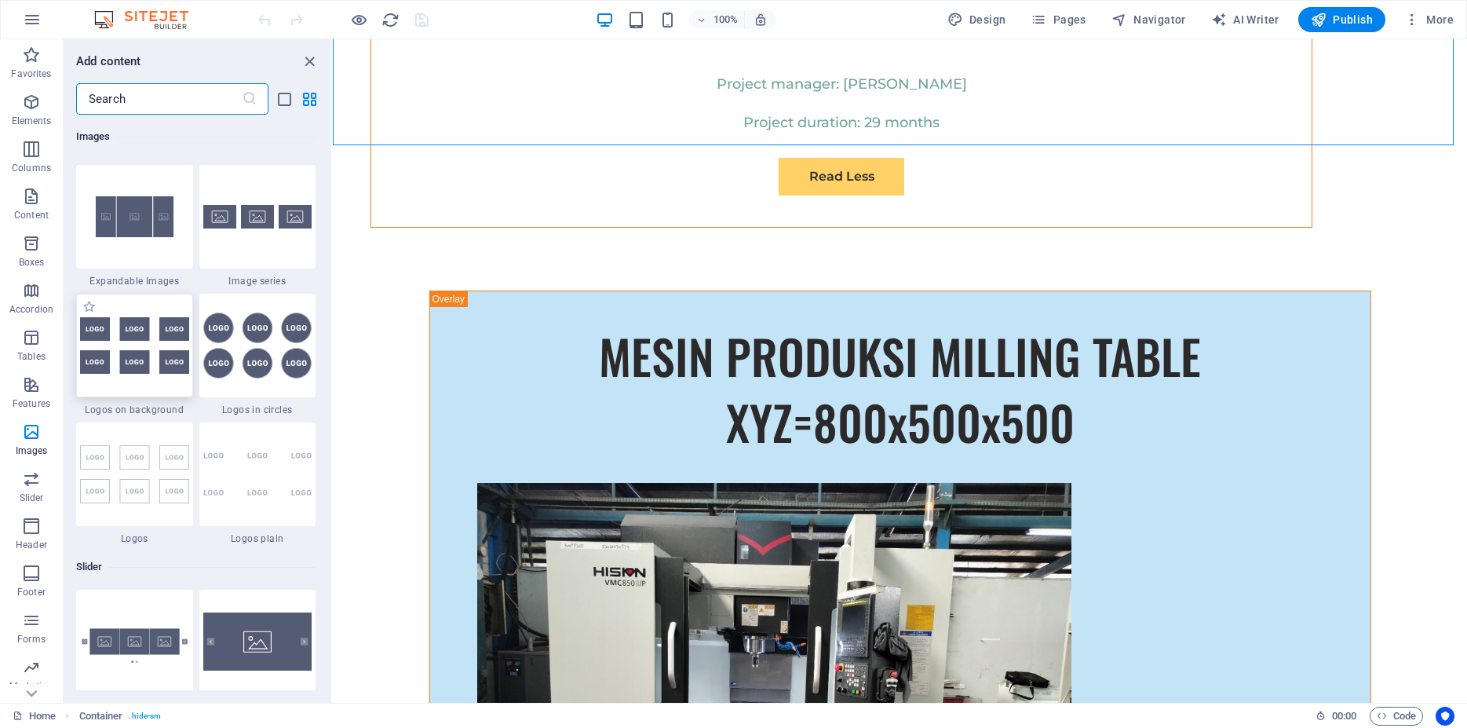
click at [170, 374] on img at bounding box center [134, 345] width 109 height 57
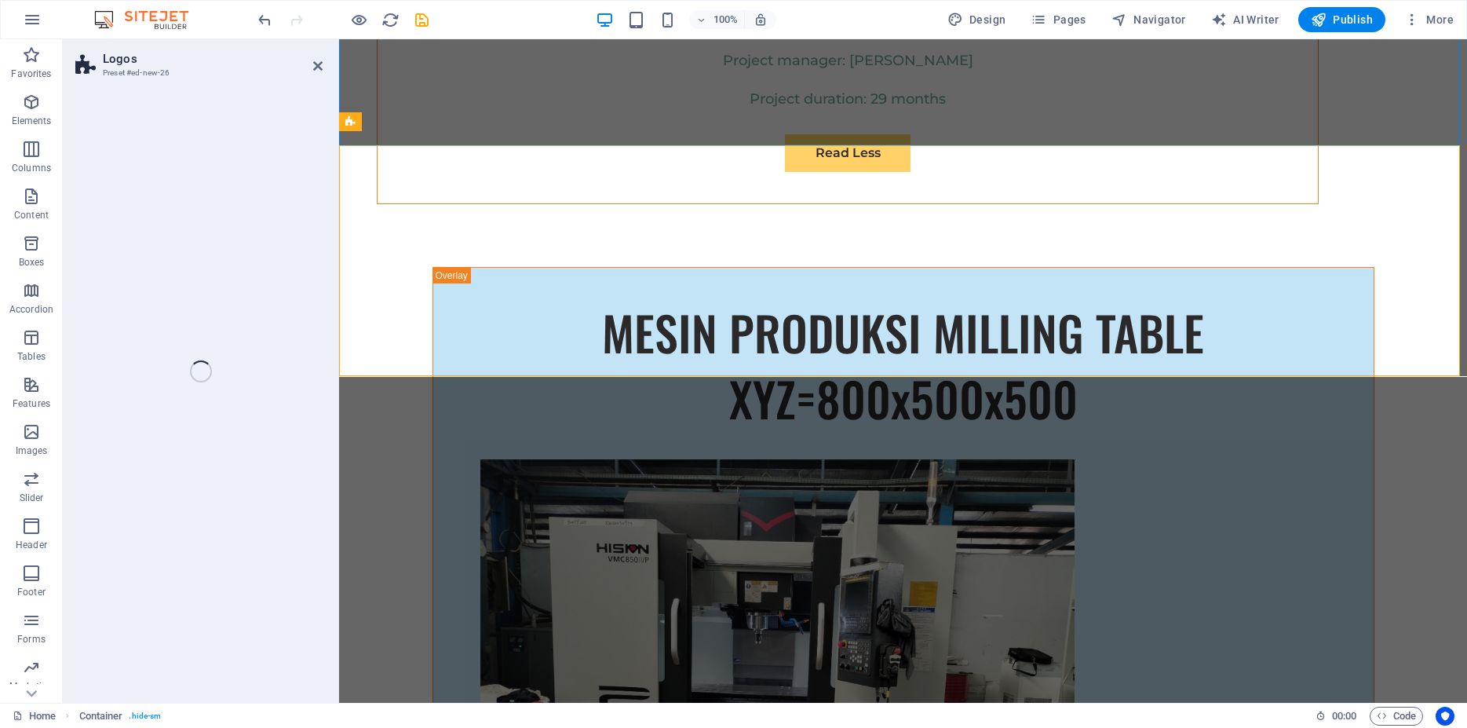
select select "rem"
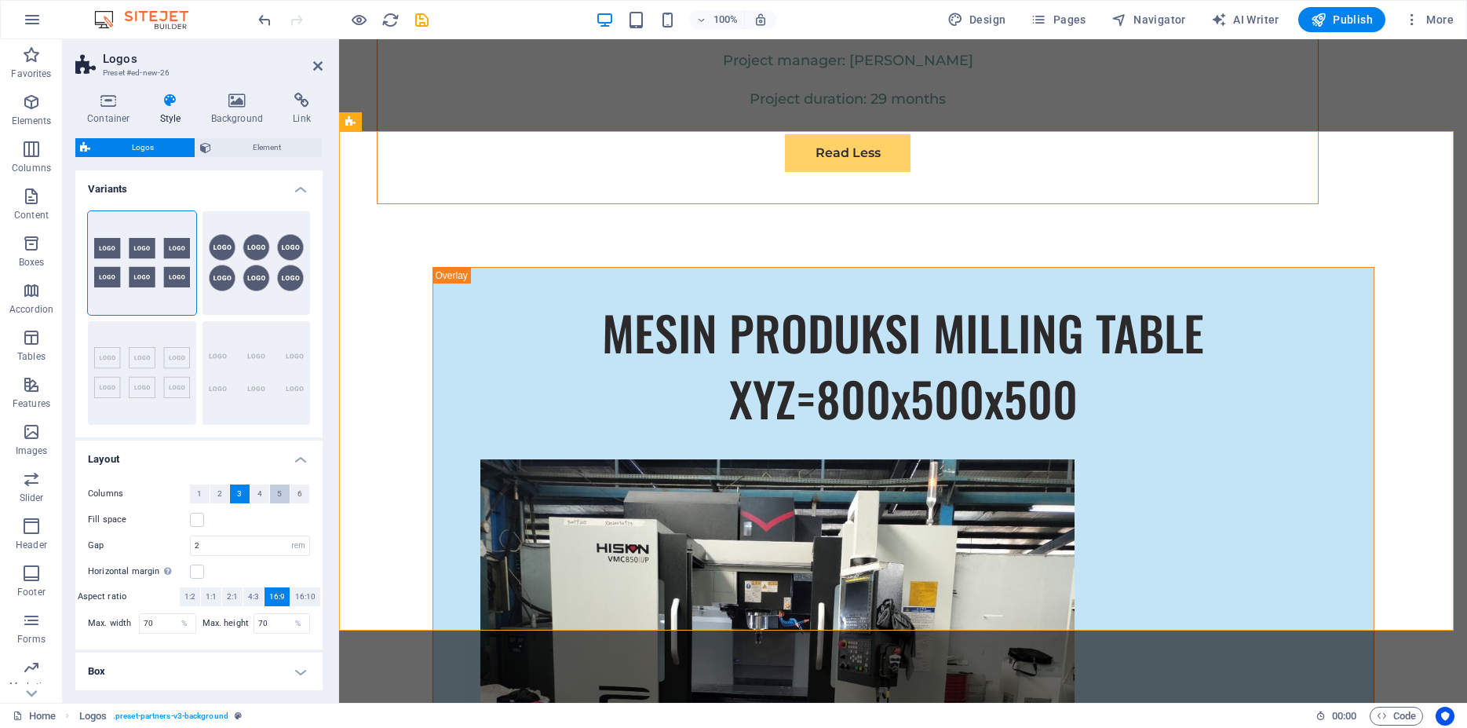
click at [277, 495] on span "5" at bounding box center [279, 493] width 5 height 19
click at [192, 521] on label at bounding box center [197, 520] width 14 height 14
click at [0, 0] on input "Fill space" at bounding box center [0, 0] width 0 height 0
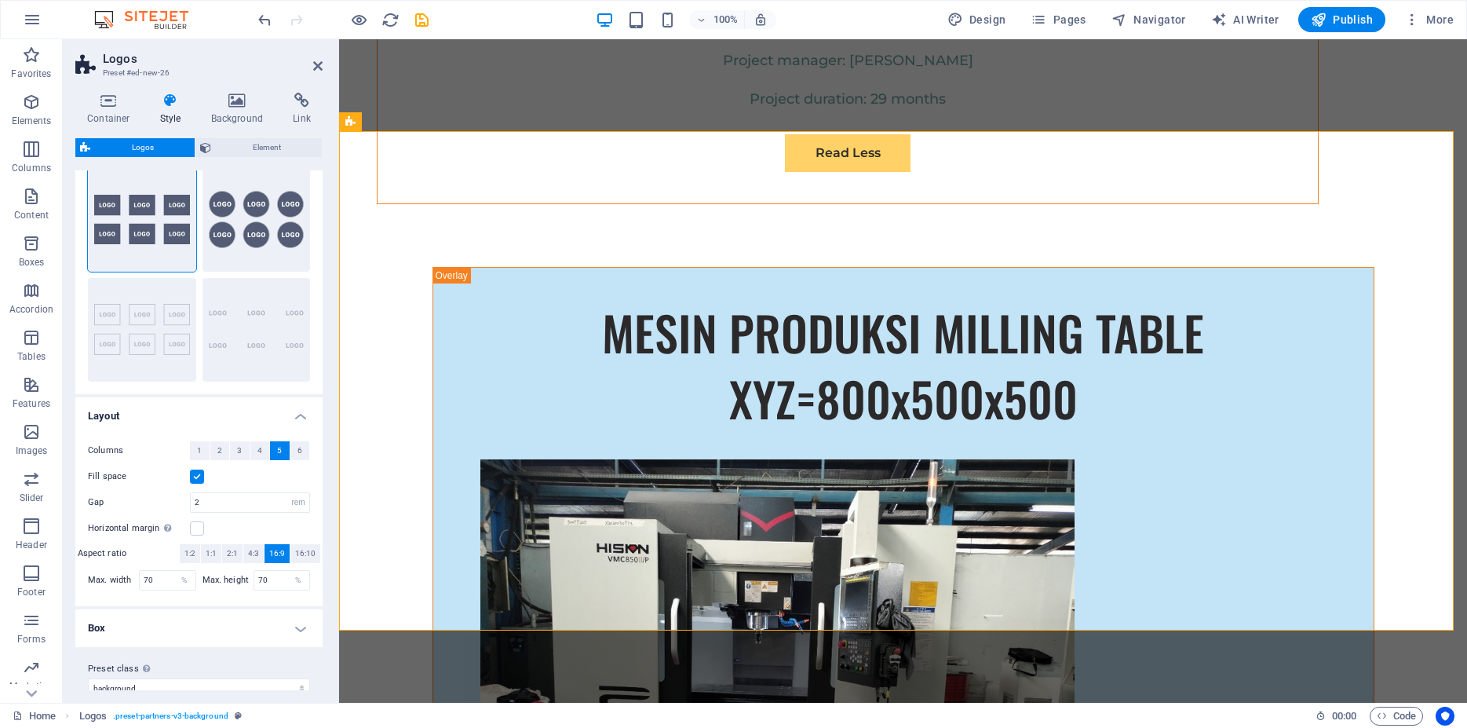
scroll to position [63, 0]
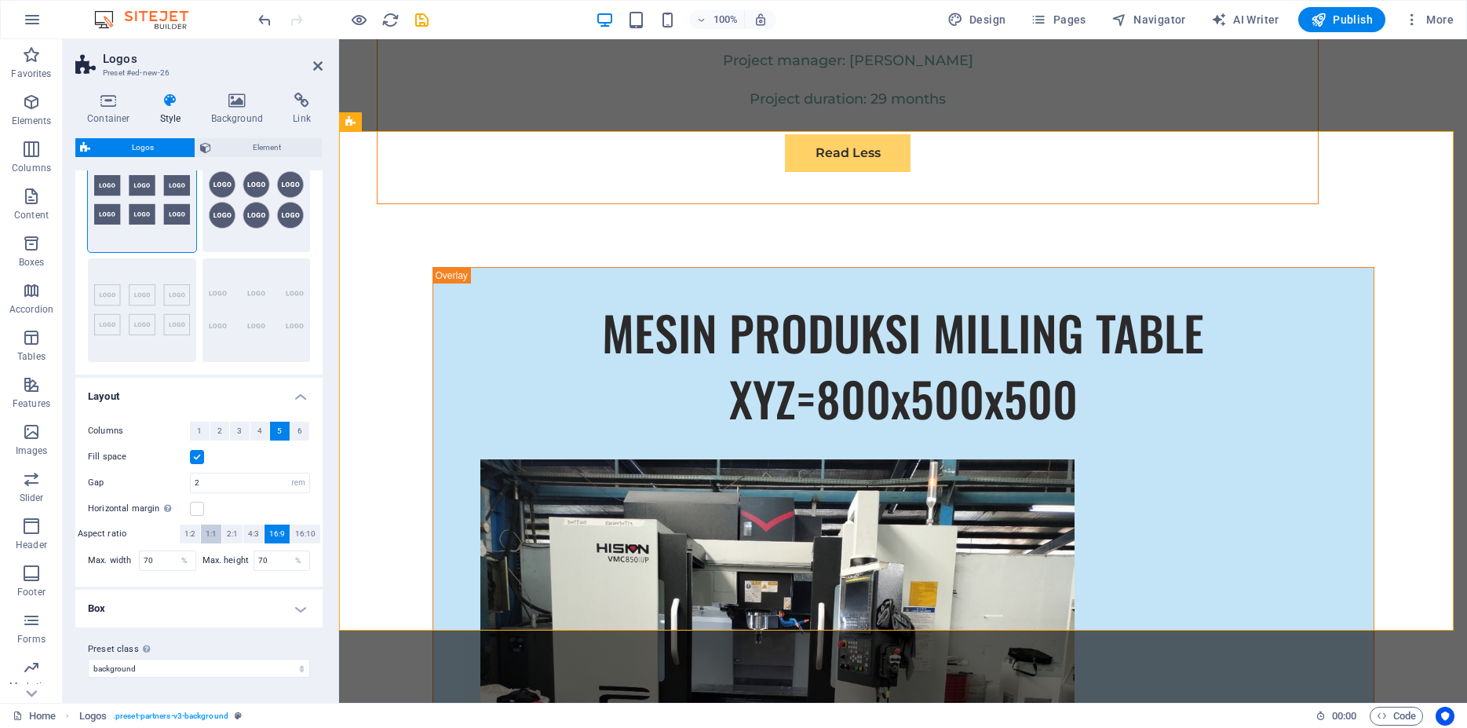
click at [208, 532] on span "1:1" at bounding box center [211, 533] width 11 height 19
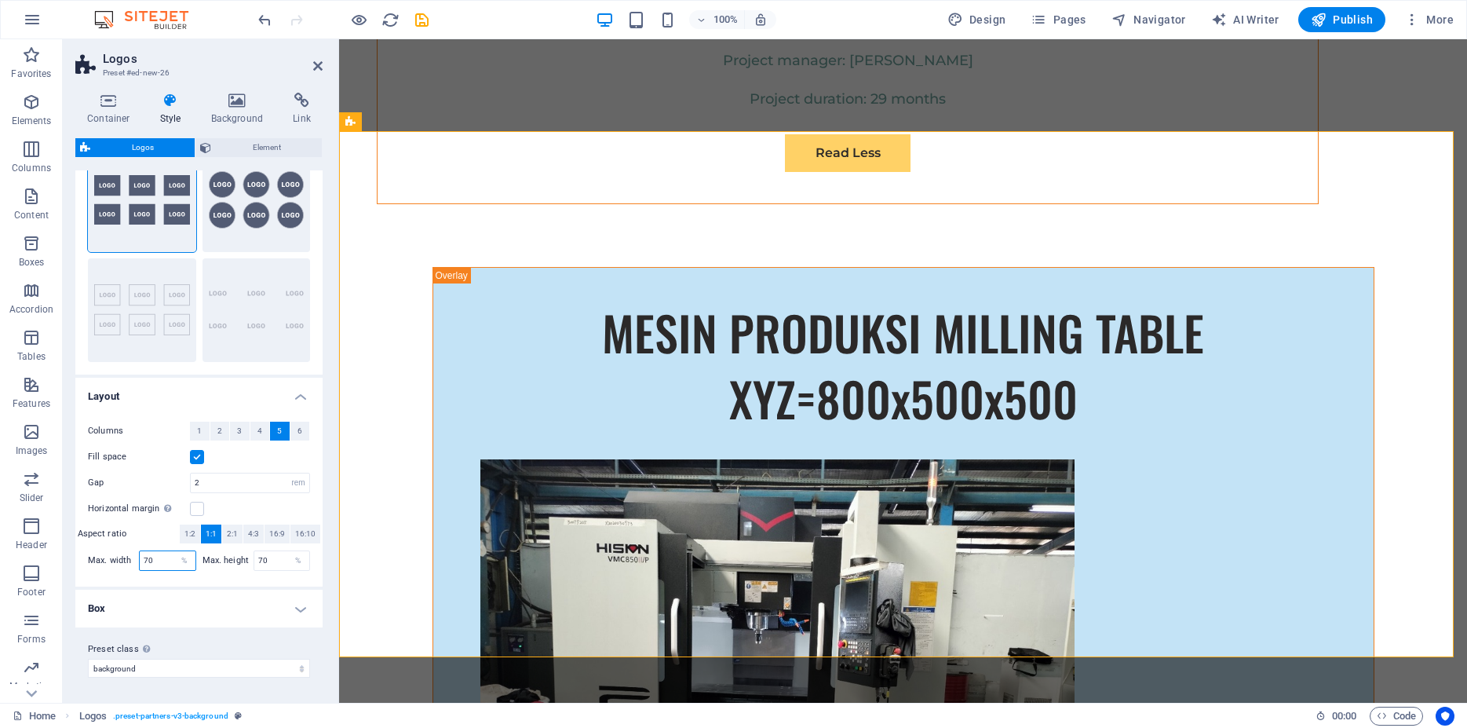
drag, startPoint x: 160, startPoint y: 557, endPoint x: 111, endPoint y: 550, distance: 49.2
click at [140, 551] on input "70" at bounding box center [168, 560] width 56 height 19
type input "100"
drag, startPoint x: 271, startPoint y: 561, endPoint x: 228, endPoint y: 548, distance: 45.0
click at [254, 551] on input "70" at bounding box center [282, 560] width 56 height 19
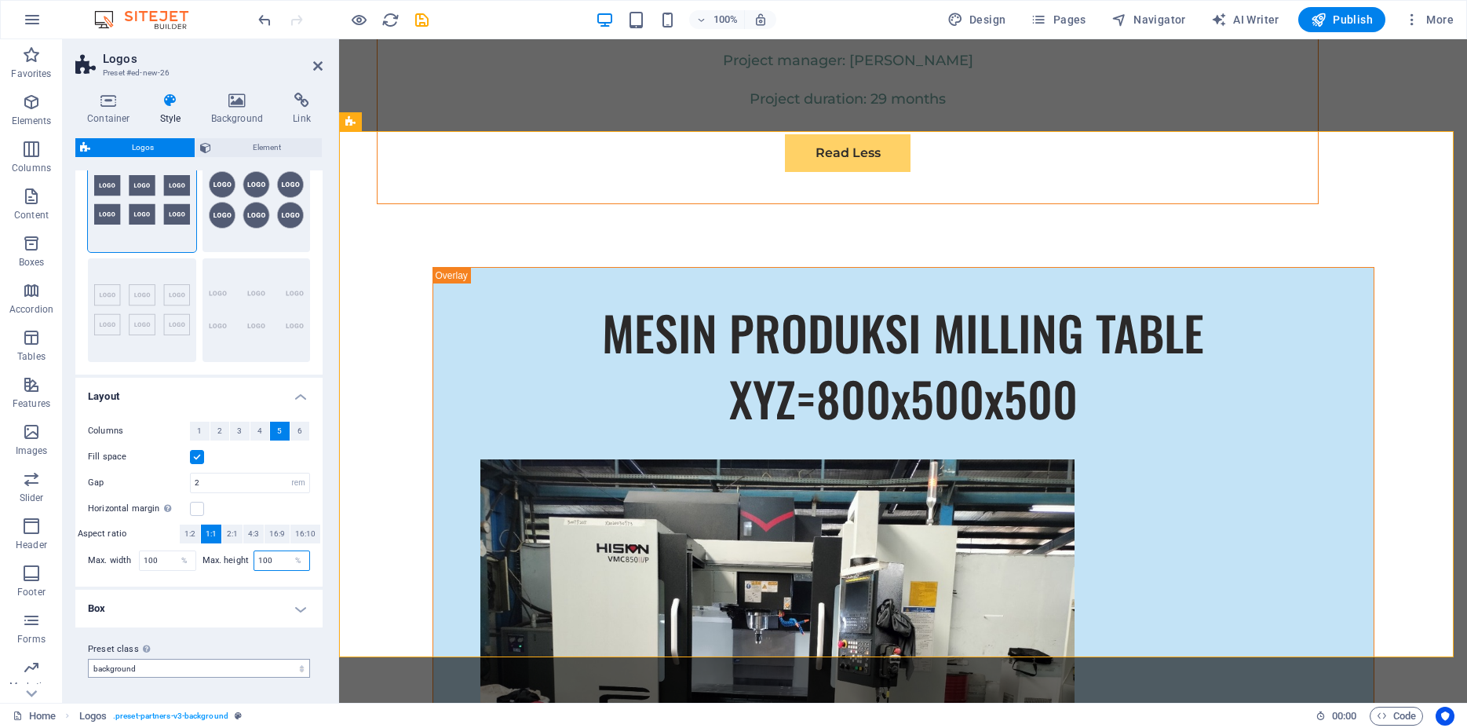
type input "100"
click at [88, 659] on select "background Add preset class" at bounding box center [199, 668] width 222 height 19
click at [265, 669] on select "background Add preset class" at bounding box center [199, 668] width 222 height 19
click at [256, 606] on h4 "Box" at bounding box center [198, 609] width 247 height 38
click at [205, 645] on button "Background" at bounding box center [198, 642] width 17 height 17
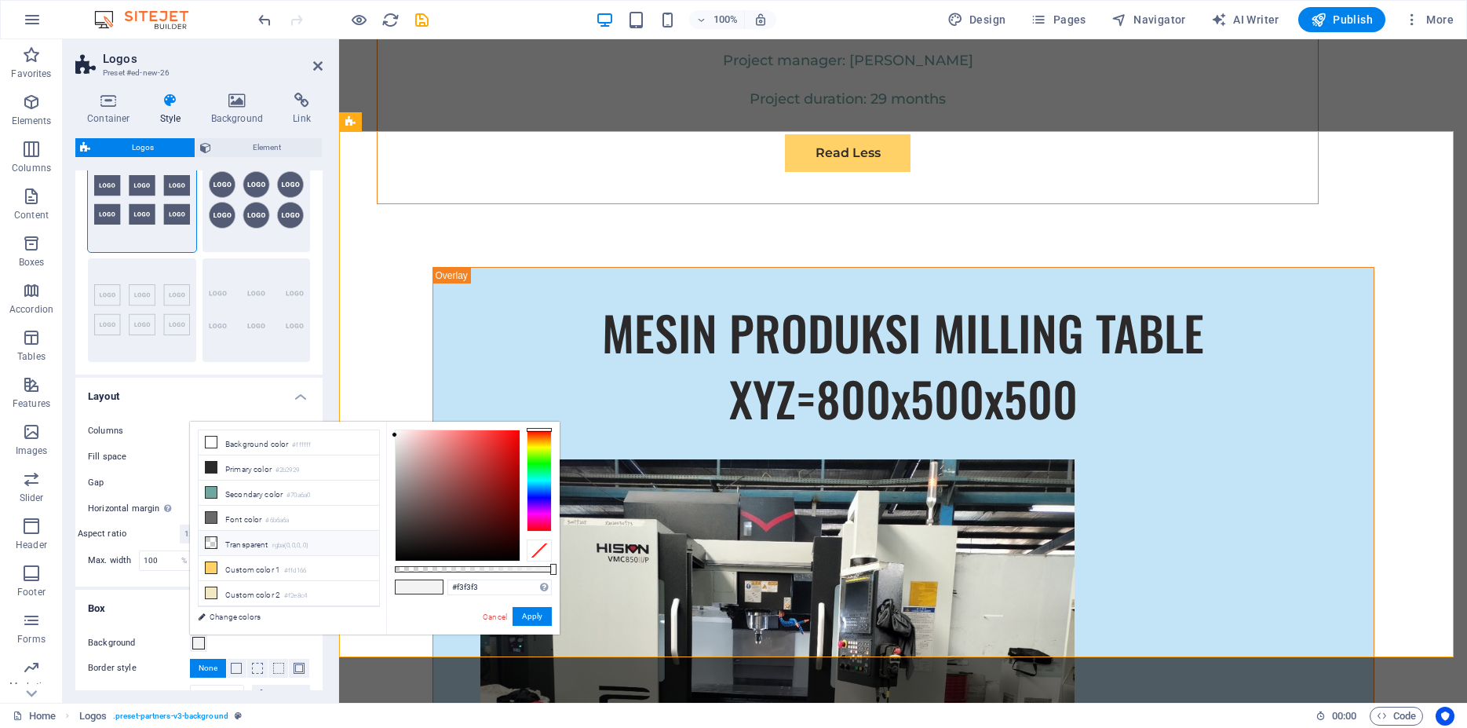
click at [249, 537] on li "Transparent rgba(0,0,0,.0)" at bounding box center [289, 543] width 181 height 25
type input "rgba(0, 0, 0, 0)"
click at [536, 616] on button "Apply" at bounding box center [532, 616] width 39 height 19
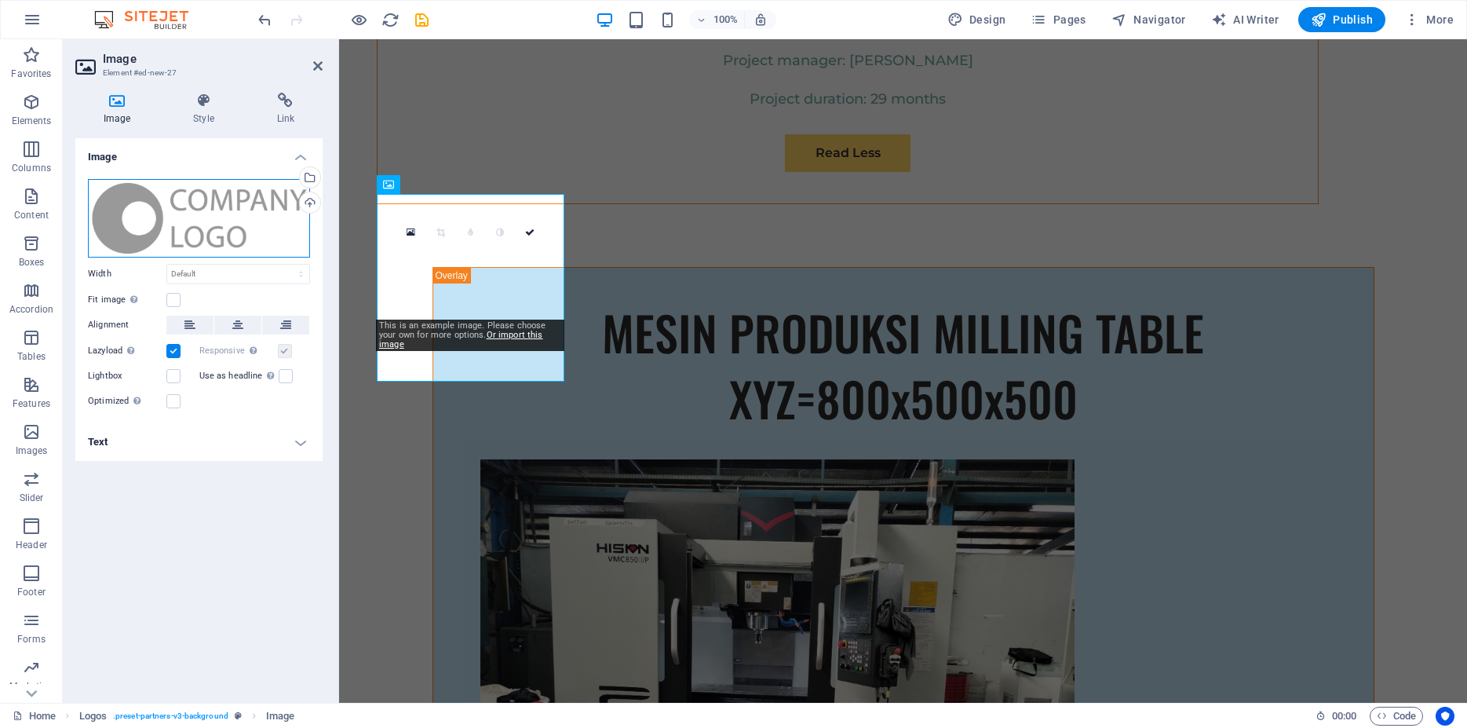
click at [252, 236] on div "Drag files here, click to choose files or select files from Files or our free s…" at bounding box center [199, 218] width 222 height 79
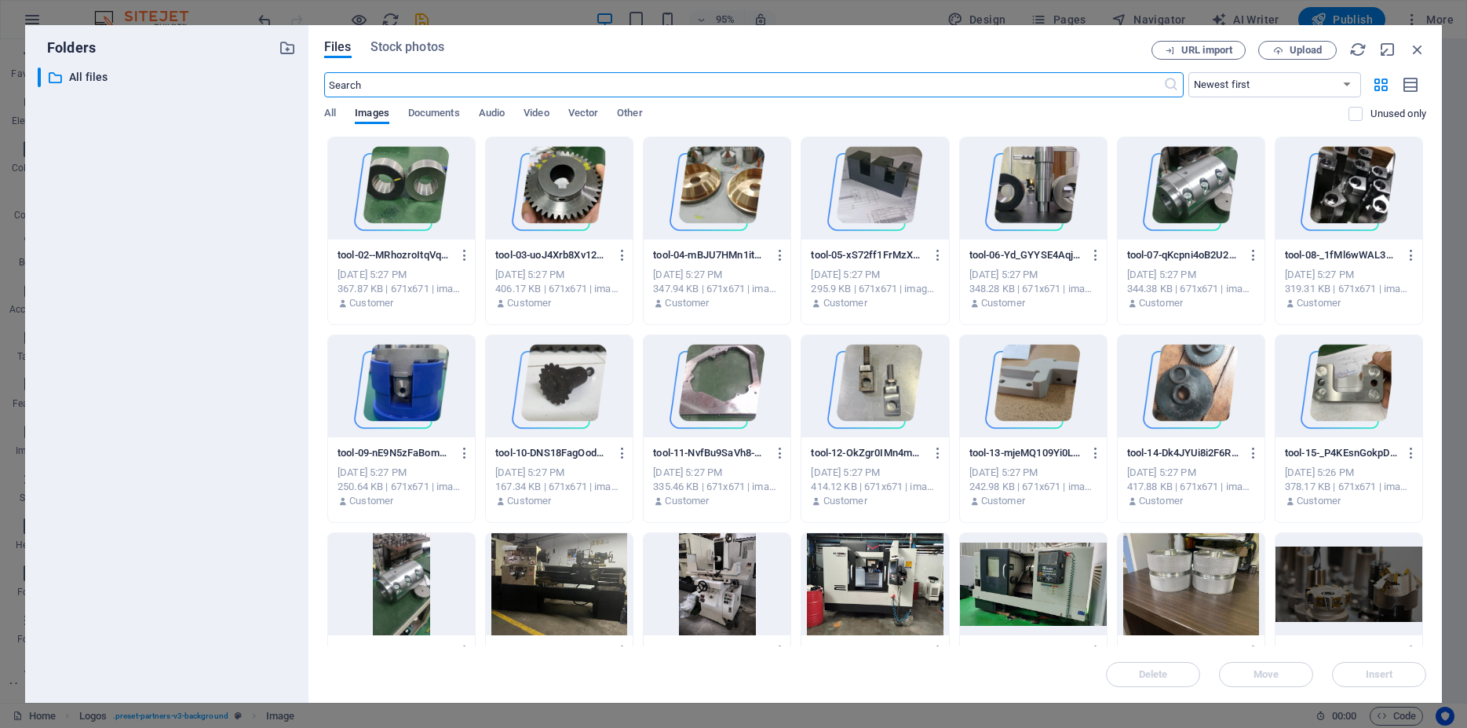
scroll to position [9202, 0]
click at [409, 186] on div at bounding box center [401, 188] width 147 height 102
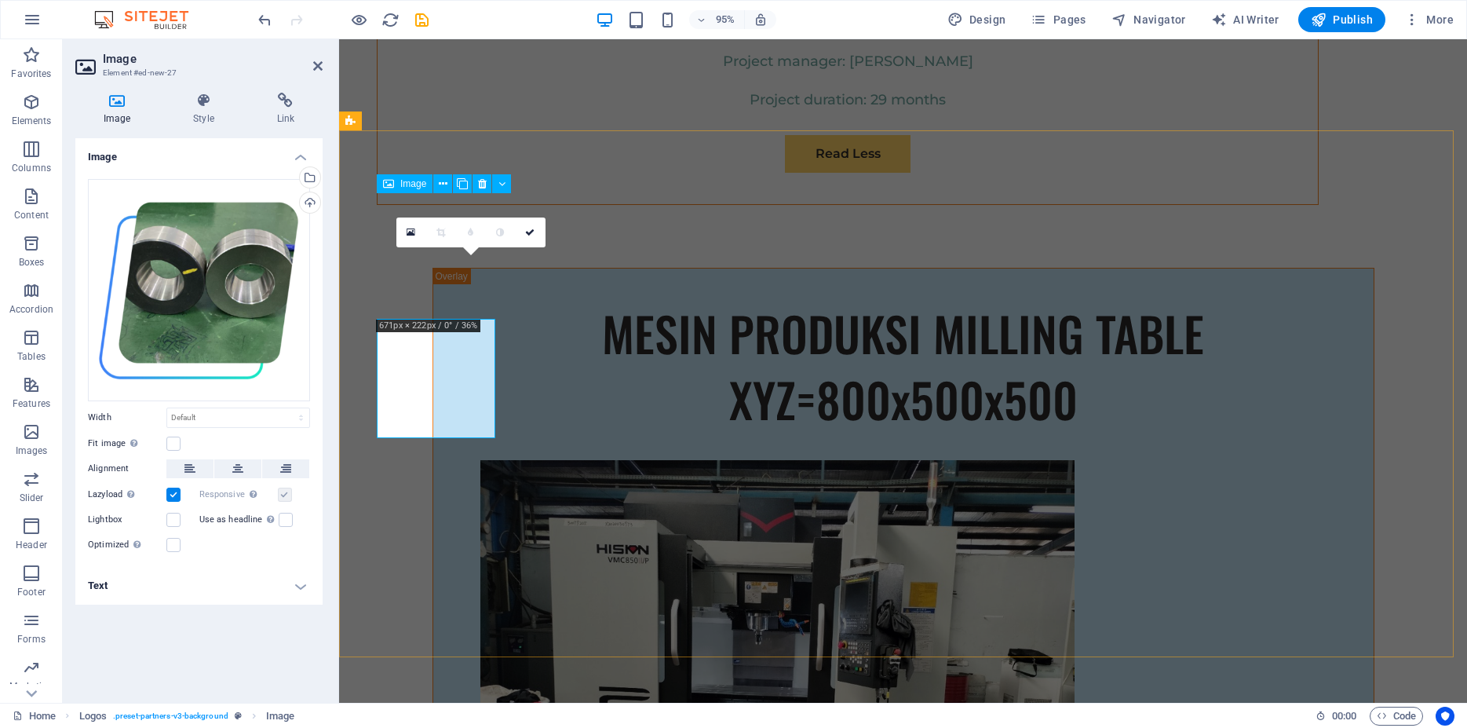
scroll to position [9203, 0]
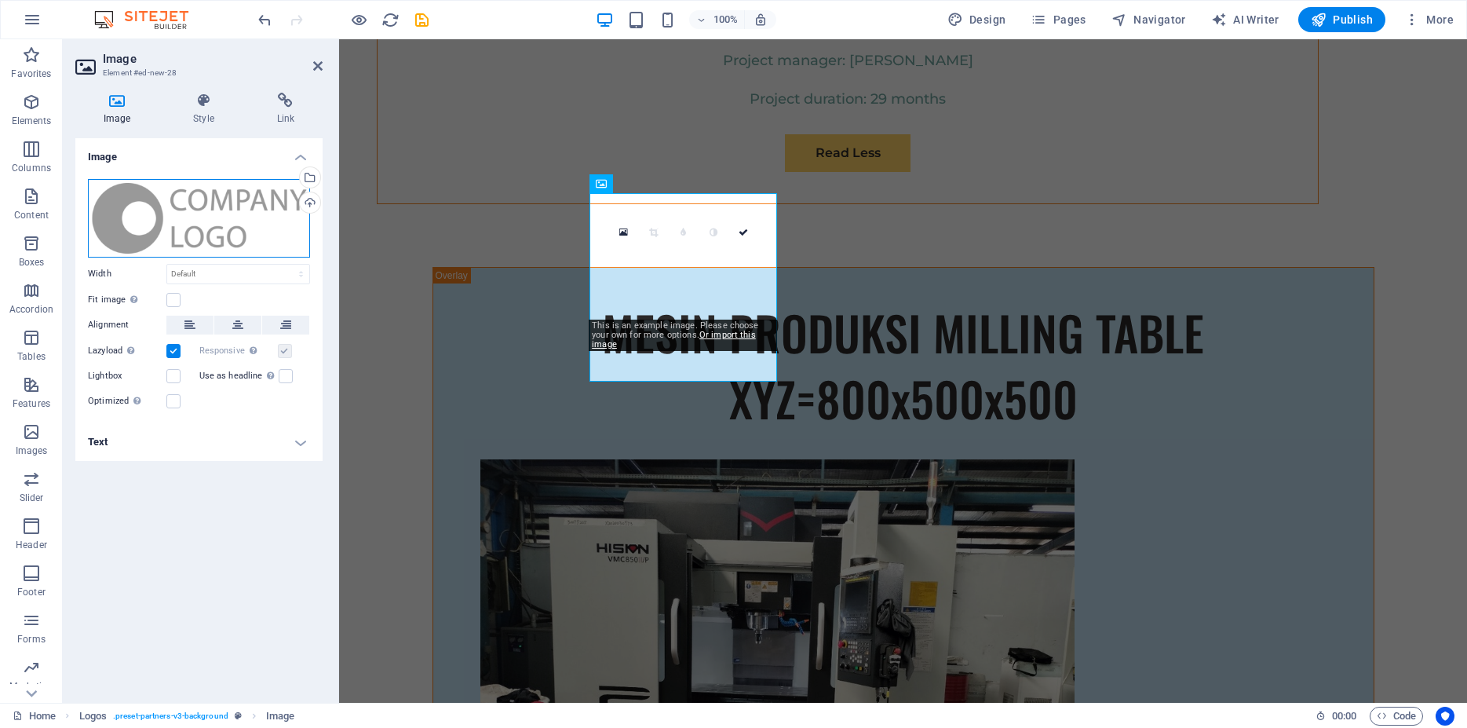
click at [193, 220] on div "Drag files here, click to choose files or select files from Files or our free s…" at bounding box center [199, 218] width 222 height 79
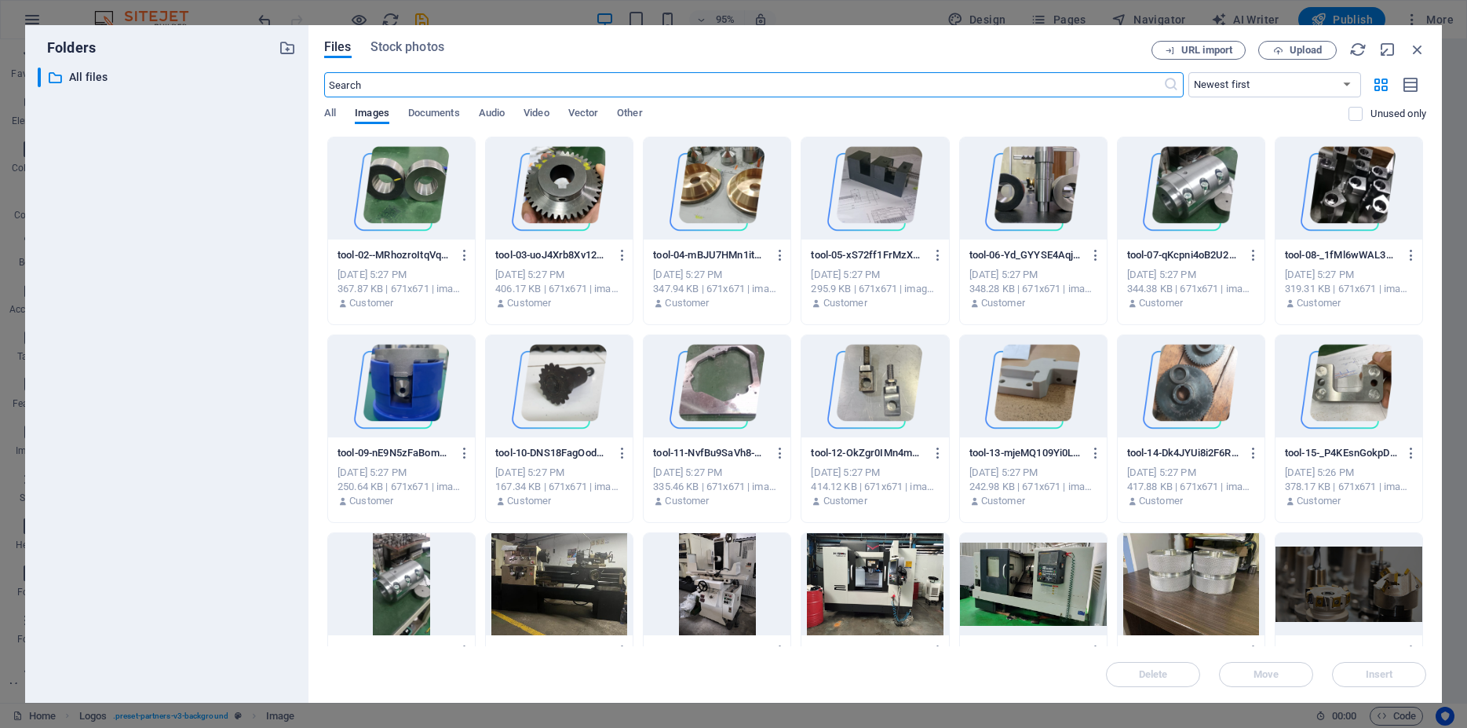
scroll to position [9202, 0]
drag, startPoint x: 560, startPoint y: 190, endPoint x: 221, endPoint y: 151, distance: 340.7
click at [560, 190] on div at bounding box center [559, 188] width 147 height 102
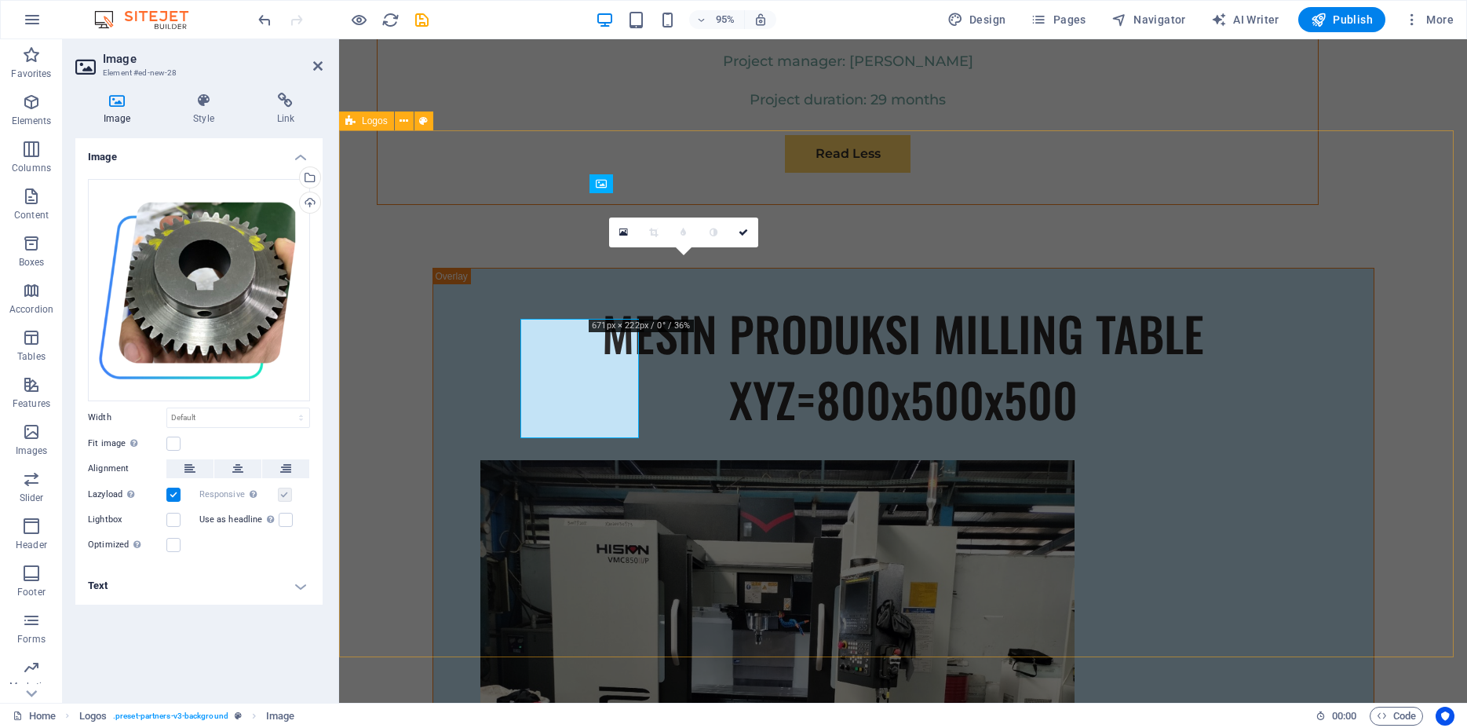
scroll to position [9203, 0]
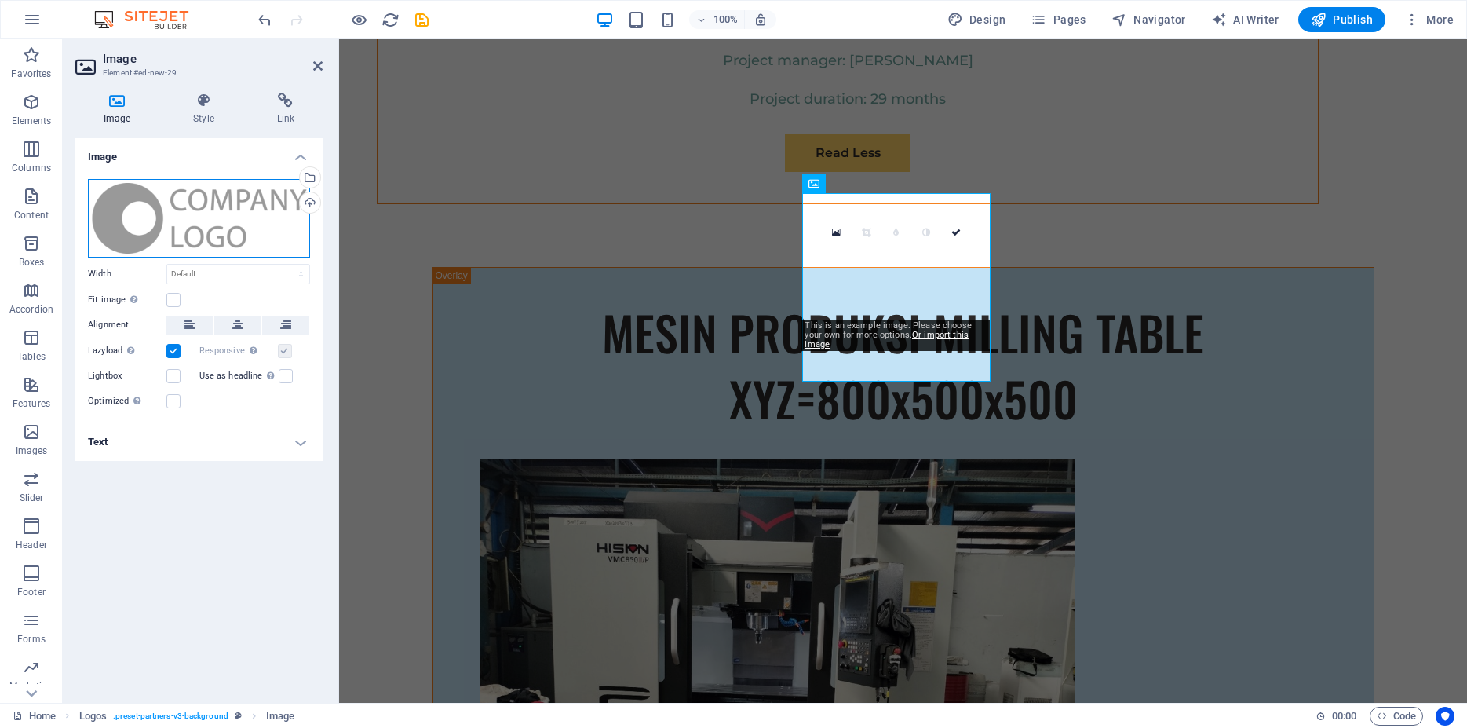
click at [203, 230] on div "Drag files here, click to choose files or select files from Files or our free s…" at bounding box center [199, 218] width 222 height 79
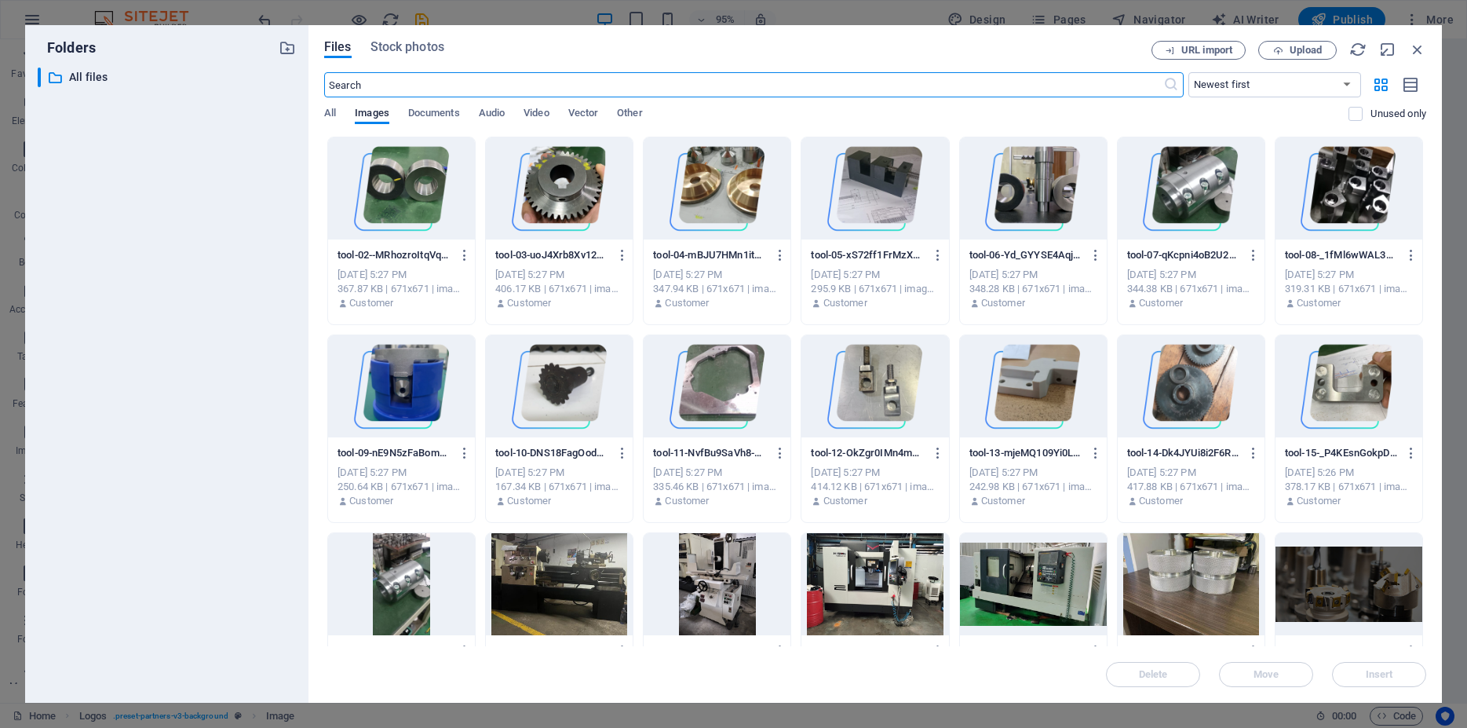
click at [731, 185] on div at bounding box center [717, 188] width 147 height 102
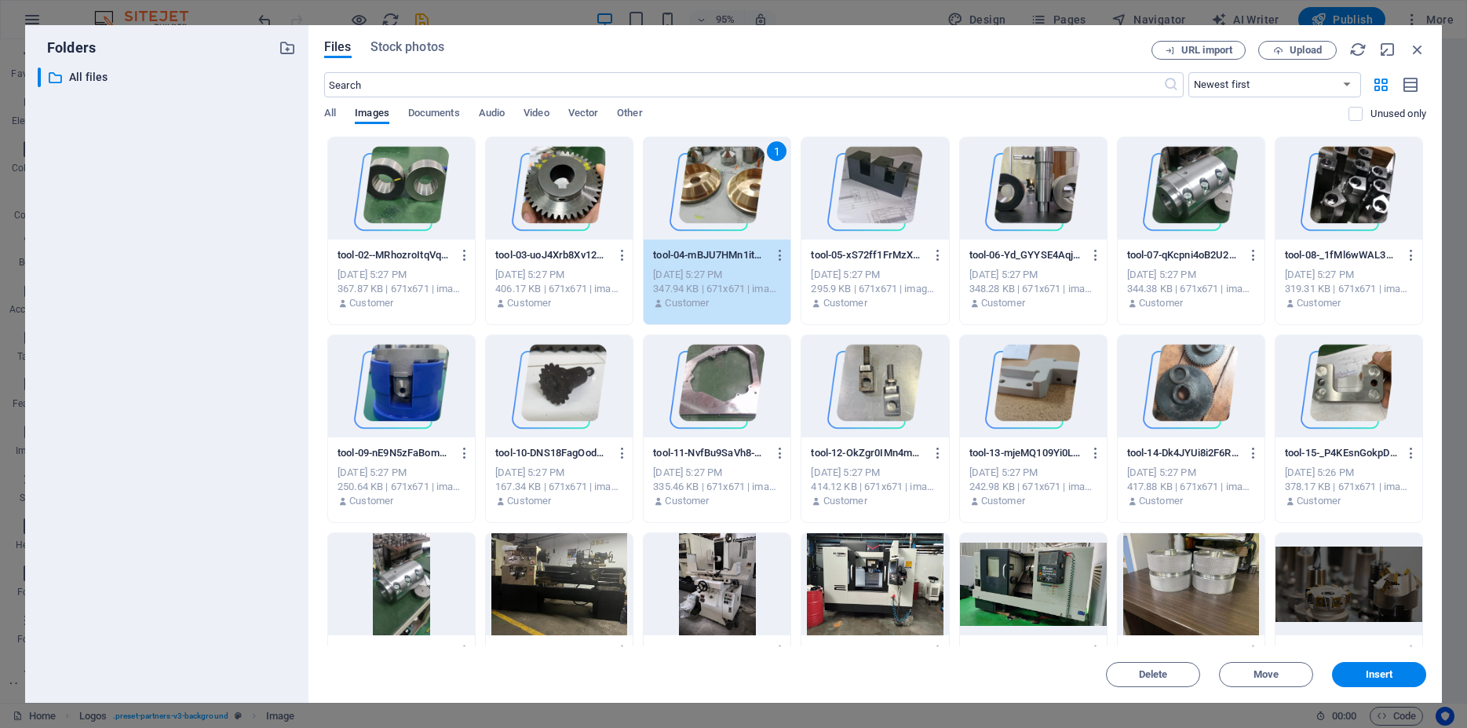
drag, startPoint x: 731, startPoint y: 185, endPoint x: 444, endPoint y: 166, distance: 288.0
click at [731, 185] on div "1" at bounding box center [717, 188] width 147 height 102
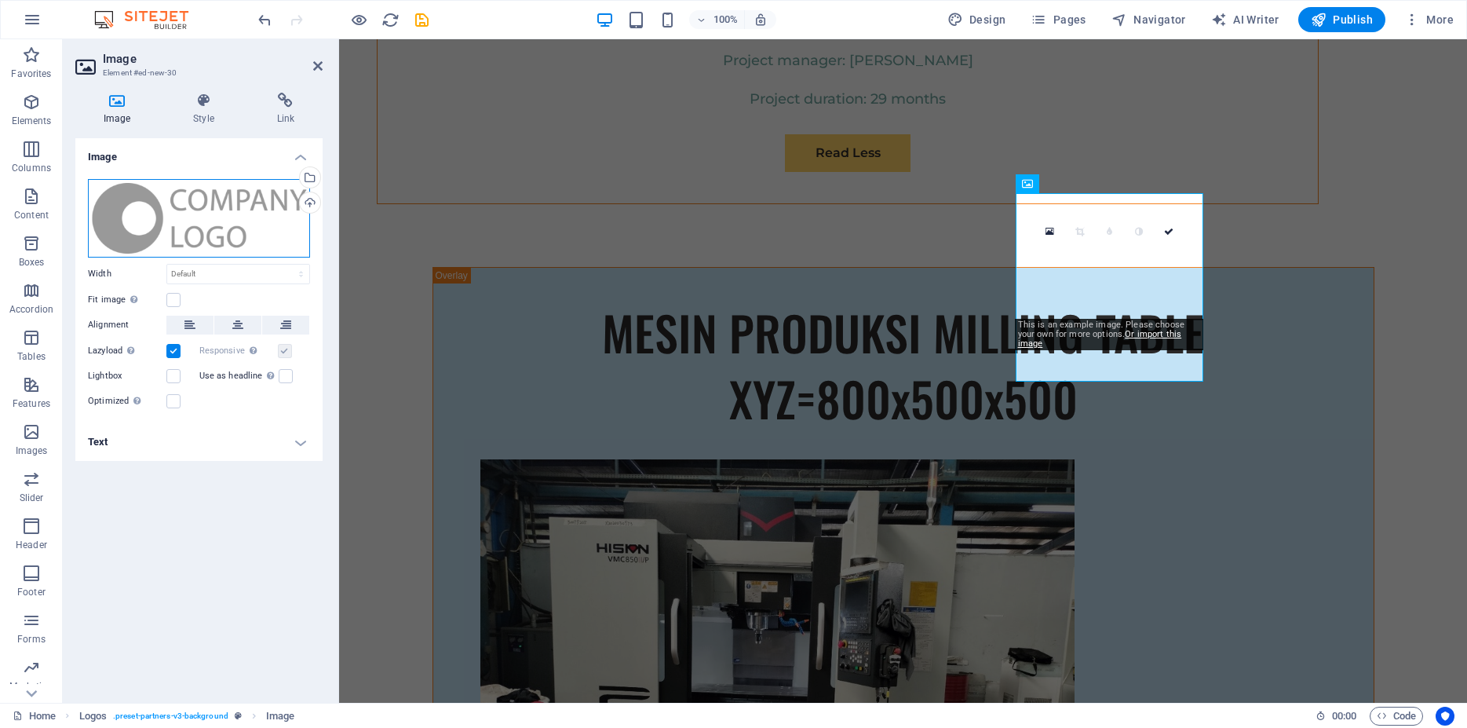
click at [236, 224] on div "Drag files here, click to choose files or select files from Files or our free s…" at bounding box center [199, 218] width 222 height 79
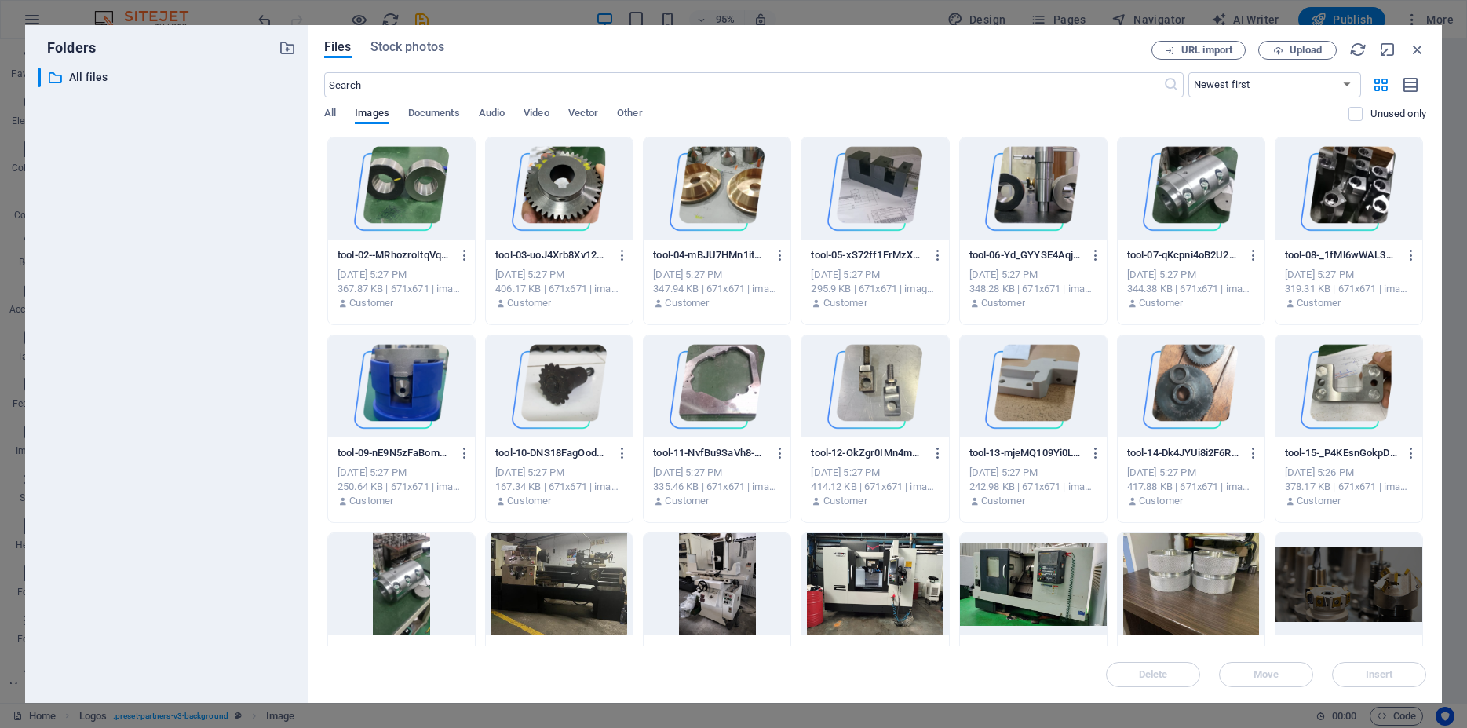
click at [1035, 192] on div at bounding box center [1033, 188] width 147 height 102
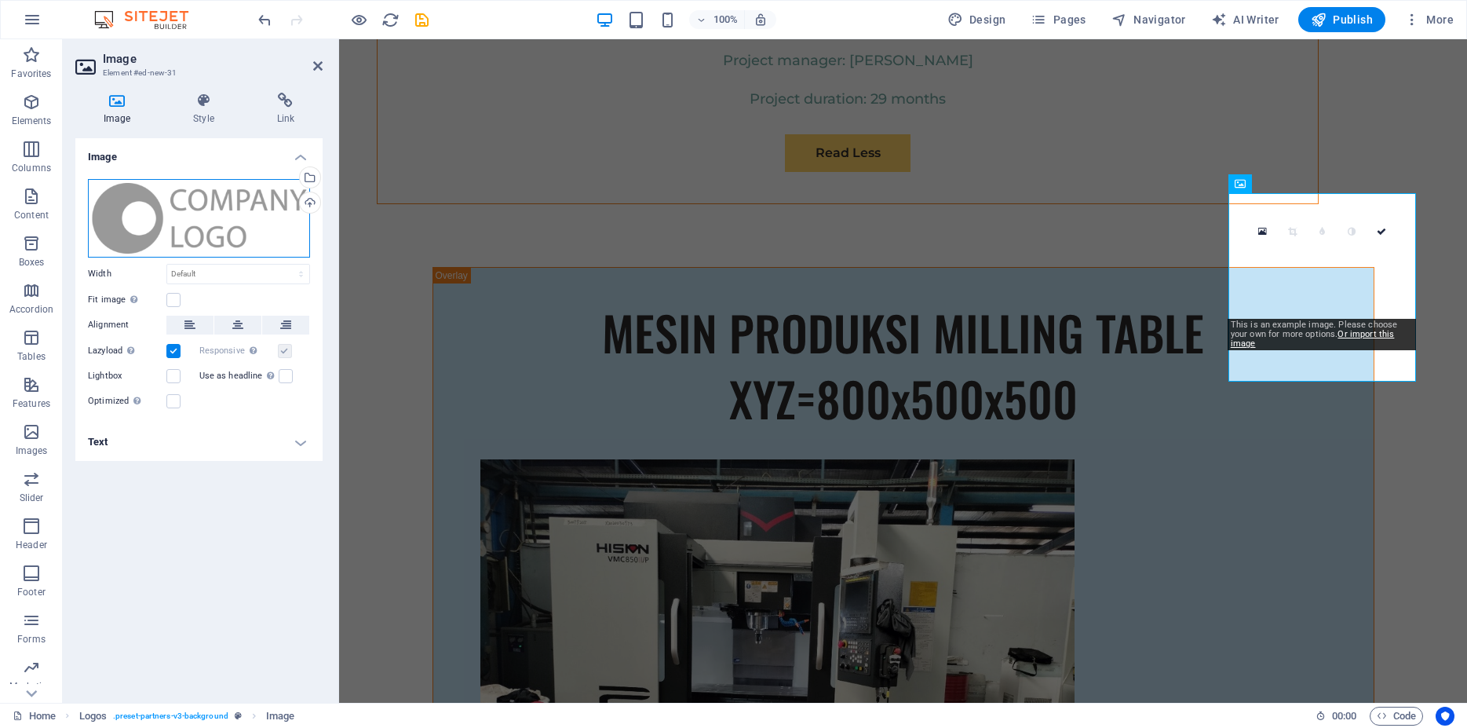
click at [221, 217] on div "Drag files here, click to choose files or select files from Files or our free s…" at bounding box center [199, 218] width 222 height 79
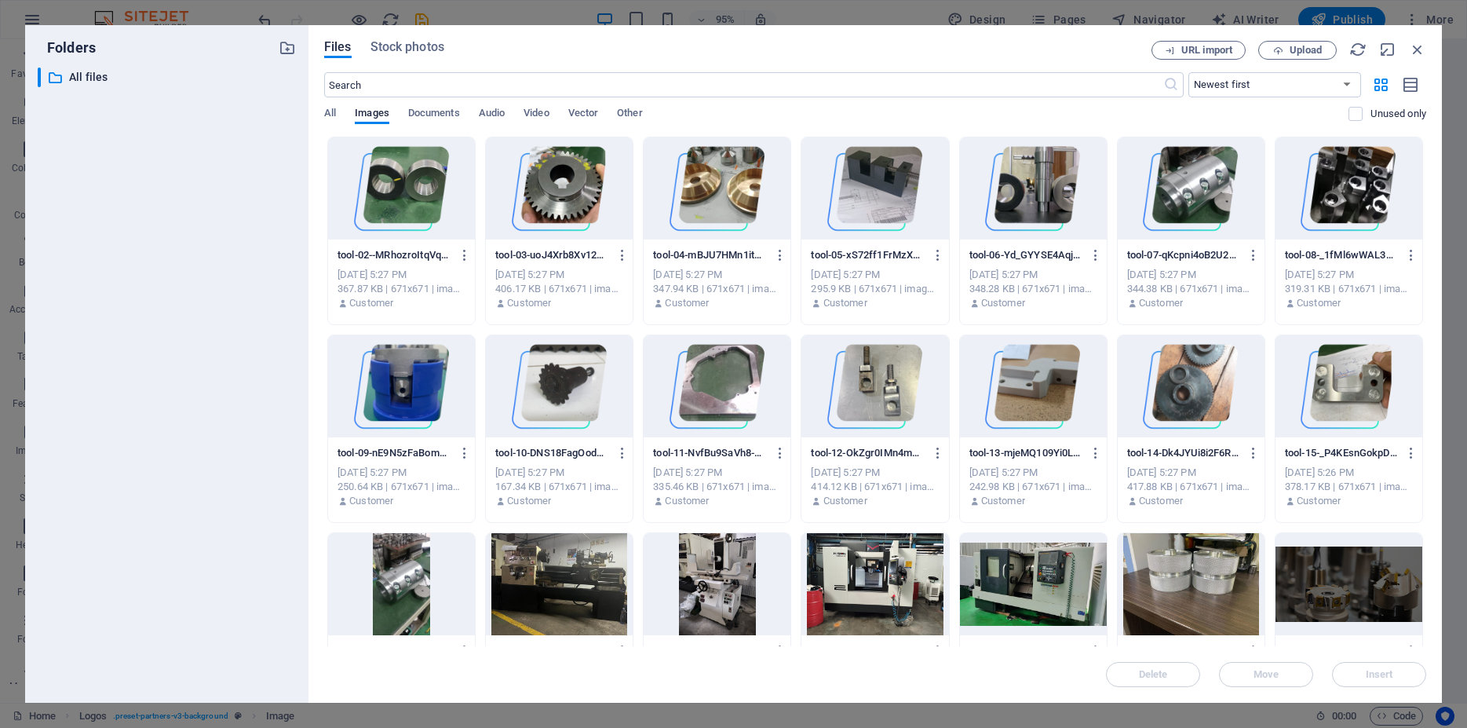
click at [1190, 193] on div at bounding box center [1191, 188] width 147 height 102
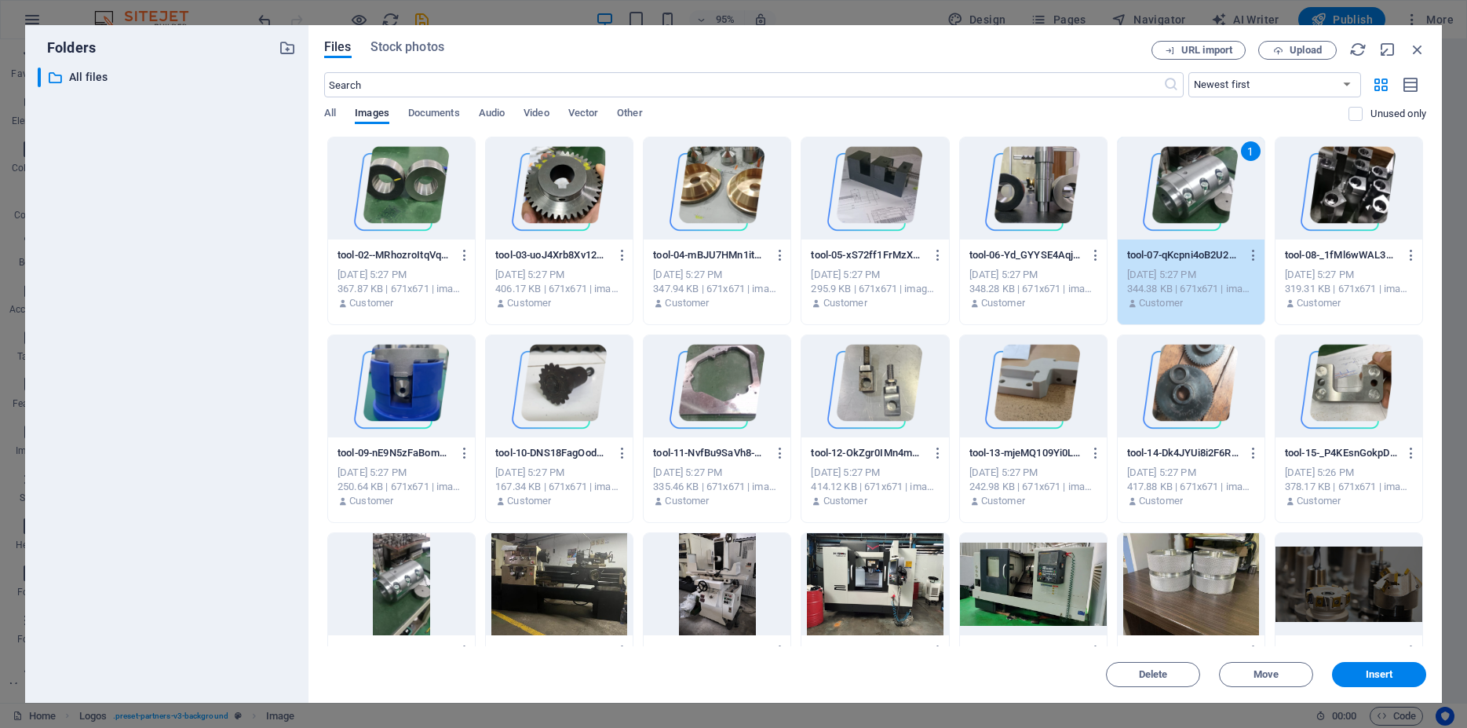
drag, startPoint x: 1190, startPoint y: 193, endPoint x: 851, endPoint y: 186, distance: 338.5
click at [1190, 193] on div "1" at bounding box center [1191, 188] width 147 height 102
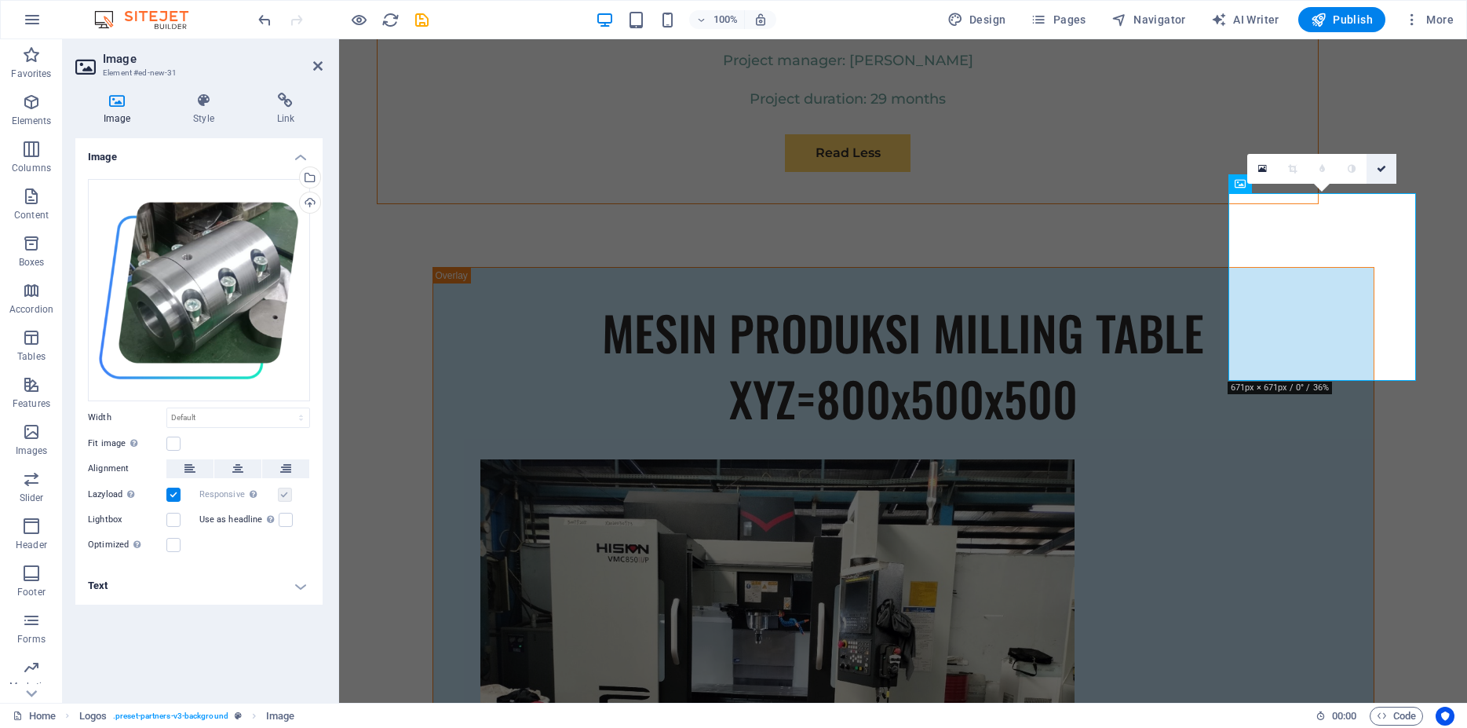
drag, startPoint x: 1321, startPoint y: 133, endPoint x: 1383, endPoint y: 170, distance: 72.9
click at [1383, 170] on icon at bounding box center [1381, 168] width 9 height 9
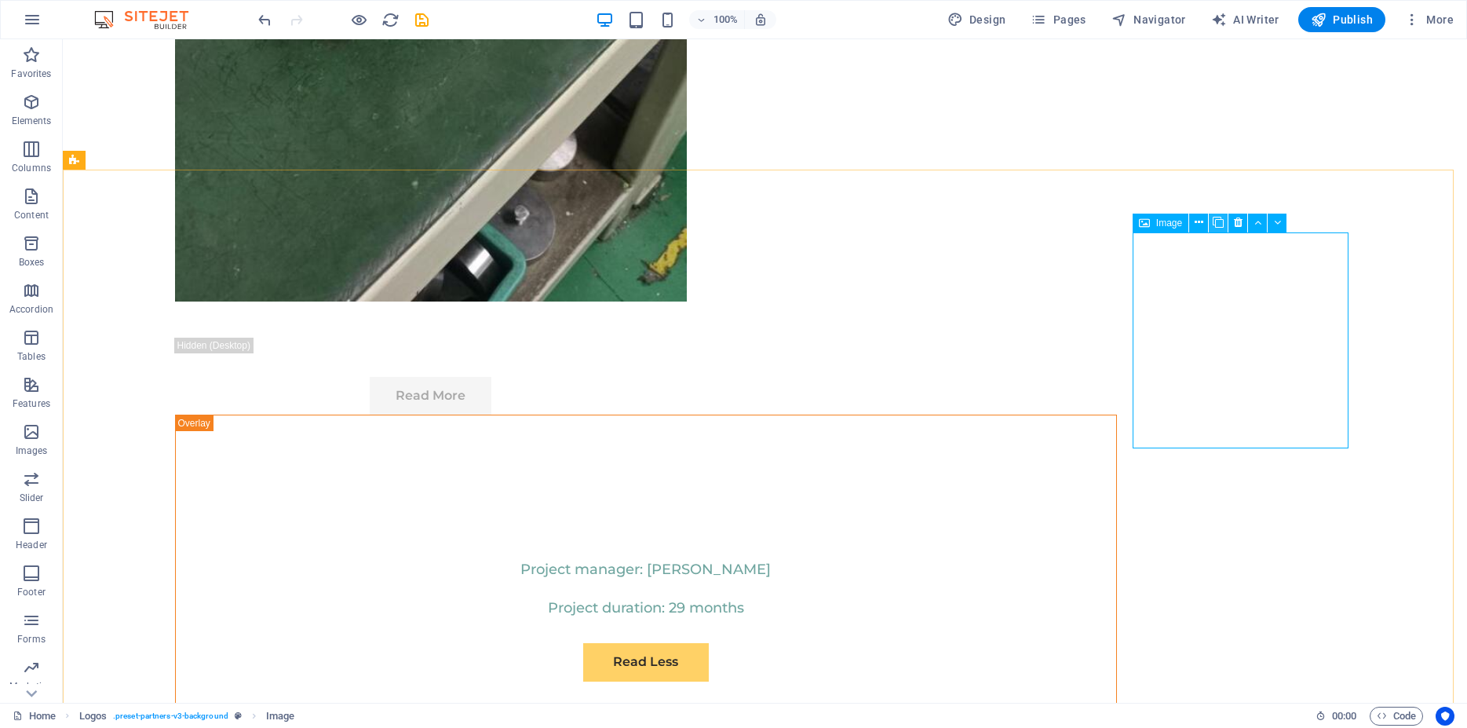
click at [1221, 223] on icon at bounding box center [1218, 222] width 11 height 16
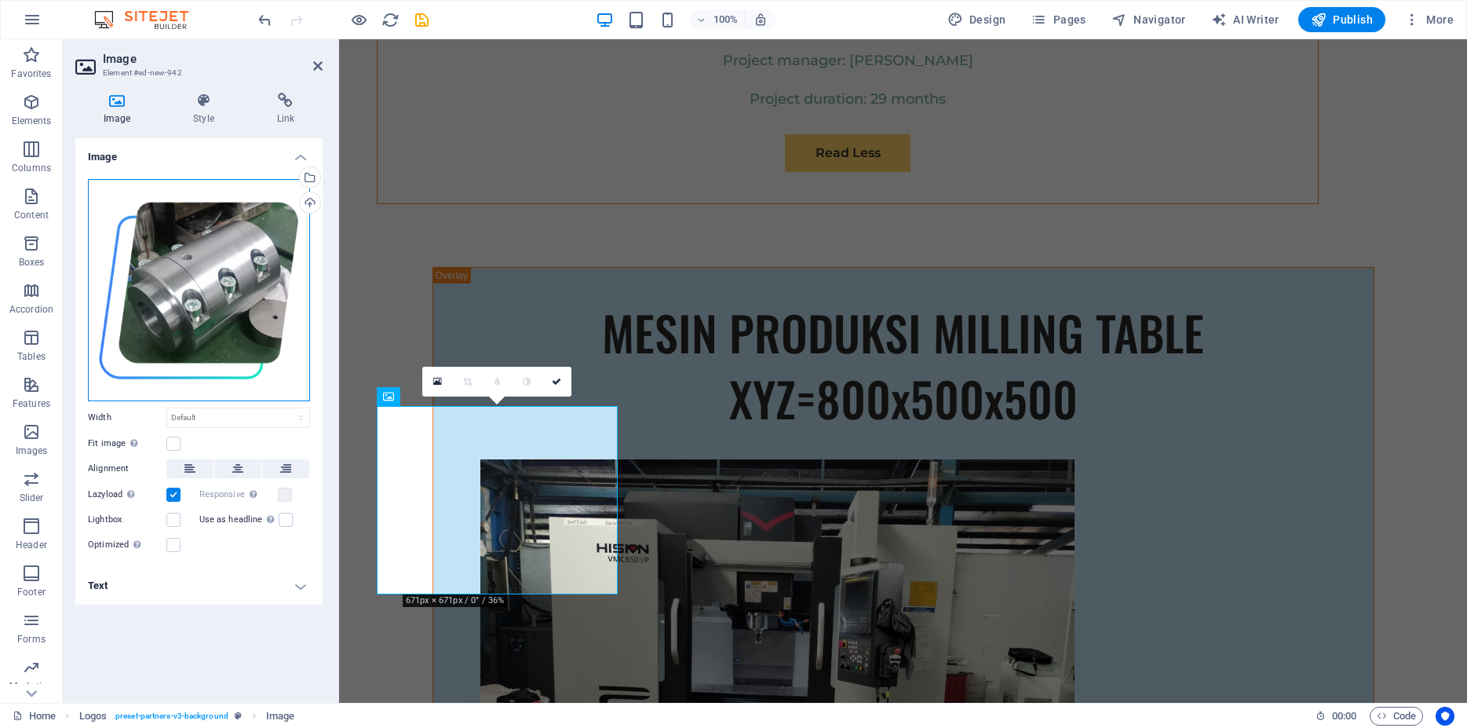
click at [223, 280] on div "Drag files here, click to choose files or select files from Files or our free s…" at bounding box center [199, 290] width 222 height 222
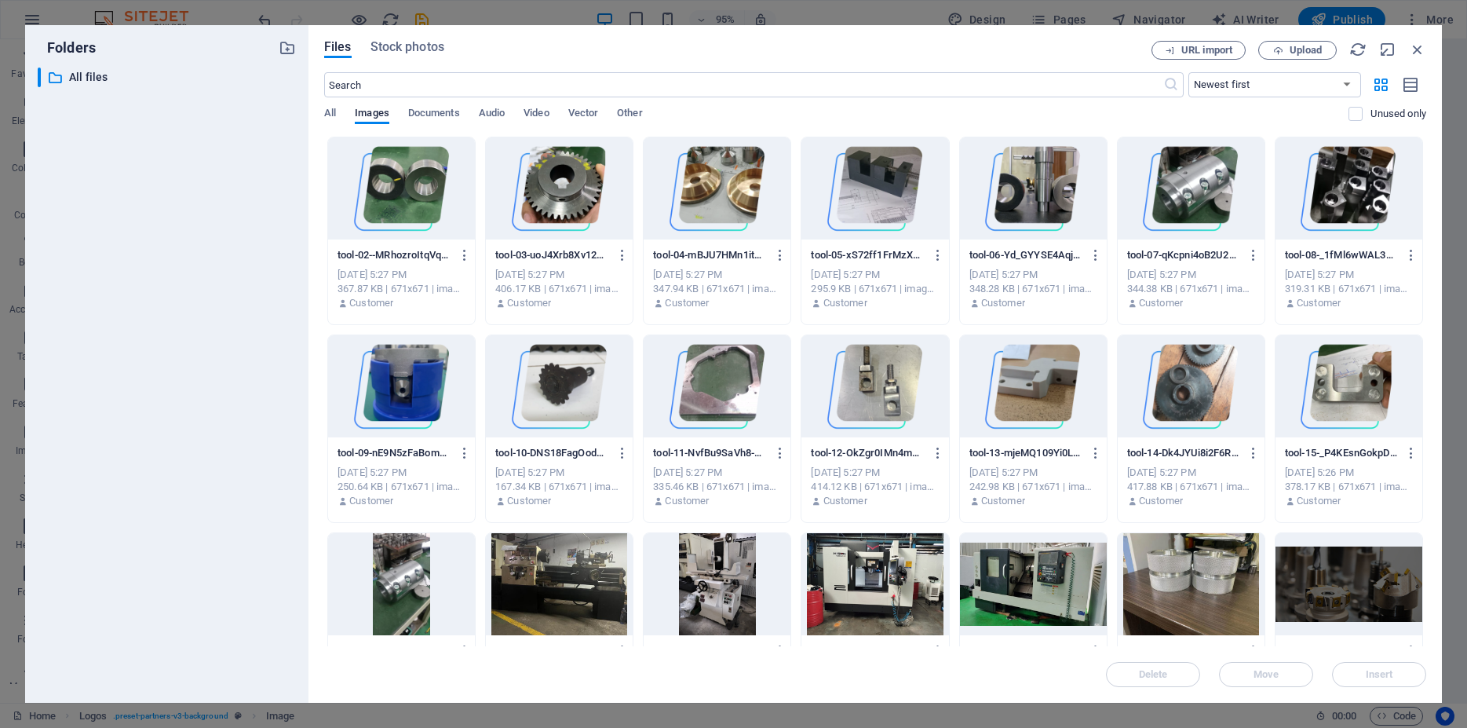
click at [875, 197] on div at bounding box center [875, 188] width 147 height 102
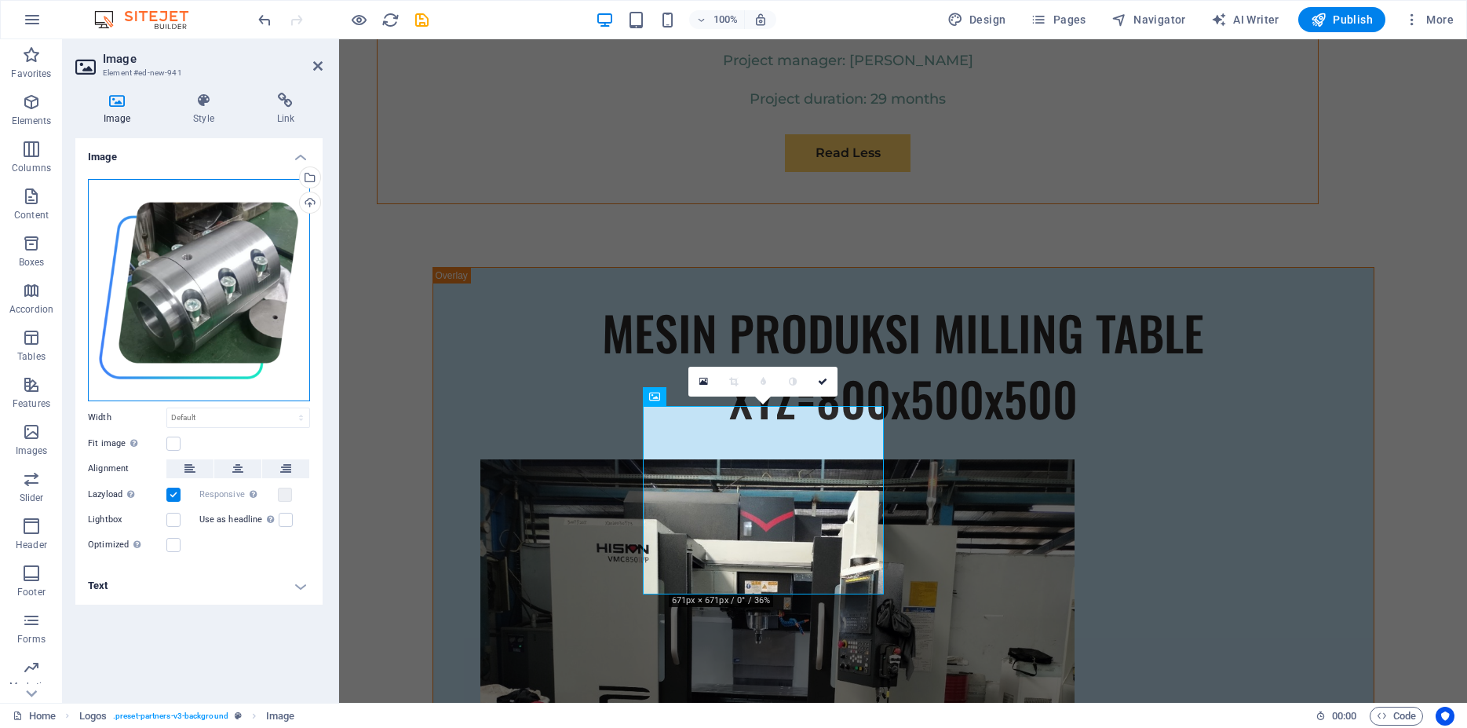
click at [236, 280] on div "Drag files here, click to choose files or select files from Files or our free s…" at bounding box center [199, 290] width 222 height 222
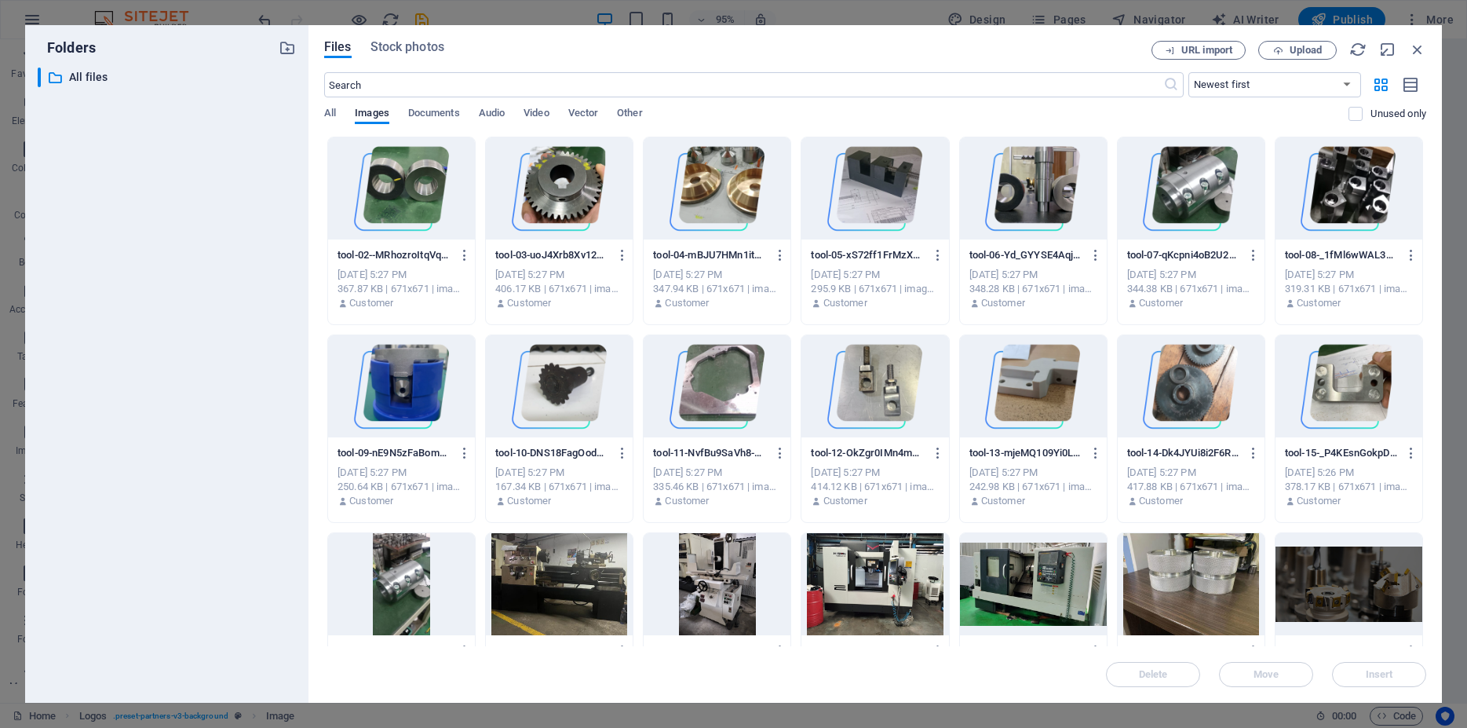
drag, startPoint x: 1361, startPoint y: 183, endPoint x: 1020, endPoint y: 144, distance: 342.9
click at [1361, 183] on div at bounding box center [1349, 188] width 147 height 102
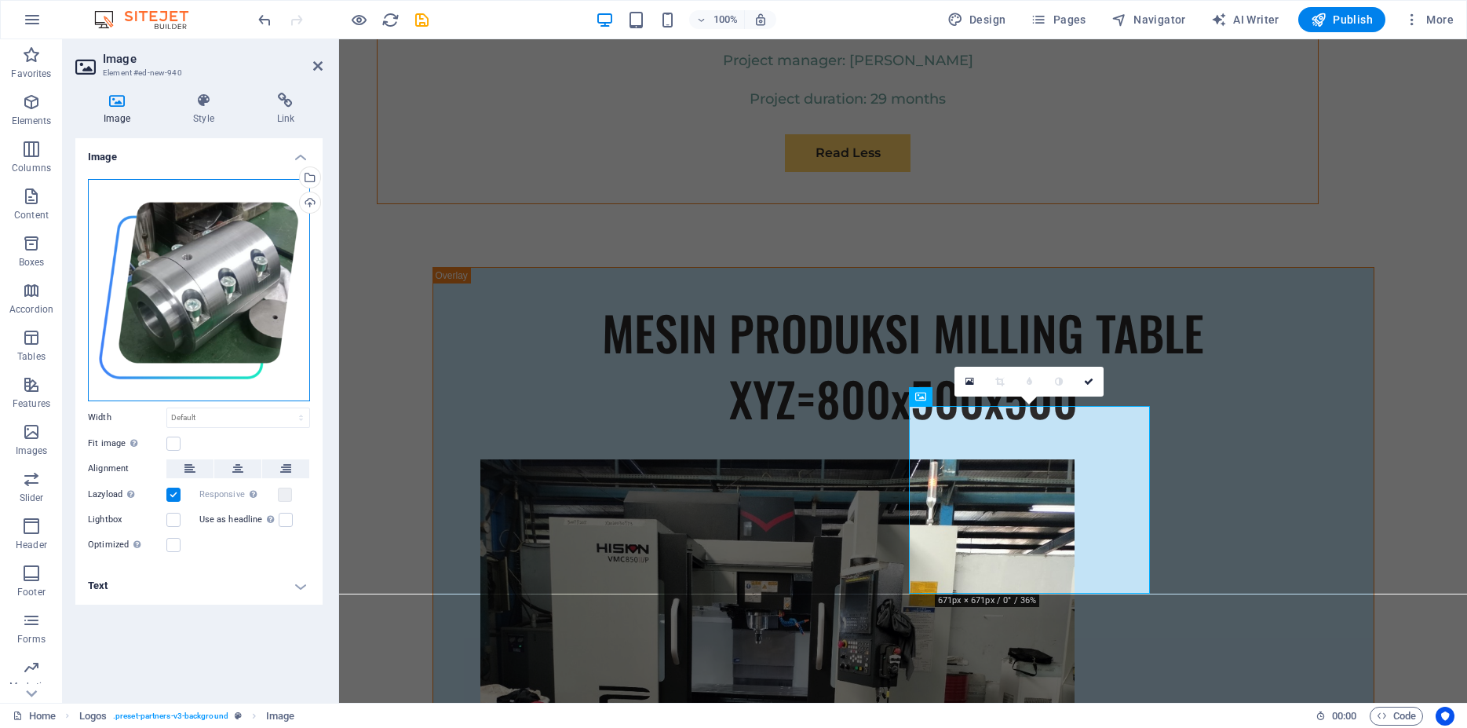
click at [243, 263] on div "Drag files here, click to choose files or select files from Files or our free s…" at bounding box center [199, 290] width 222 height 222
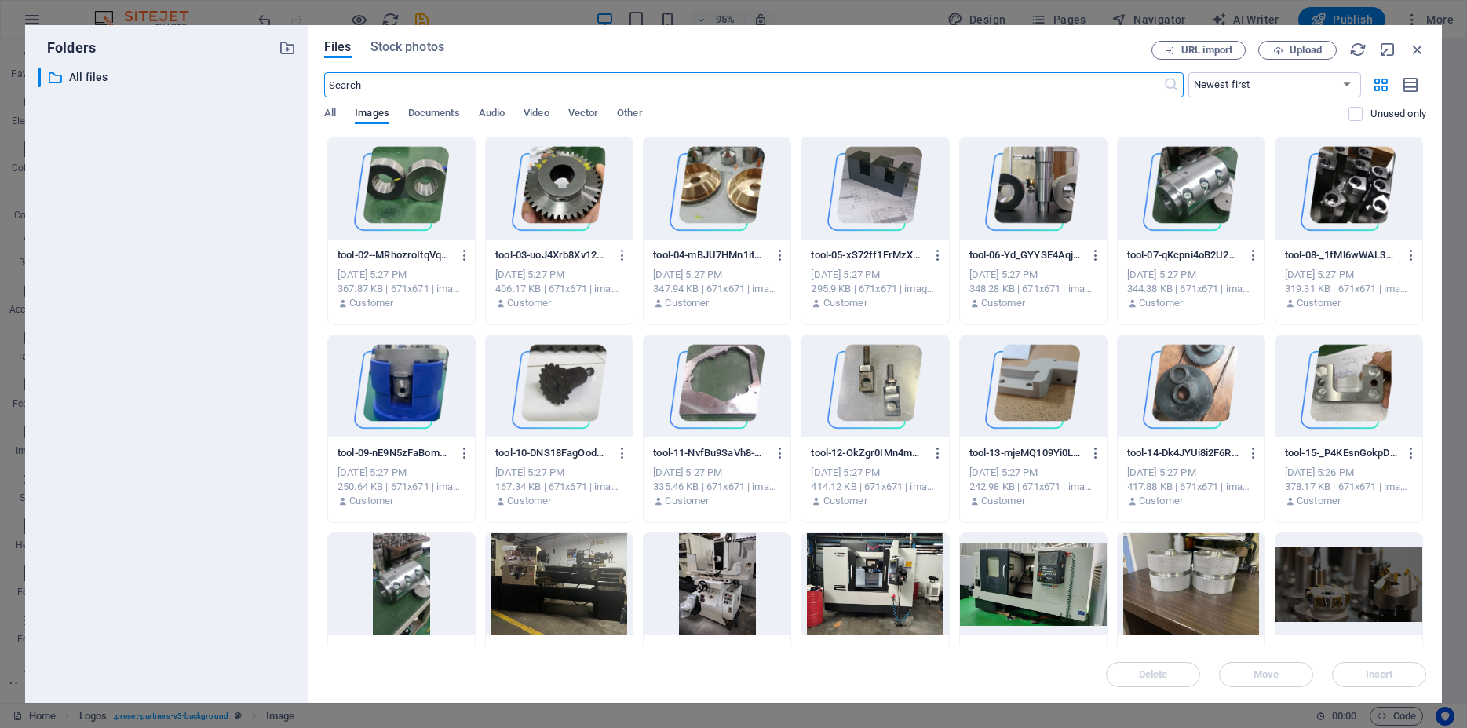
click at [460, 362] on div at bounding box center [401, 386] width 147 height 102
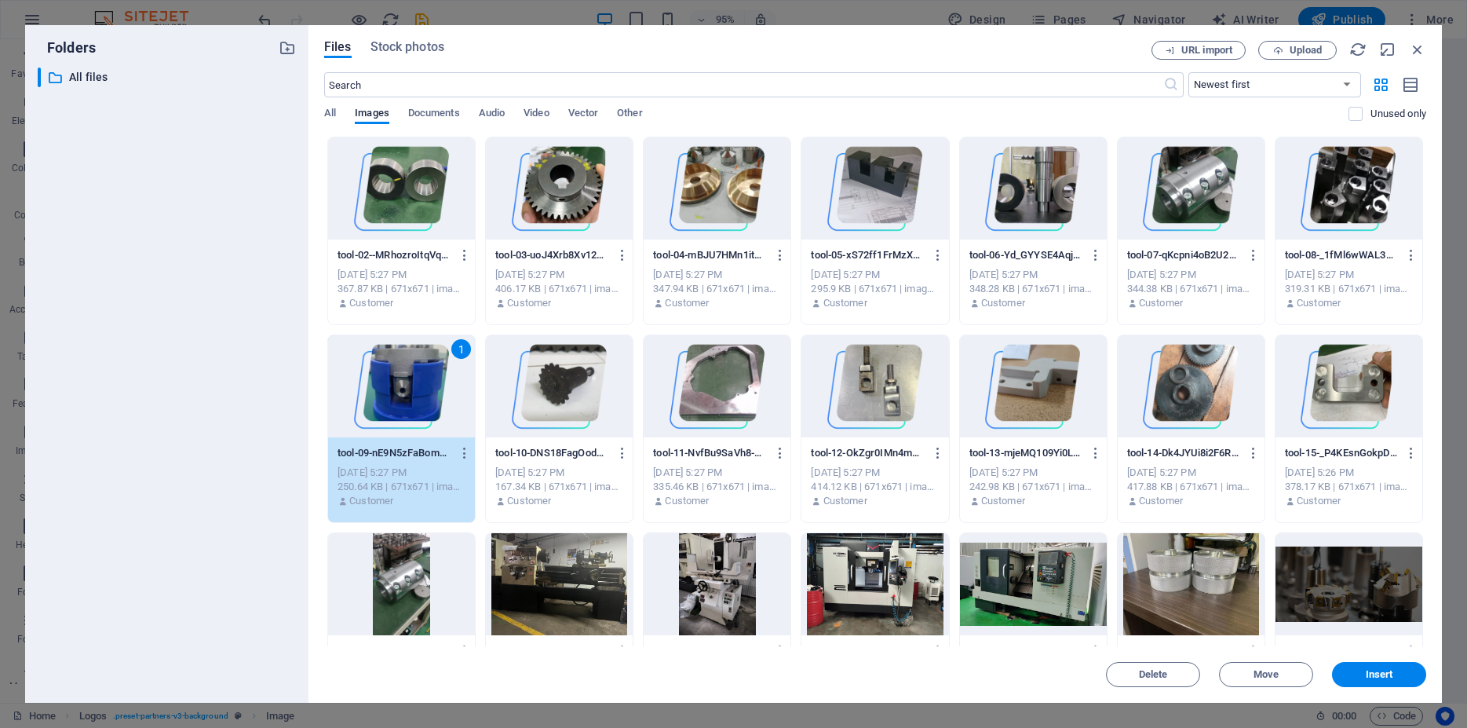
click at [460, 362] on div "1" at bounding box center [401, 386] width 147 height 102
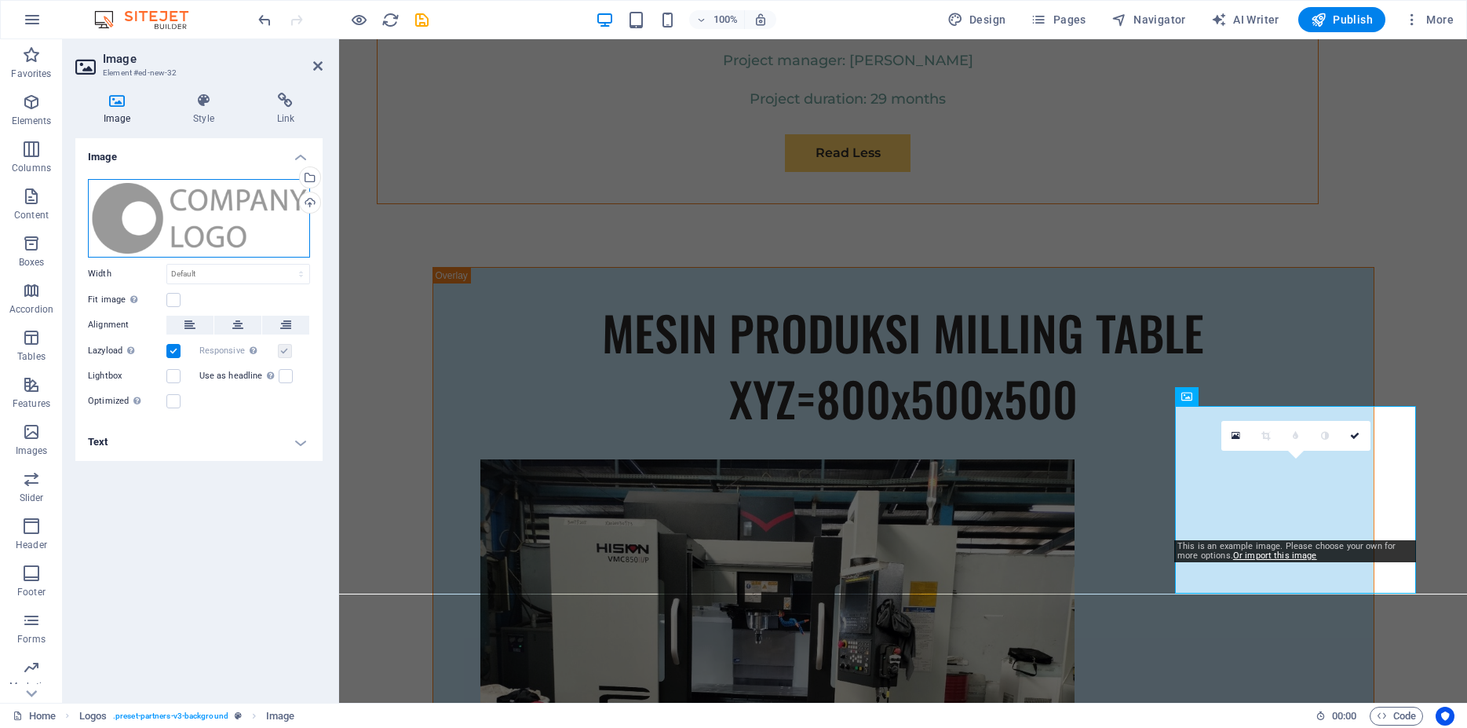
click at [178, 212] on div "Drag files here, click to choose files or select files from Files or our free s…" at bounding box center [199, 218] width 222 height 79
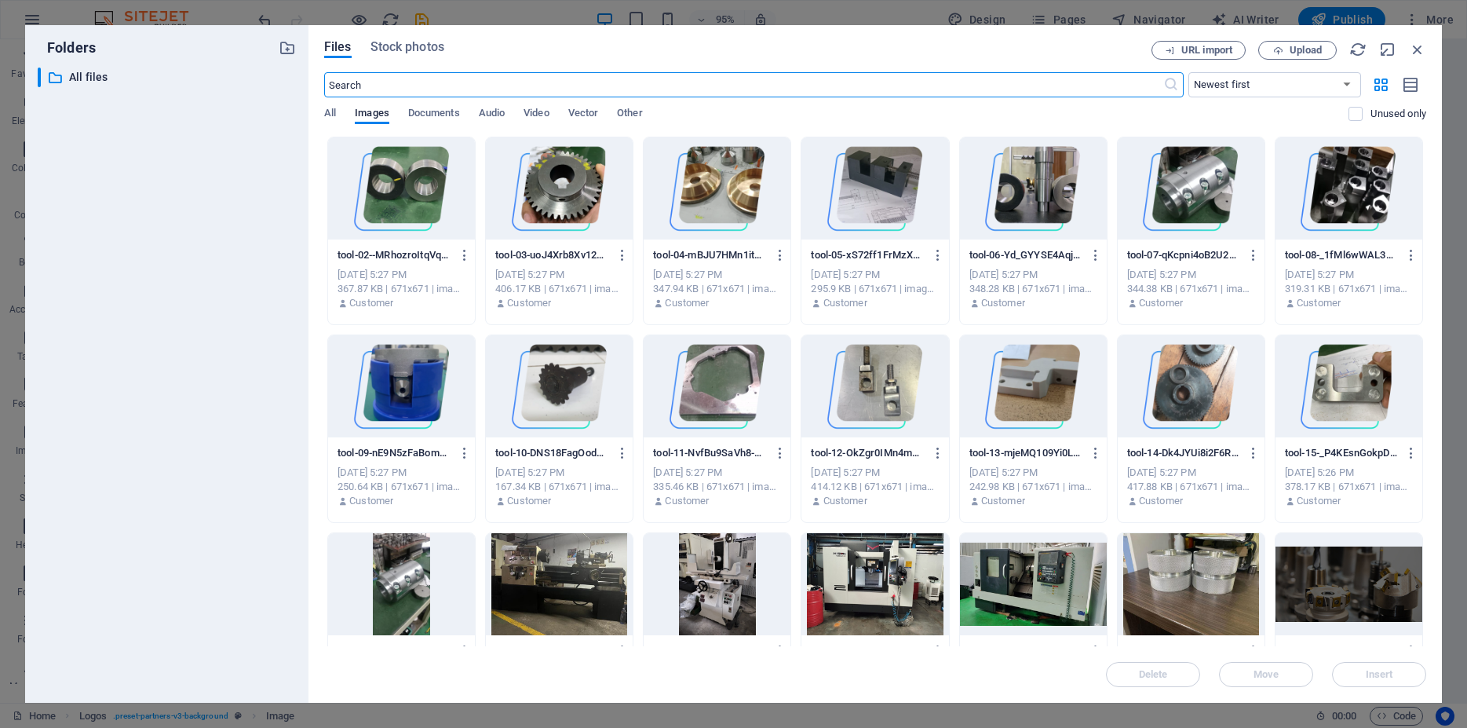
click at [705, 378] on div at bounding box center [717, 386] width 147 height 102
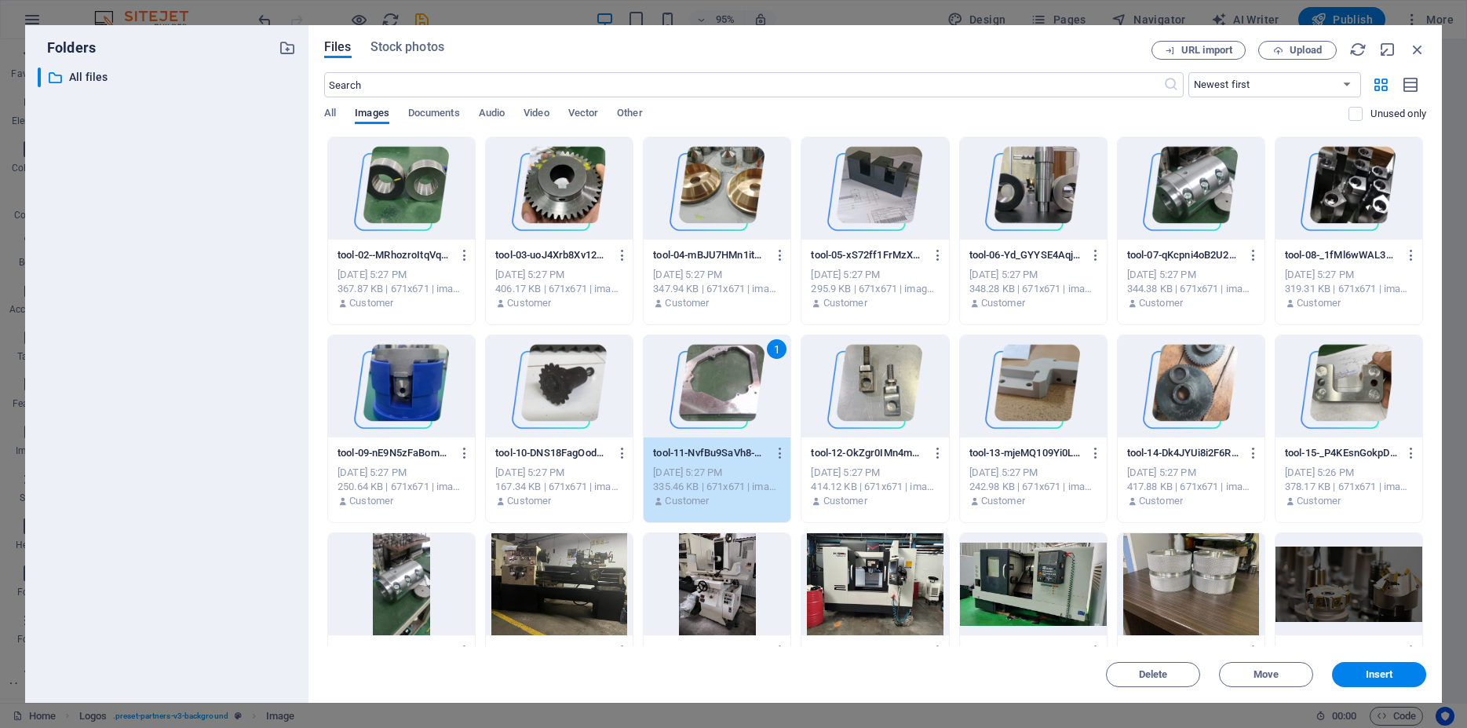
click at [705, 378] on div "1" at bounding box center [717, 386] width 147 height 102
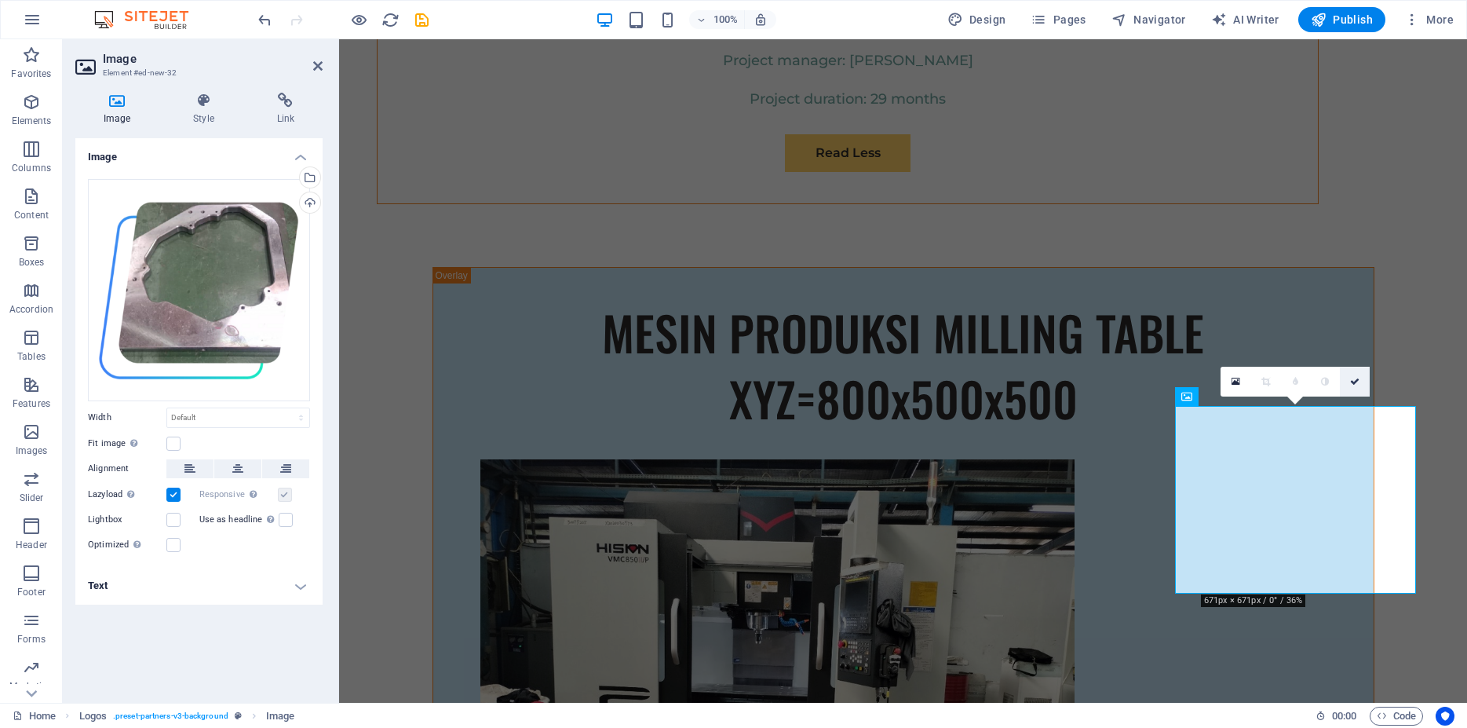
drag, startPoint x: 1354, startPoint y: 381, endPoint x: 1228, endPoint y: 354, distance: 128.4
click at [1354, 381] on icon at bounding box center [1355, 381] width 9 height 9
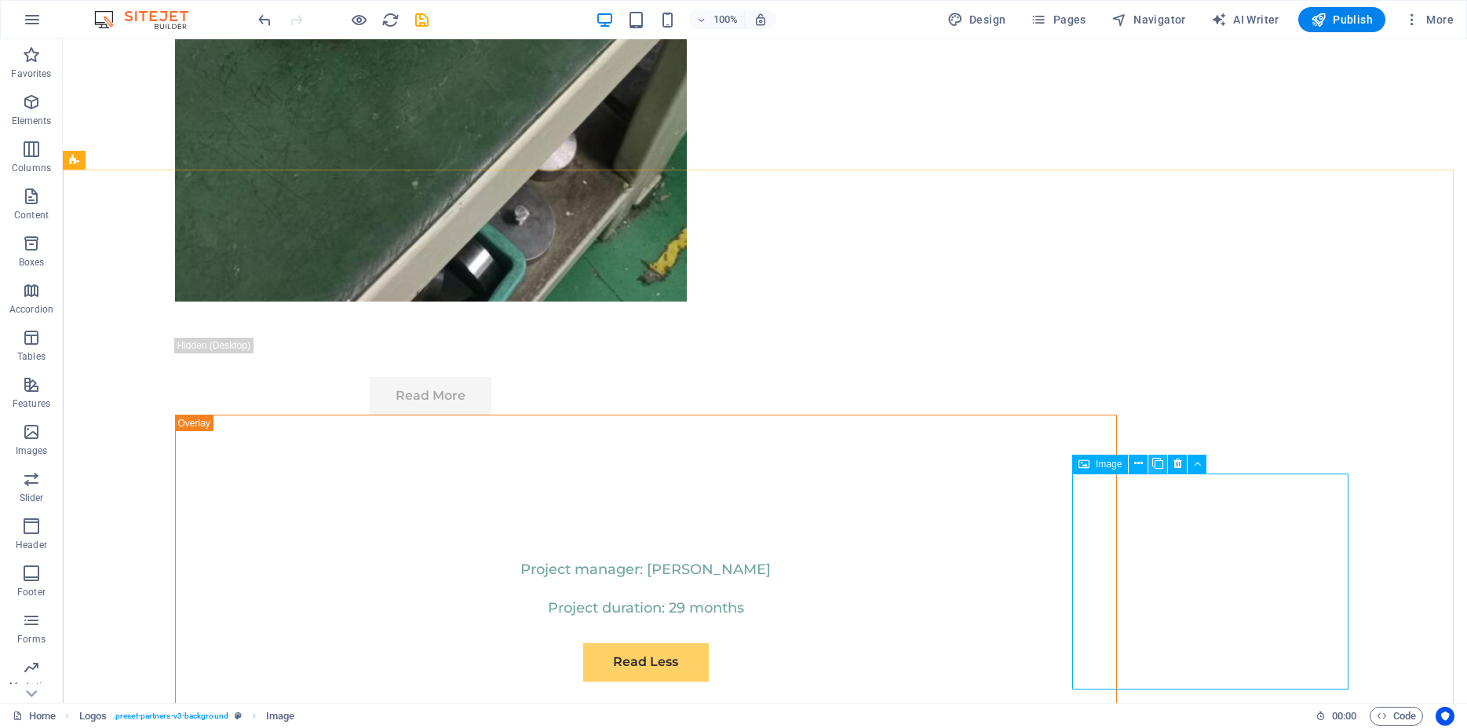
click at [1160, 464] on icon at bounding box center [1158, 463] width 11 height 16
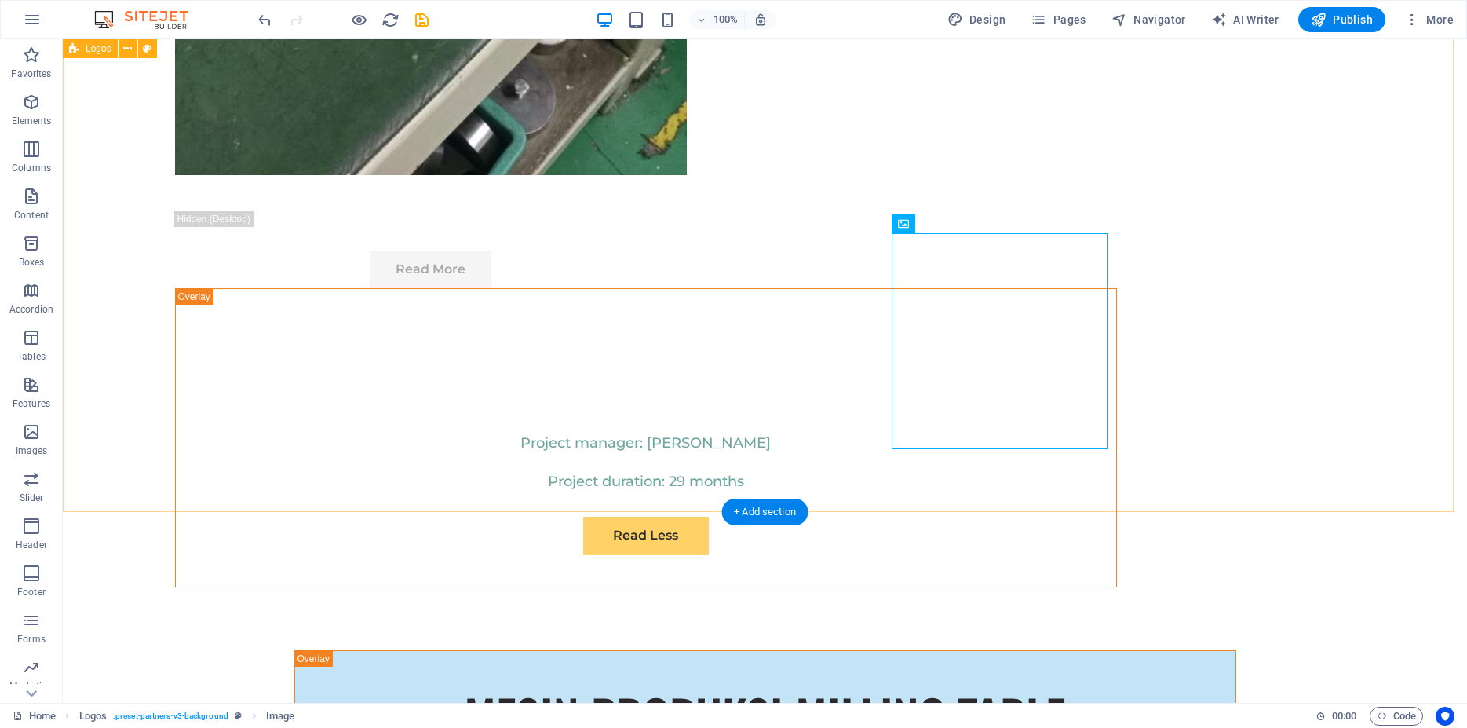
scroll to position [9443, 0]
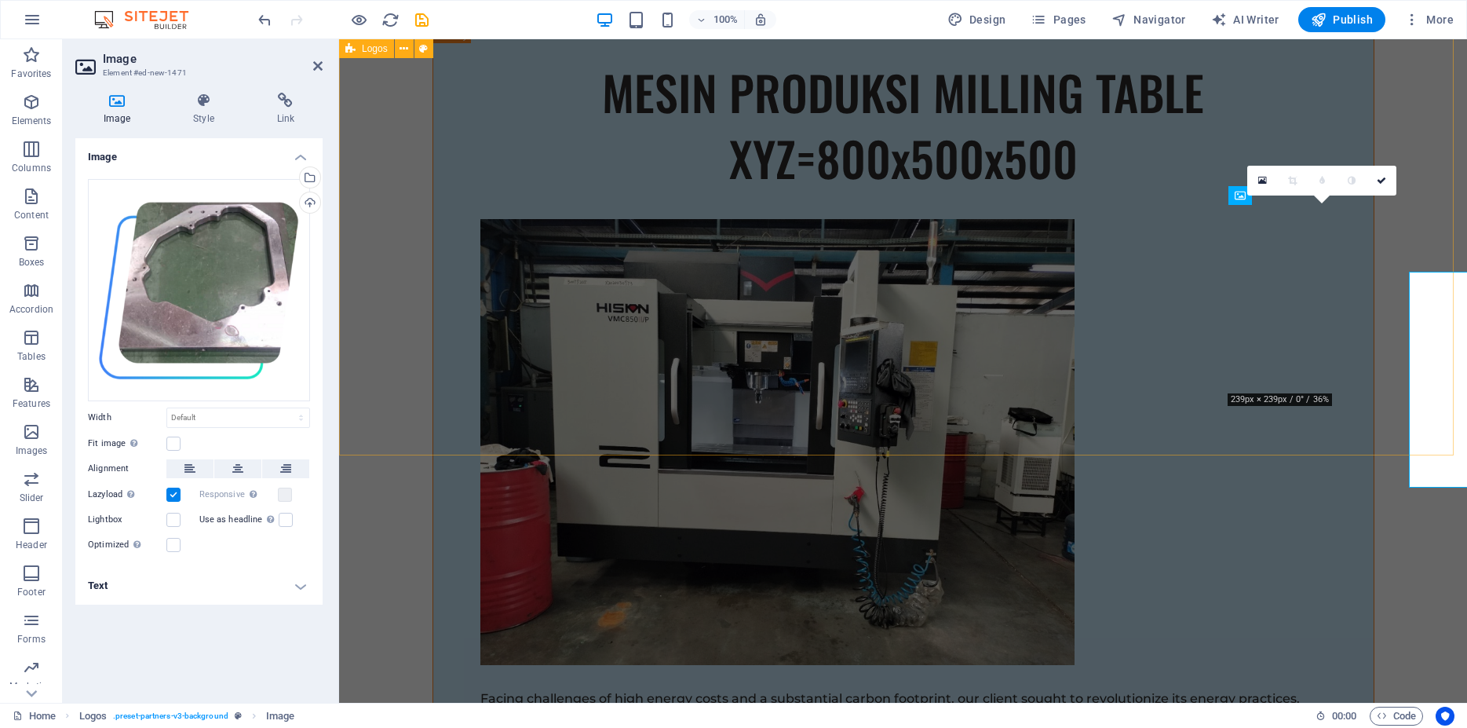
scroll to position [9404, 0]
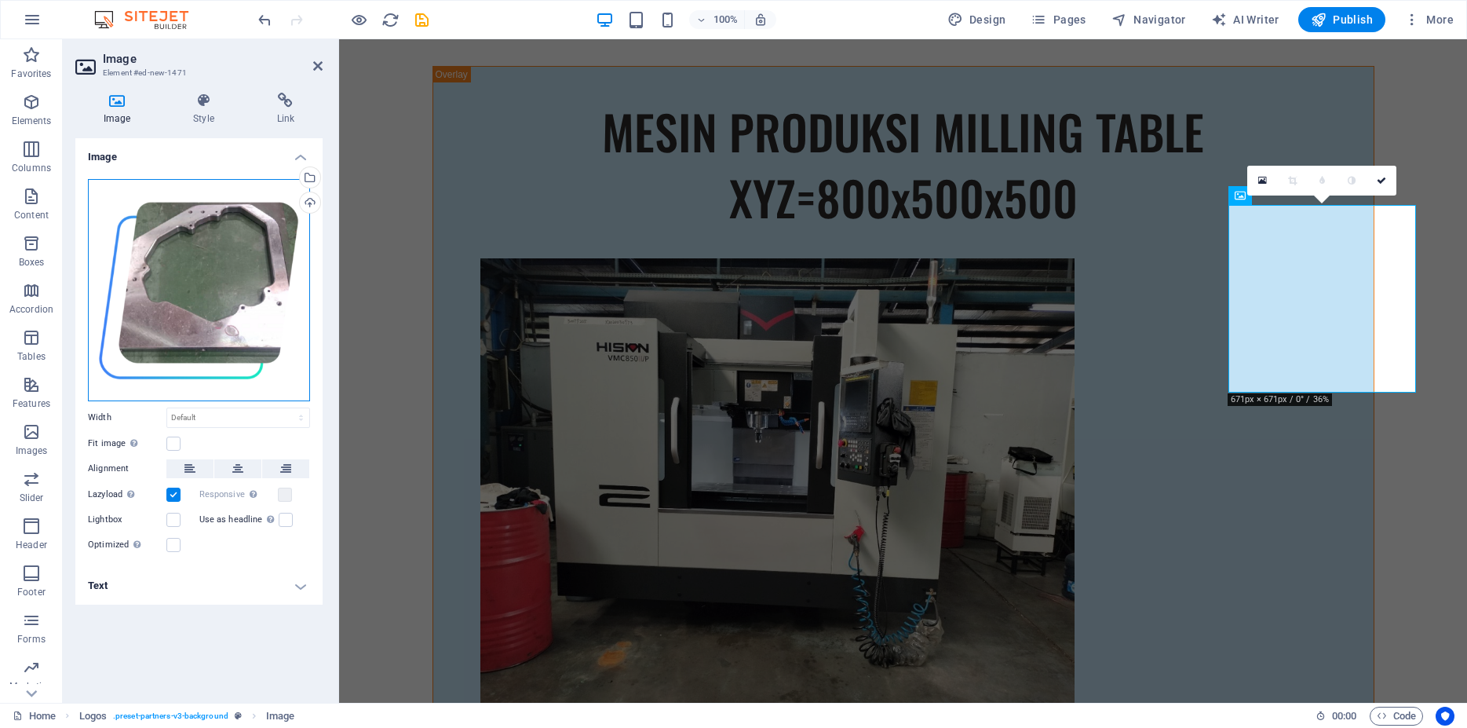
click at [219, 280] on div "Drag files here, click to choose files or select files from Files or our free s…" at bounding box center [199, 290] width 222 height 222
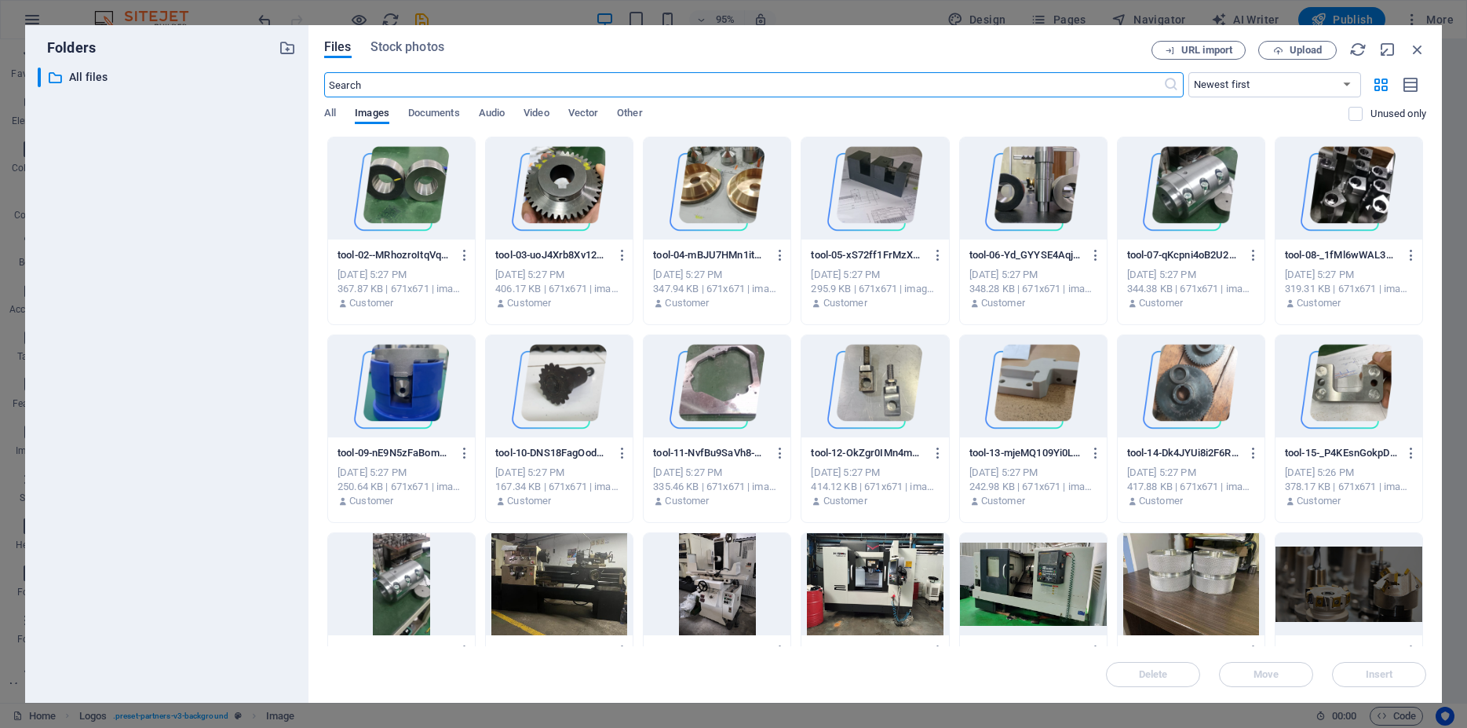
scroll to position [9530, 0]
click at [859, 380] on div at bounding box center [875, 386] width 147 height 102
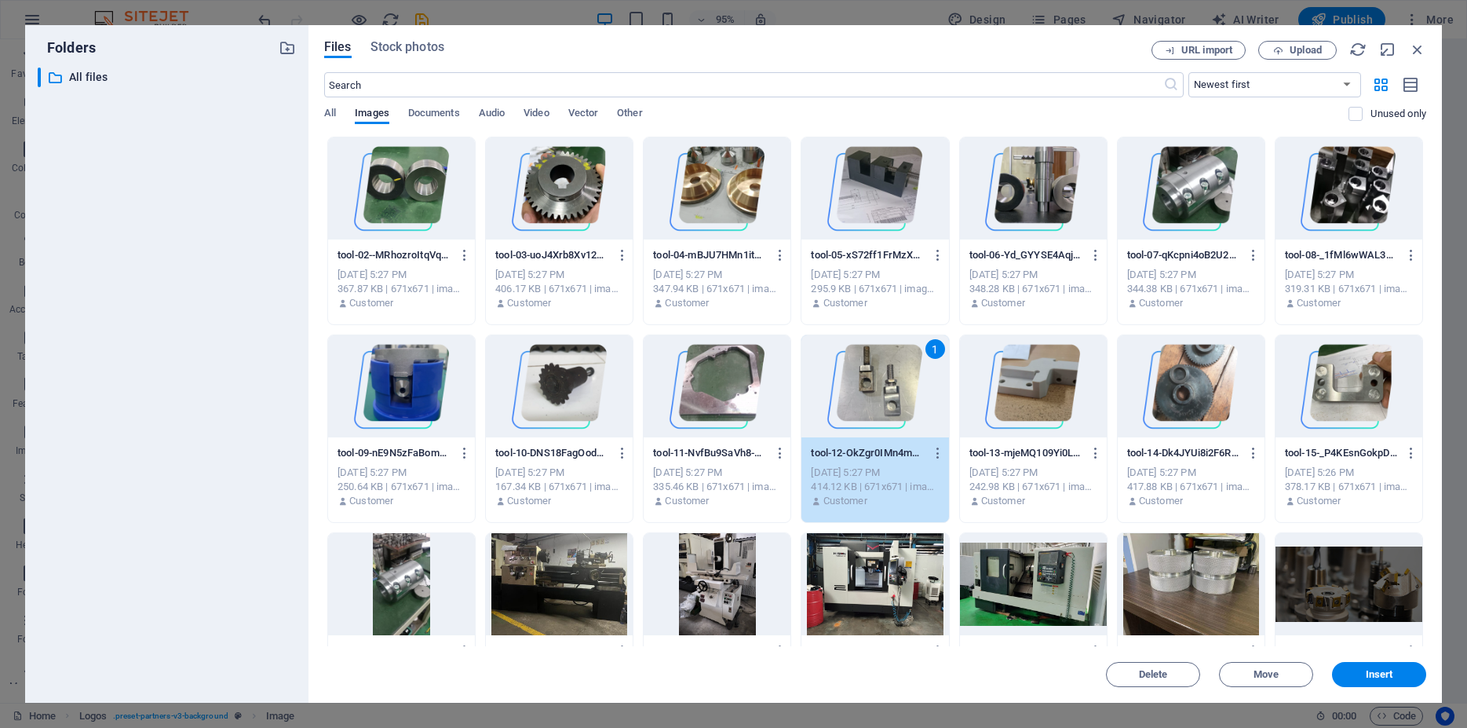
click at [859, 380] on div "1" at bounding box center [875, 386] width 147 height 102
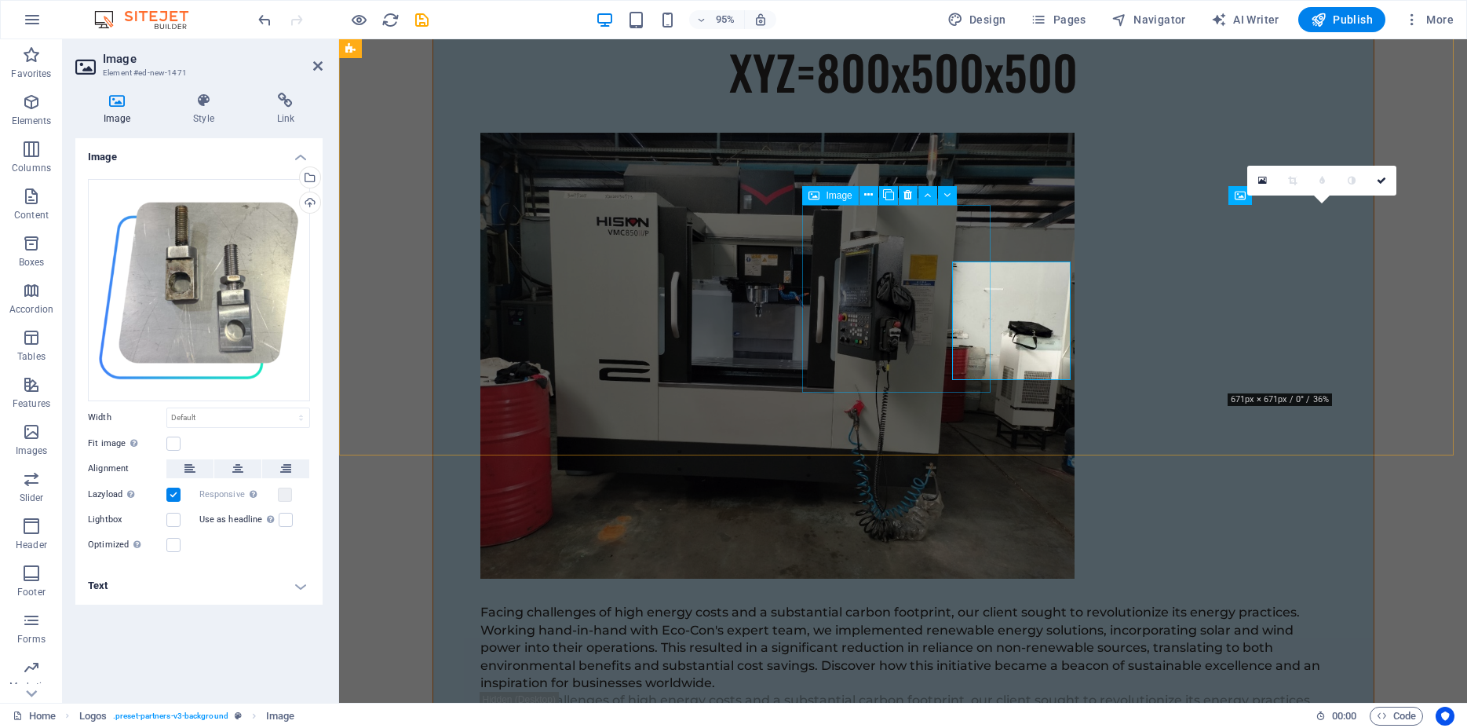
scroll to position [9404, 0]
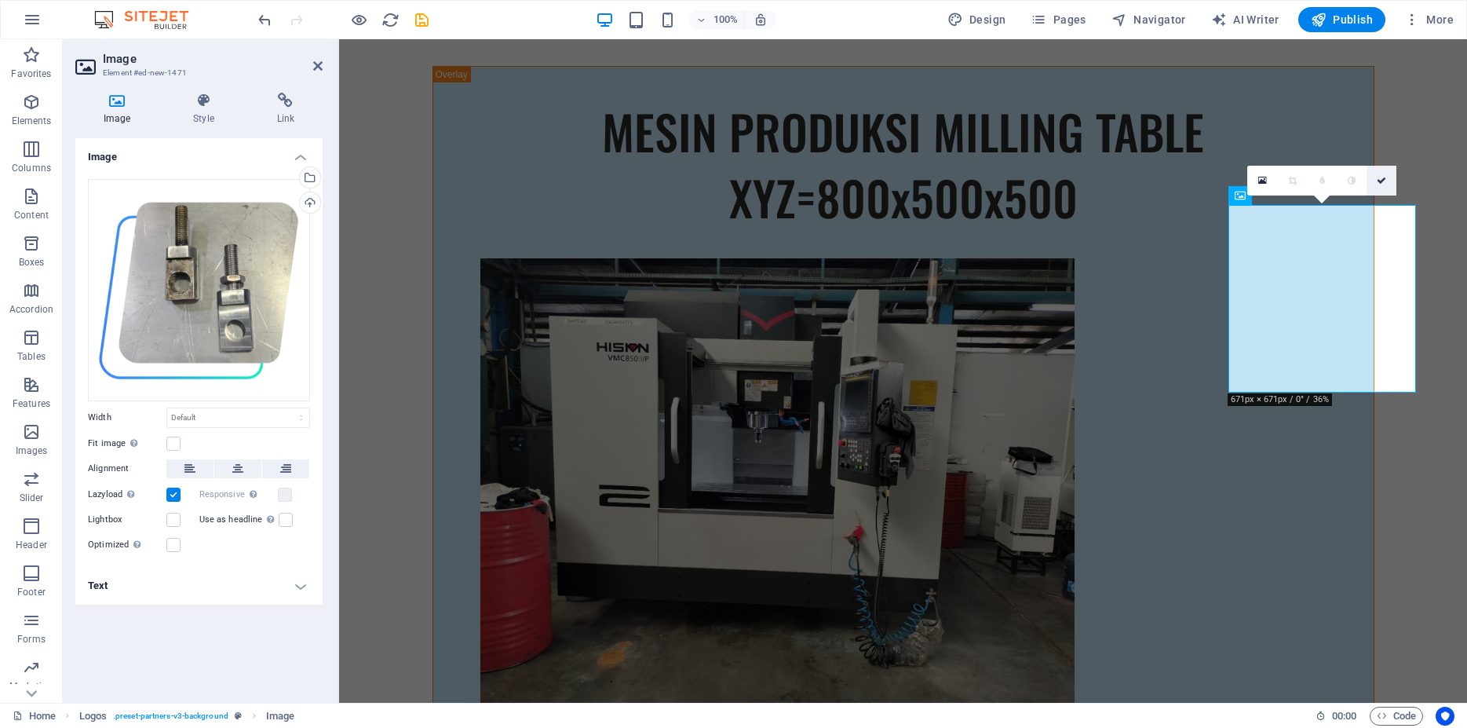
click at [1382, 180] on icon at bounding box center [1381, 180] width 9 height 9
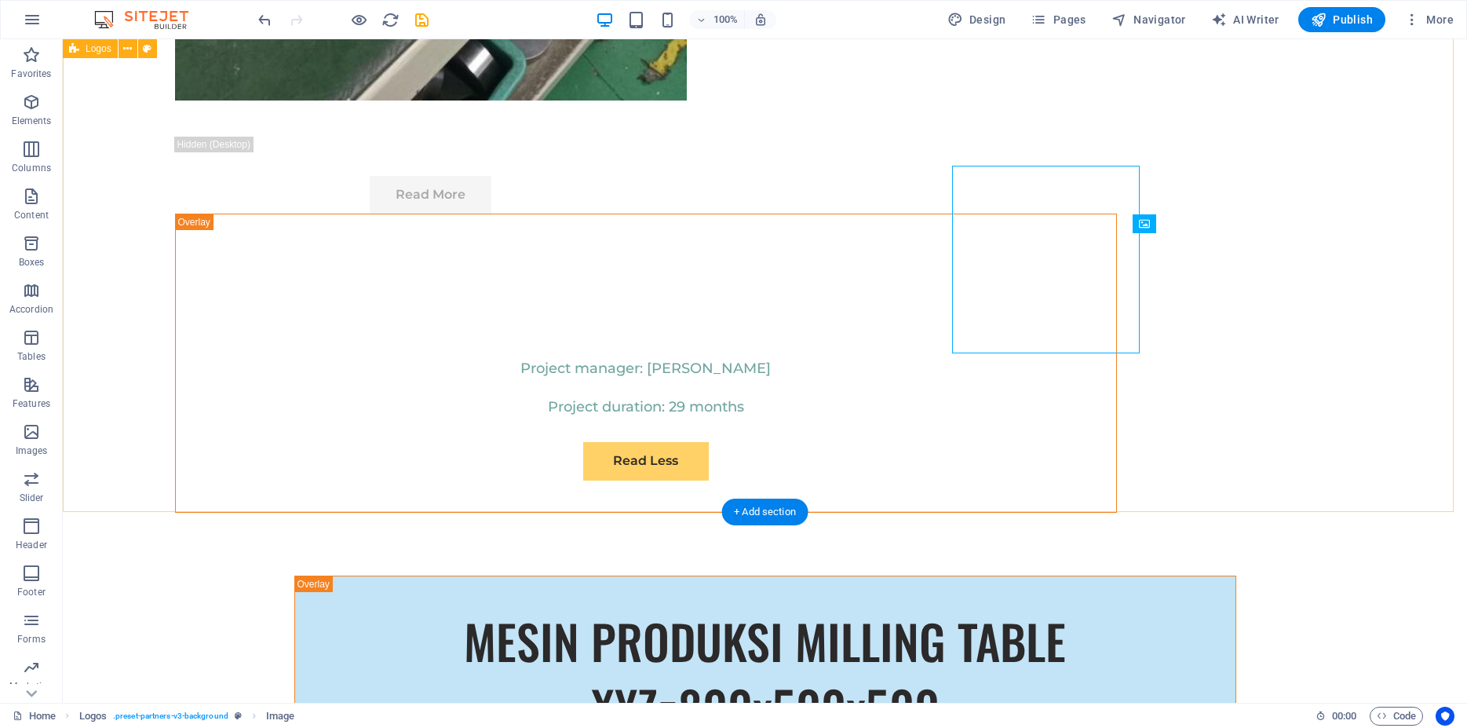
scroll to position [9443, 0]
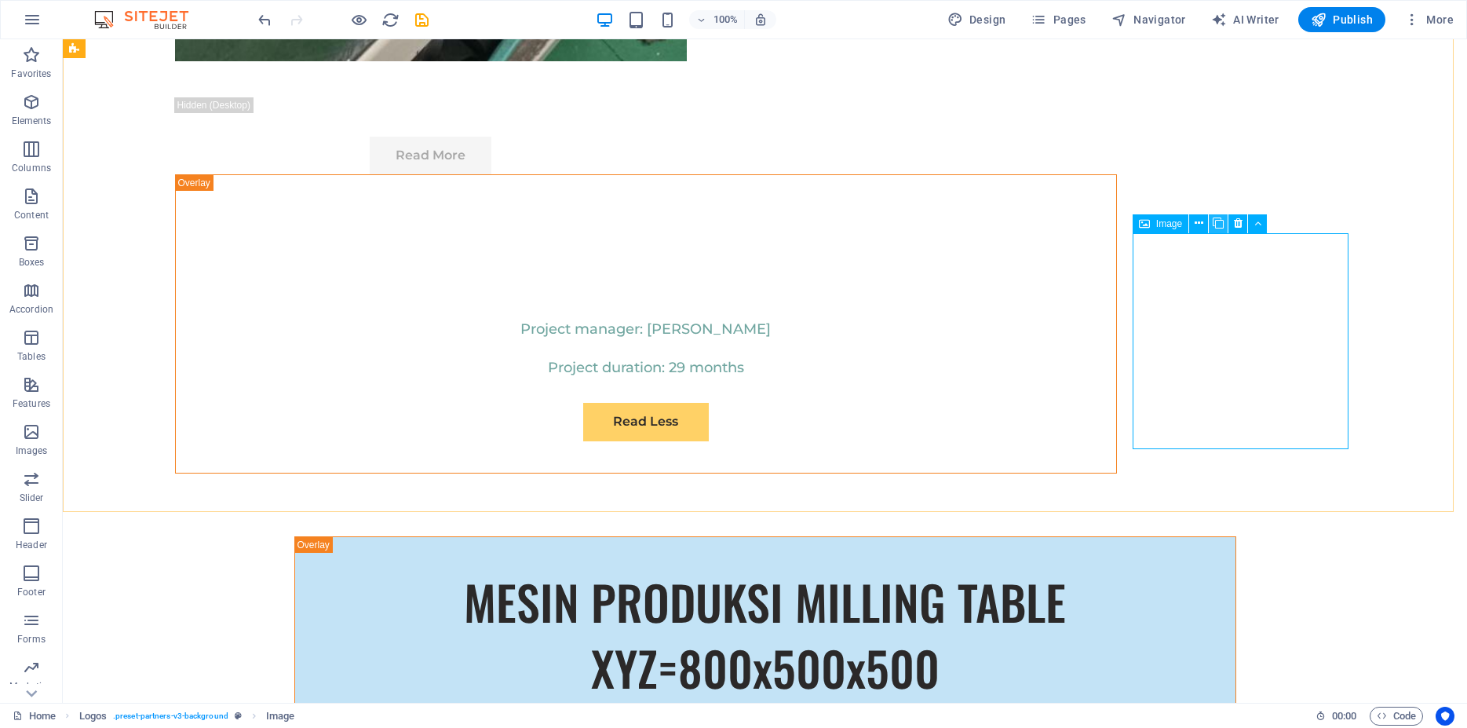
click at [1223, 225] on icon at bounding box center [1218, 223] width 11 height 16
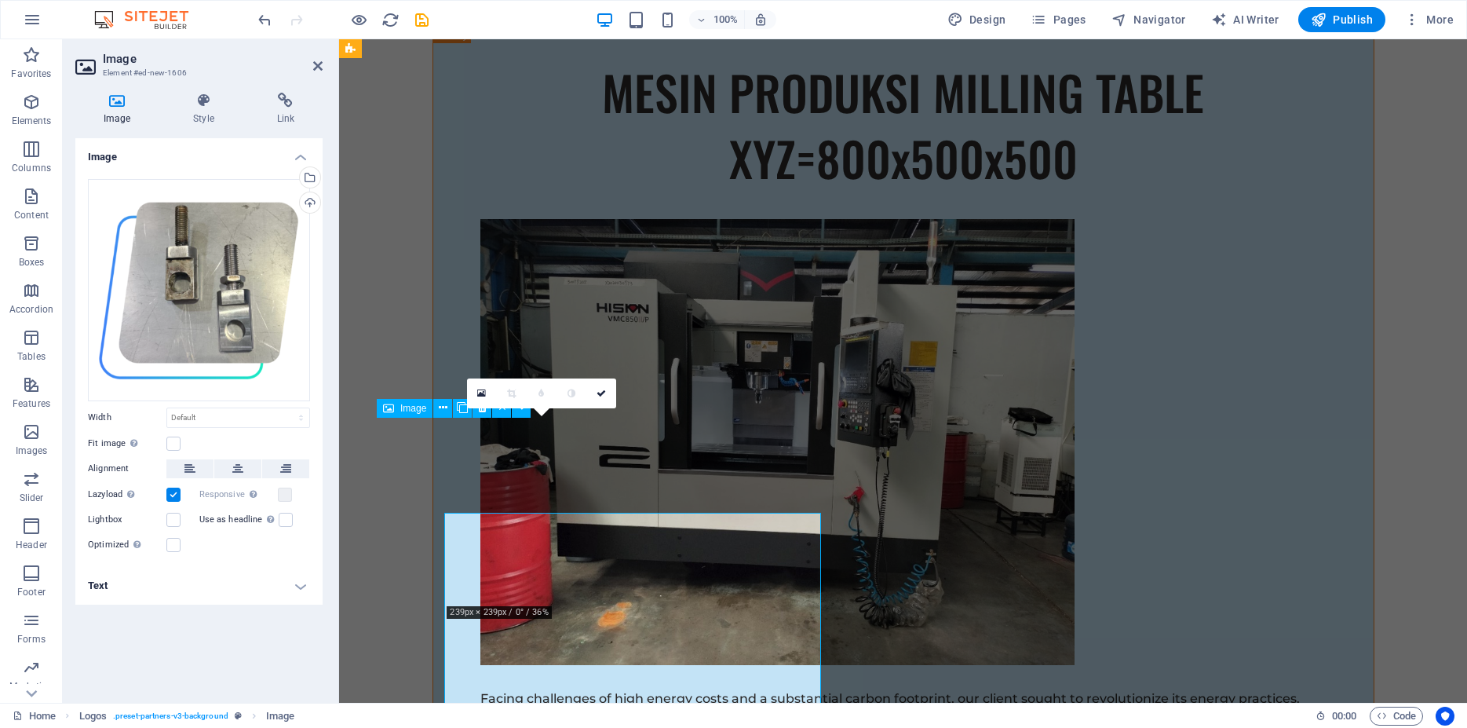
scroll to position [9404, 0]
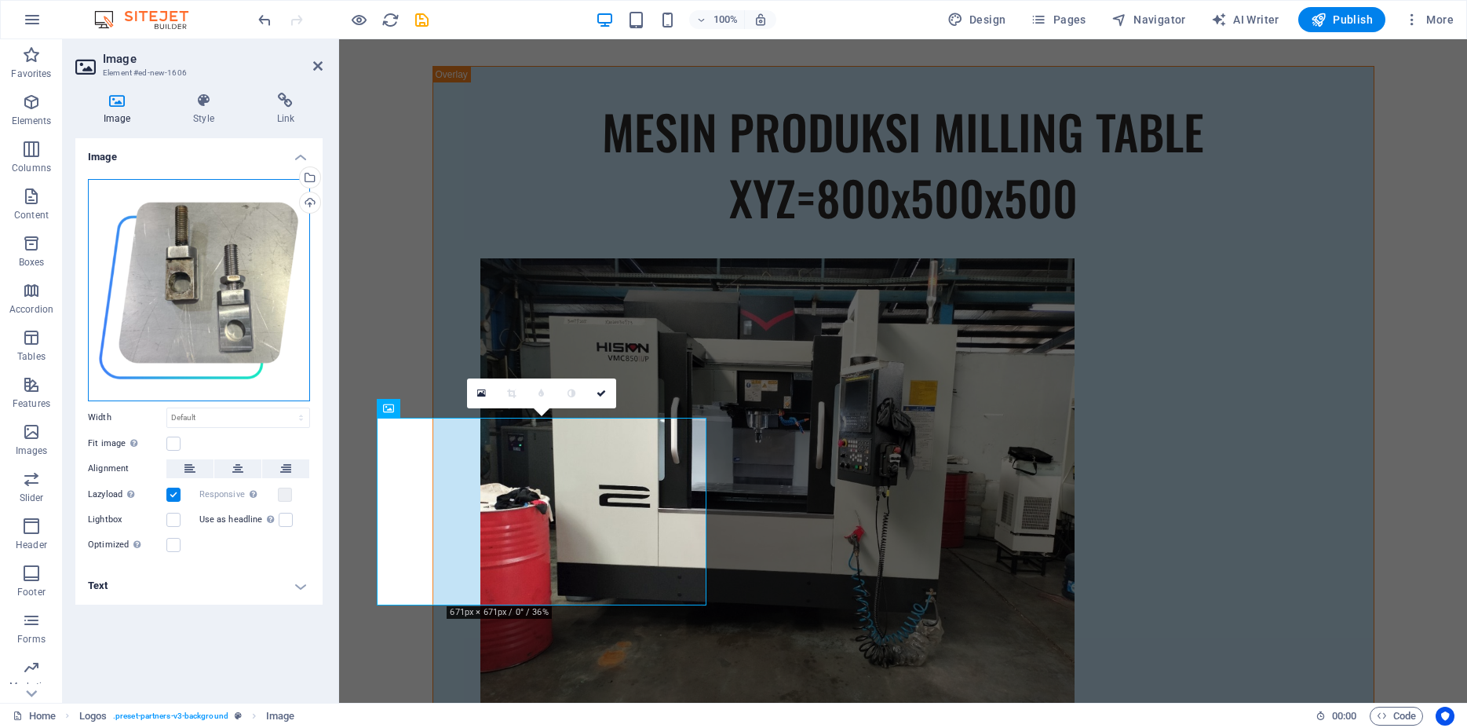
click at [233, 342] on div "Drag files here, click to choose files or select files from Files or our free s…" at bounding box center [199, 290] width 222 height 222
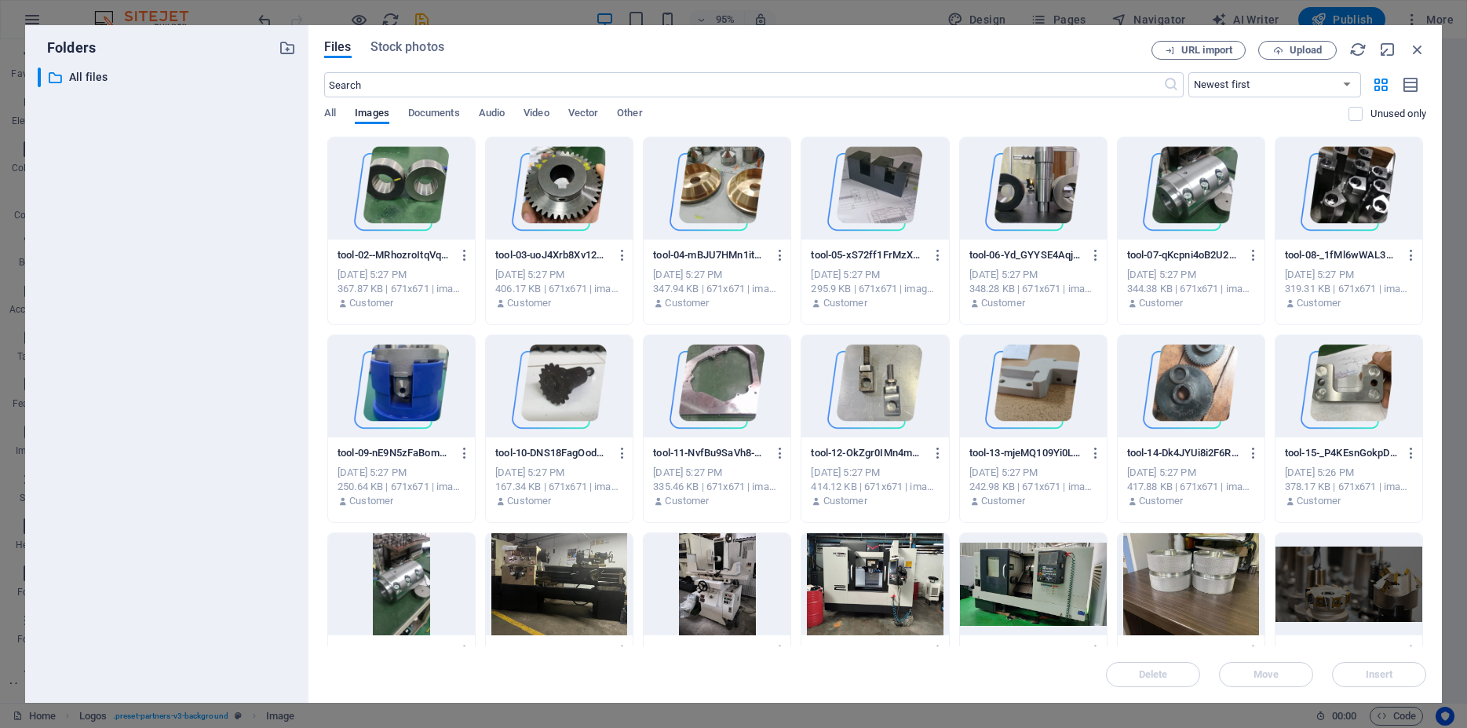
click at [1022, 392] on div at bounding box center [1033, 386] width 147 height 102
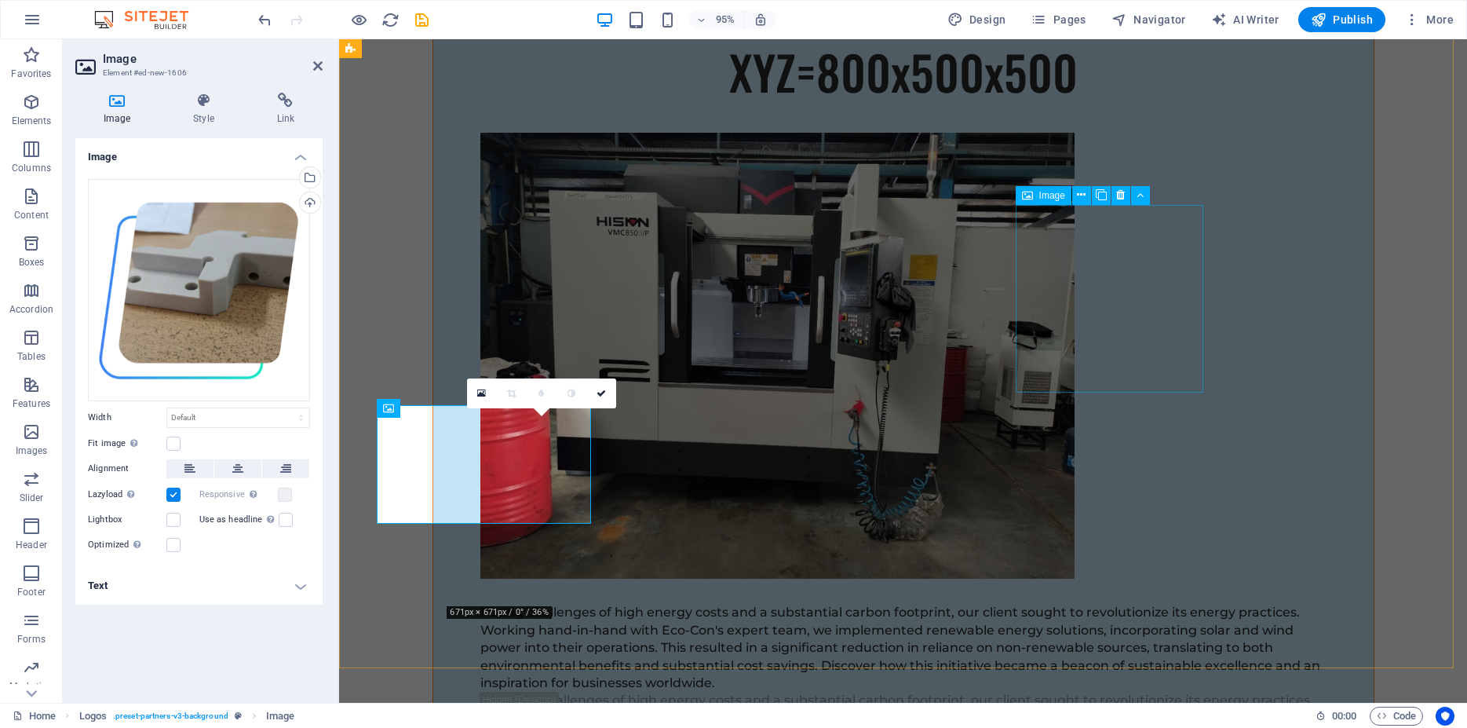
scroll to position [9404, 0]
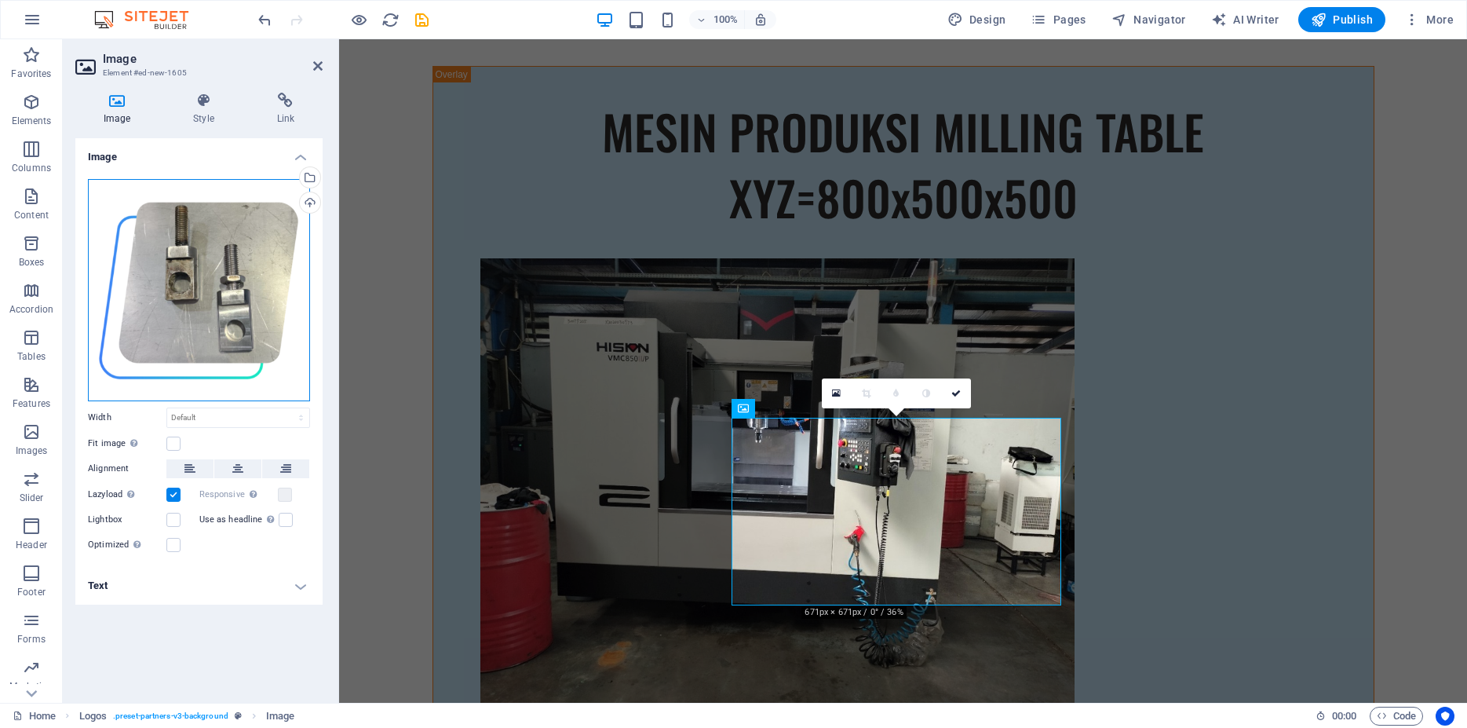
click at [167, 276] on div "Drag files here, click to choose files or select files from Files or our free s…" at bounding box center [199, 290] width 222 height 222
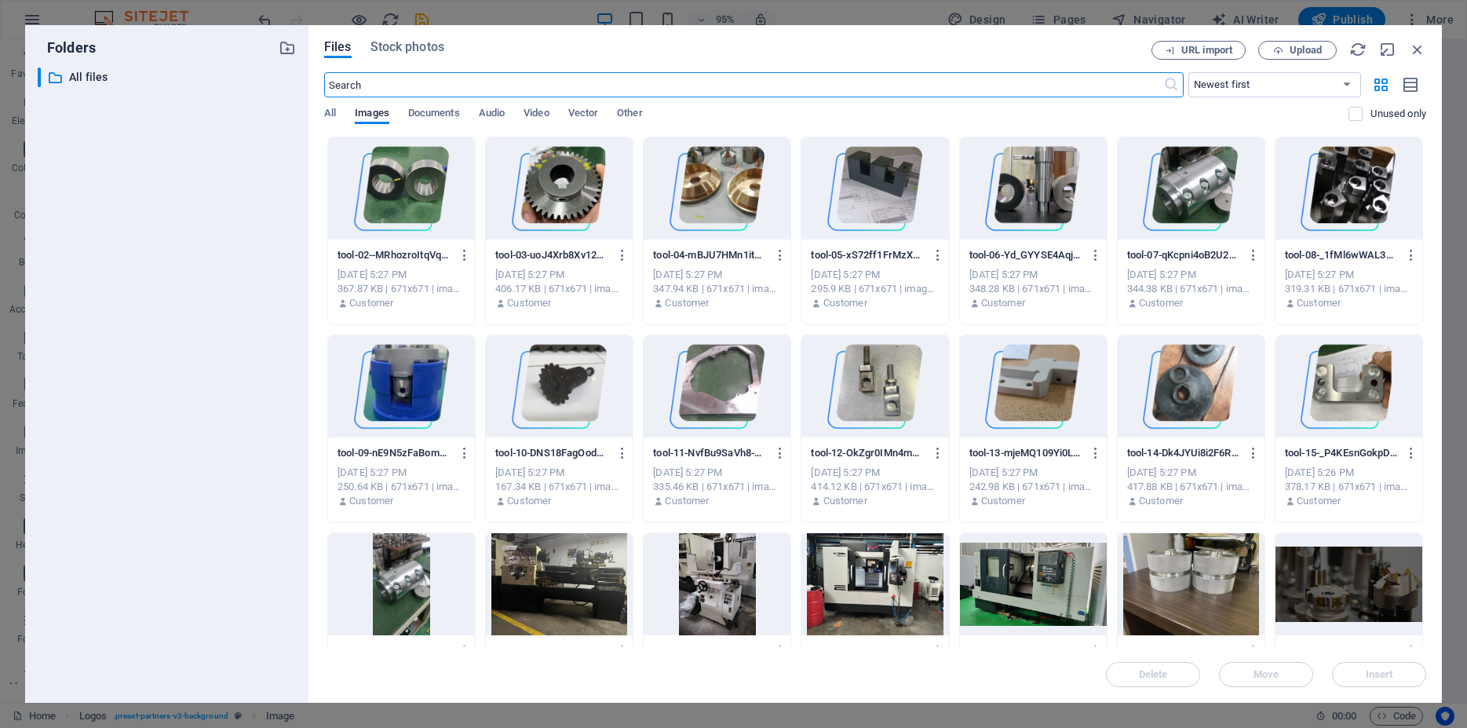
scroll to position [9530, 0]
click at [1193, 389] on div at bounding box center [1191, 386] width 147 height 102
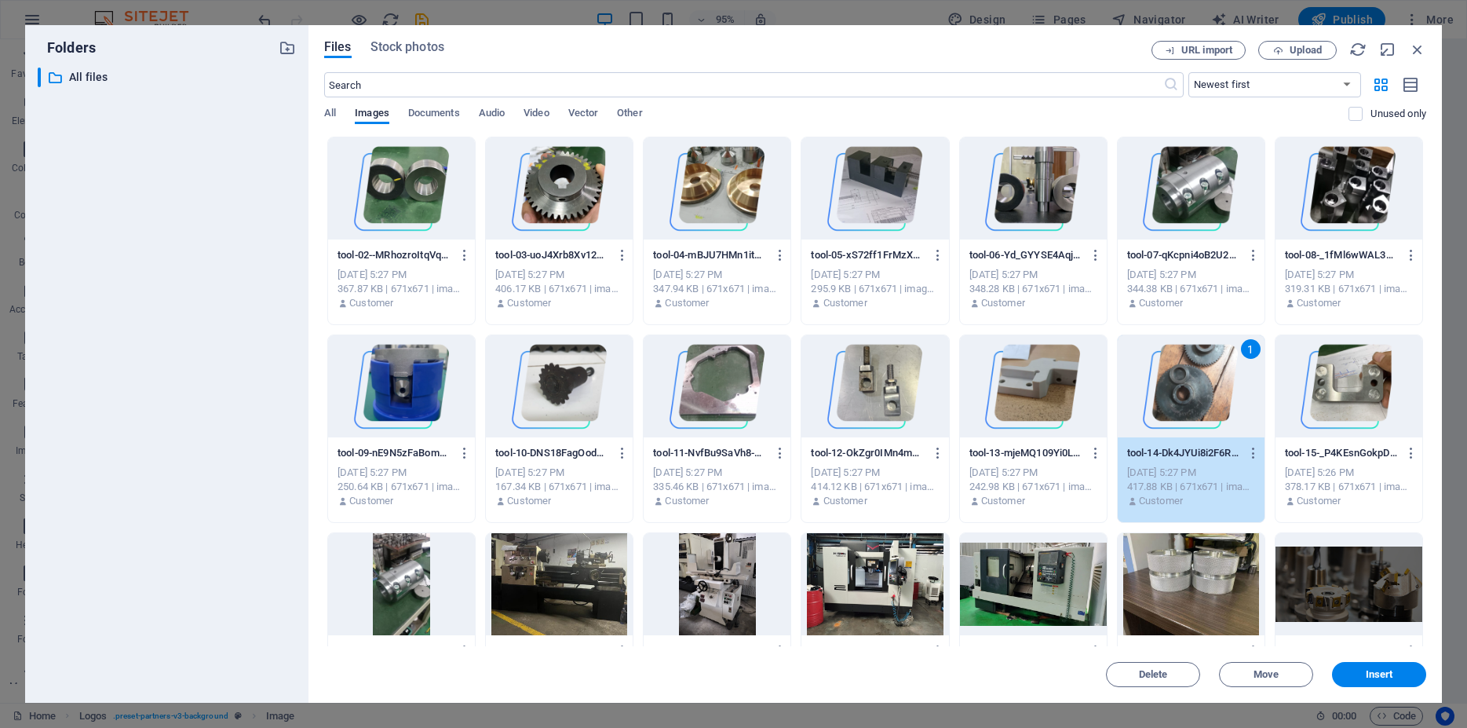
click at [1193, 389] on div "1" at bounding box center [1191, 386] width 147 height 102
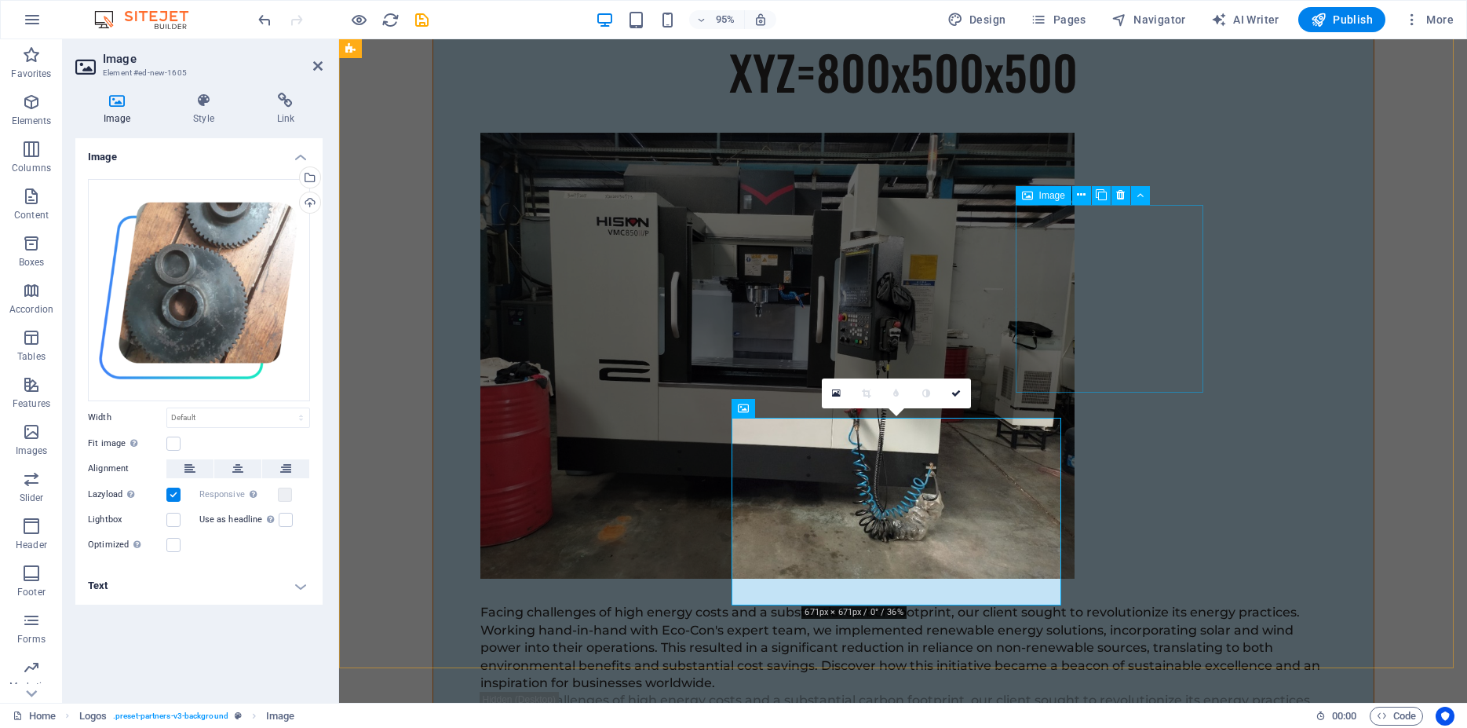
scroll to position [9404, 0]
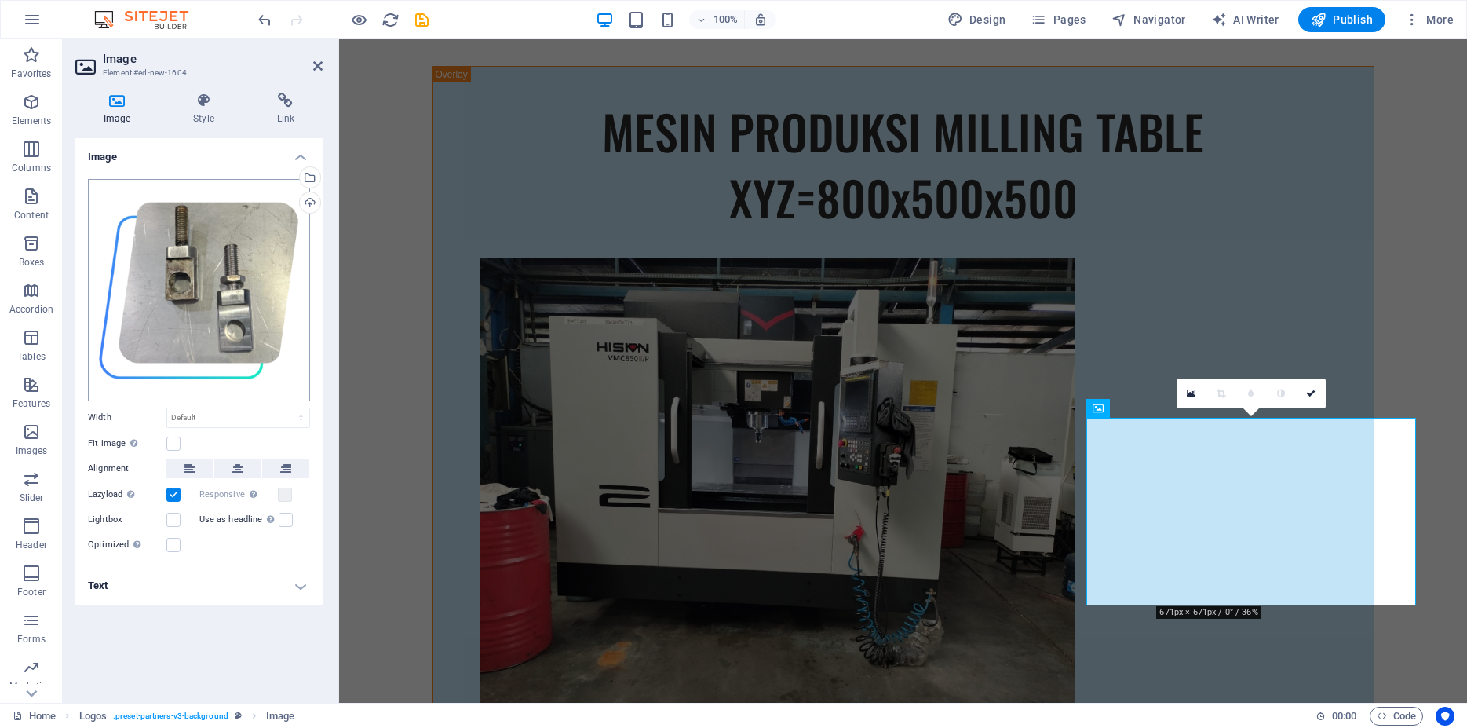
click at [249, 290] on div "Drag files here, click to choose files or select files from Files or our free s…" at bounding box center [199, 290] width 222 height 222
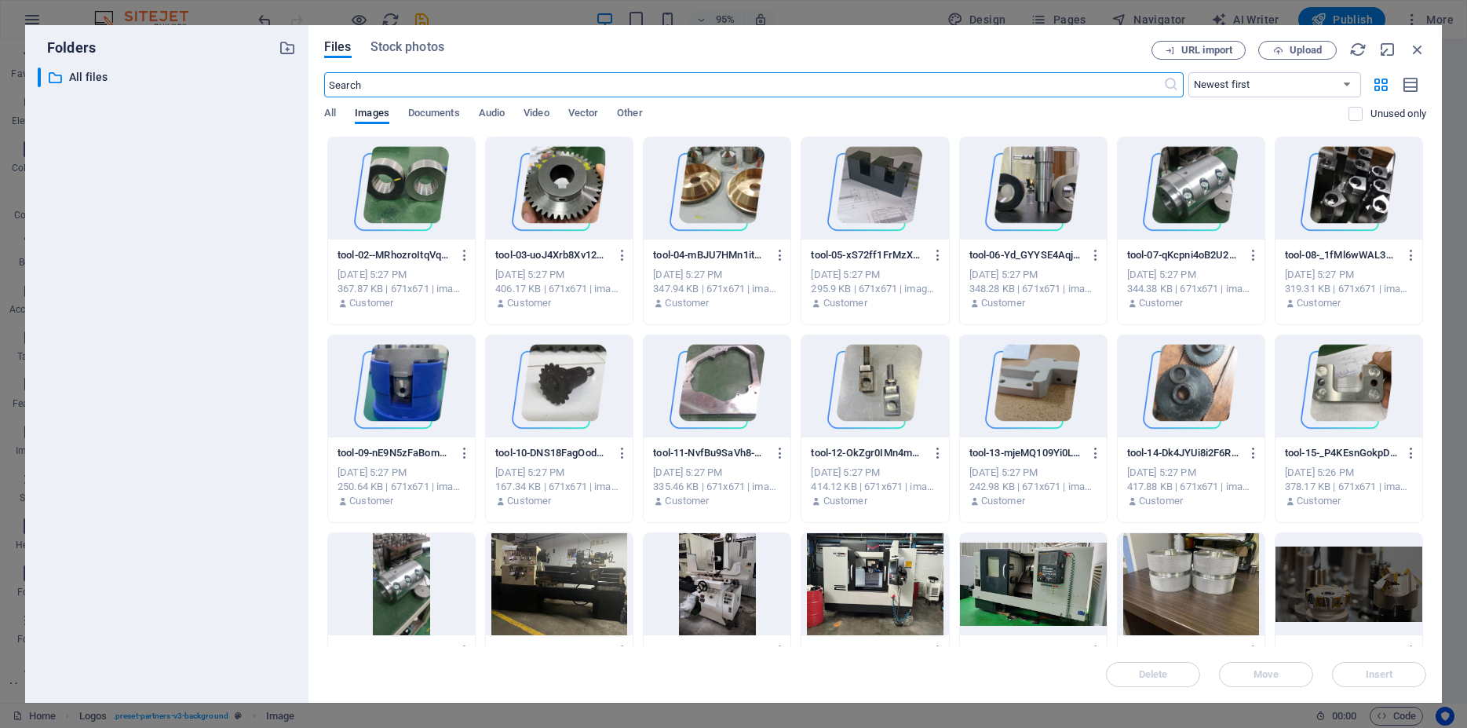
scroll to position [9530, 0]
click at [1351, 378] on div at bounding box center [1349, 386] width 147 height 102
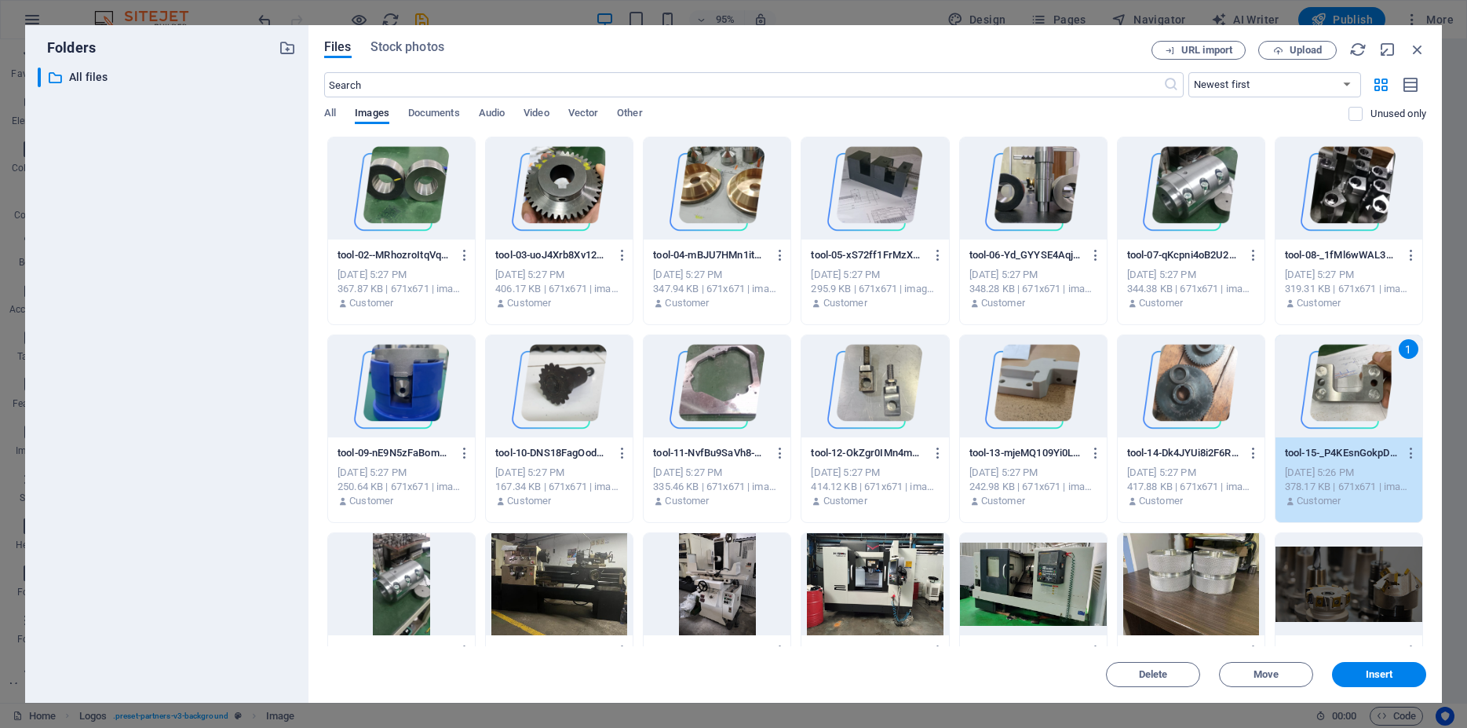
click at [1351, 378] on div "1" at bounding box center [1349, 386] width 147 height 102
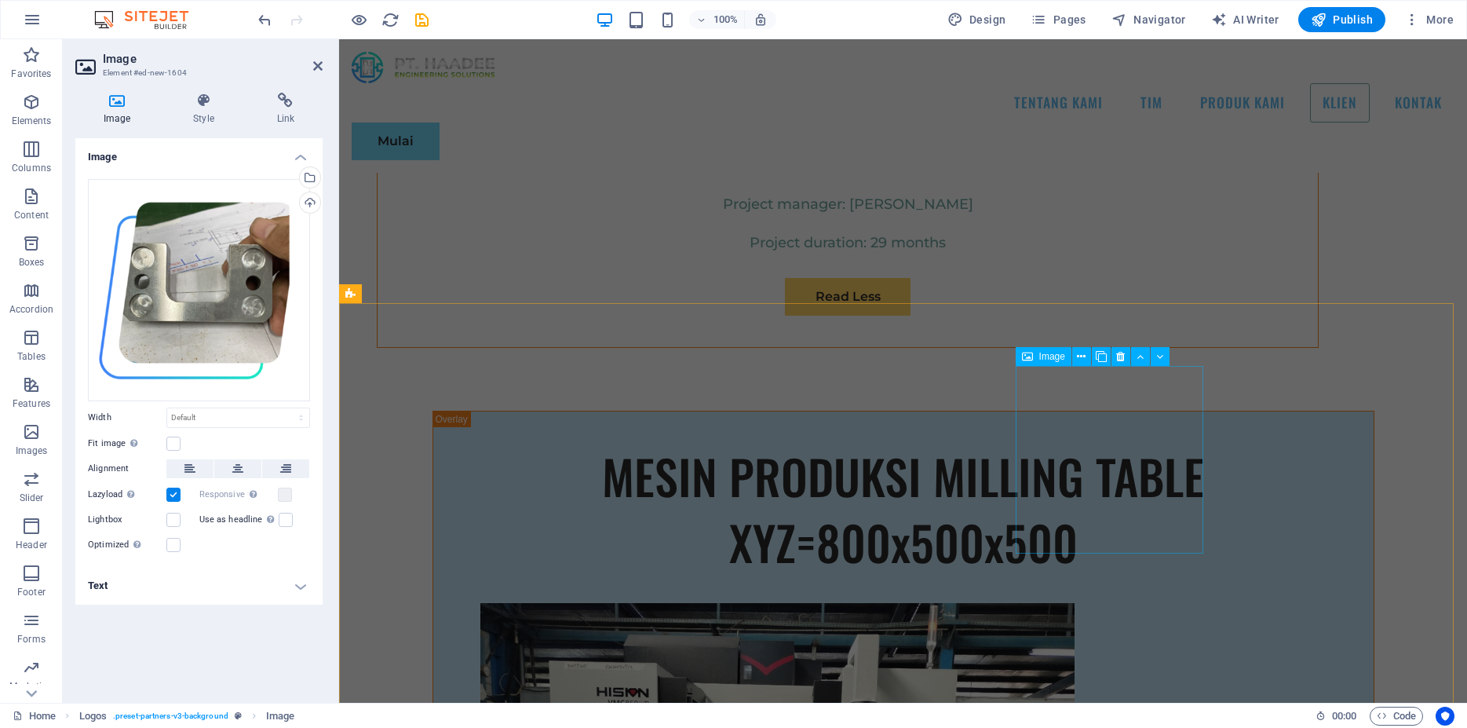
scroll to position [9004, 0]
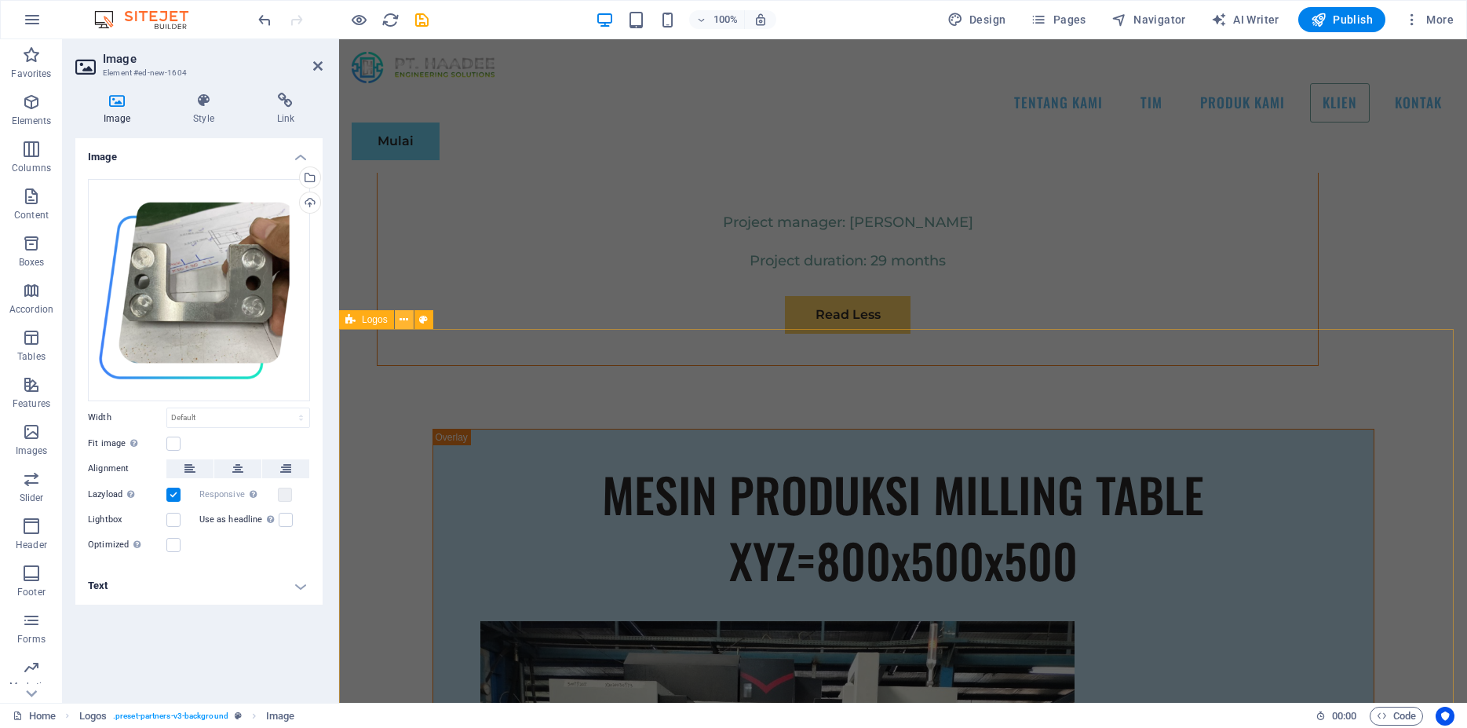
click at [401, 316] on button at bounding box center [404, 319] width 19 height 19
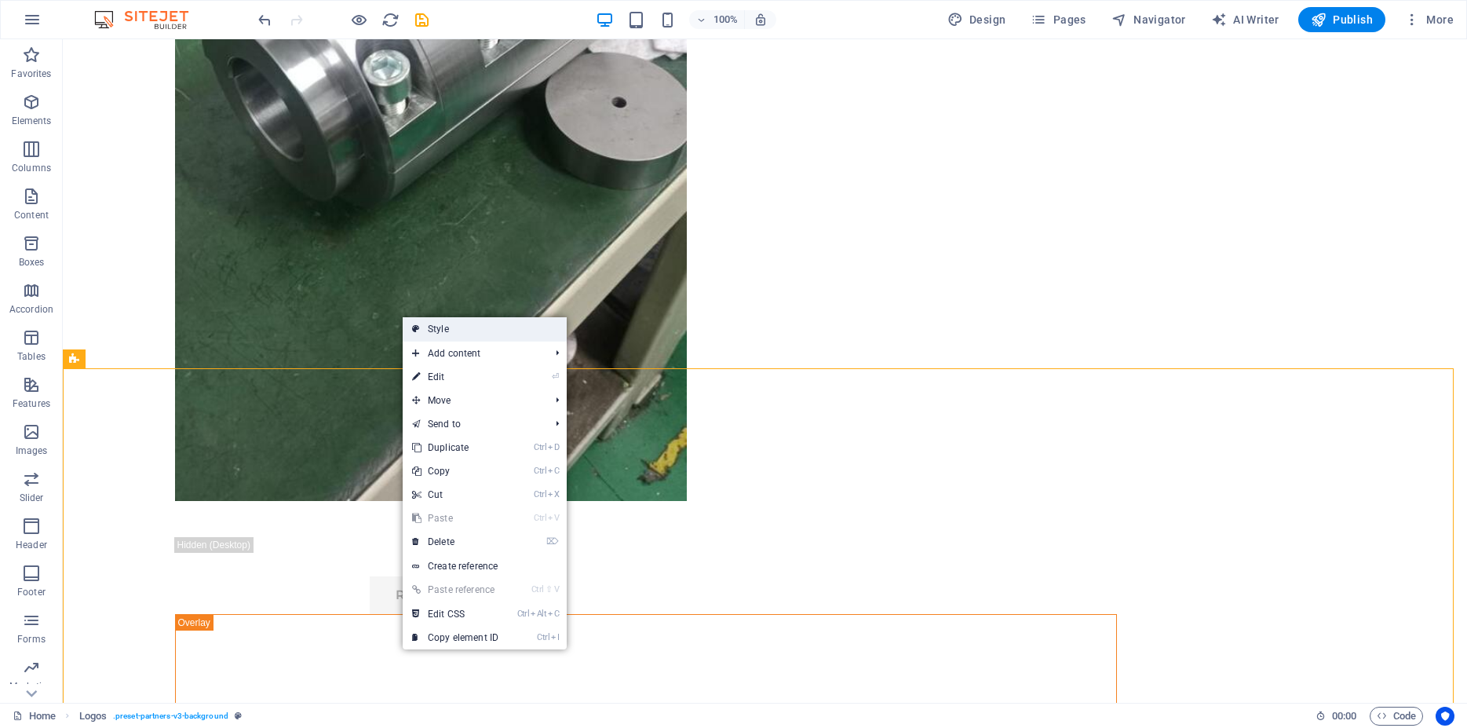
click at [433, 329] on link "Style" at bounding box center [485, 329] width 164 height 24
select select "rem"
select select "px"
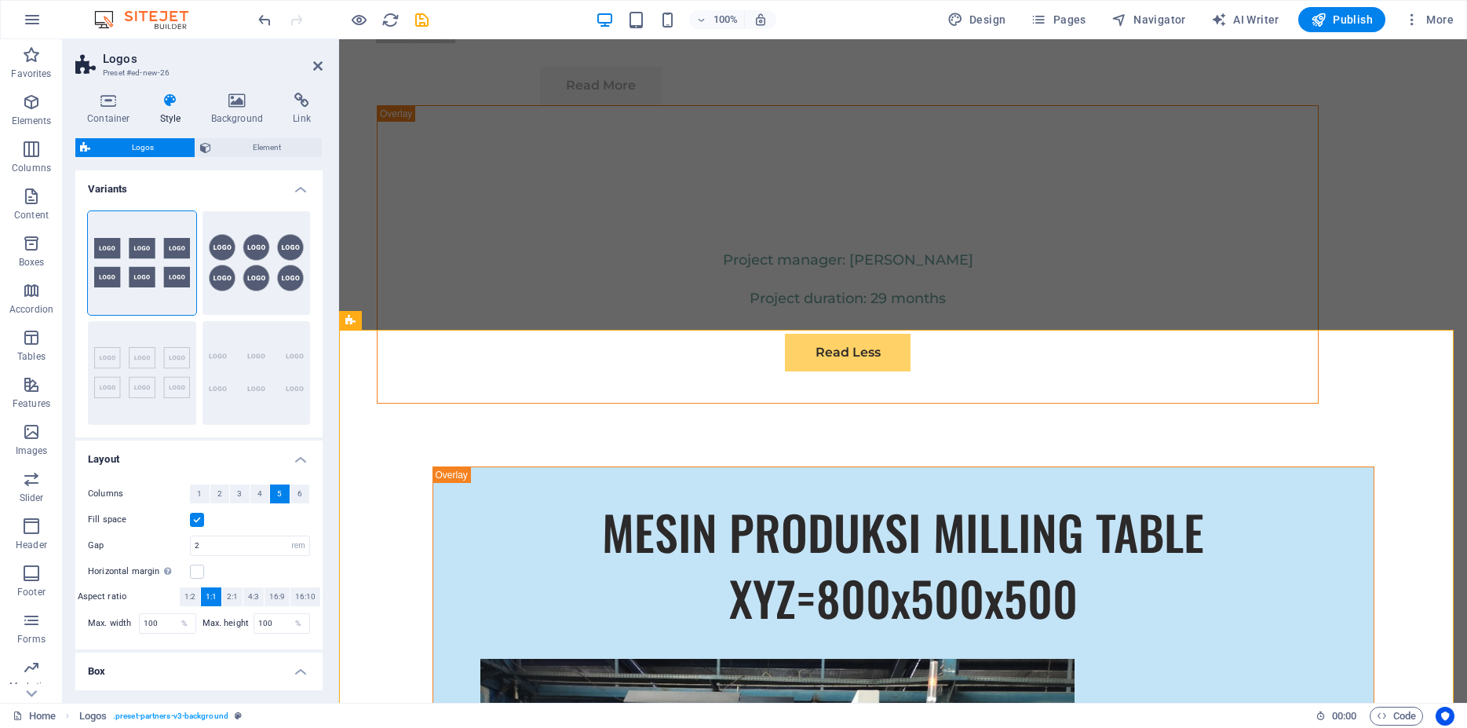
scroll to position [201, 0]
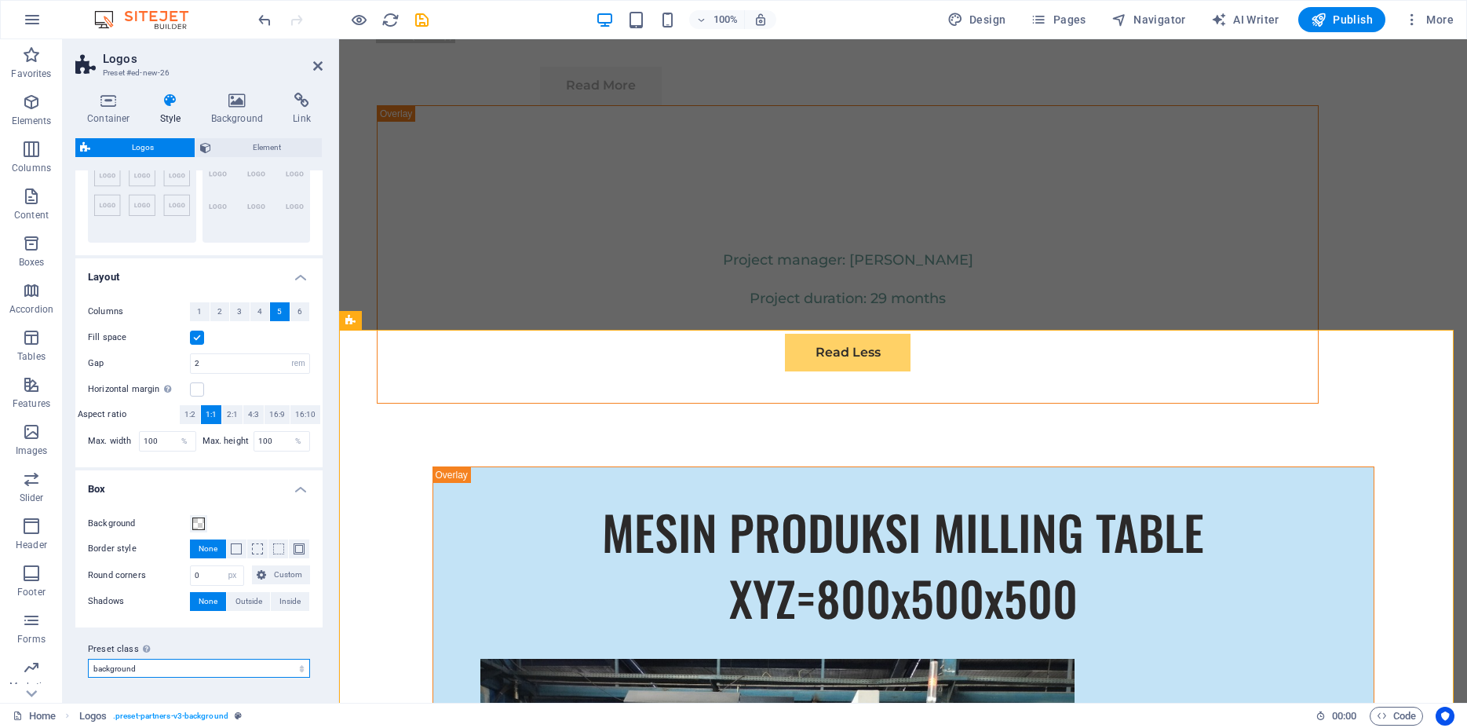
click at [88, 659] on select "background Add preset class" at bounding box center [199, 668] width 222 height 19
click at [259, 668] on select "background Add preset class" at bounding box center [199, 668] width 222 height 19
click at [272, 149] on span "Element" at bounding box center [266, 147] width 101 height 19
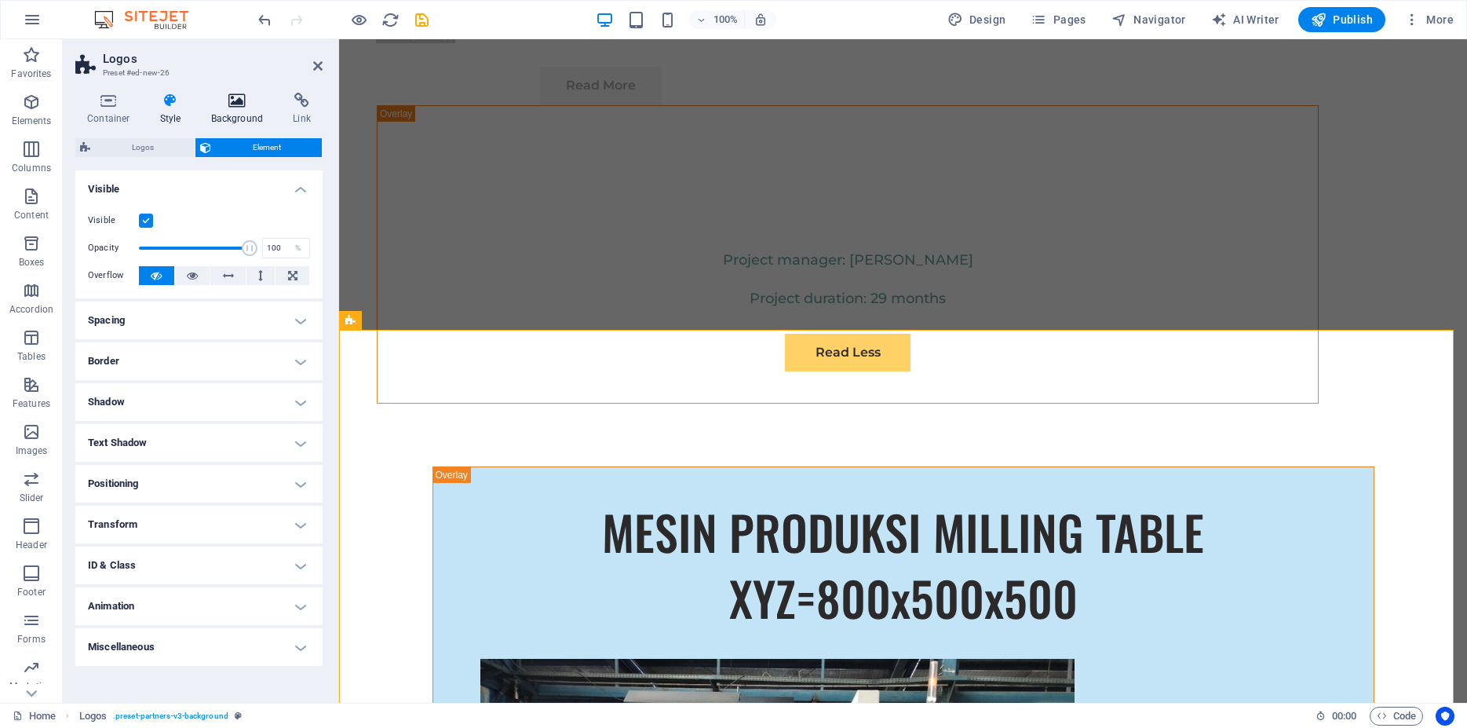
click at [232, 110] on h4 "Background" at bounding box center [240, 109] width 82 height 33
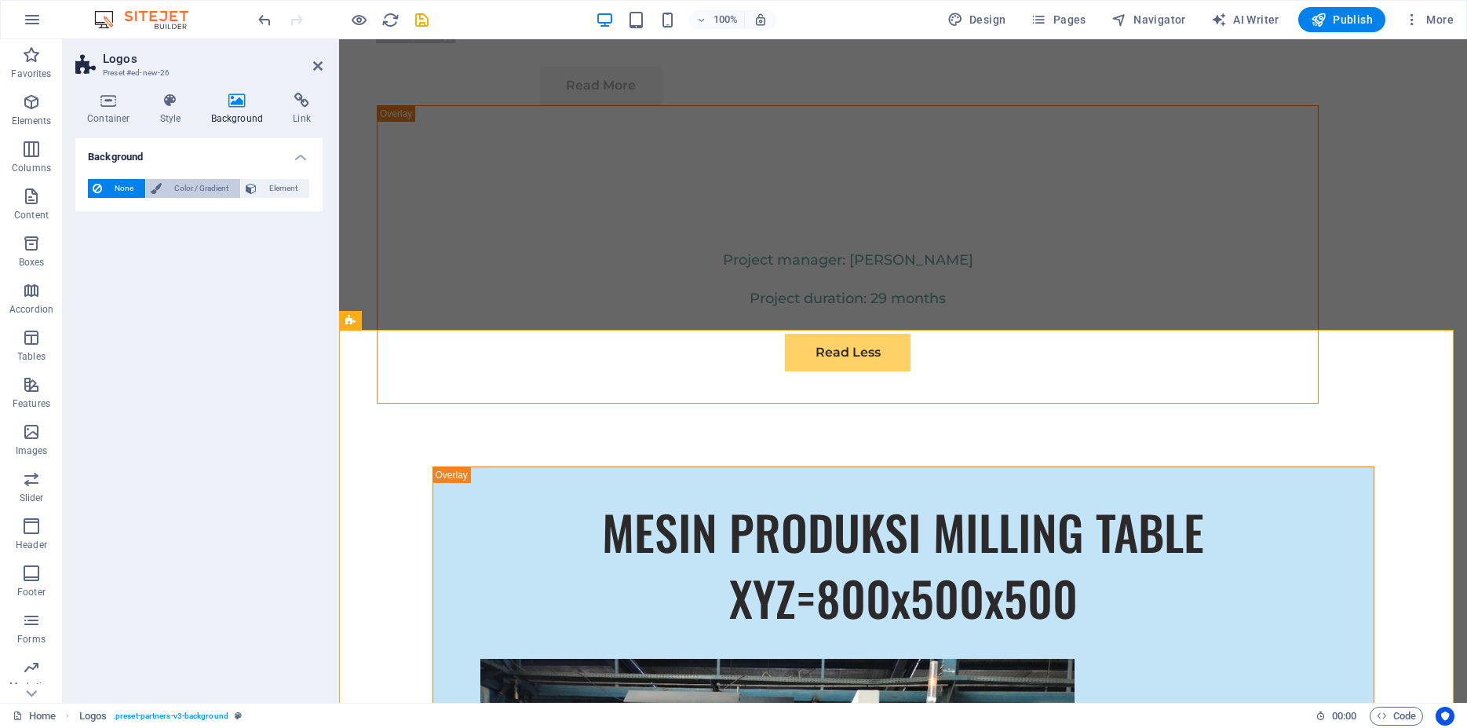
click at [203, 182] on span "Color / Gradient" at bounding box center [200, 188] width 69 height 19
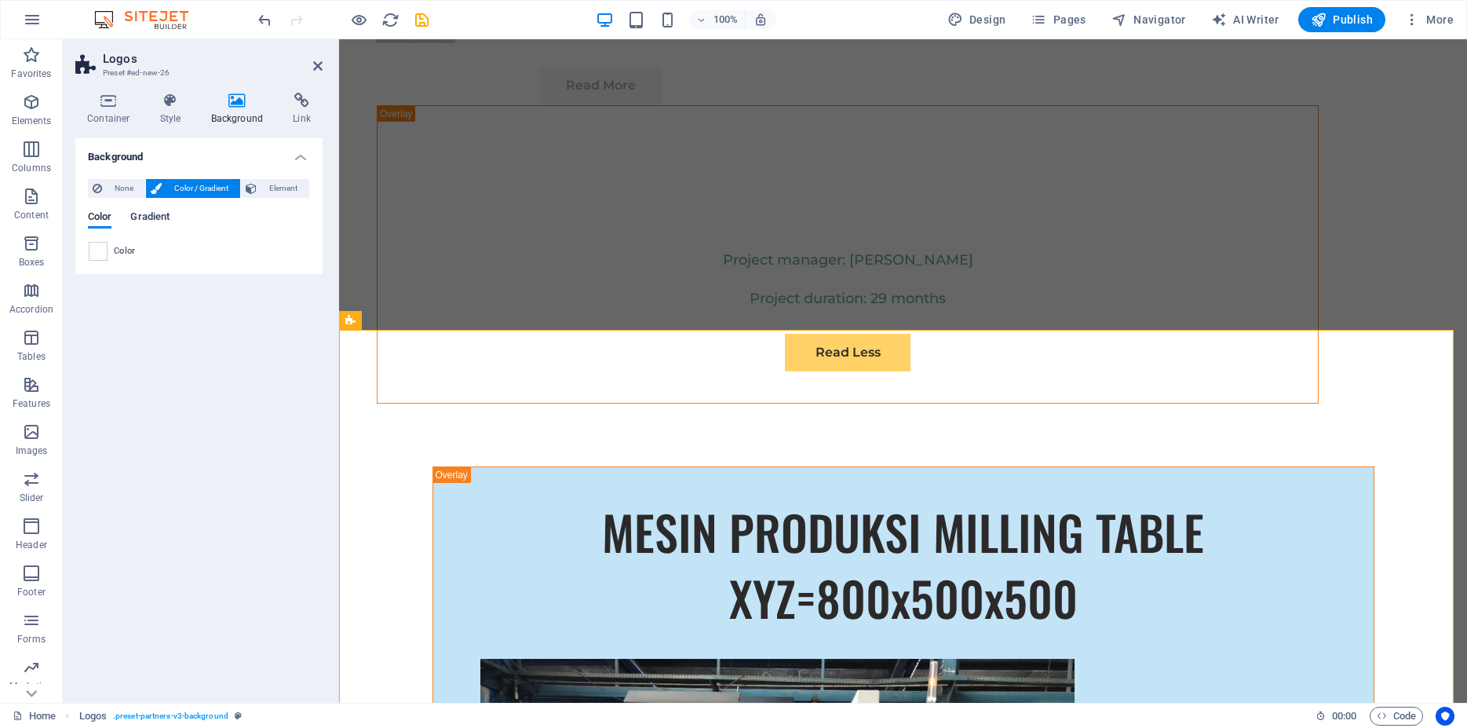
click at [144, 214] on span "Gradient" at bounding box center [149, 218] width 39 height 22
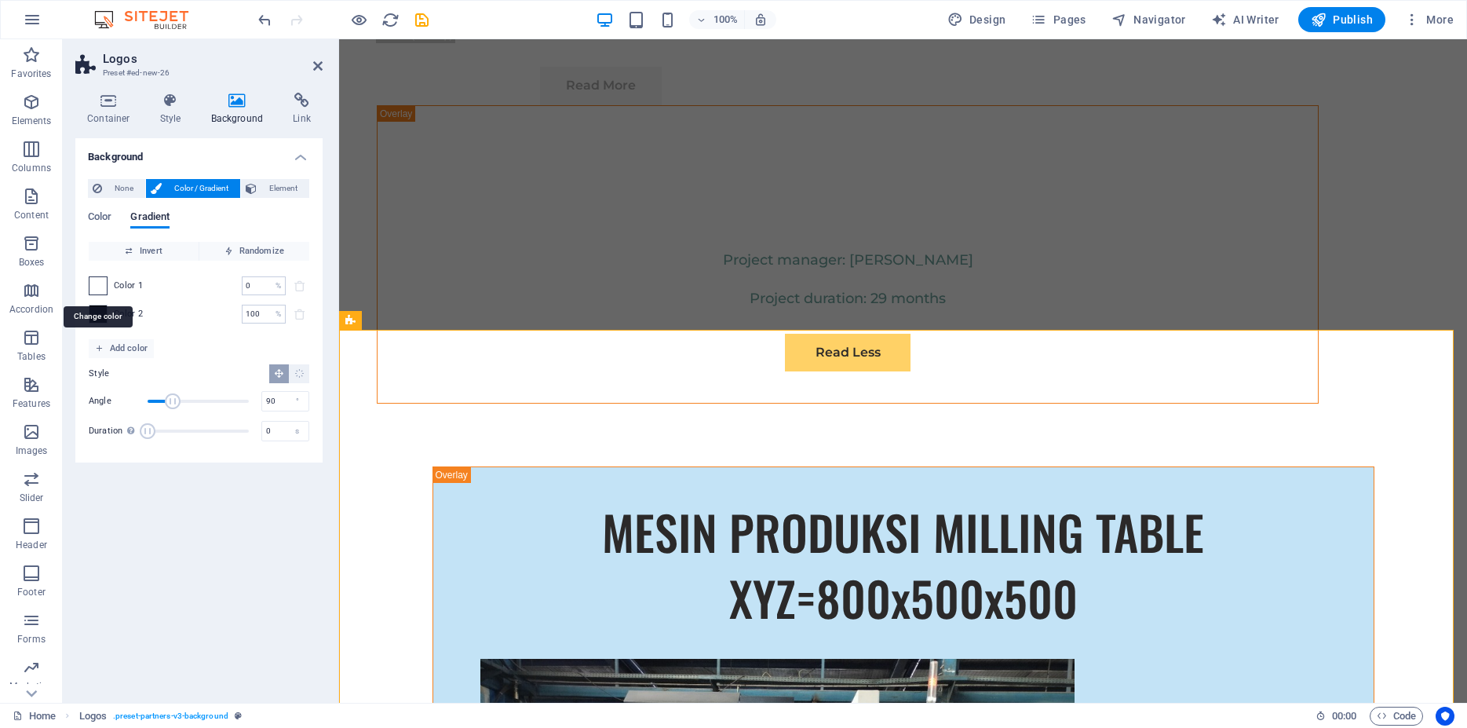
click at [97, 286] on span at bounding box center [98, 285] width 17 height 17
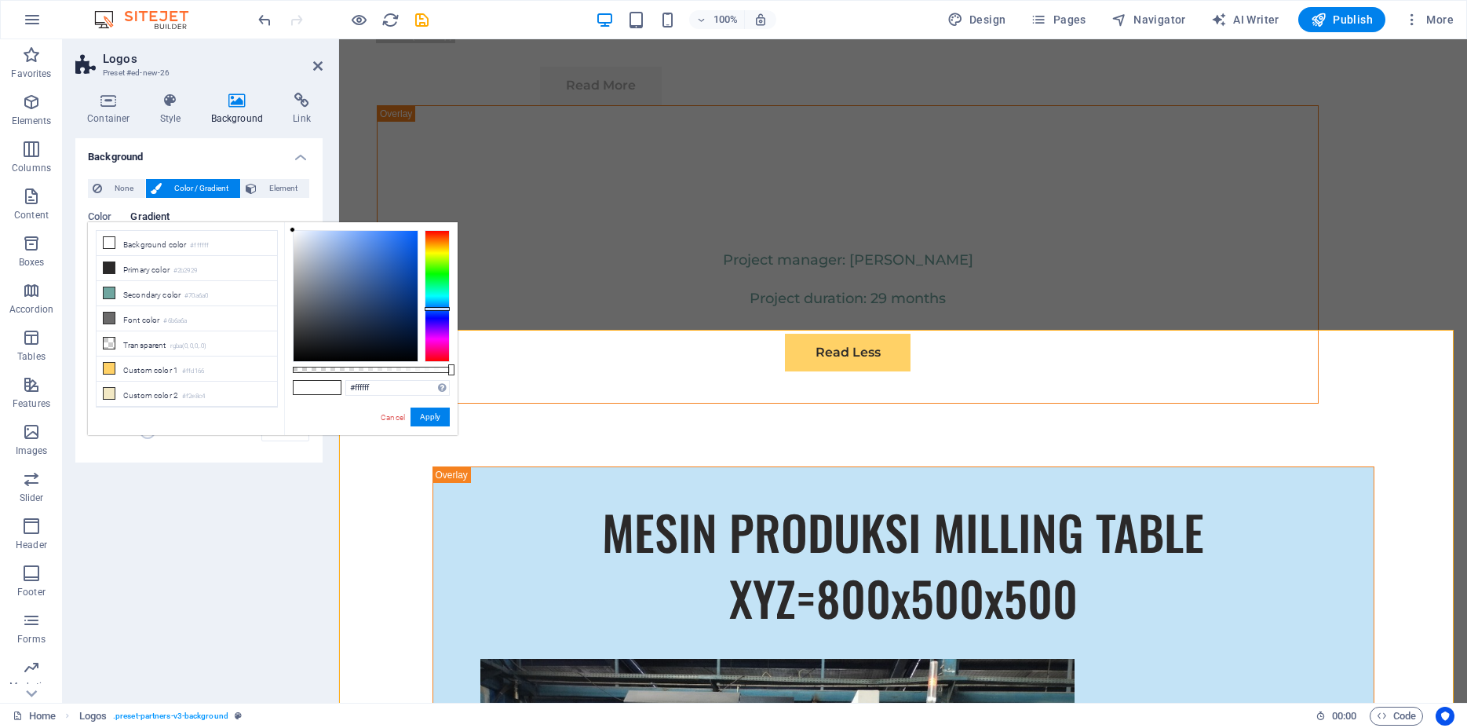
click at [441, 309] on div at bounding box center [437, 296] width 25 height 132
click at [386, 237] on div at bounding box center [356, 296] width 124 height 130
drag, startPoint x: 410, startPoint y: 255, endPoint x: 411, endPoint y: 273, distance: 18.1
click at [411, 273] on div at bounding box center [356, 296] width 124 height 130
click at [429, 418] on button "Apply" at bounding box center [430, 417] width 39 height 19
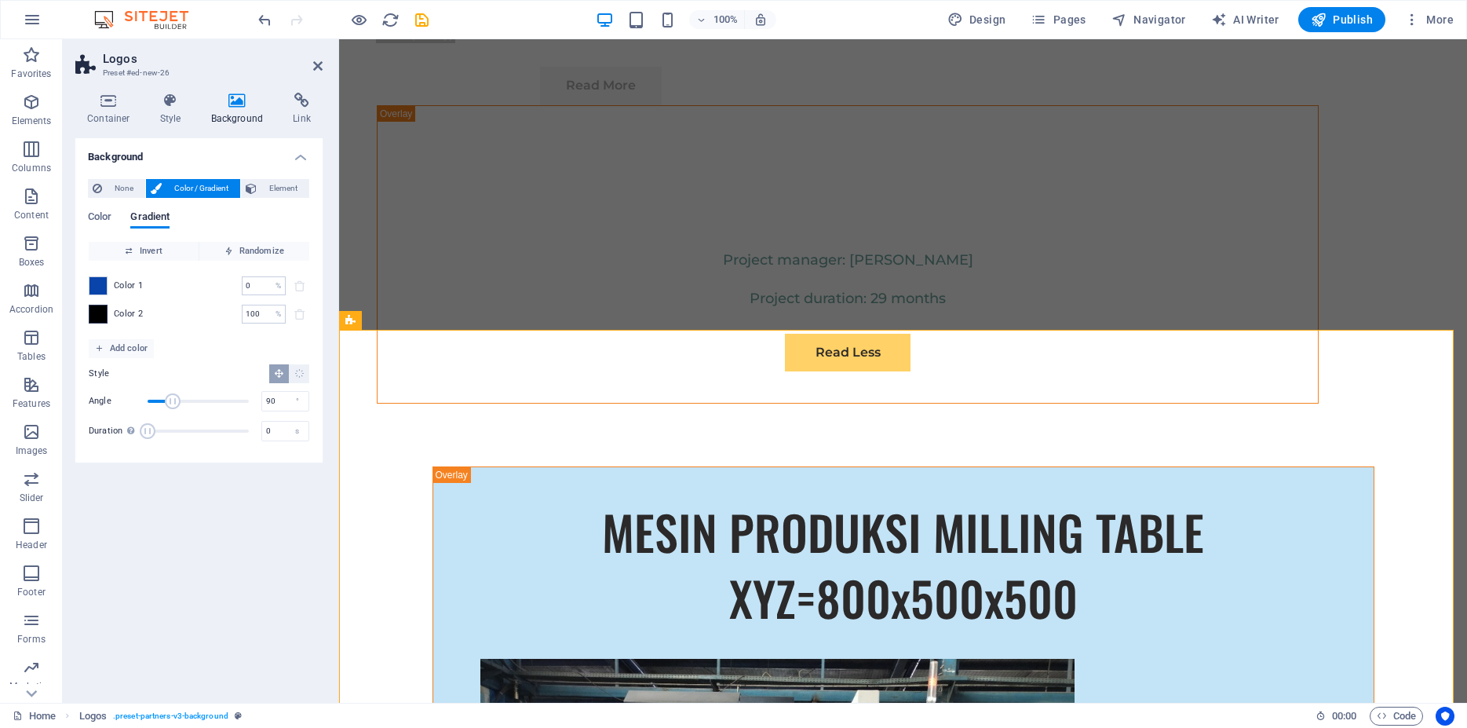
click at [101, 315] on span at bounding box center [98, 313] width 17 height 17
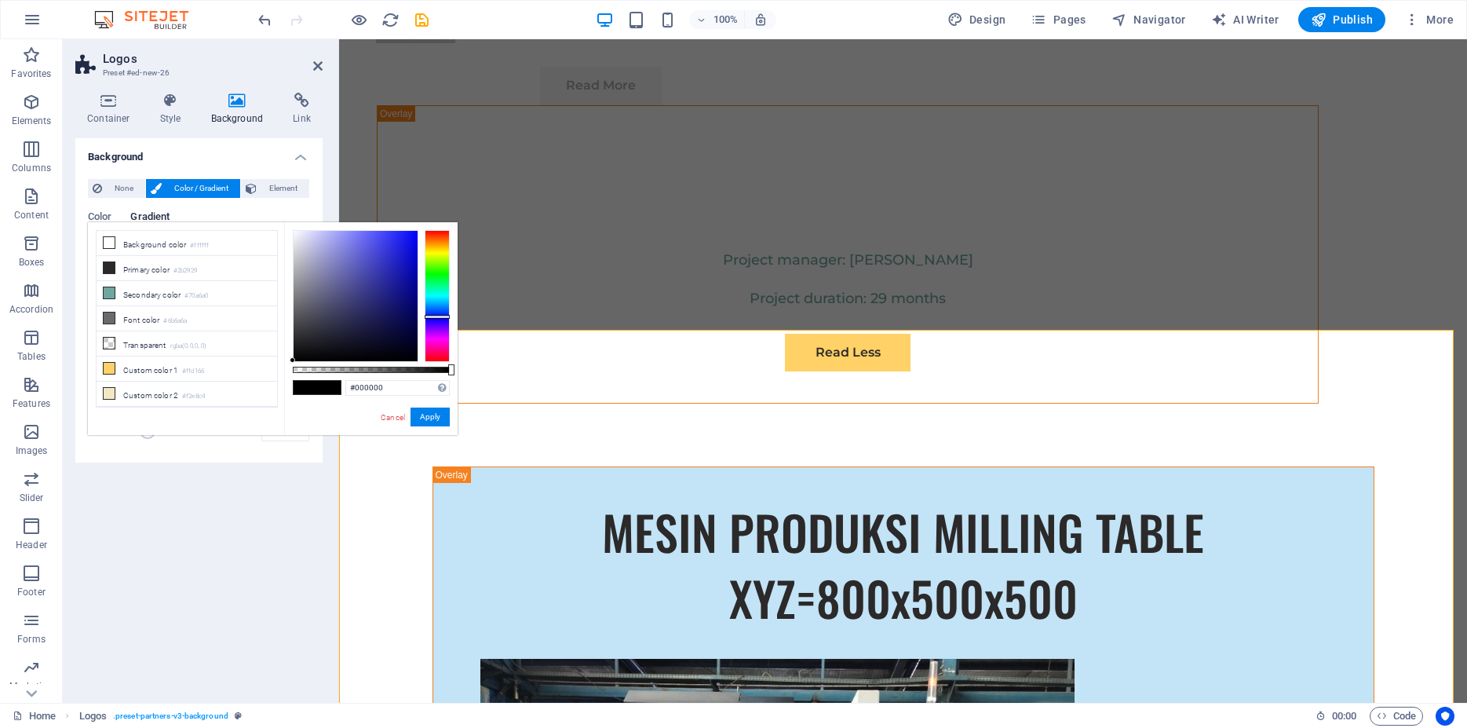
click at [440, 316] on div at bounding box center [437, 296] width 25 height 132
click at [415, 293] on div at bounding box center [356, 296] width 124 height 130
drag, startPoint x: 413, startPoint y: 289, endPoint x: 408, endPoint y: 318, distance: 29.6
click at [408, 318] on div at bounding box center [356, 296] width 124 height 130
click at [447, 312] on div at bounding box center [437, 312] width 25 height 4
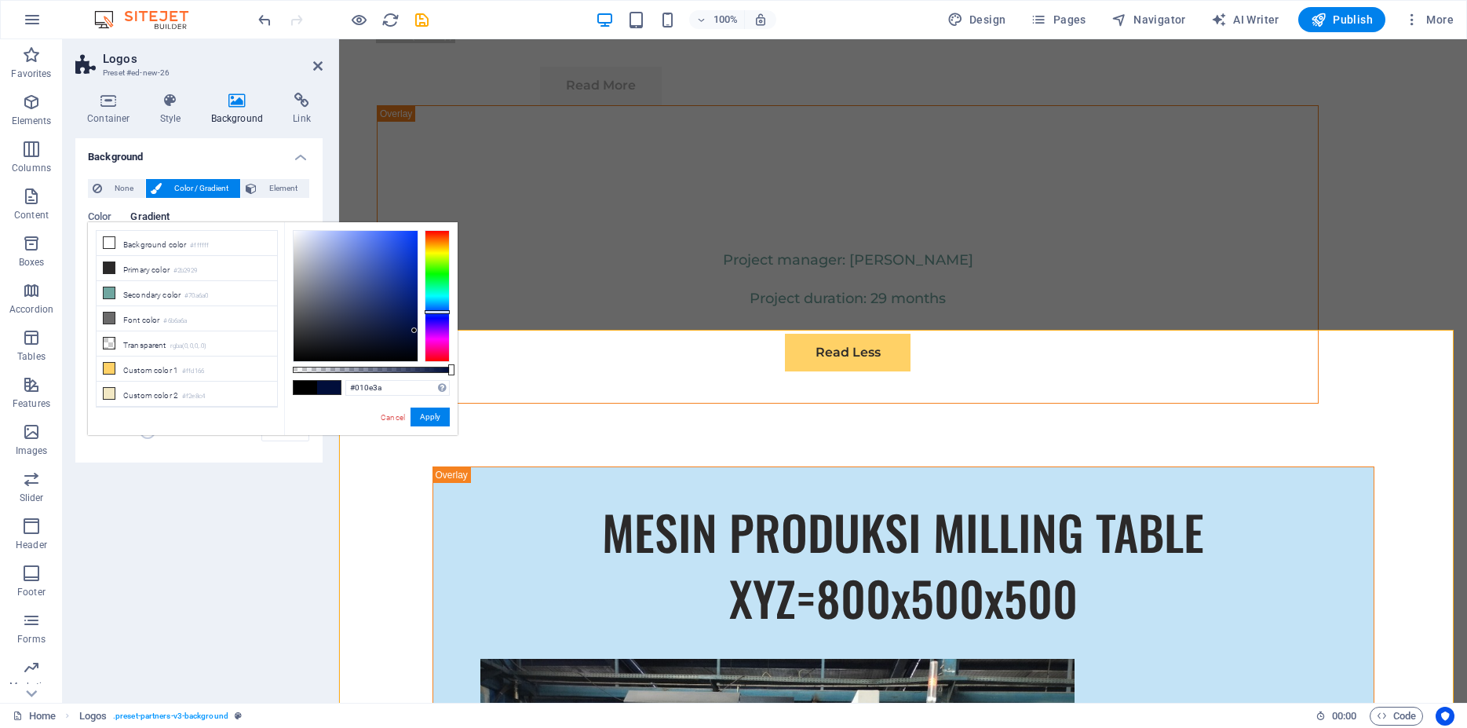
drag, startPoint x: 408, startPoint y: 300, endPoint x: 415, endPoint y: 331, distance: 31.3
click at [415, 331] on div at bounding box center [356, 296] width 124 height 130
click at [430, 414] on button "Apply" at bounding box center [430, 417] width 39 height 19
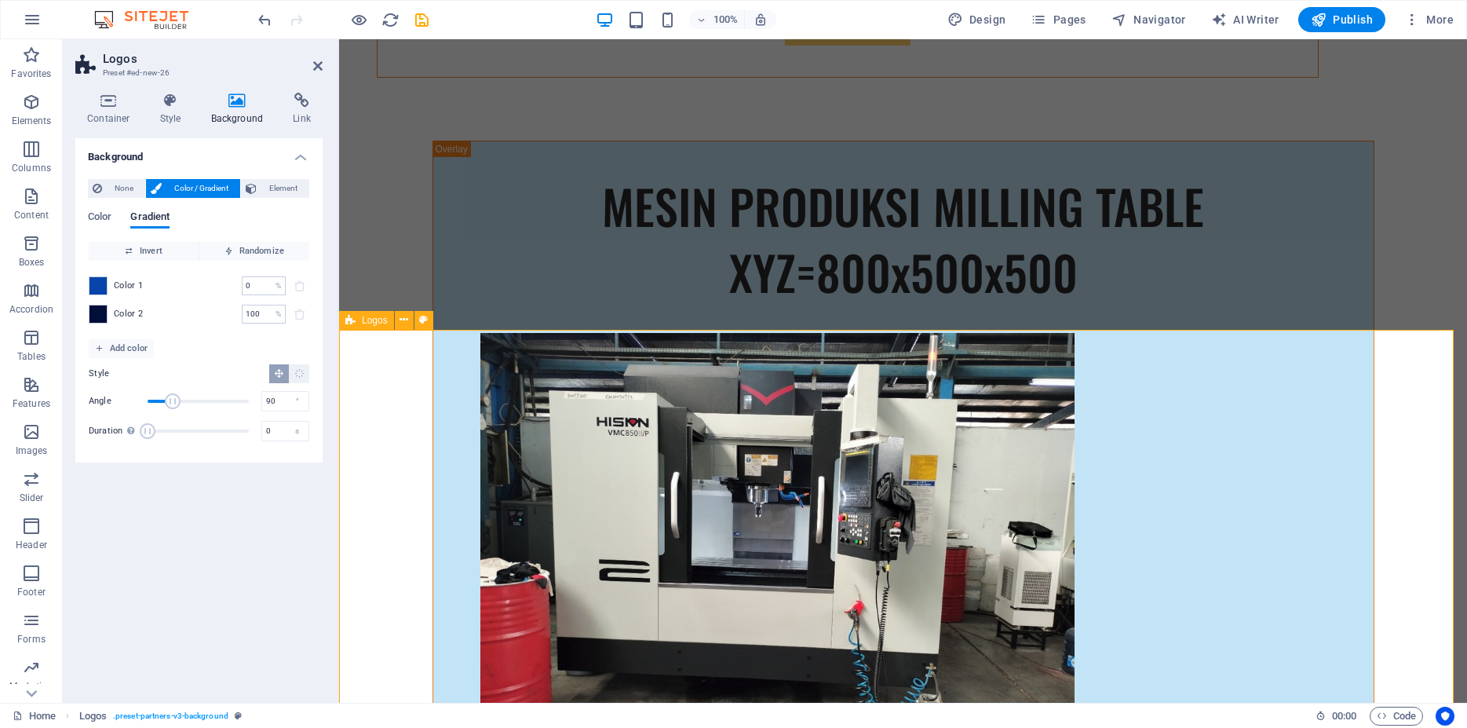
scroll to position [9404, 0]
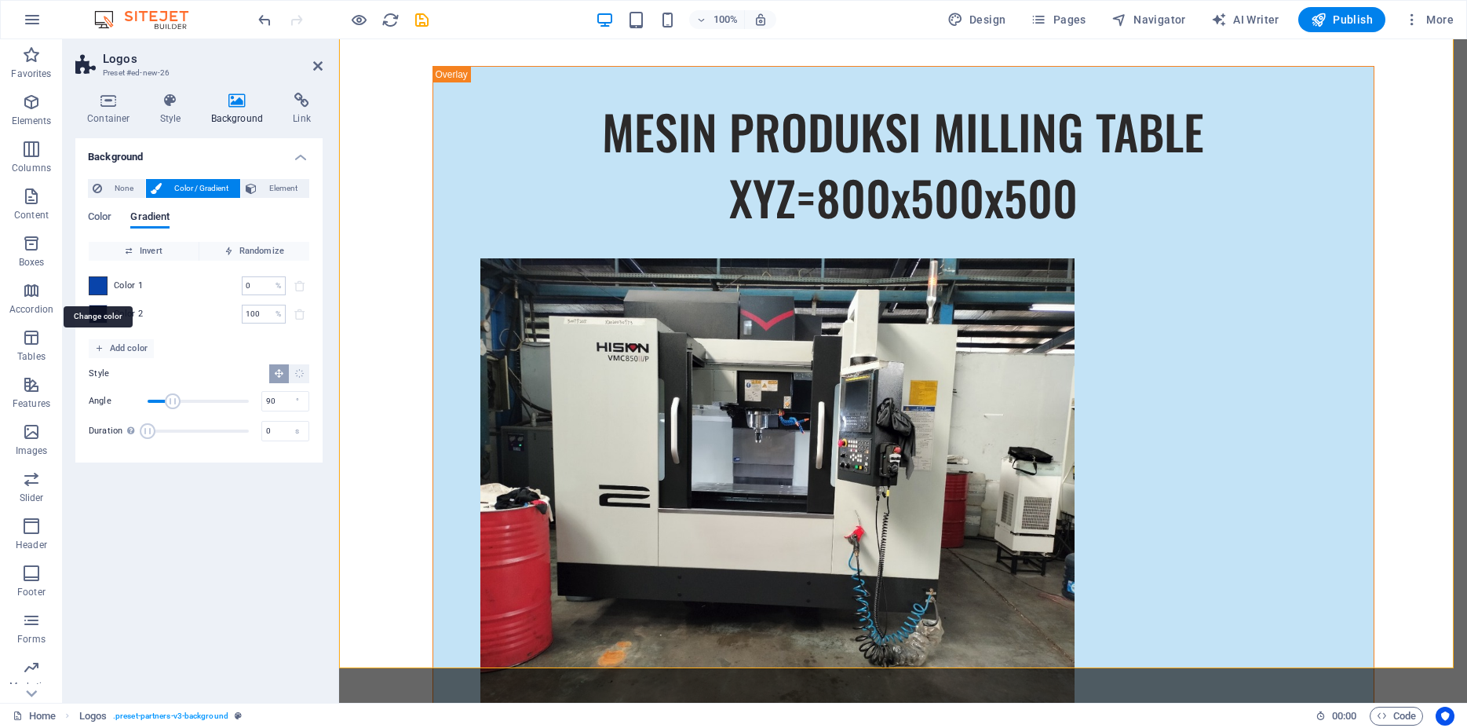
click at [99, 286] on span at bounding box center [98, 285] width 17 height 17
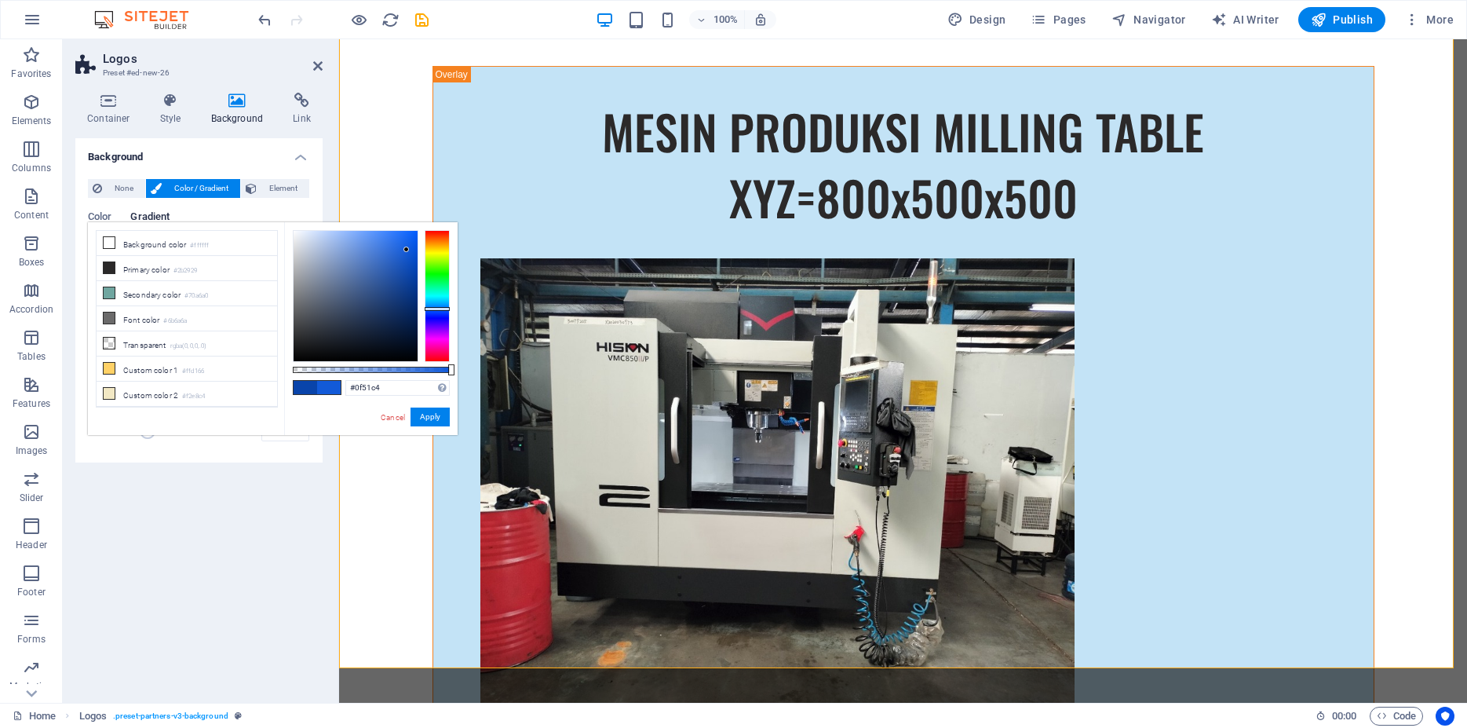
type input "#0f4fbf"
drag, startPoint x: 408, startPoint y: 254, endPoint x: 408, endPoint y: 262, distance: 8.7
click at [408, 262] on div at bounding box center [356, 296] width 124 height 130
click at [439, 418] on button "Apply" at bounding box center [430, 417] width 39 height 19
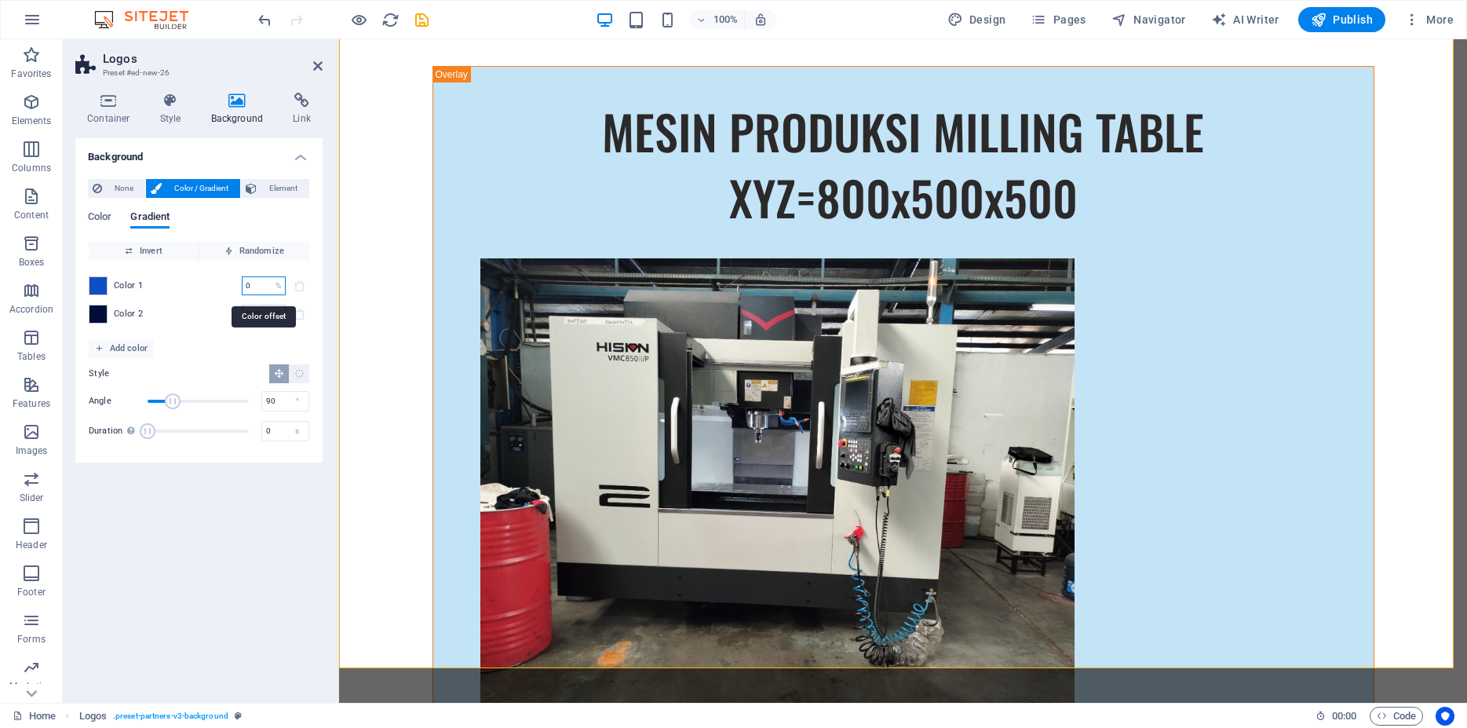
drag, startPoint x: 256, startPoint y: 287, endPoint x: 214, endPoint y: 289, distance: 42.5
click at [242, 289] on input "0" at bounding box center [255, 285] width 27 height 19
drag, startPoint x: 266, startPoint y: 285, endPoint x: 214, endPoint y: 291, distance: 52.2
click at [214, 291] on div "Color 1 100 % ​" at bounding box center [199, 285] width 221 height 19
type input "0"
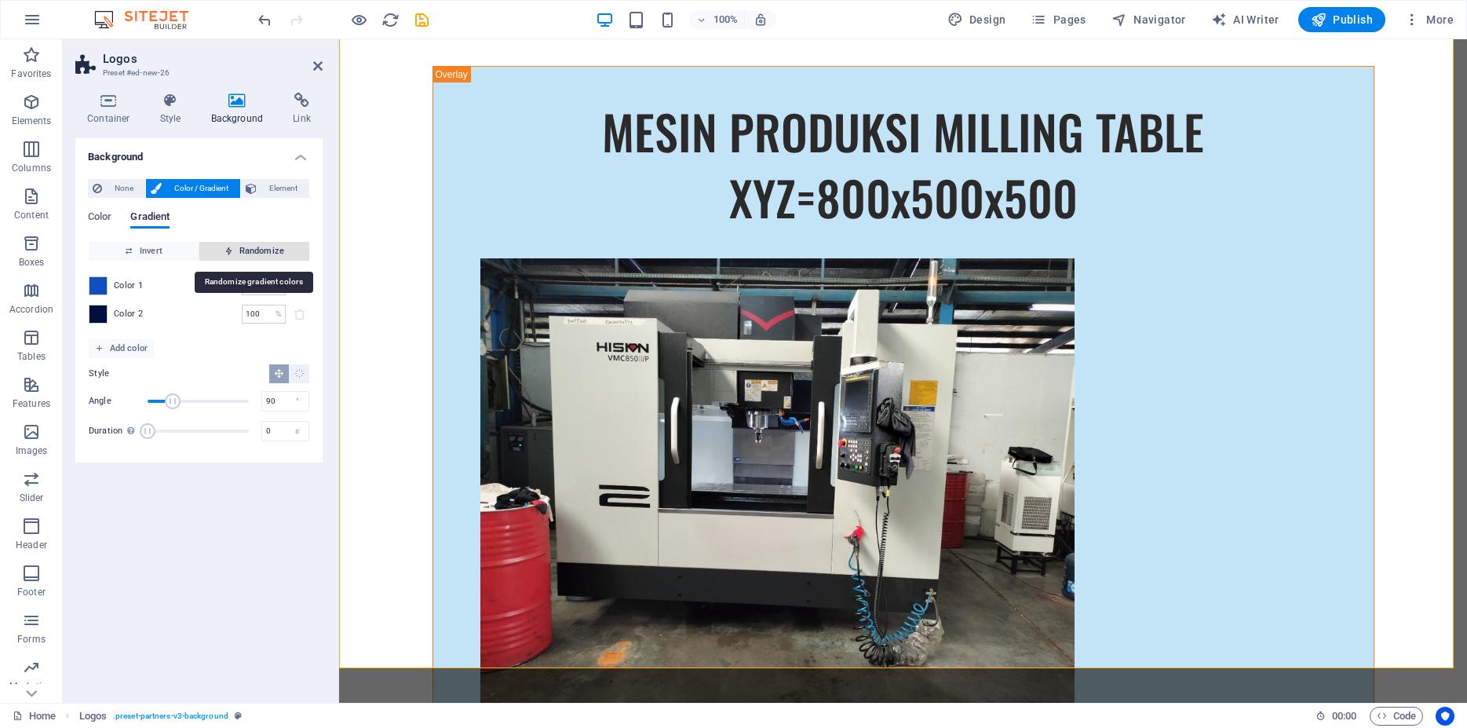
click at [258, 251] on span "Randomize" at bounding box center [254, 251] width 97 height 19
type input "32"
type input "28"
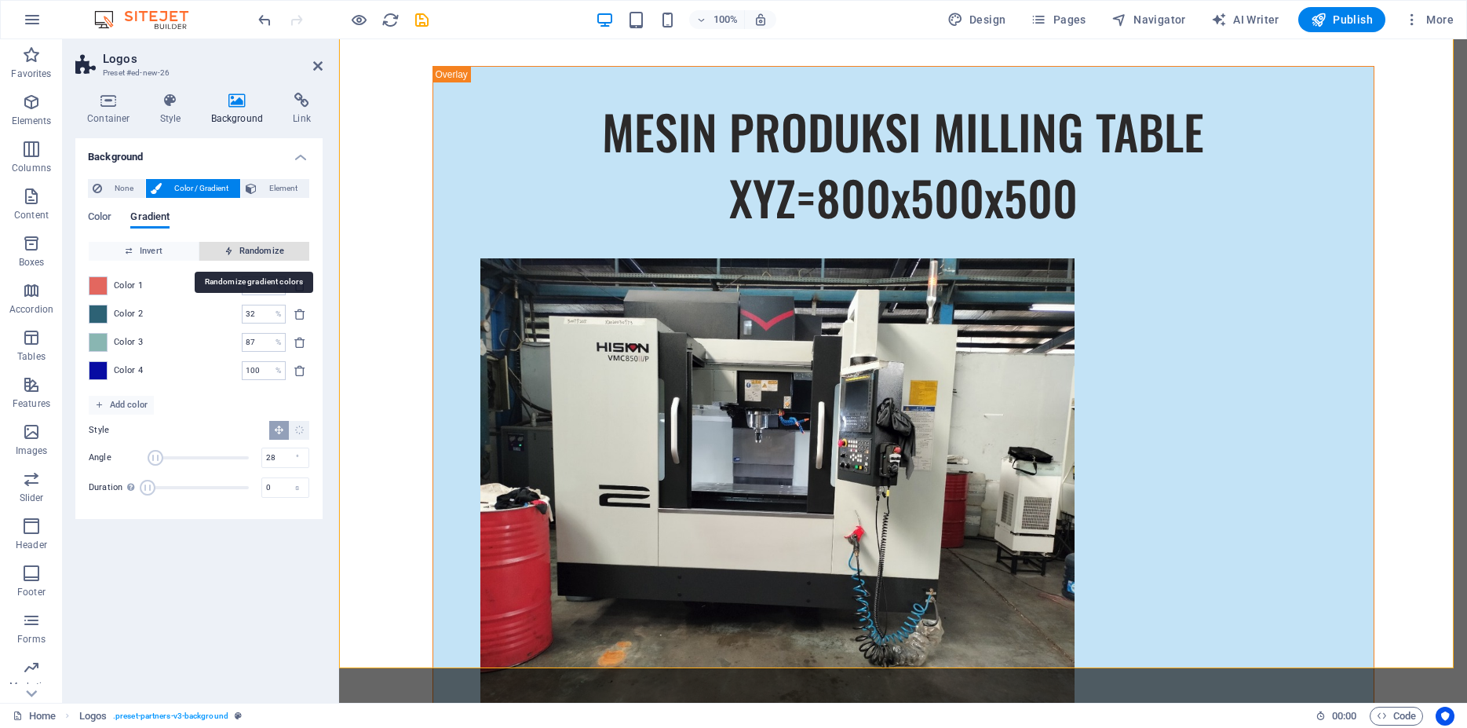
click at [258, 251] on span "Randomize" at bounding box center [254, 251] width 97 height 19
type input "5"
type input "112"
type input "100"
click at [258, 251] on span "Randomize" at bounding box center [254, 251] width 97 height 19
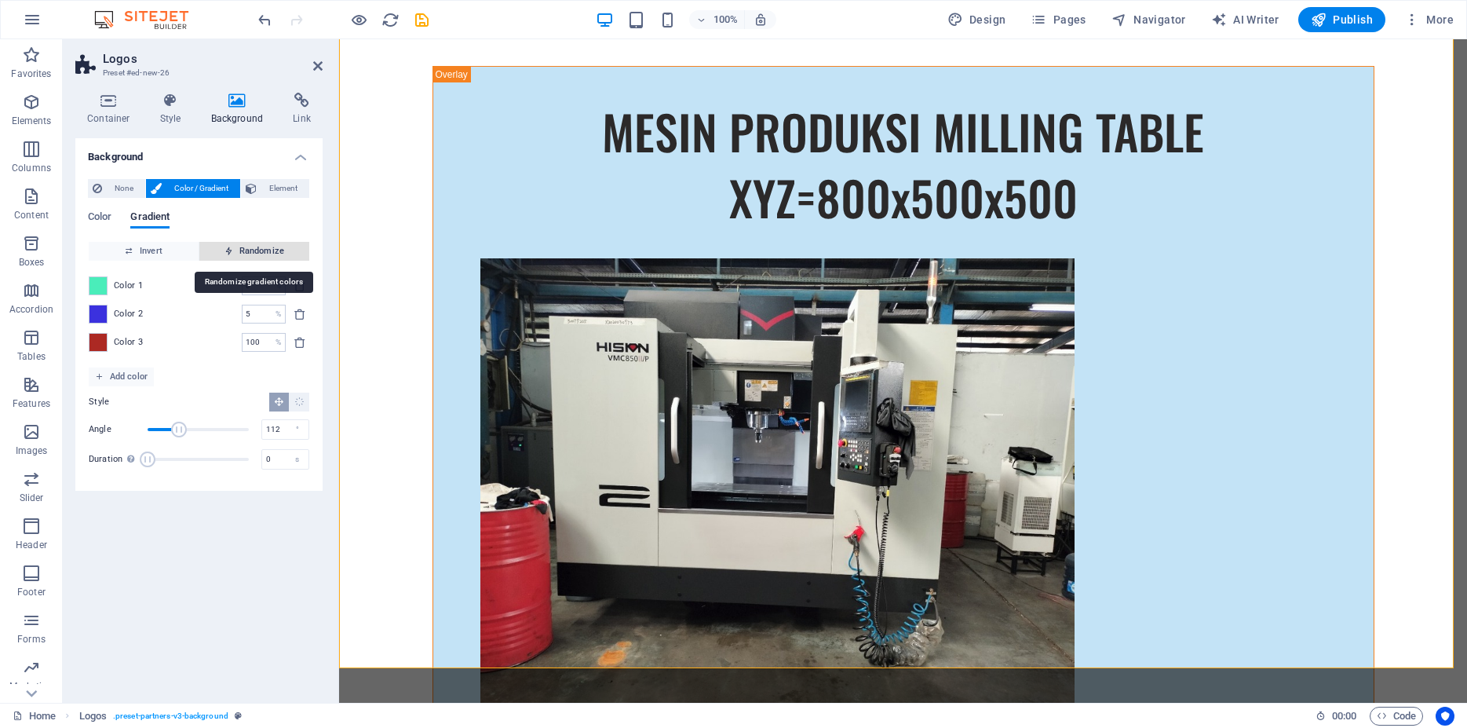
type input "100"
type input "118"
click at [258, 251] on span "Randomize" at bounding box center [254, 251] width 97 height 19
type input "33"
type input "276"
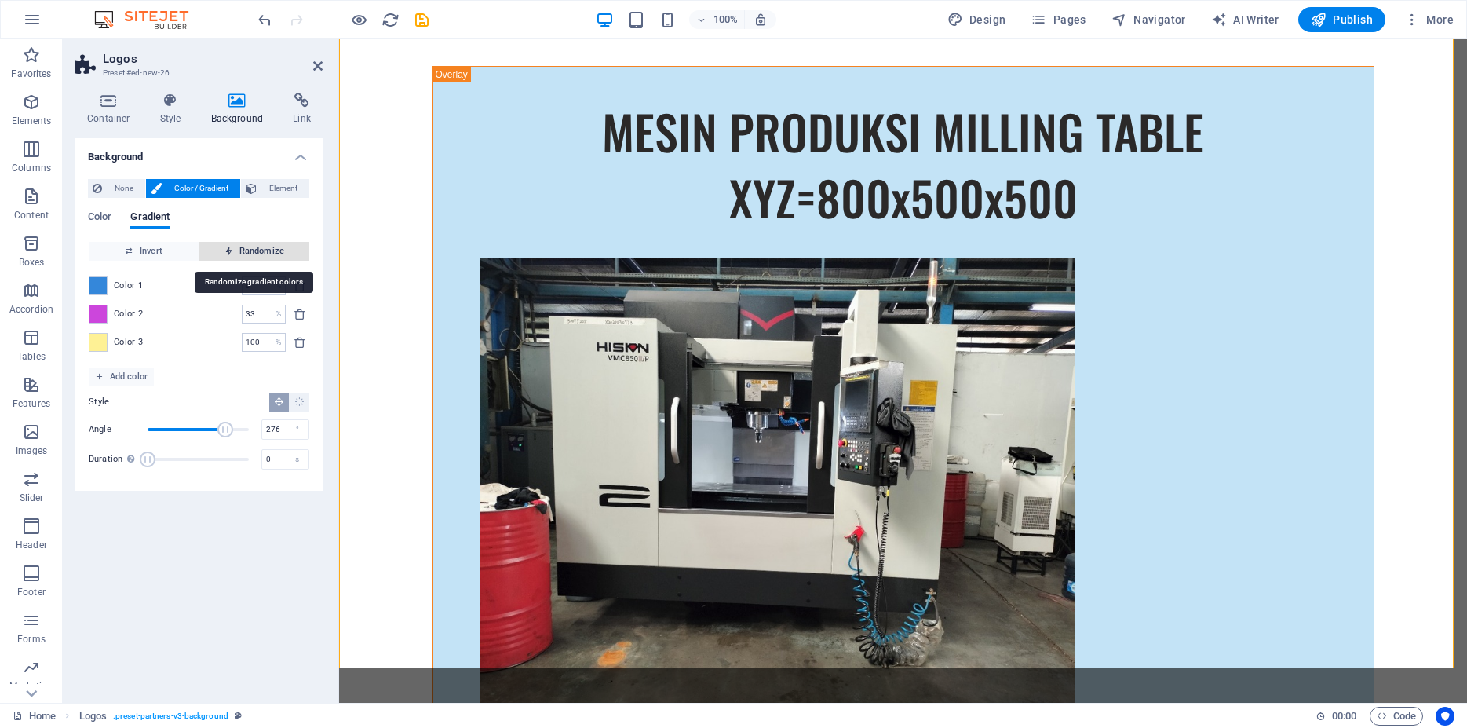
click at [258, 251] on span "Randomize" at bounding box center [254, 251] width 97 height 19
type input "10"
type input "57"
click at [258, 251] on span "Randomize" at bounding box center [254, 251] width 97 height 19
type input "13"
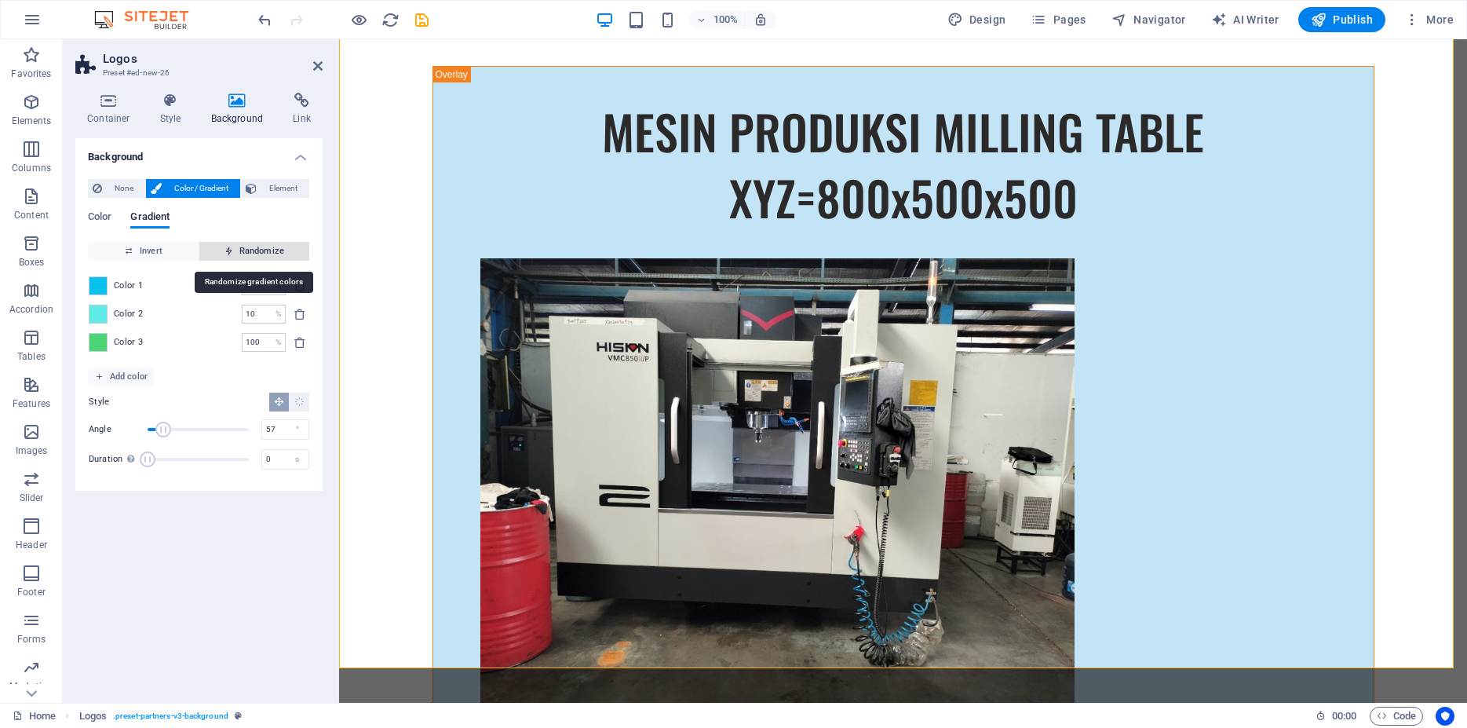
type input "139"
type input "61"
click at [258, 251] on span "Randomize" at bounding box center [254, 251] width 97 height 19
type input "6"
type input "39"
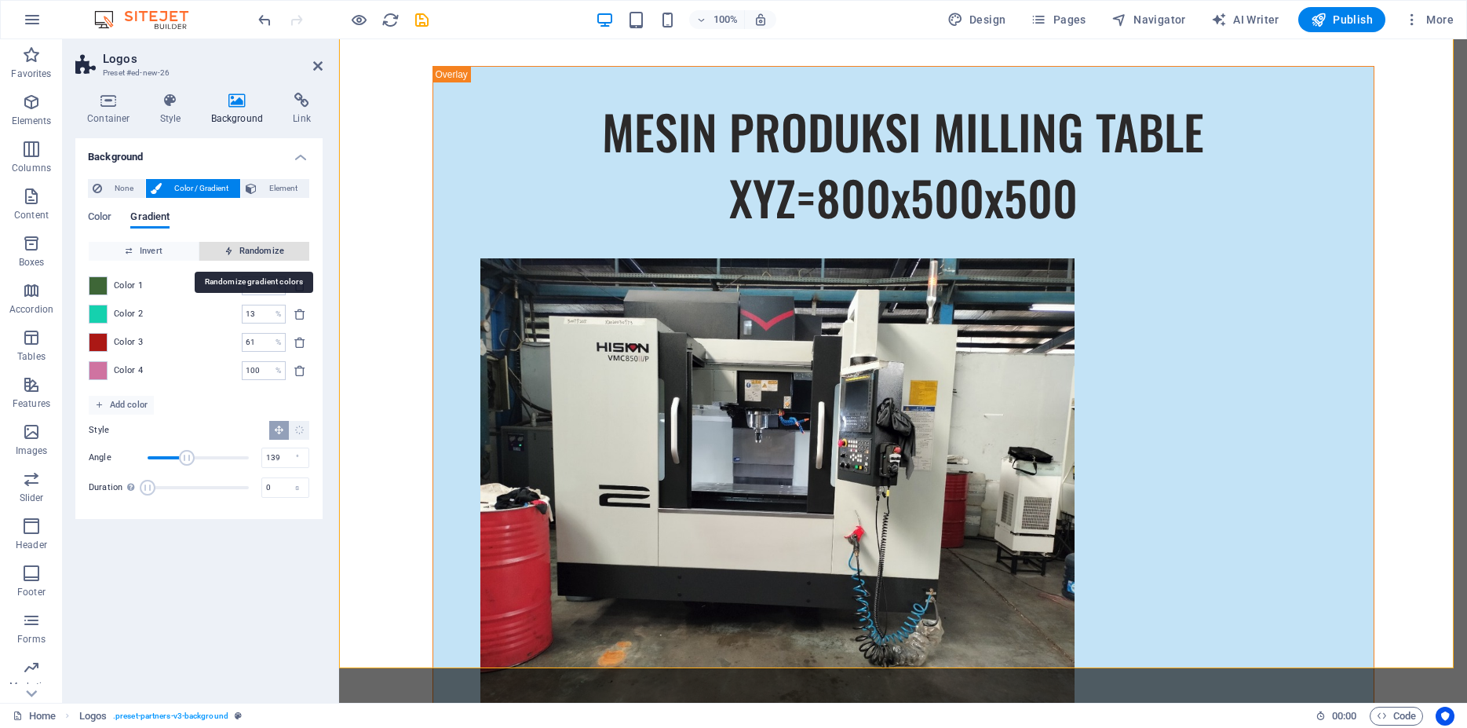
type input "100"
click at [258, 251] on span "Randomize" at bounding box center [254, 251] width 97 height 19
type input "27"
type input "70"
click at [258, 251] on span "Randomize" at bounding box center [254, 251] width 97 height 19
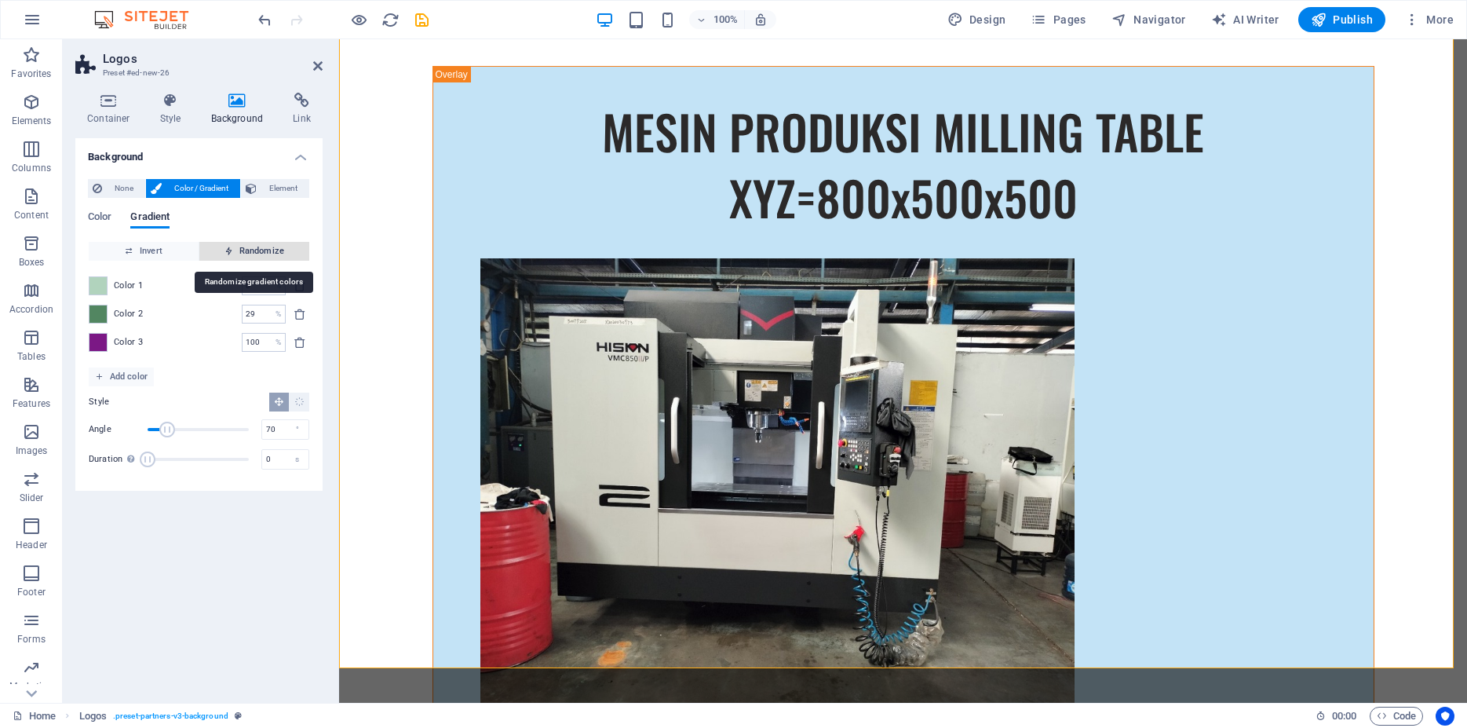
click at [258, 251] on span "Randomize" at bounding box center [254, 251] width 97 height 19
type input "38"
type input "91"
click at [258, 251] on span "Randomize" at bounding box center [254, 251] width 97 height 19
type input "30"
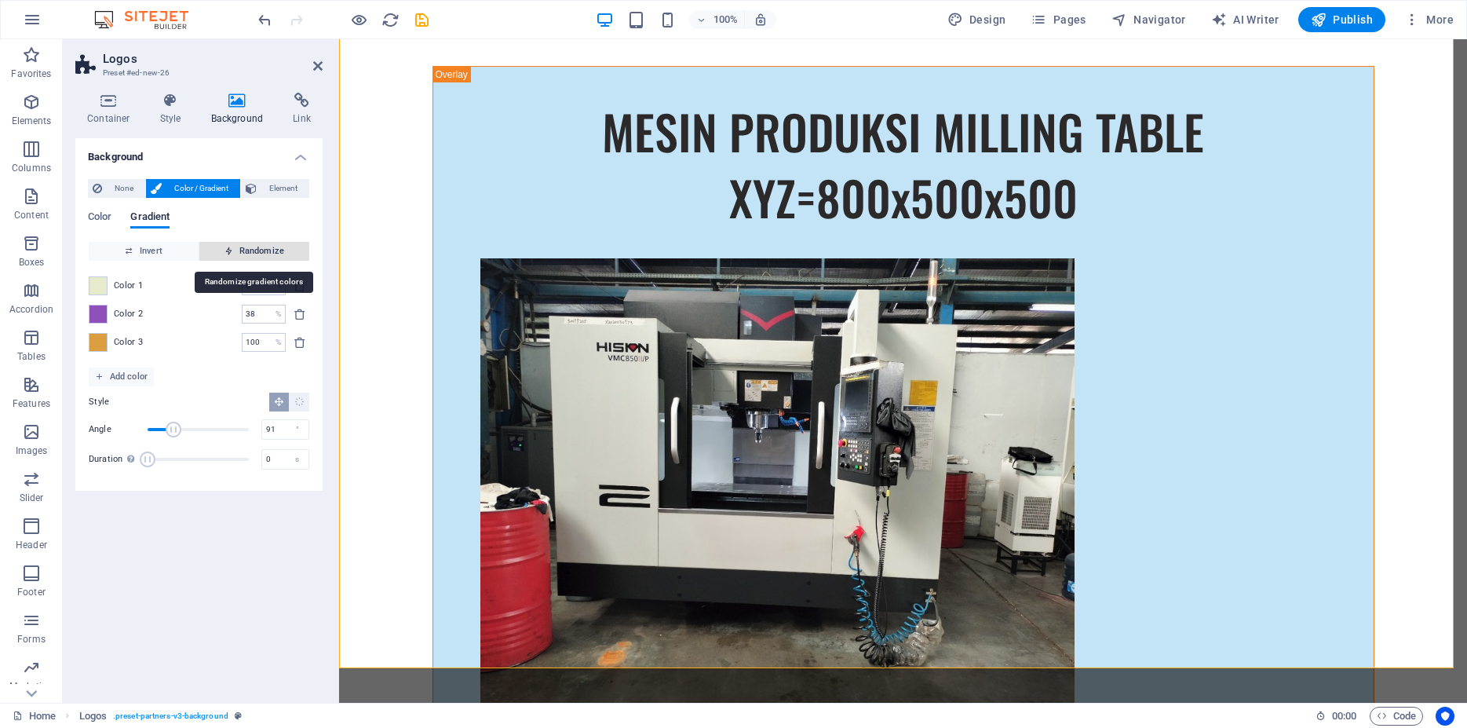
type input "174"
type input "53"
click at [258, 251] on span "Randomize" at bounding box center [254, 251] width 97 height 19
type input "14"
type input "138"
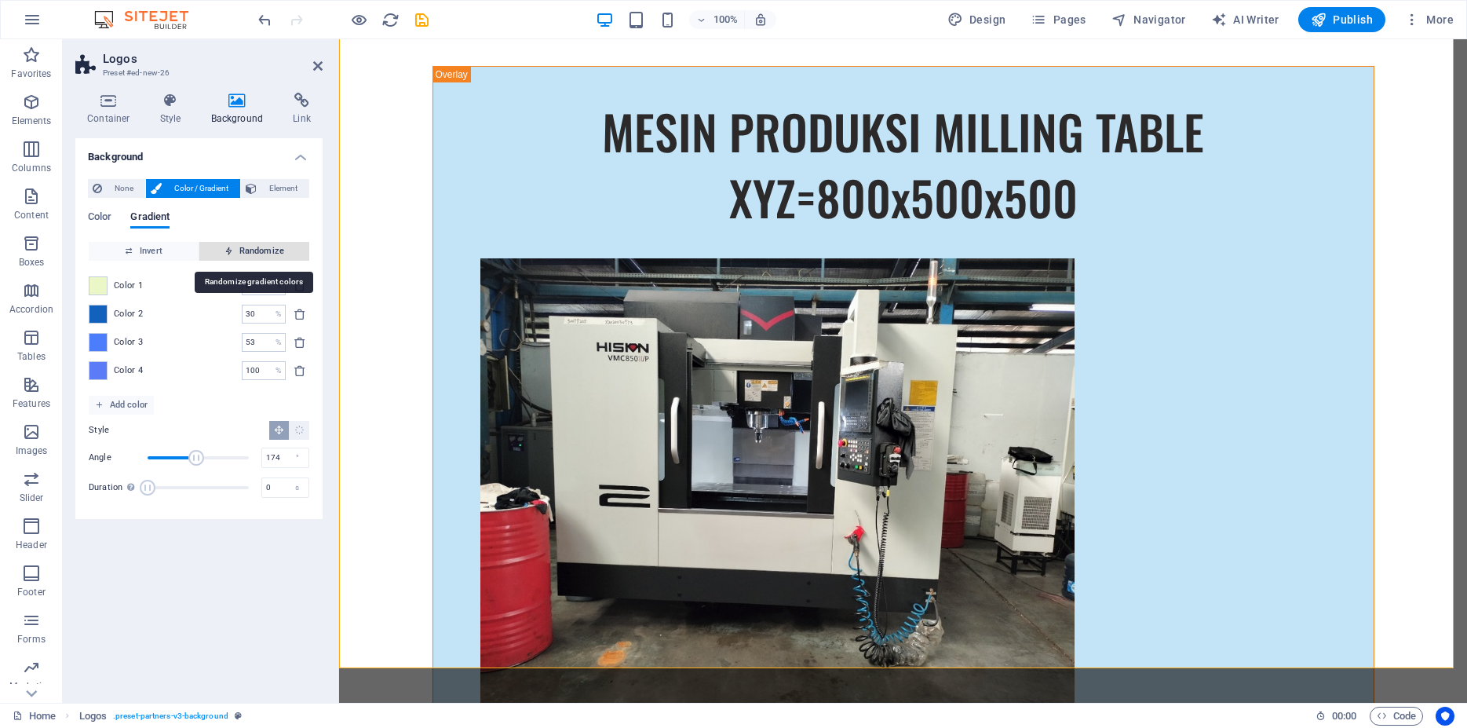
type input "100"
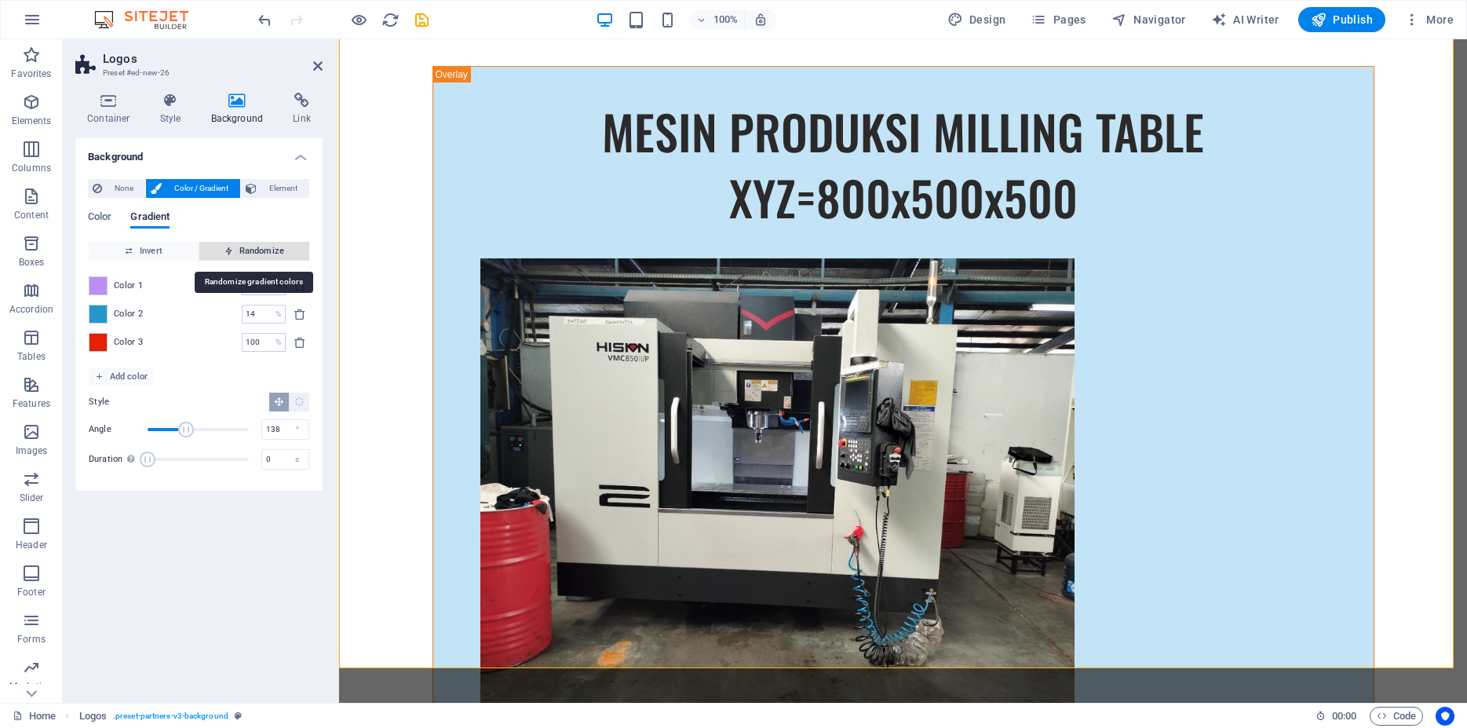
click at [258, 251] on span "Randomize" at bounding box center [254, 251] width 97 height 19
type input "63"
type input "296"
click at [258, 251] on span "Randomize" at bounding box center [254, 251] width 97 height 19
type input "32"
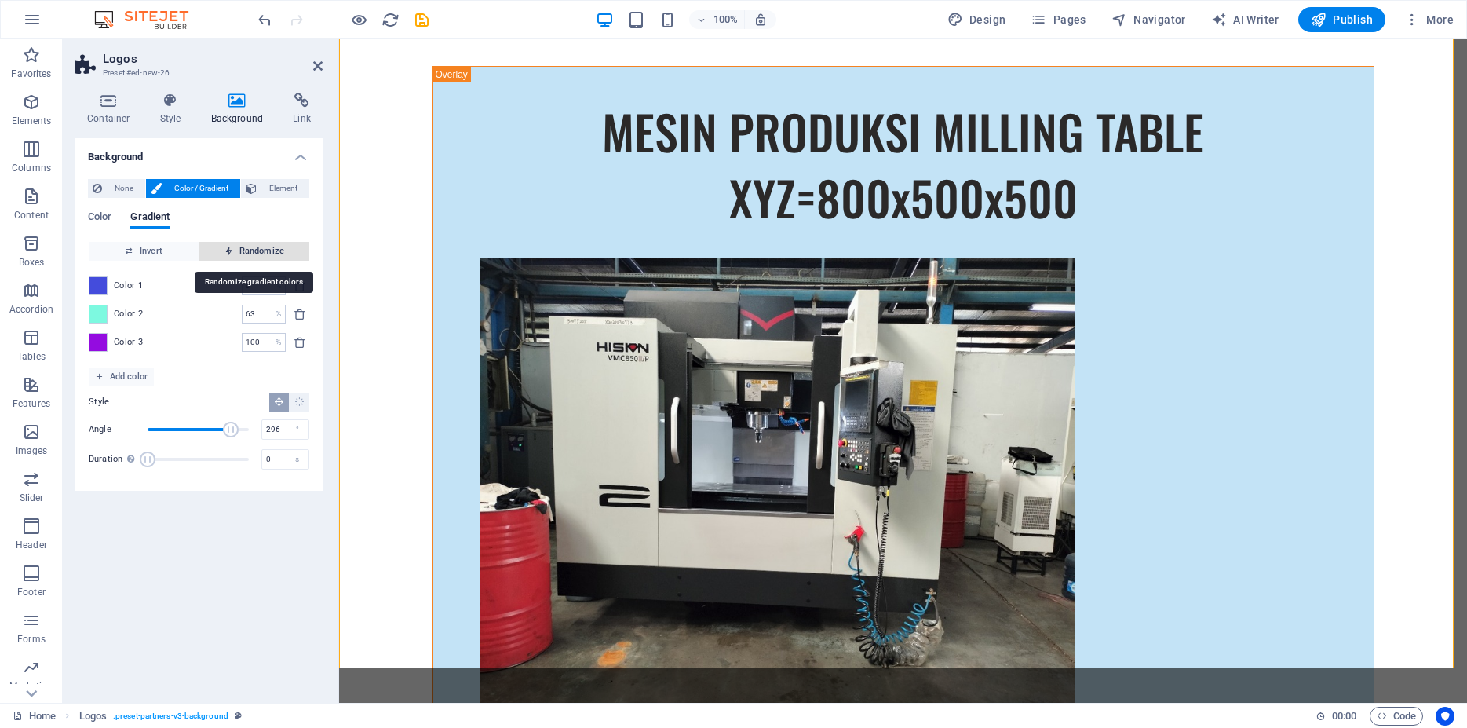
type input "169"
type input "75"
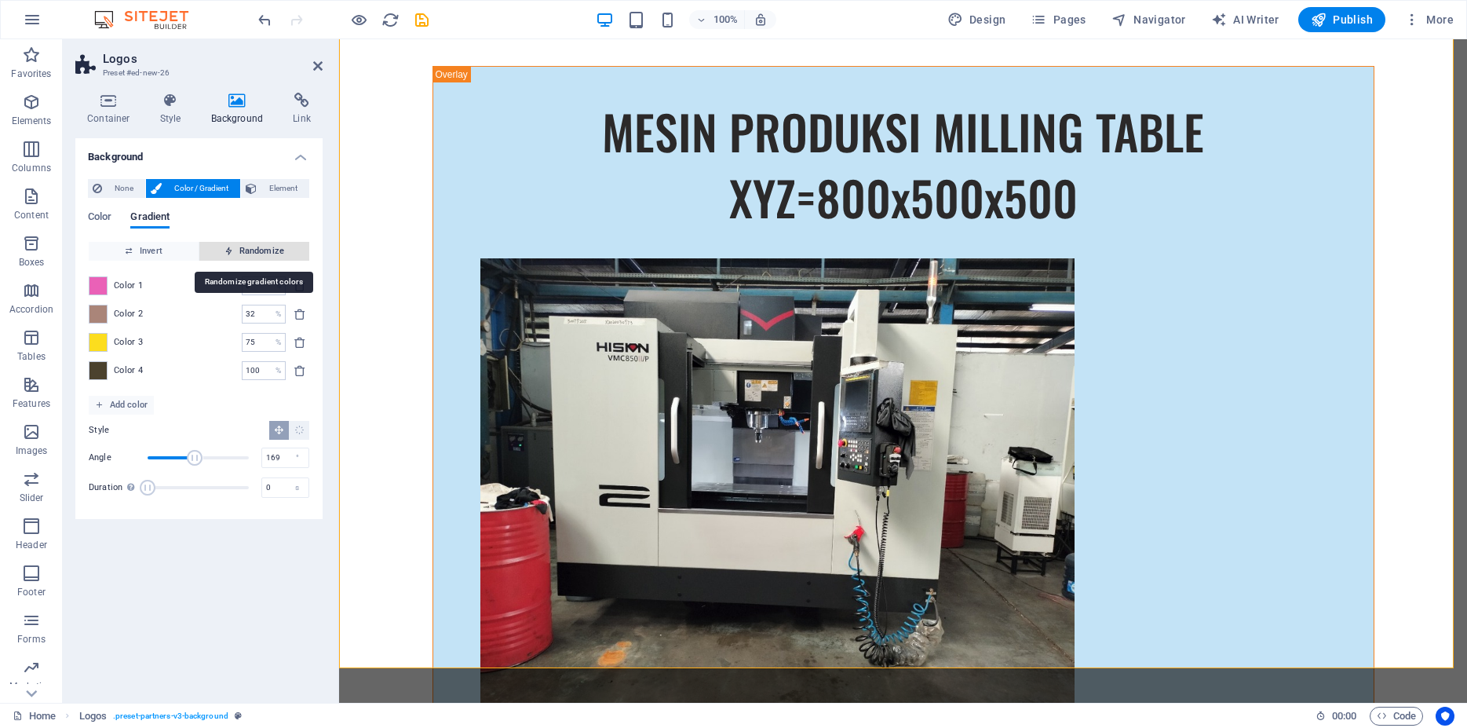
click at [258, 251] on span "Randomize" at bounding box center [254, 251] width 97 height 19
type input "40"
type input "164"
type input "58"
click at [258, 251] on span "Randomize" at bounding box center [254, 251] width 97 height 19
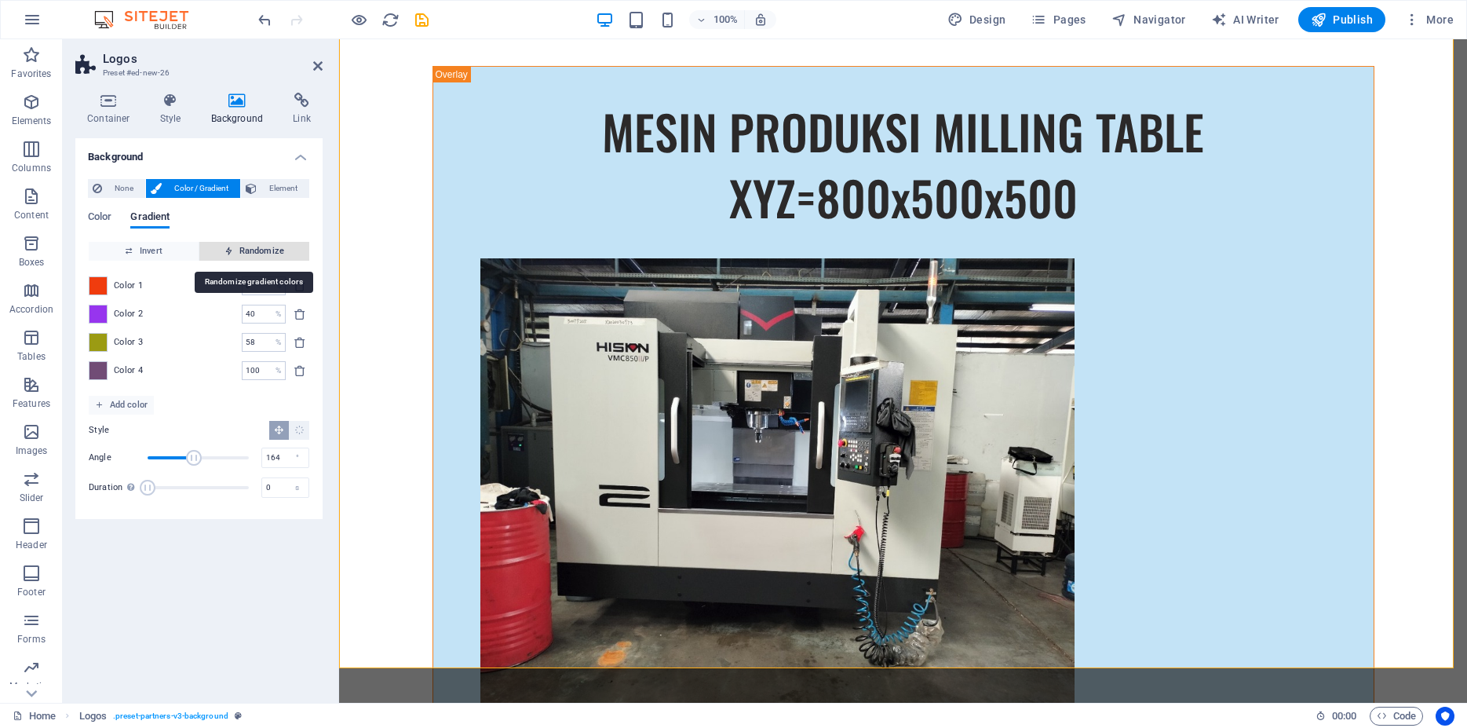
type input "27"
type input "108"
type input "100"
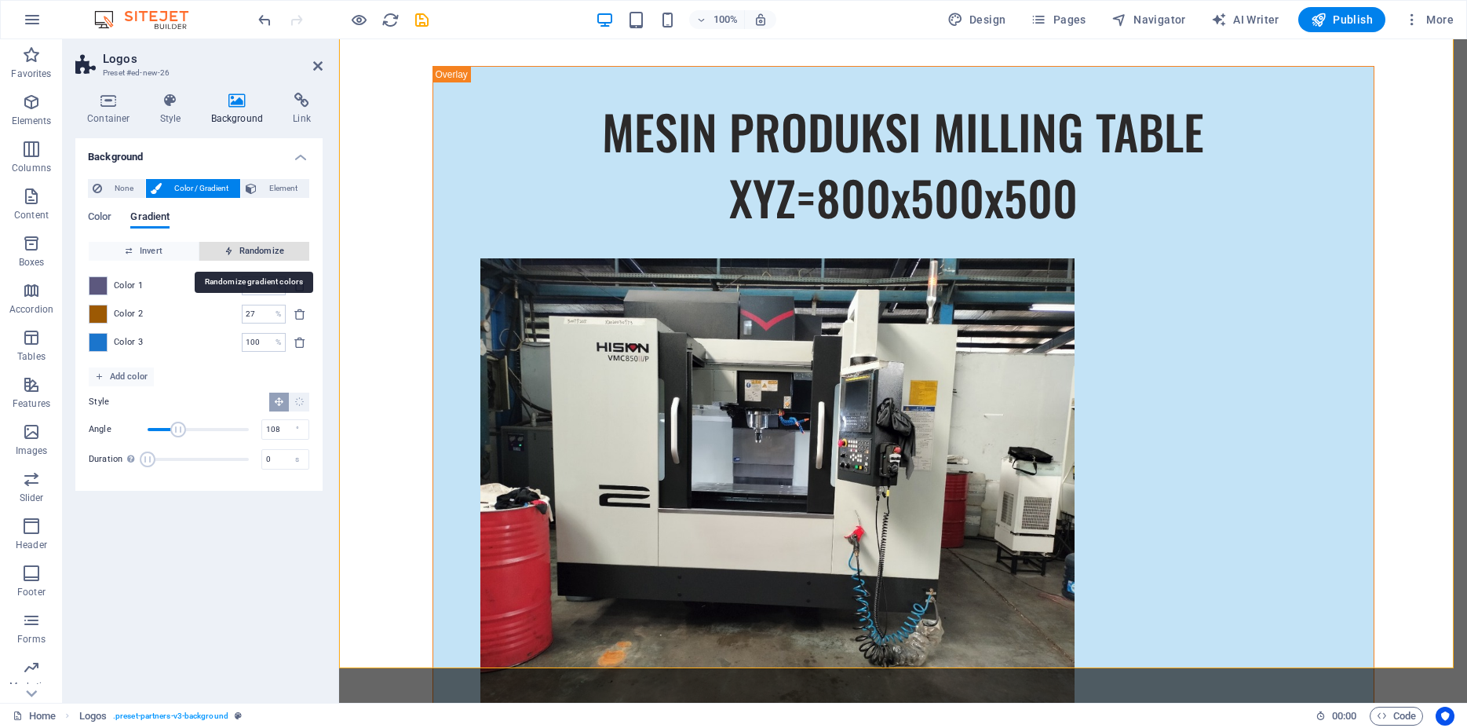
click at [258, 251] on span "Randomize" at bounding box center [254, 251] width 97 height 19
type input "18"
type input "146"
click at [258, 251] on span "Randomize" at bounding box center [254, 251] width 97 height 19
type input "60"
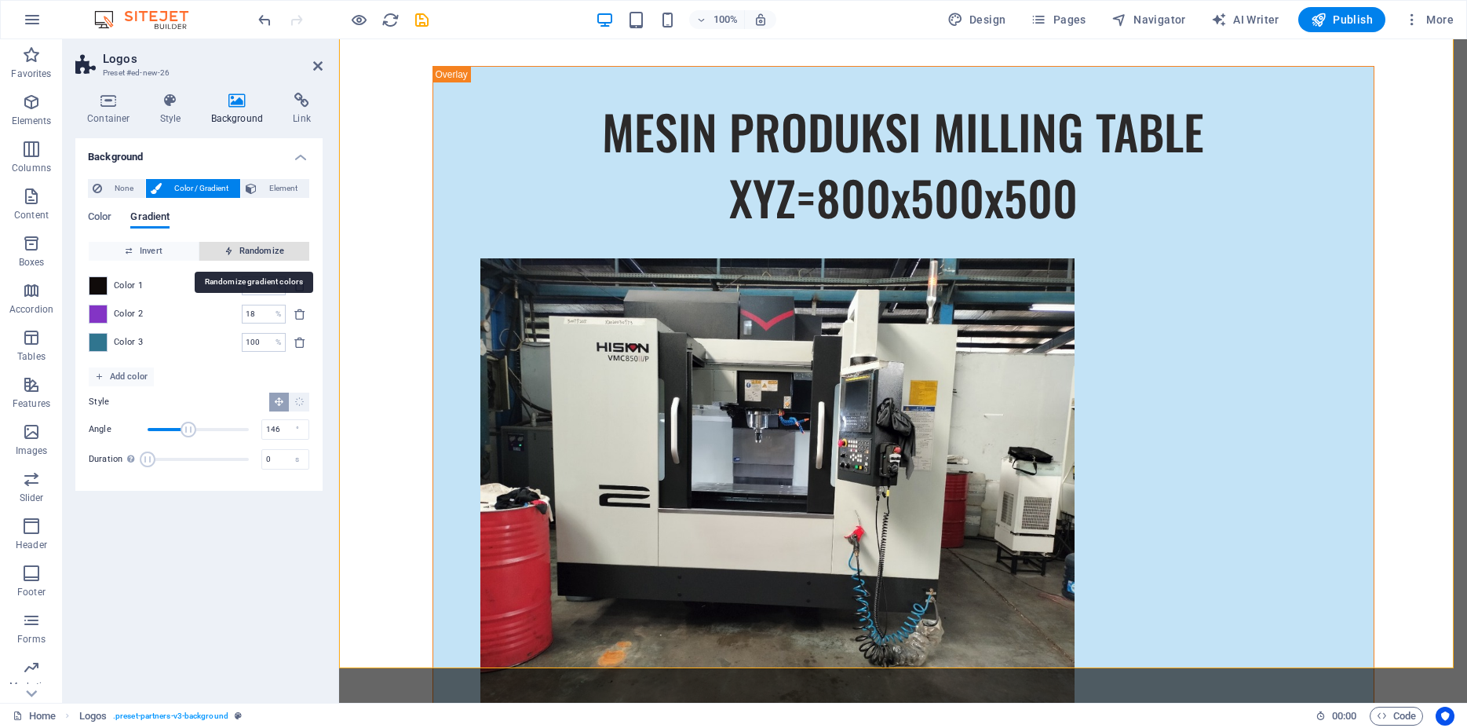
type input "58"
click at [258, 251] on span "Randomize" at bounding box center [254, 251] width 97 height 19
type input "100"
type input "144"
click at [258, 251] on span "Randomize" at bounding box center [254, 251] width 97 height 19
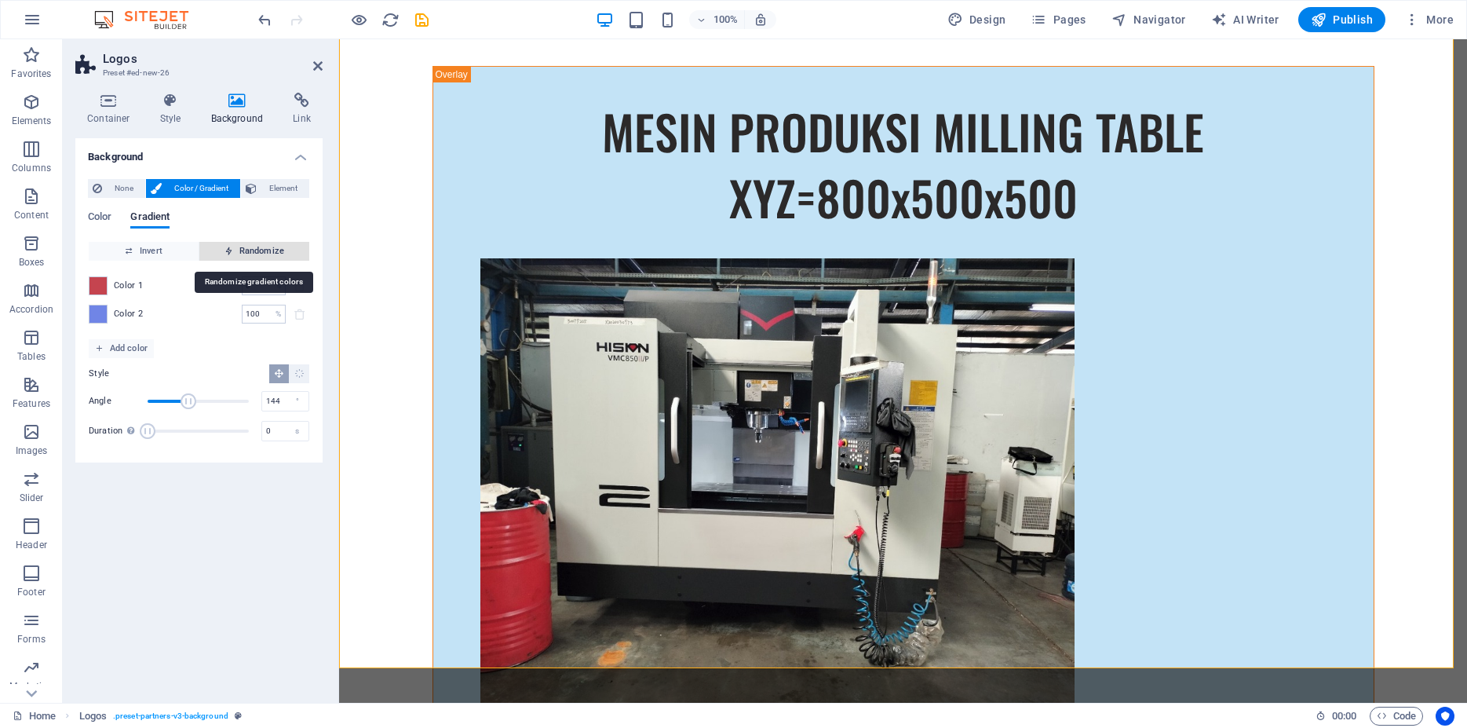
type input "16"
type input "287"
click at [258, 251] on span "Randomize" at bounding box center [254, 251] width 97 height 19
type input "100"
type input "59"
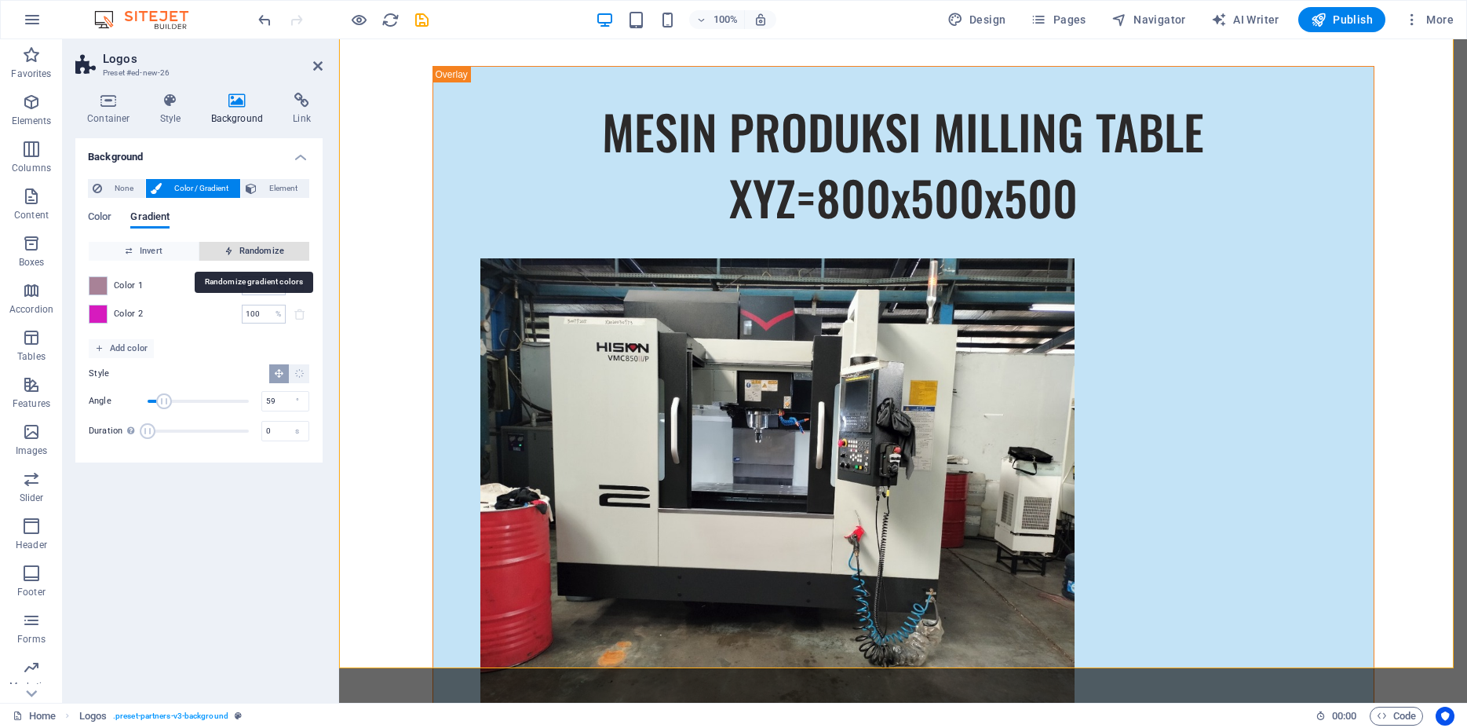
click at [258, 251] on span "Randomize" at bounding box center [254, 251] width 97 height 19
type input "0"
type input "302"
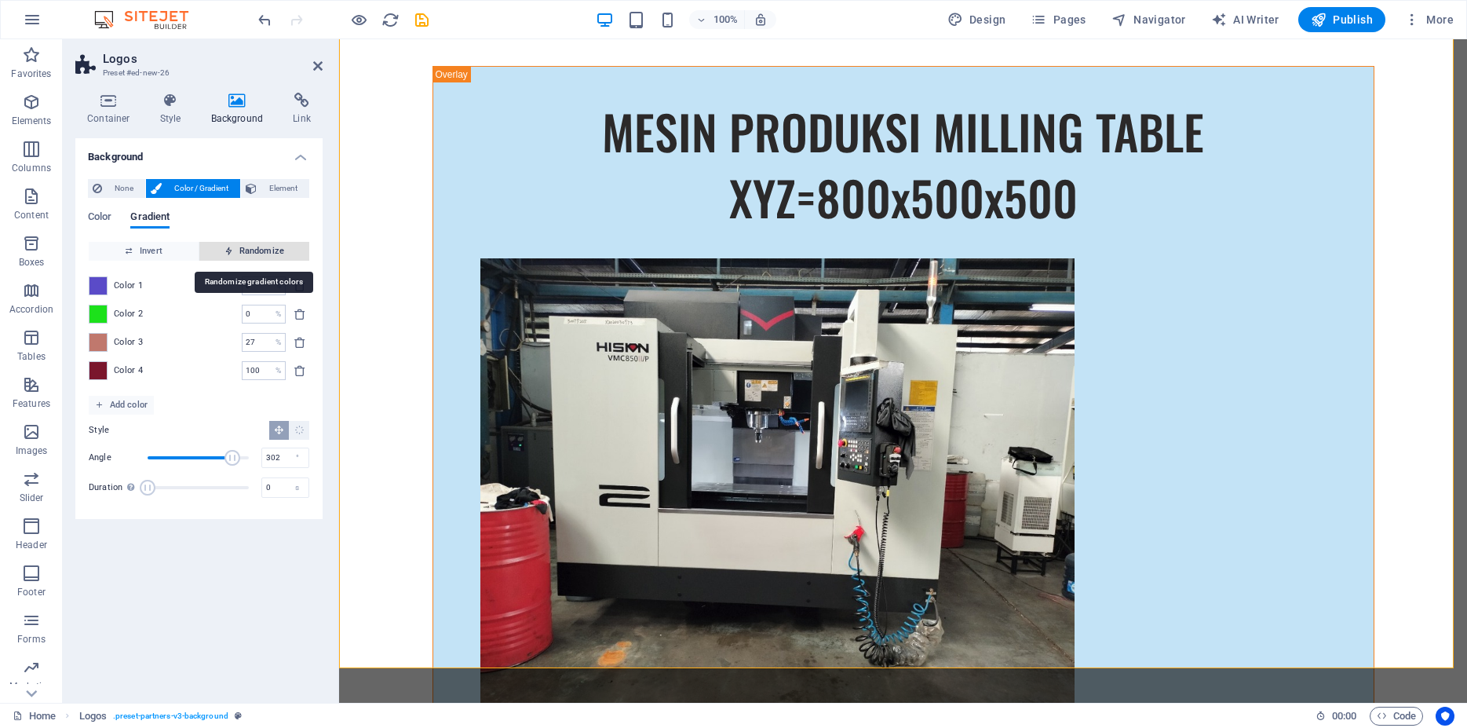
click at [258, 251] on span "Randomize" at bounding box center [254, 251] width 97 height 19
type input "20"
type input "85"
type input "75"
click at [258, 251] on span "Randomize" at bounding box center [254, 251] width 97 height 19
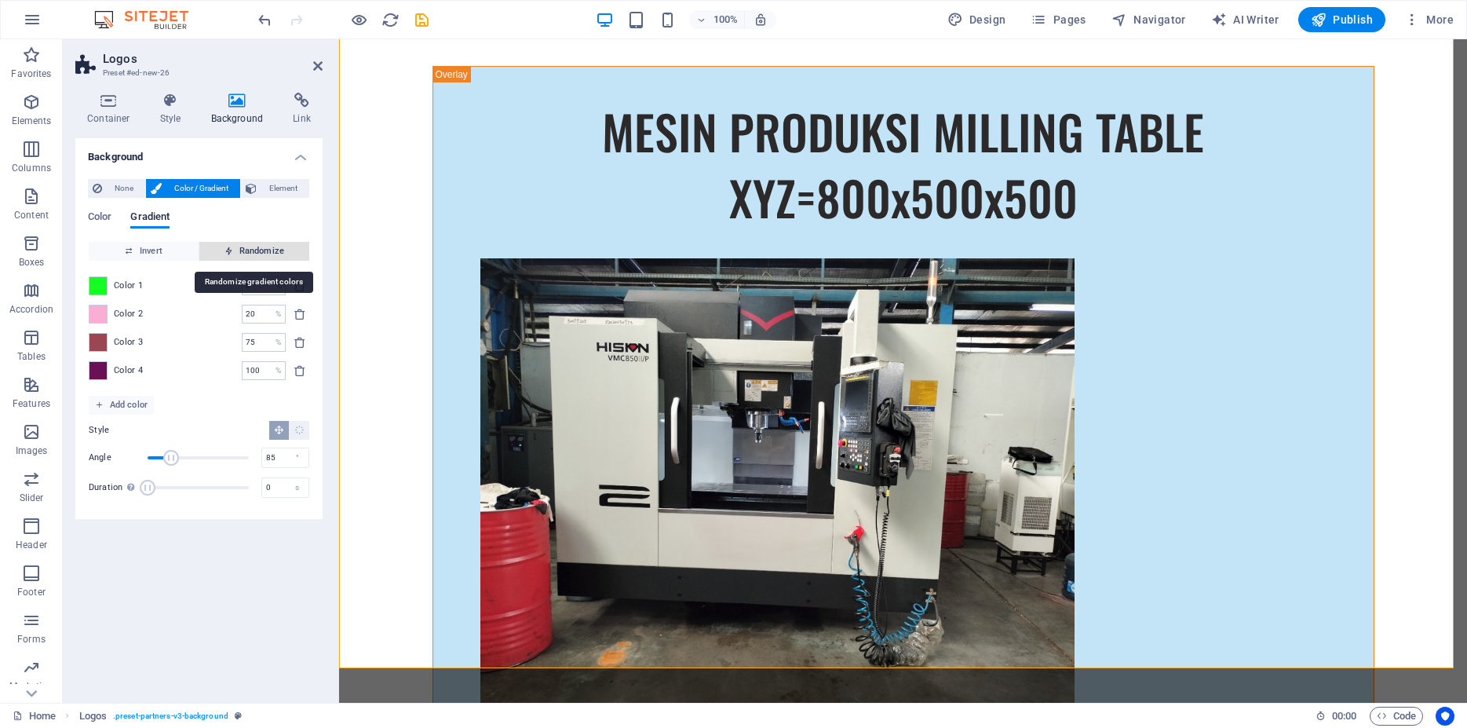
type input "100"
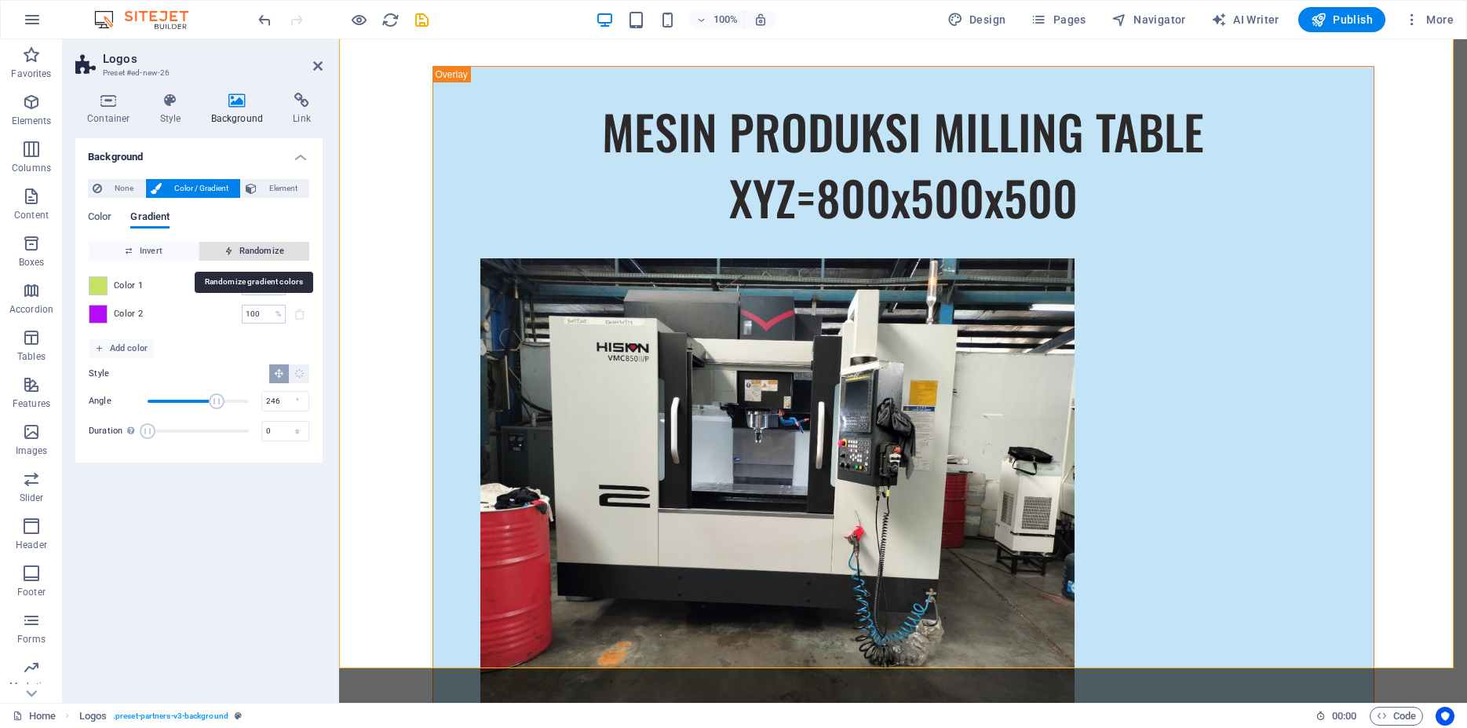
click at [258, 251] on span "Randomize" at bounding box center [254, 251] width 97 height 19
type input "69"
click at [258, 251] on span "Randomize" at bounding box center [254, 251] width 97 height 19
type input "21"
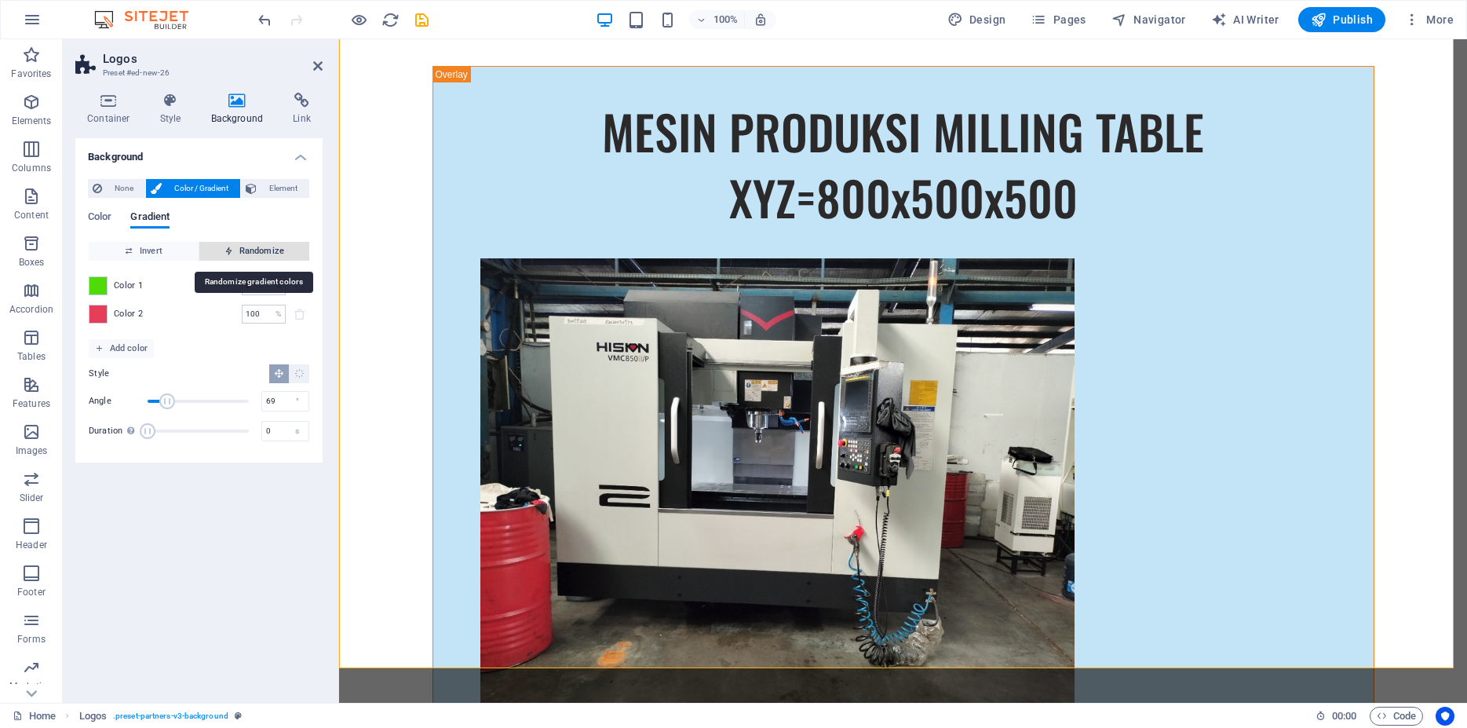
type input "51"
click at [258, 251] on span "Randomize" at bounding box center [254, 251] width 97 height 19
type input "11"
type input "336"
click at [258, 251] on span "Randomize" at bounding box center [254, 251] width 97 height 19
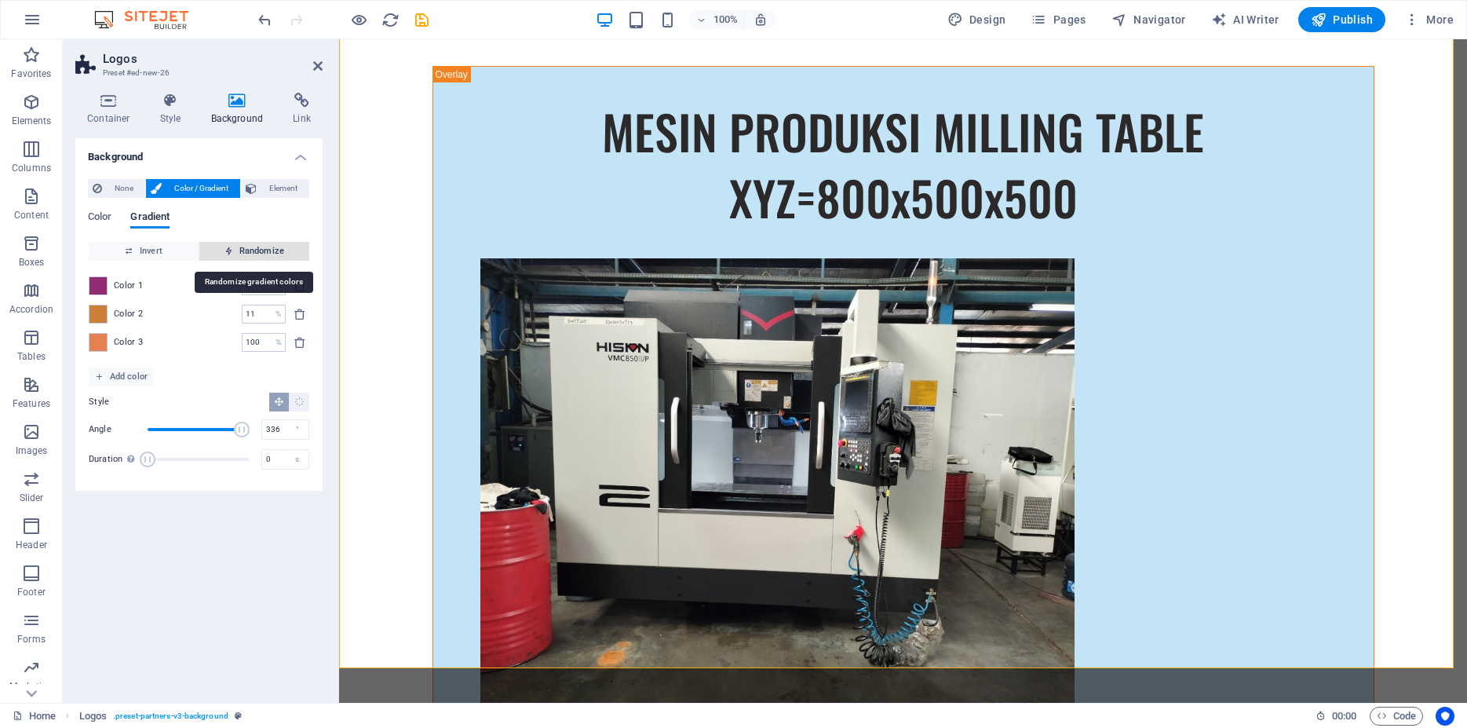
type input "100"
type input "329"
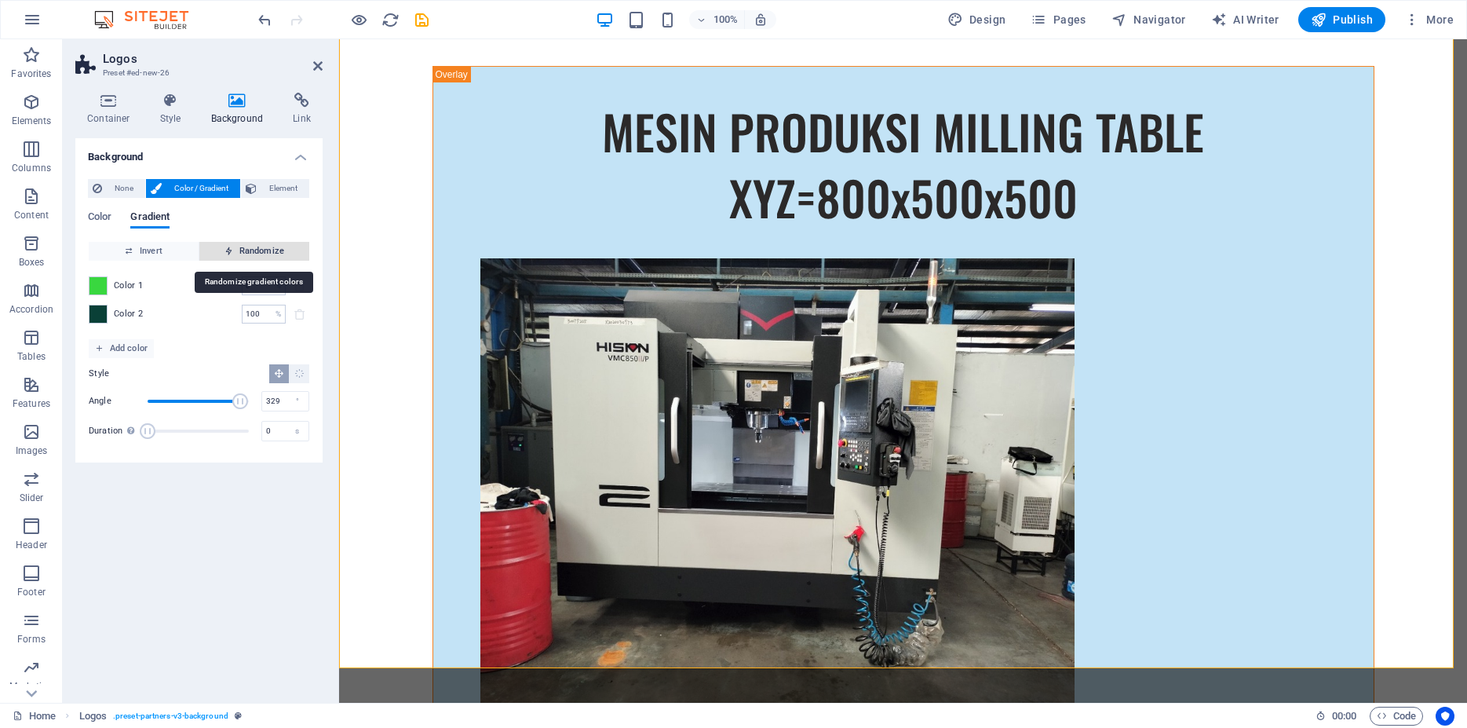
click at [258, 251] on span "Randomize" at bounding box center [254, 251] width 97 height 19
type input "54"
type input "10"
click at [258, 251] on span "Randomize" at bounding box center [254, 251] width 97 height 19
type input "49"
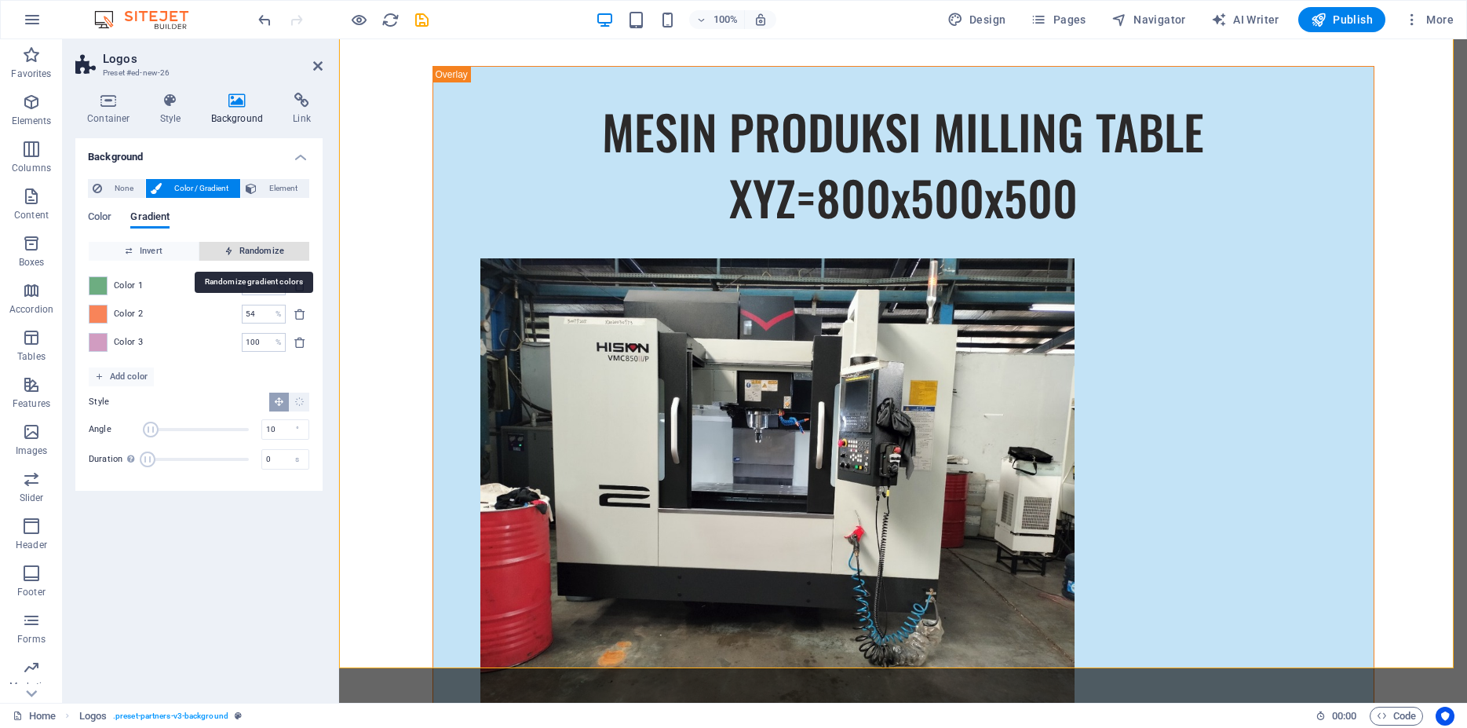
type input "80"
type input "53"
click at [258, 251] on span "Randomize" at bounding box center [254, 251] width 97 height 19
type input "74"
type input "212"
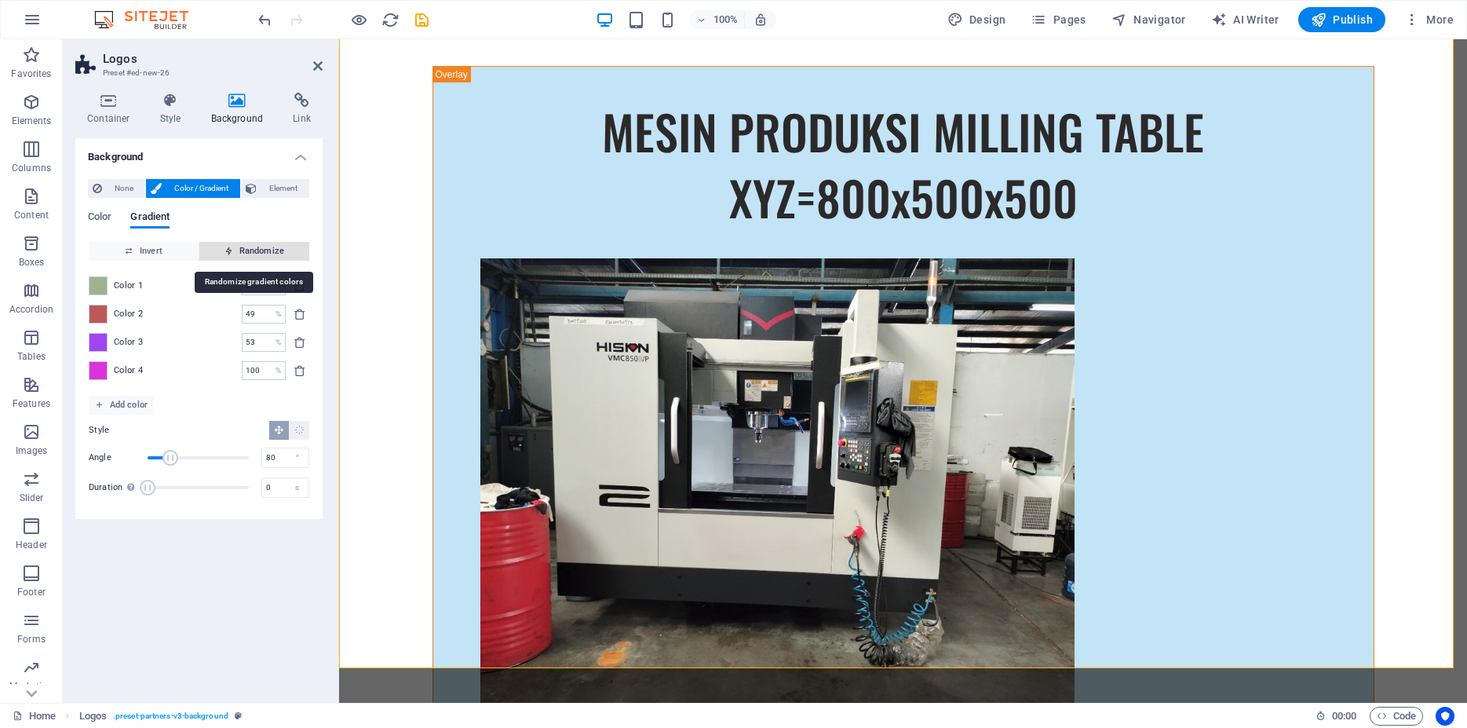
type input "100"
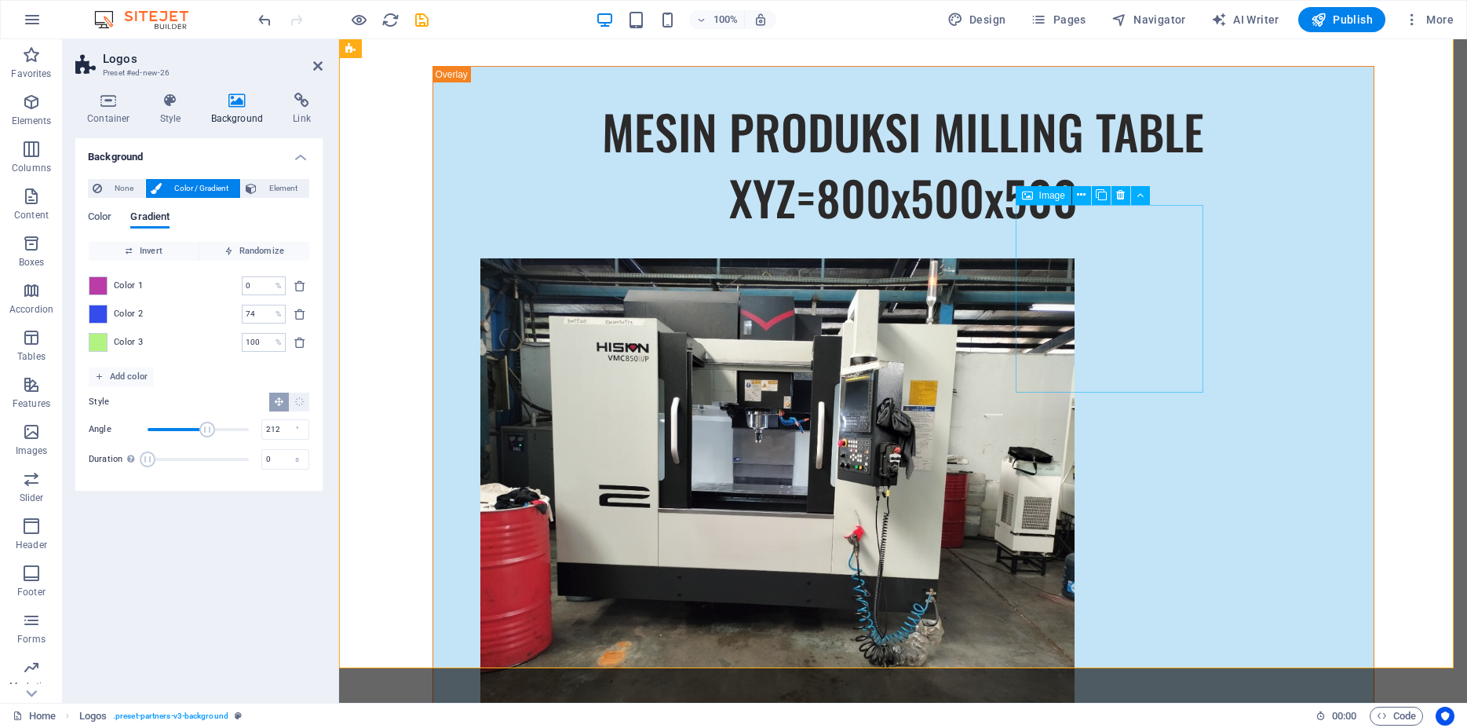
scroll to position [9084, 0]
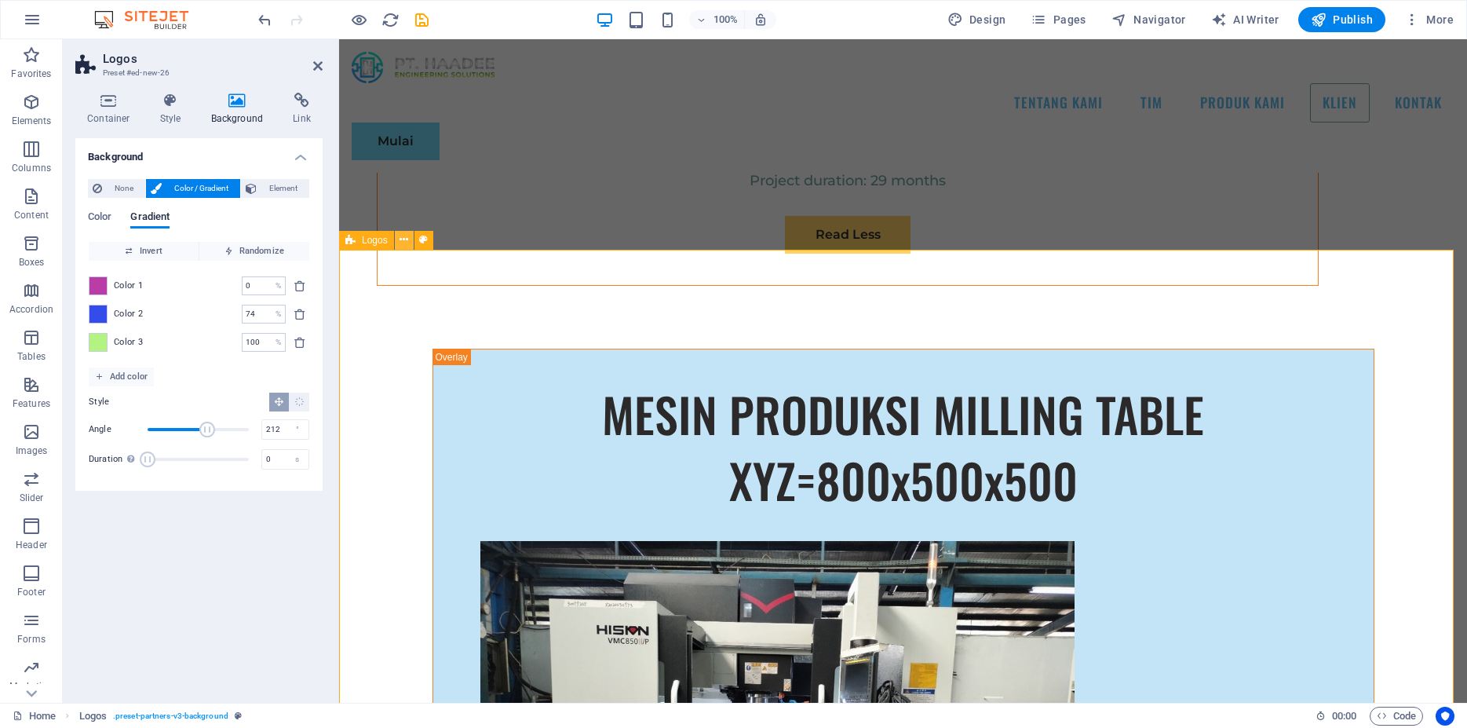
click at [406, 241] on icon at bounding box center [404, 240] width 9 height 16
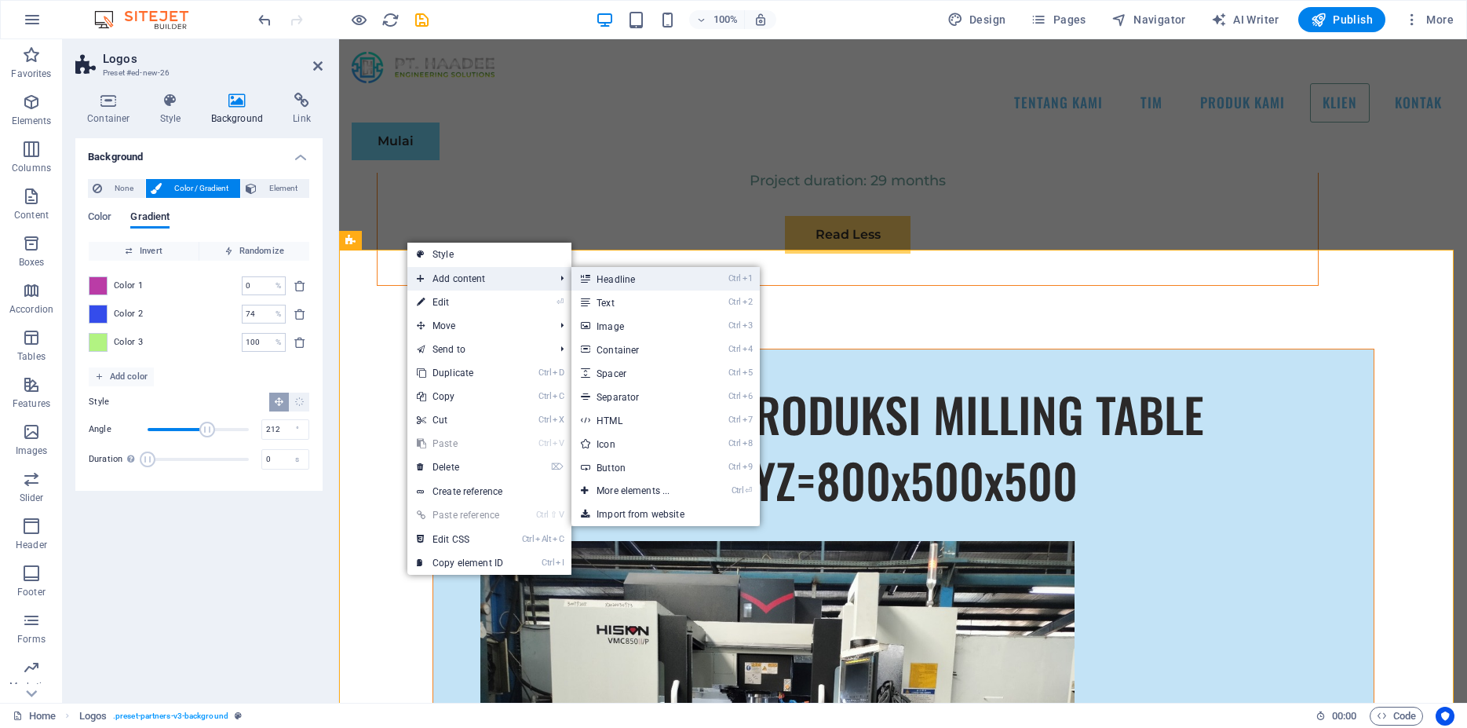
click at [623, 279] on link "Ctrl 1 Headline" at bounding box center [637, 279] width 130 height 24
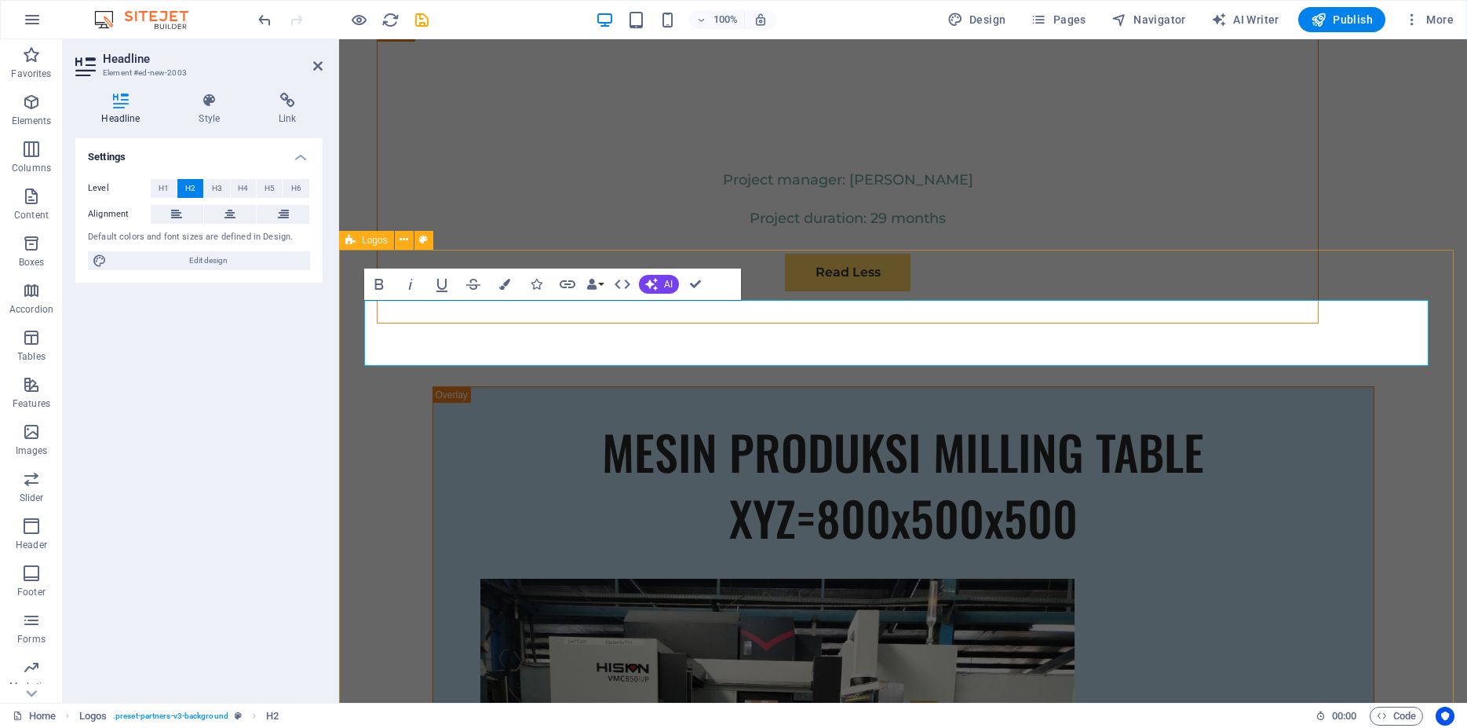
drag, startPoint x: 677, startPoint y: 335, endPoint x: 253, endPoint y: 329, distance: 424.0
drag, startPoint x: 546, startPoint y: 332, endPoint x: 805, endPoint y: 335, distance: 259.1
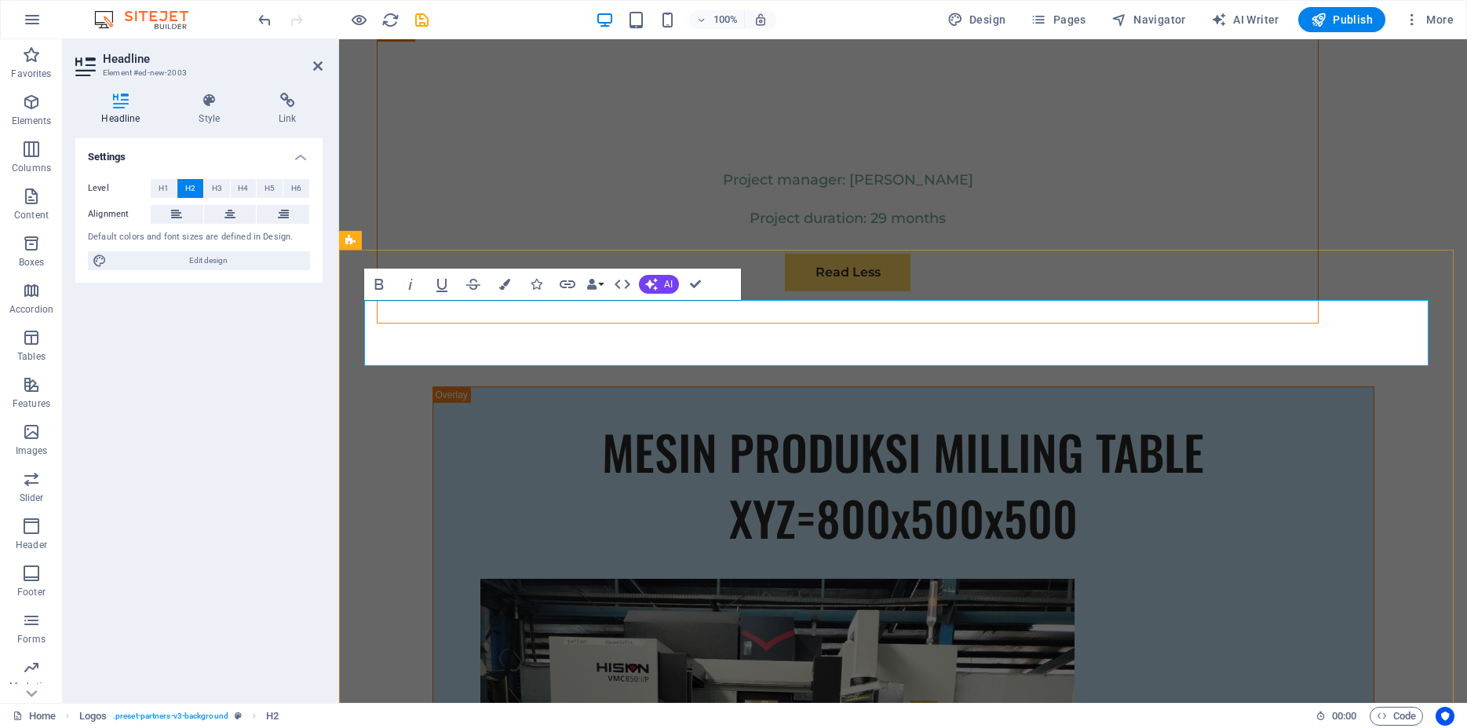
click at [227, 210] on icon at bounding box center [230, 214] width 11 height 19
click at [240, 187] on span "H4" at bounding box center [243, 188] width 10 height 19
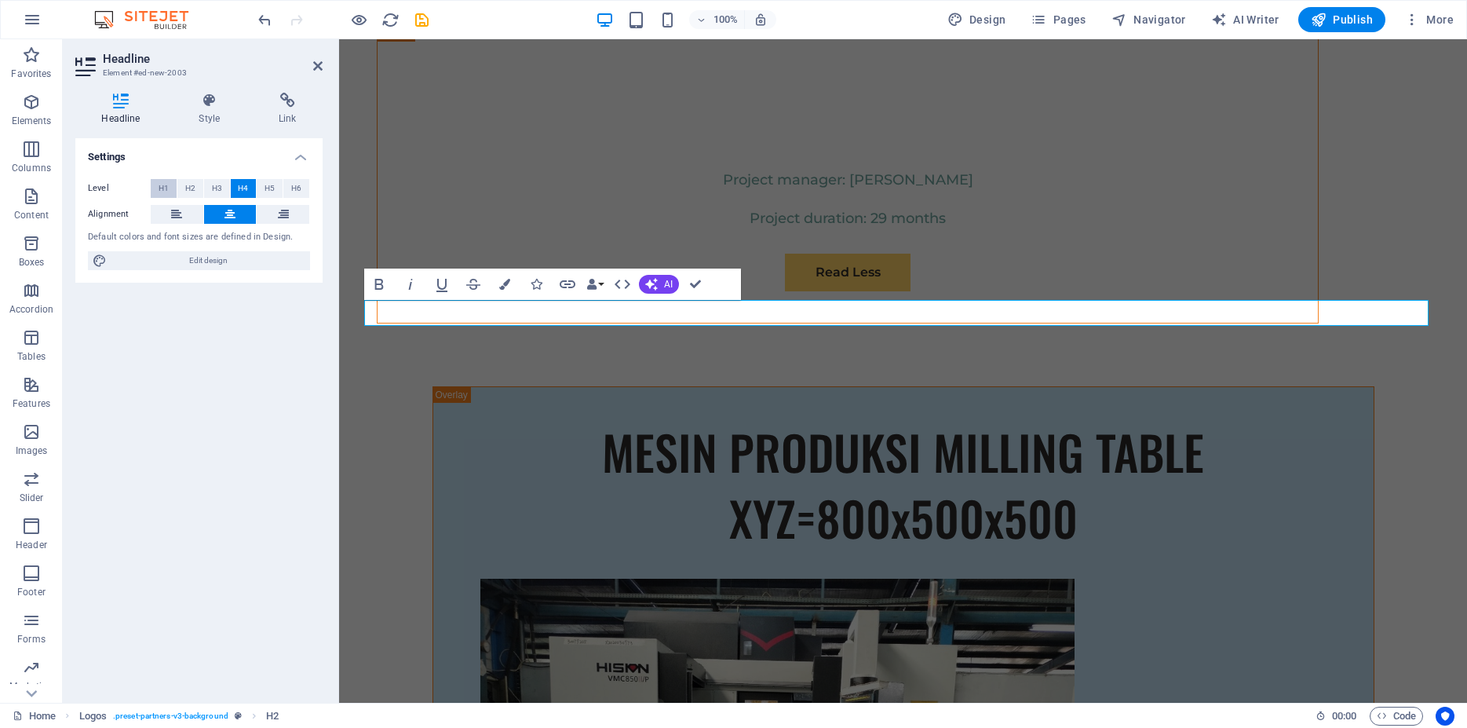
click at [166, 188] on span "H1" at bounding box center [164, 188] width 10 height 19
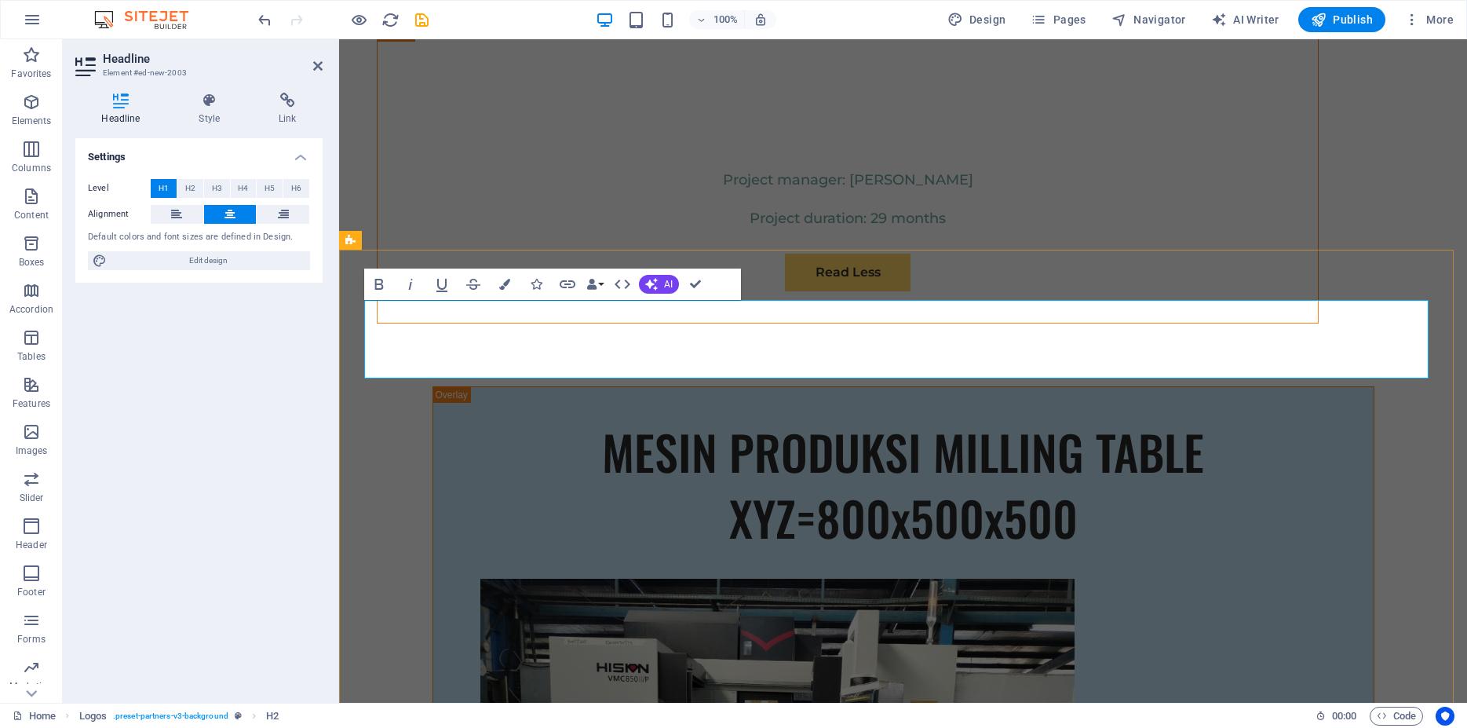
drag, startPoint x: 980, startPoint y: 342, endPoint x: 990, endPoint y: 340, distance: 10.3
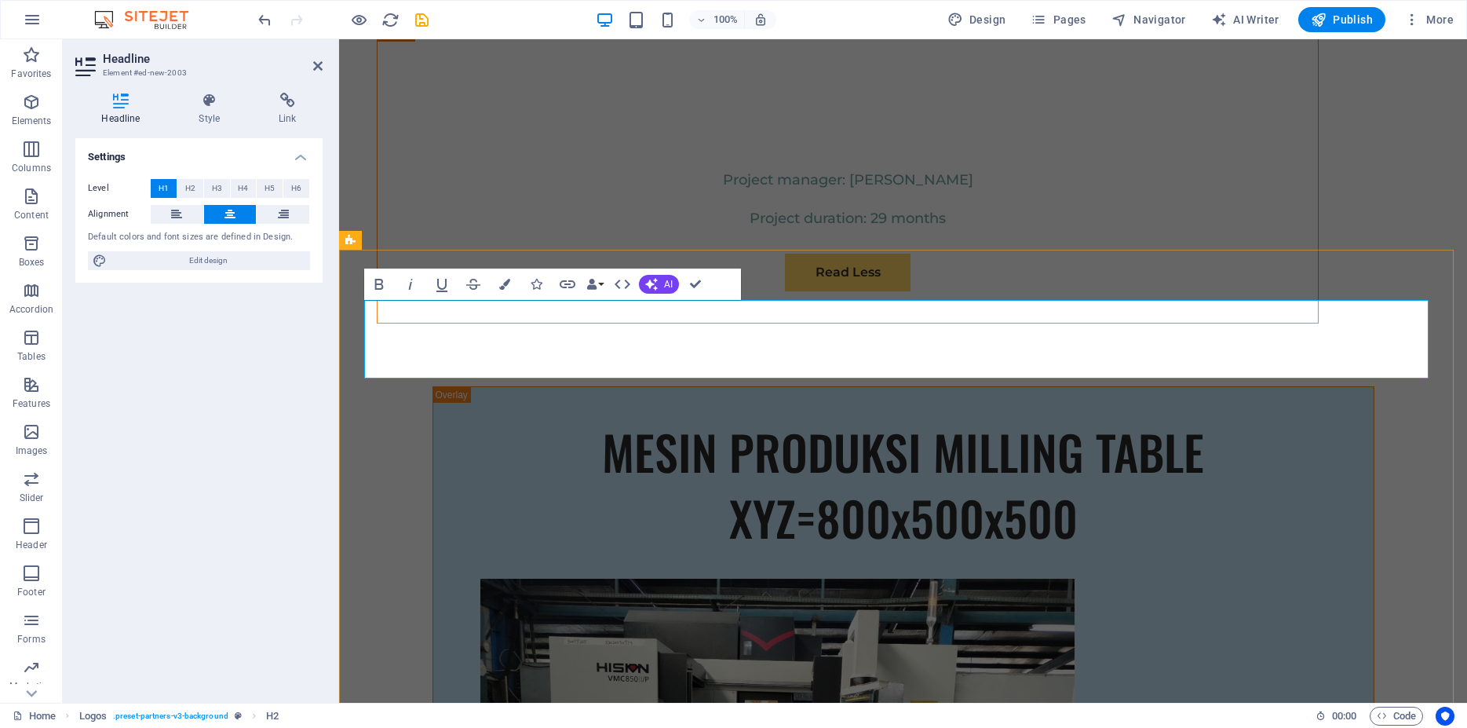
click at [514, 280] on button "Colors" at bounding box center [505, 284] width 30 height 31
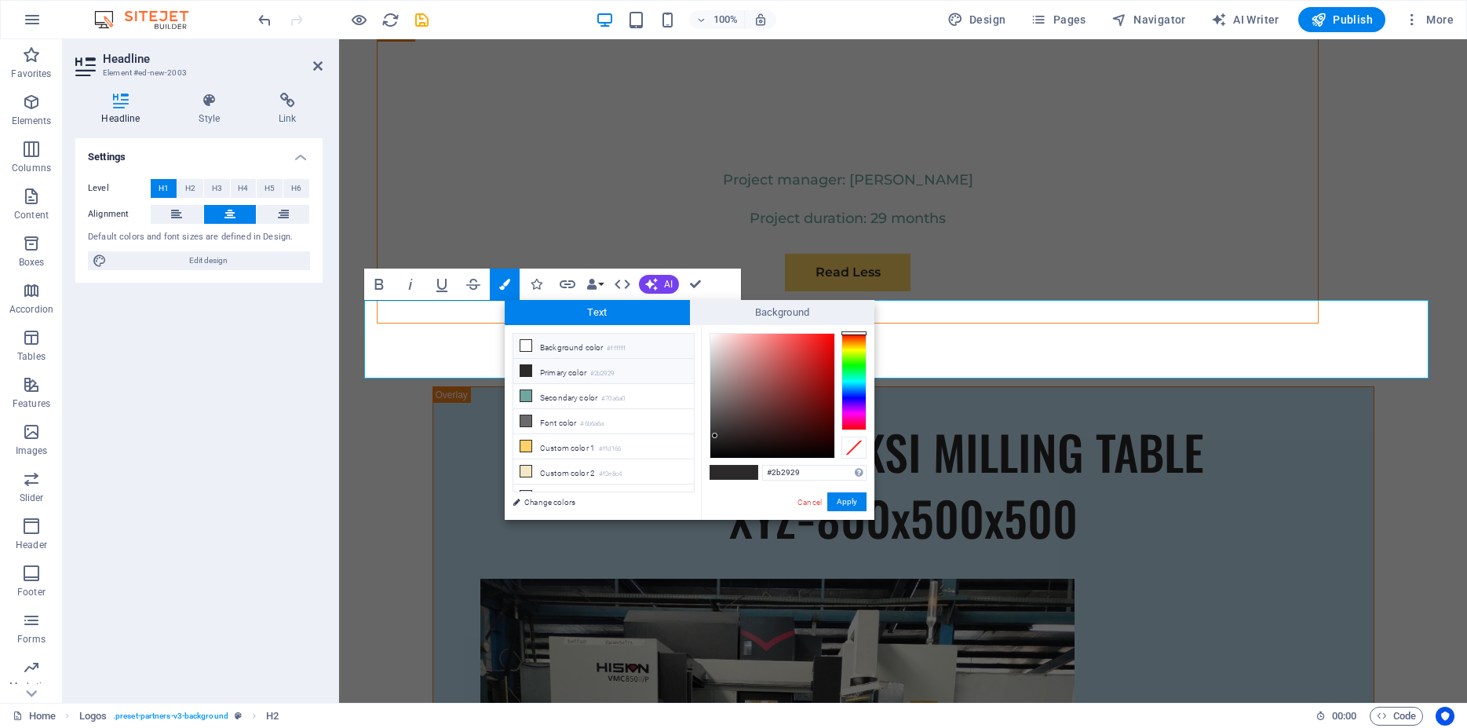
drag, startPoint x: 548, startPoint y: 342, endPoint x: 572, endPoint y: 356, distance: 27.8
click at [548, 343] on li "Background color #ffffff" at bounding box center [604, 346] width 181 height 25
type input "#ffffff"
click at [857, 503] on button "Apply" at bounding box center [847, 501] width 39 height 19
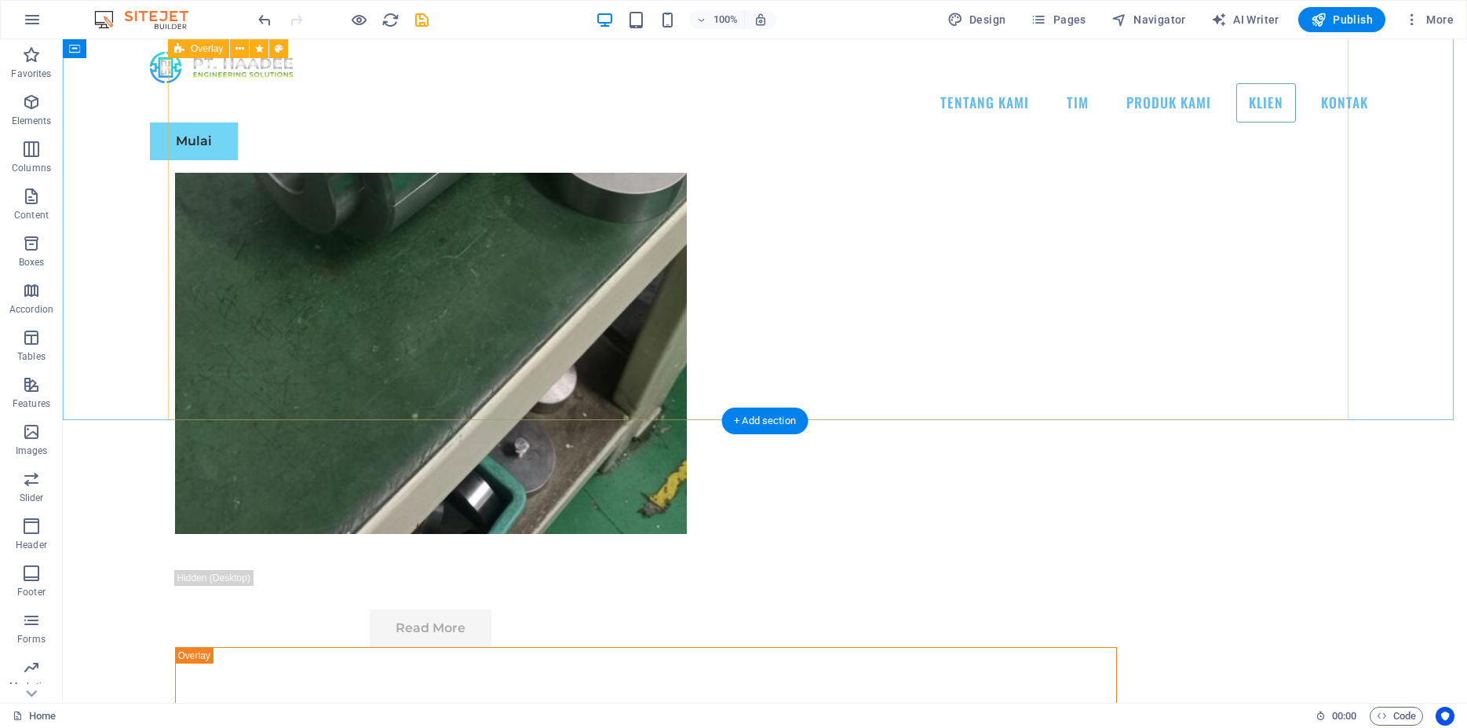
scroll to position [8924, 0]
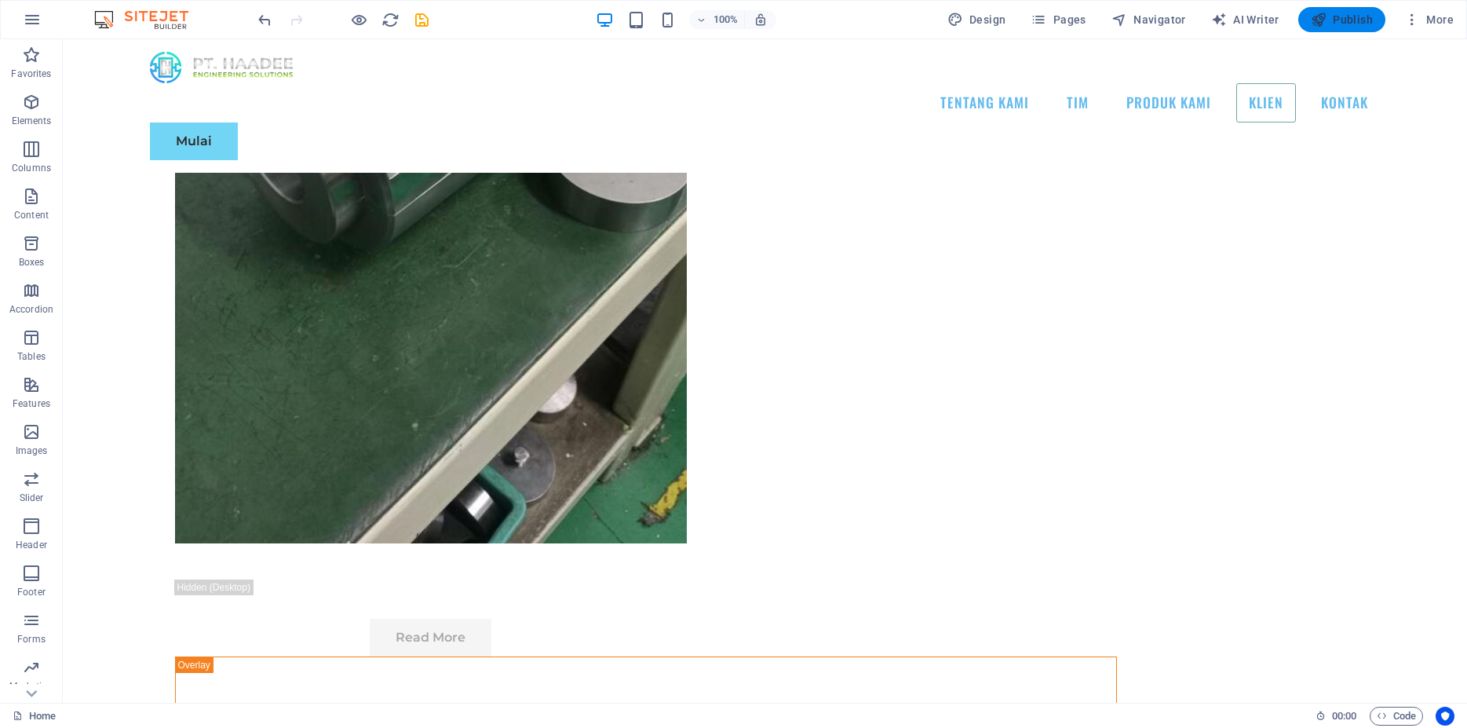
click at [1353, 13] on span "Publish" at bounding box center [1342, 20] width 62 height 16
checkbox input "false"
